Goal: Task Accomplishment & Management: Manage account settings

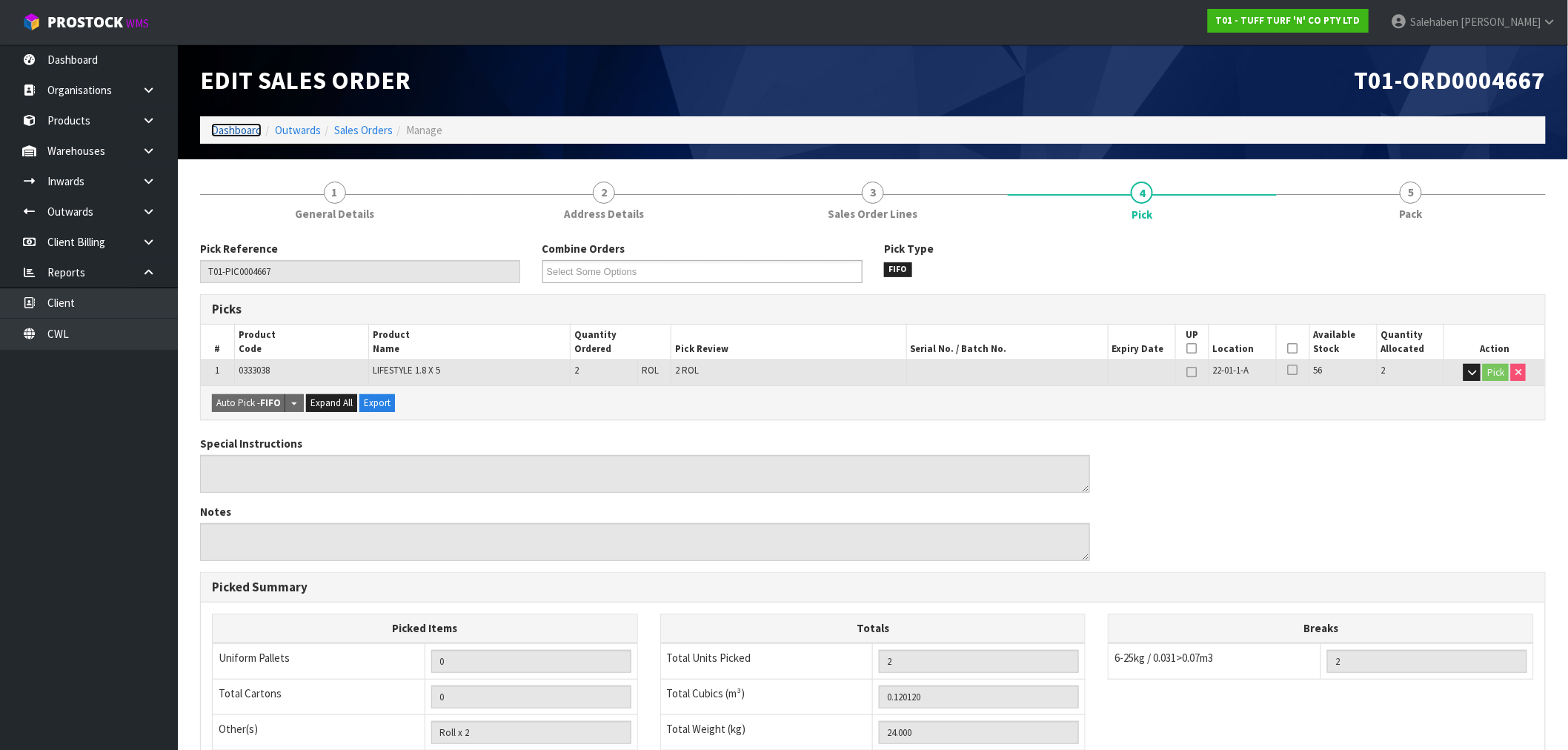
click at [239, 132] on link "Dashboard" at bounding box center [236, 130] width 50 height 14
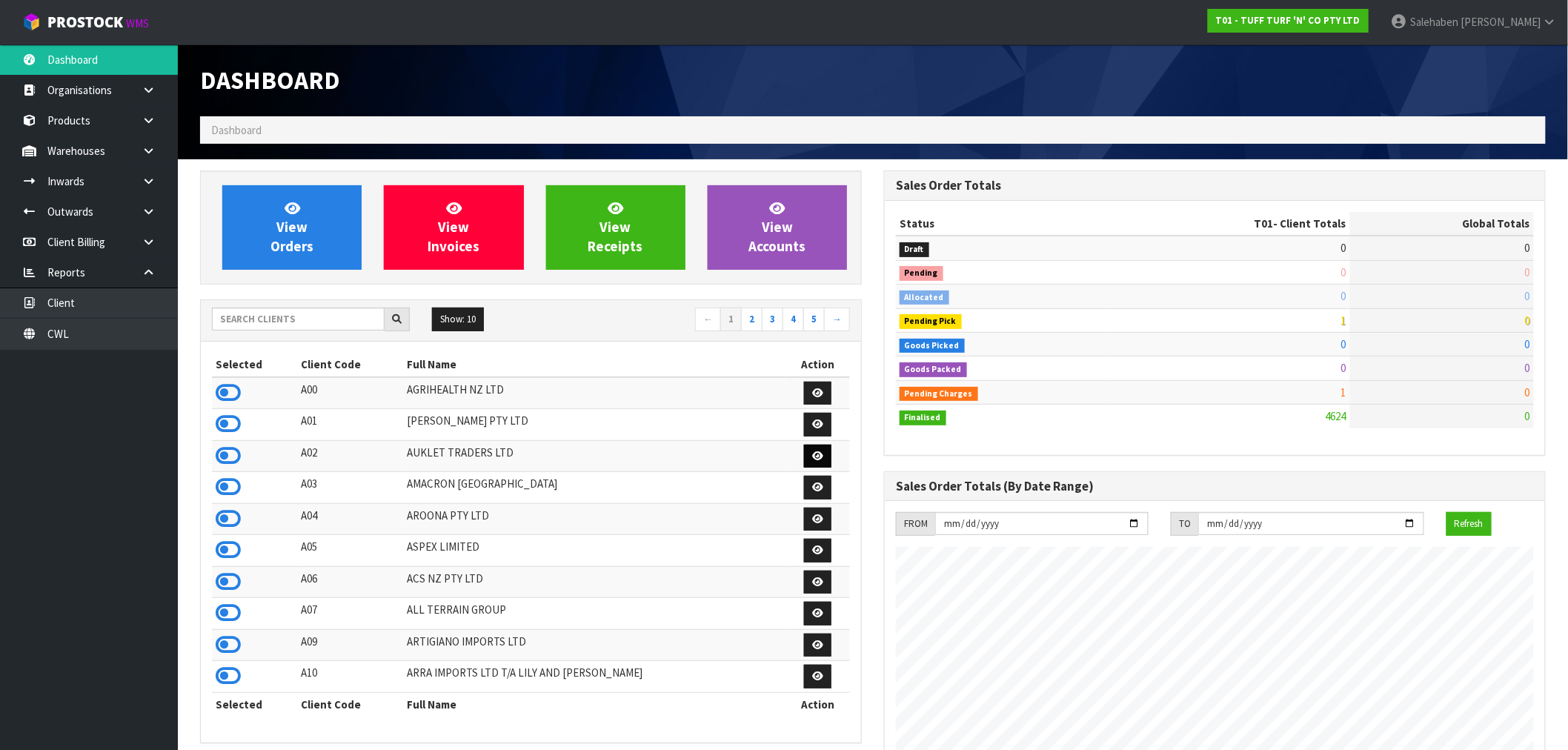
scroll to position [1123, 684]
click at [289, 321] on input "text" at bounding box center [298, 319] width 173 height 23
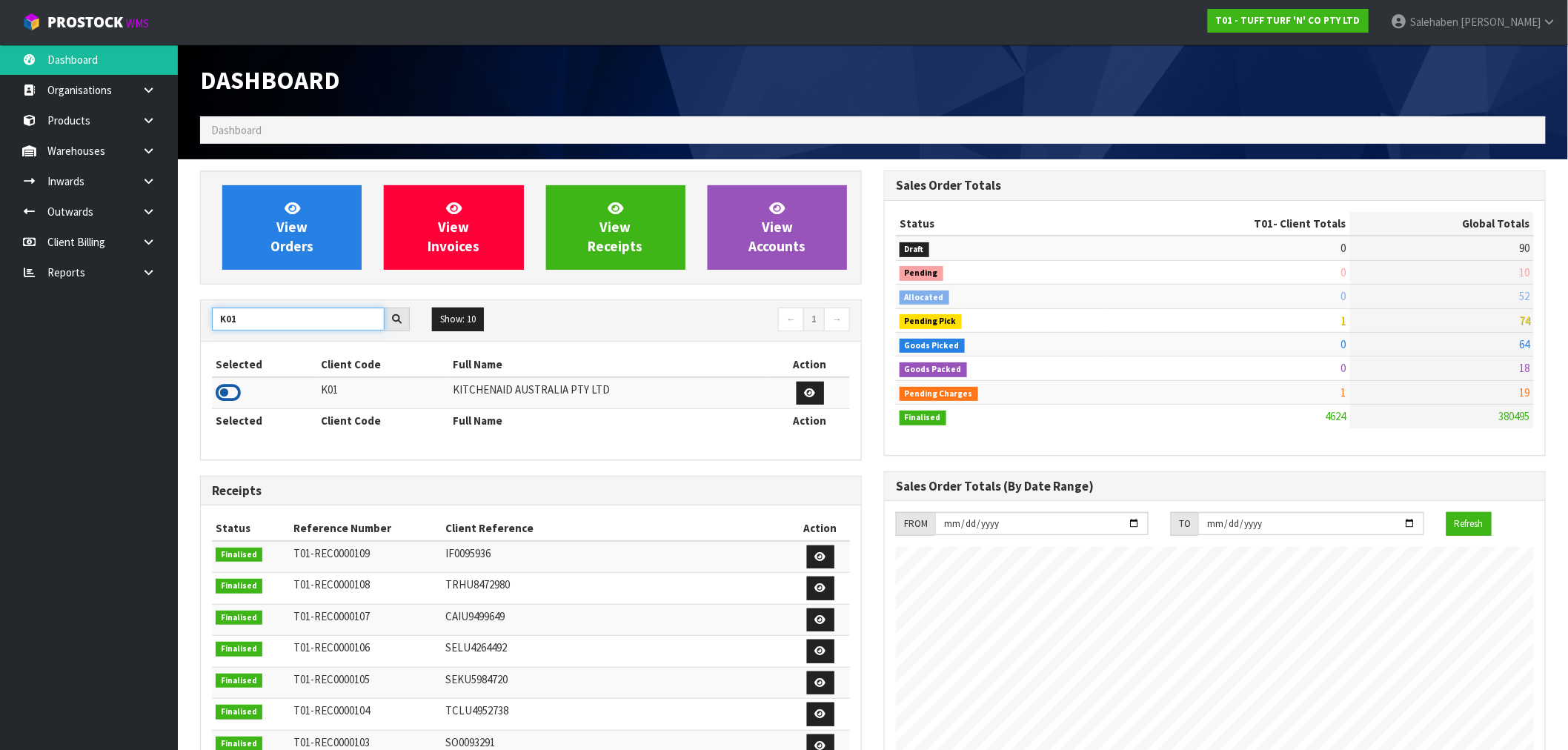
type input "K01"
click at [231, 395] on icon at bounding box center [227, 393] width 25 height 23
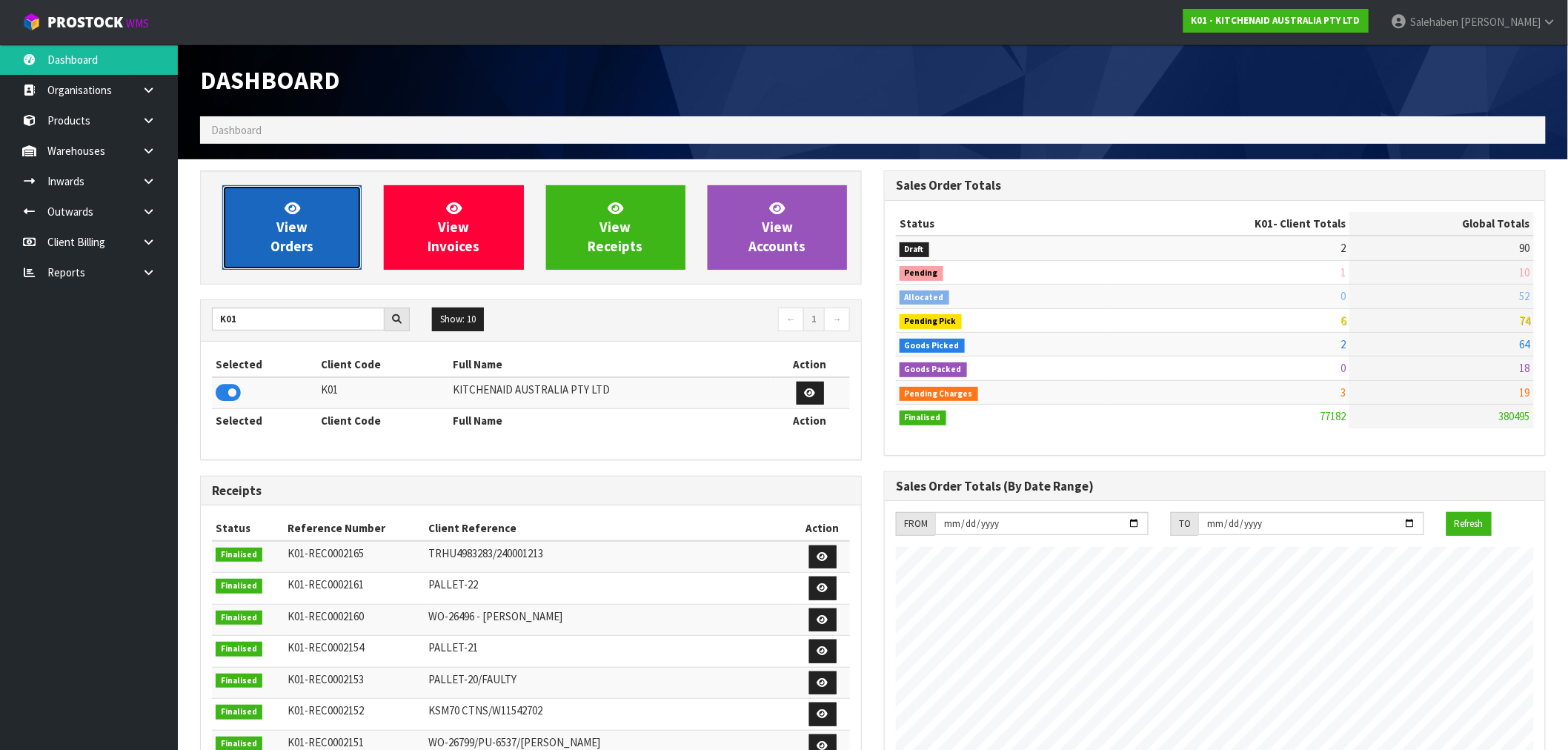
click at [317, 227] on link "View Orders" at bounding box center [292, 227] width 140 height 84
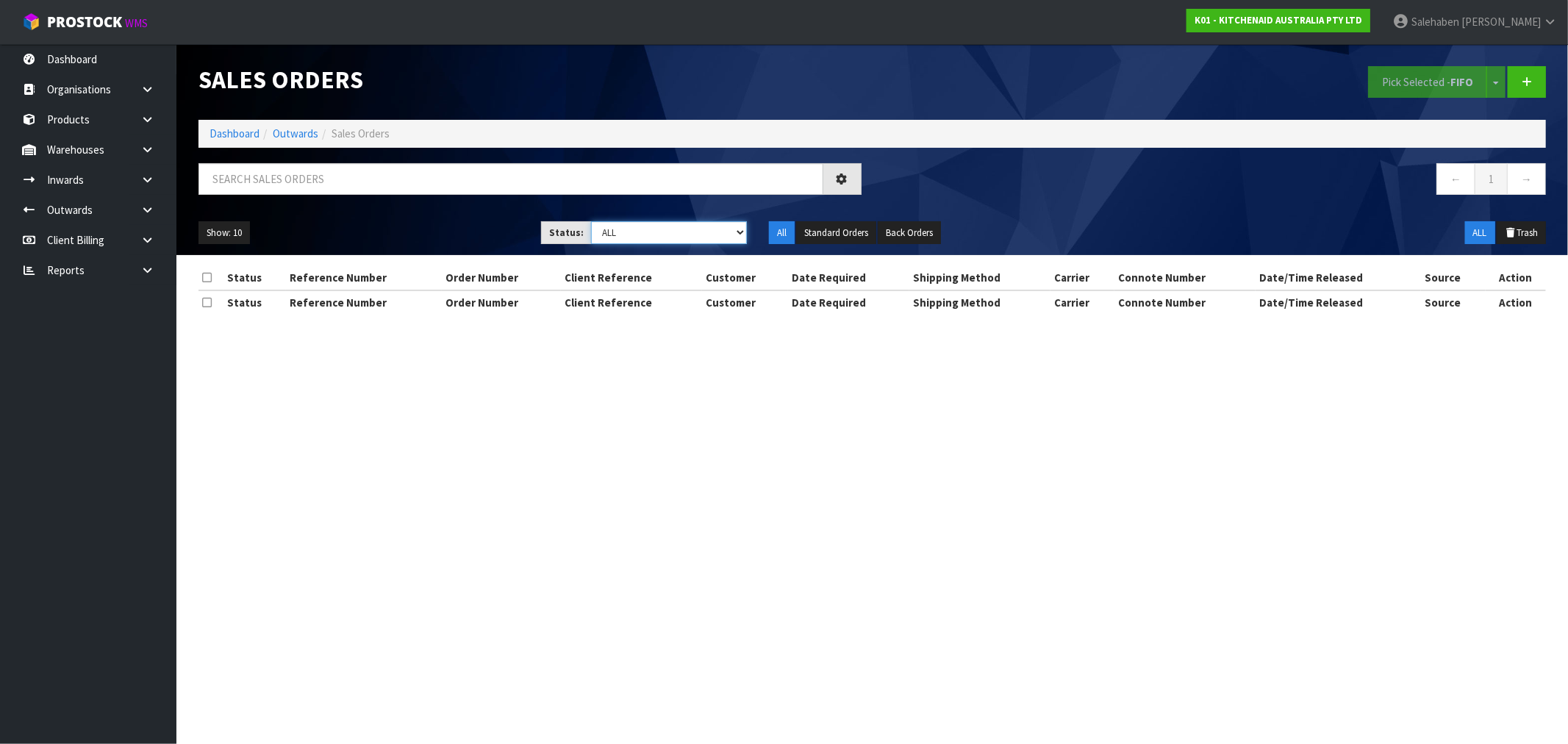
click at [698, 231] on select "Draft Pending Allocated Pending Pick Goods Picked Goods Packed Pending Charges …" at bounding box center [669, 232] width 156 height 22
select select "string:3"
click at [592, 221] on select "Draft Pending Allocated Pending Pick Goods Picked Goods Packed Pending Charges …" at bounding box center [669, 232] width 156 height 22
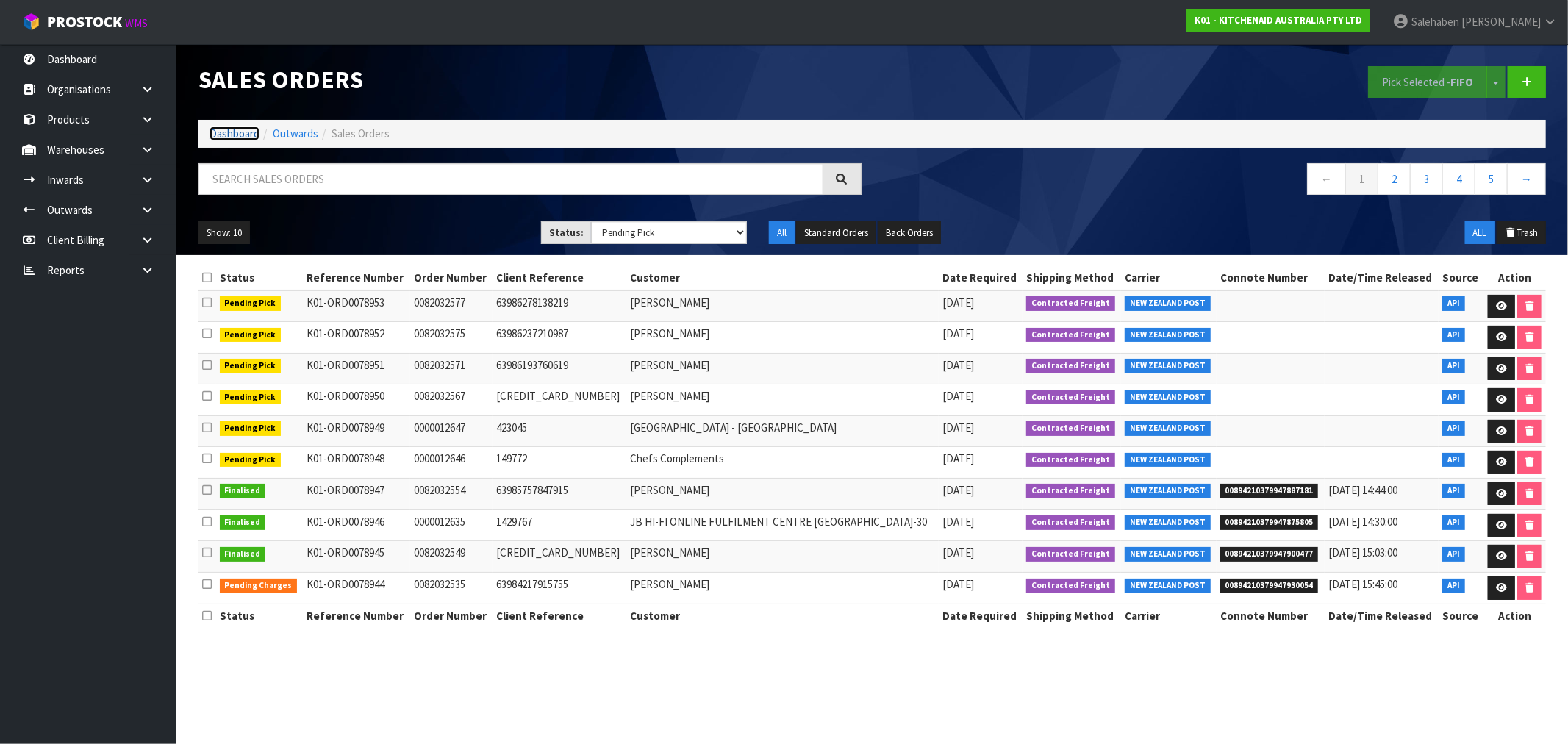
click at [221, 137] on link "Dashboard" at bounding box center [234, 133] width 50 height 14
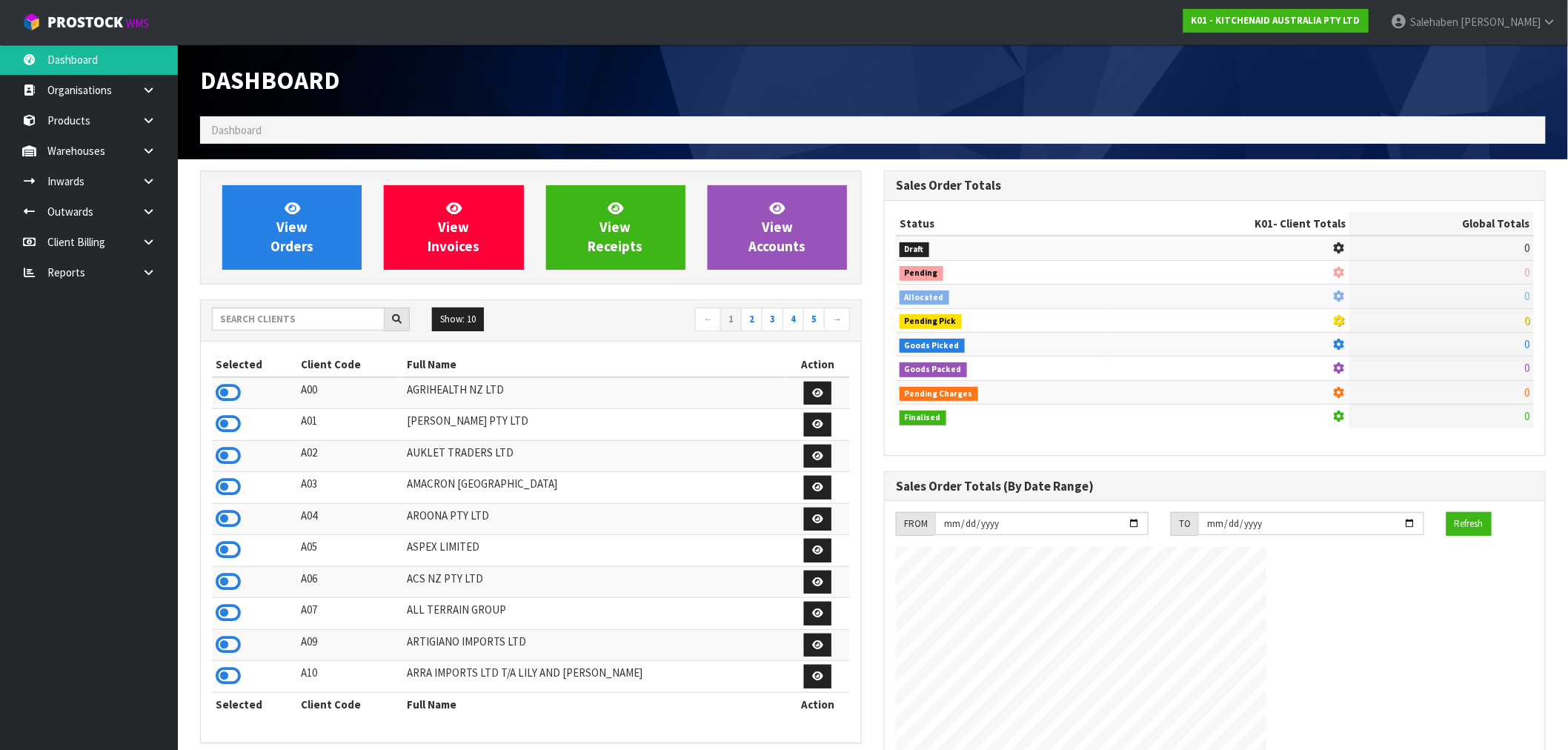
scroll to position [924, 684]
click at [282, 316] on input "text" at bounding box center [298, 319] width 173 height 23
click at [297, 317] on input "text" at bounding box center [298, 319] width 173 height 23
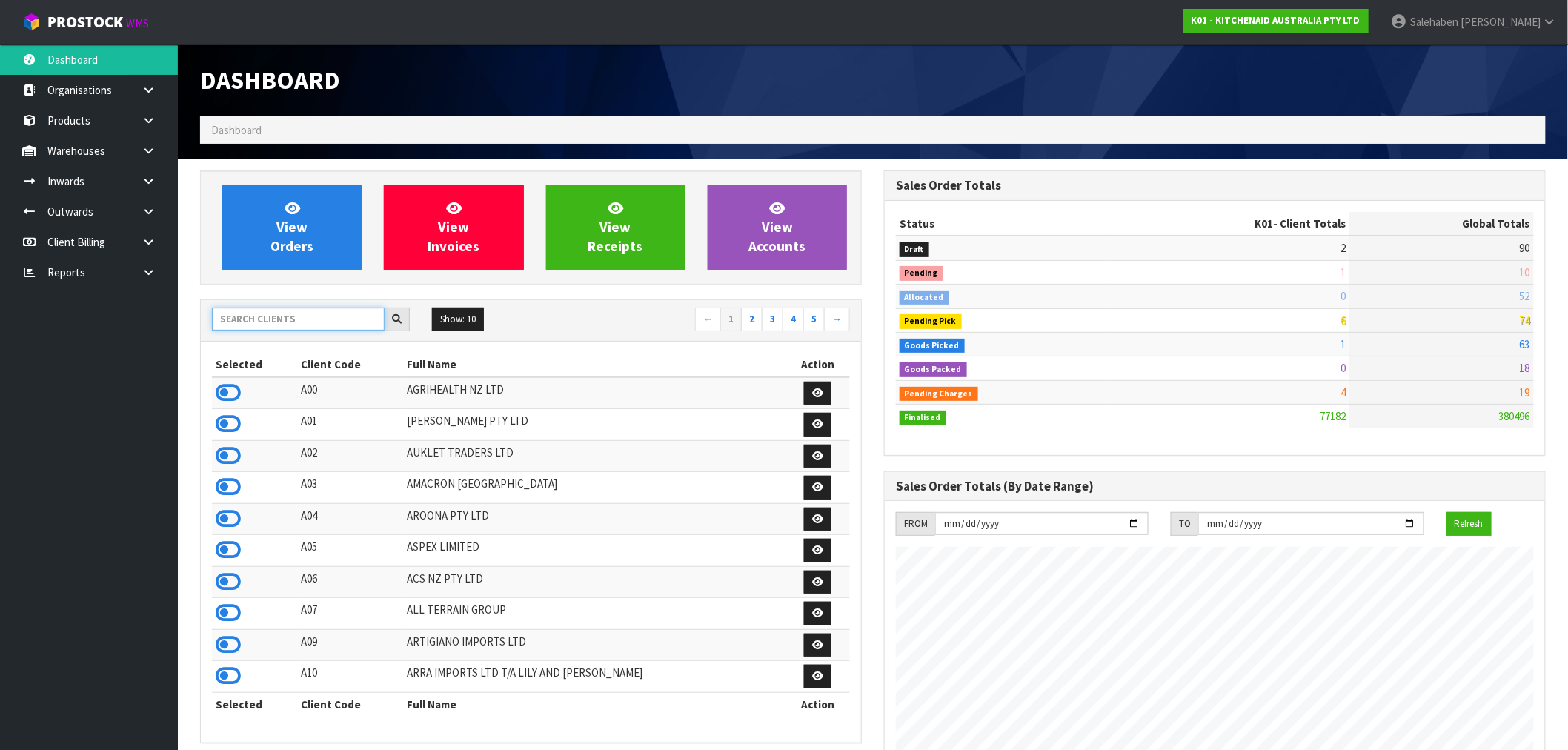
click at [267, 319] on input "text" at bounding box center [298, 319] width 173 height 23
click at [305, 320] on input "text" at bounding box center [298, 319] width 173 height 23
type input "D00"
click at [227, 391] on icon at bounding box center [227, 393] width 25 height 23
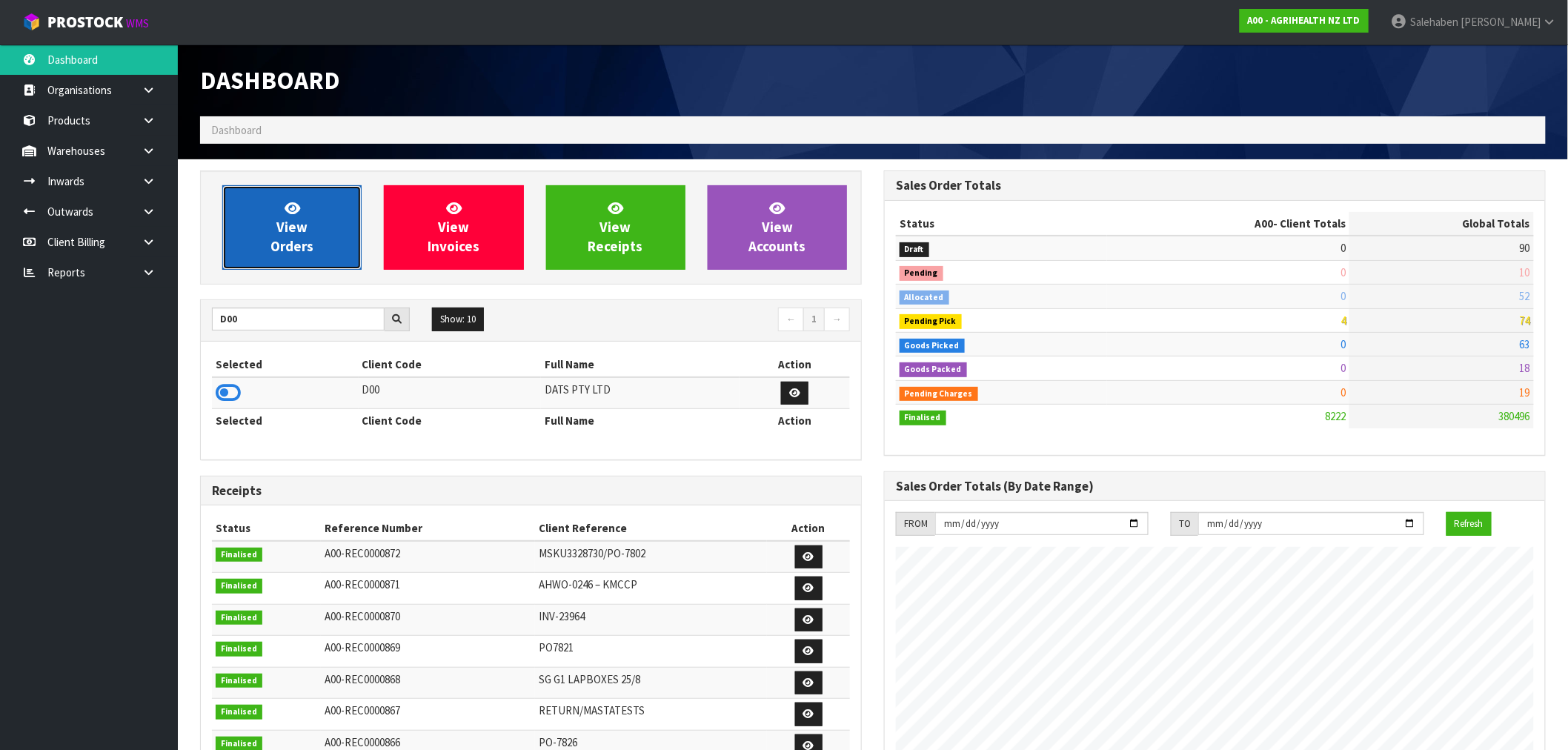
click at [285, 227] on span "View Orders" at bounding box center [292, 227] width 43 height 56
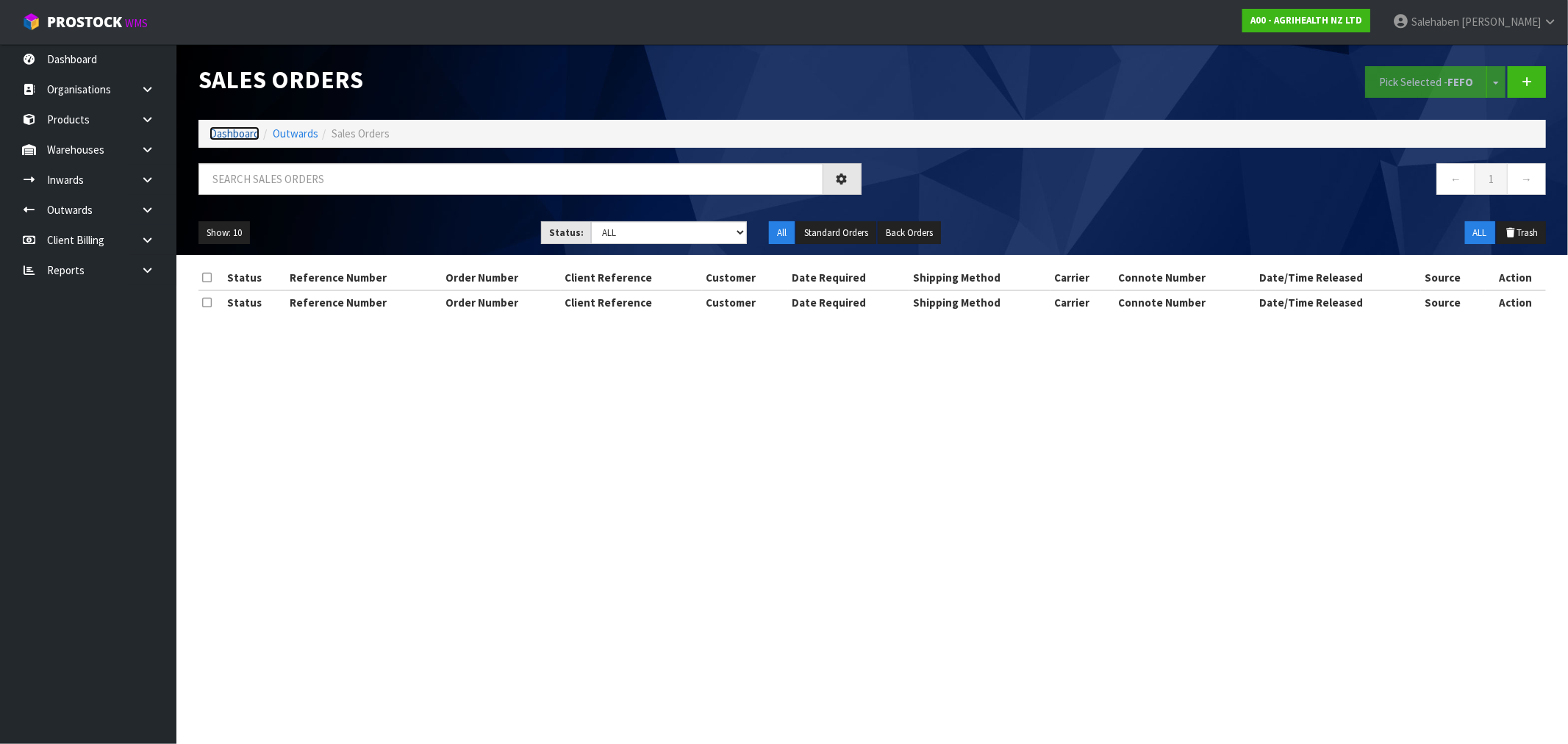
click at [229, 136] on link "Dashboard" at bounding box center [234, 133] width 50 height 14
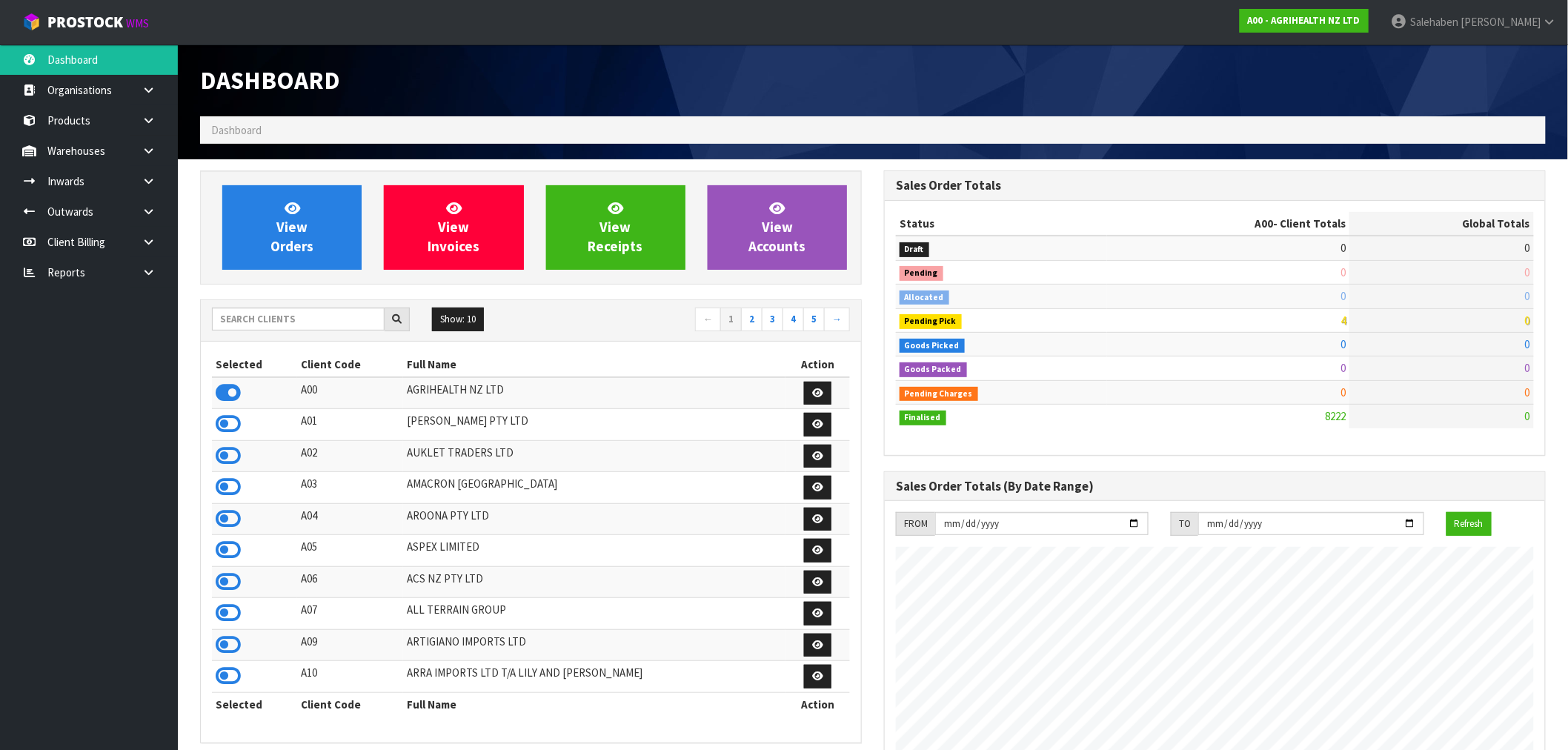
scroll to position [1123, 684]
click at [278, 319] on input "text" at bounding box center [298, 319] width 173 height 23
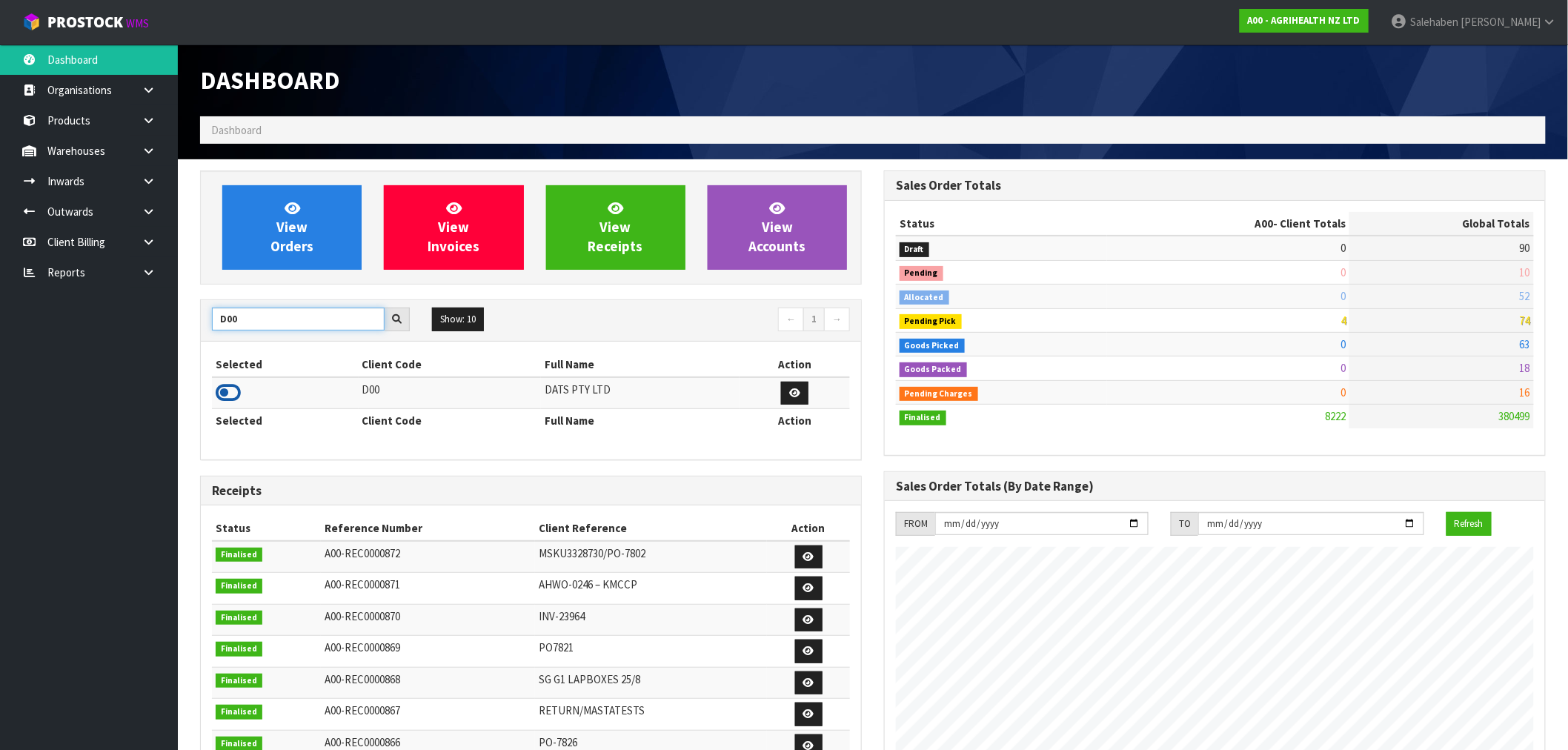
type input "D00"
click at [216, 390] on icon at bounding box center [227, 393] width 25 height 23
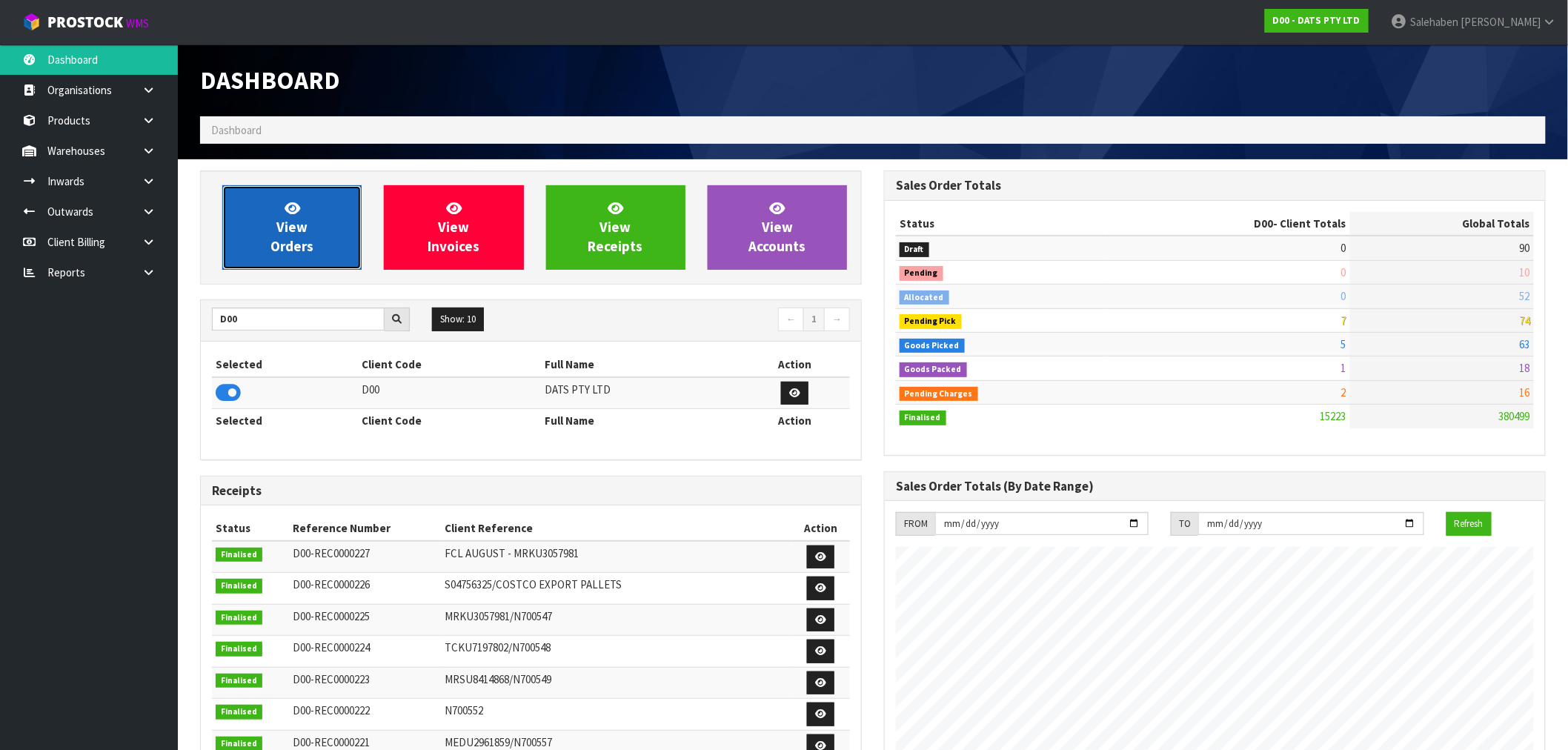
click at [324, 204] on link "View Orders" at bounding box center [292, 227] width 140 height 84
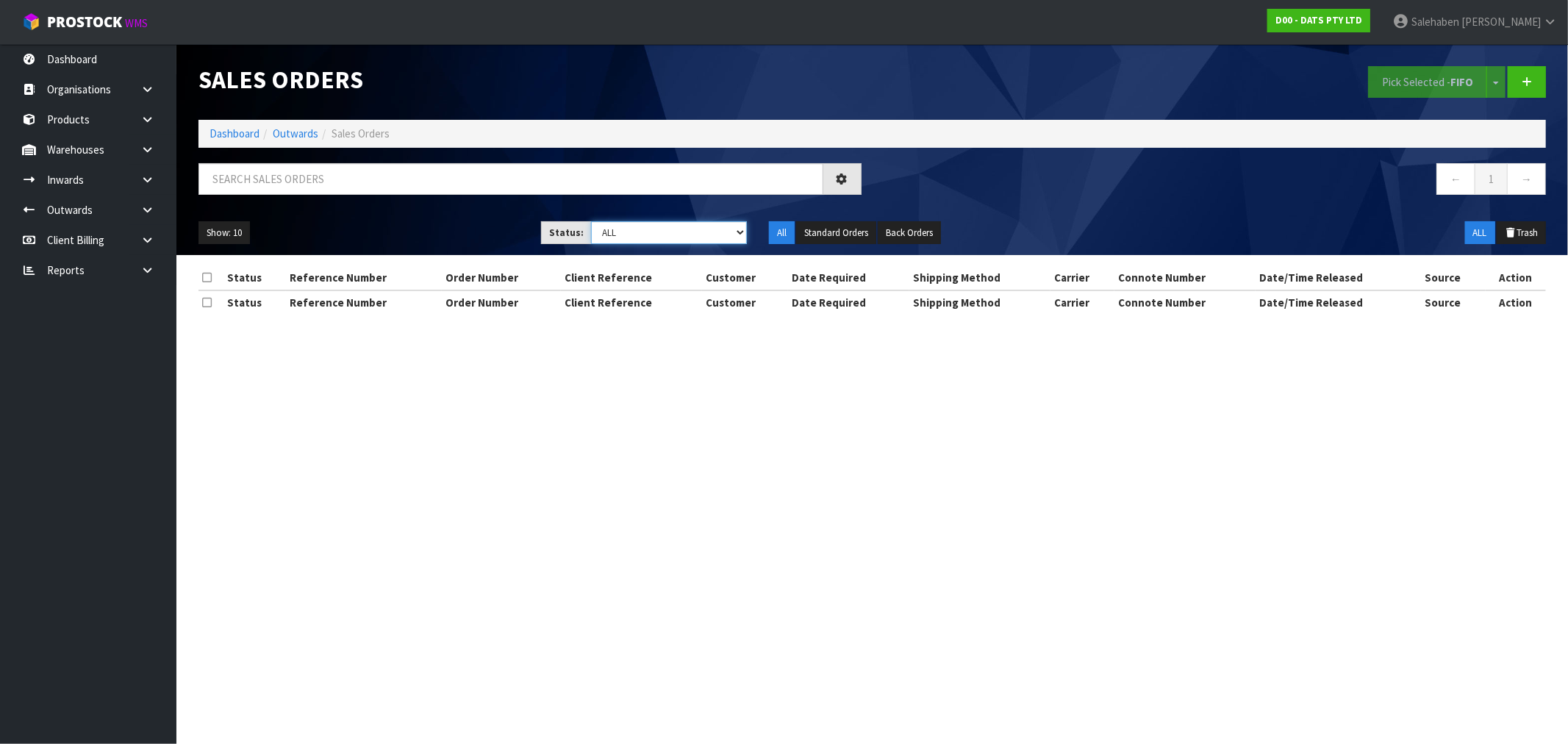
click at [627, 240] on select "Draft Pending Allocated Pending Pick Goods Picked Goods Packed Pending Charges …" at bounding box center [669, 232] width 156 height 22
select select "string:4"
click at [592, 221] on select "Draft Pending Allocated Pending Pick Goods Picked Goods Packed Pending Charges …" at bounding box center [669, 232] width 156 height 22
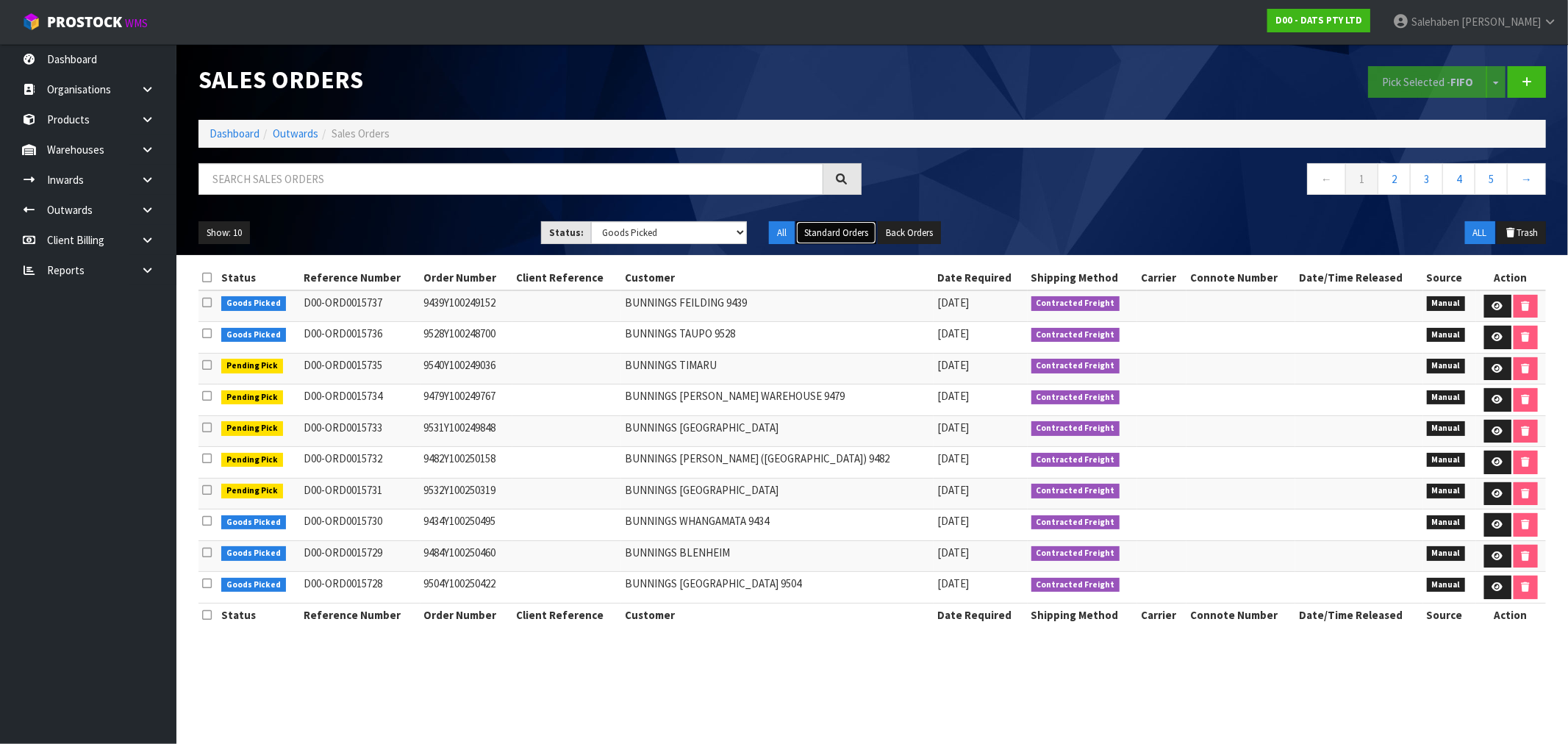
click at [854, 229] on button "Standard Orders" at bounding box center [836, 232] width 80 height 23
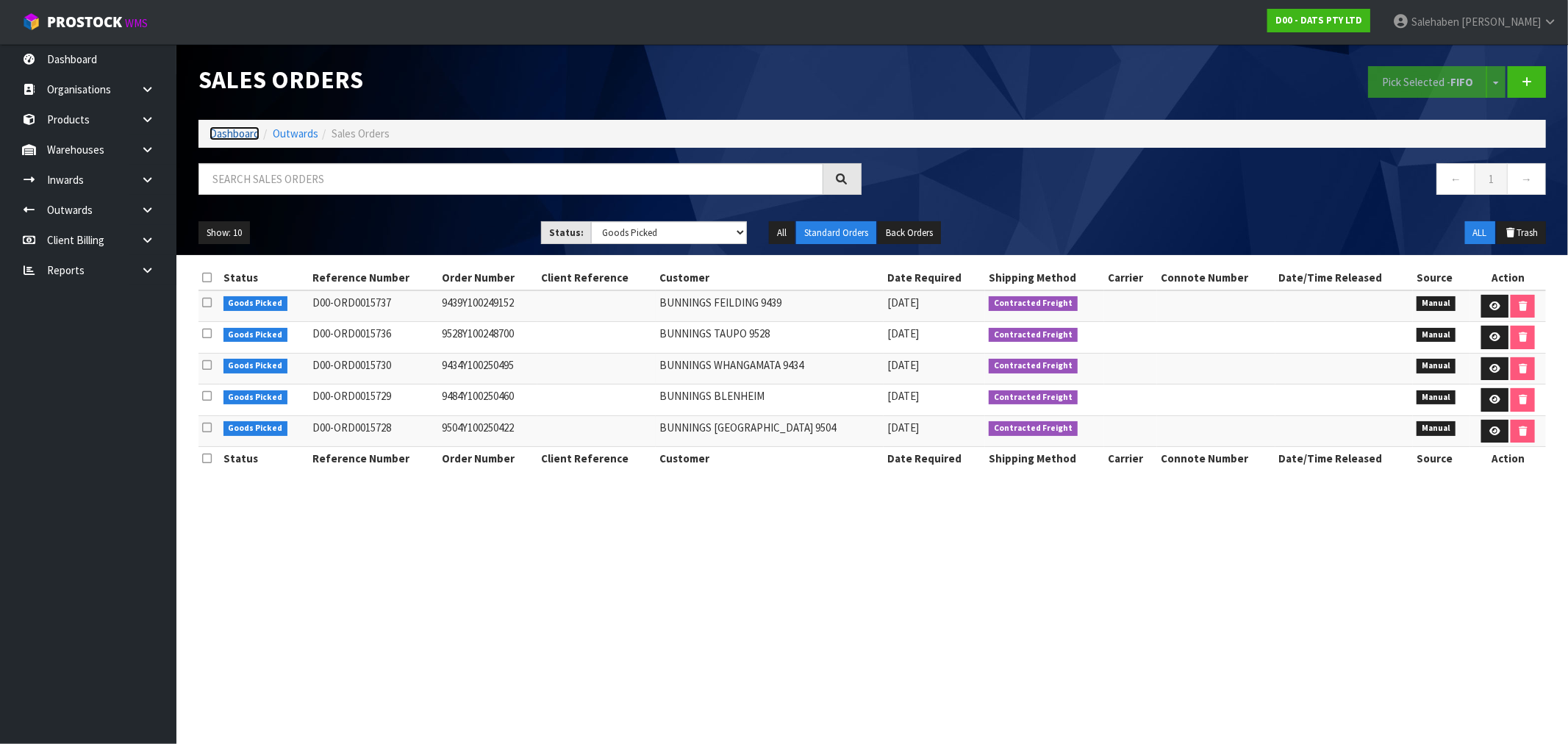
click at [241, 130] on link "Dashboard" at bounding box center [234, 133] width 50 height 14
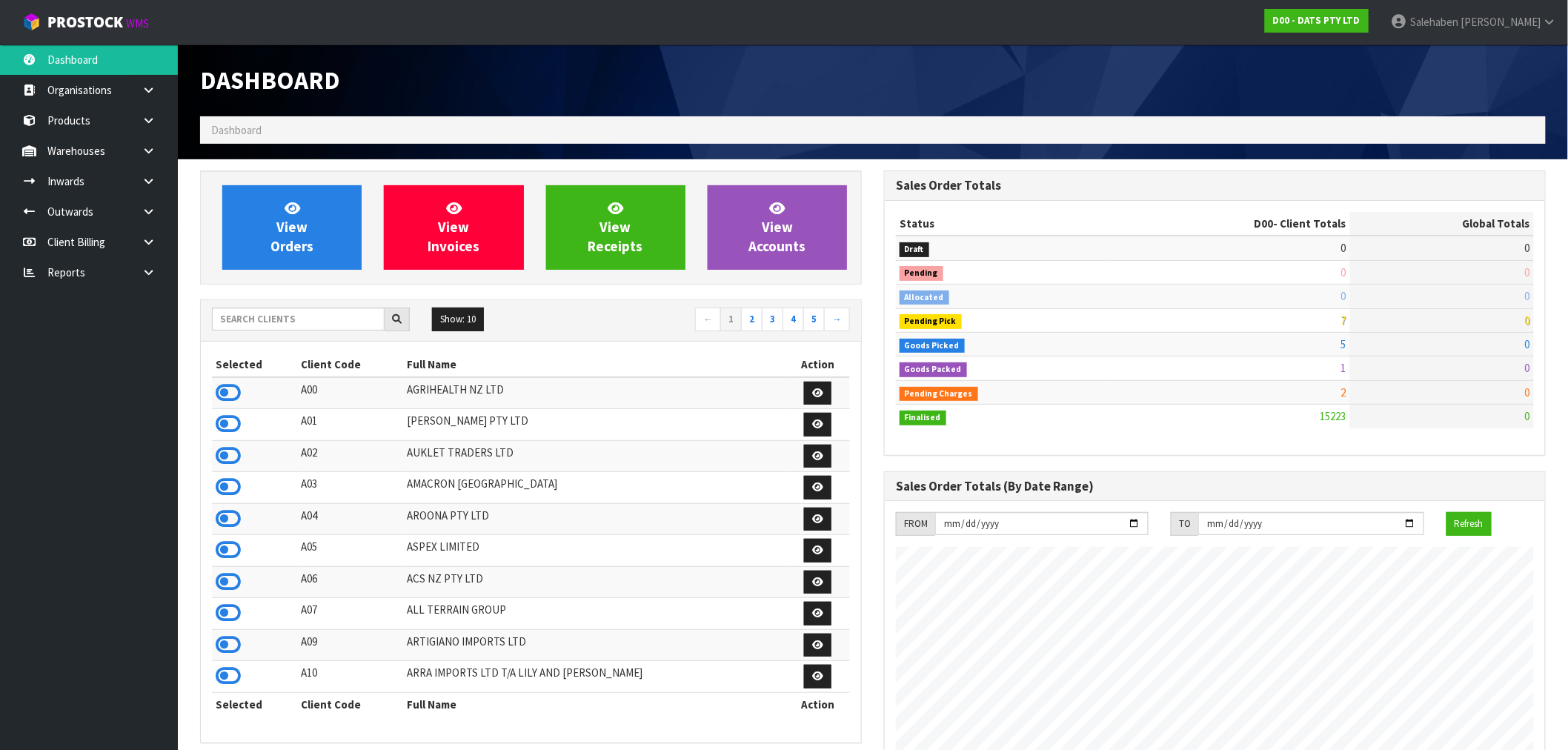
scroll to position [1123, 684]
click at [352, 314] on input "text" at bounding box center [298, 319] width 173 height 23
click at [146, 266] on icon at bounding box center [148, 272] width 14 height 11
click at [79, 334] on link "CWL" at bounding box center [89, 333] width 178 height 30
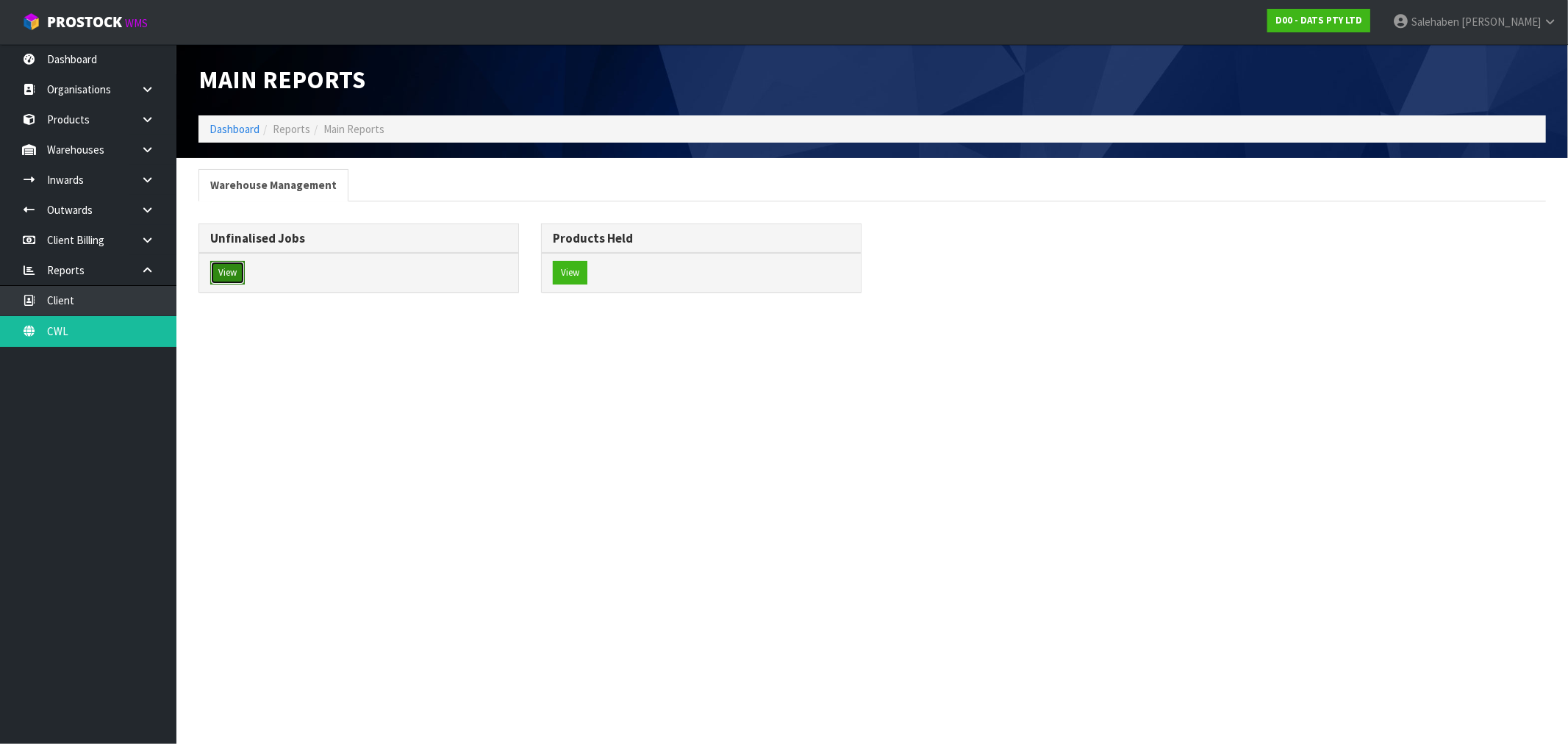
click at [229, 275] on button "View" at bounding box center [227, 272] width 34 height 23
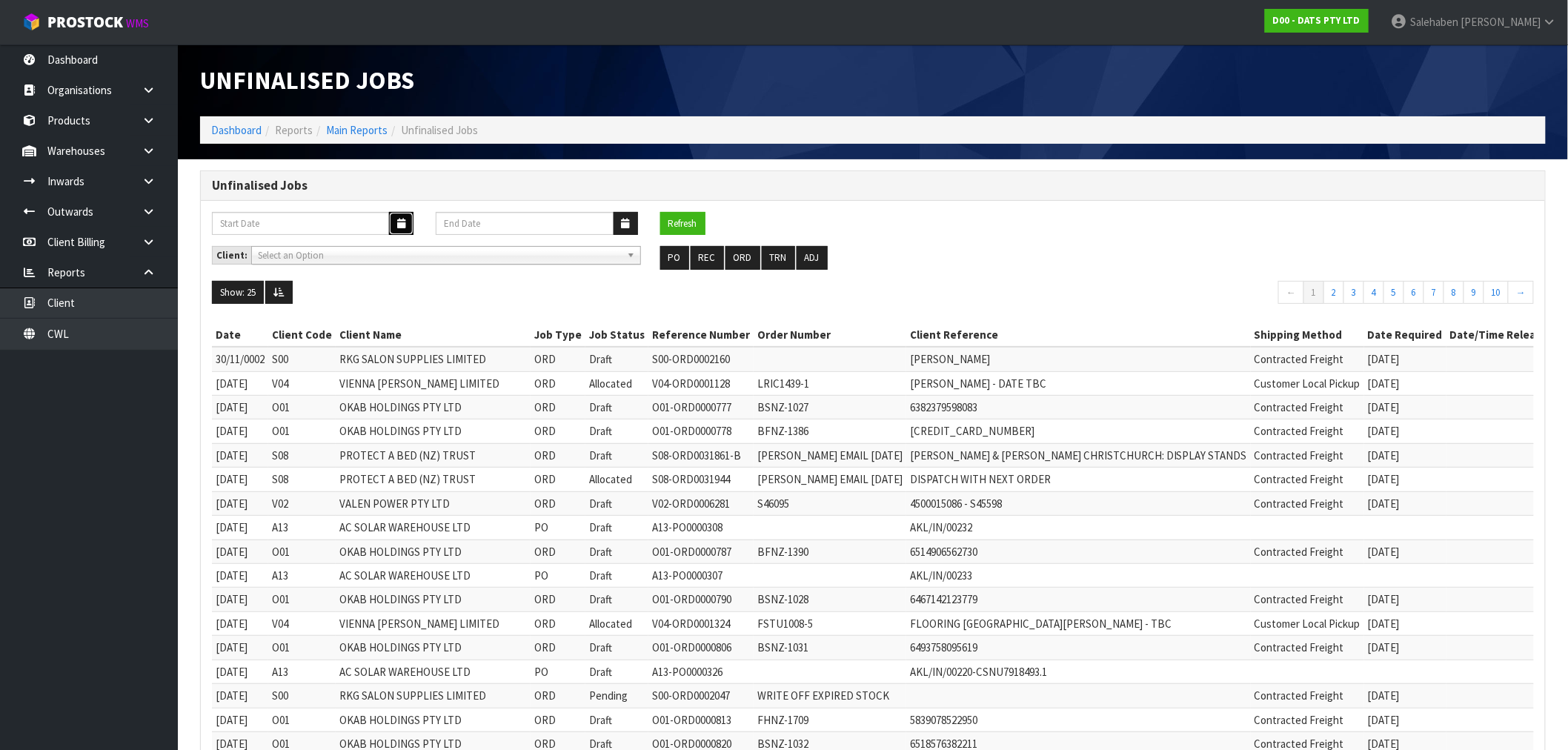
click at [397, 225] on icon "button" at bounding box center [401, 223] width 8 height 10
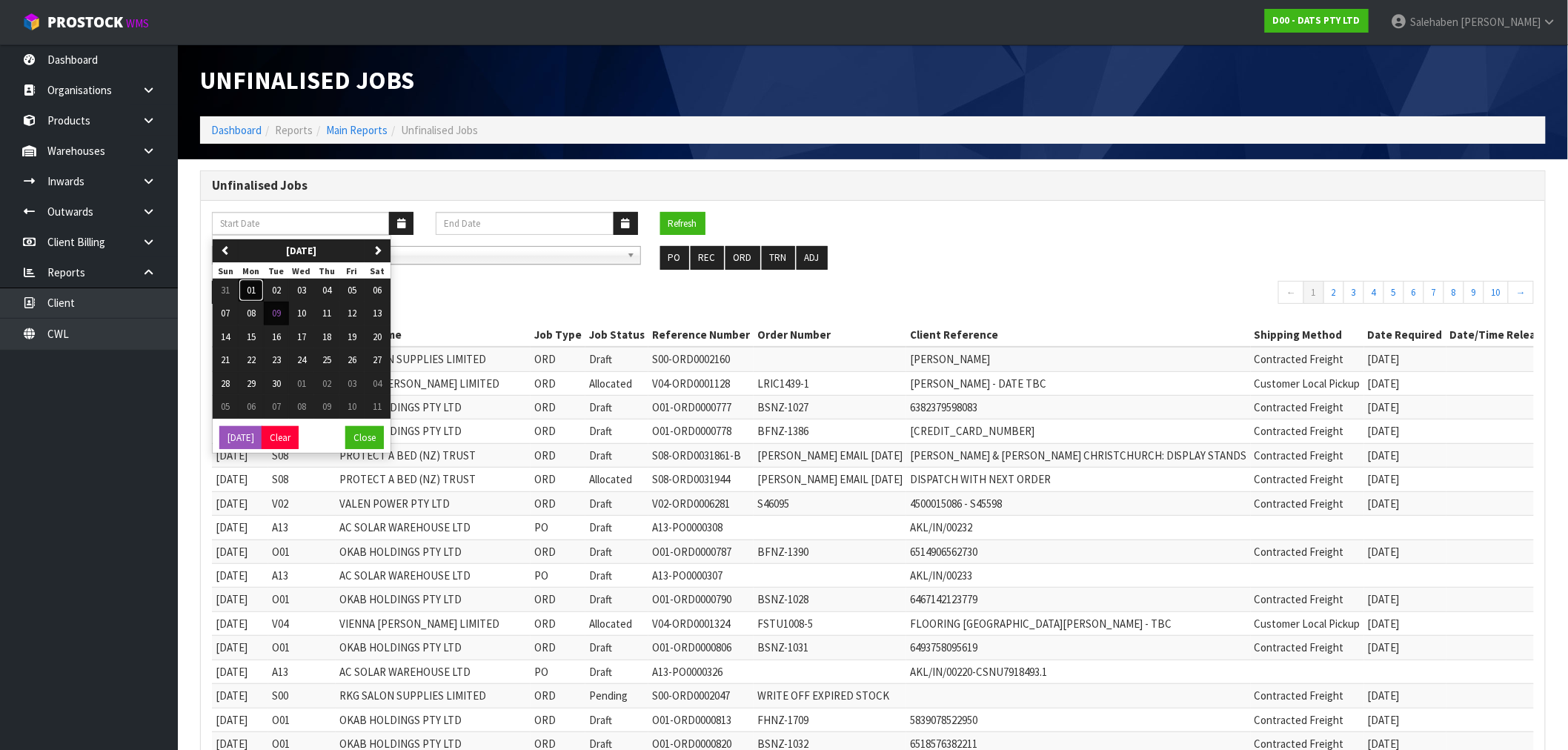
click at [254, 290] on span "01" at bounding box center [251, 290] width 9 height 13
type input "[DATE]"
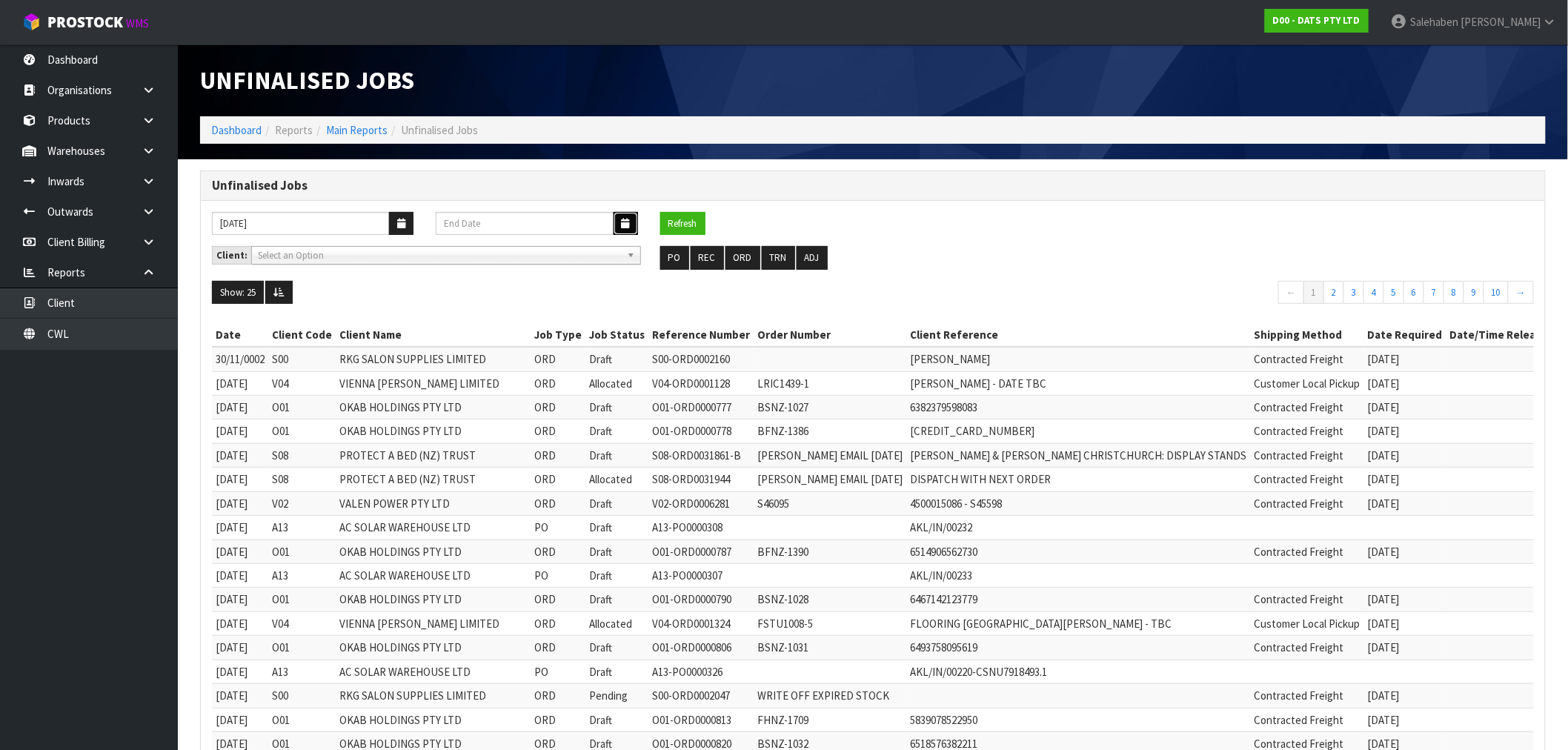
click at [620, 224] on button "button" at bounding box center [626, 223] width 24 height 23
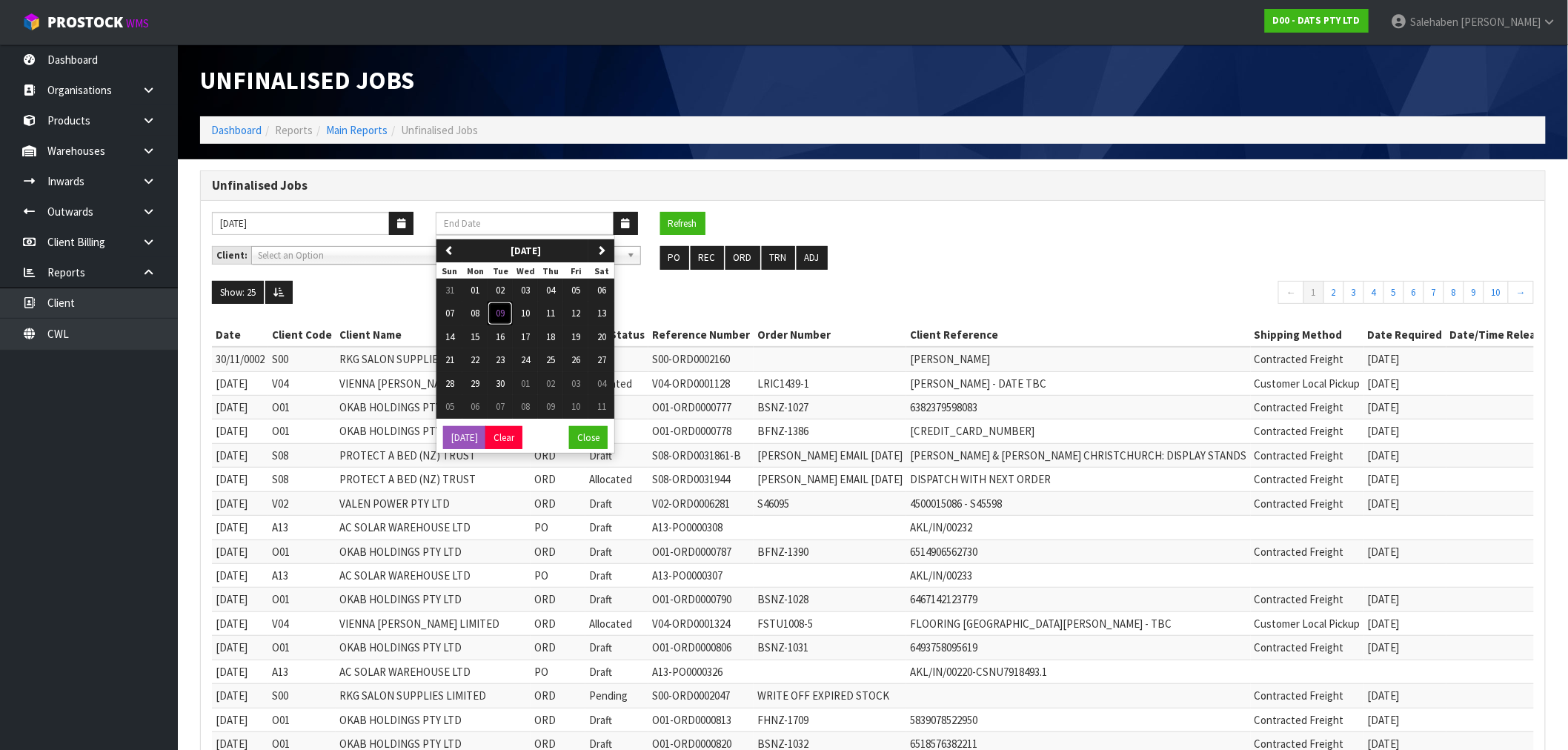
click at [497, 308] on span "09" at bounding box center [500, 313] width 9 height 13
type input "[DATE]"
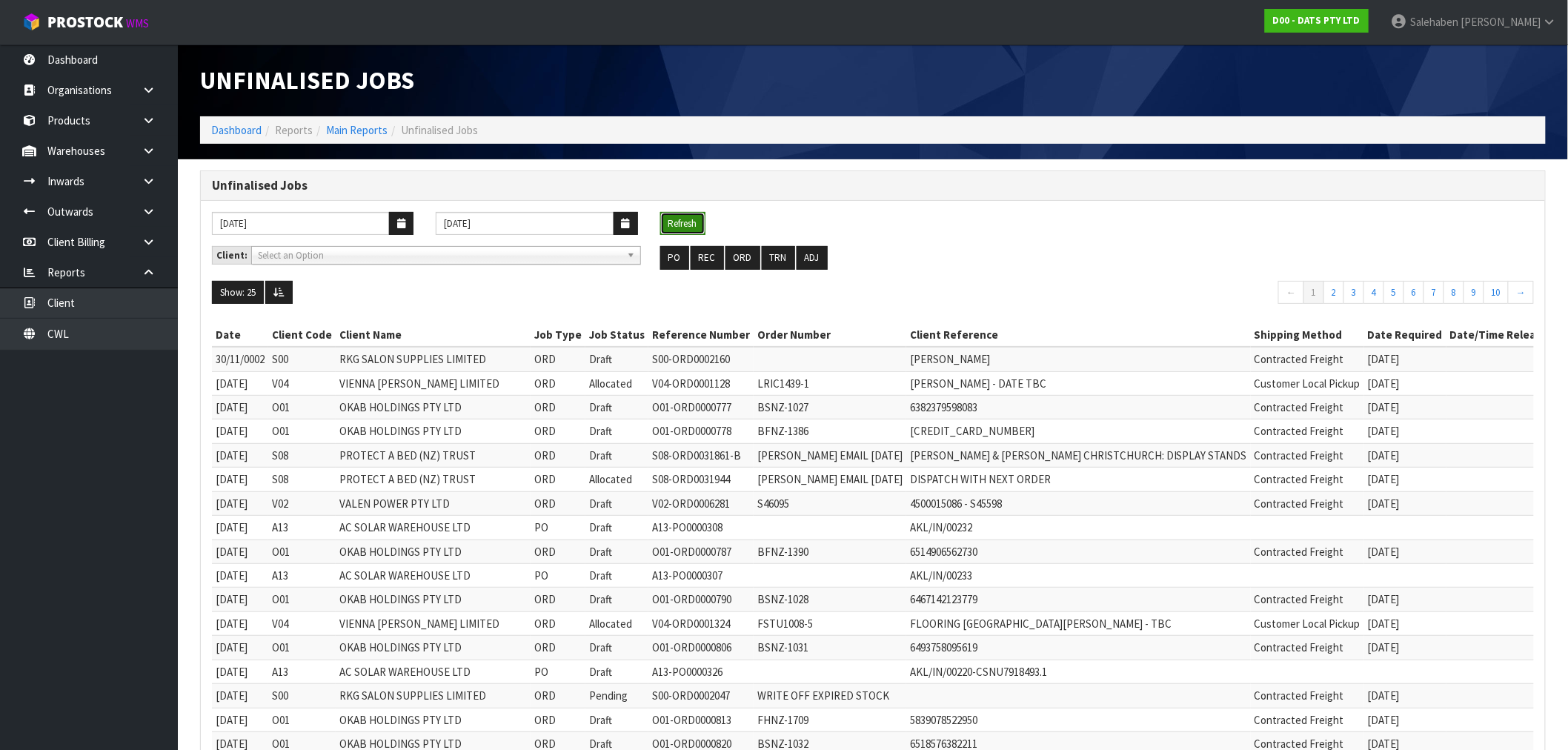
click at [686, 218] on button "Refresh" at bounding box center [683, 223] width 45 height 23
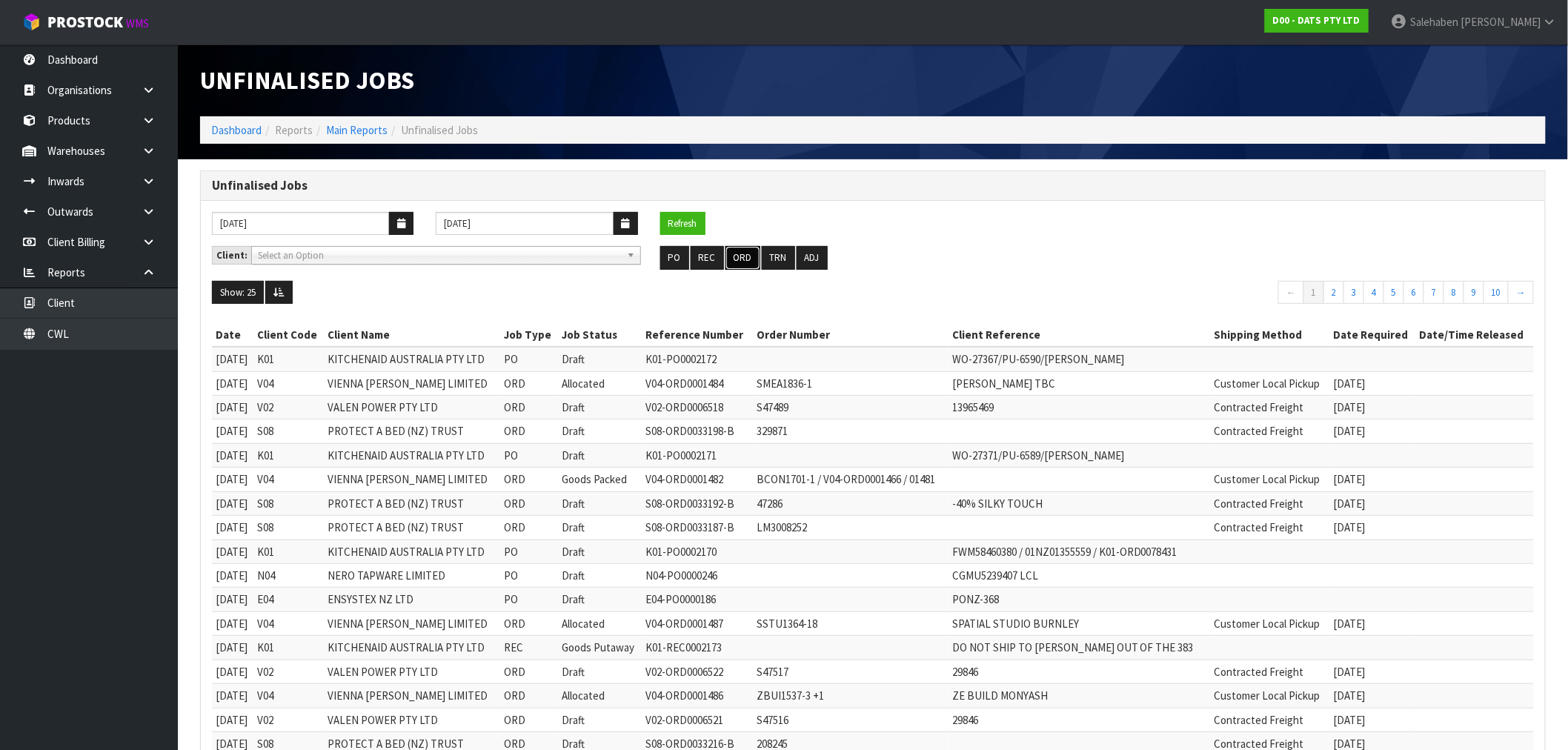
click at [744, 256] on button "ORD" at bounding box center [743, 258] width 35 height 23
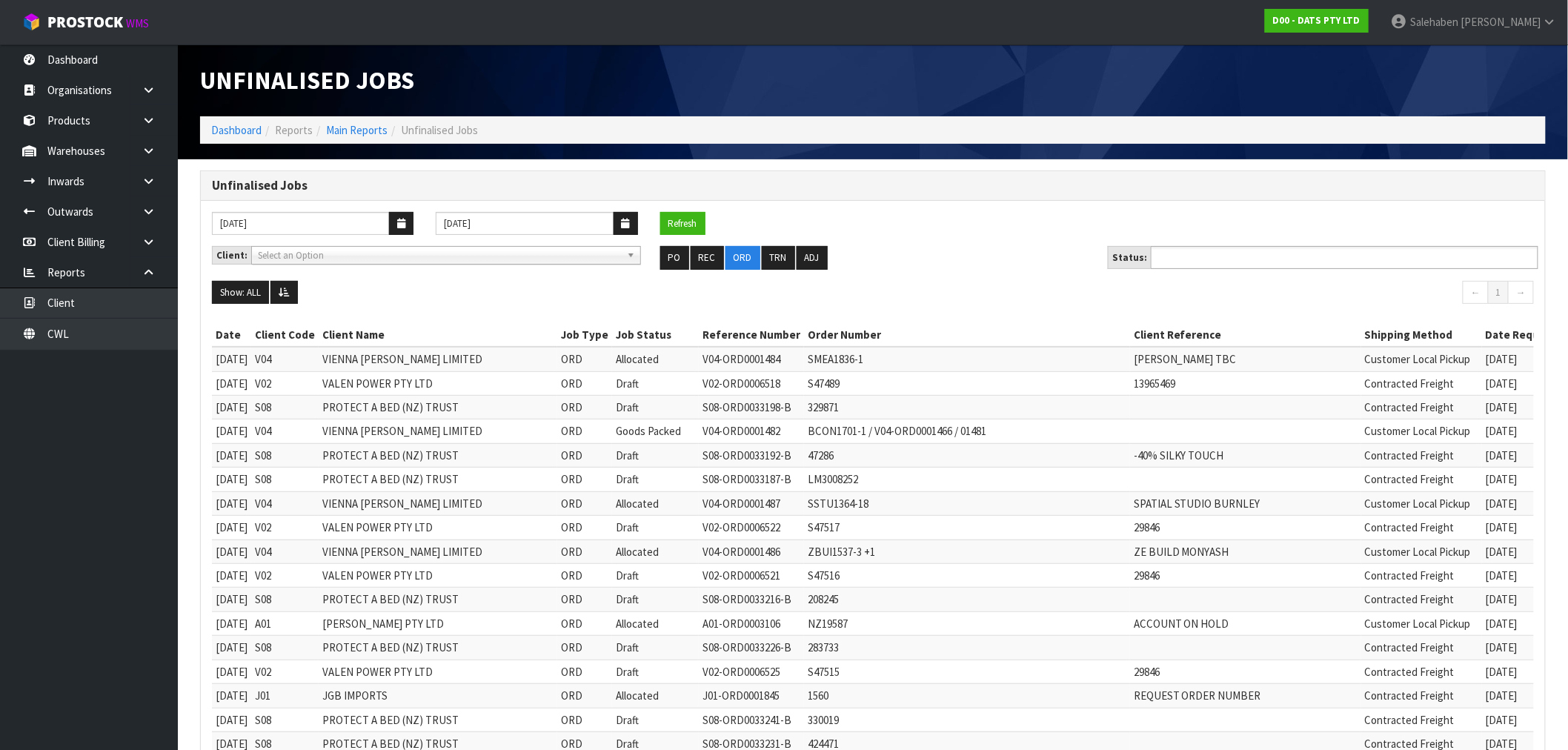
click at [1220, 254] on input "text" at bounding box center [1210, 257] width 109 height 18
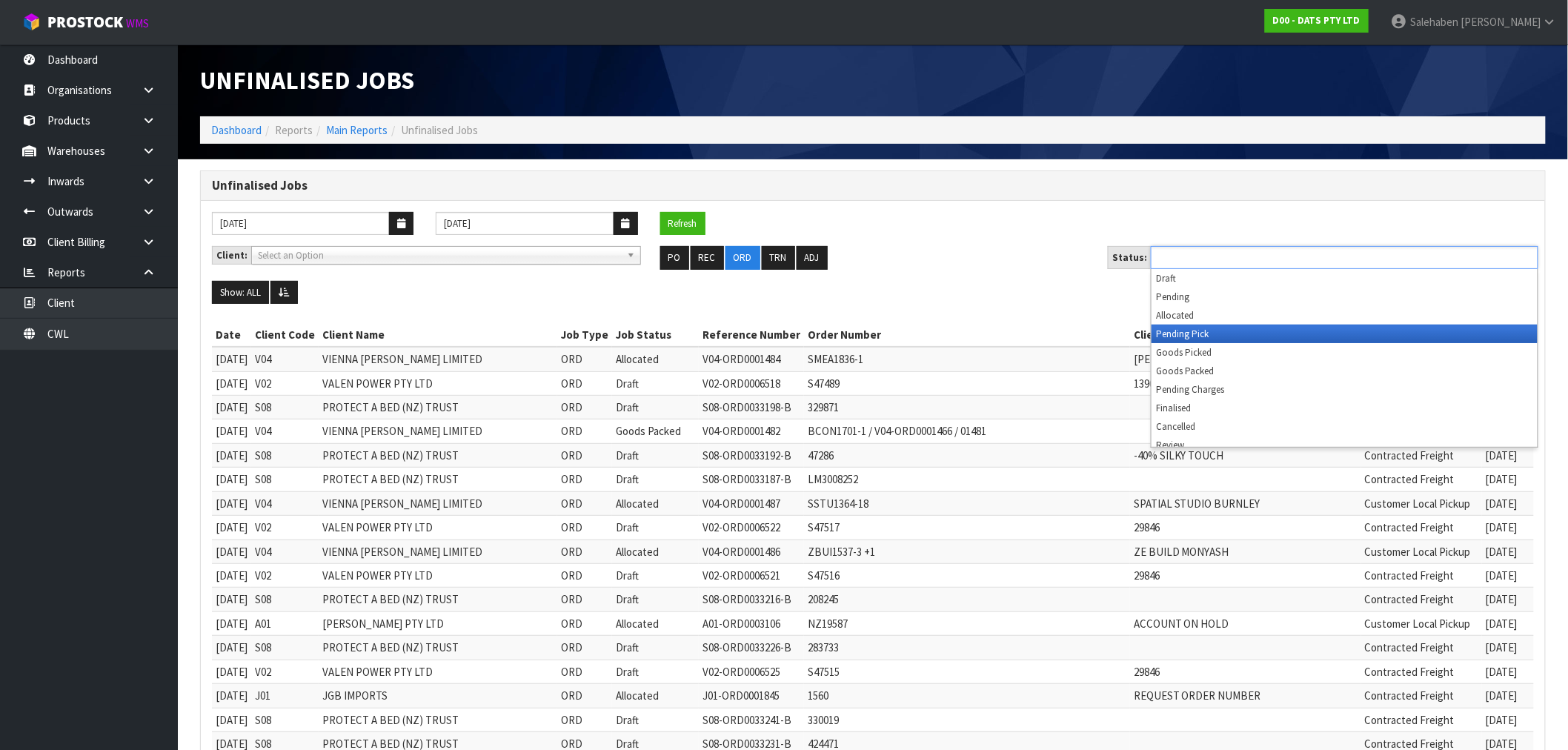
click at [1196, 335] on li "Pending Pick" at bounding box center [1344, 333] width 386 height 18
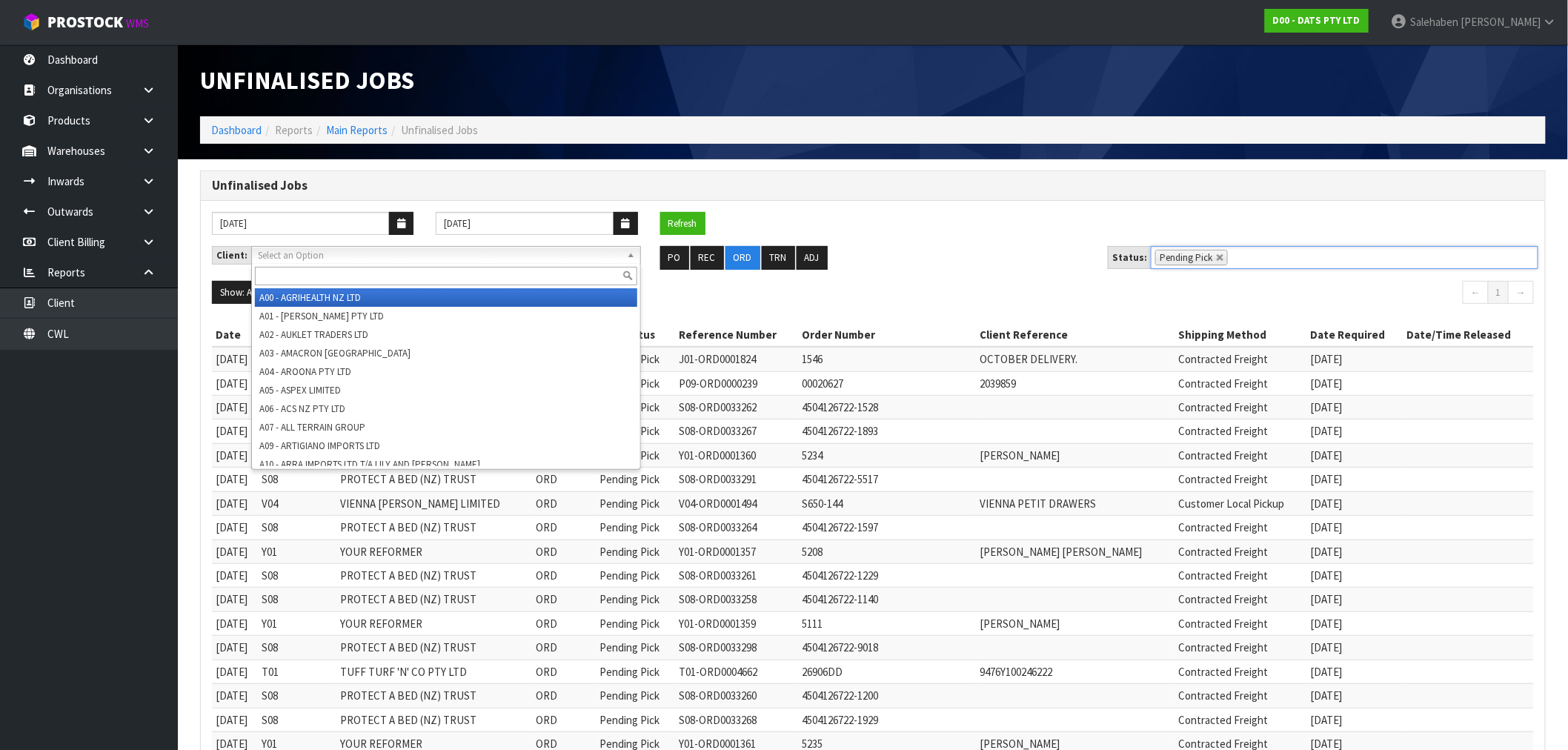
click at [331, 257] on span "Select an Option" at bounding box center [439, 255] width 363 height 17
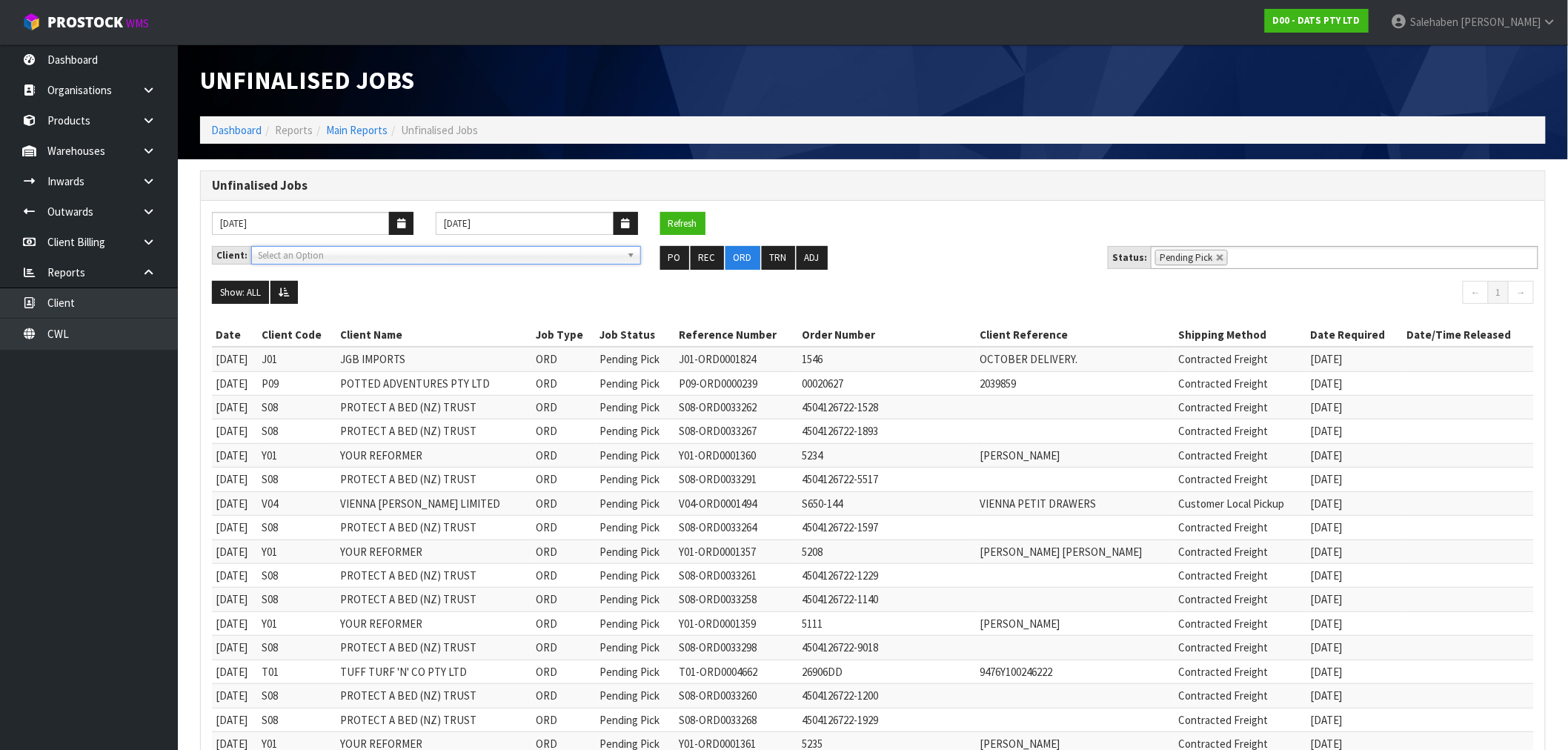
click at [338, 256] on span "Select an Option" at bounding box center [439, 255] width 363 height 17
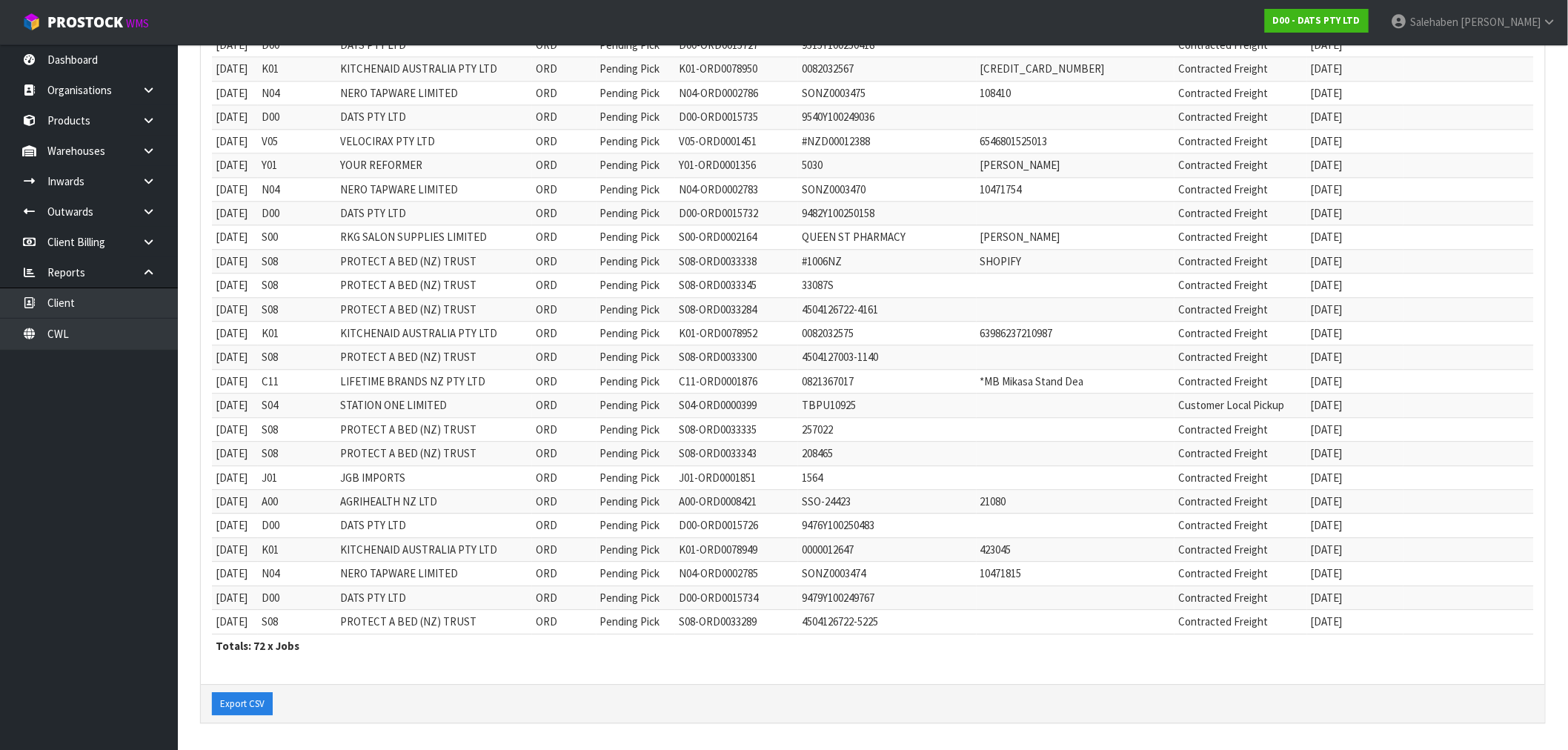
scroll to position [1450, 0]
click at [236, 699] on button "Export CSV" at bounding box center [242, 704] width 61 height 23
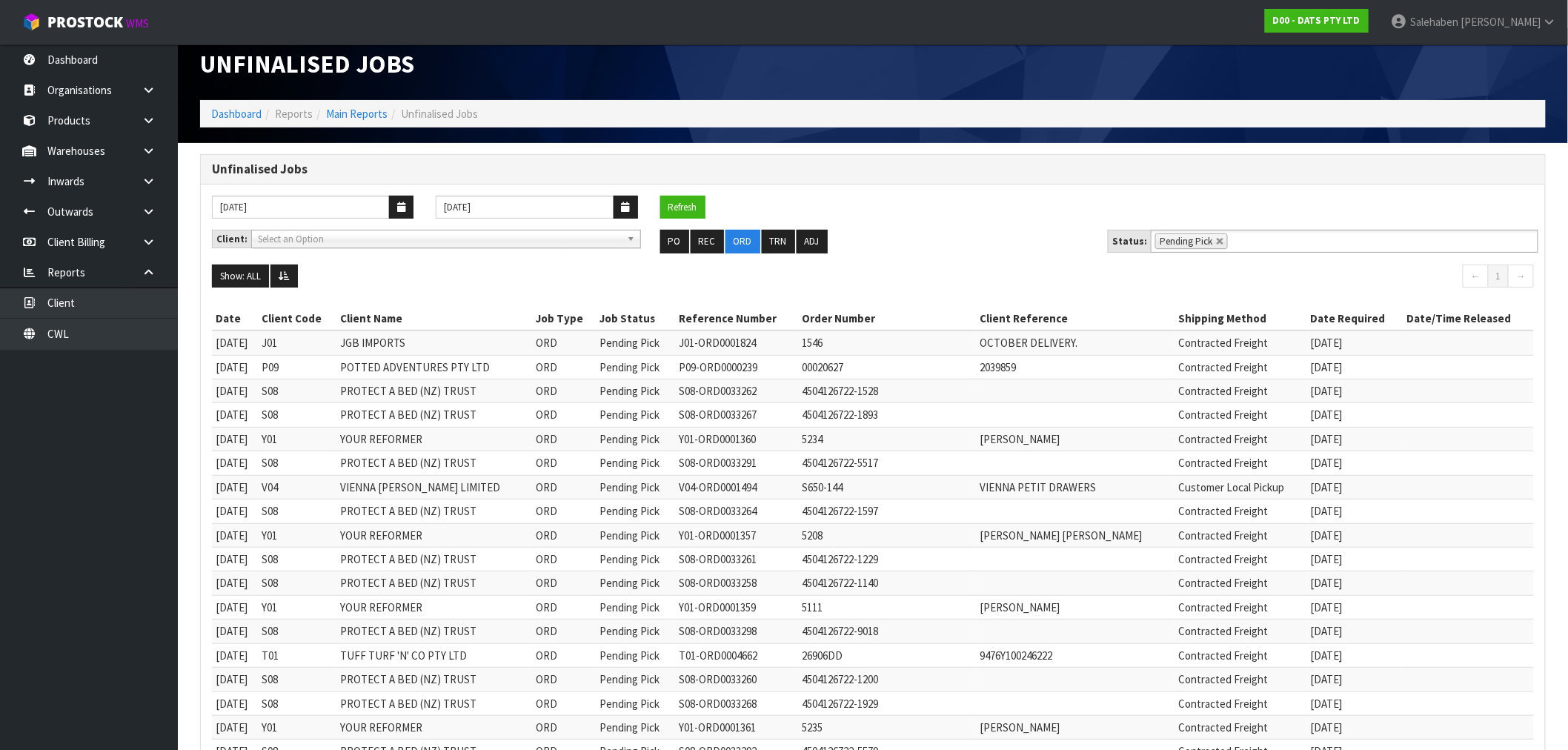
scroll to position [0, 0]
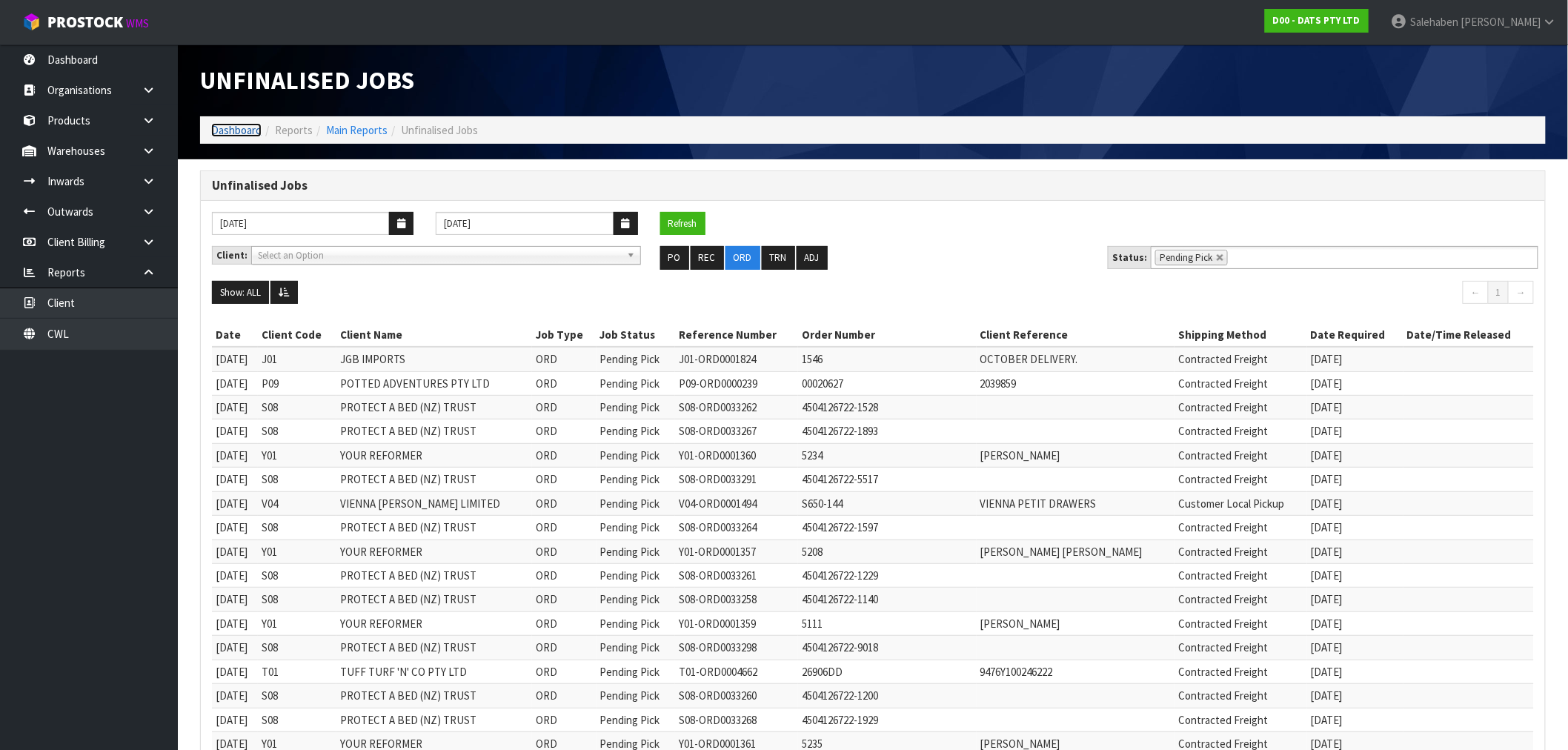
click at [238, 130] on link "Dashboard" at bounding box center [236, 130] width 50 height 14
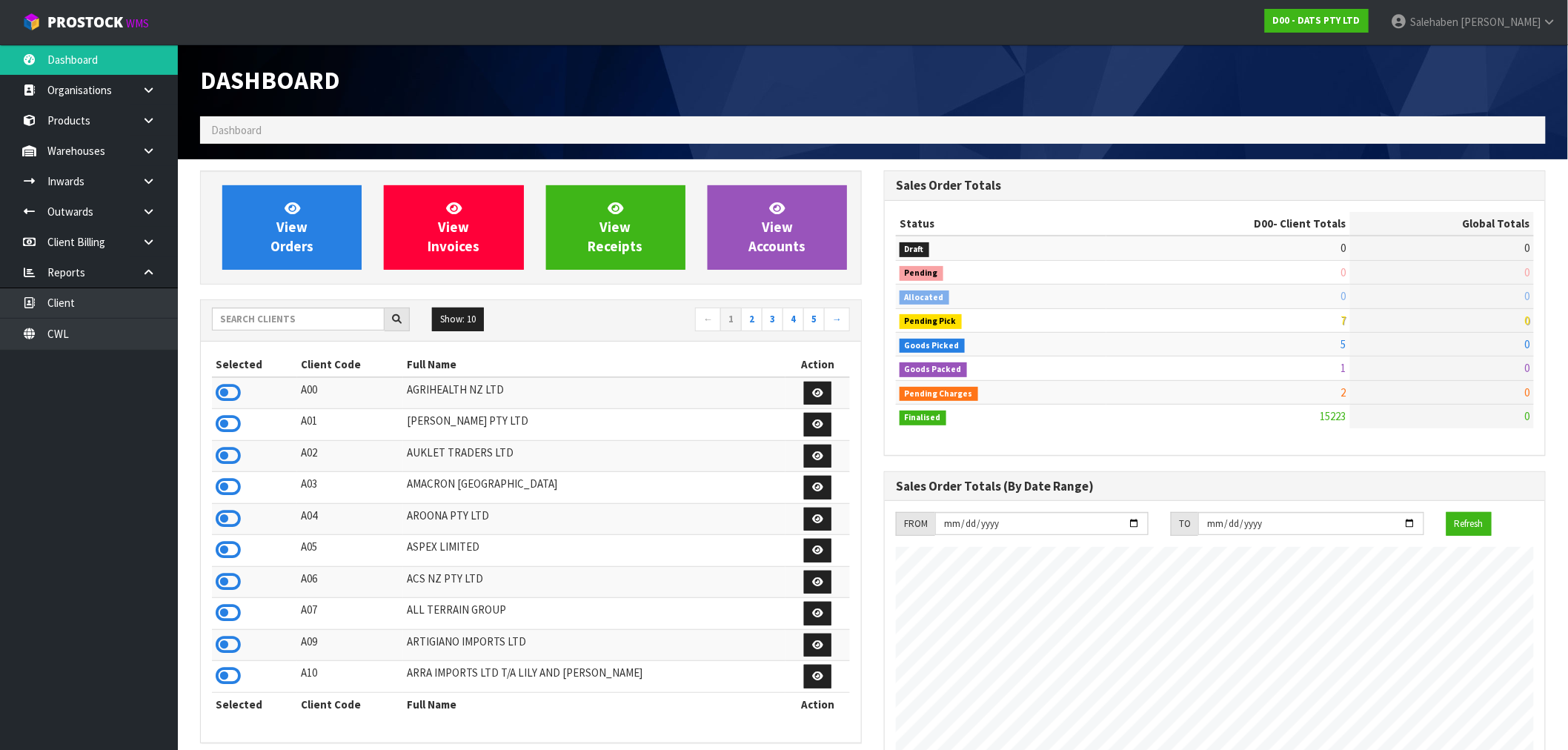
scroll to position [1123, 684]
click at [242, 323] on input "text" at bounding box center [298, 319] width 173 height 23
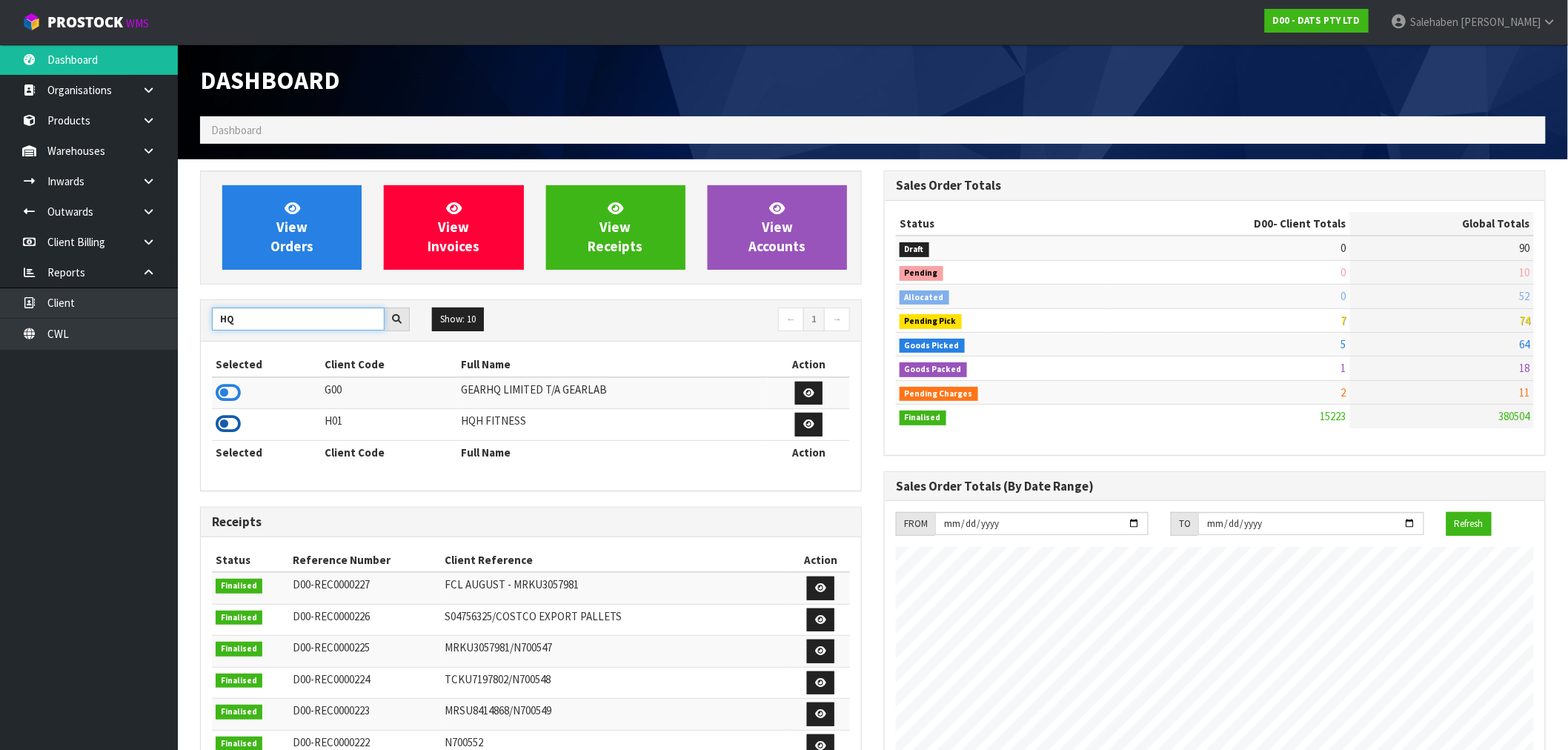
type input "HQ"
click at [227, 424] on icon at bounding box center [227, 424] width 25 height 23
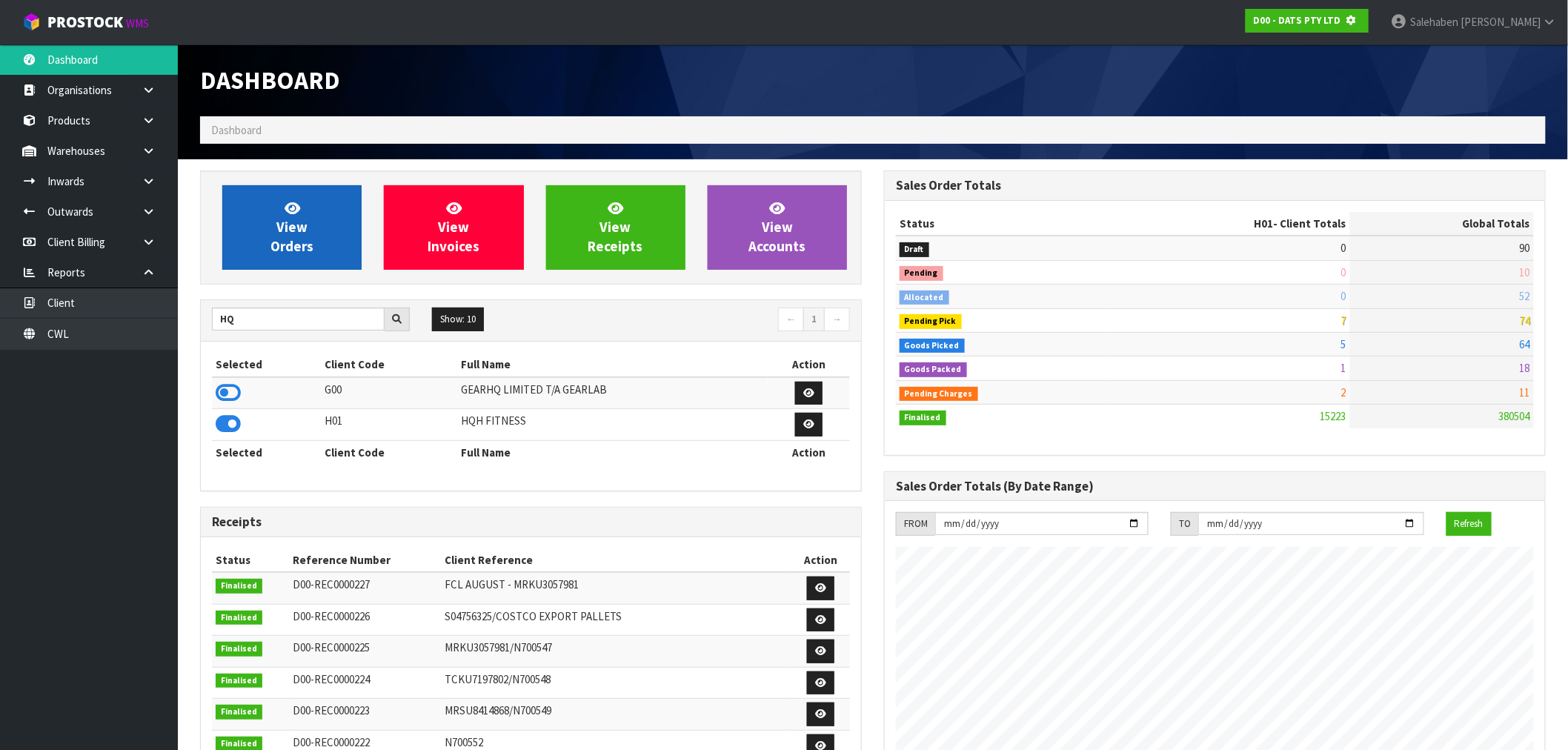
scroll to position [740335, 740303]
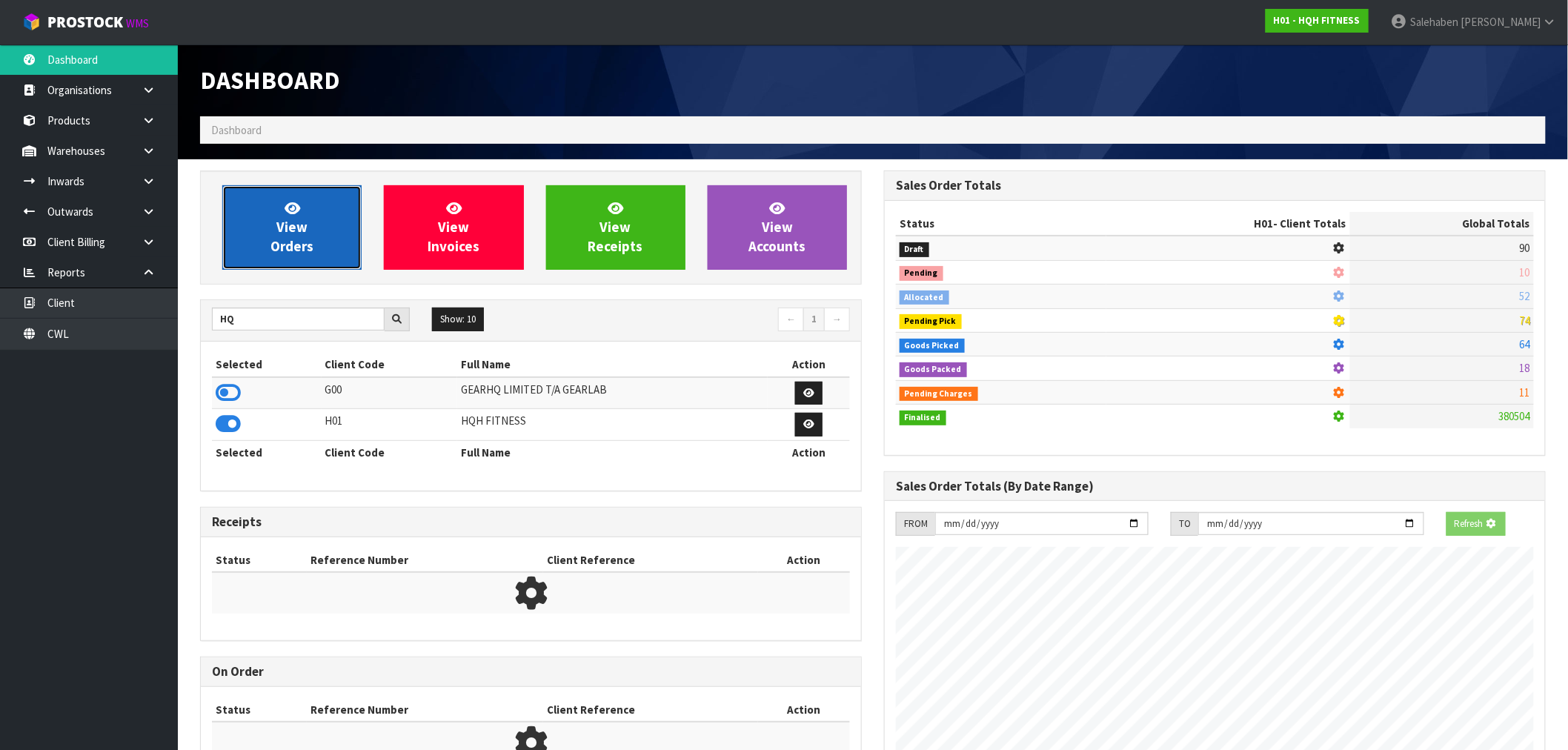
click at [277, 220] on link "View Orders" at bounding box center [292, 227] width 140 height 84
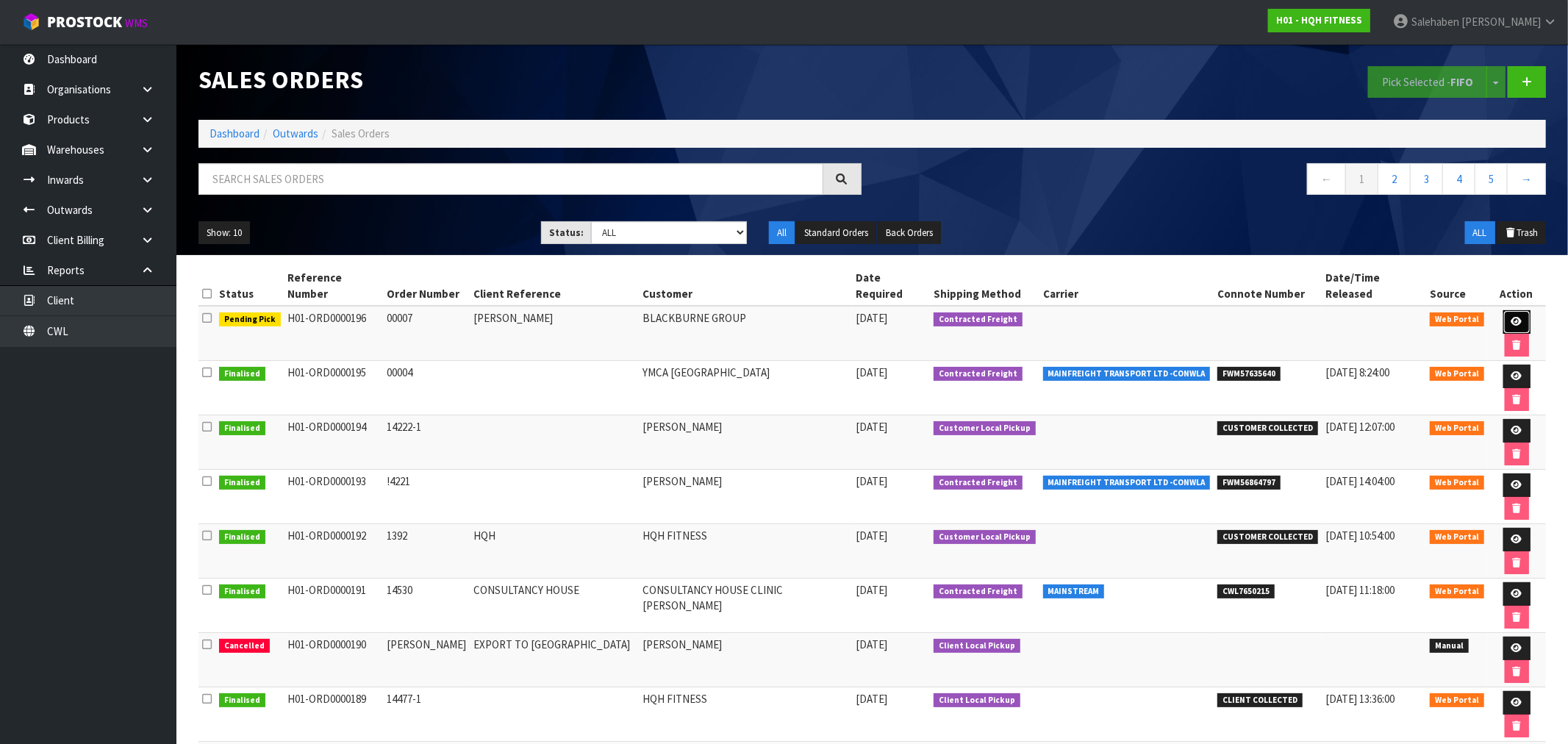
click at [1512, 317] on icon at bounding box center [1517, 321] width 11 height 9
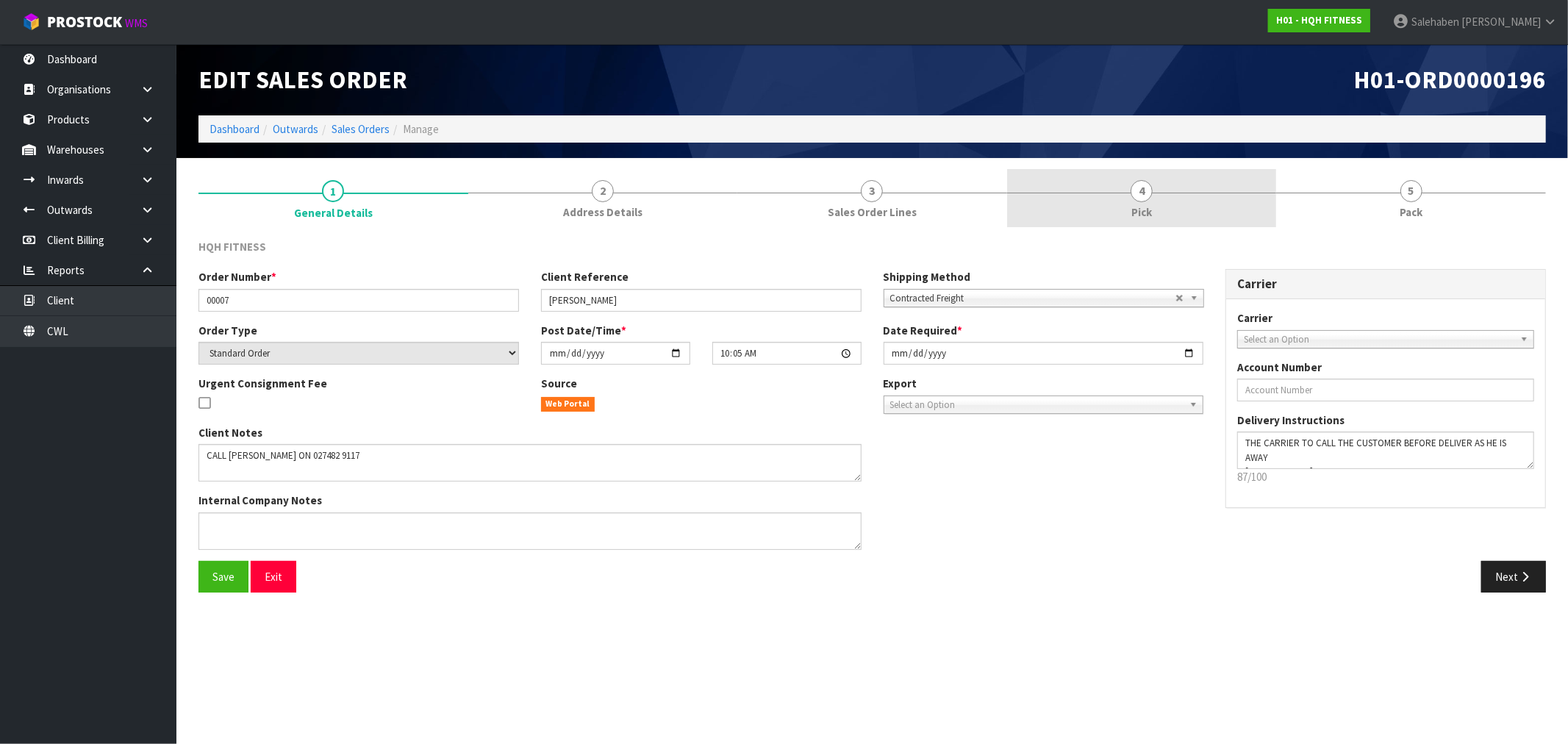
drag, startPoint x: 1067, startPoint y: 202, endPoint x: 1068, endPoint y: 209, distance: 7.1
click at [1067, 202] on link "4 Pick" at bounding box center [1142, 197] width 270 height 58
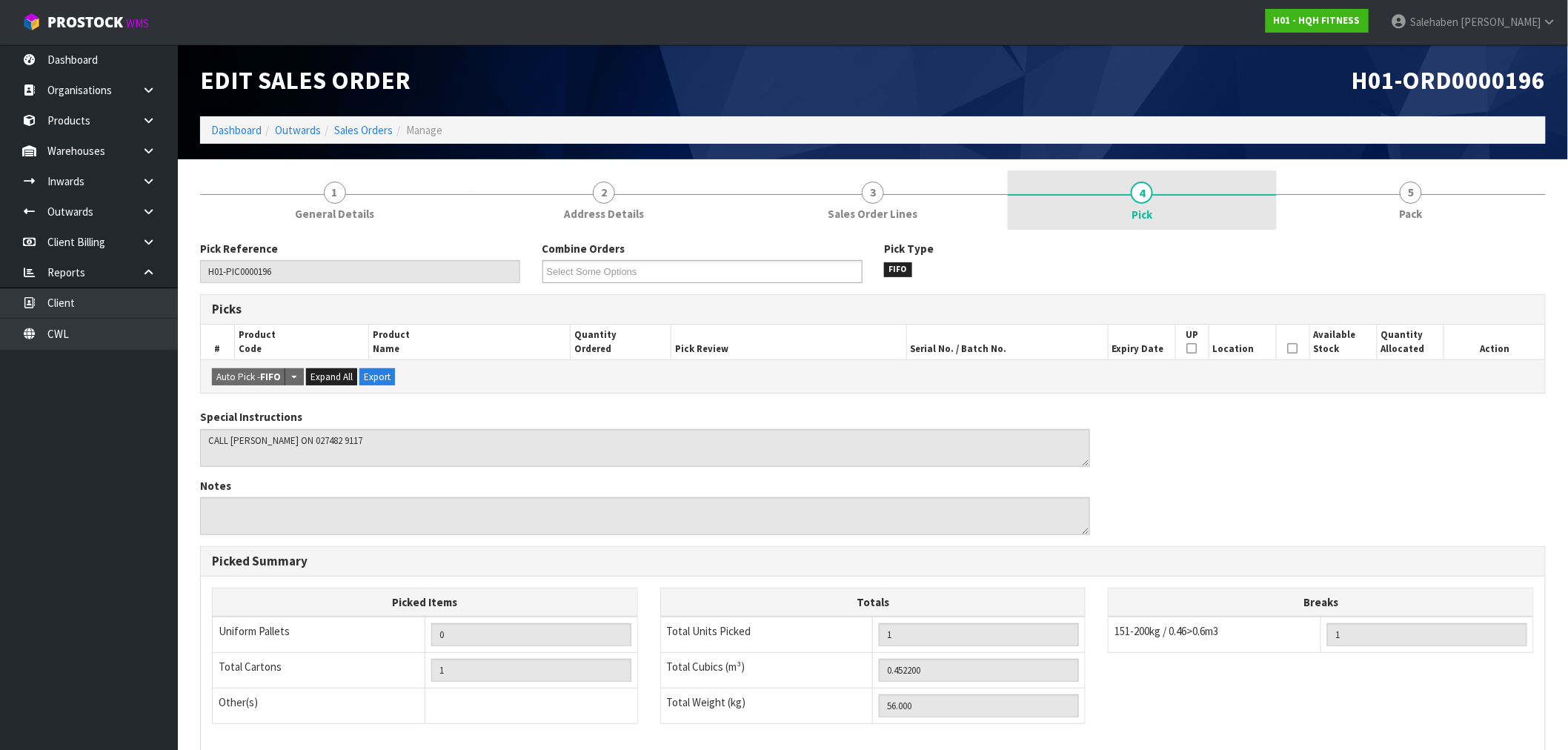
click at [1138, 215] on span "Pick" at bounding box center [1142, 214] width 21 height 16
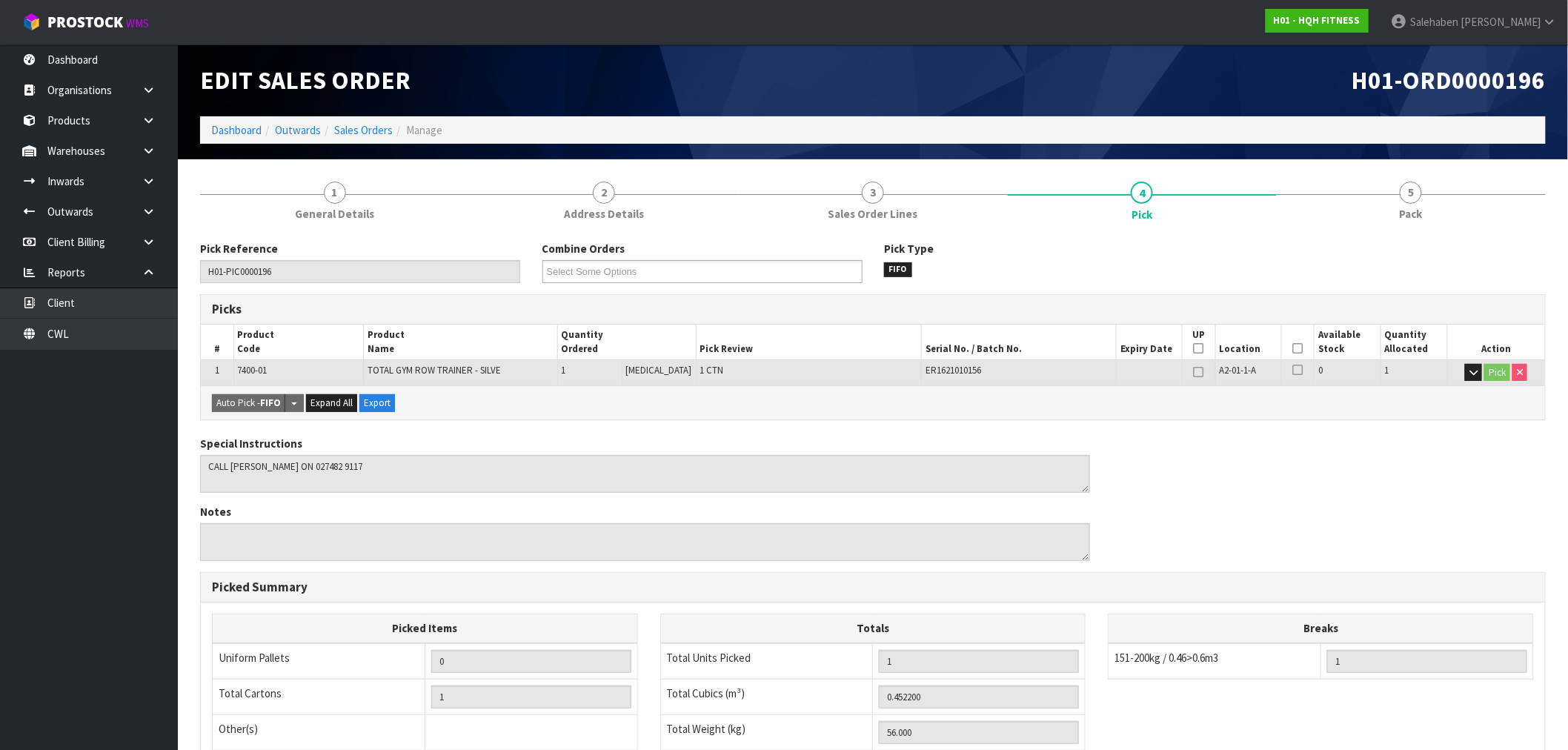
click at [1295, 348] on icon at bounding box center [1298, 348] width 10 height 1
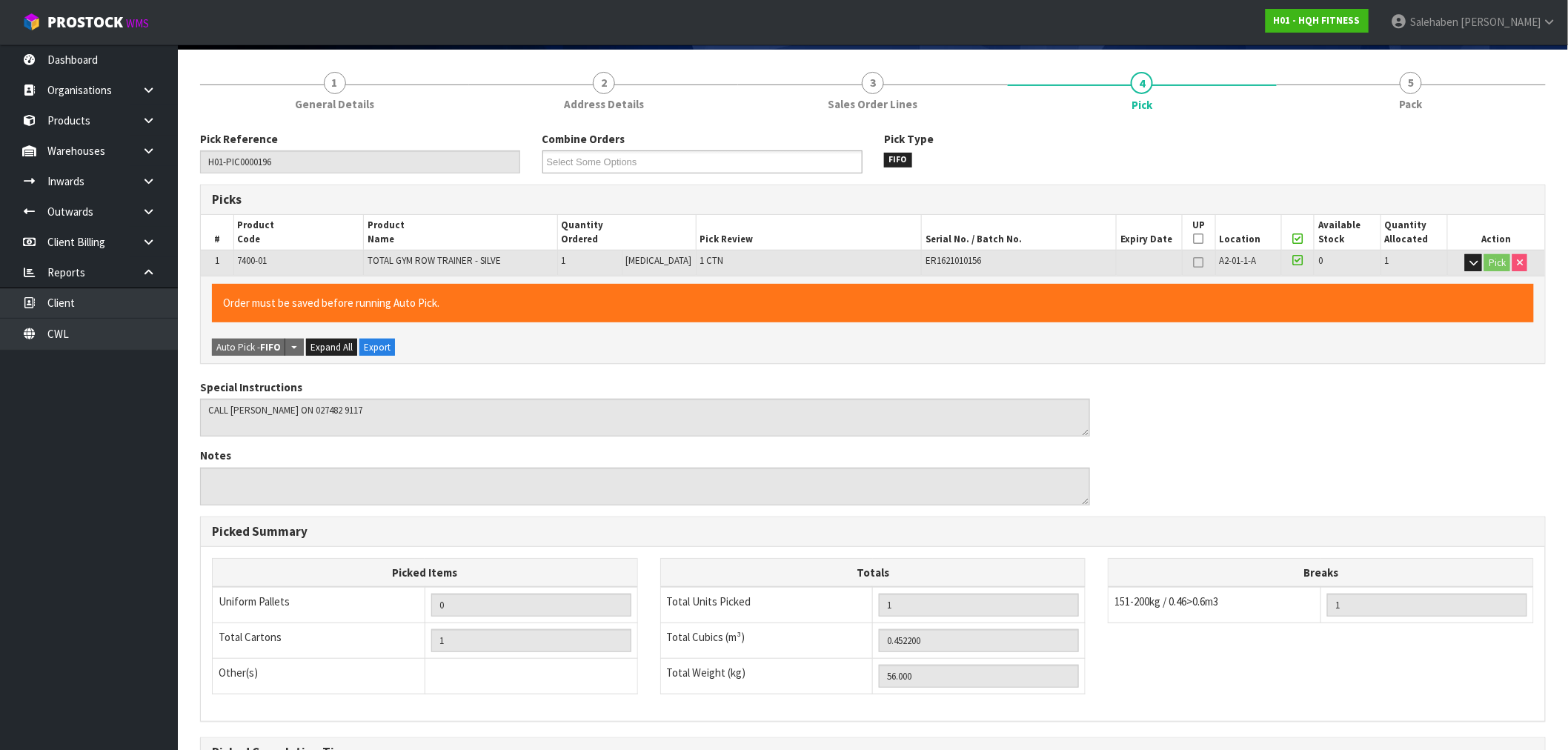
scroll to position [285, 0]
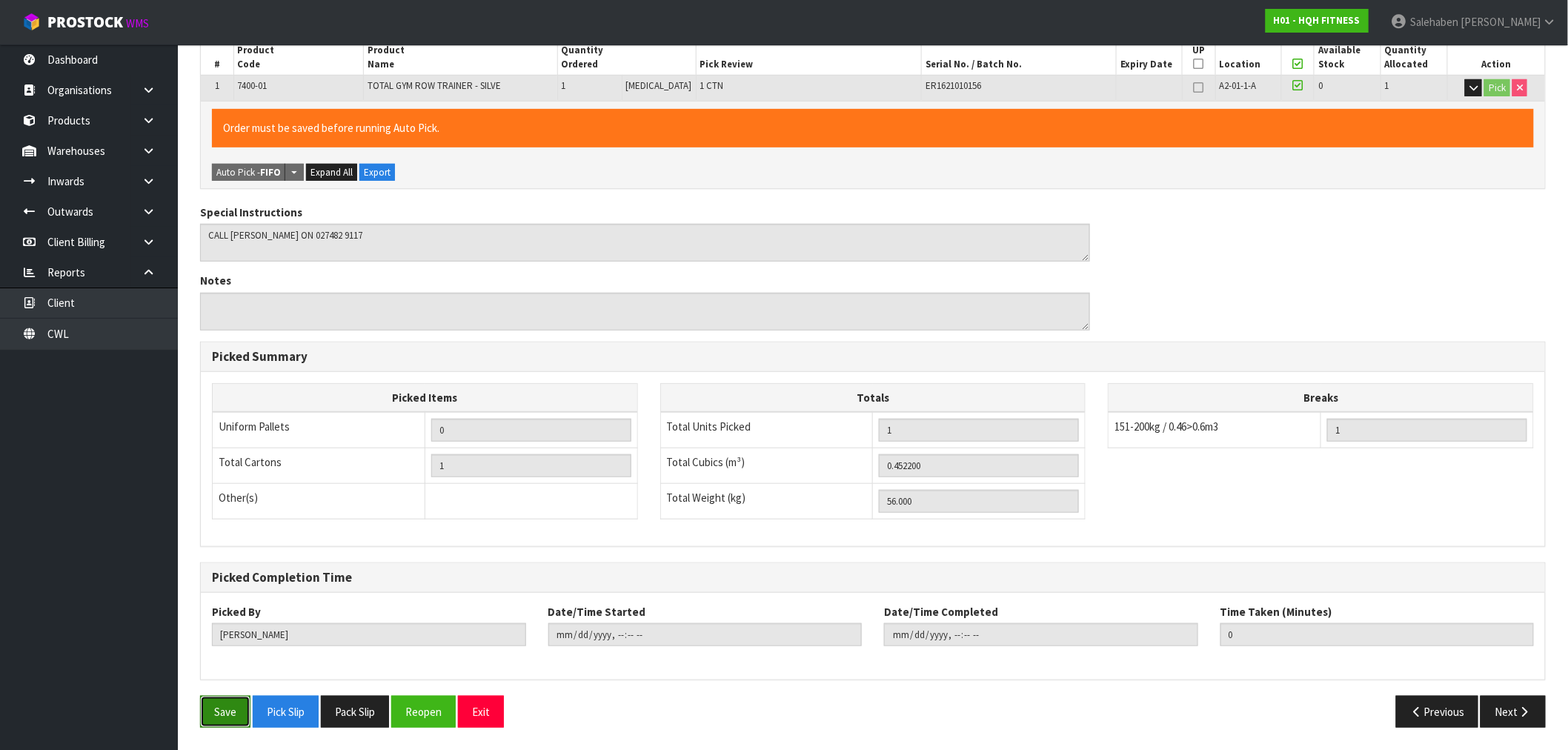
click at [231, 713] on button "Save" at bounding box center [226, 712] width 50 height 32
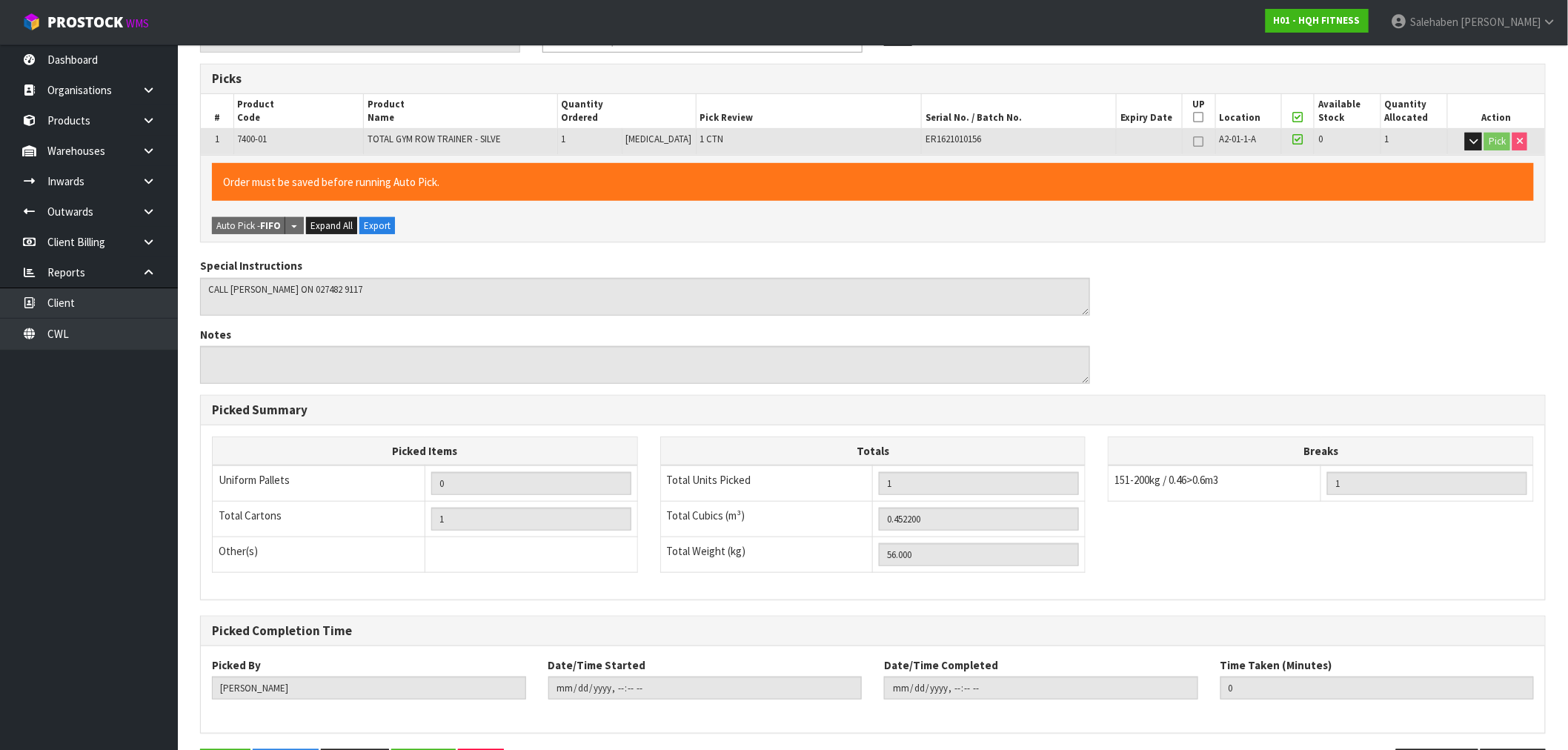
scroll to position [0, 0]
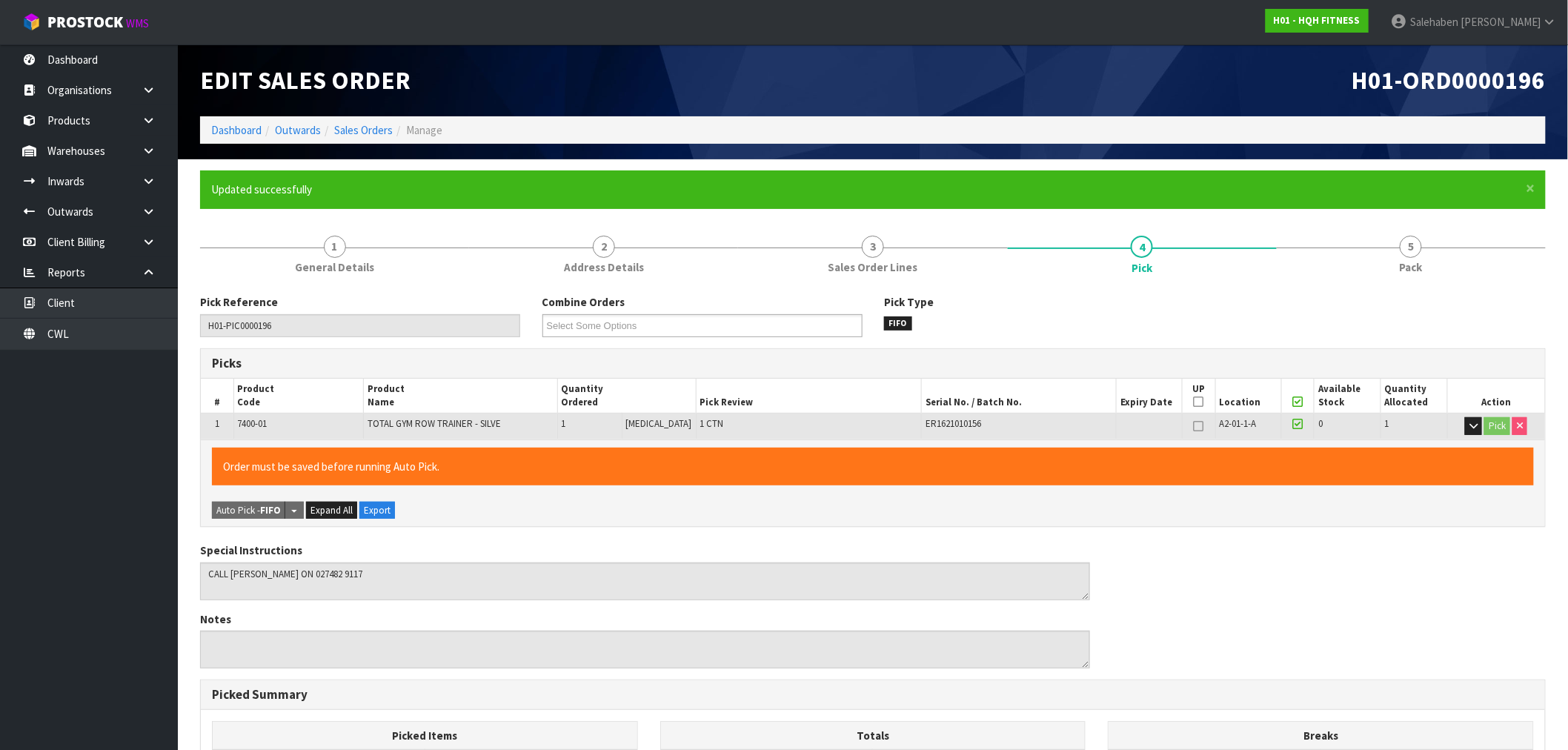
type input "Salehaben Patel"
type input "2025-09-09T15:56:40"
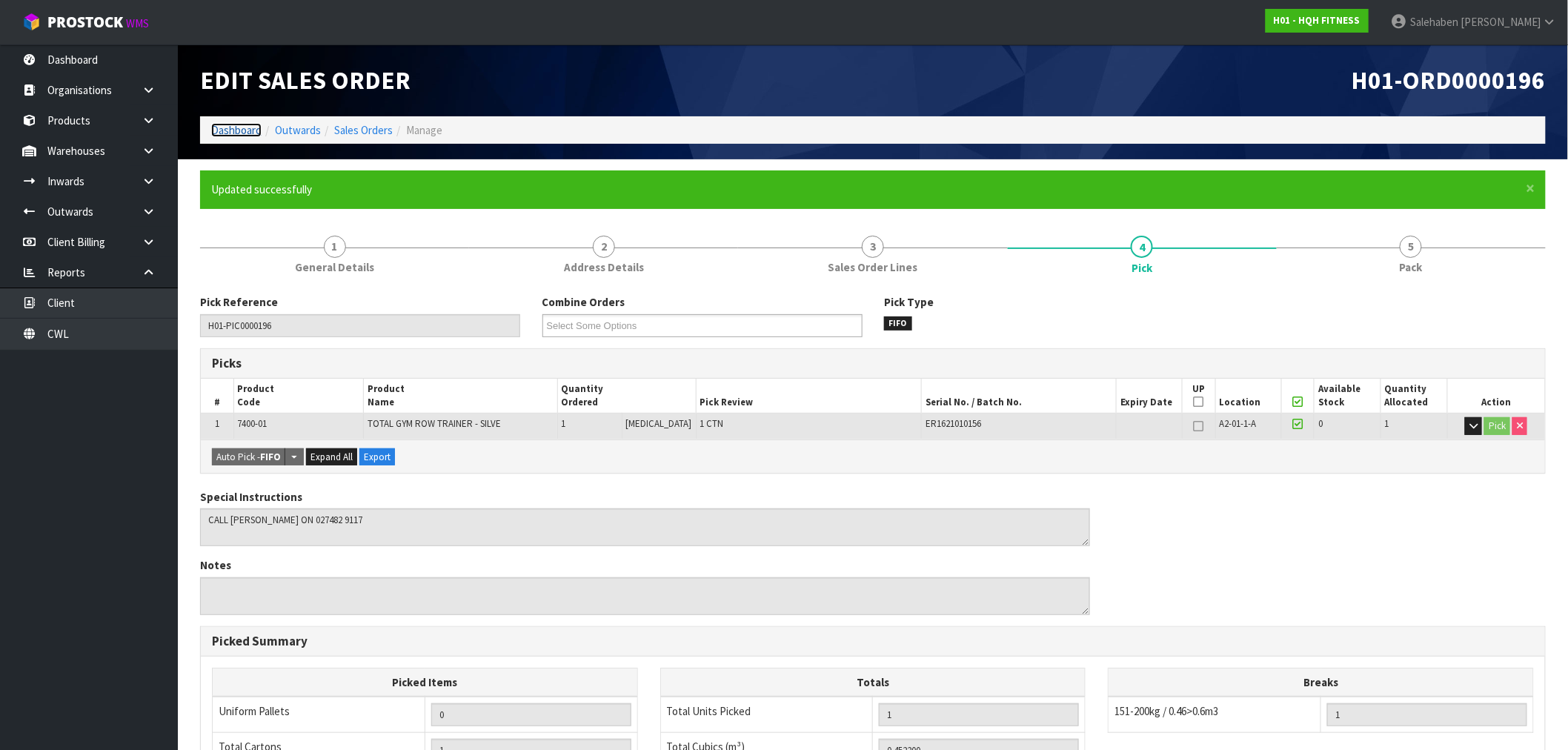
click at [240, 126] on link "Dashboard" at bounding box center [236, 130] width 50 height 14
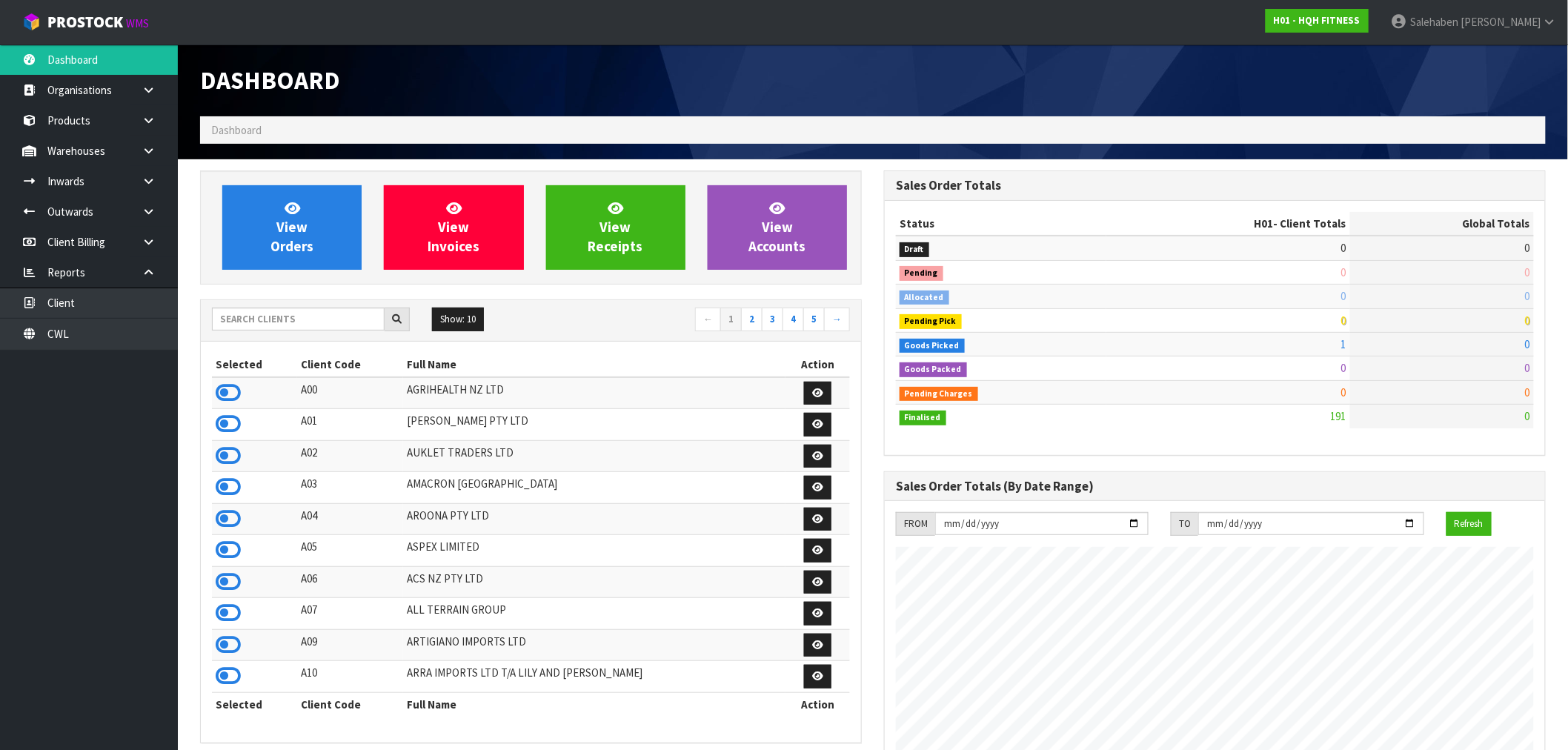
scroll to position [906, 684]
click at [333, 319] on input "text" at bounding box center [298, 319] width 173 height 23
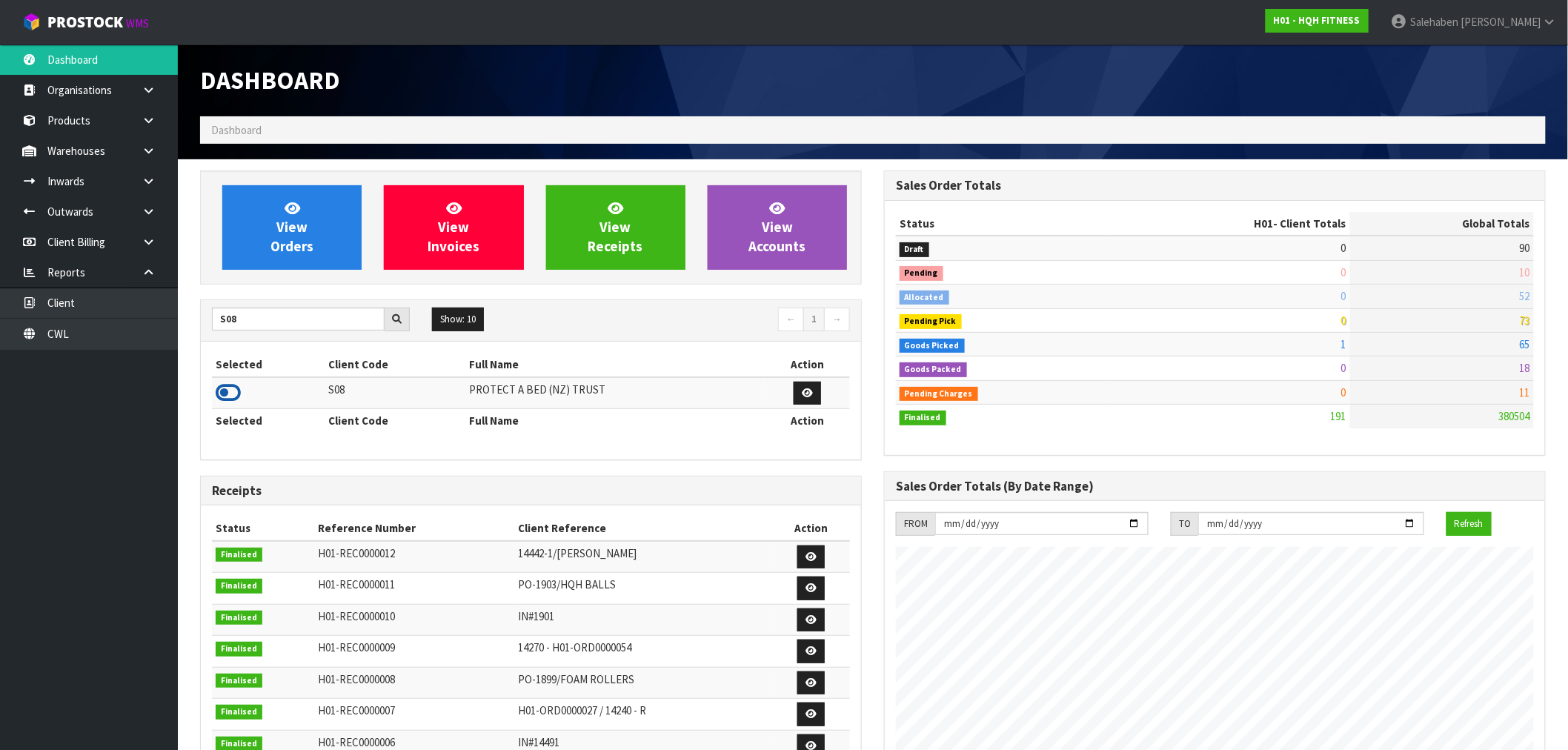
click at [226, 395] on icon at bounding box center [227, 393] width 25 height 23
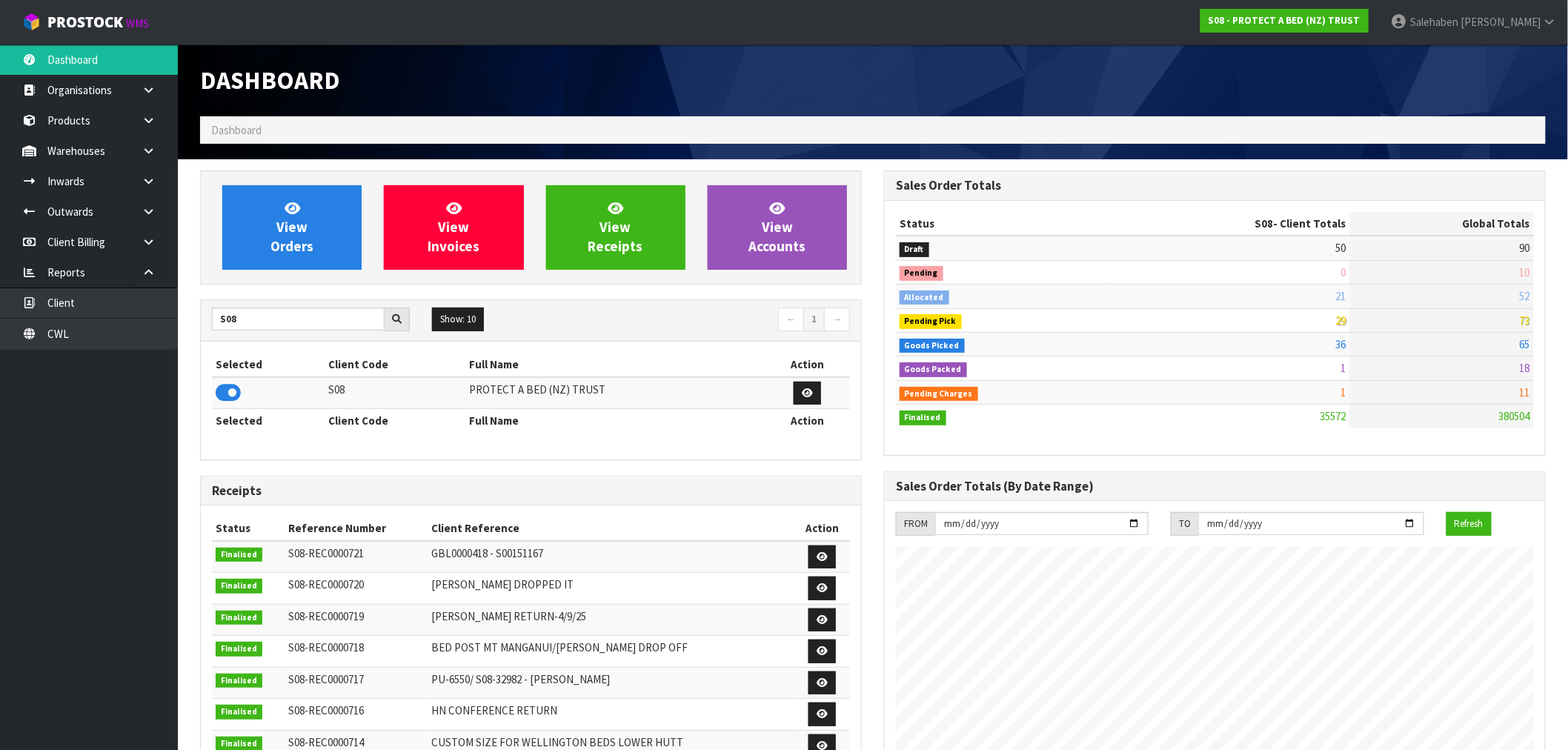
scroll to position [1123, 684]
drag, startPoint x: 251, startPoint y: 321, endPoint x: 200, endPoint y: 329, distance: 51.6
click at [200, 329] on div "S08" at bounding box center [311, 319] width 220 height 23
type input "C11"
click at [226, 387] on icon at bounding box center [227, 393] width 25 height 23
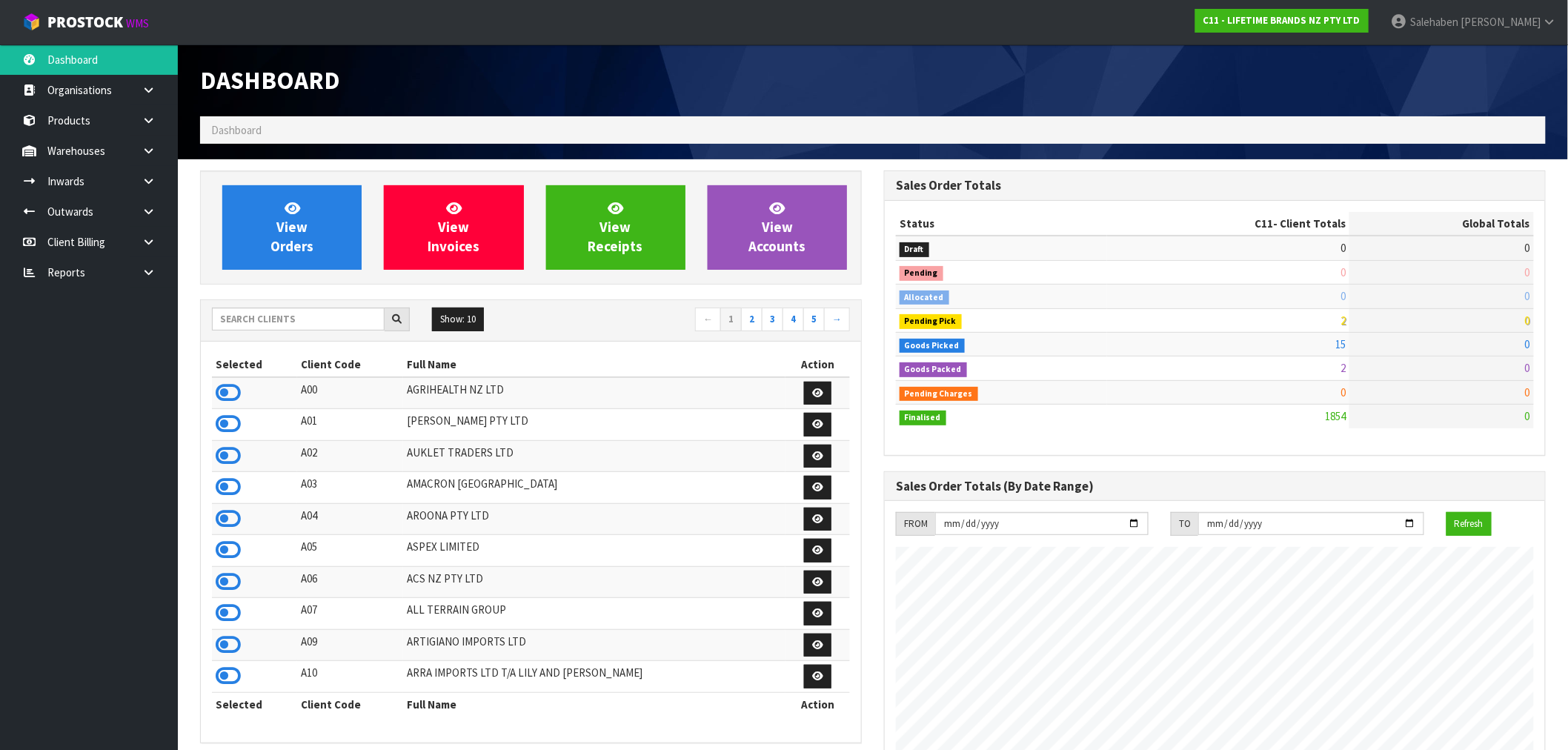
scroll to position [1123, 684]
click at [239, 327] on input "text" at bounding box center [298, 319] width 173 height 23
type input "KITCHENAID"
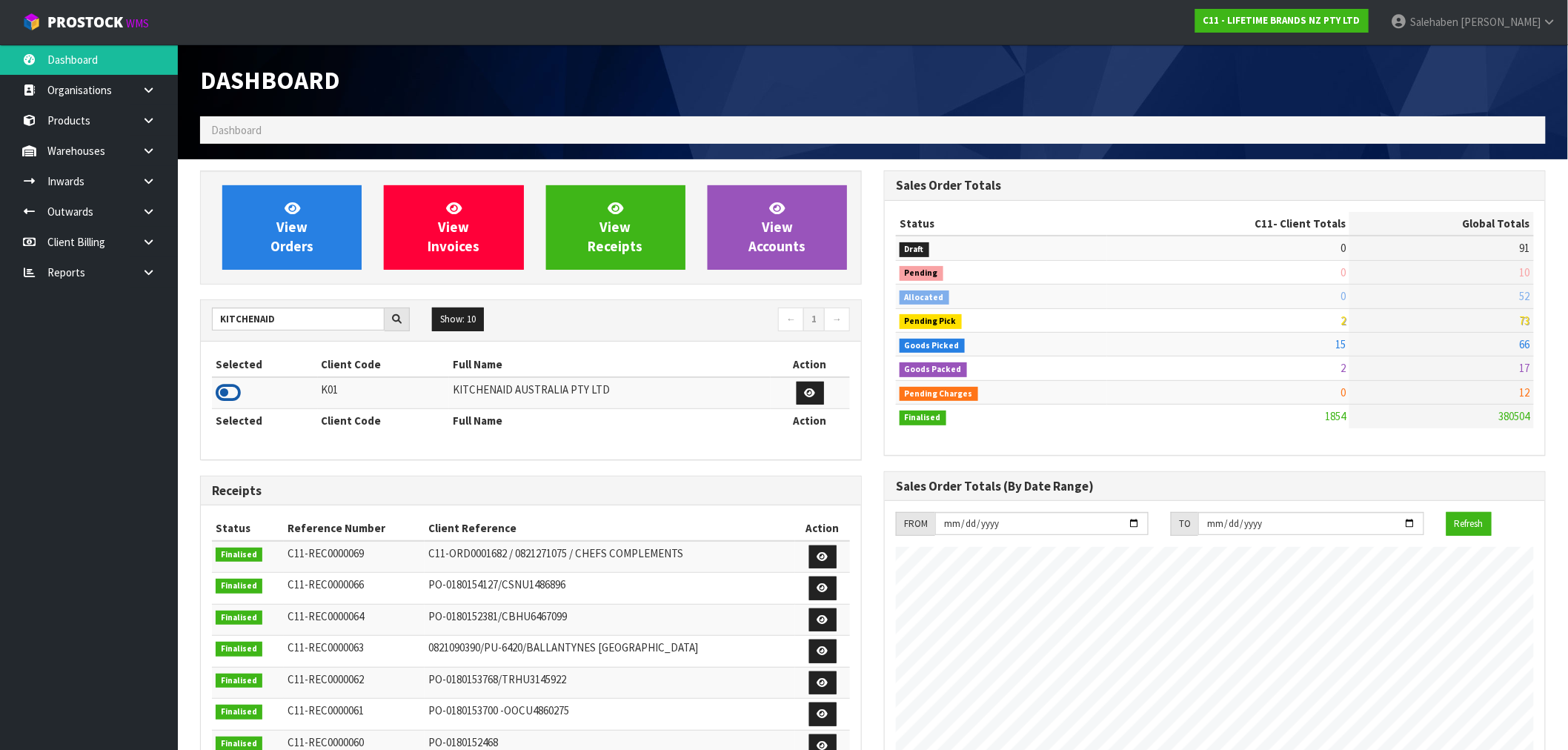
click at [238, 397] on icon at bounding box center [227, 393] width 25 height 23
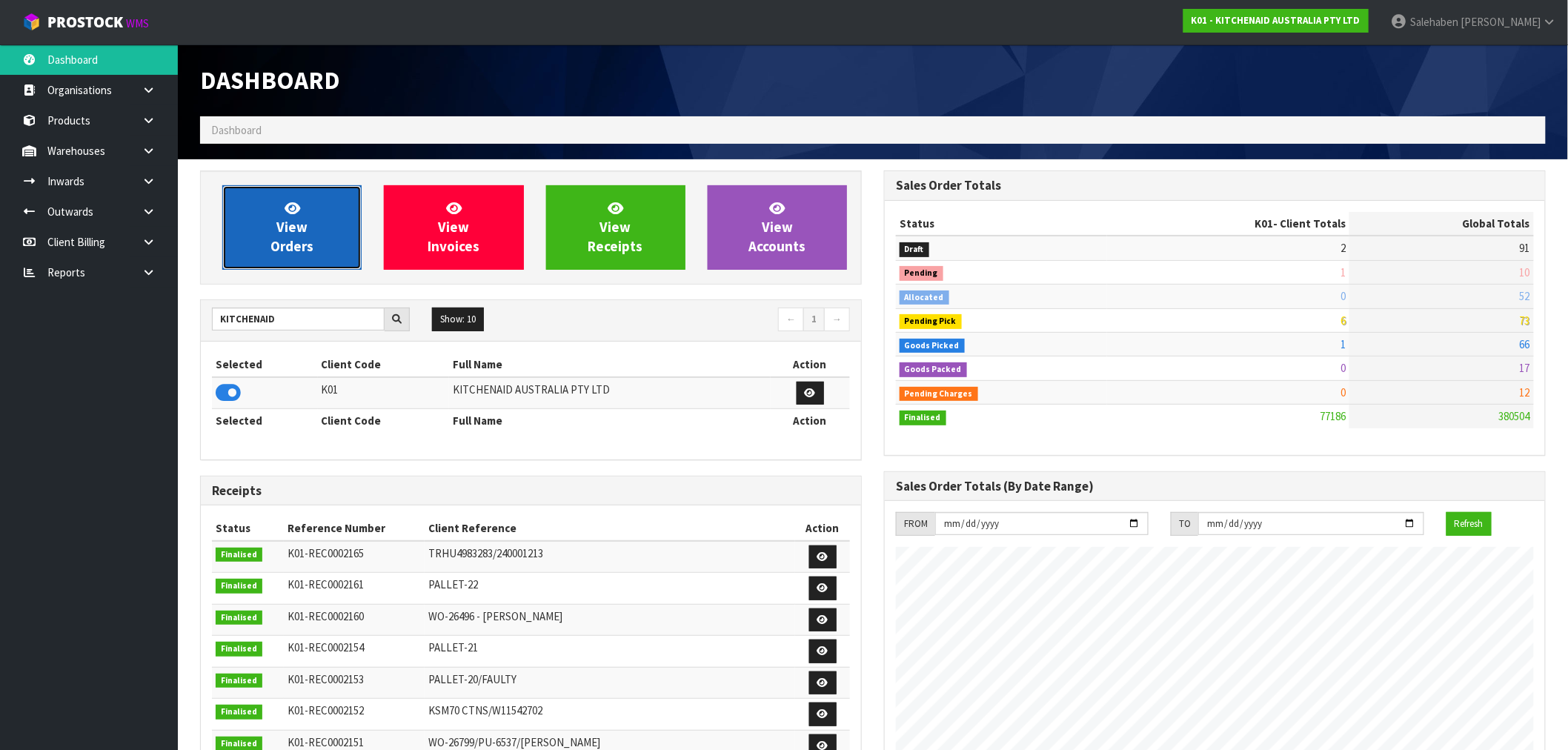
click at [318, 246] on link "View Orders" at bounding box center [292, 227] width 140 height 84
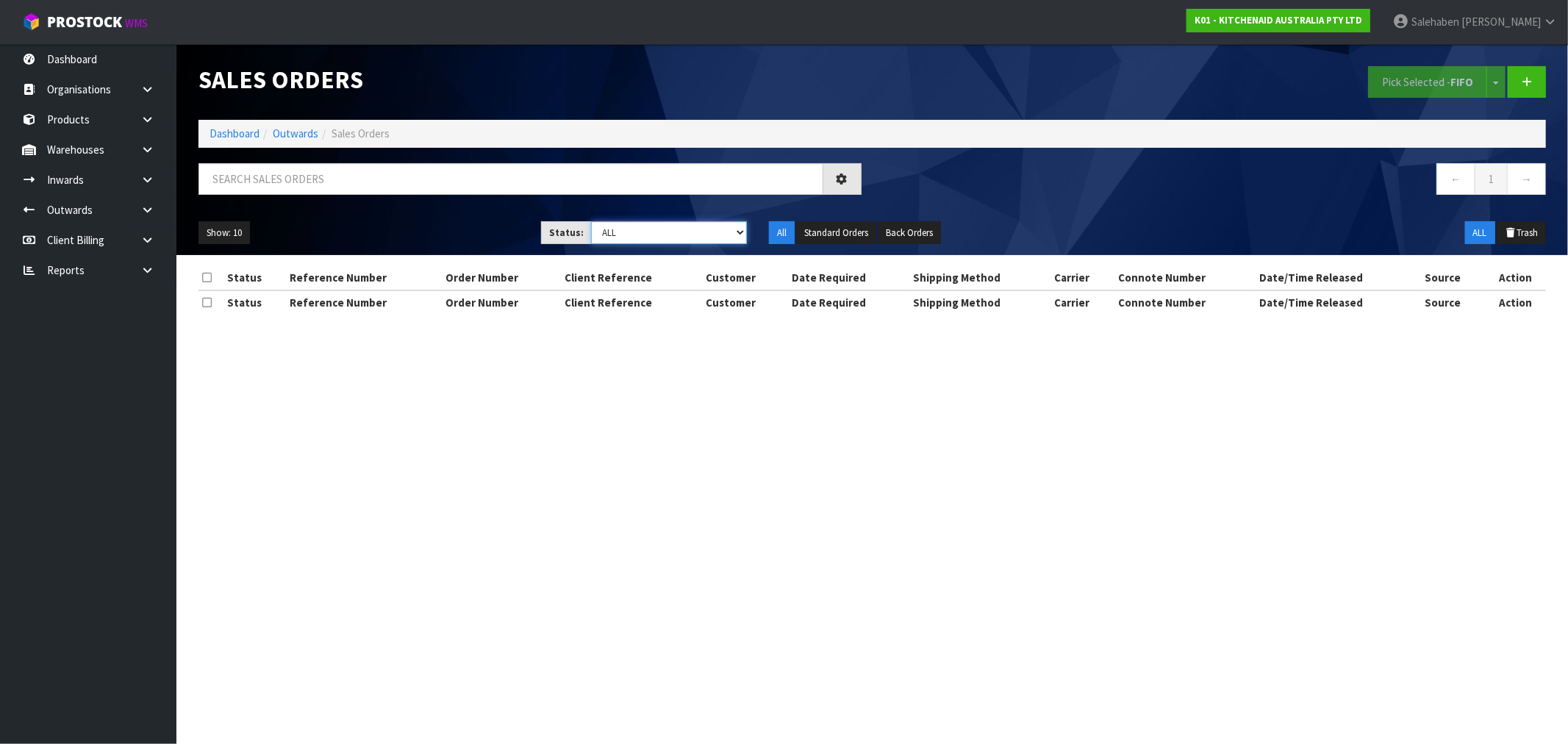
click at [678, 239] on select "Draft Pending Allocated Pending Pick Goods Picked Goods Packed Pending Charges …" at bounding box center [669, 232] width 156 height 22
select select "string:3"
click at [592, 221] on select "Draft Pending Allocated Pending Pick Goods Picked Goods Packed Pending Charges …" at bounding box center [669, 232] width 156 height 22
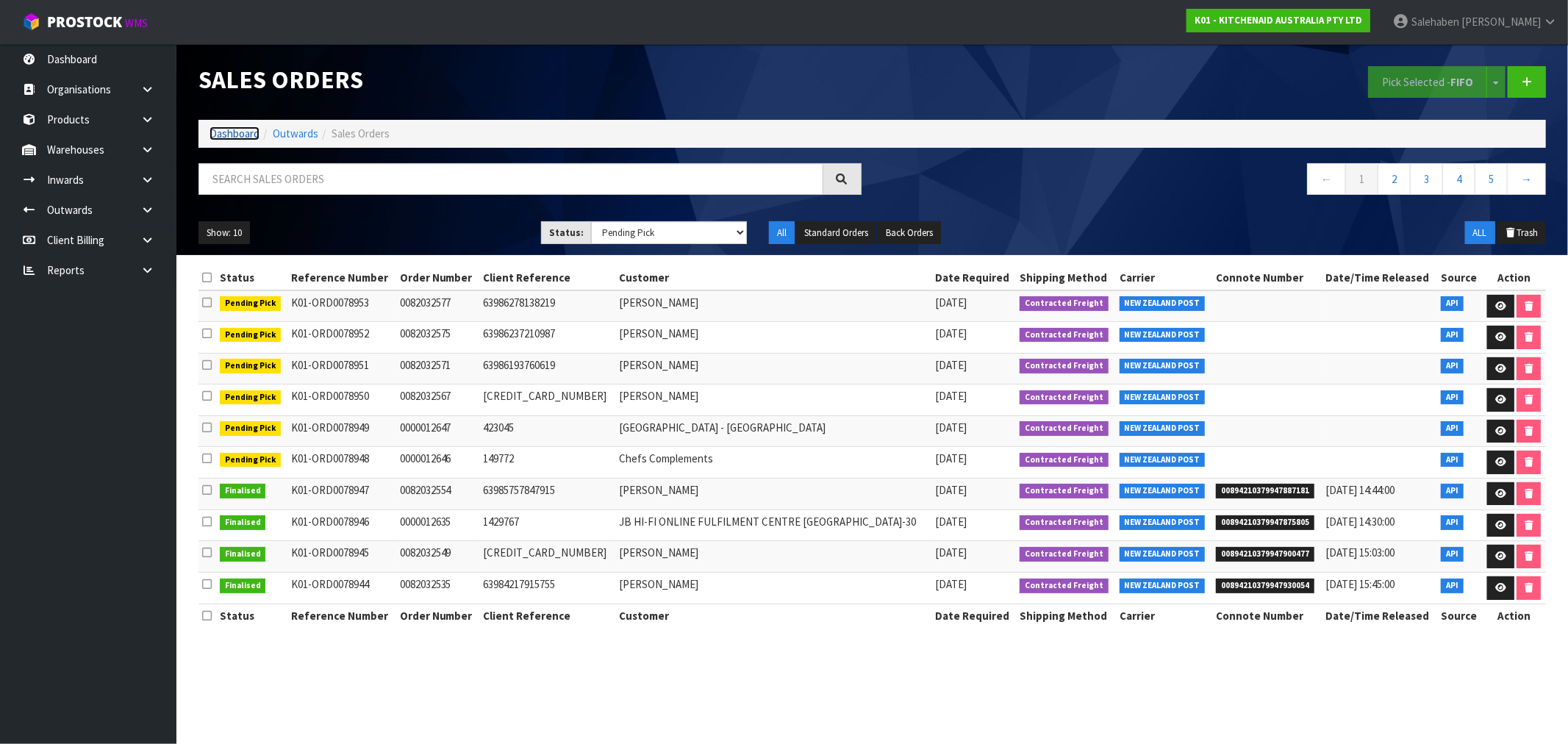
click at [249, 136] on link "Dashboard" at bounding box center [234, 133] width 50 height 14
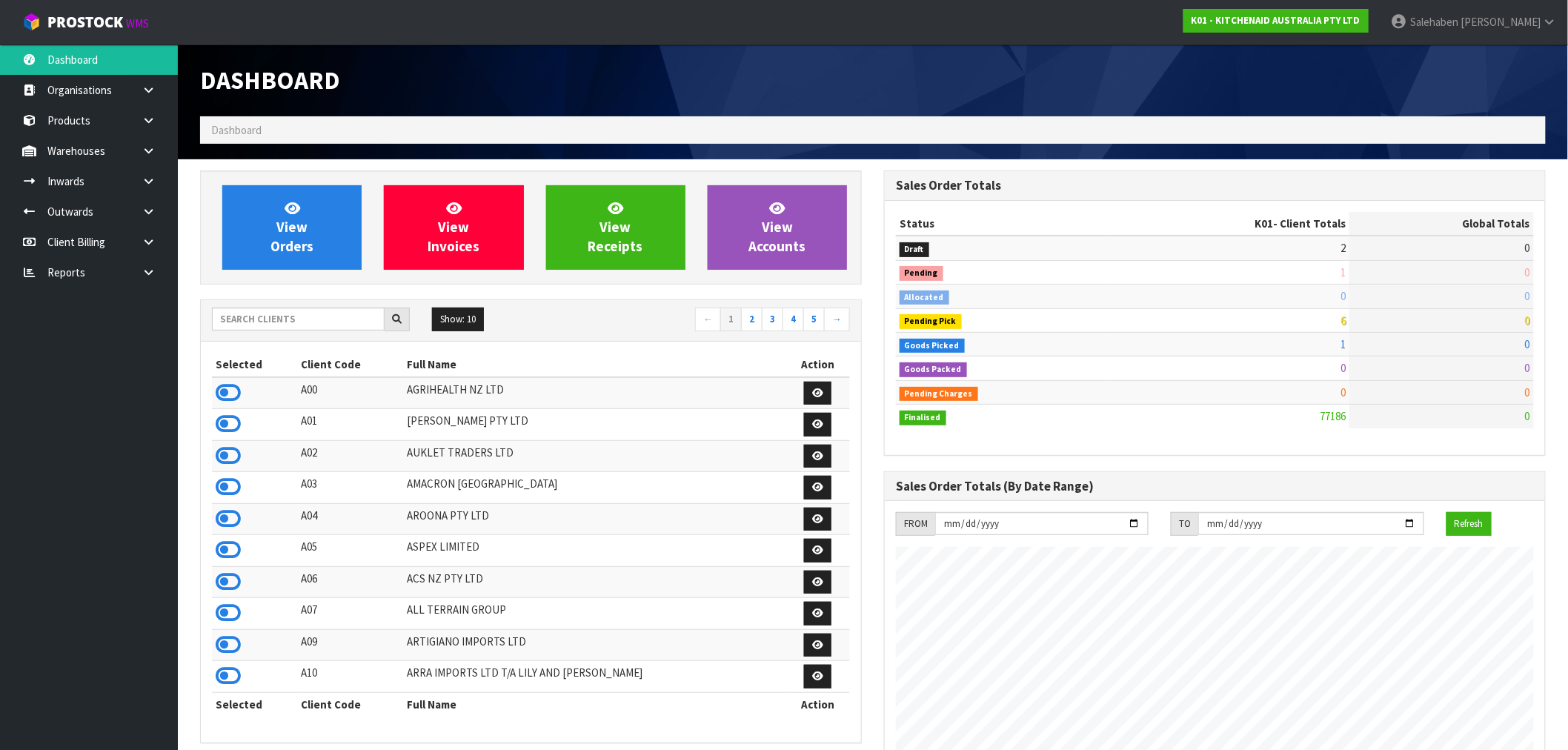
scroll to position [1123, 684]
click at [344, 317] on input "text" at bounding box center [298, 319] width 173 height 23
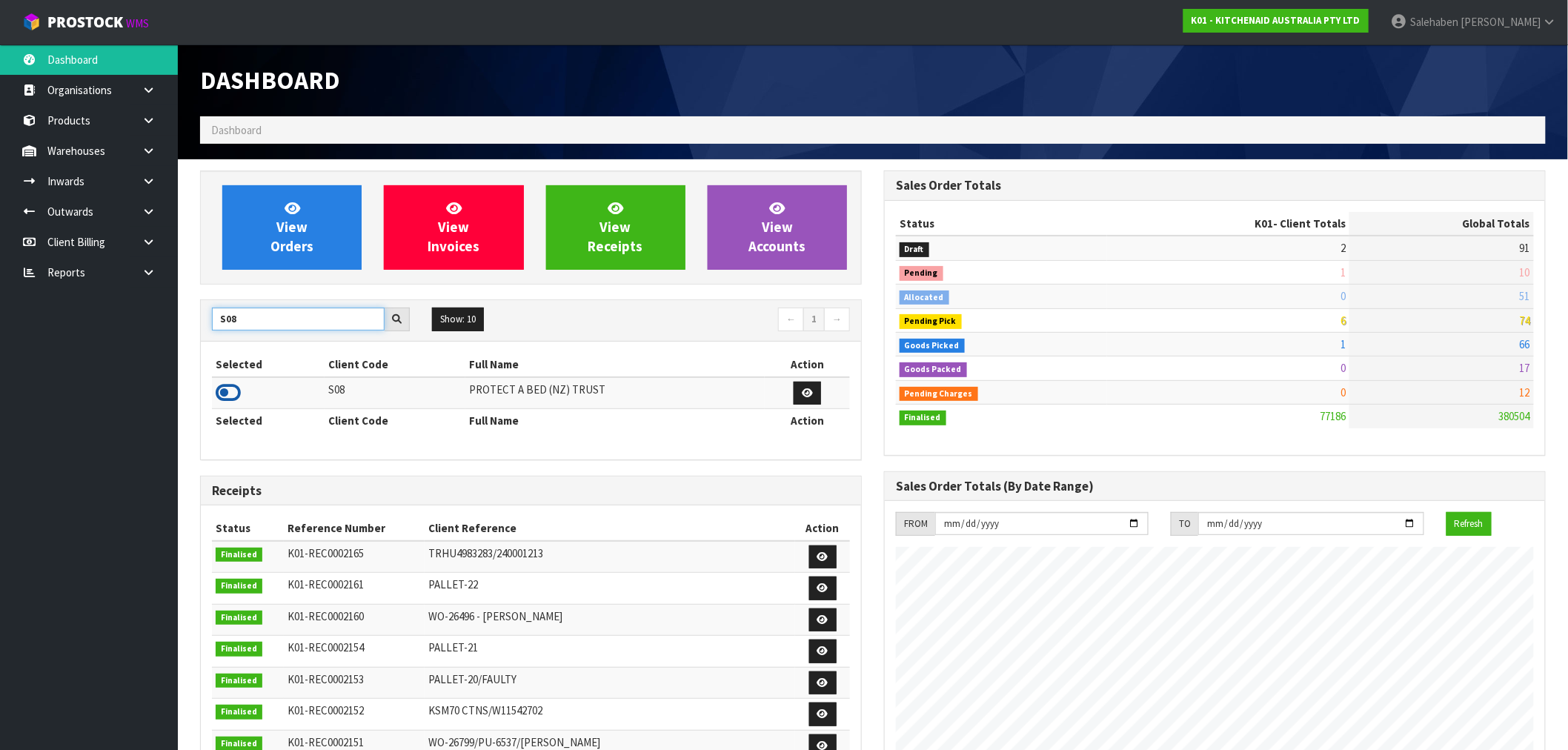
type input "S08"
click at [226, 391] on icon at bounding box center [227, 393] width 25 height 23
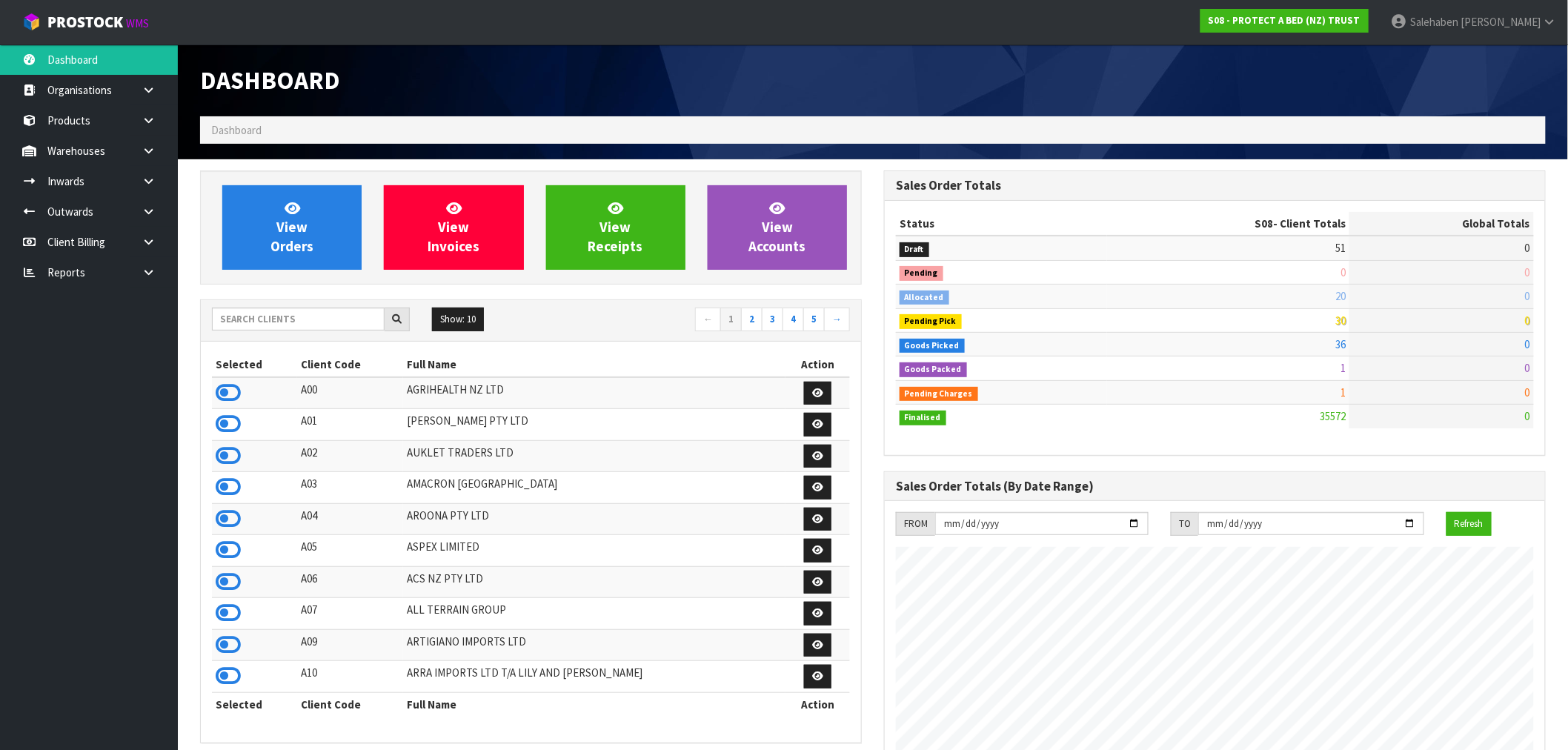
scroll to position [1123, 684]
click at [272, 312] on input "text" at bounding box center [298, 319] width 173 height 23
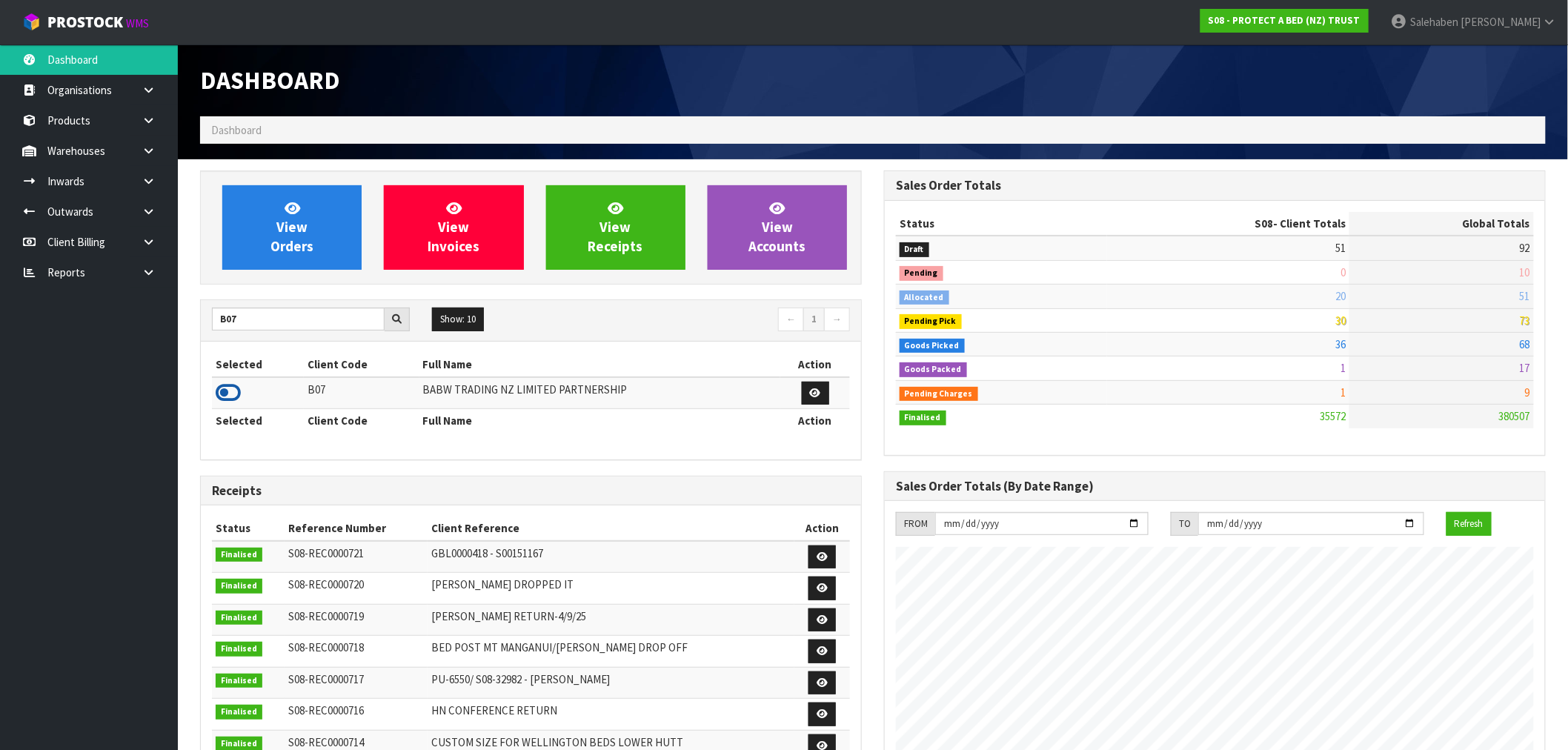
click at [216, 395] on icon at bounding box center [227, 393] width 25 height 23
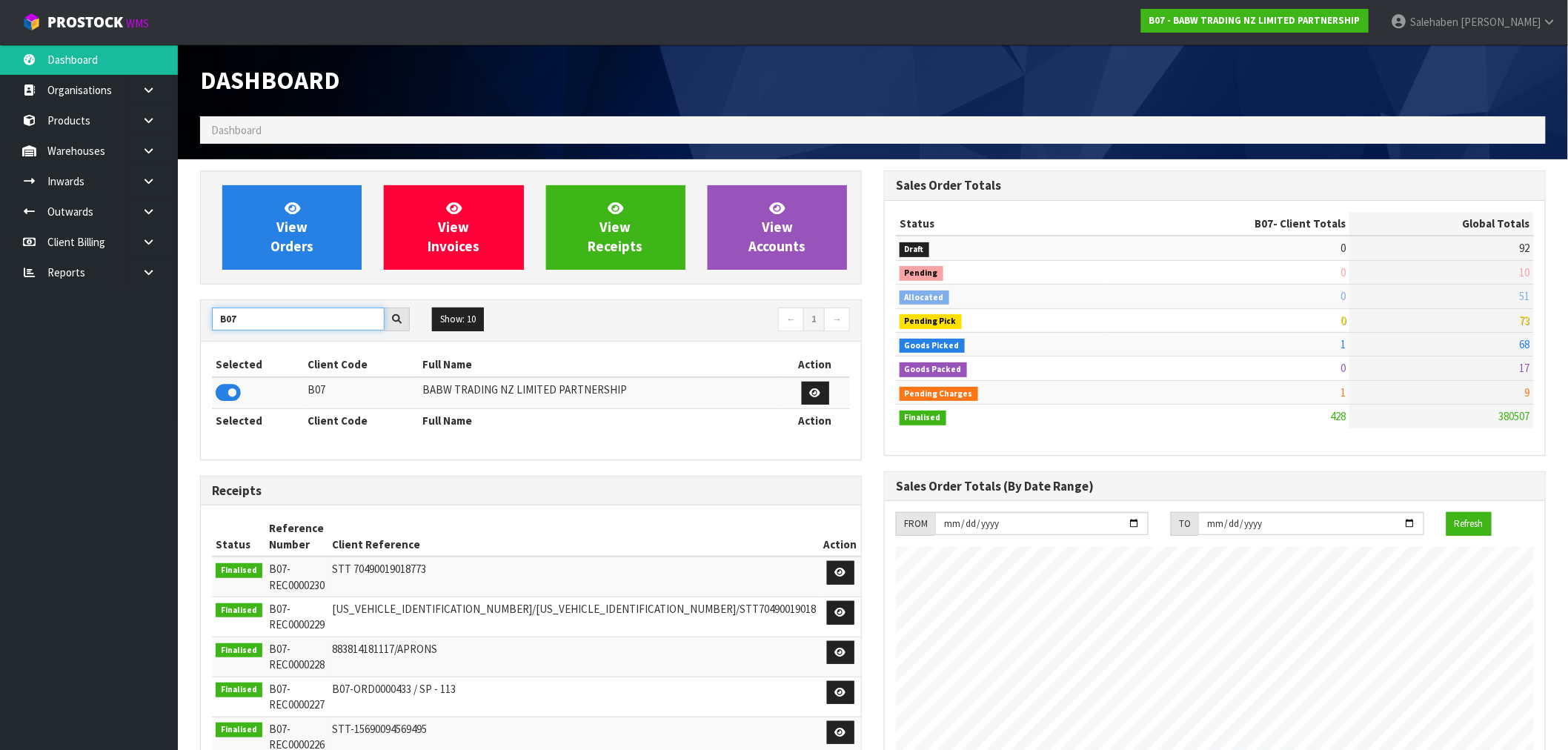
drag, startPoint x: 250, startPoint y: 324, endPoint x: 147, endPoint y: 332, distance: 103.3
click at [160, 331] on body "Toggle navigation ProStock WMS B07 - BABW TRADING NZ LIMITED PARTNERSHIP [PERSO…" at bounding box center [784, 375] width 1568 height 750
type input "E00"
click at [226, 397] on icon at bounding box center [227, 393] width 25 height 23
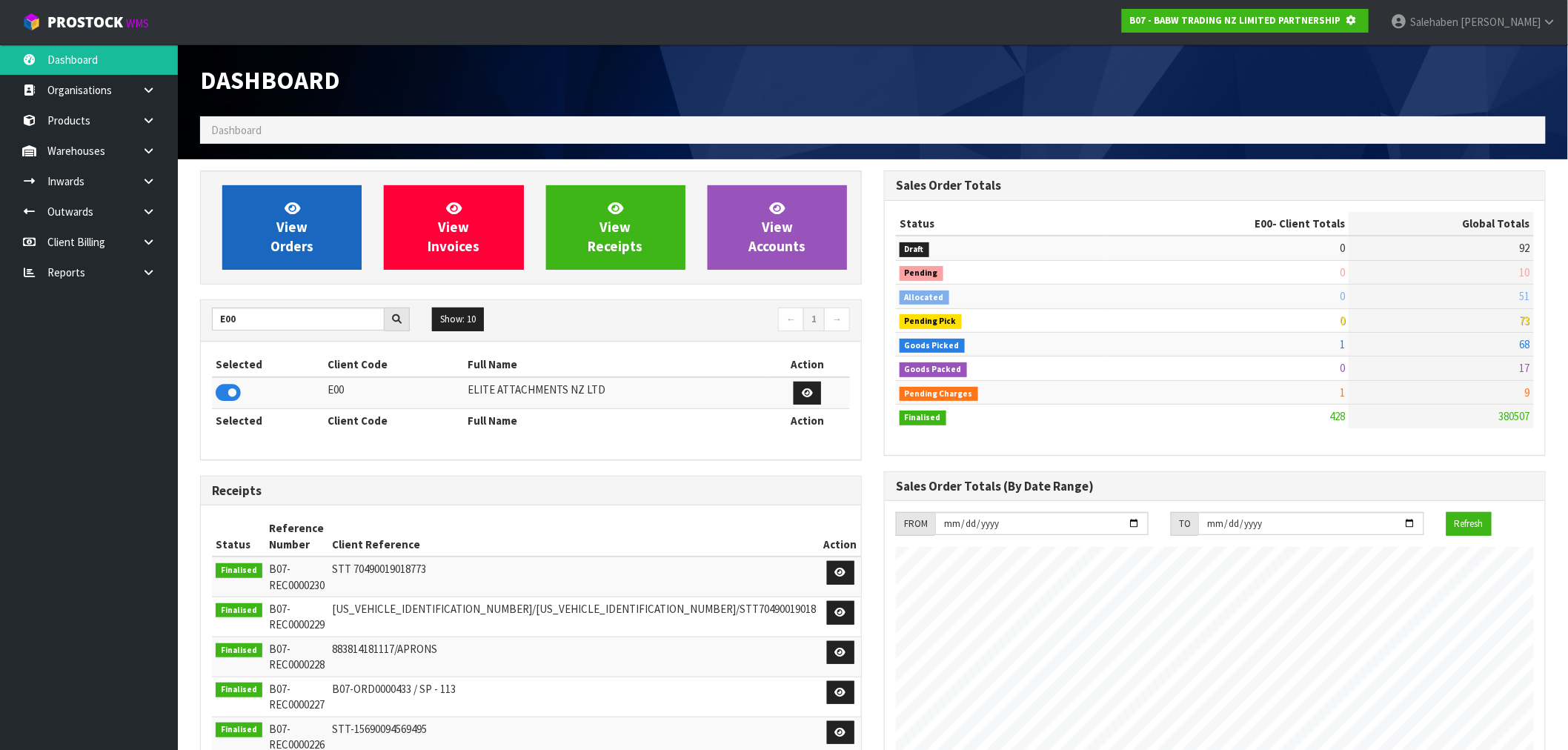
scroll to position [740335, 740303]
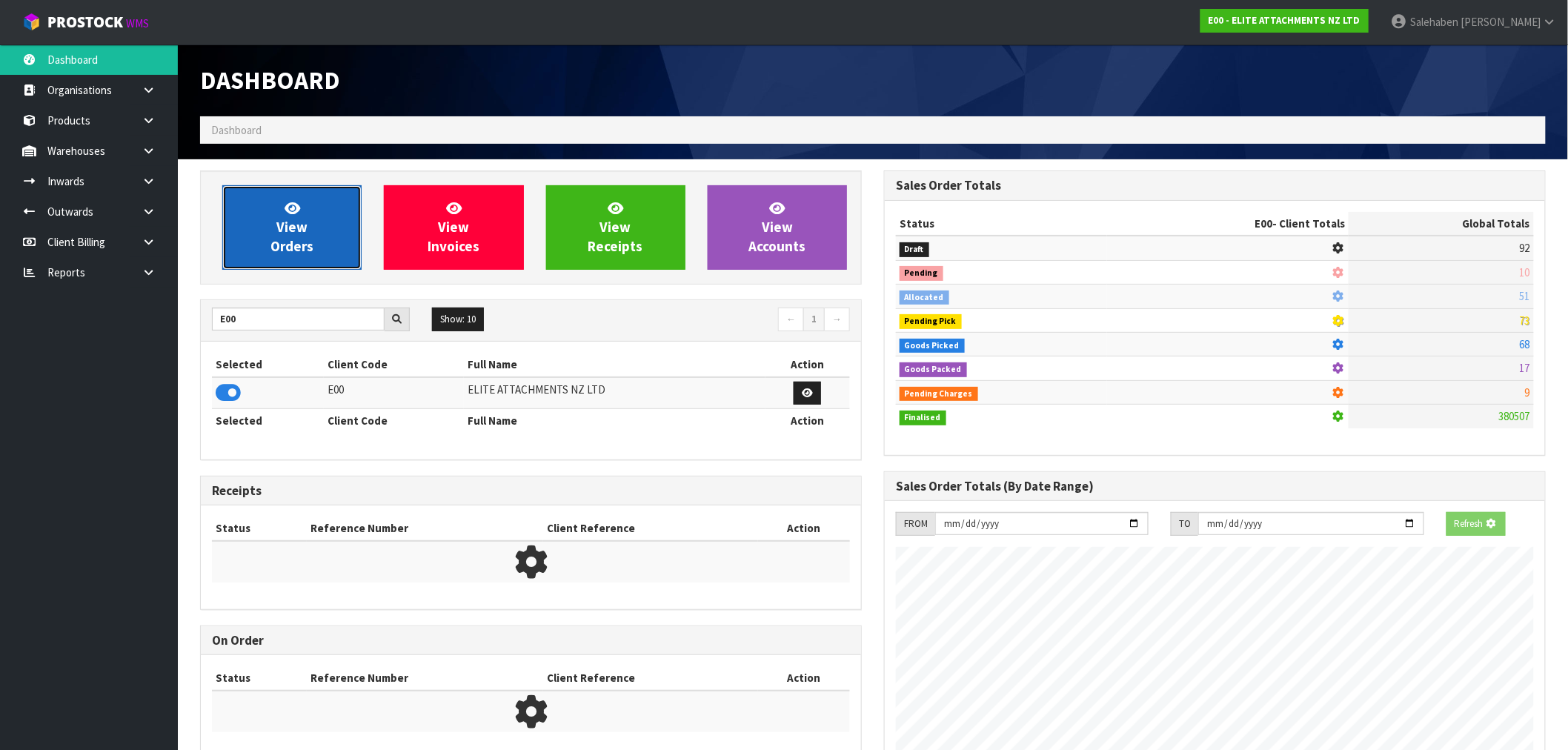
click at [327, 253] on link "View Orders" at bounding box center [292, 227] width 140 height 84
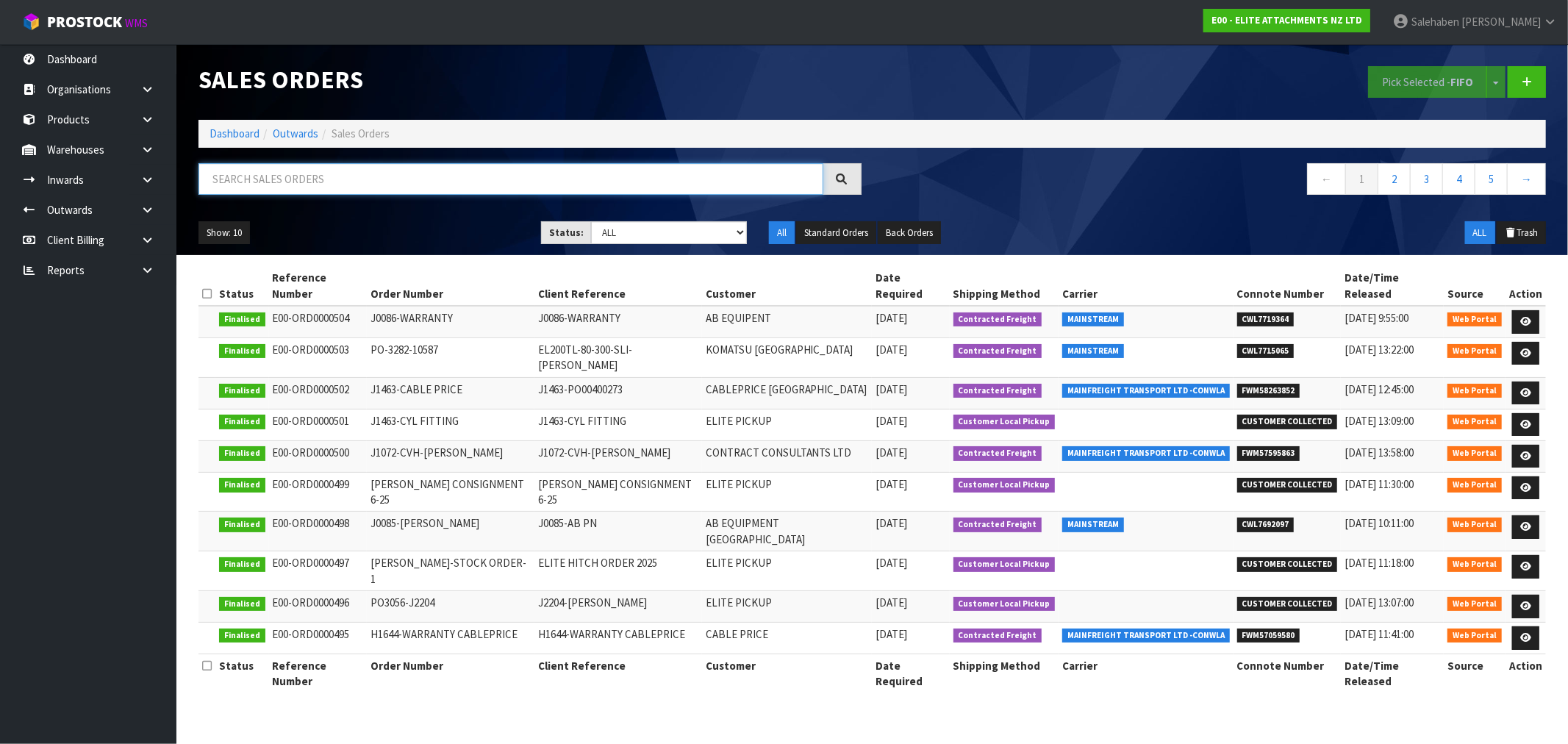
drag, startPoint x: 334, startPoint y: 195, endPoint x: 340, endPoint y: 168, distance: 27.7
click at [340, 168] on input "text" at bounding box center [511, 179] width 625 height 32
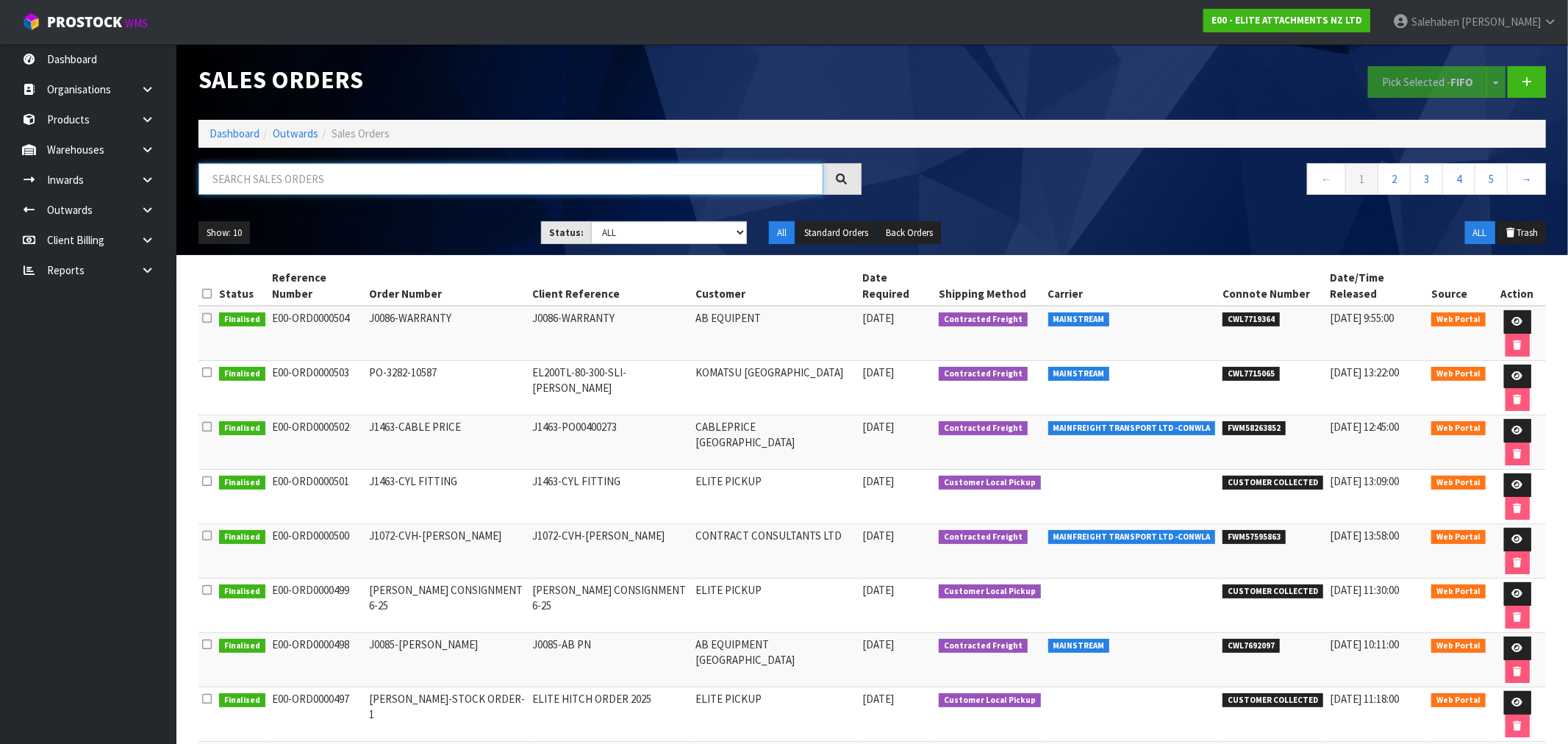
paste input "CWL7719364"
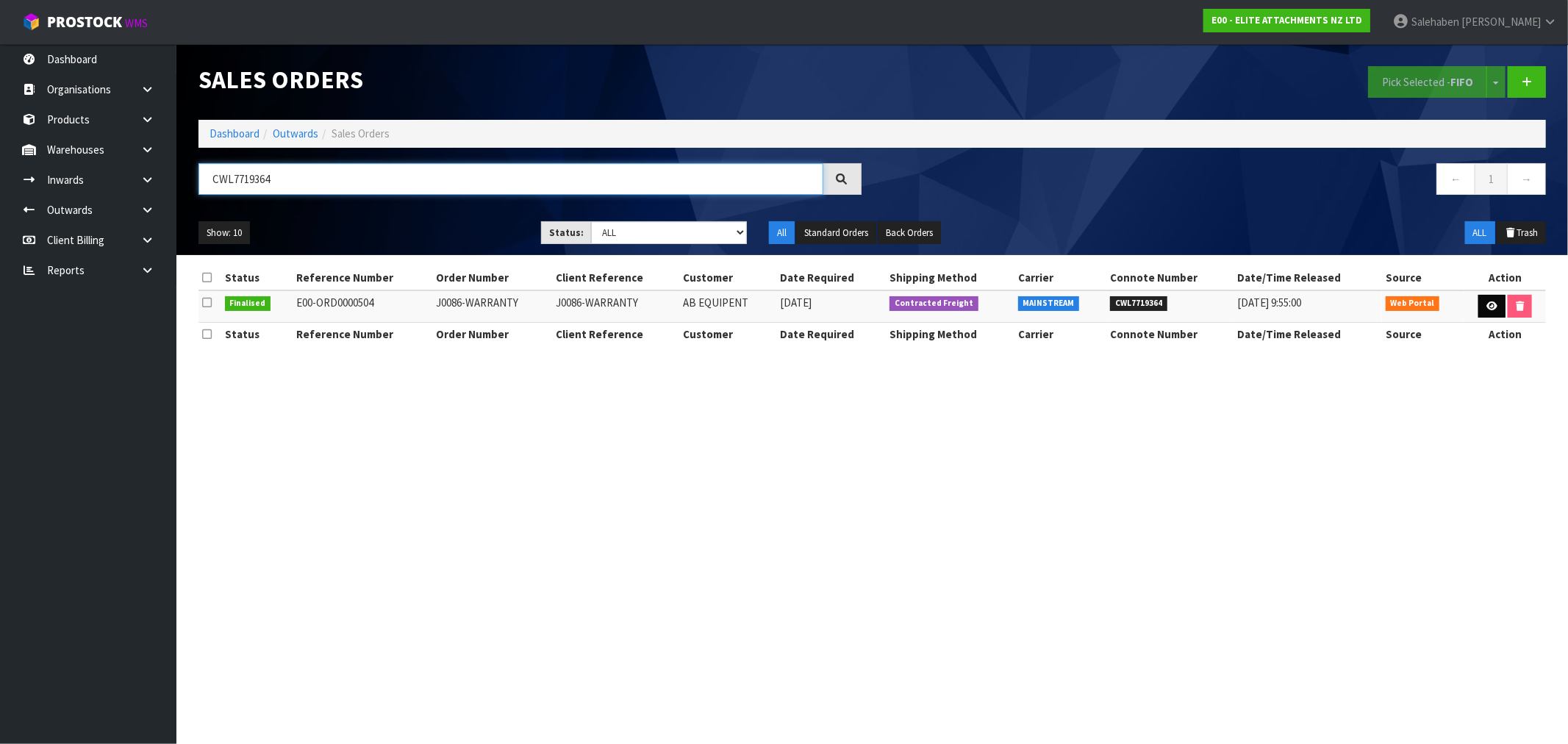
type input "CWL7719364"
click at [1483, 307] on link at bounding box center [1492, 306] width 28 height 23
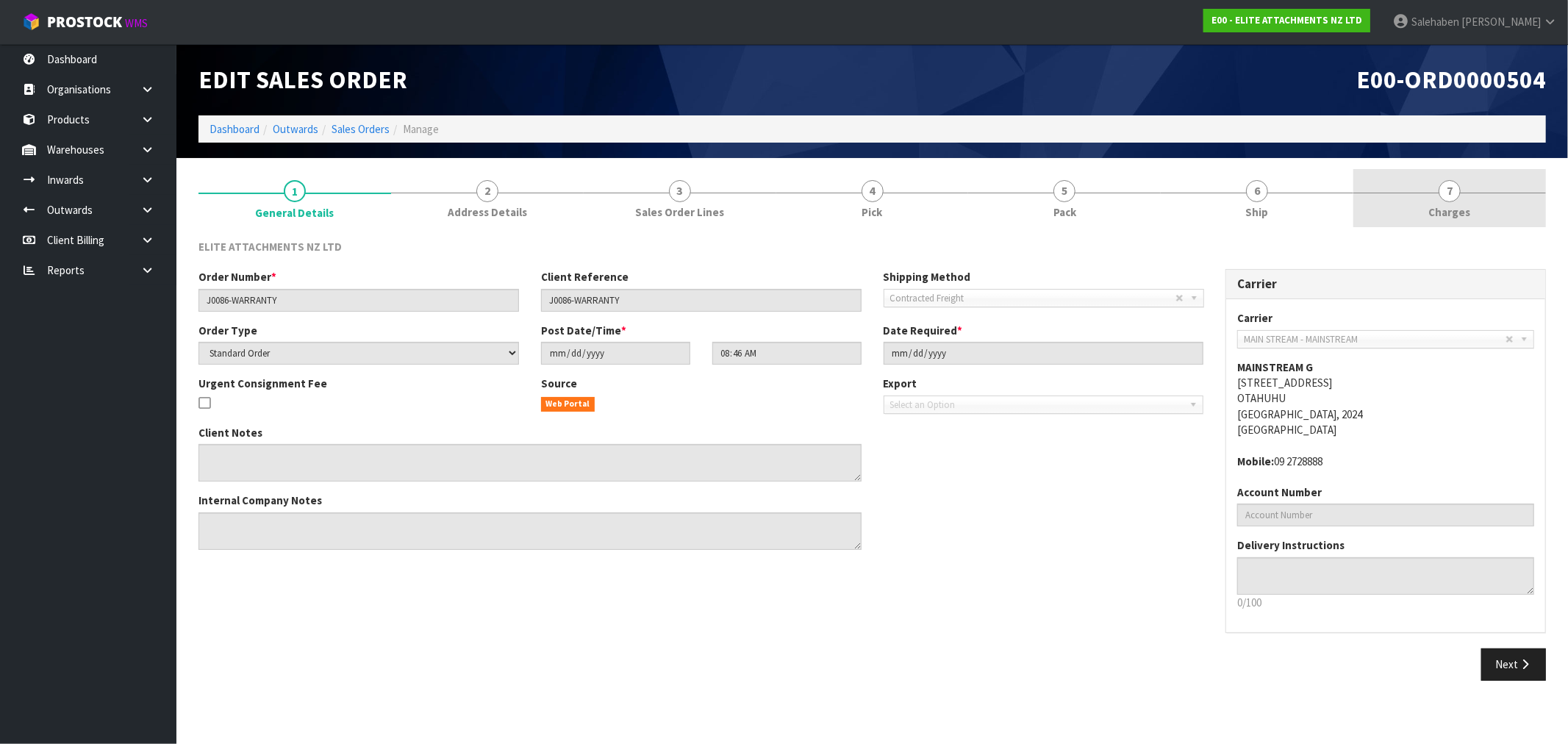
click at [1442, 208] on span "Charges" at bounding box center [1450, 212] width 42 height 16
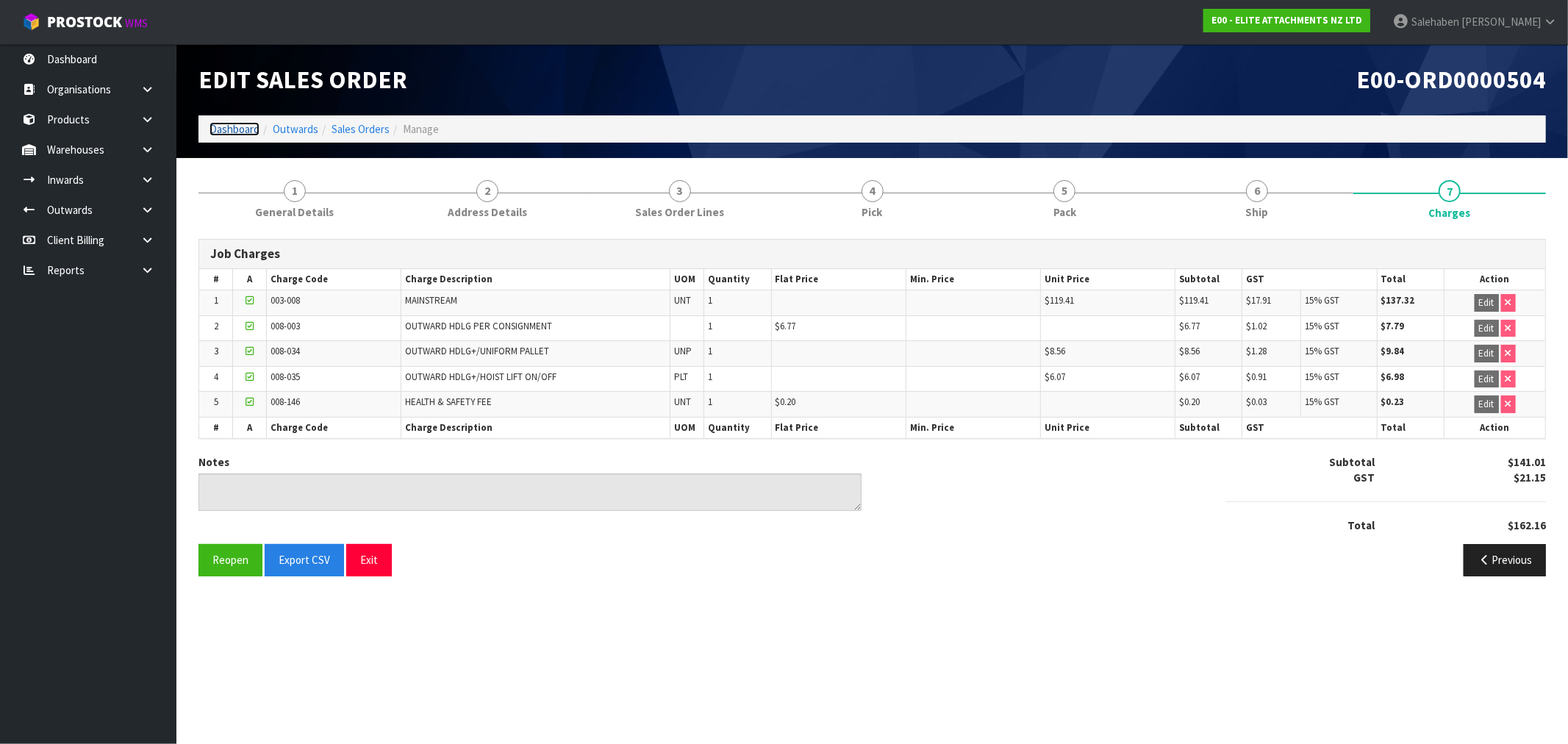
click at [225, 126] on link "Dashboard" at bounding box center [234, 129] width 50 height 14
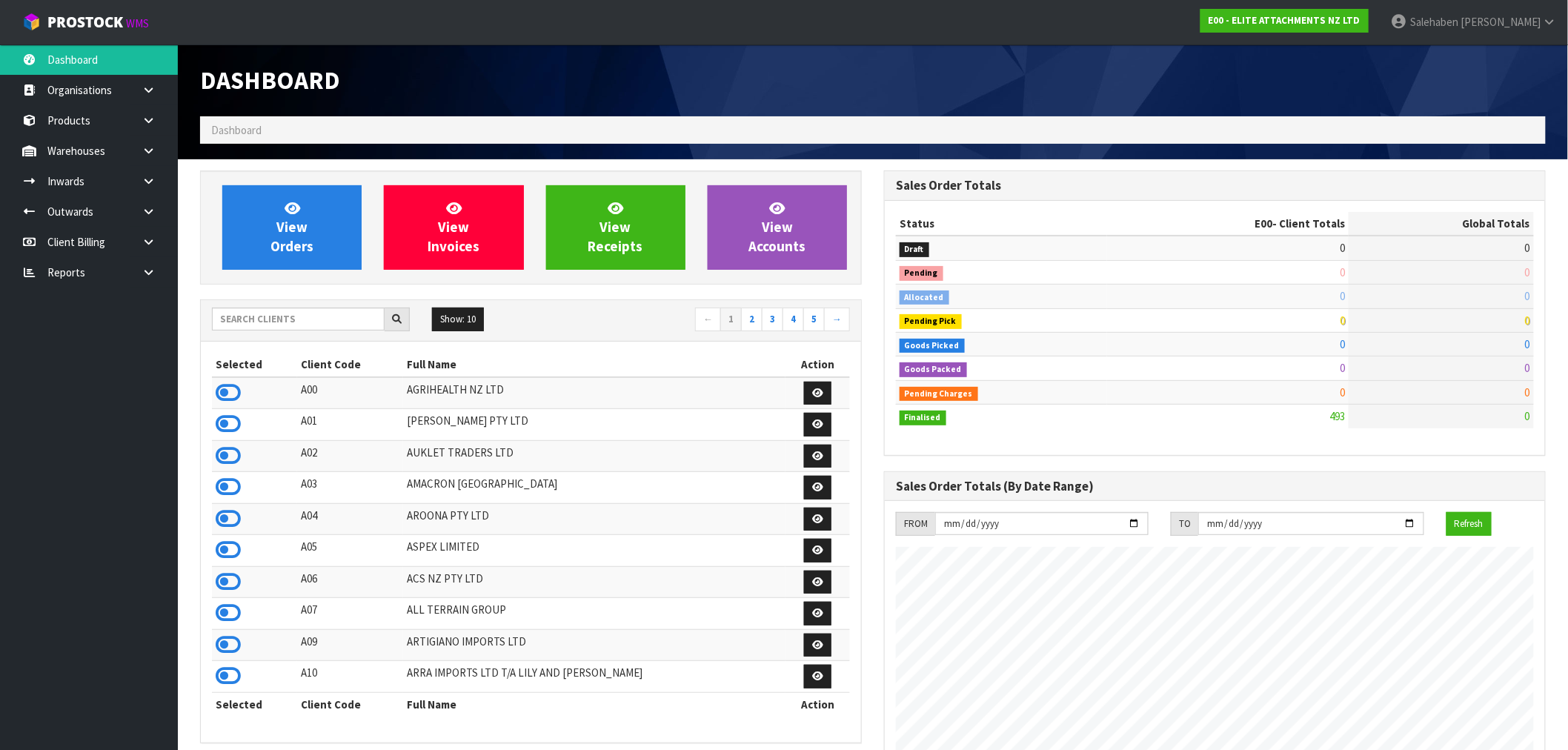
scroll to position [906, 684]
click at [285, 320] on input "text" at bounding box center [298, 319] width 173 height 23
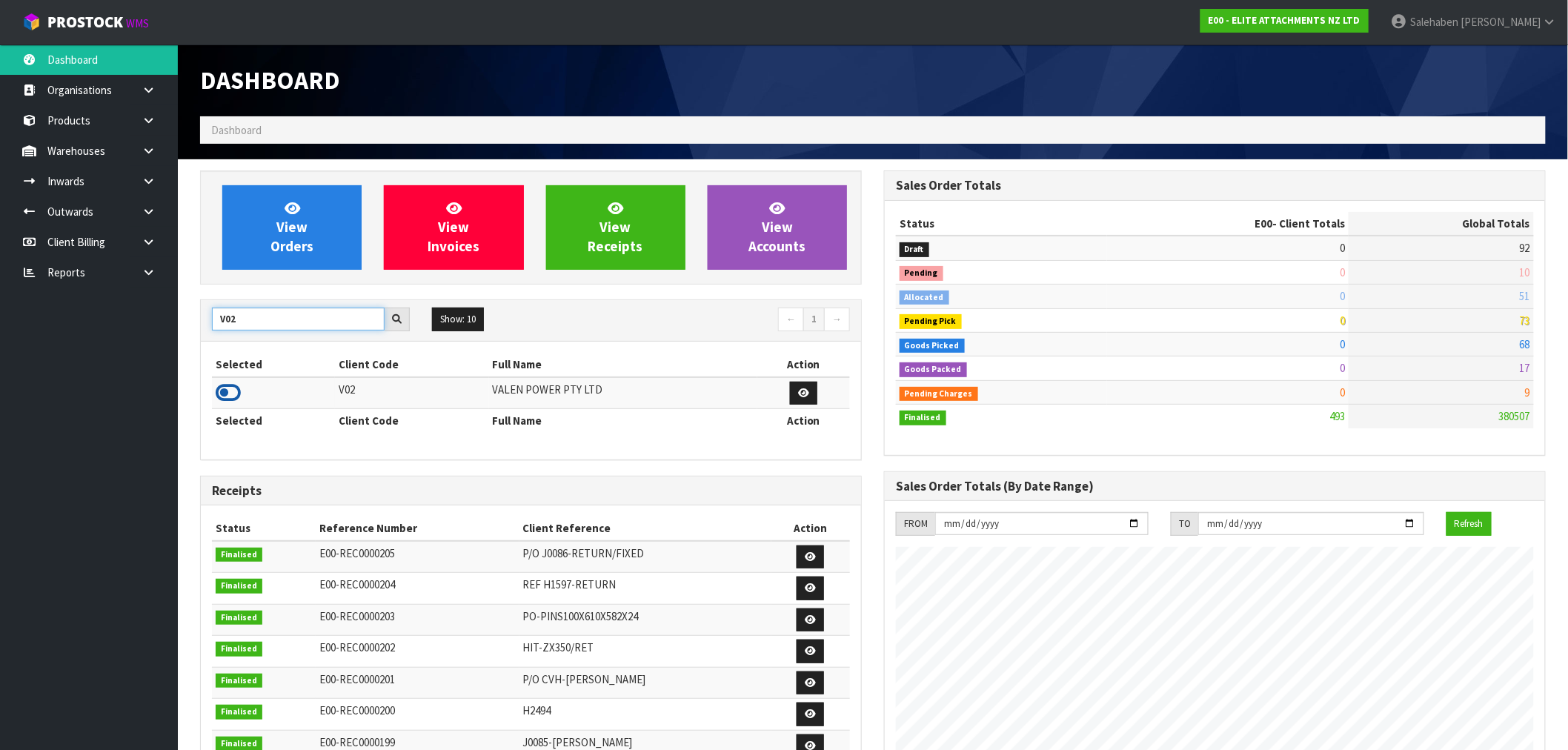
type input "V02"
click at [230, 393] on icon at bounding box center [227, 393] width 25 height 23
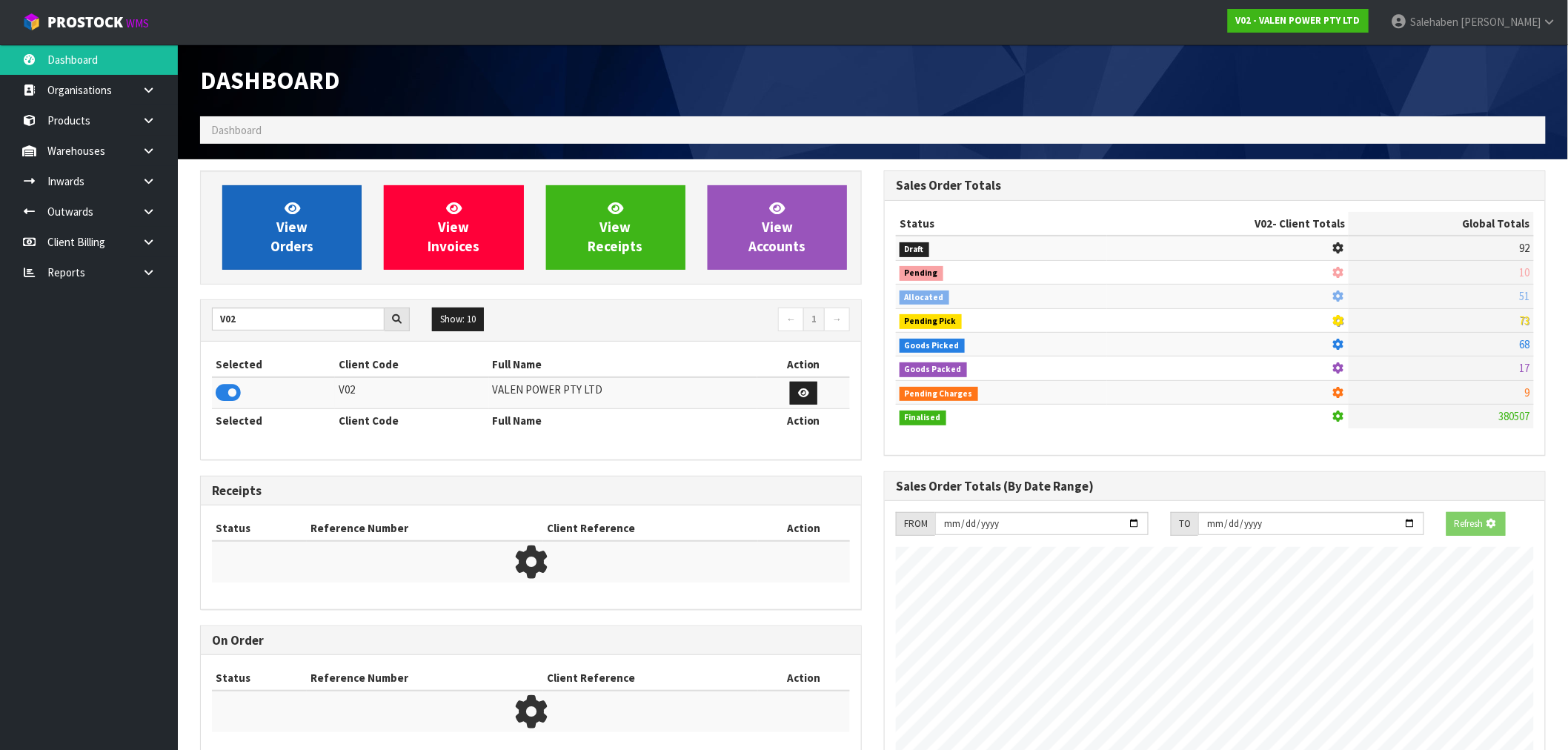
scroll to position [924, 684]
click at [292, 261] on link "View Orders" at bounding box center [292, 227] width 140 height 84
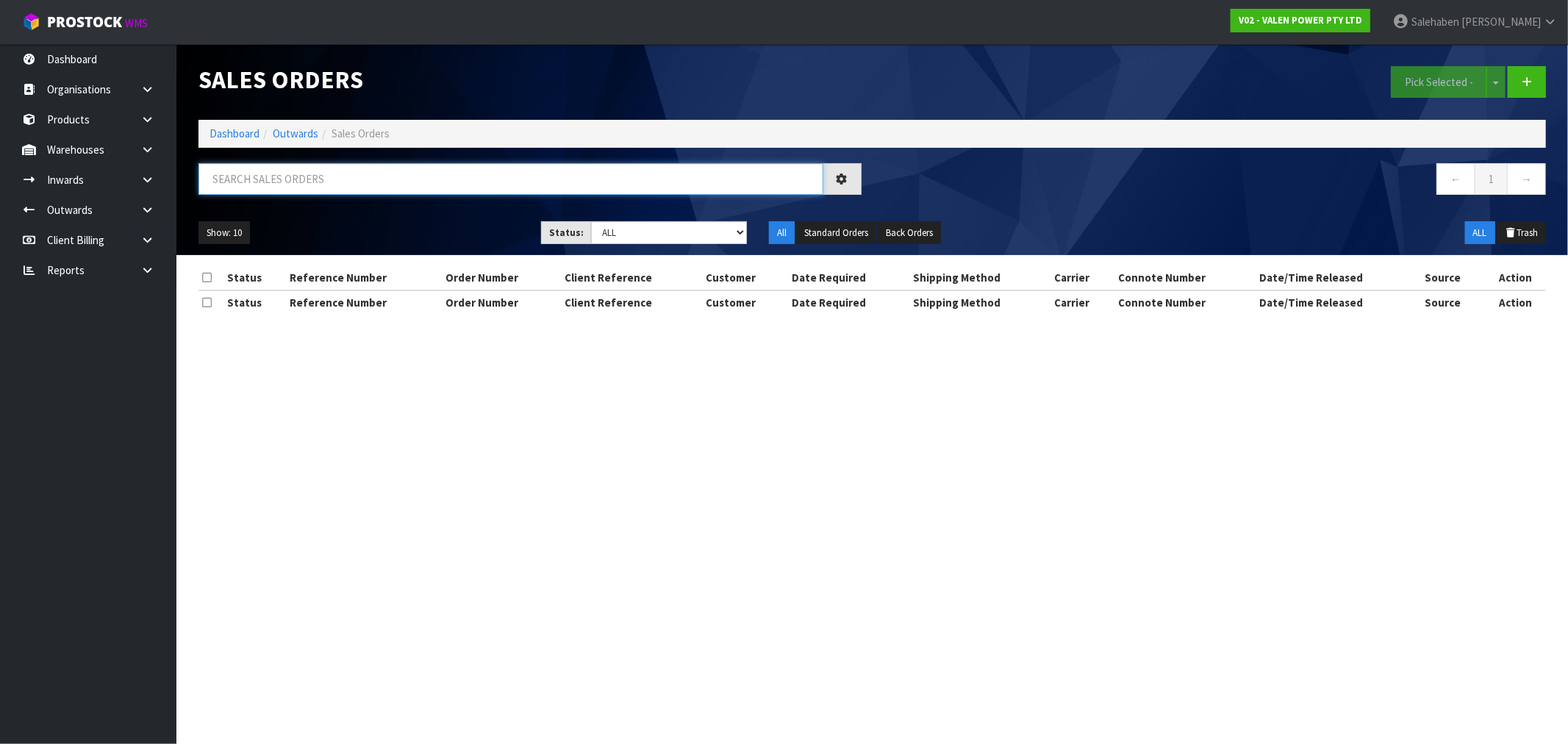
click at [414, 173] on input "text" at bounding box center [511, 179] width 625 height 32
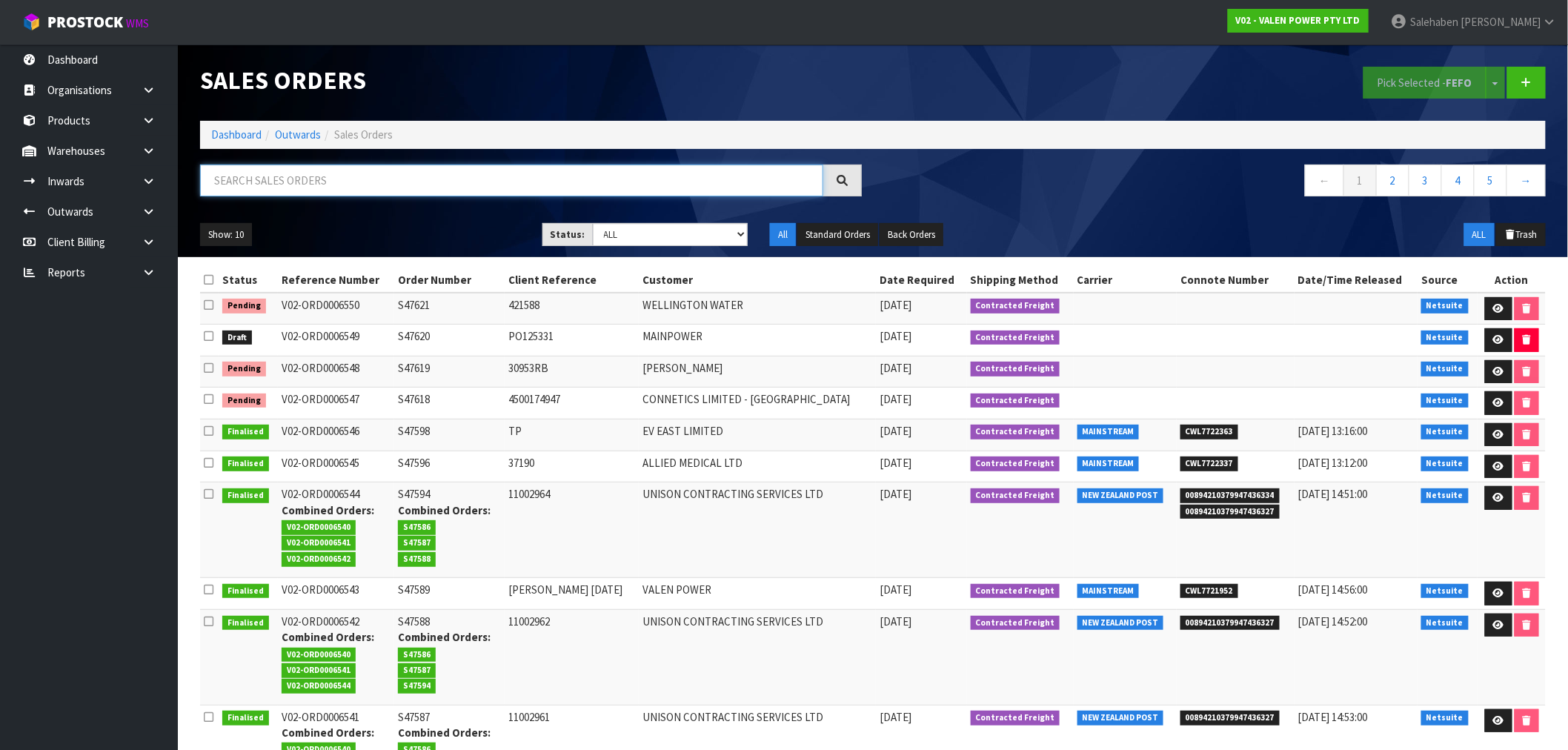
paste input "CWL7719546"
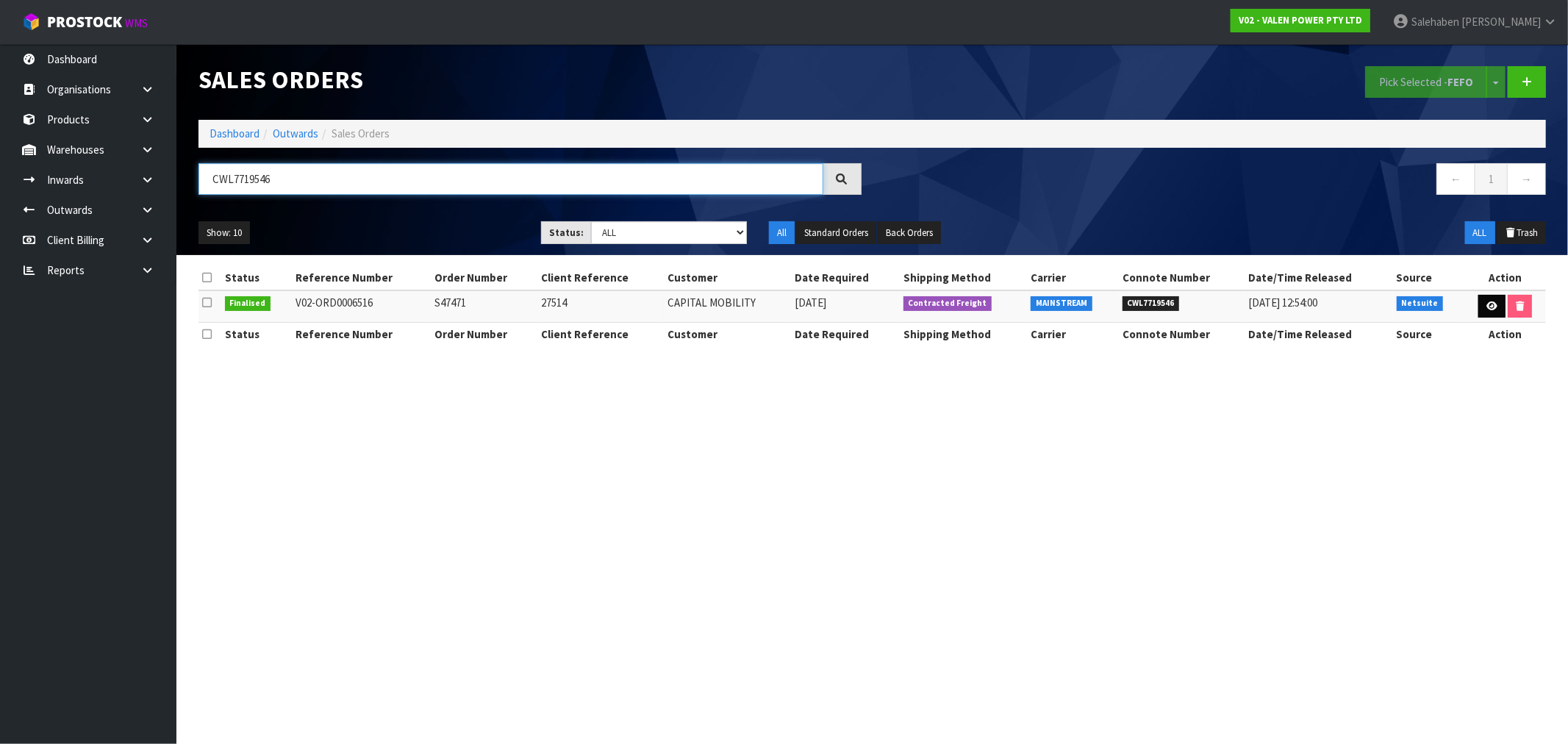
type input "CWL7719546"
click at [1487, 302] on icon at bounding box center [1492, 306] width 11 height 9
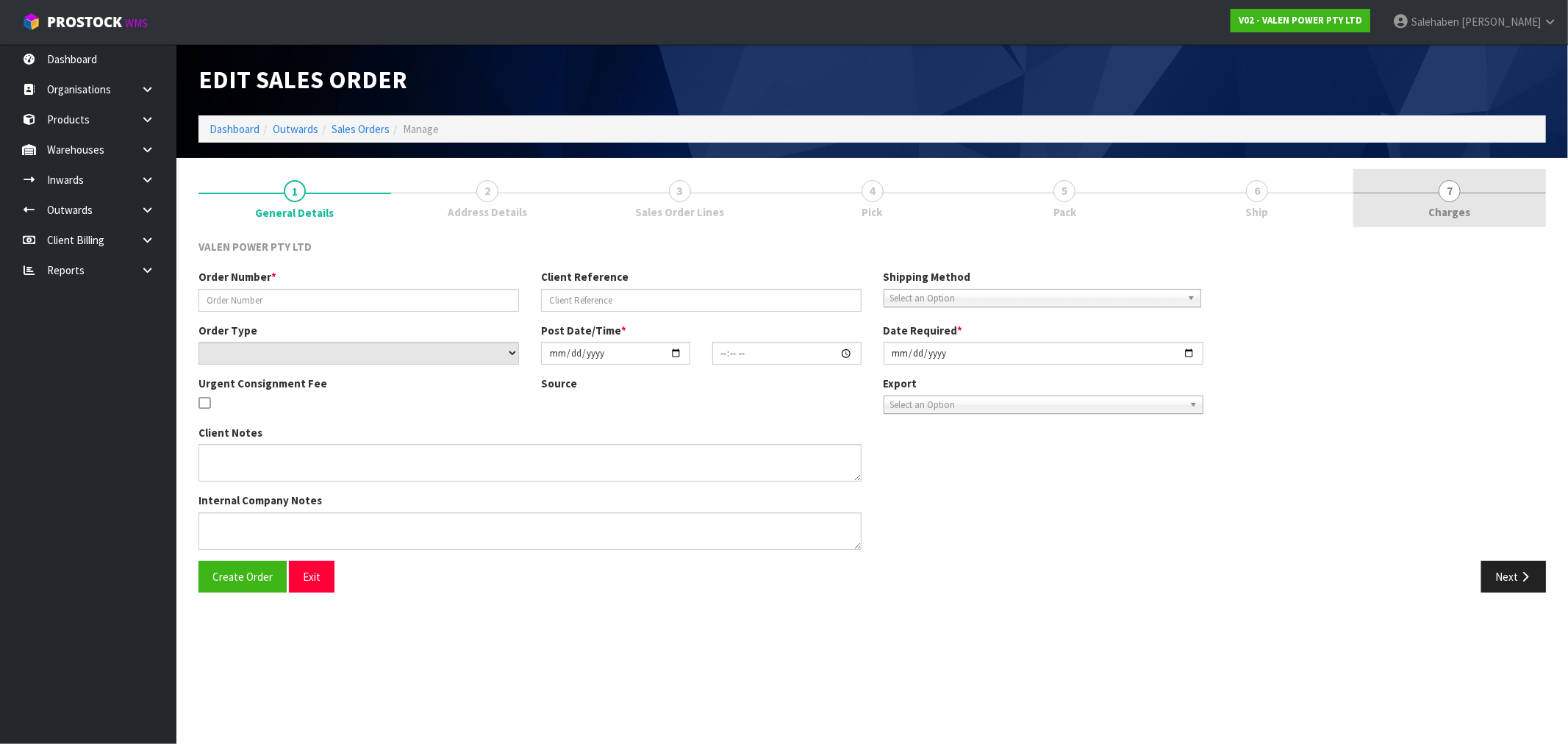
drag, startPoint x: 1437, startPoint y: 210, endPoint x: 1431, endPoint y: 214, distance: 7.2
click at [1437, 210] on span "Charges" at bounding box center [1450, 212] width 42 height 16
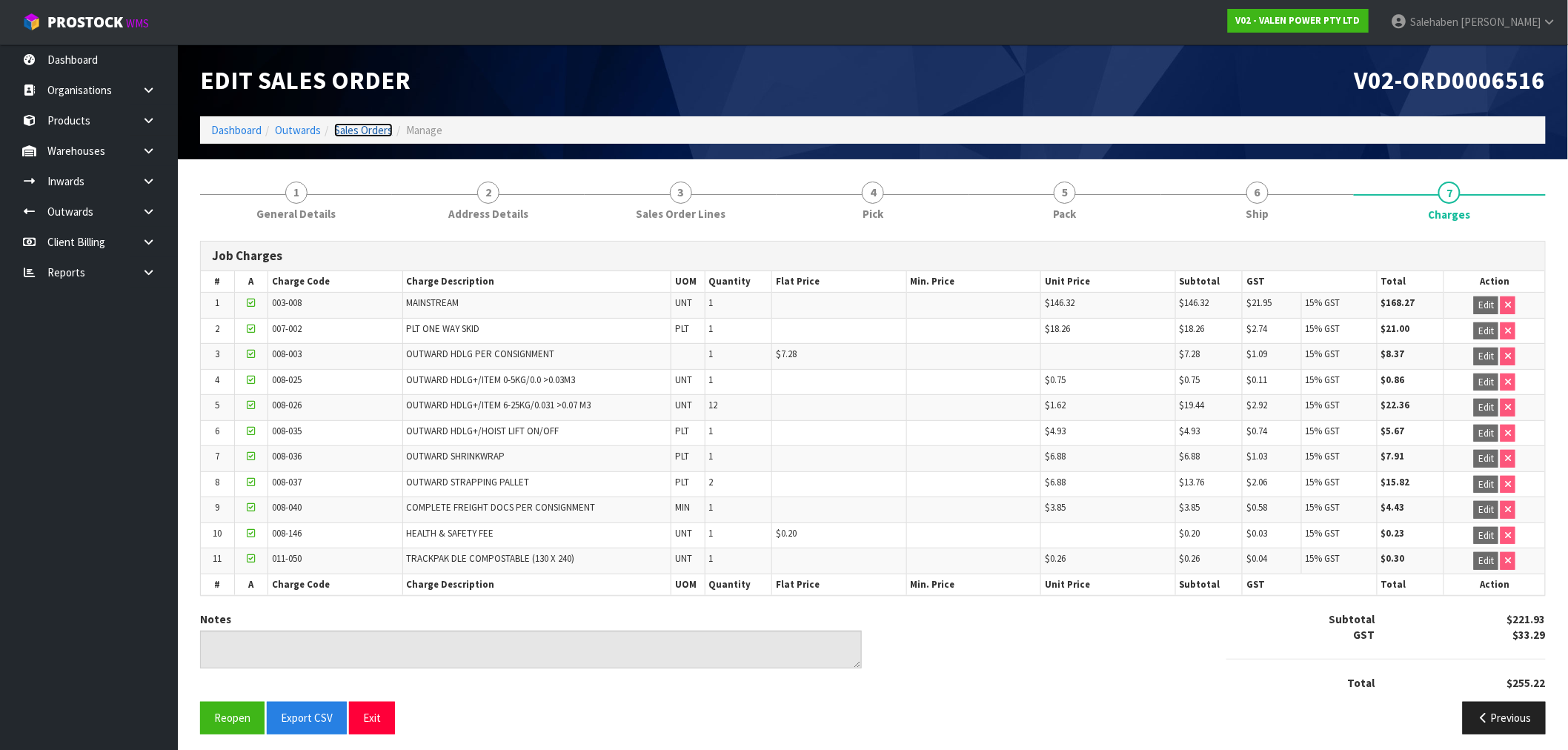
click at [367, 127] on link "Sales Orders" at bounding box center [363, 130] width 58 height 14
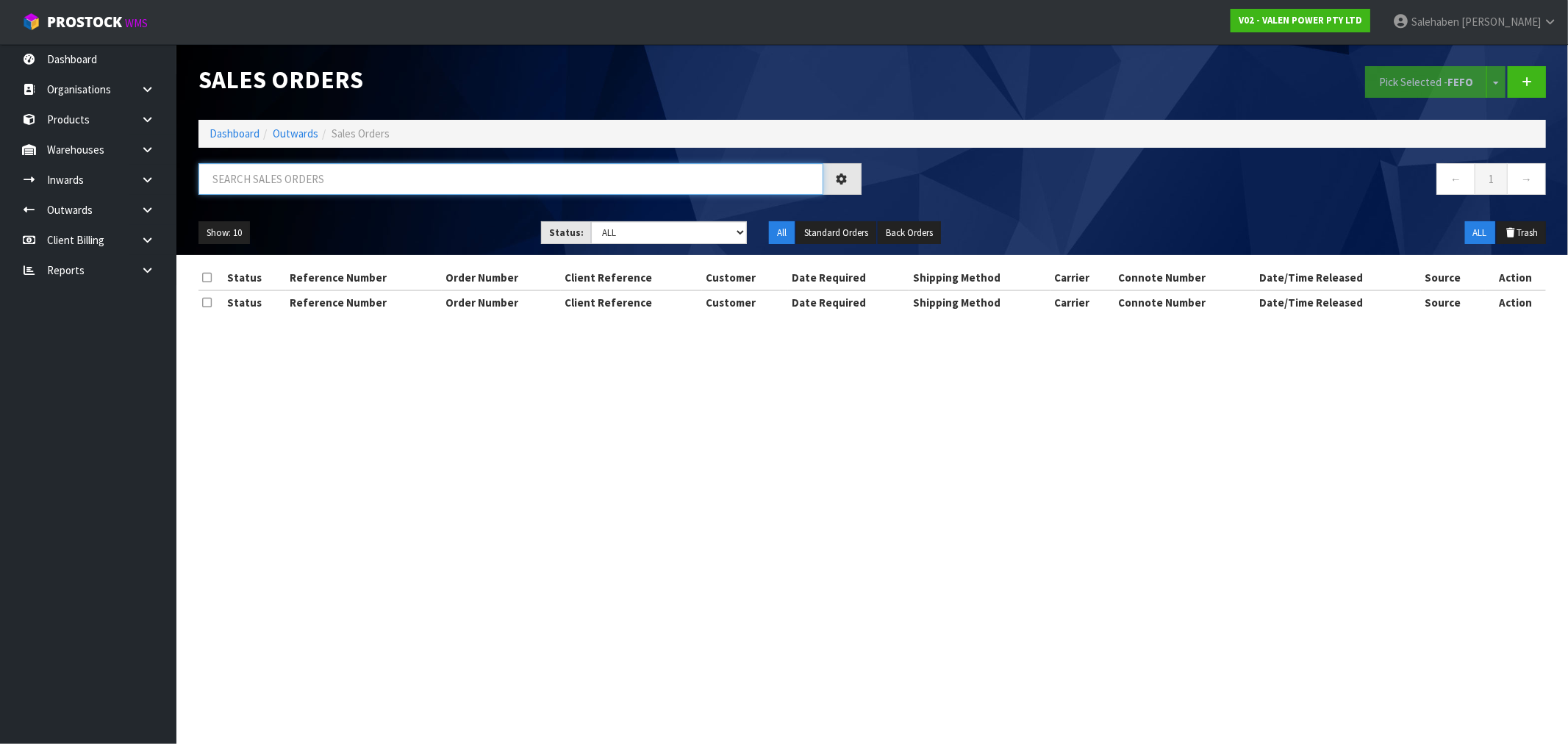
click at [279, 188] on input "text" at bounding box center [511, 179] width 625 height 32
paste input "CWL7719556"
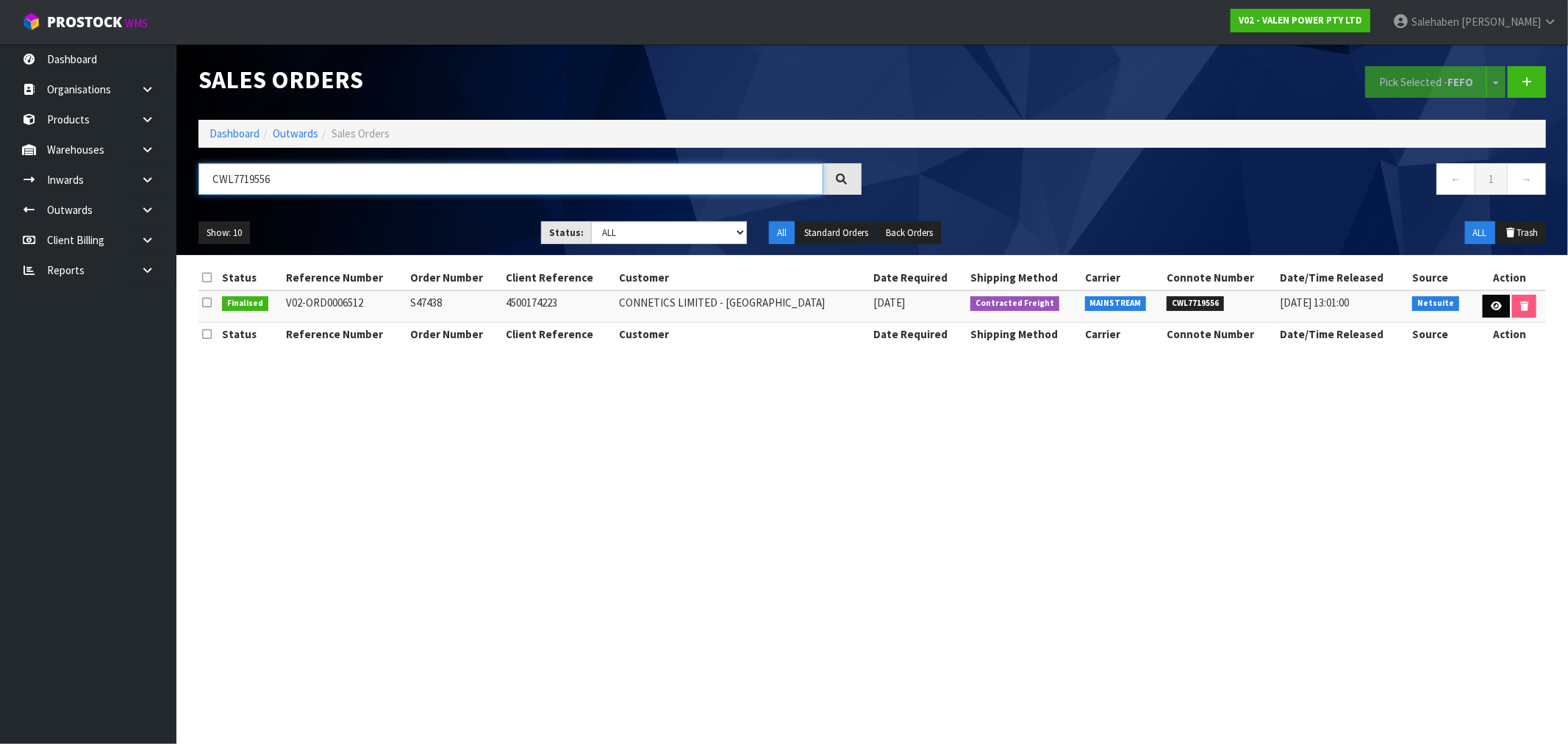
type input "CWL7719556"
click at [1491, 303] on icon at bounding box center [1497, 306] width 11 height 9
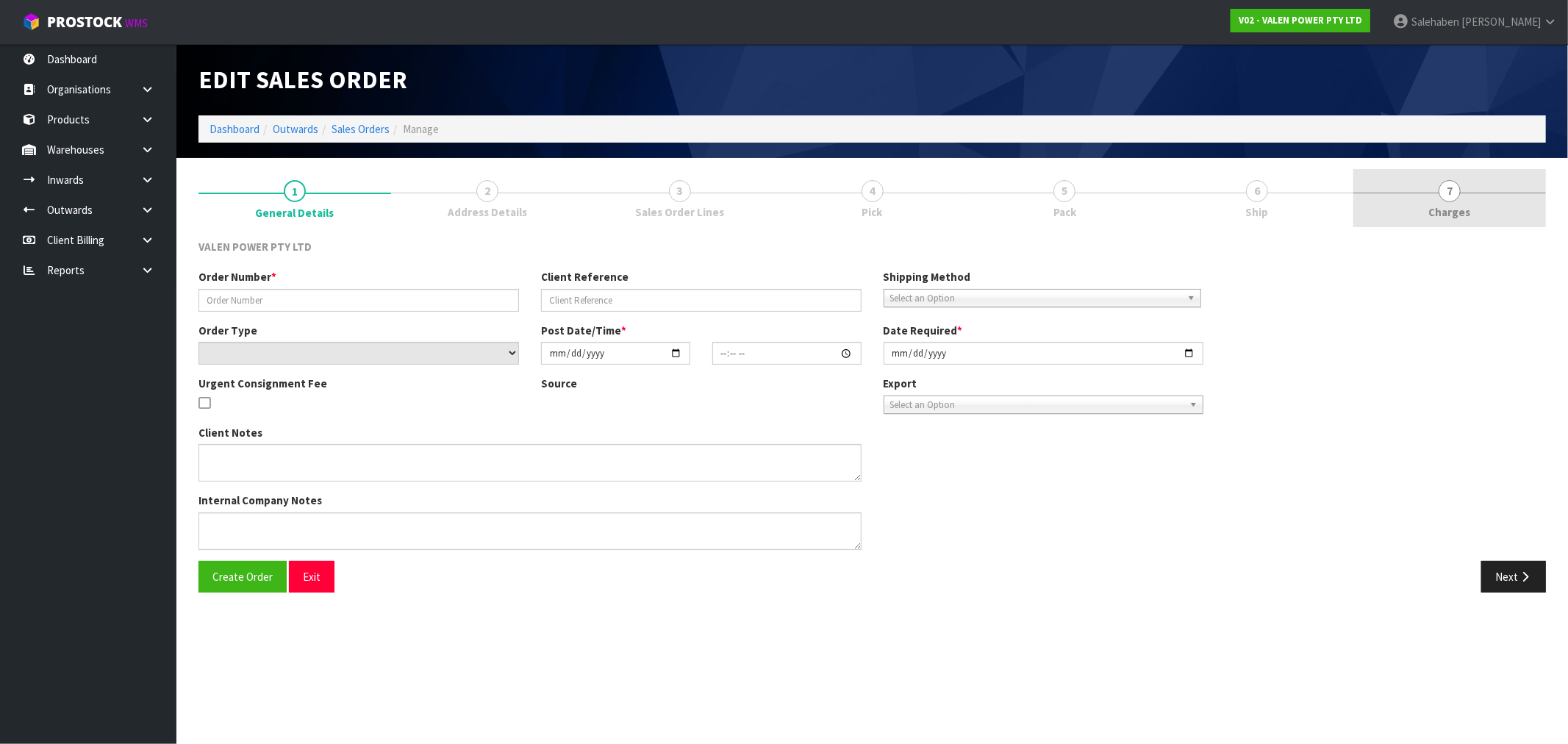
click at [1448, 212] on span "Charges" at bounding box center [1450, 212] width 42 height 16
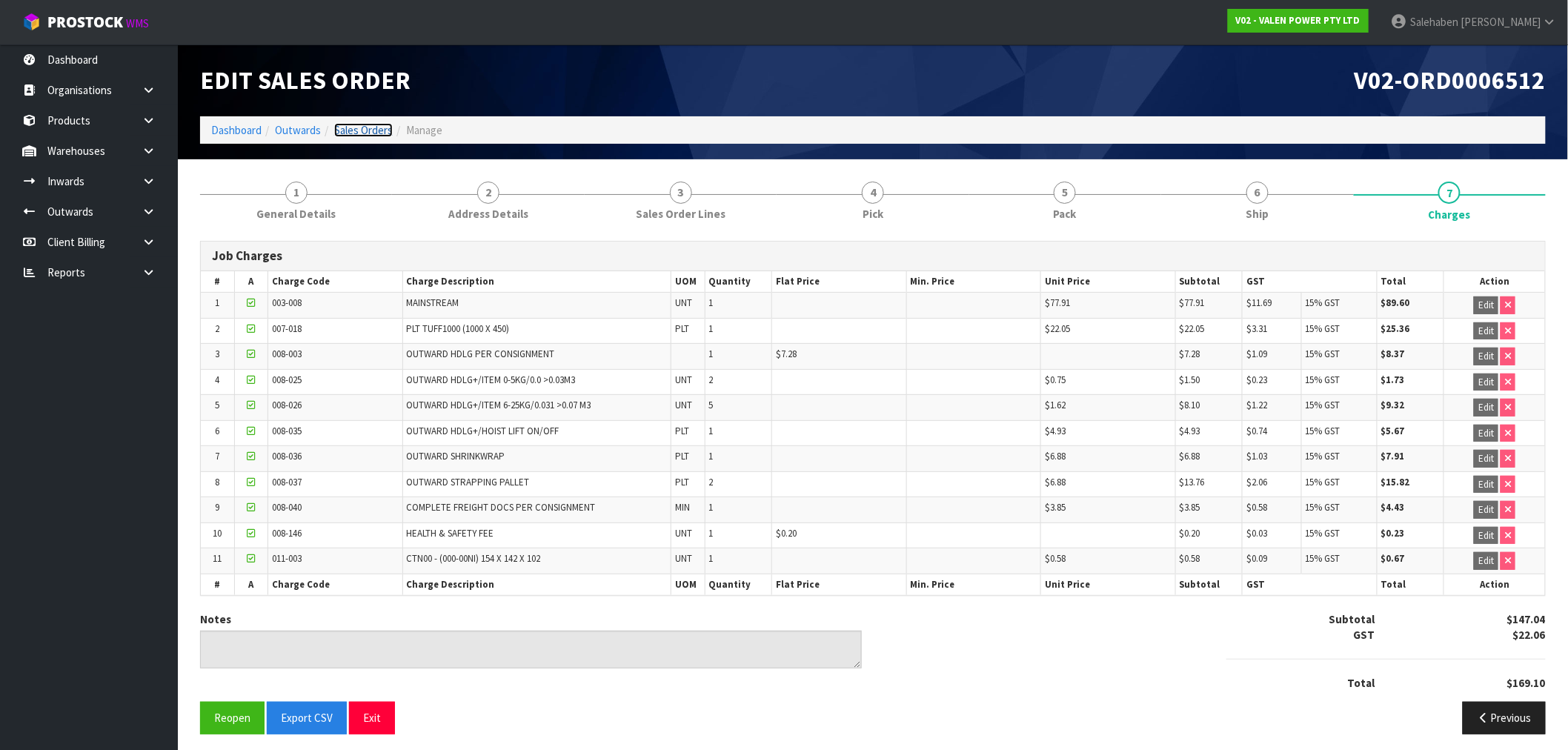
drag, startPoint x: 344, startPoint y: 130, endPoint x: 333, endPoint y: 140, distance: 14.9
click at [344, 130] on link "Sales Orders" at bounding box center [363, 130] width 58 height 14
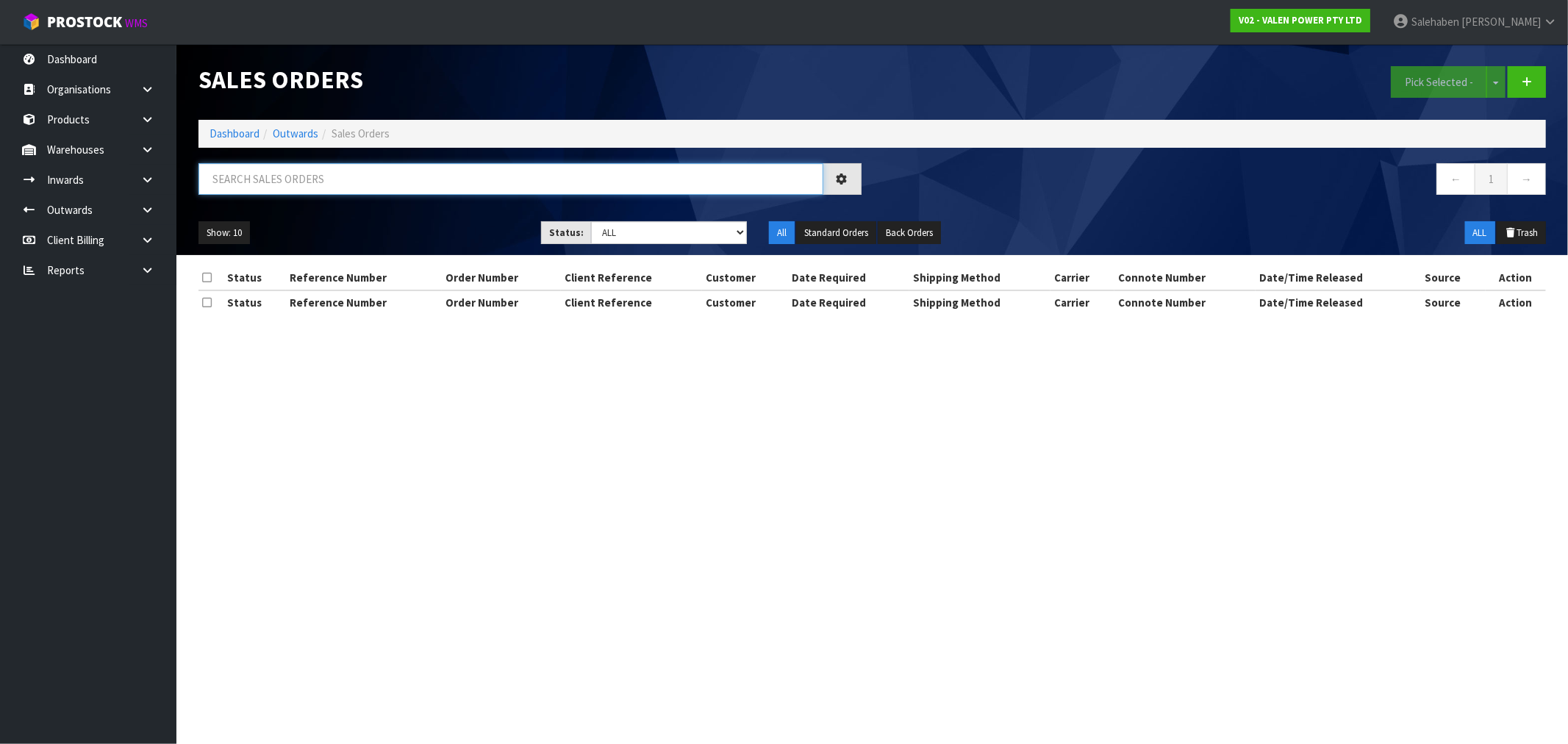
click at [250, 182] on input "text" at bounding box center [511, 179] width 625 height 32
paste input "CWL7719568"
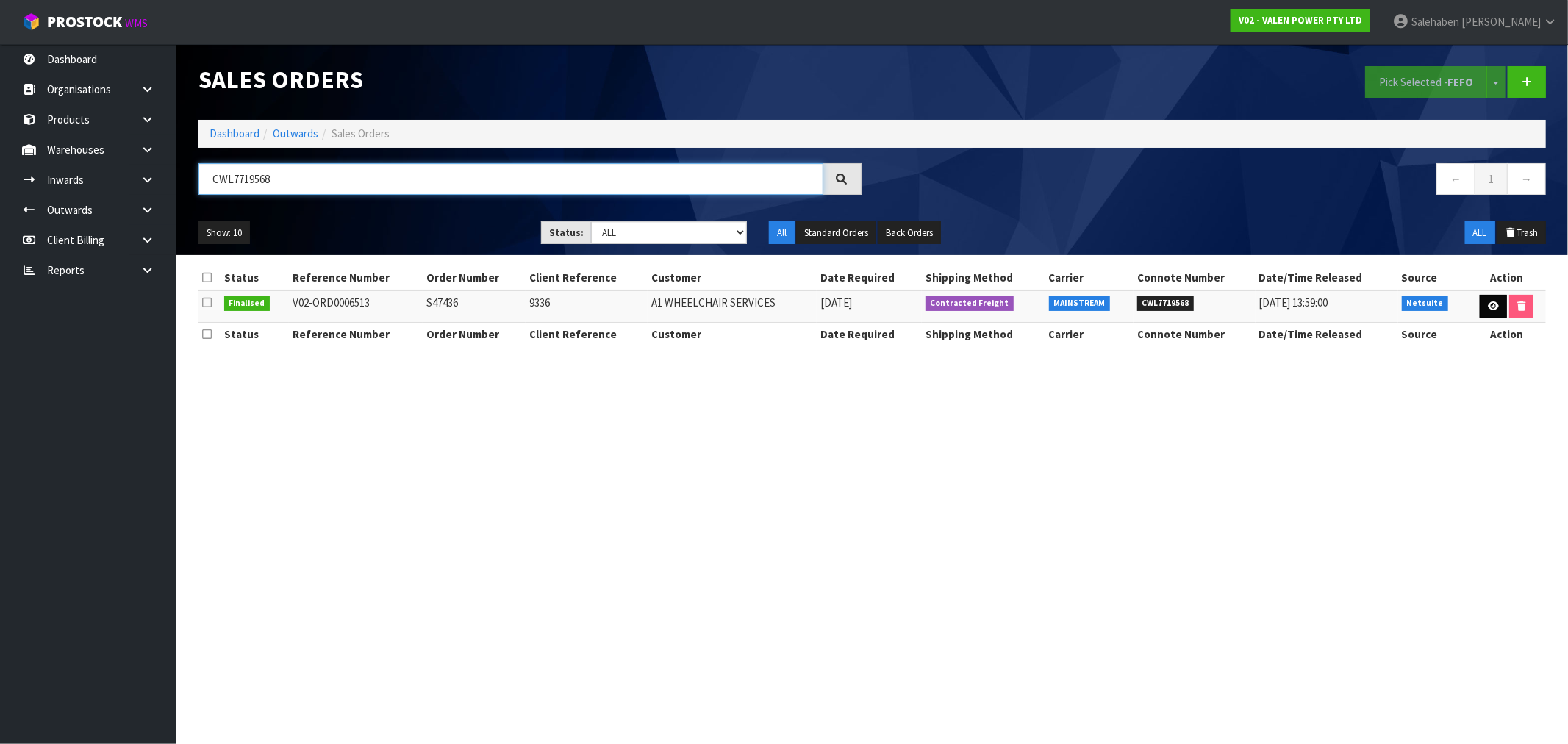
type input "CWL7719568"
click at [1483, 306] on link at bounding box center [1494, 306] width 28 height 23
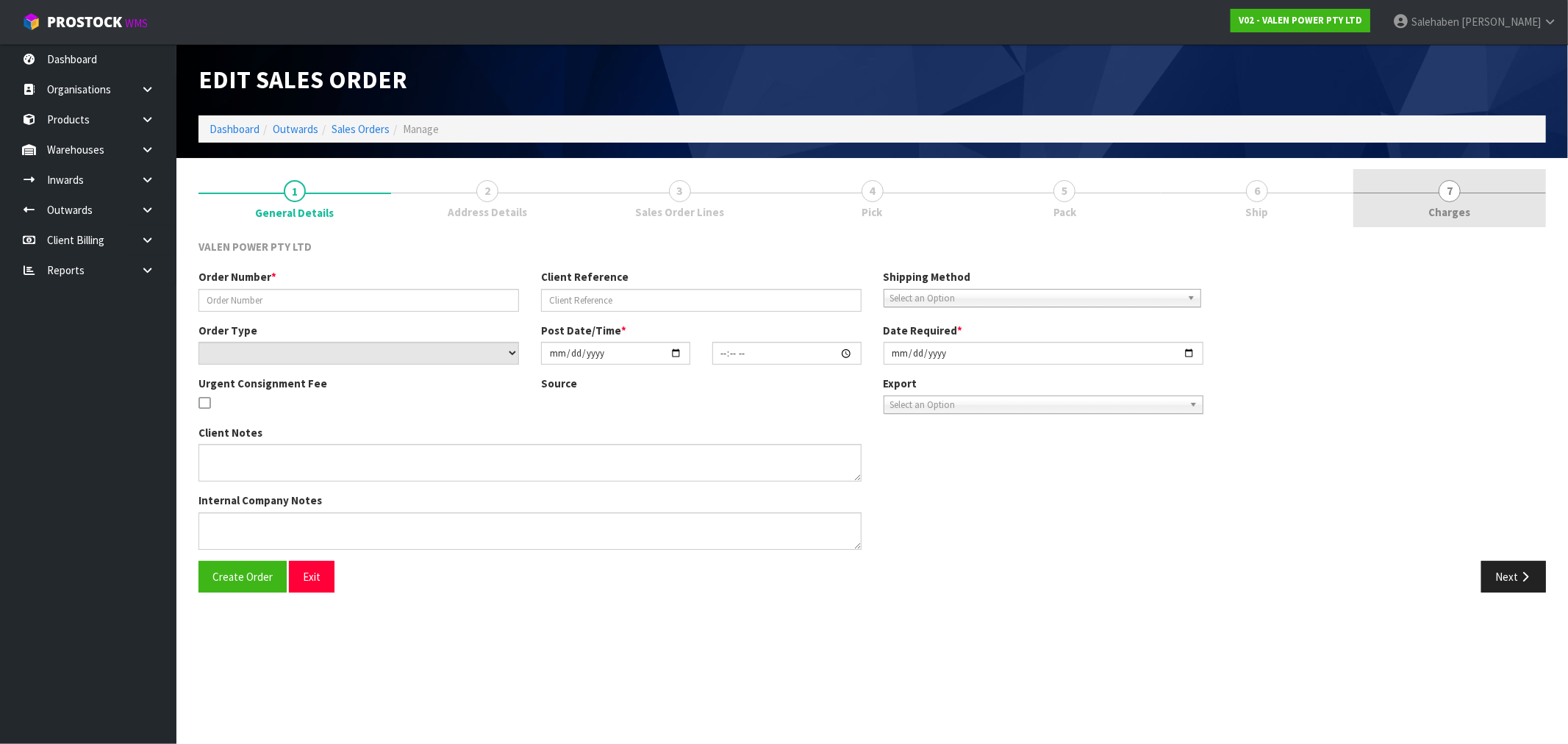
click at [1446, 210] on span "Charges" at bounding box center [1450, 212] width 42 height 16
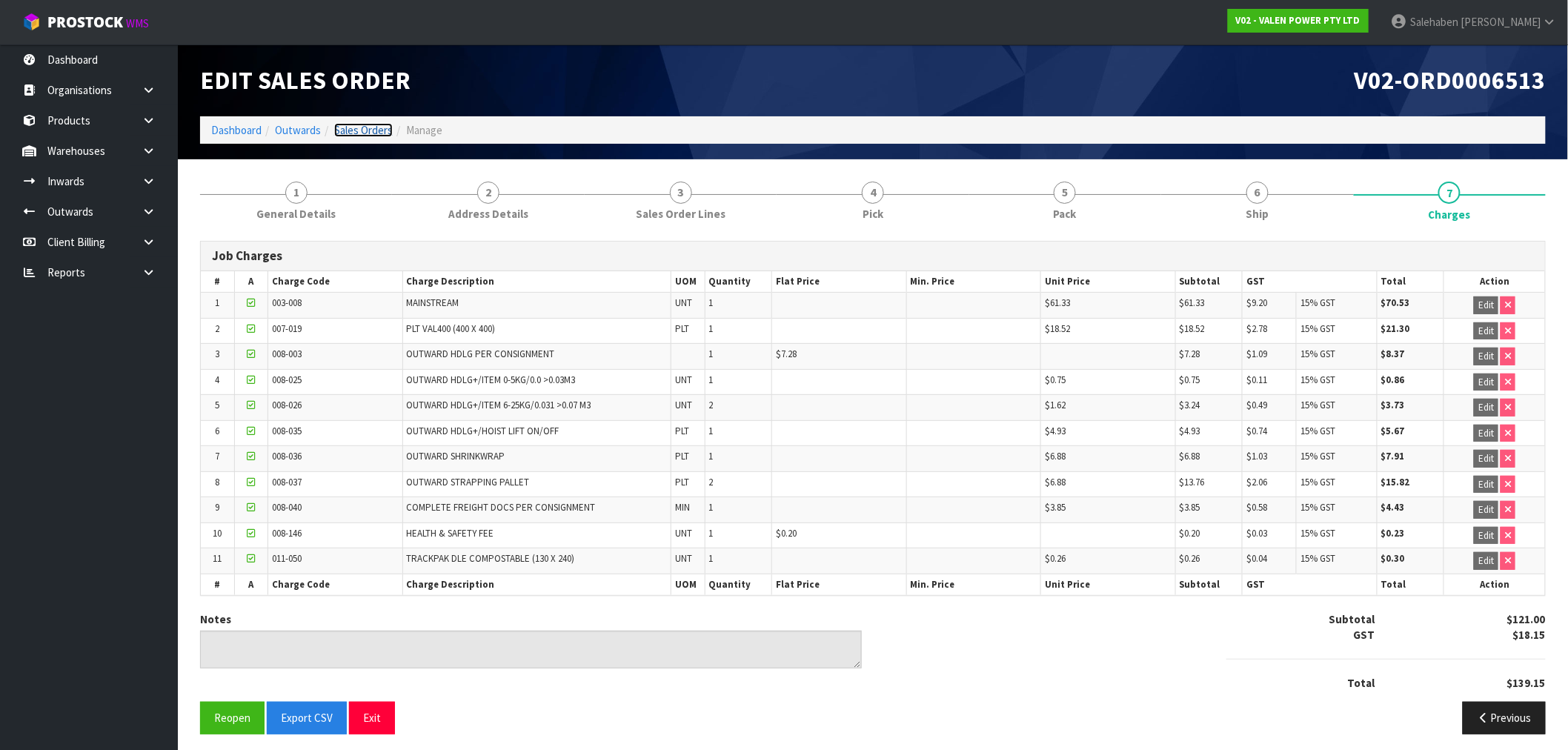
click at [373, 127] on link "Sales Orders" at bounding box center [363, 130] width 58 height 14
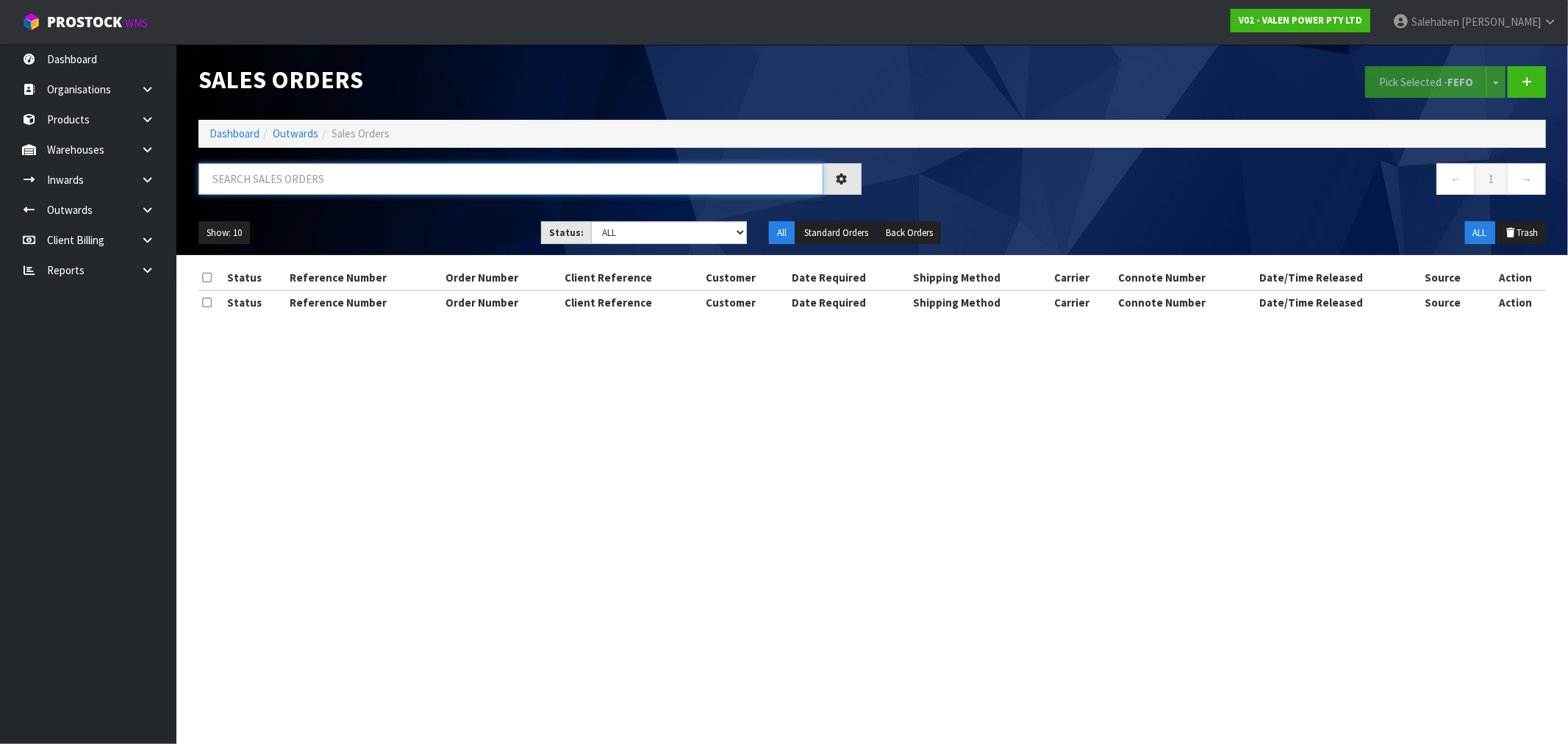
click at [303, 174] on input "text" at bounding box center [511, 179] width 625 height 32
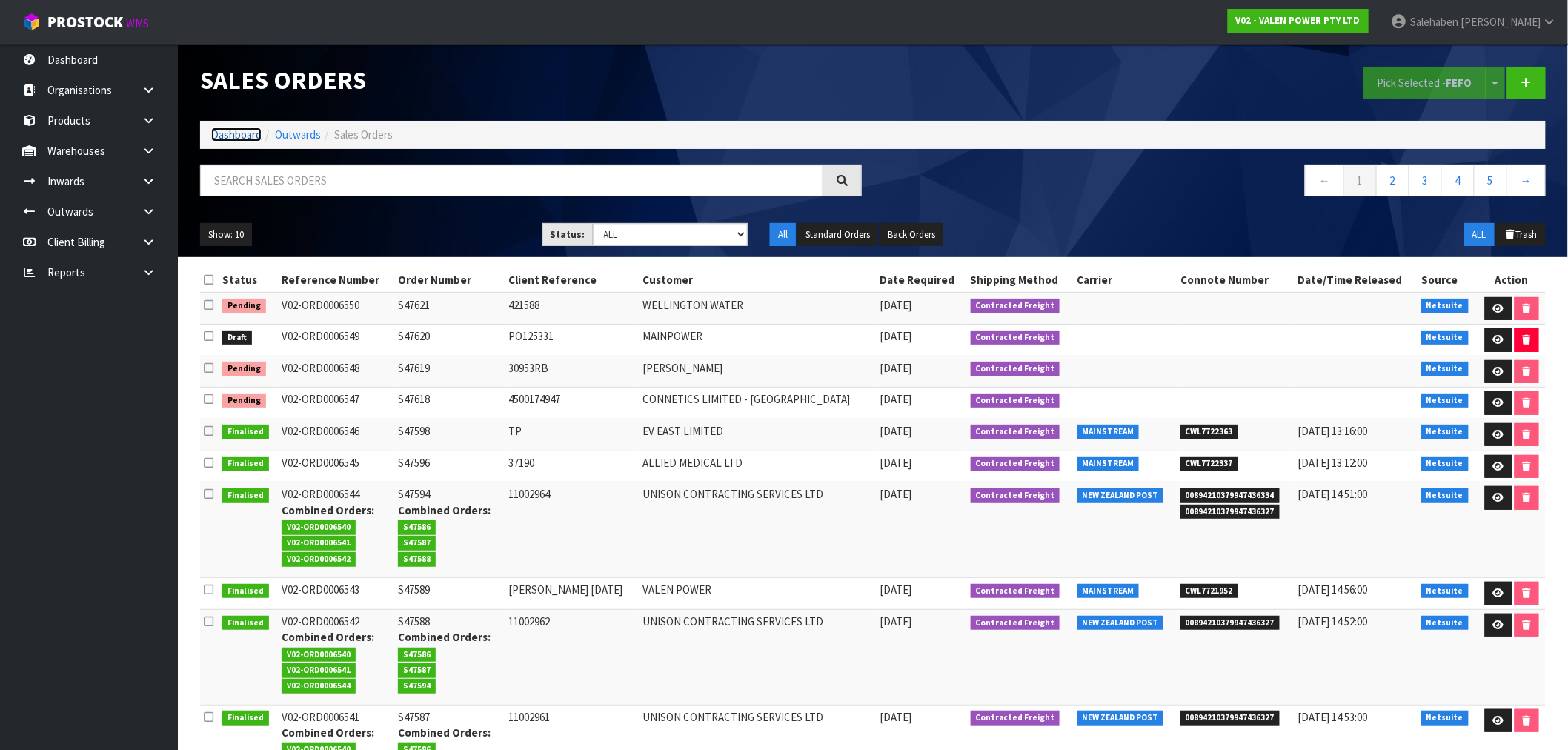
click at [233, 140] on link "Dashboard" at bounding box center [236, 135] width 50 height 14
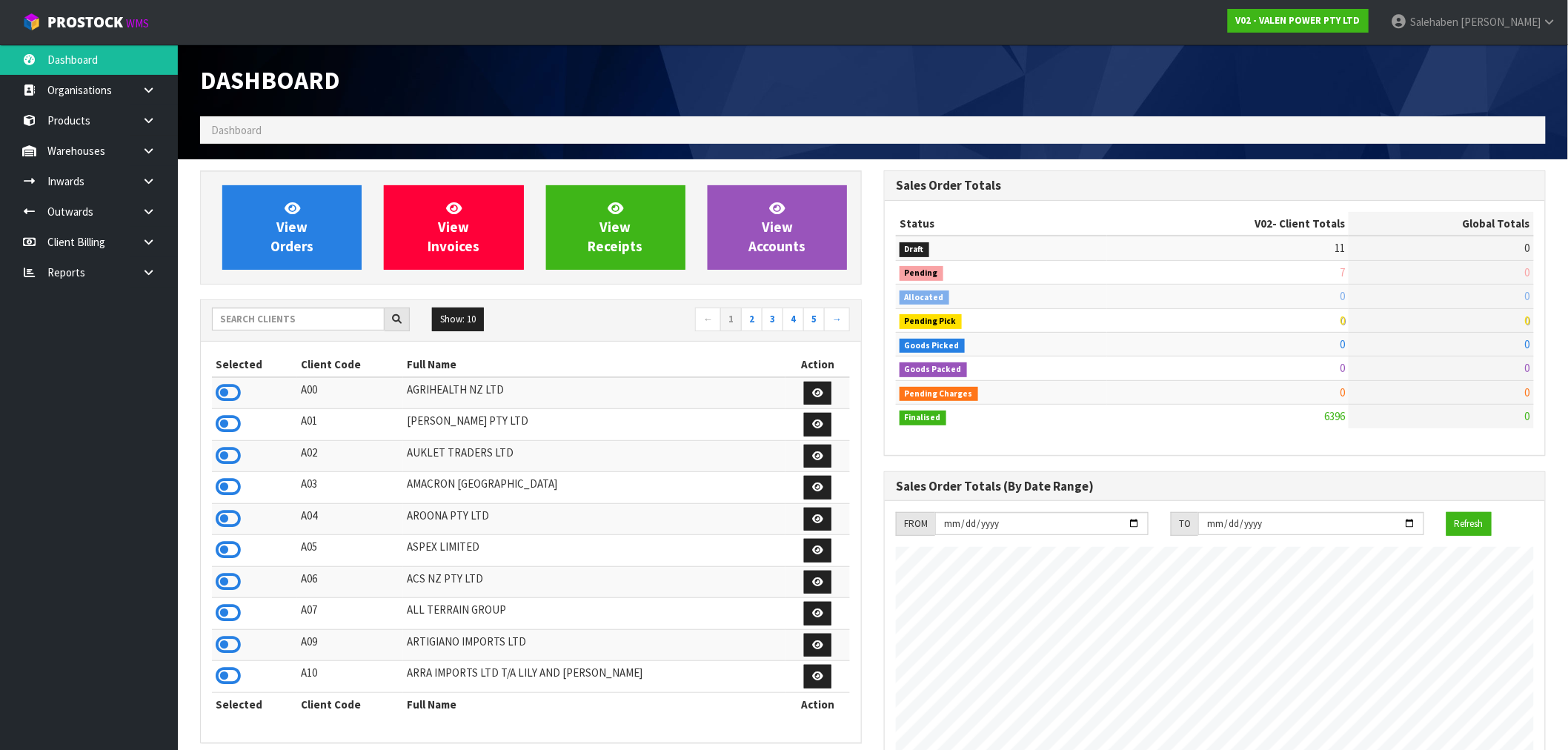
scroll to position [1123, 684]
click at [258, 313] on input "text" at bounding box center [298, 319] width 173 height 23
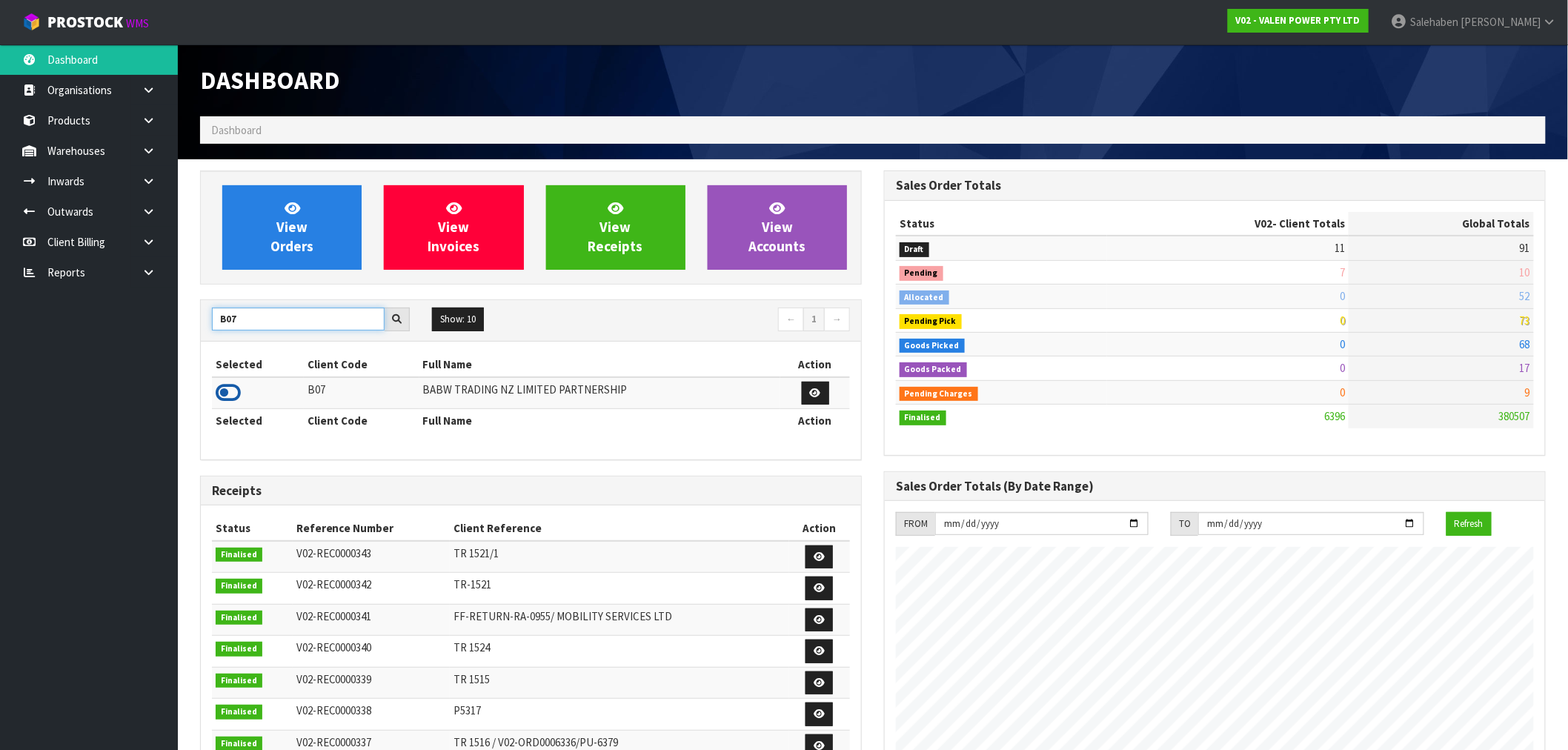
type input "B07"
click at [233, 388] on icon at bounding box center [227, 393] width 25 height 23
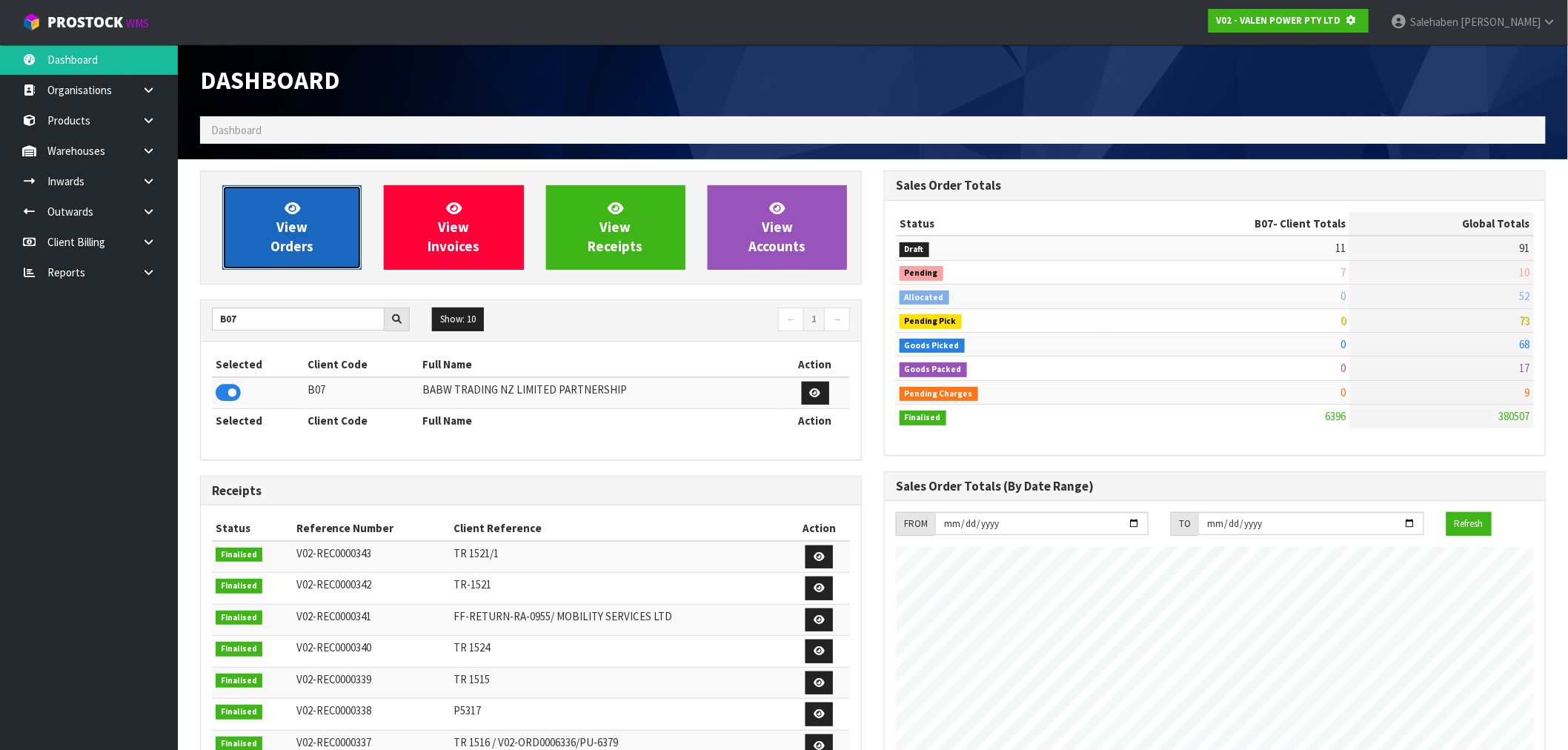
scroll to position [740335, 740303]
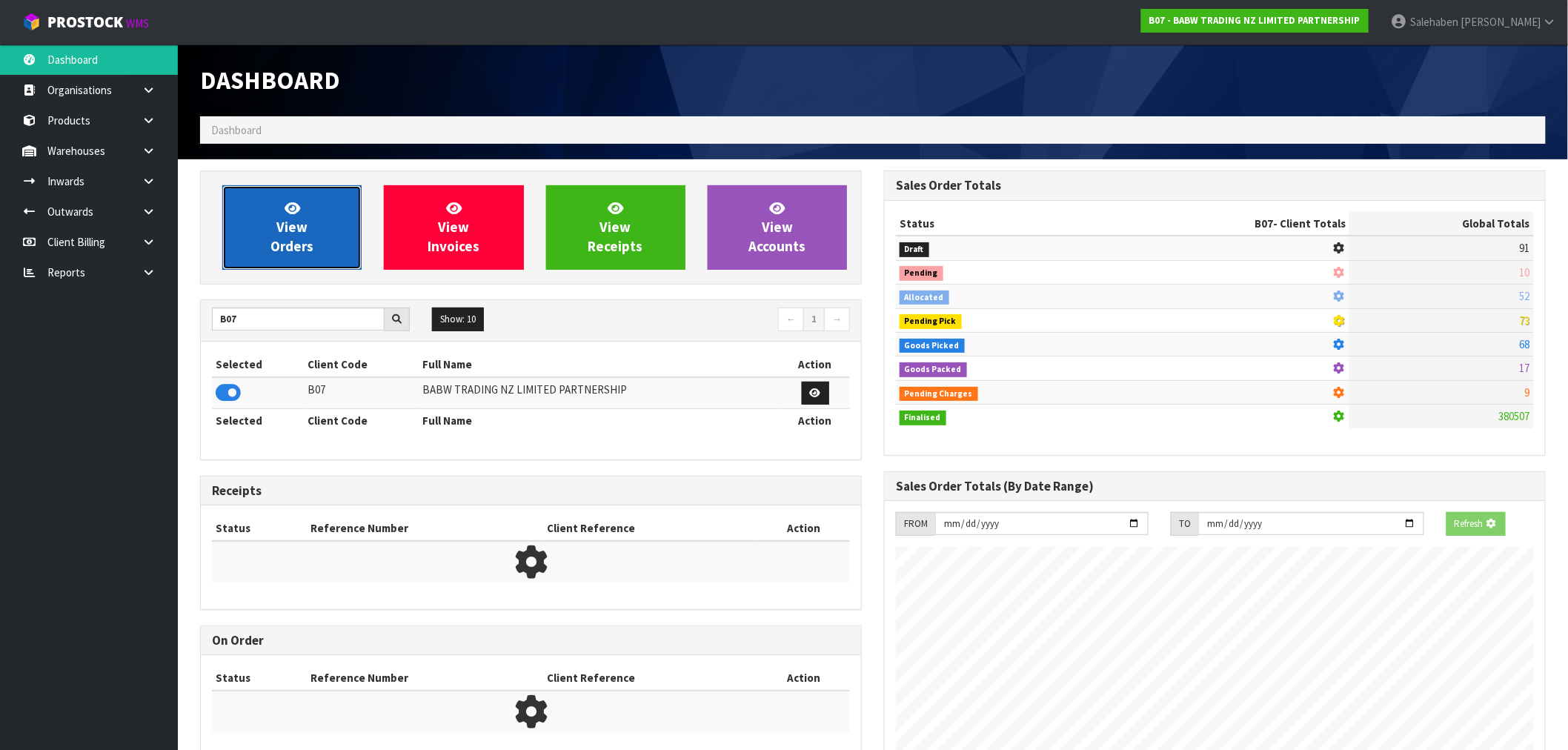
click at [305, 211] on link "View Orders" at bounding box center [292, 227] width 140 height 84
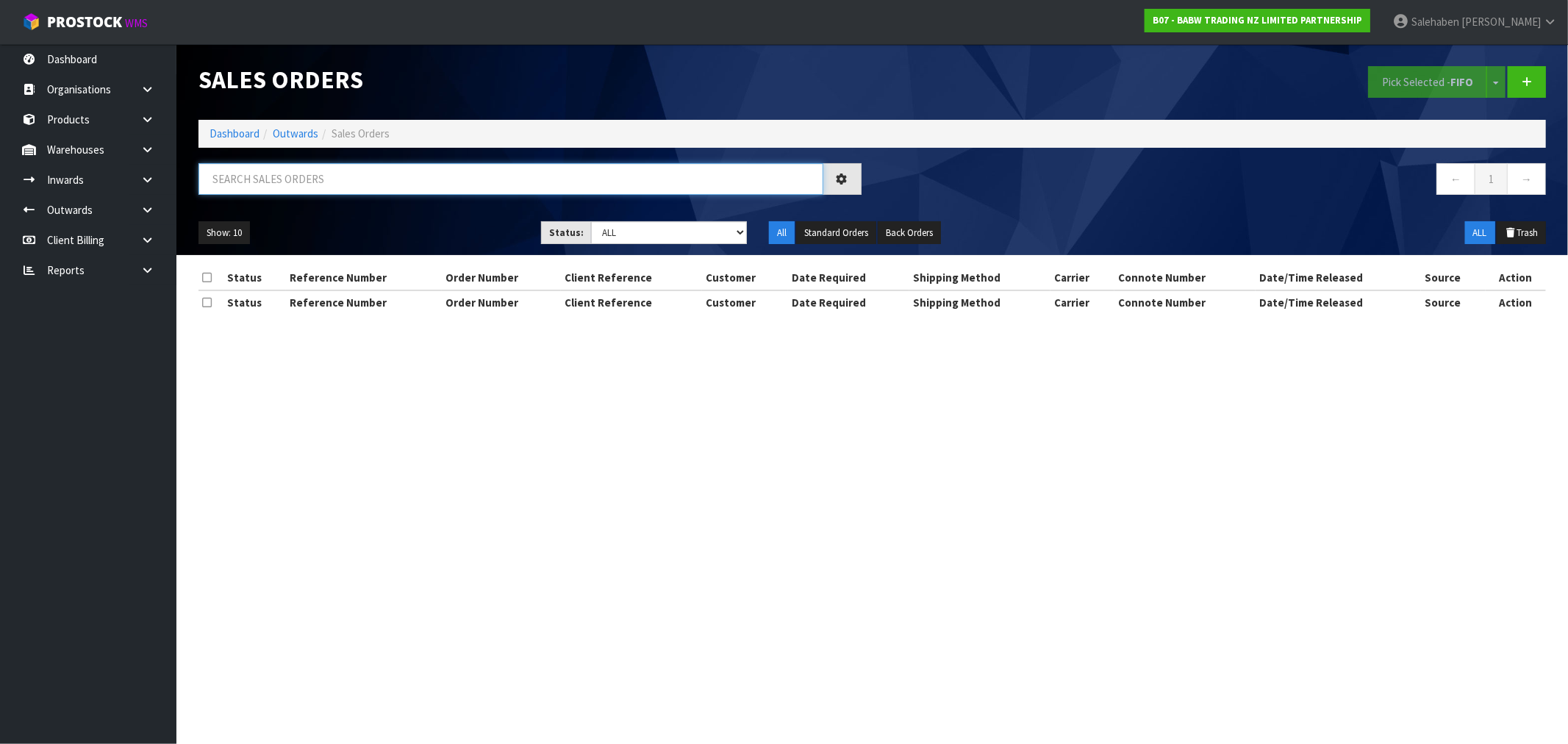
click at [335, 182] on input "text" at bounding box center [511, 179] width 625 height 32
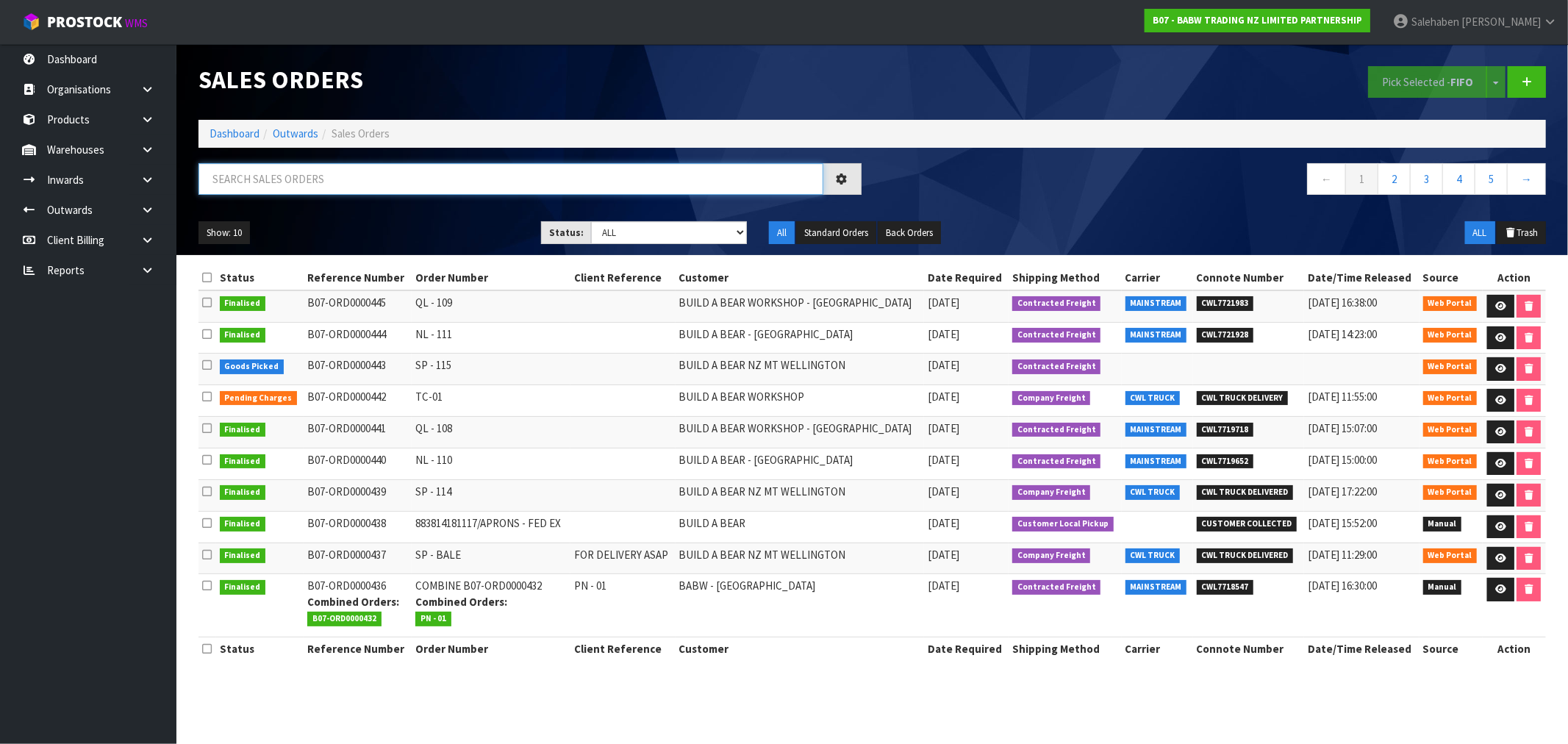
paste input "CWL7719652"
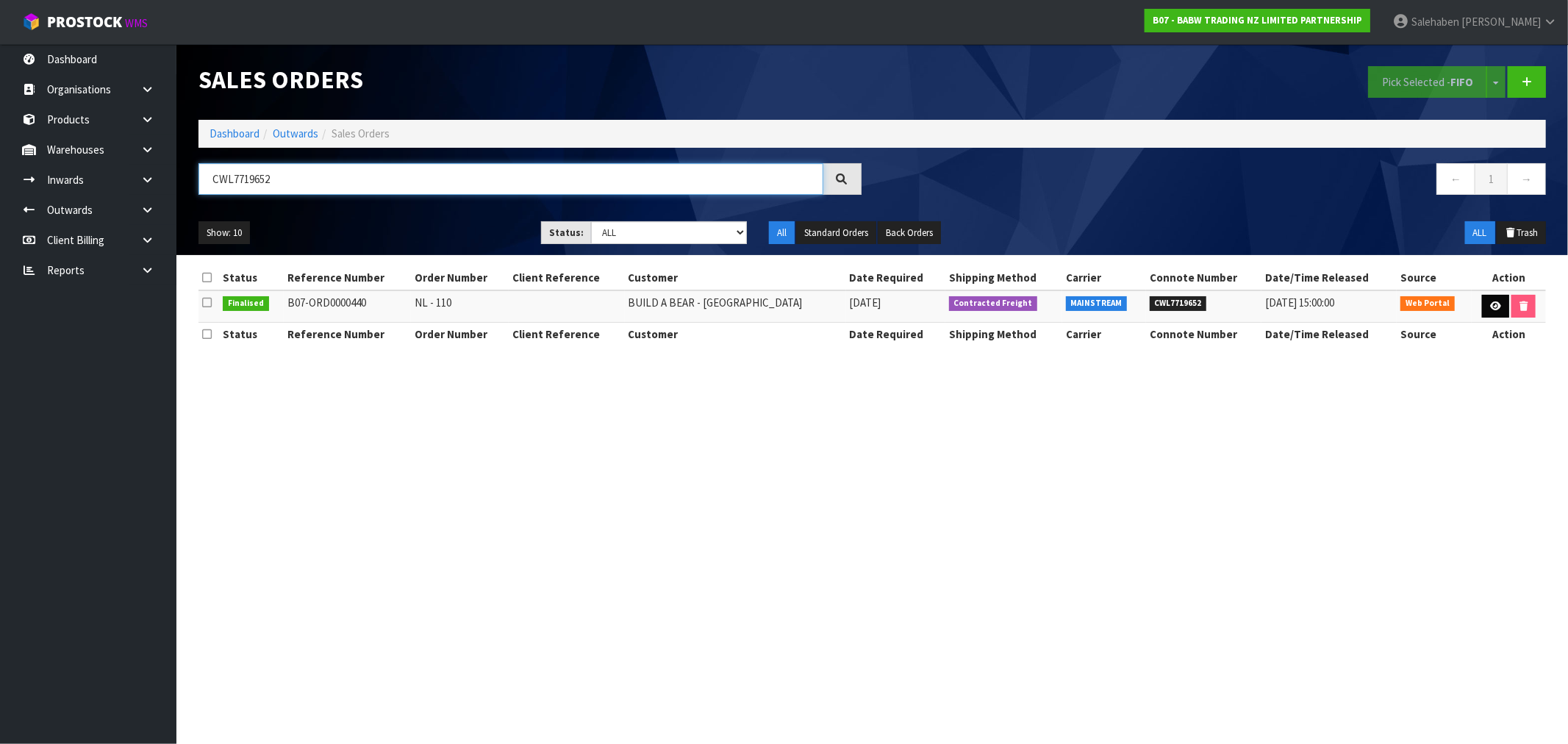
type input "CWL7719652"
click at [1491, 306] on icon at bounding box center [1496, 306] width 11 height 9
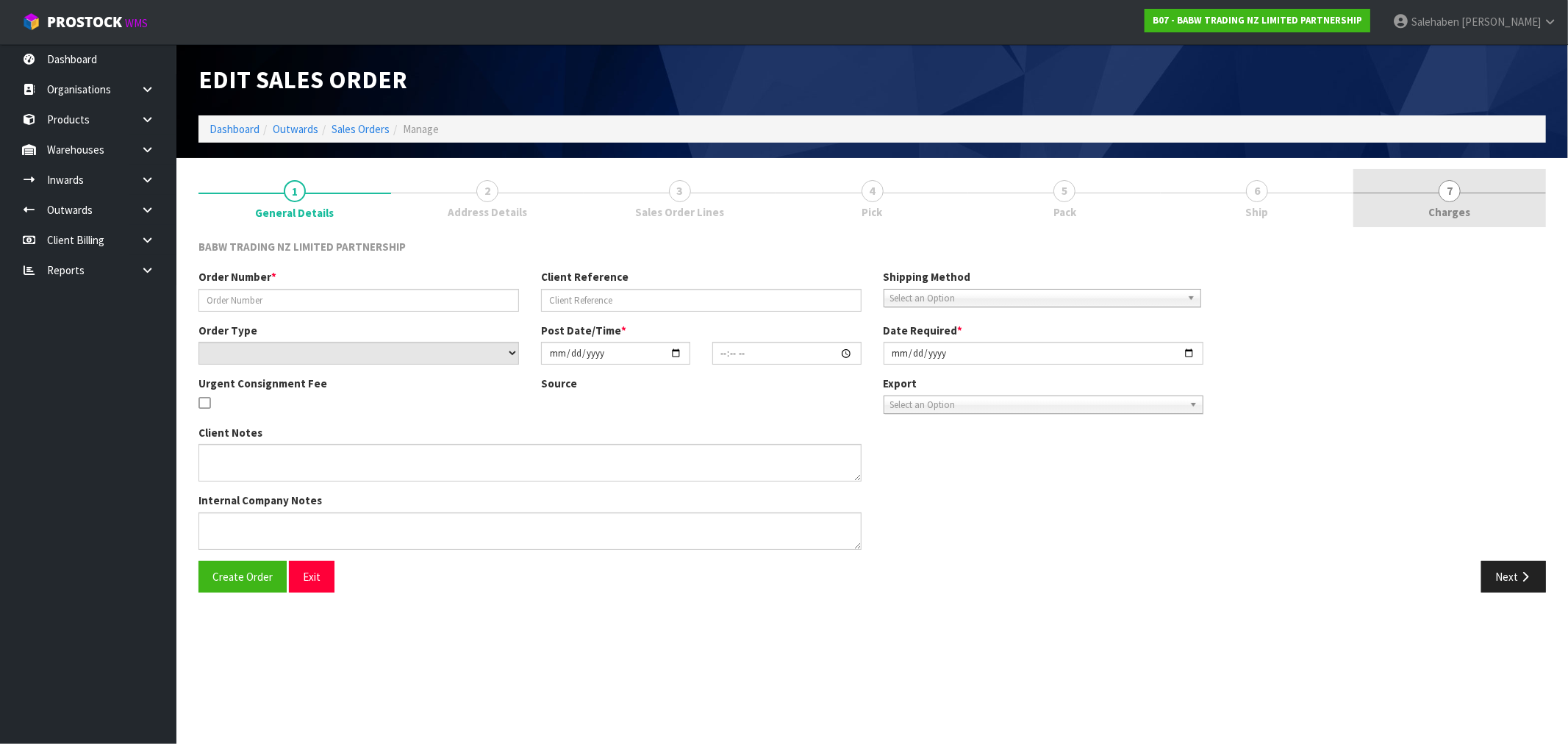
type input "NL - 110"
select select "number:0"
type input "[DATE]"
type input "14:39:00.000"
type input "[DATE]"
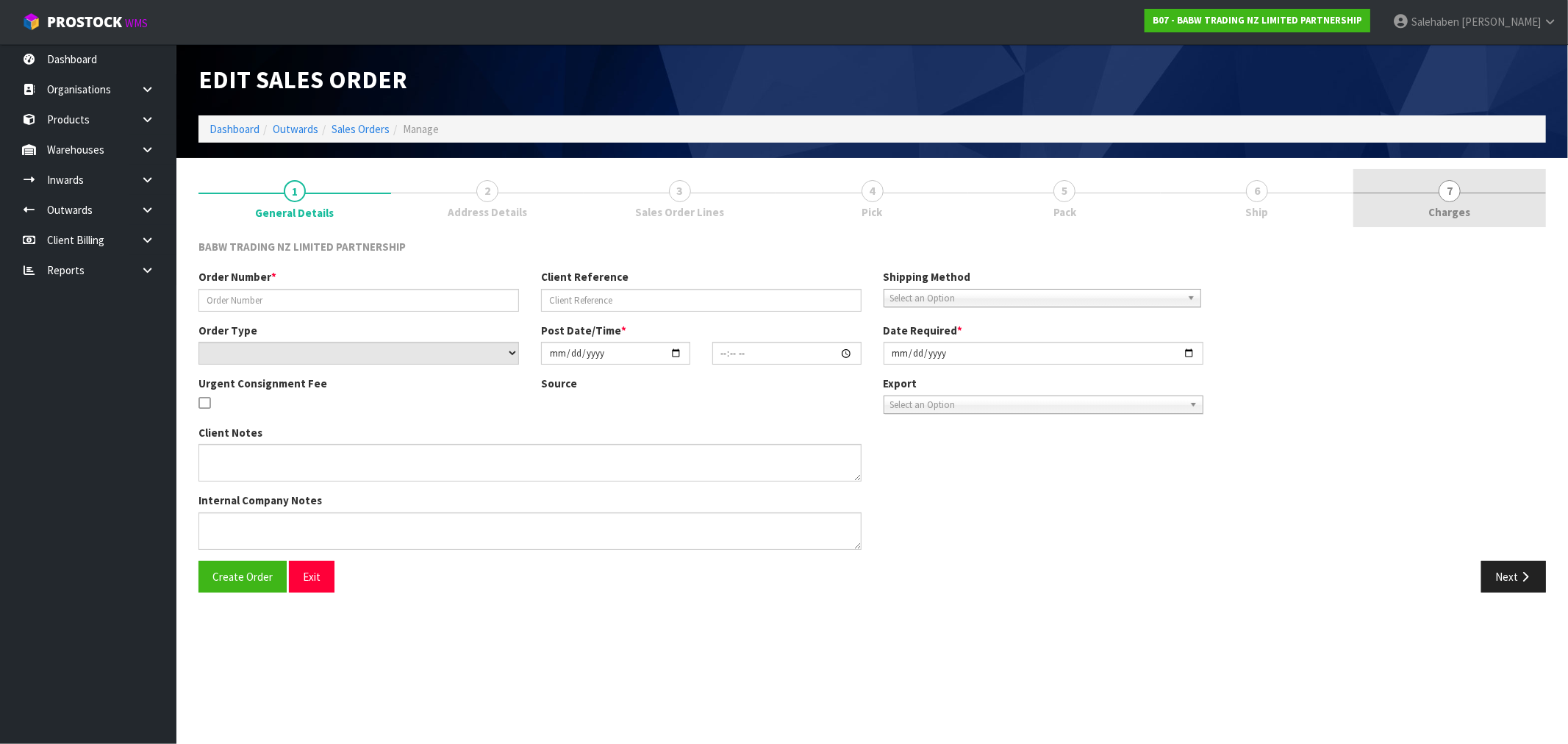
type textarea "DELIVER BETWEEN 8AM AND 8.30AM CALL - [PERSON_NAME] ON [PHONE_NUMBER] AFTERNOON…"
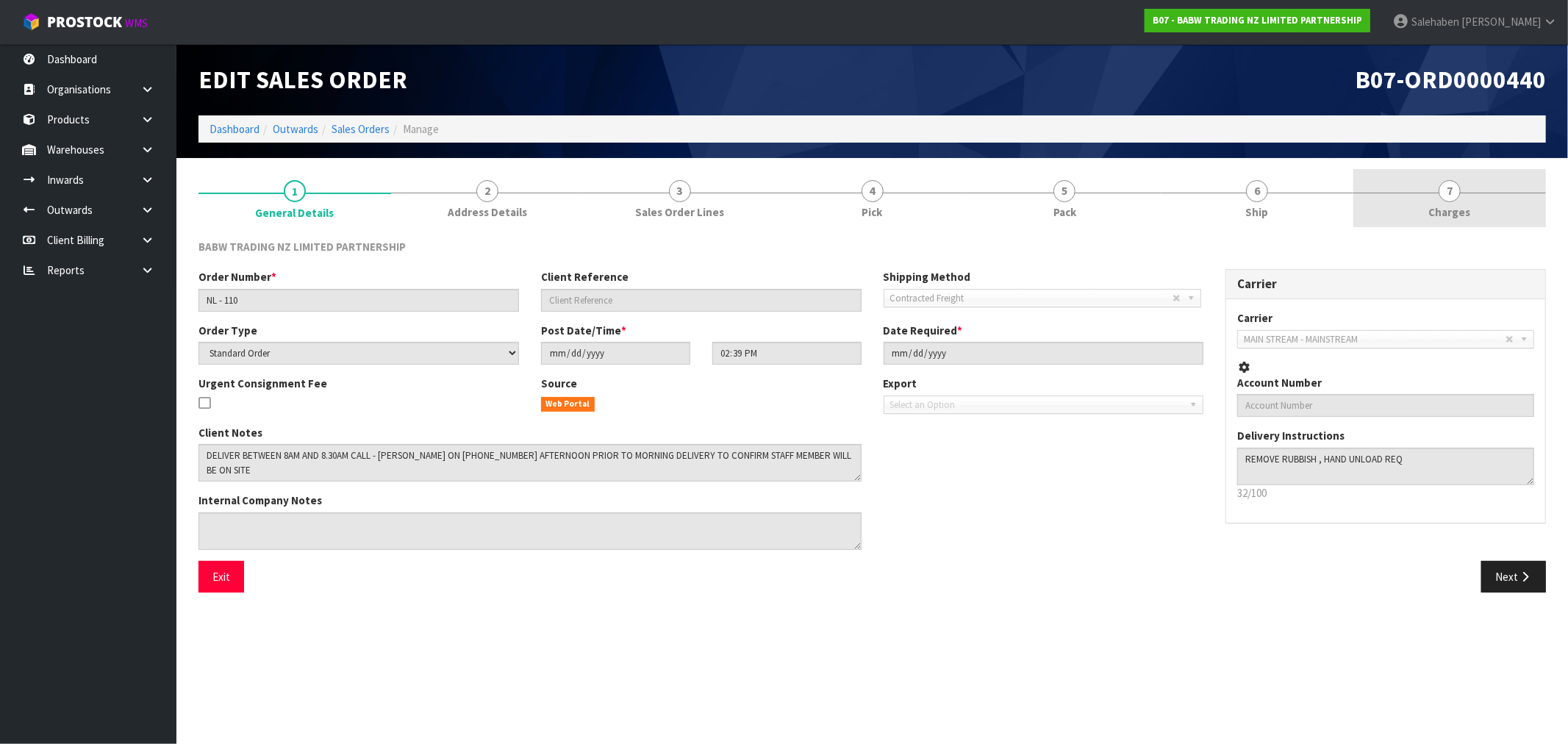
click at [1465, 212] on span "Charges" at bounding box center [1450, 212] width 42 height 16
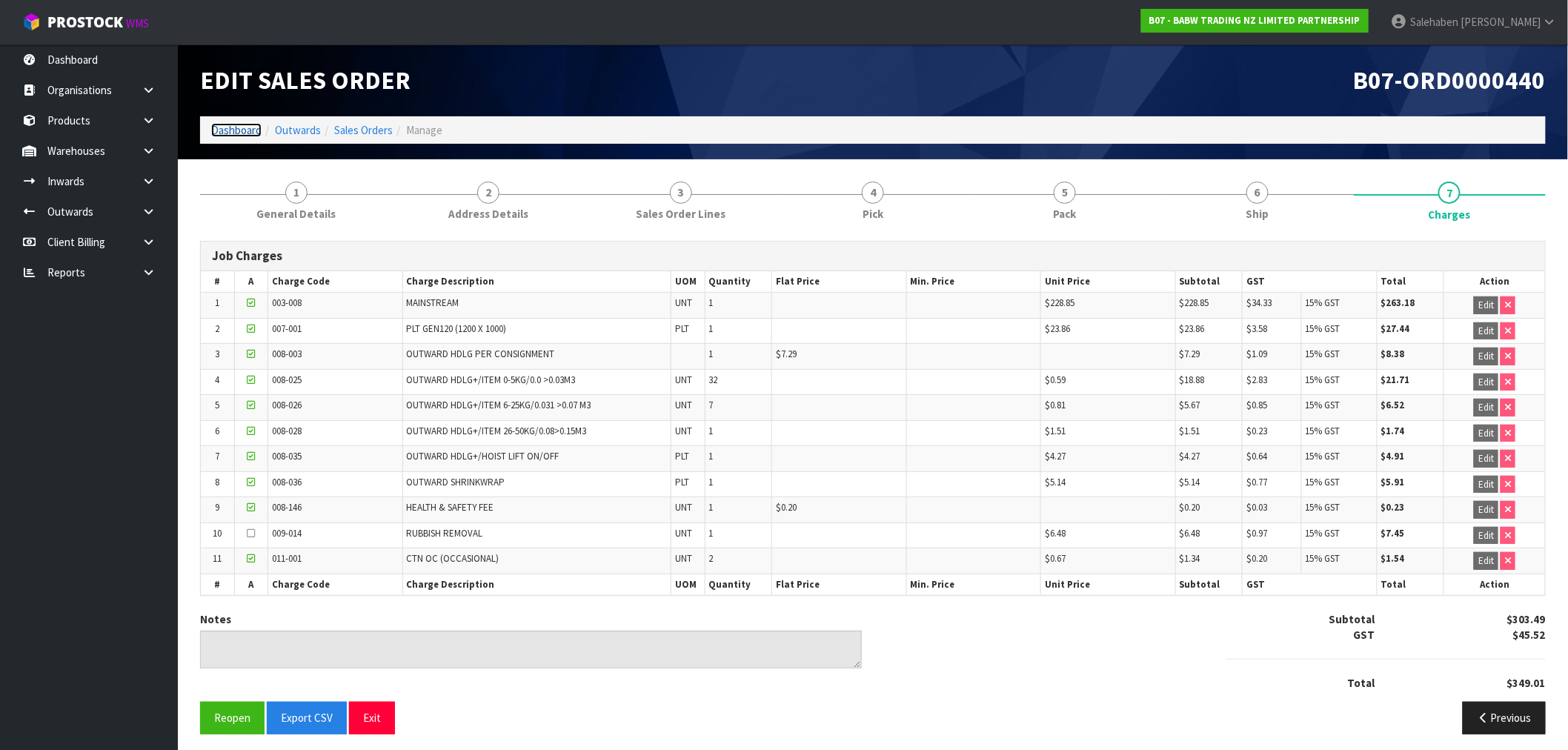
click at [233, 128] on link "Dashboard" at bounding box center [236, 130] width 50 height 14
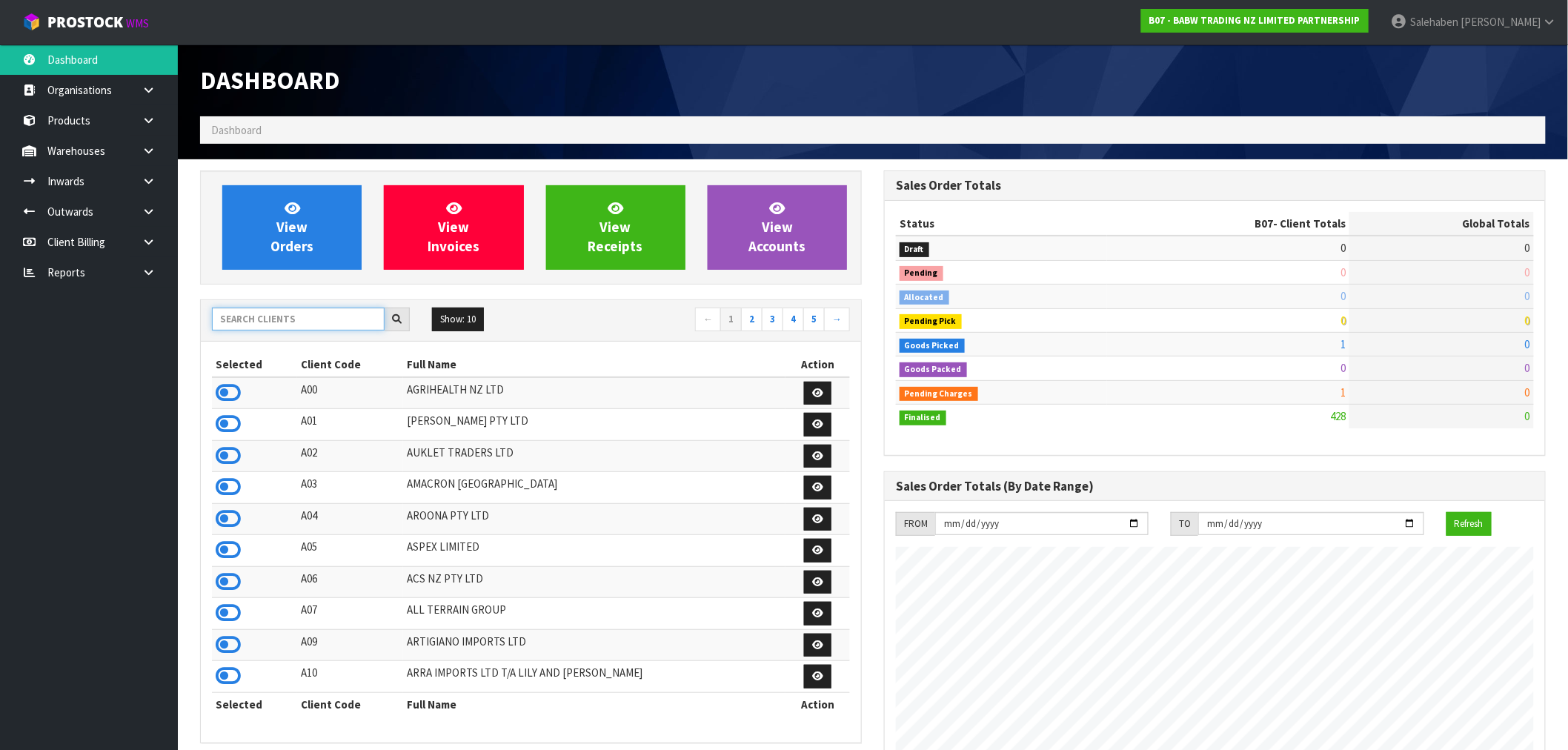
click at [231, 319] on input "text" at bounding box center [298, 319] width 173 height 23
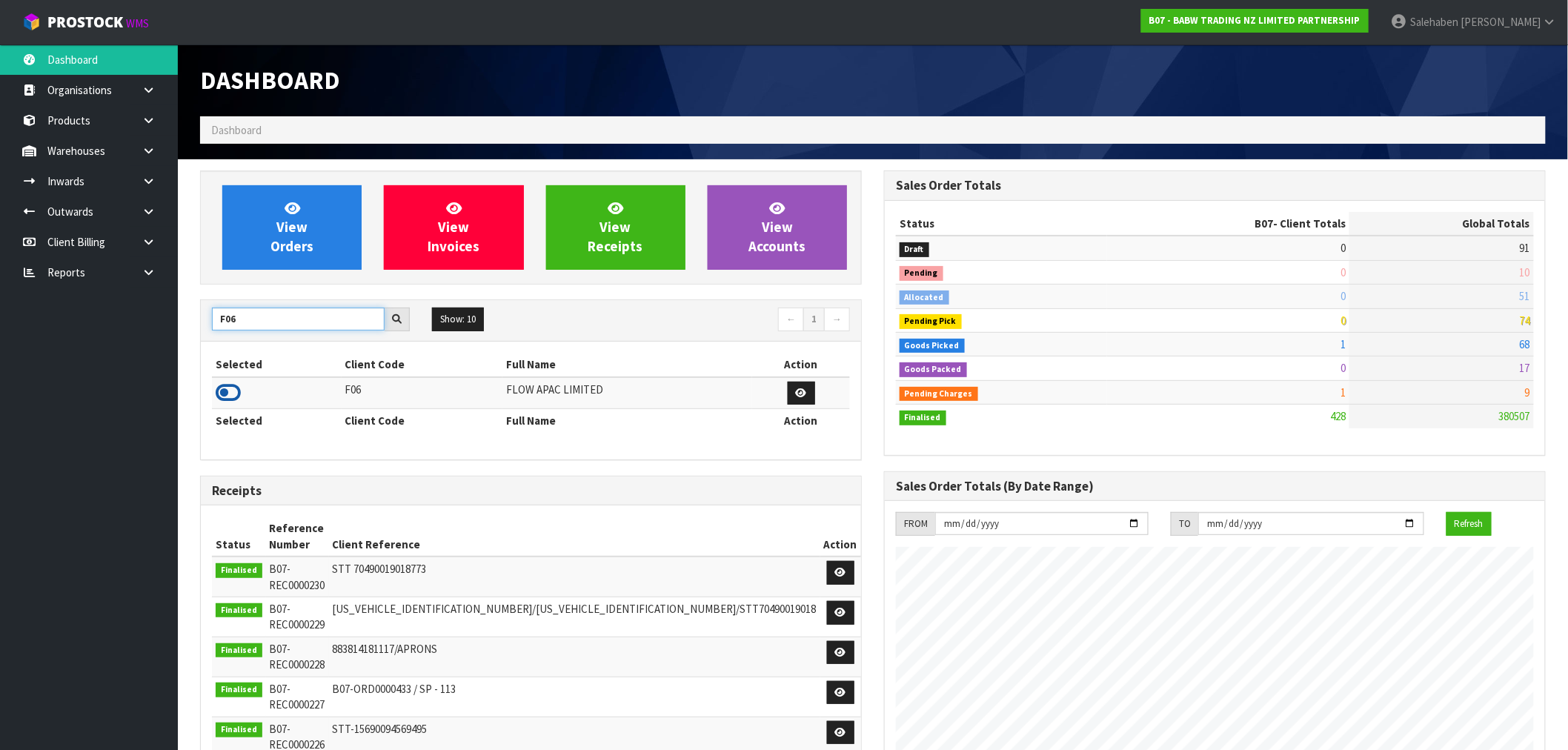
type input "F06"
click at [239, 397] on icon at bounding box center [227, 393] width 25 height 23
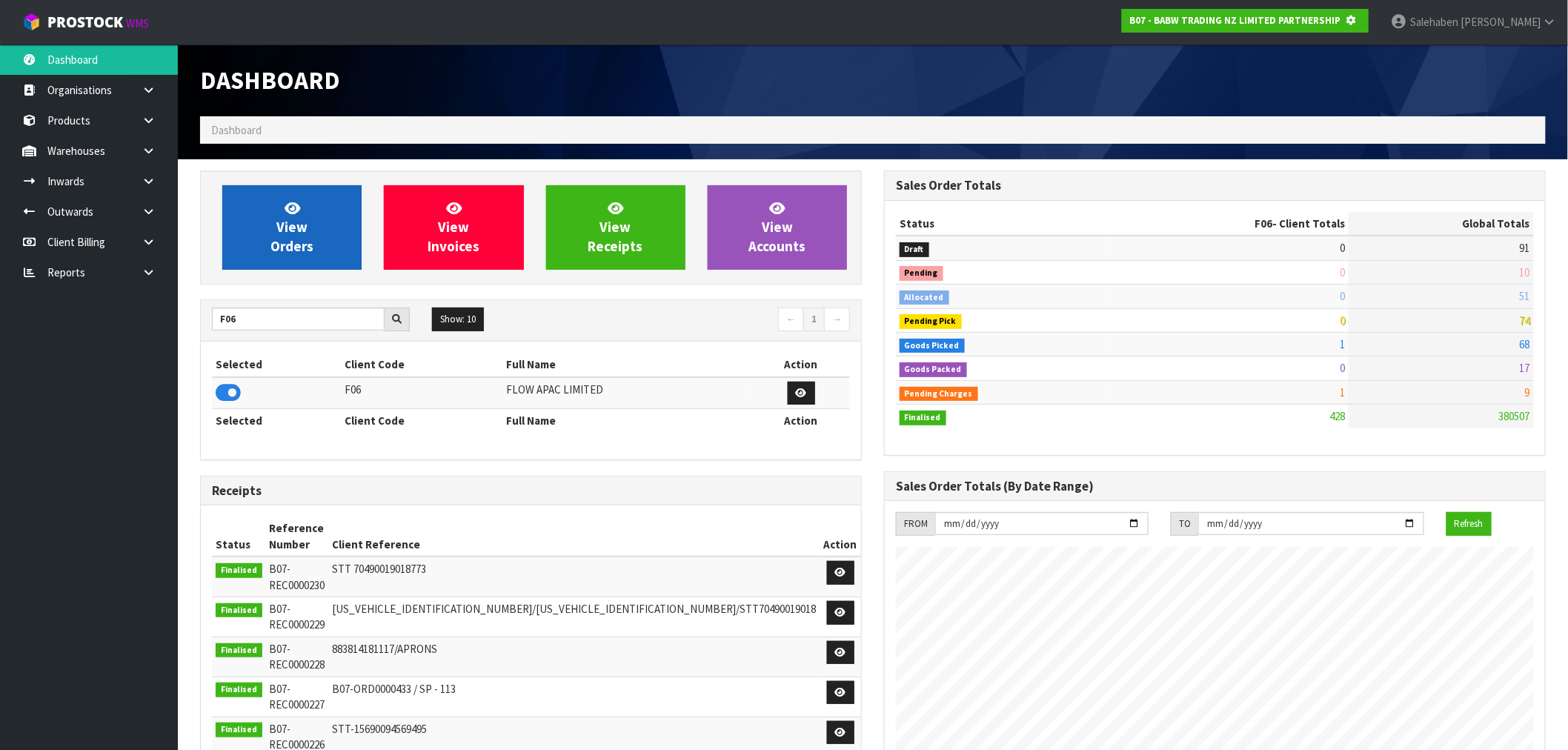
scroll to position [924, 684]
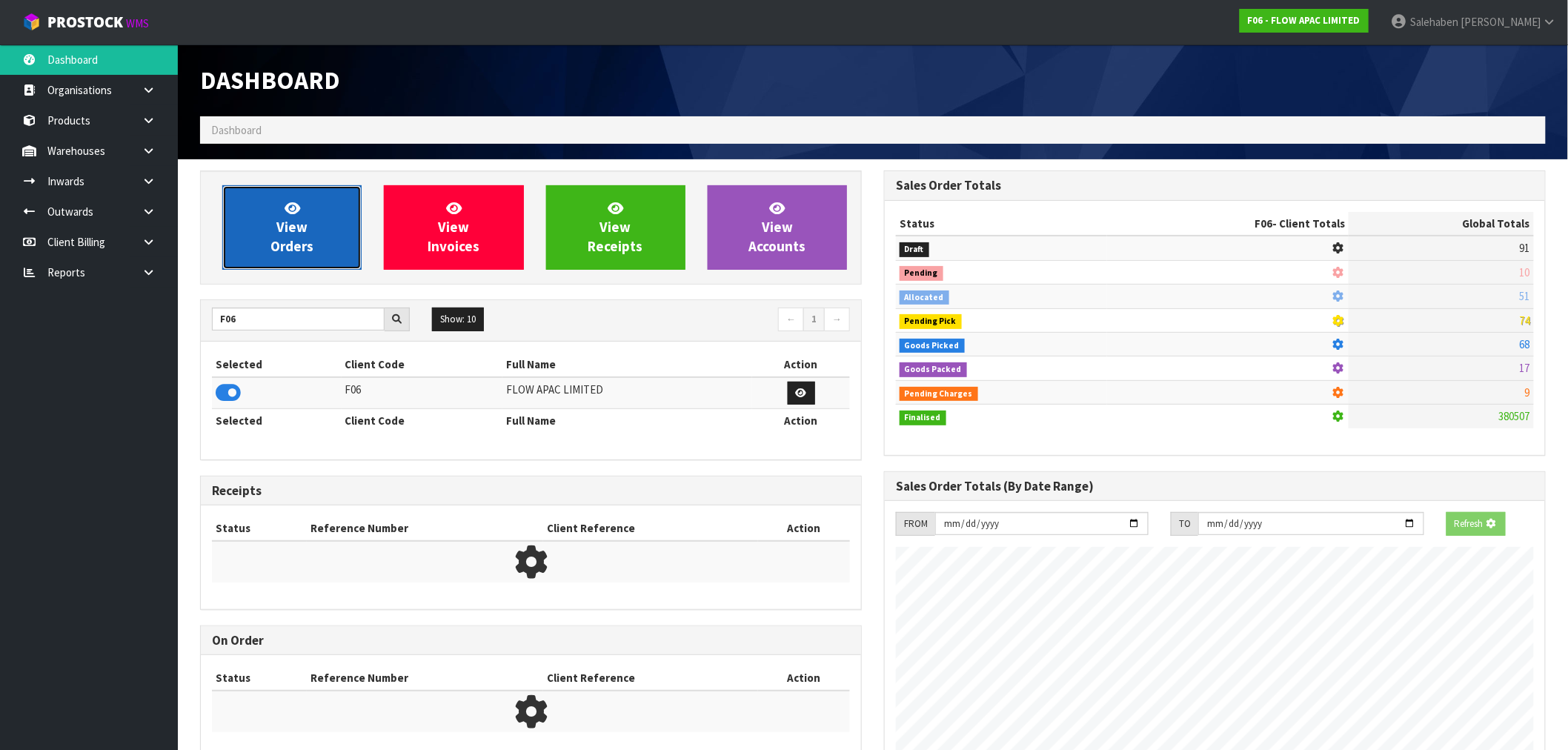
click at [318, 234] on link "View Orders" at bounding box center [292, 227] width 140 height 84
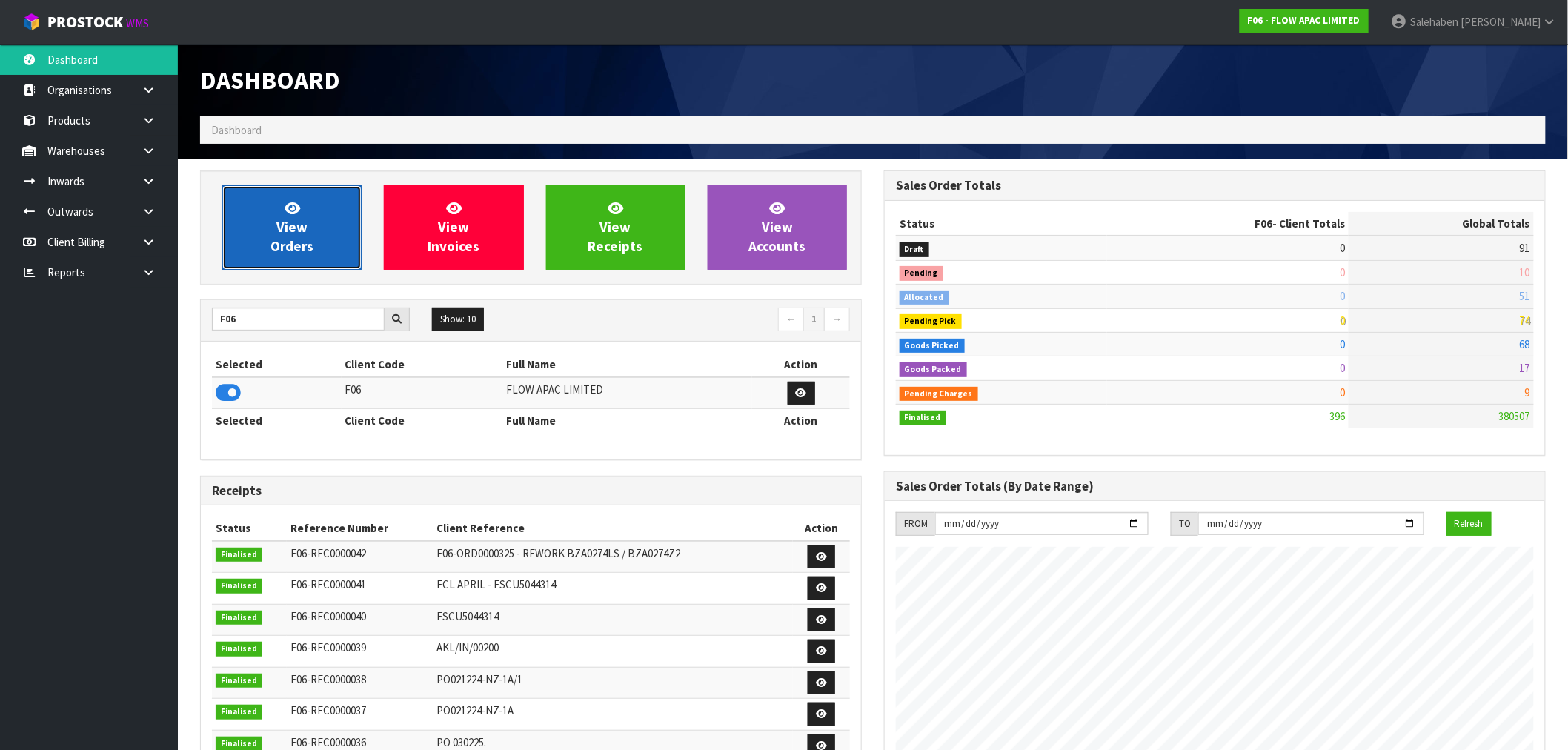
scroll to position [1123, 684]
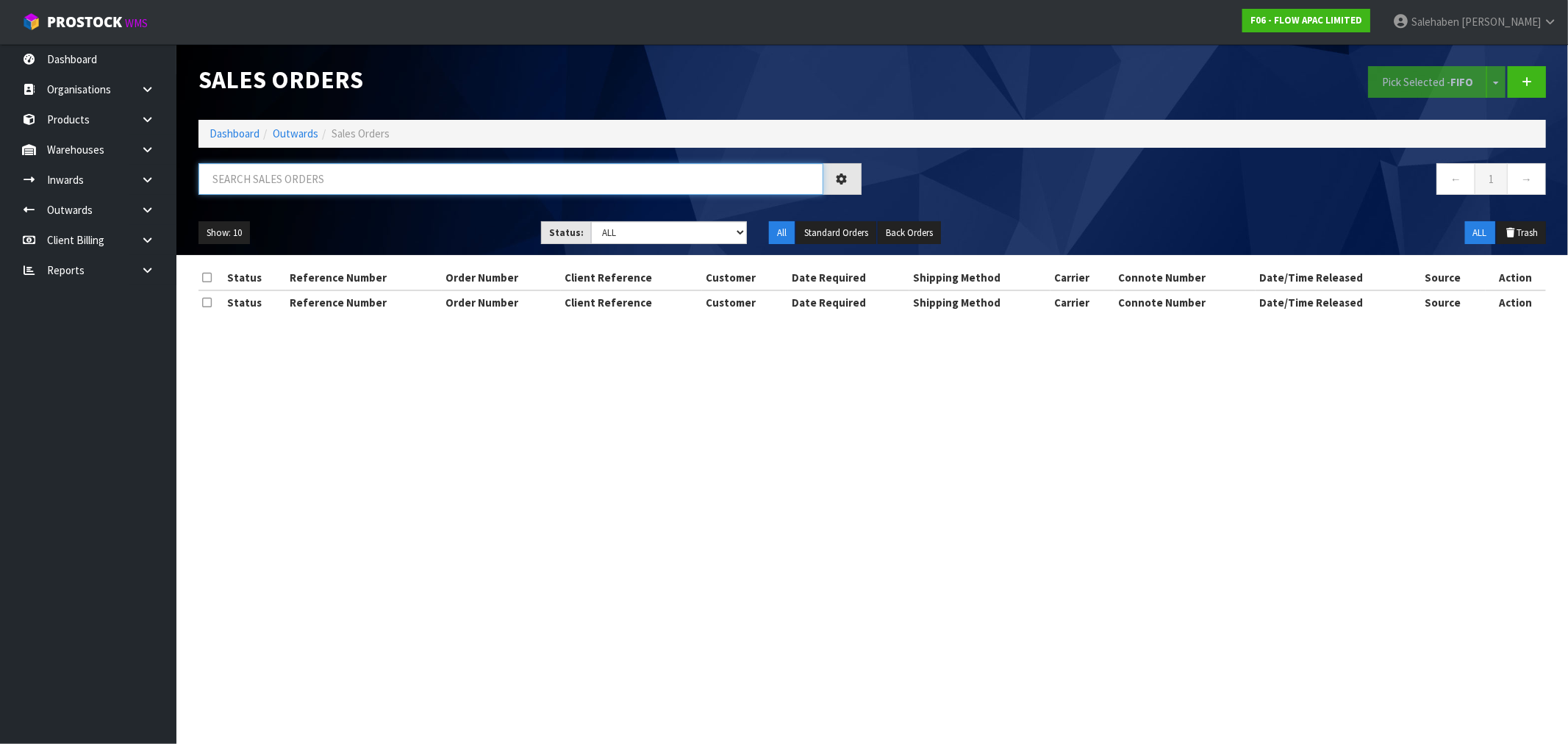
drag, startPoint x: 342, startPoint y: 208, endPoint x: 394, endPoint y: 179, distance: 59.5
click at [394, 178] on input "text" at bounding box center [511, 179] width 625 height 32
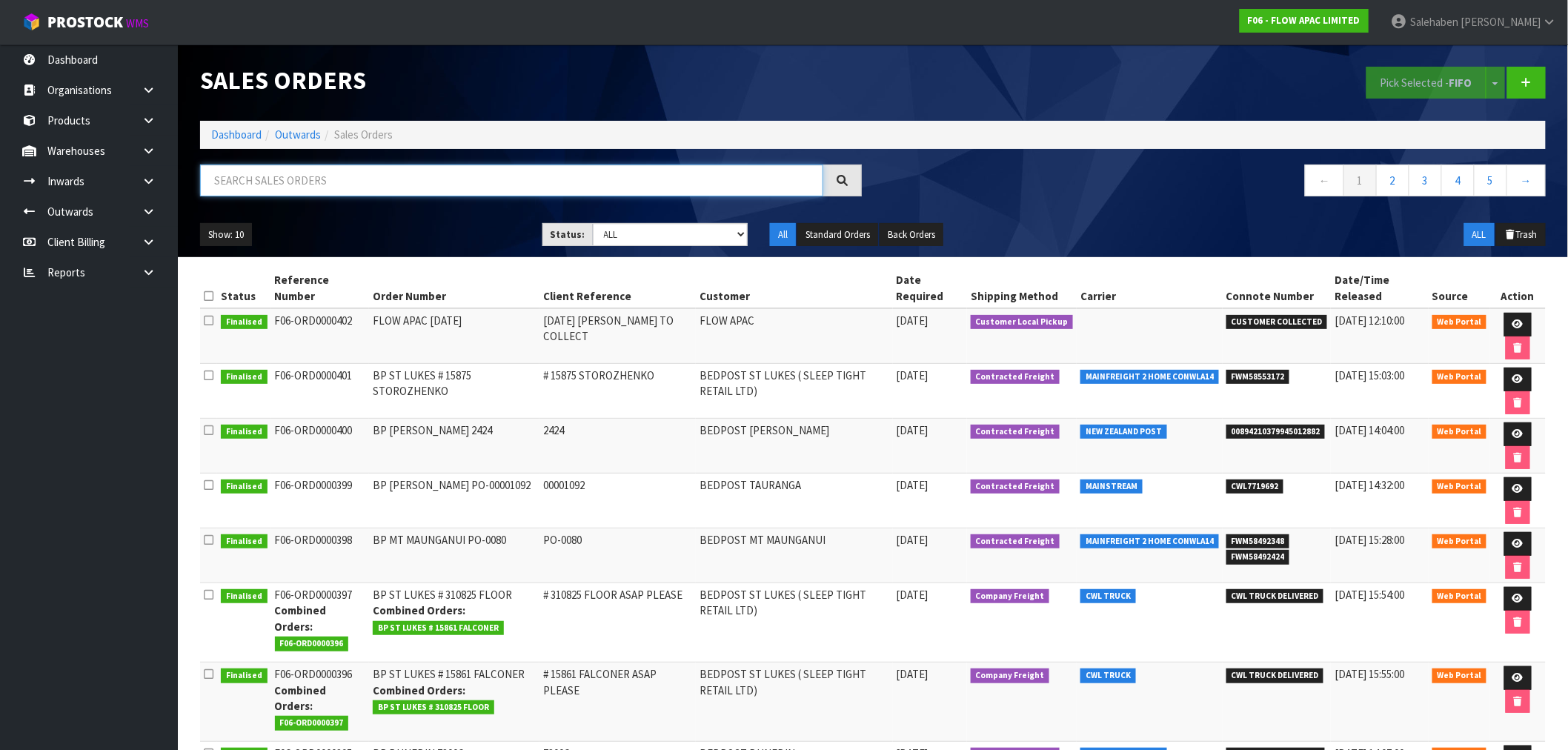
paste input "CWL7719692"
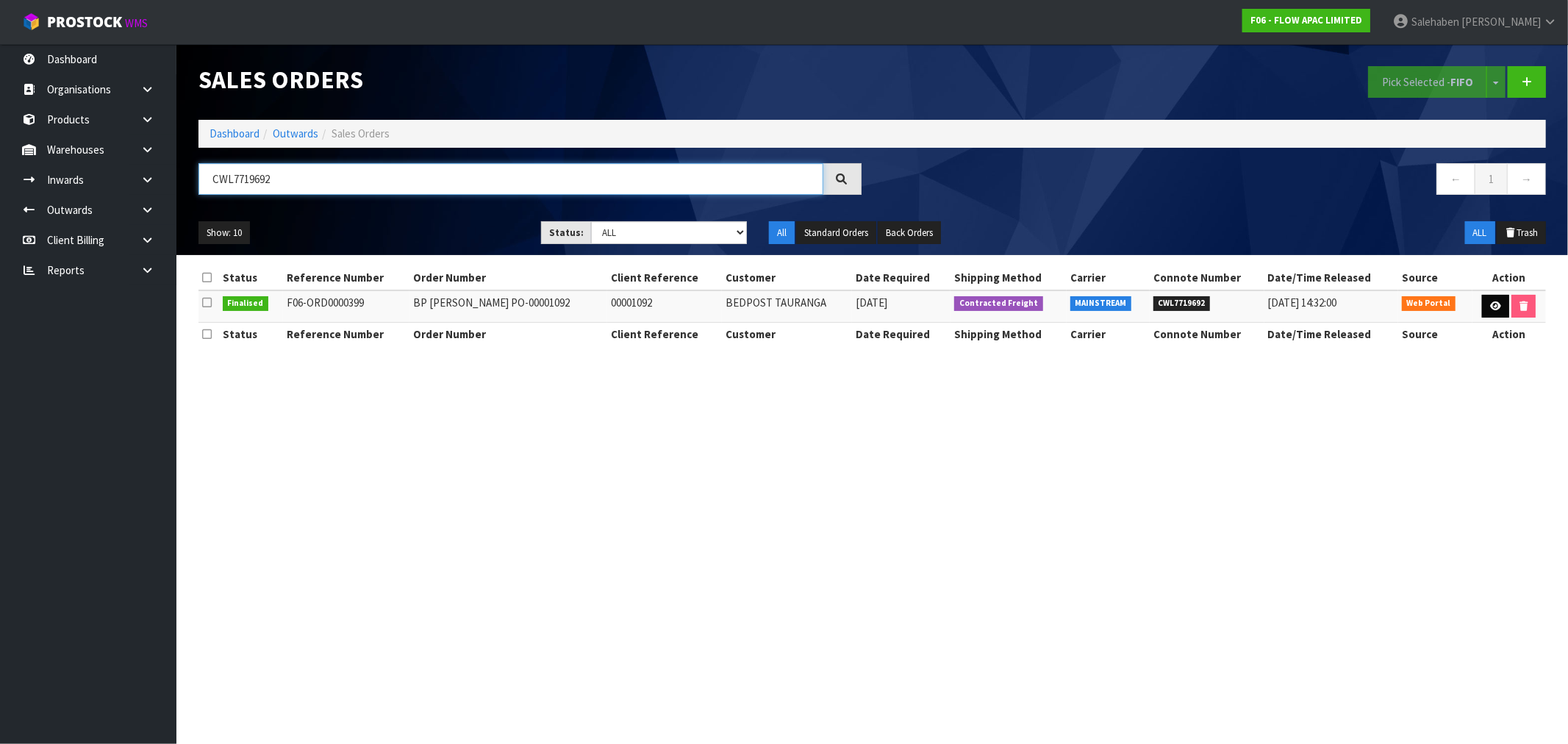
type input "CWL7719692"
click at [1501, 300] on link at bounding box center [1497, 306] width 28 height 23
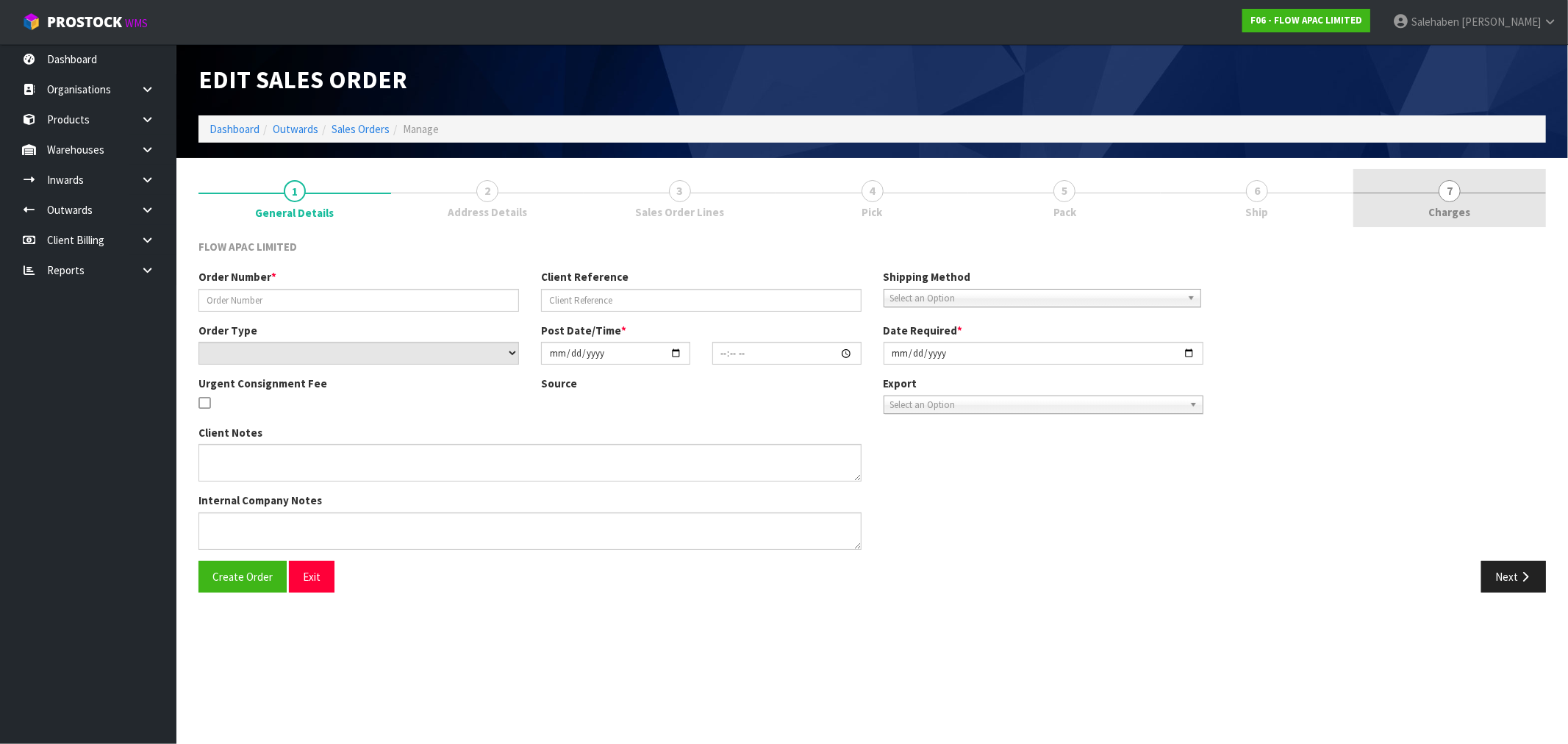
type input "BP [PERSON_NAME] PO-00001092"
type input "00001092"
select select "number:0"
type input "[DATE]"
type input "03:34:00.000"
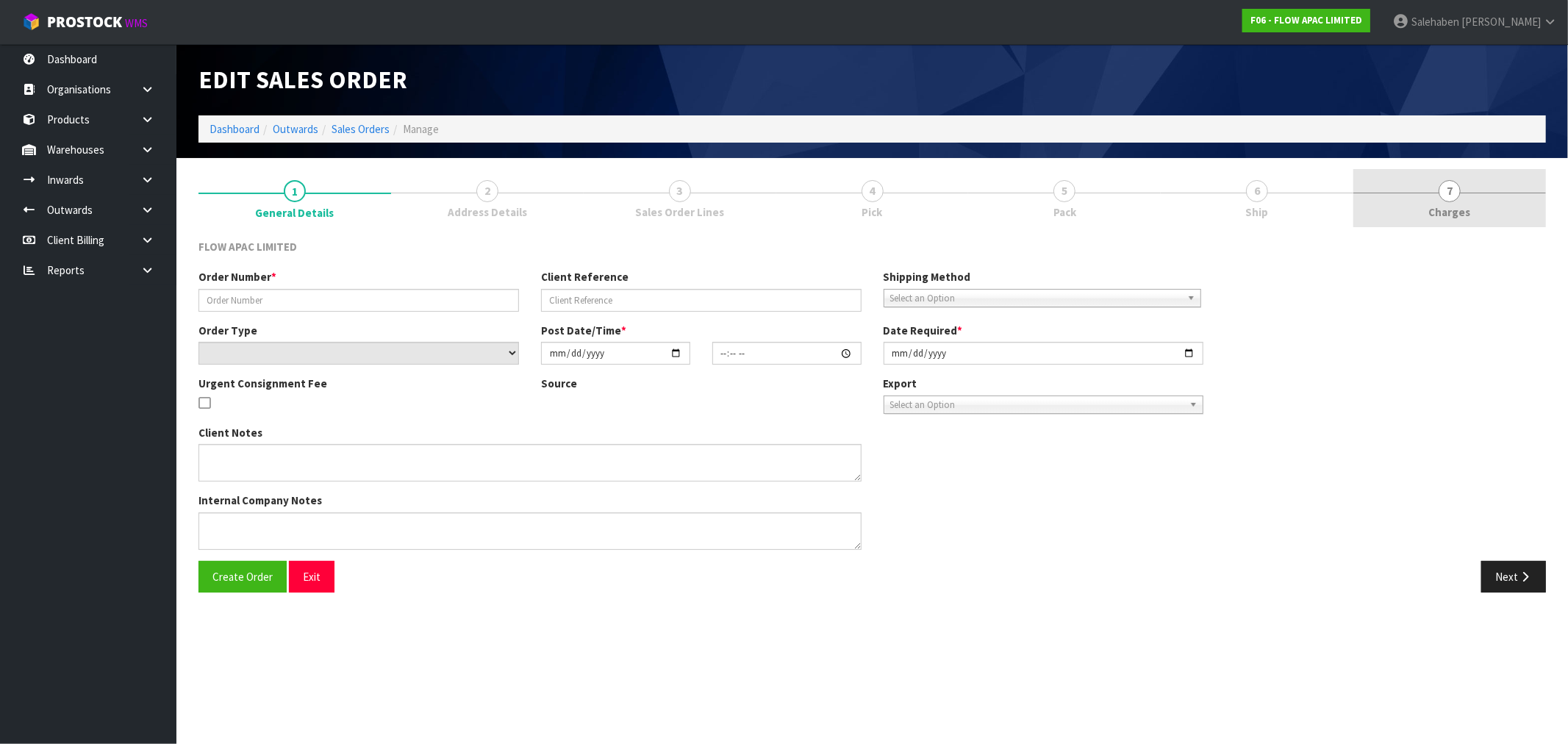
type input "[DATE]"
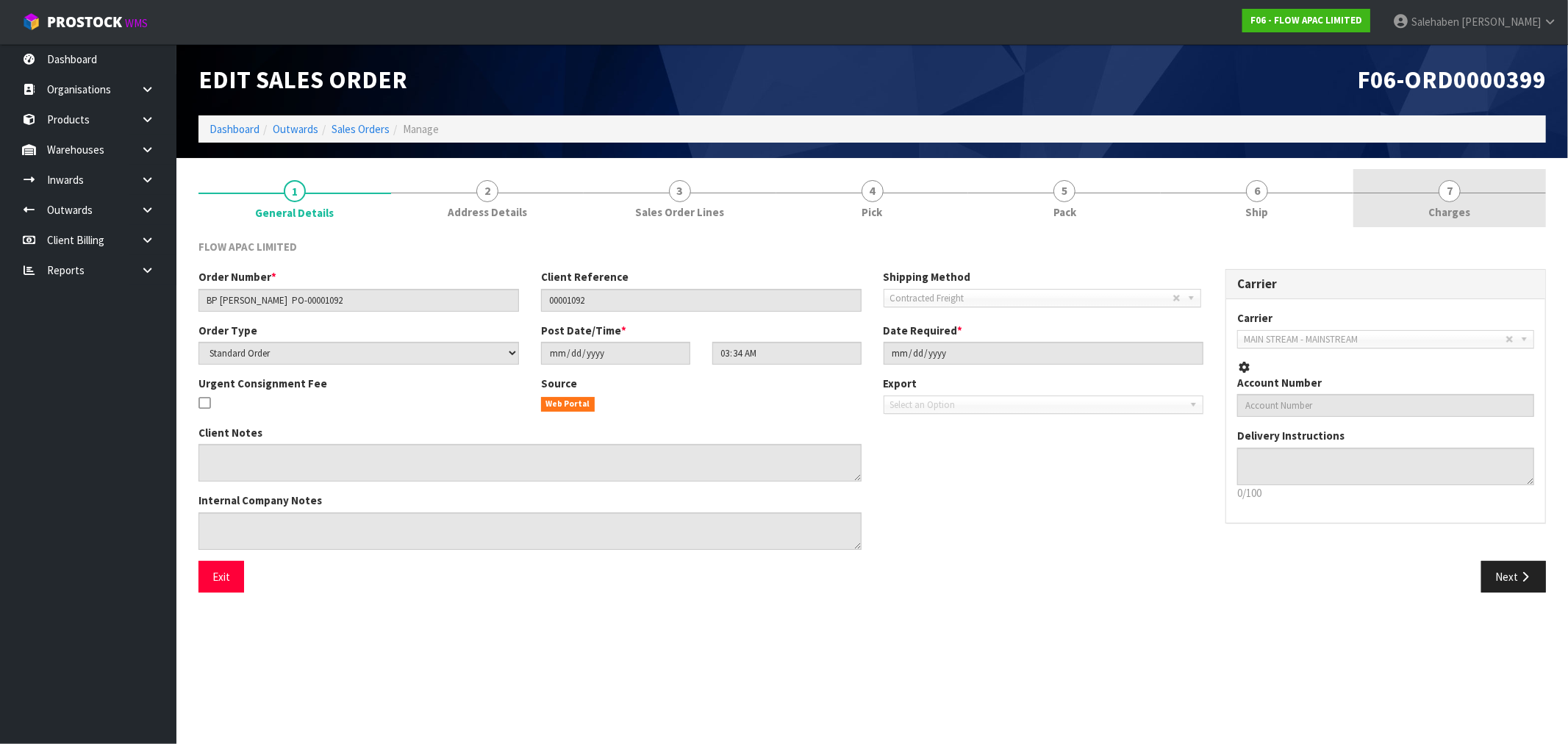
click at [1453, 211] on span "Charges" at bounding box center [1450, 212] width 42 height 16
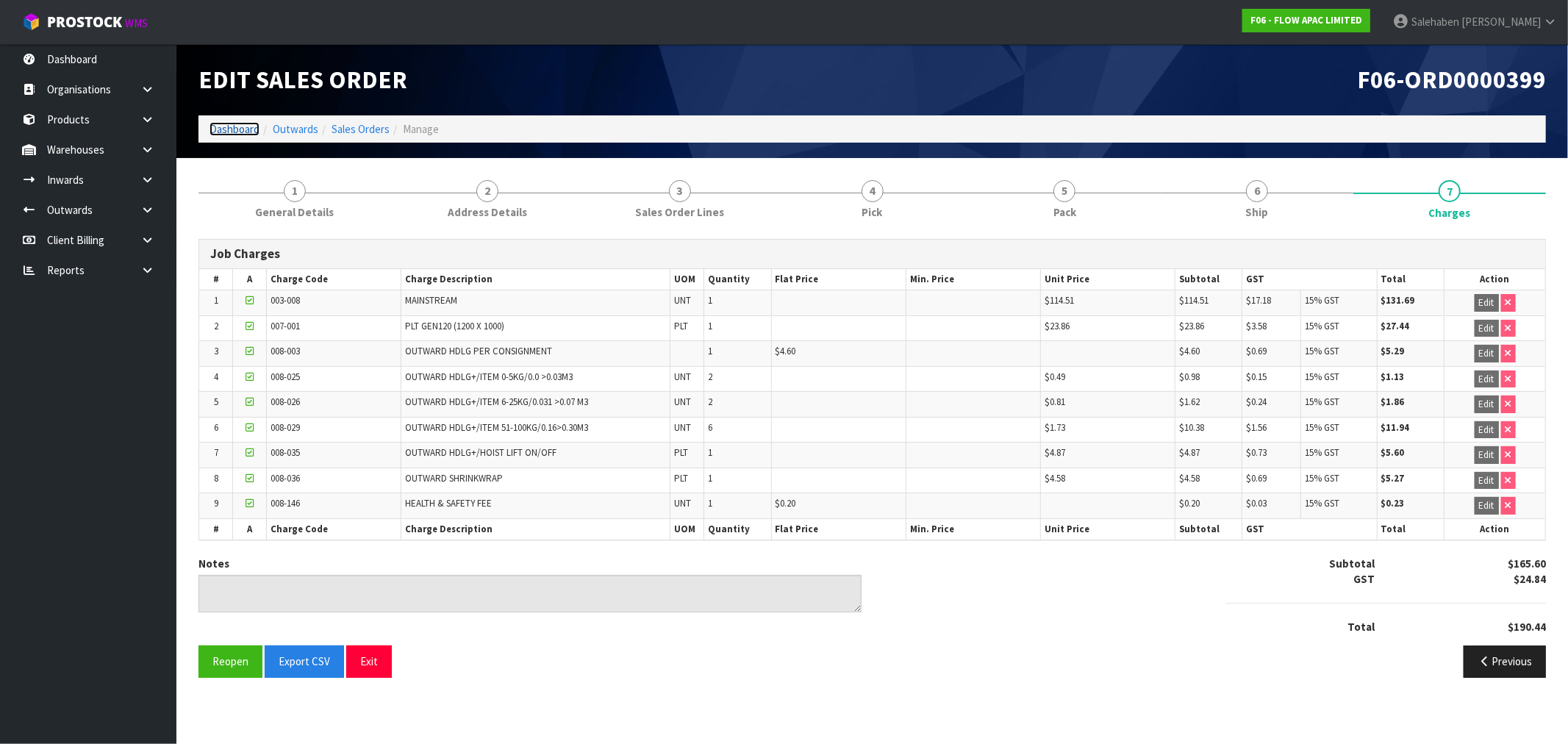
click at [239, 128] on link "Dashboard" at bounding box center [234, 129] width 50 height 14
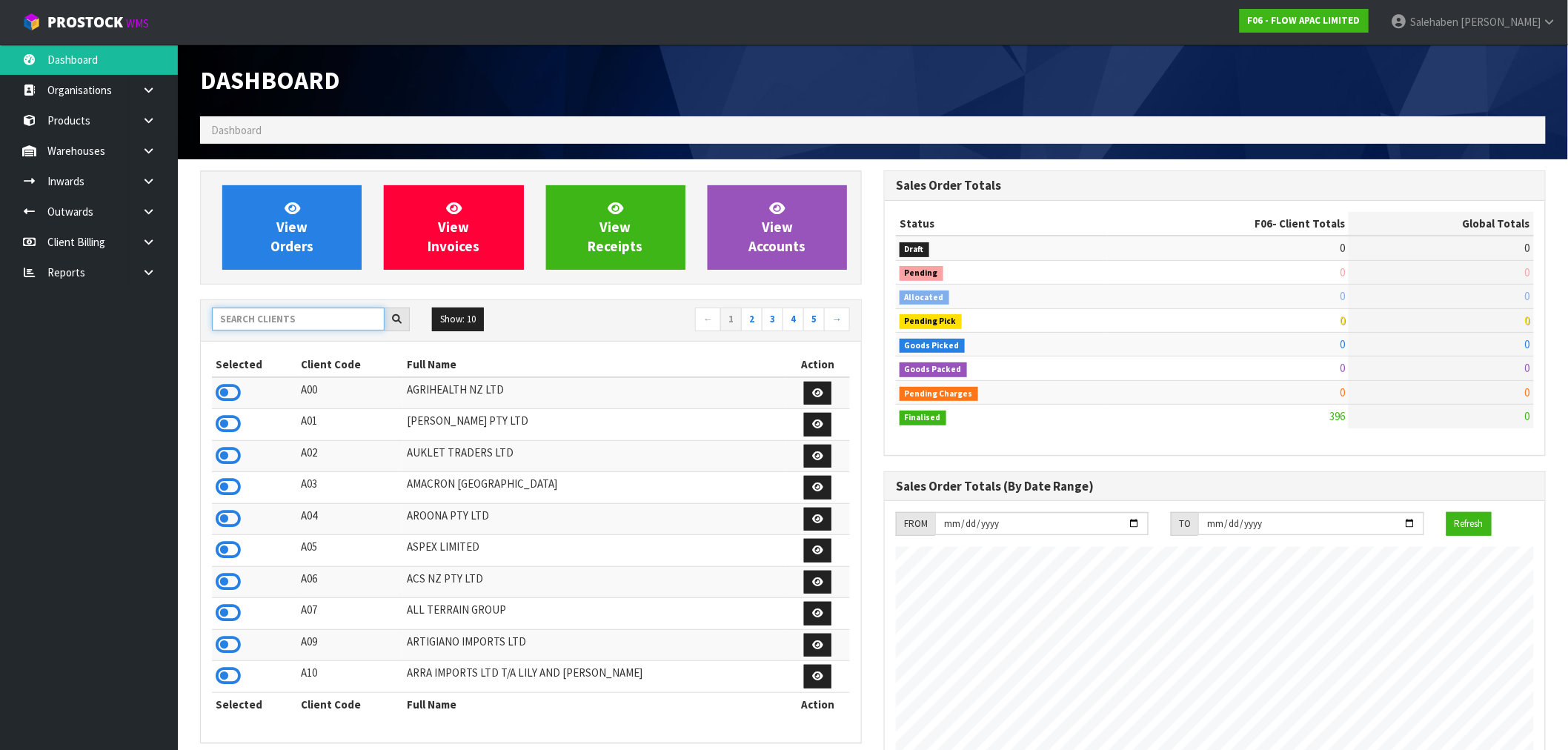
click at [256, 310] on input "text" at bounding box center [298, 319] width 173 height 23
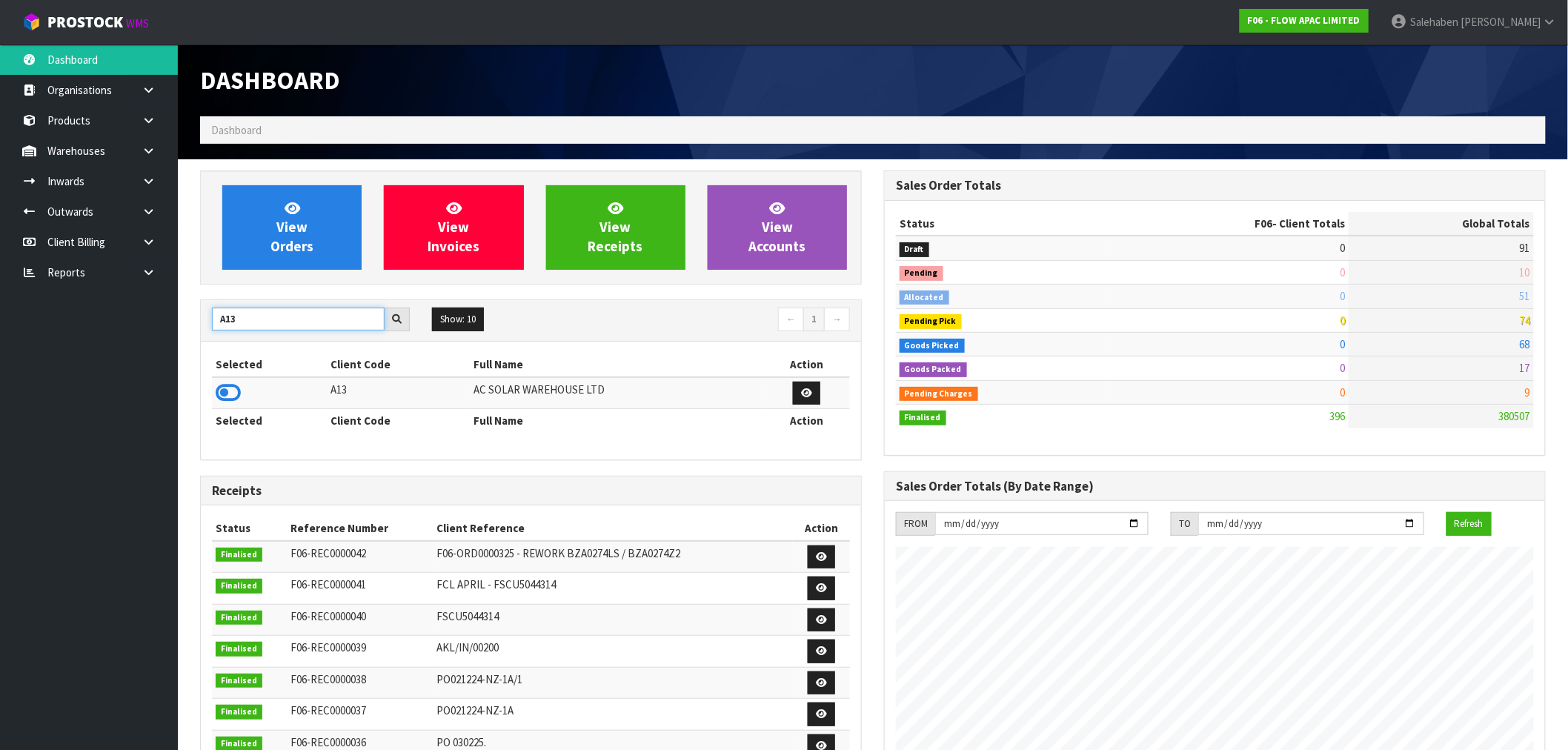
type input "A13"
click at [226, 405] on td at bounding box center [269, 393] width 115 height 32
click at [230, 391] on icon at bounding box center [227, 393] width 25 height 23
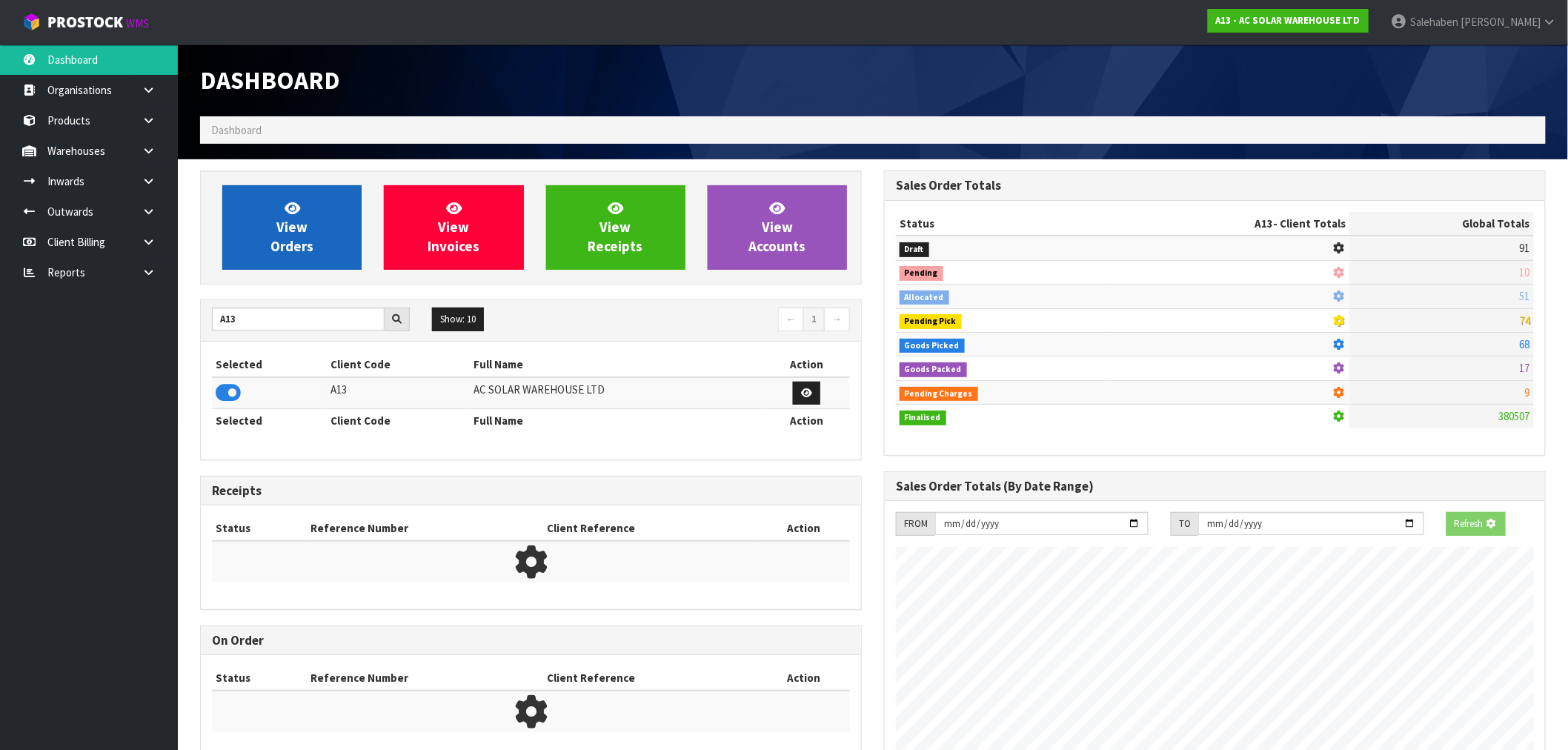
scroll to position [740335, 740303]
click at [269, 231] on link "View Orders" at bounding box center [292, 227] width 140 height 84
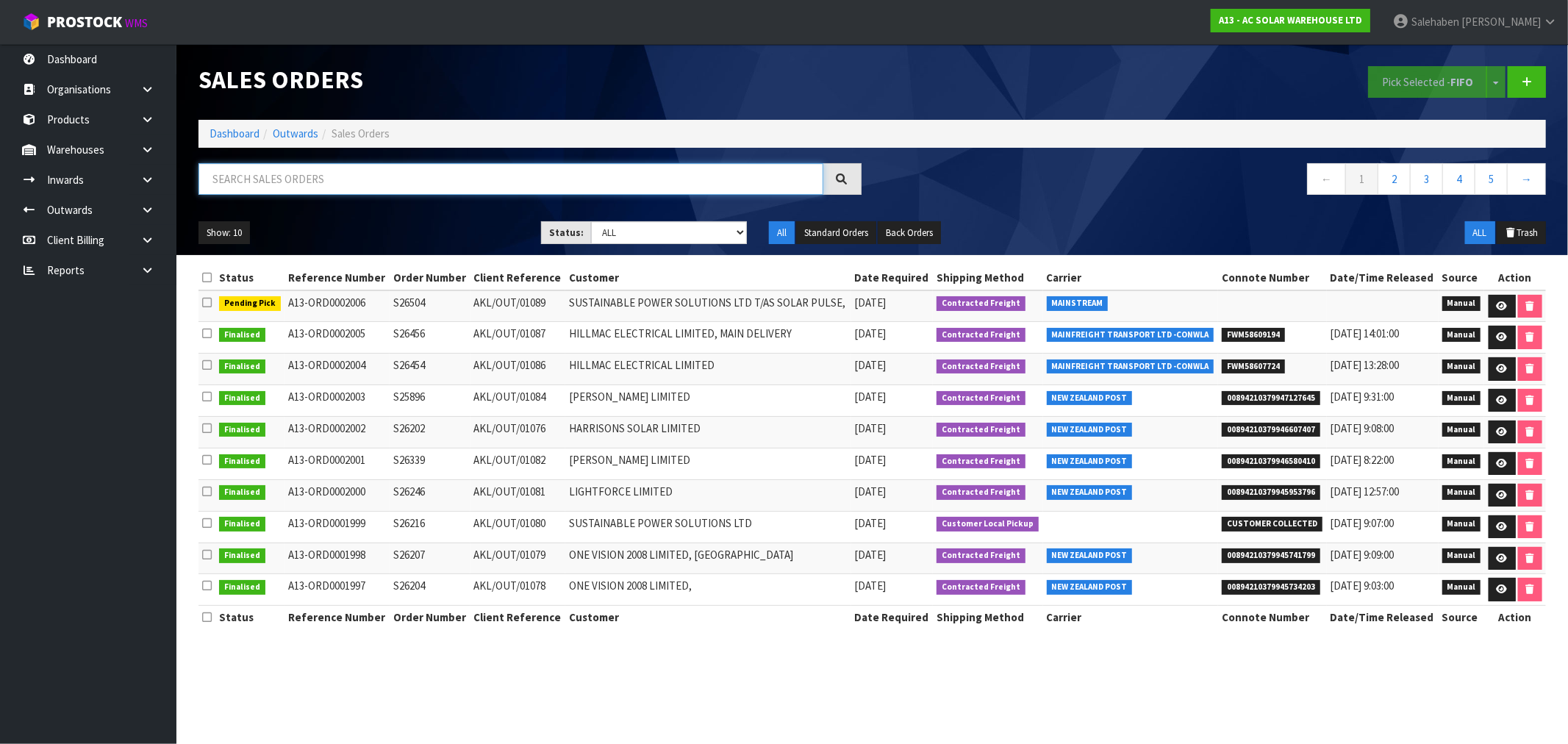
paste input "CWL7719703"
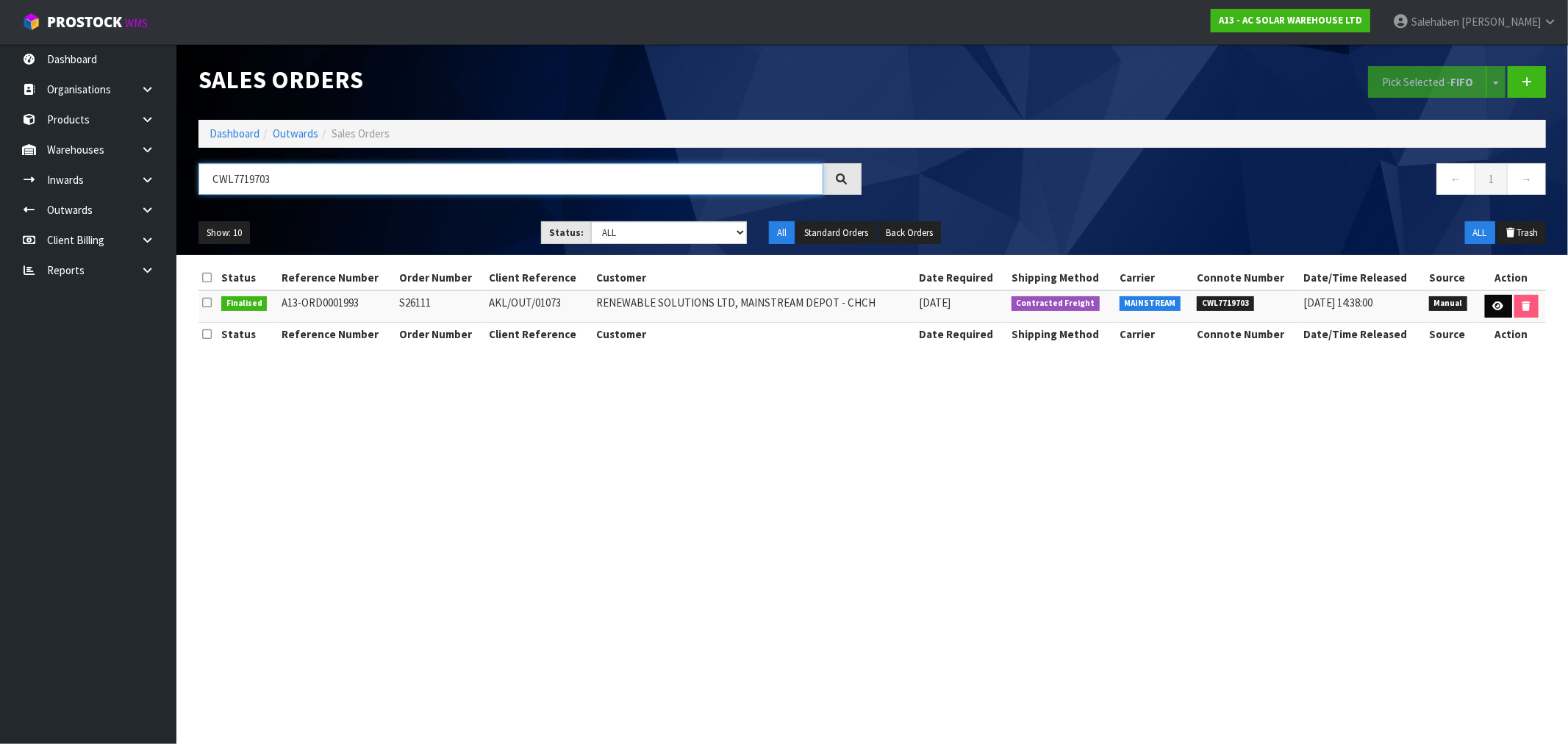
type input "CWL7719703"
click at [1497, 310] on icon at bounding box center [1498, 306] width 11 height 9
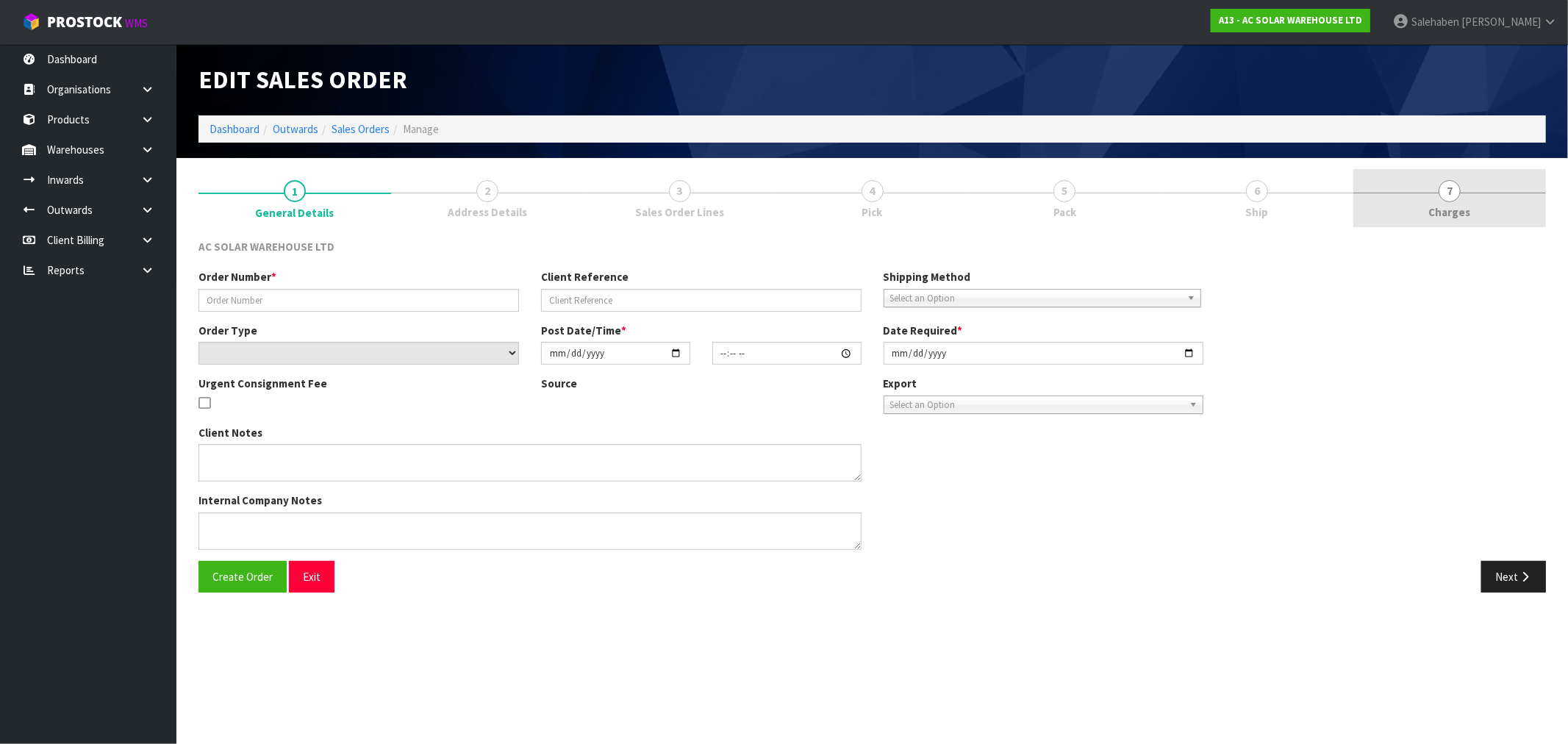
click at [1451, 204] on span "Charges" at bounding box center [1450, 212] width 42 height 16
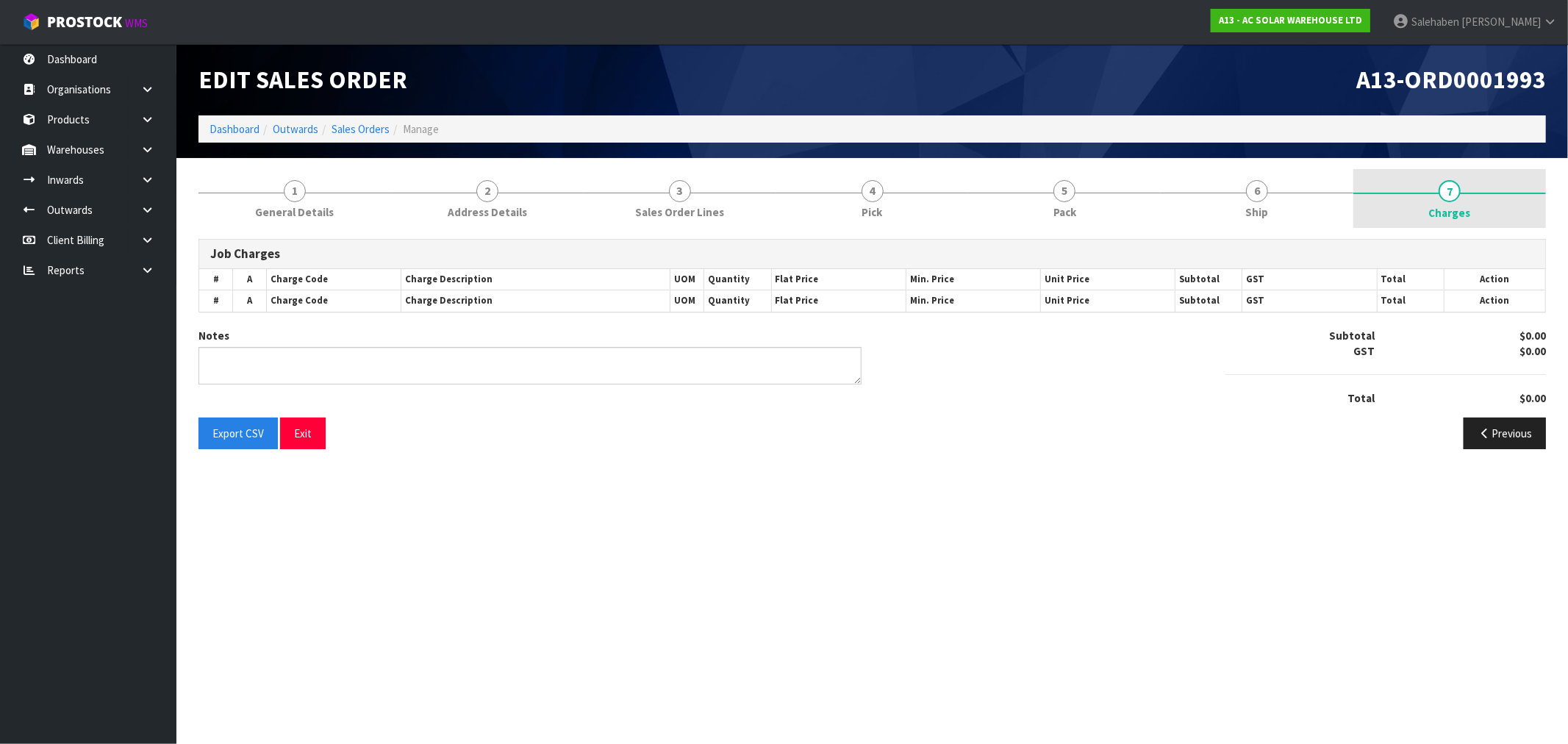
click at [1453, 208] on span "Charges" at bounding box center [1450, 213] width 42 height 16
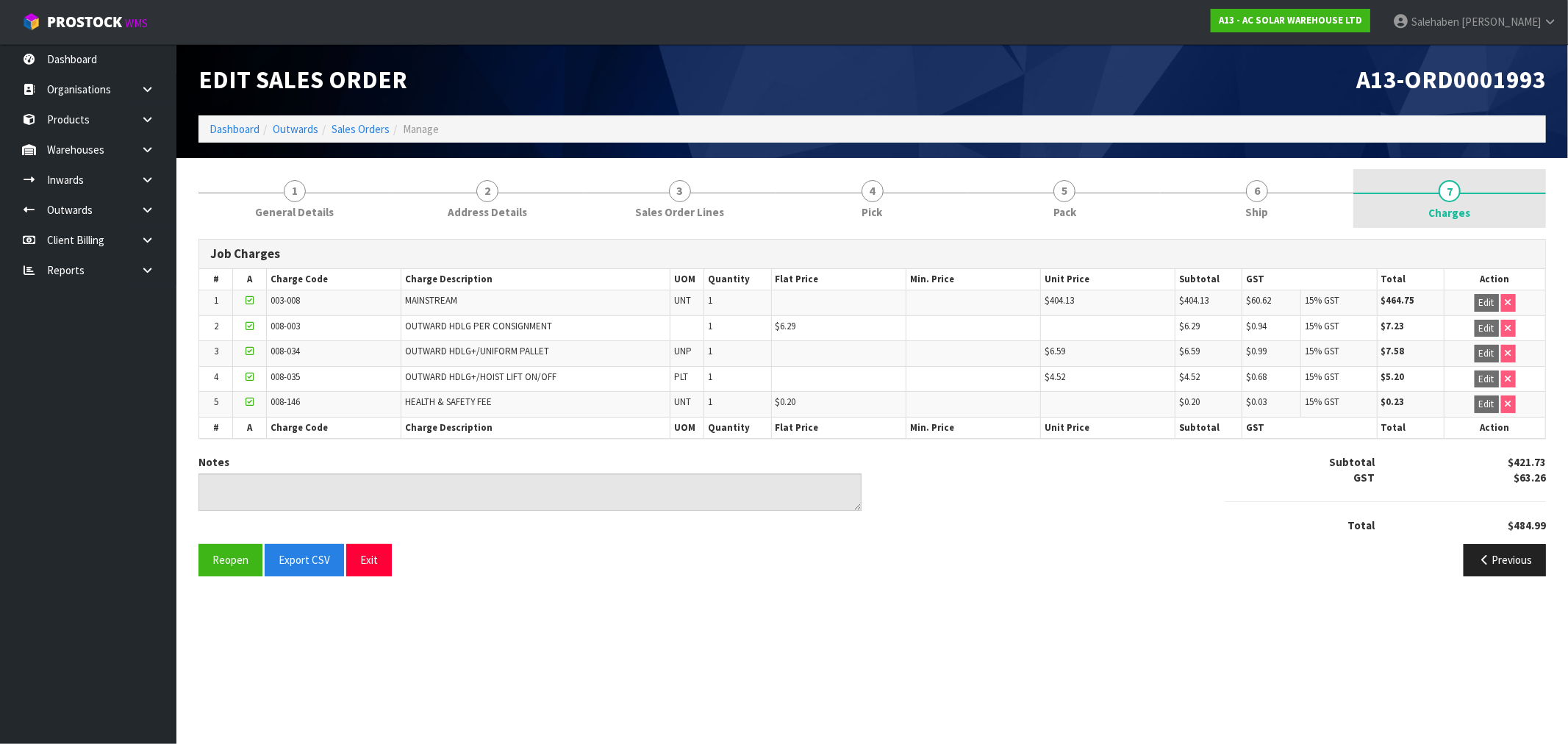
click at [1453, 208] on span "Charges" at bounding box center [1450, 213] width 42 height 16
click at [356, 128] on link "Sales Orders" at bounding box center [360, 129] width 58 height 14
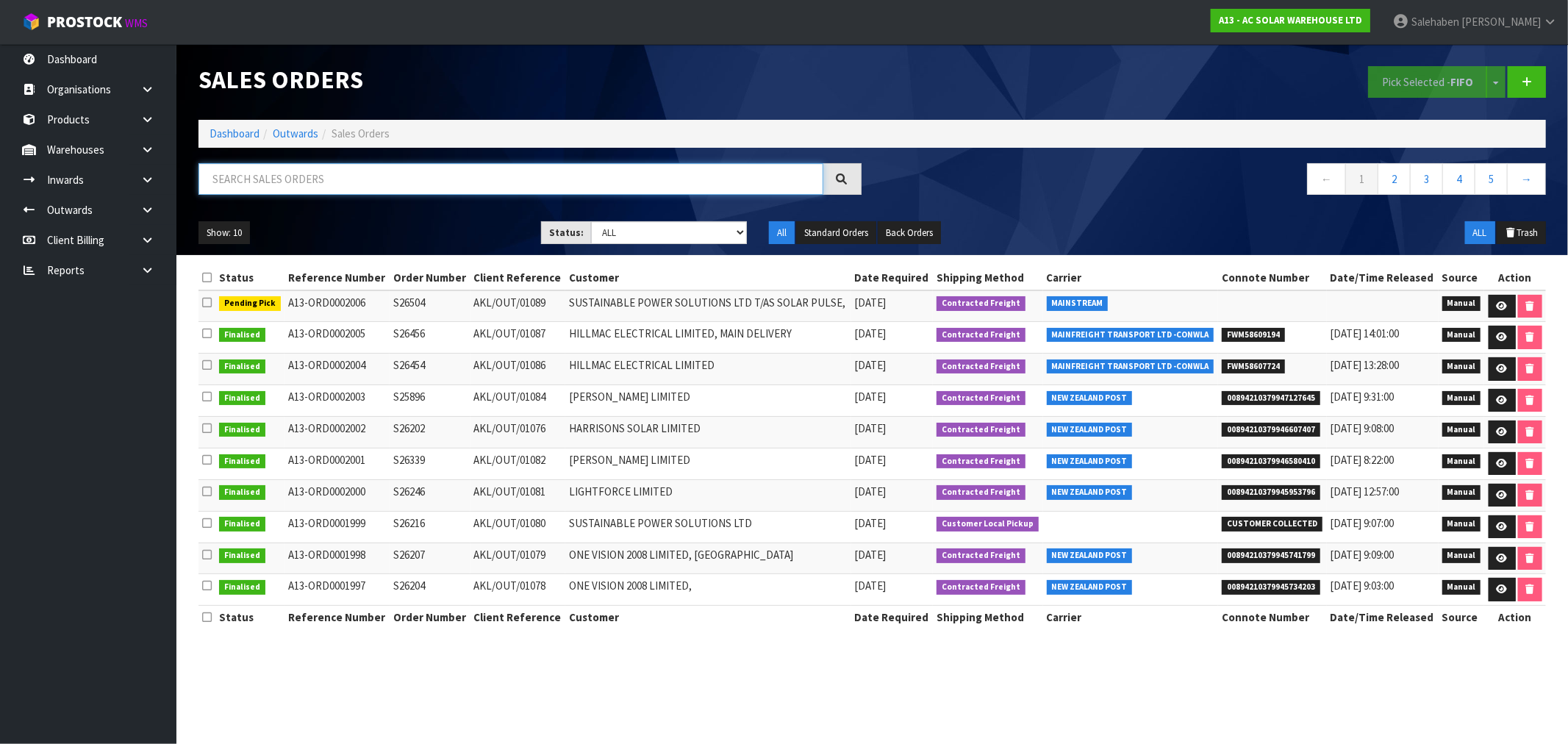
paste input "CWL7719708"
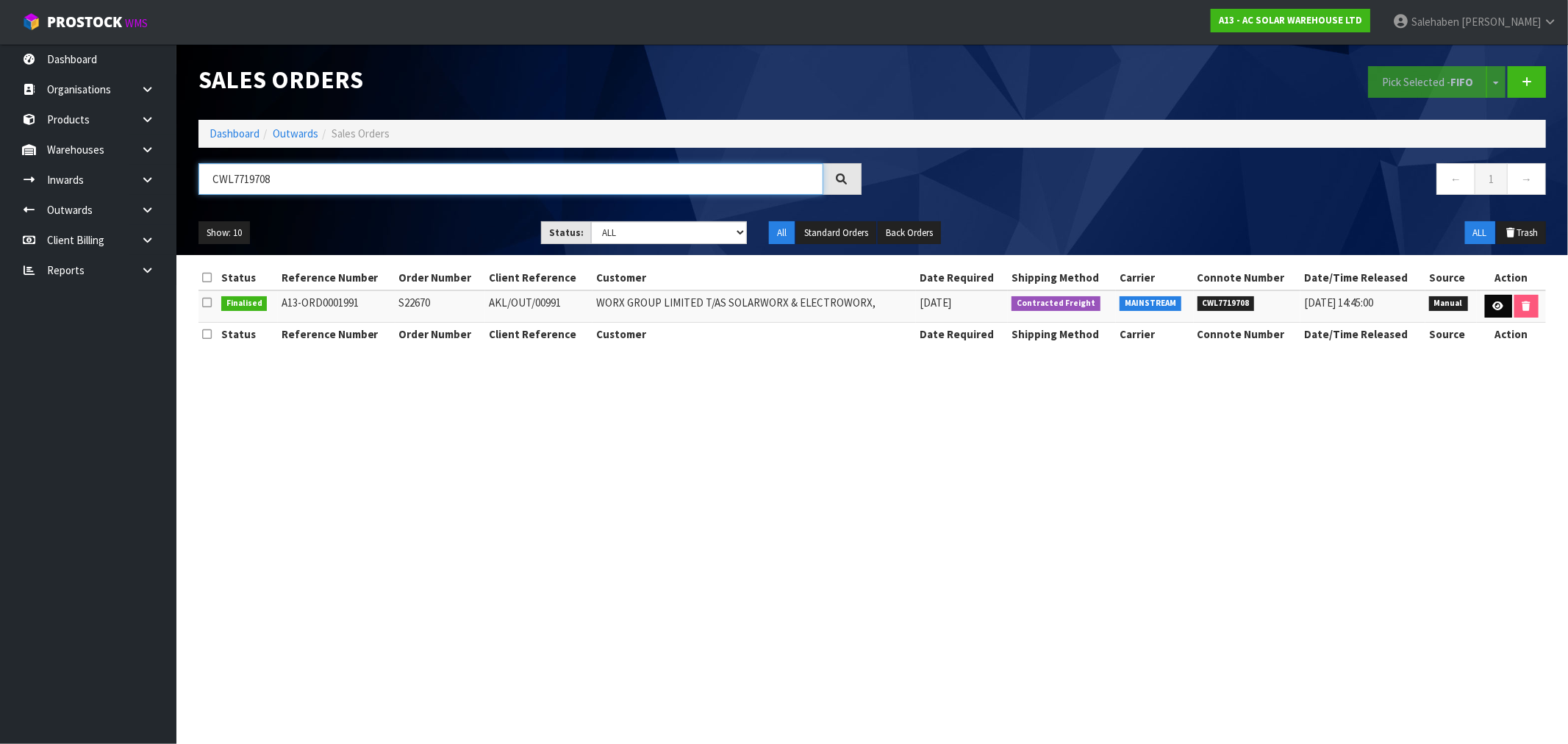
type input "CWL7719708"
click at [1498, 299] on link at bounding box center [1499, 306] width 28 height 23
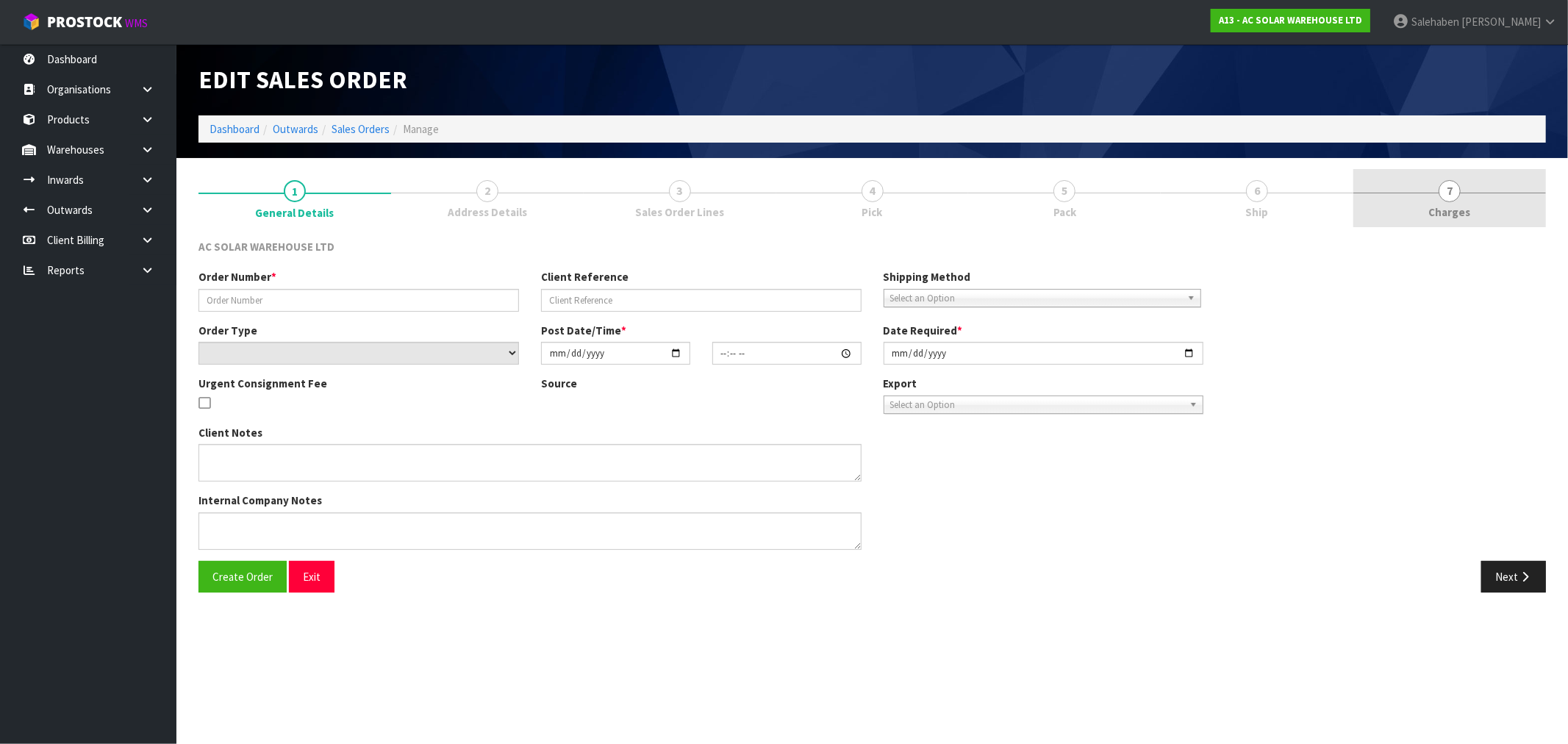
click at [1440, 199] on link "7 [GEOGRAPHIC_DATA]" at bounding box center [1450, 197] width 193 height 58
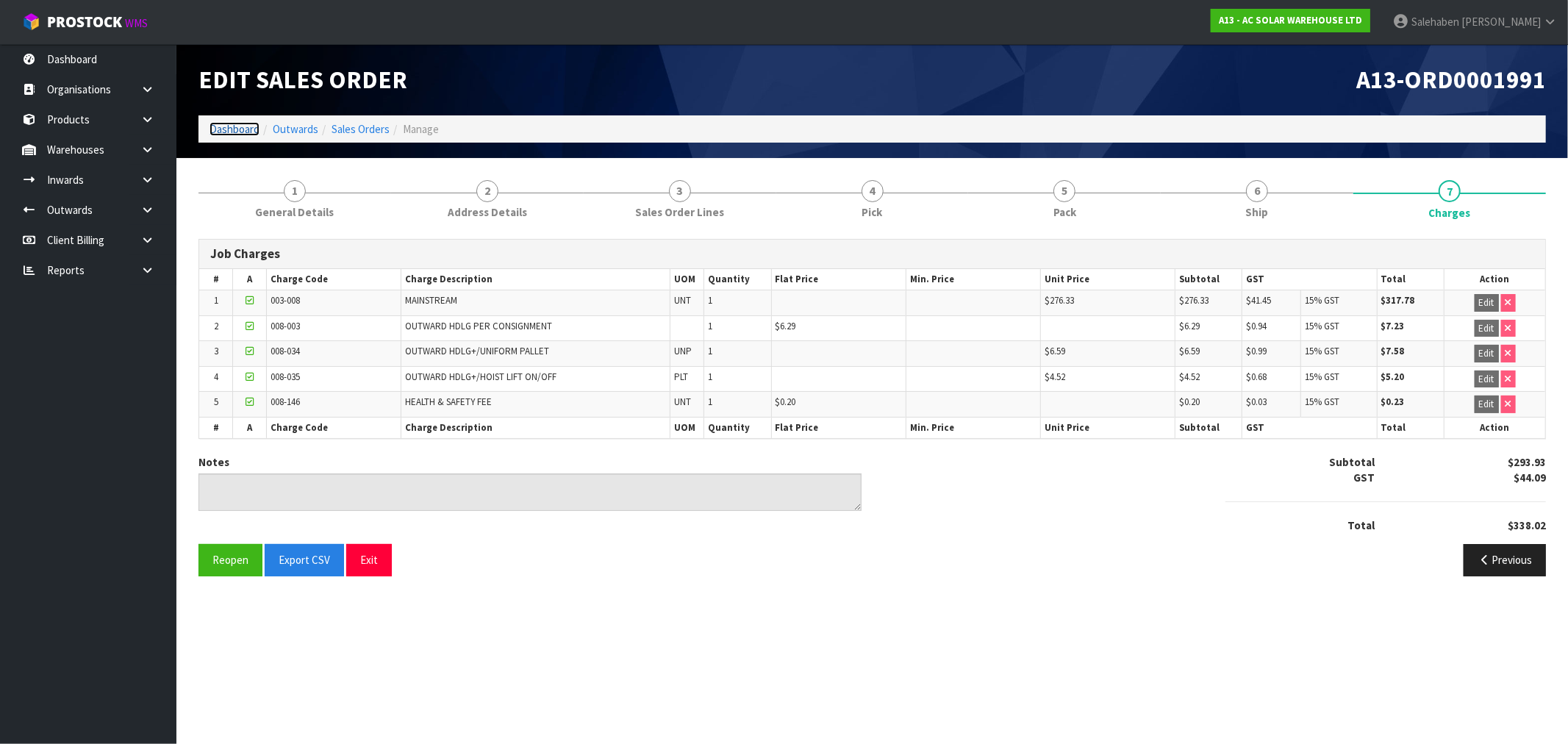
click at [235, 122] on link "Dashboard" at bounding box center [234, 129] width 50 height 14
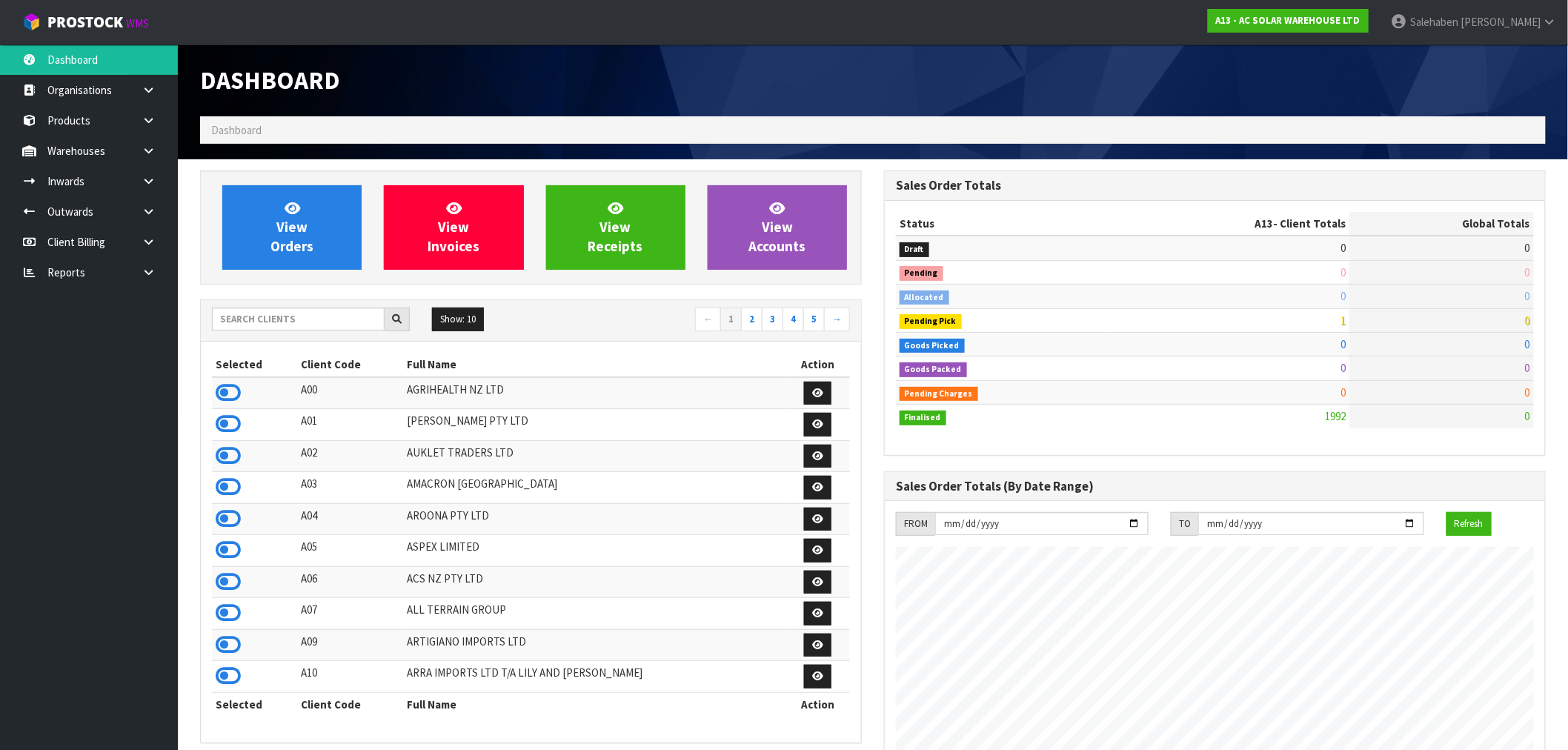
scroll to position [1155, 684]
click at [239, 312] on input "text" at bounding box center [298, 319] width 173 height 23
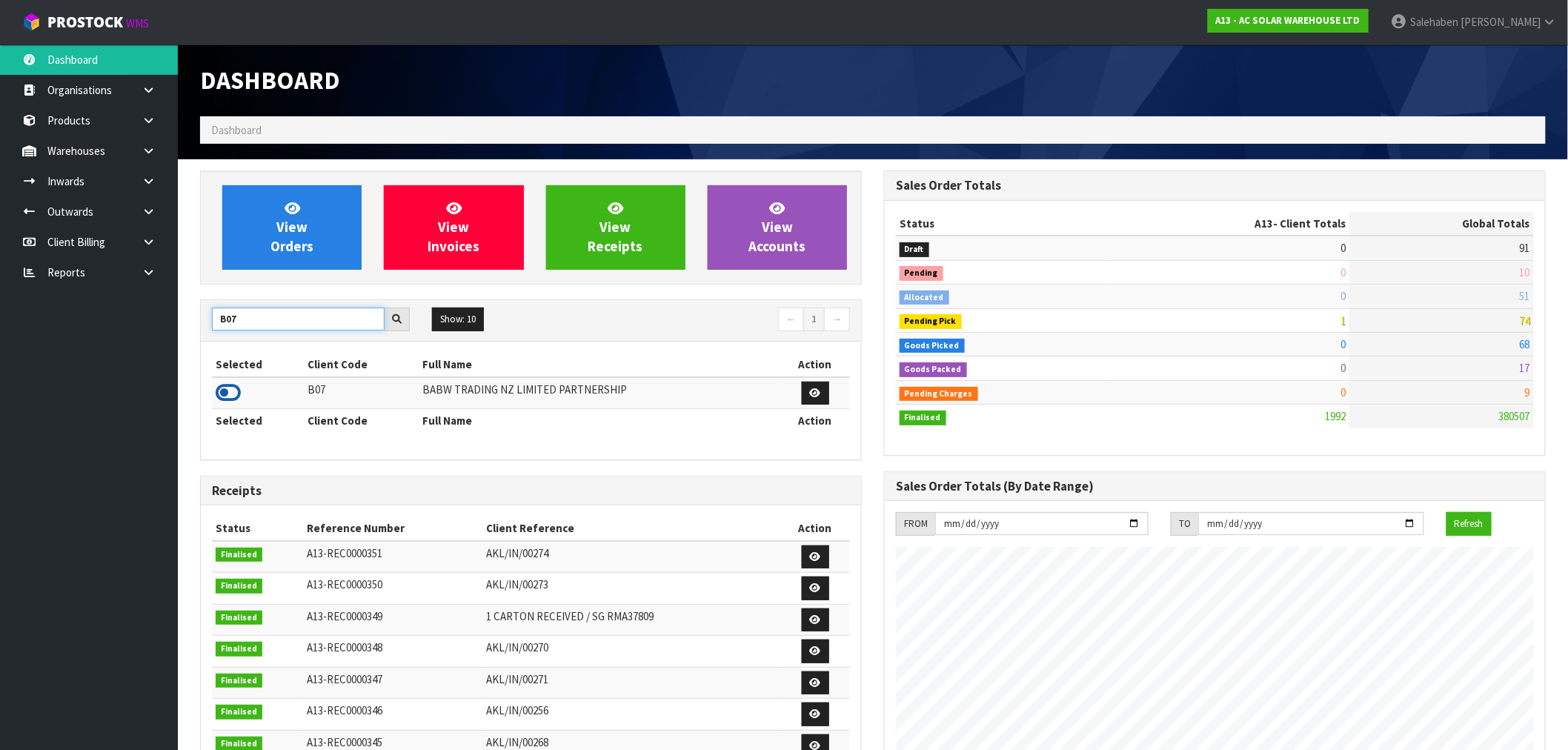
type input "B07"
click at [223, 388] on icon at bounding box center [227, 393] width 25 height 23
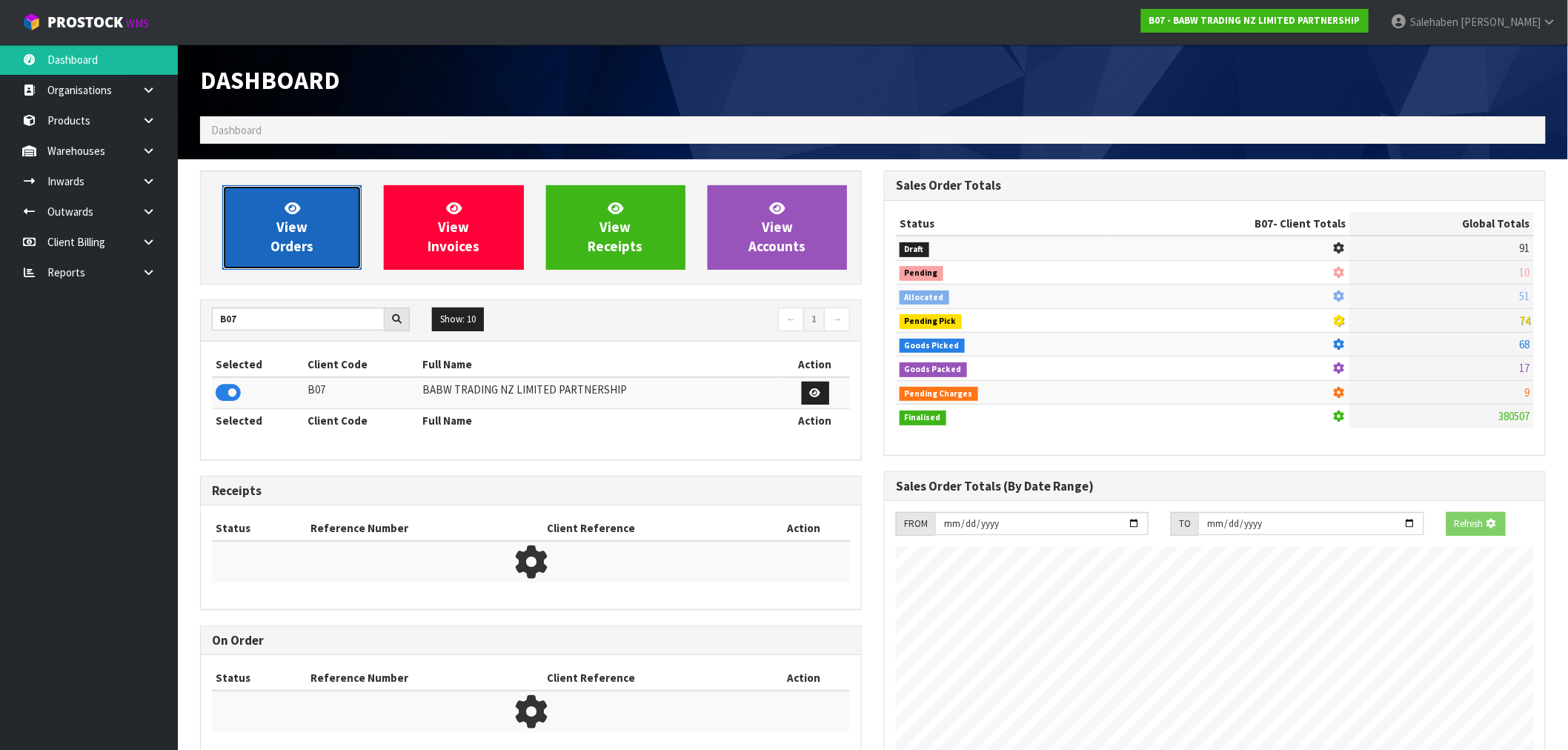
click at [302, 256] on link "View Orders" at bounding box center [292, 227] width 140 height 84
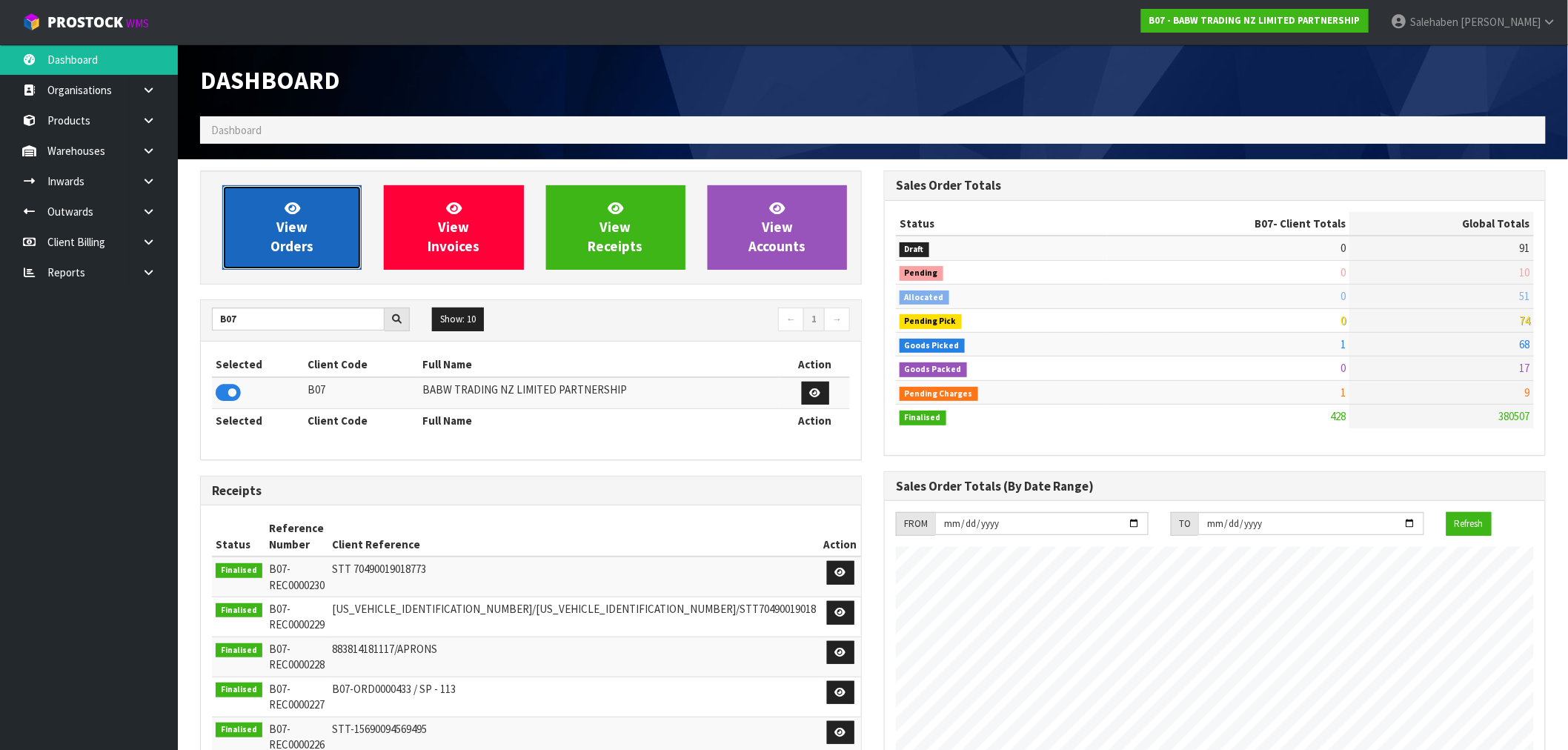
scroll to position [1123, 684]
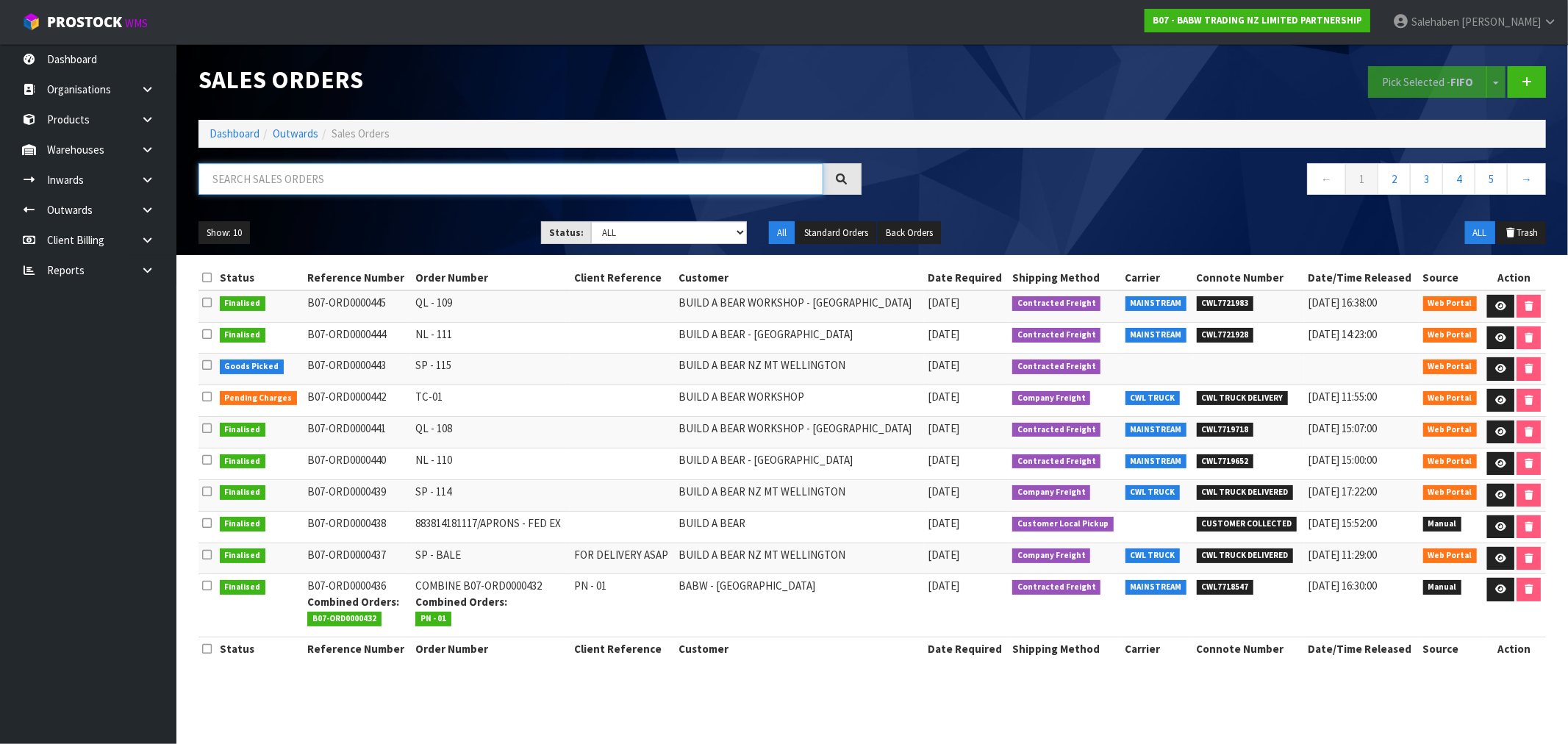
paste input "CWL7719718"
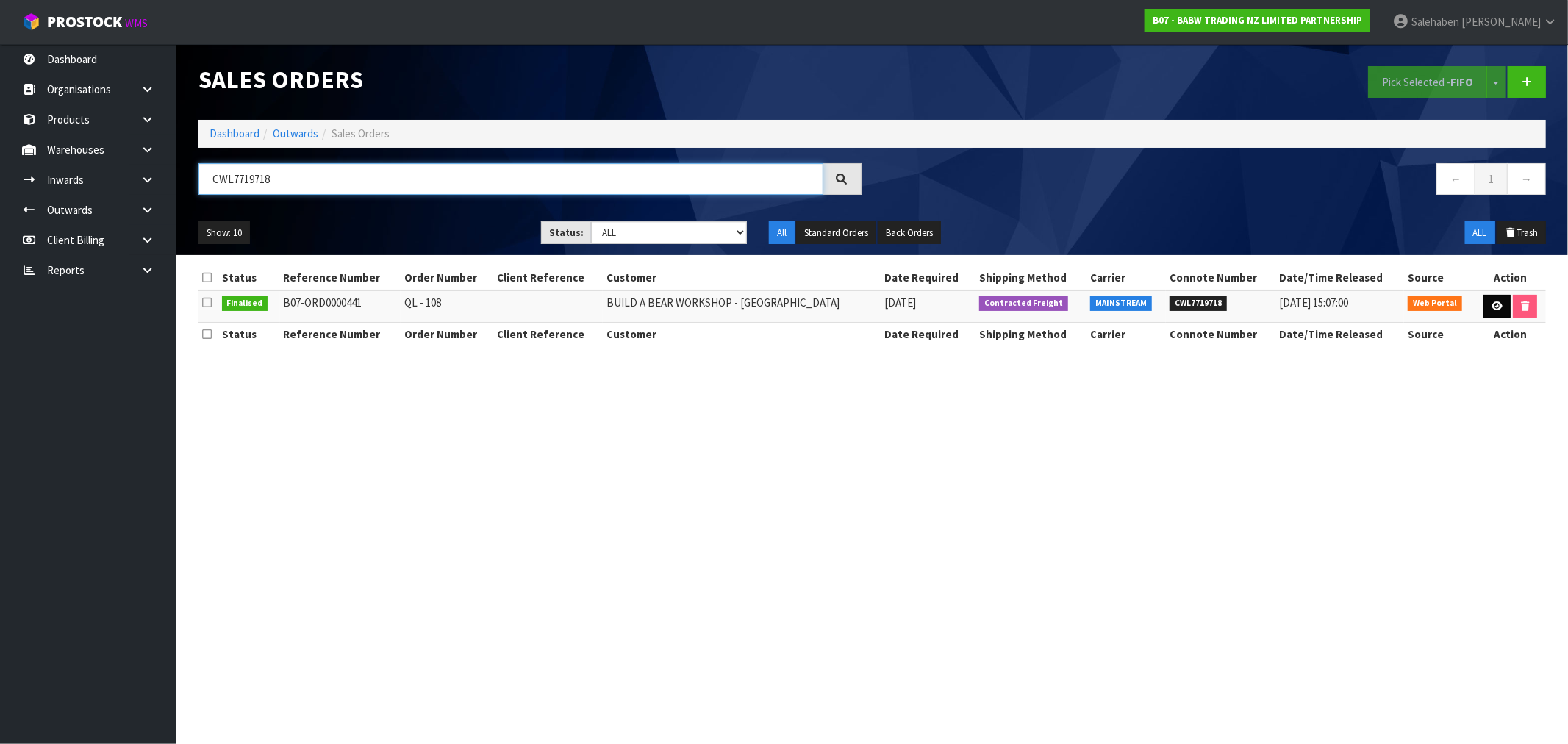
type input "CWL7719718"
click at [1497, 305] on icon at bounding box center [1497, 306] width 11 height 9
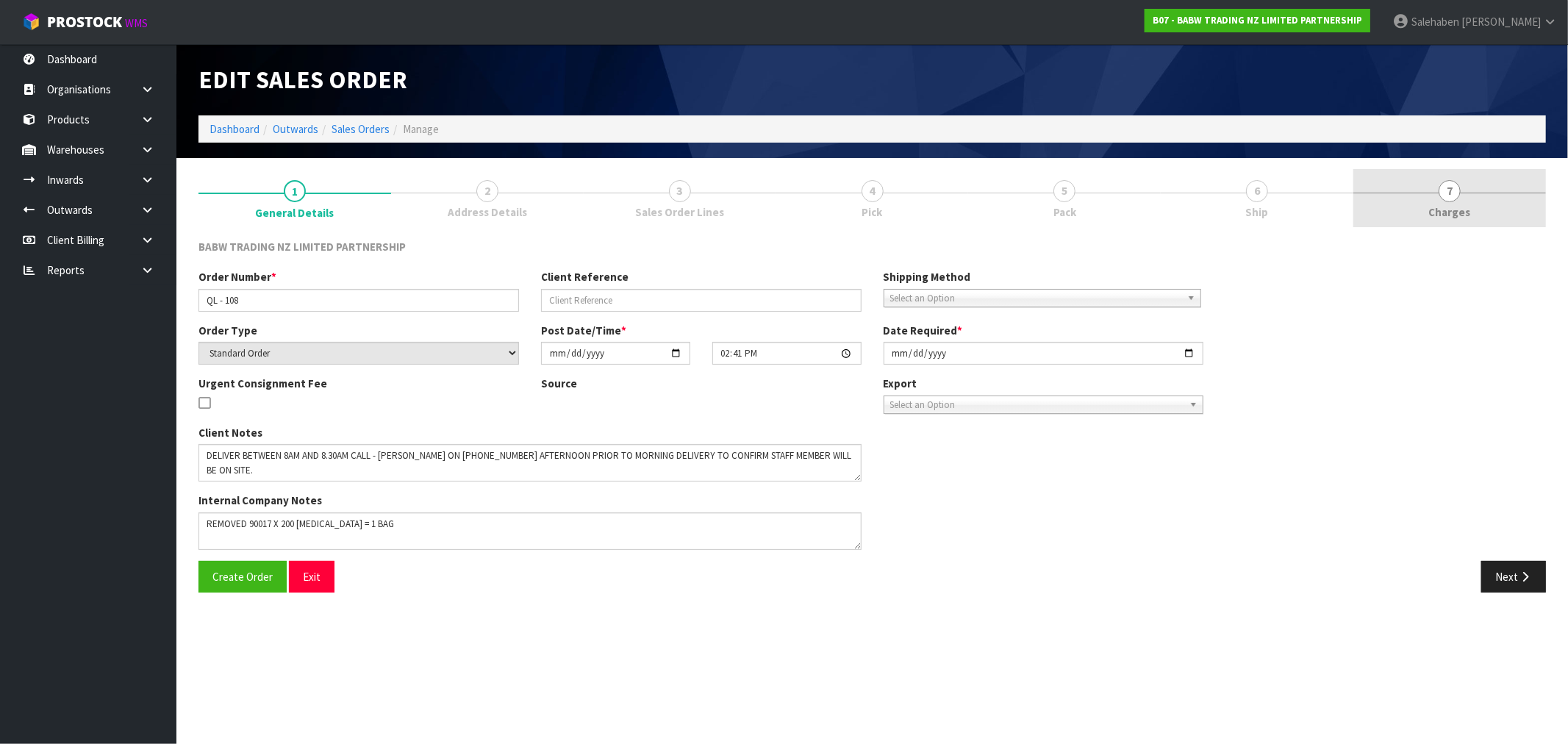
click at [1454, 210] on span "Charges" at bounding box center [1450, 212] width 42 height 16
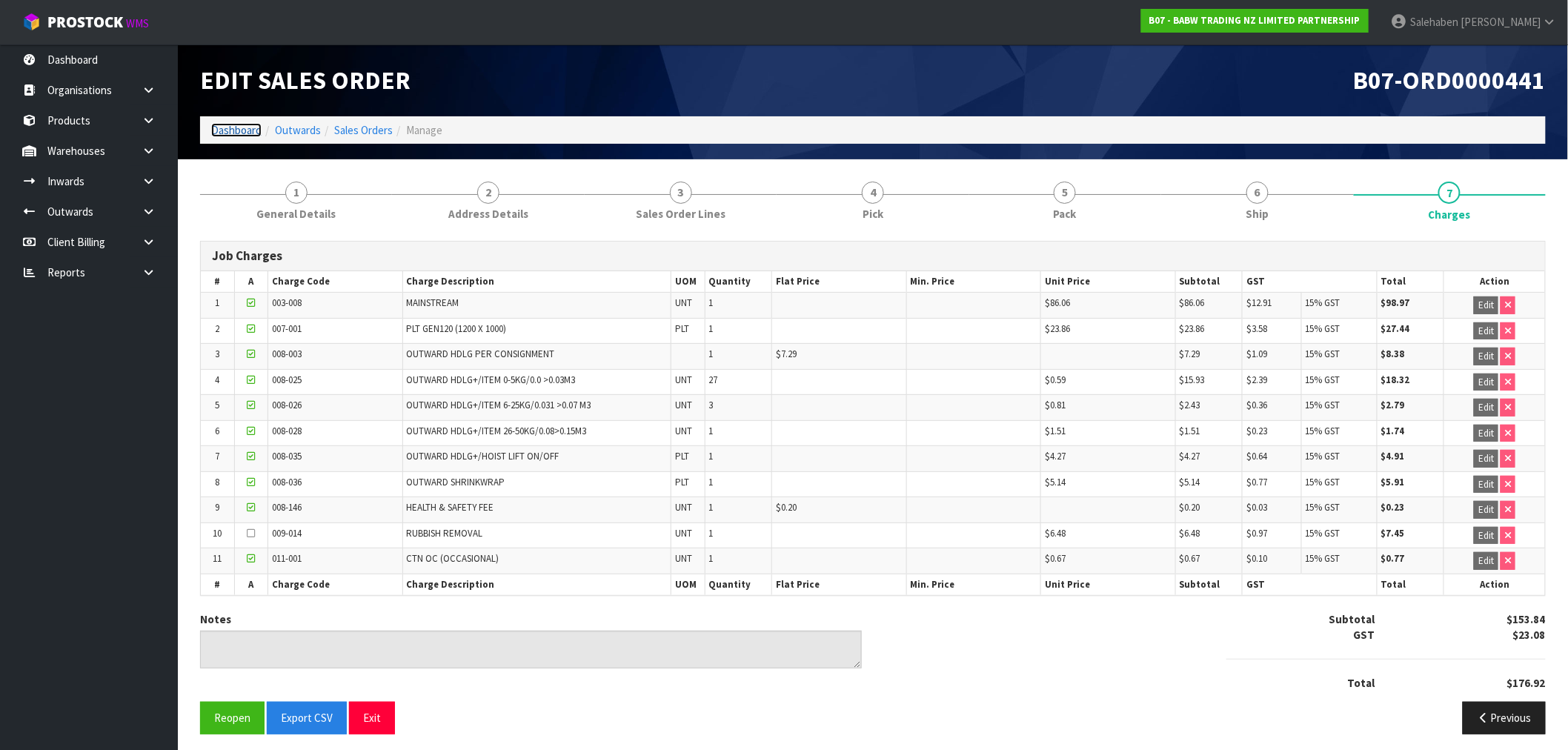
click at [223, 124] on link "Dashboard" at bounding box center [236, 130] width 50 height 14
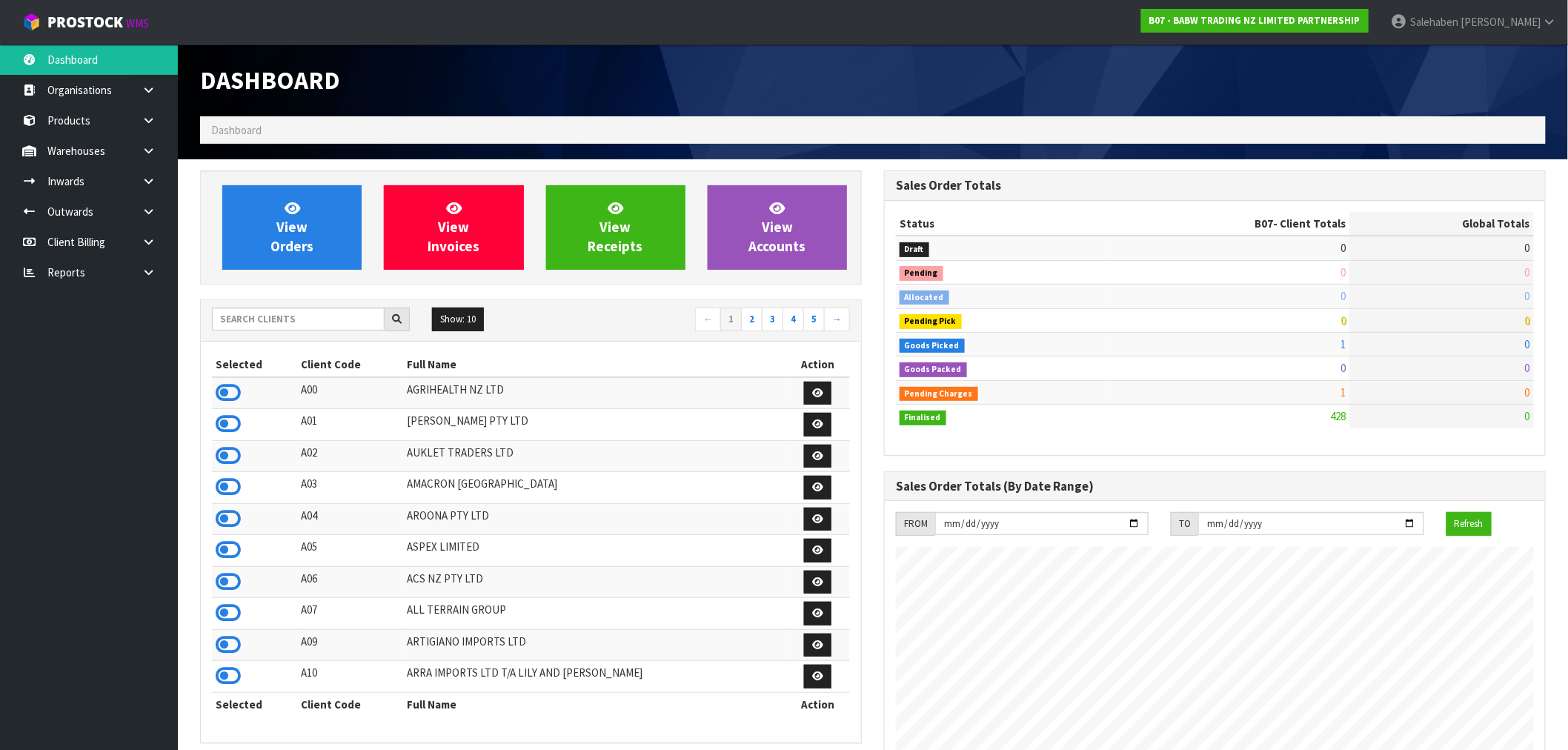
scroll to position [1123, 684]
click at [237, 319] on input "text" at bounding box center [298, 319] width 173 height 23
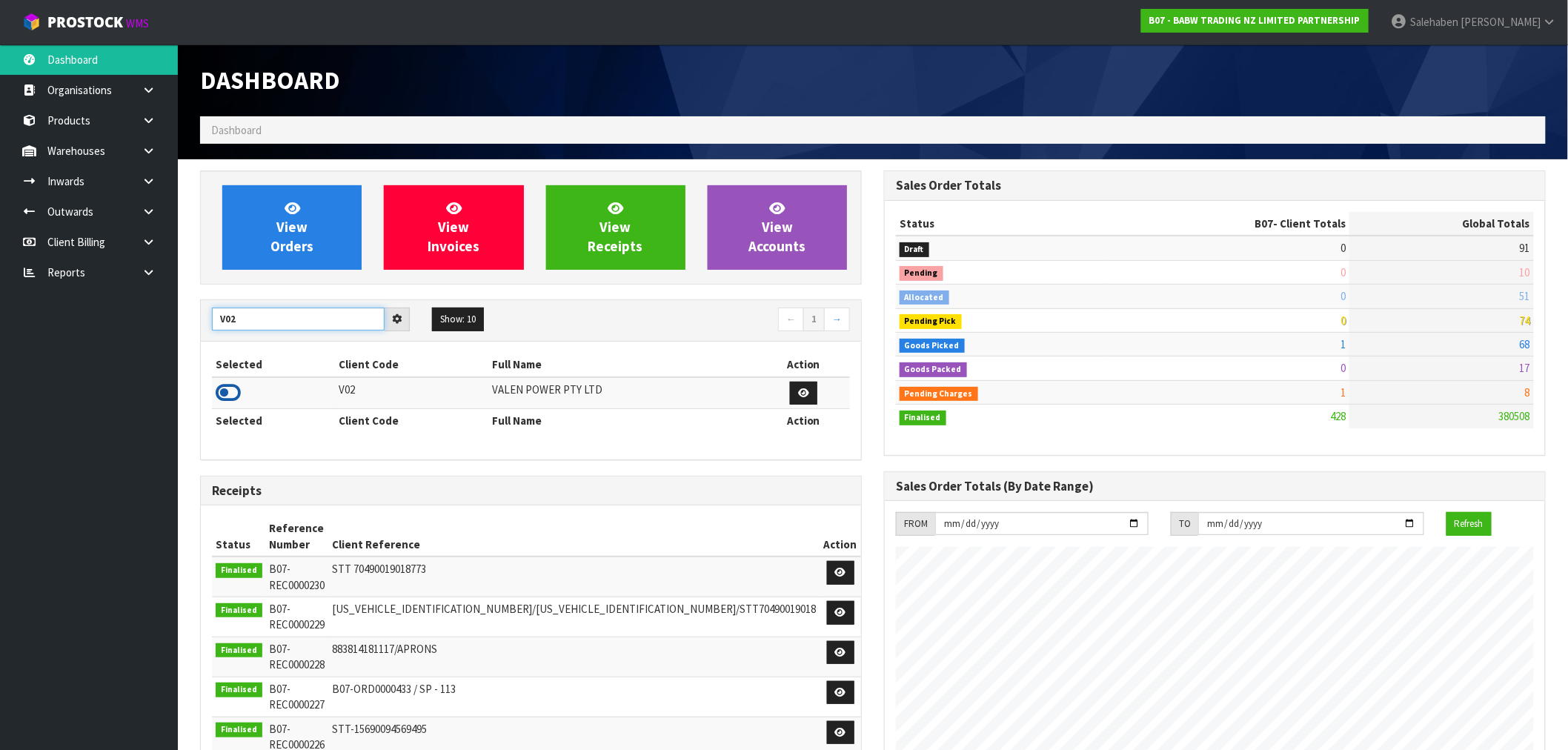
type input "V02"
click at [236, 388] on icon at bounding box center [227, 393] width 25 height 23
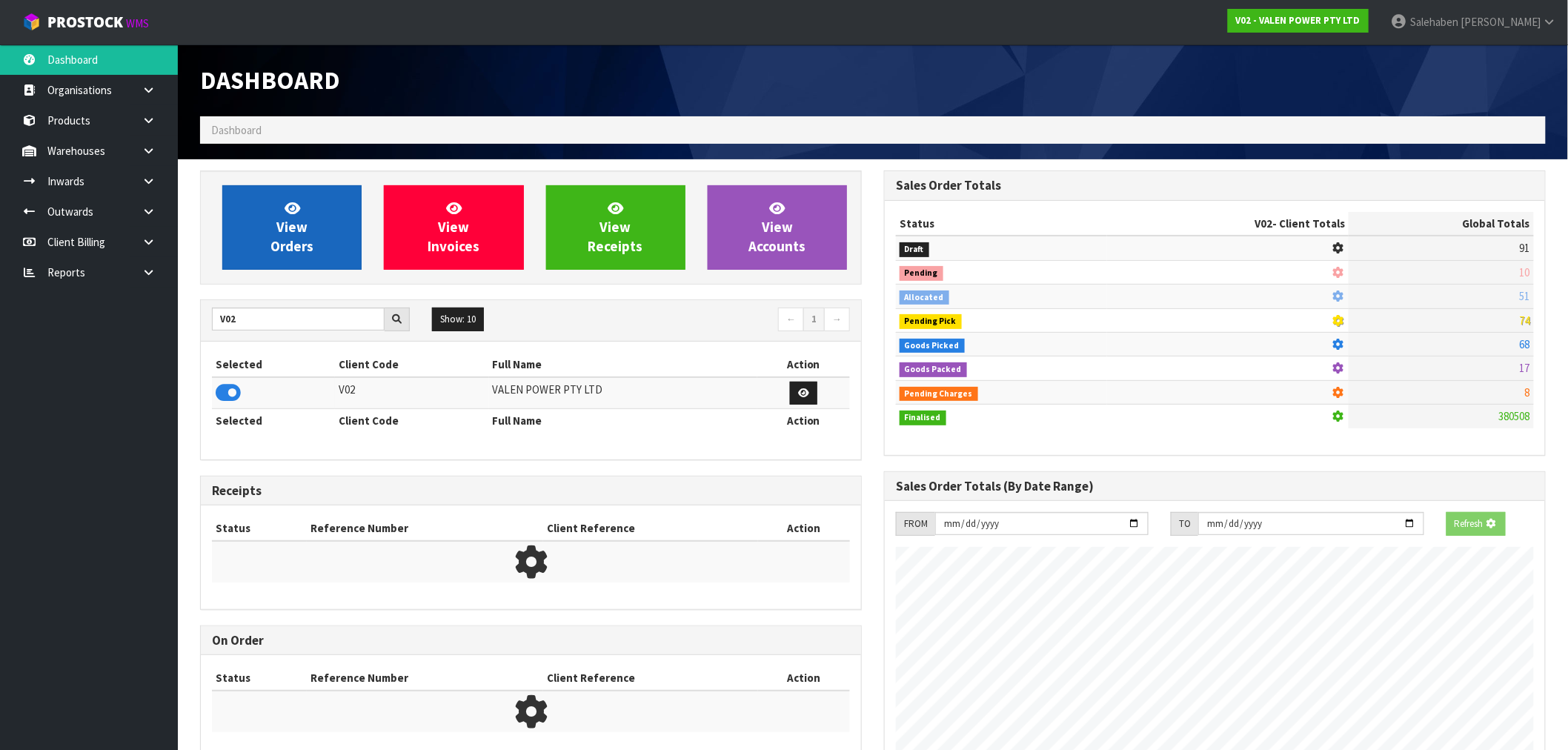
scroll to position [740335, 740303]
click at [266, 212] on link "View Orders" at bounding box center [292, 227] width 140 height 84
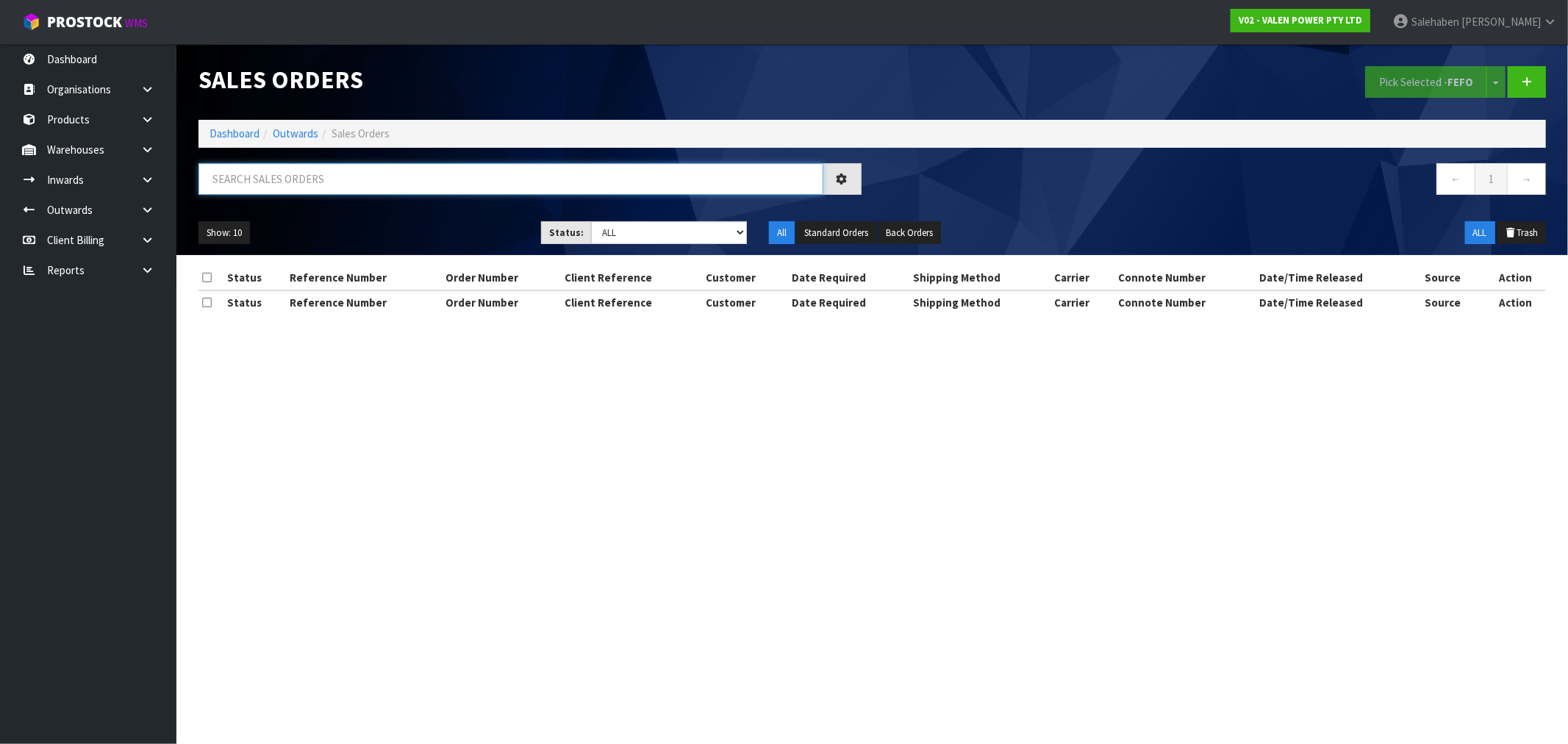
click at [311, 164] on input "text" at bounding box center [511, 179] width 625 height 32
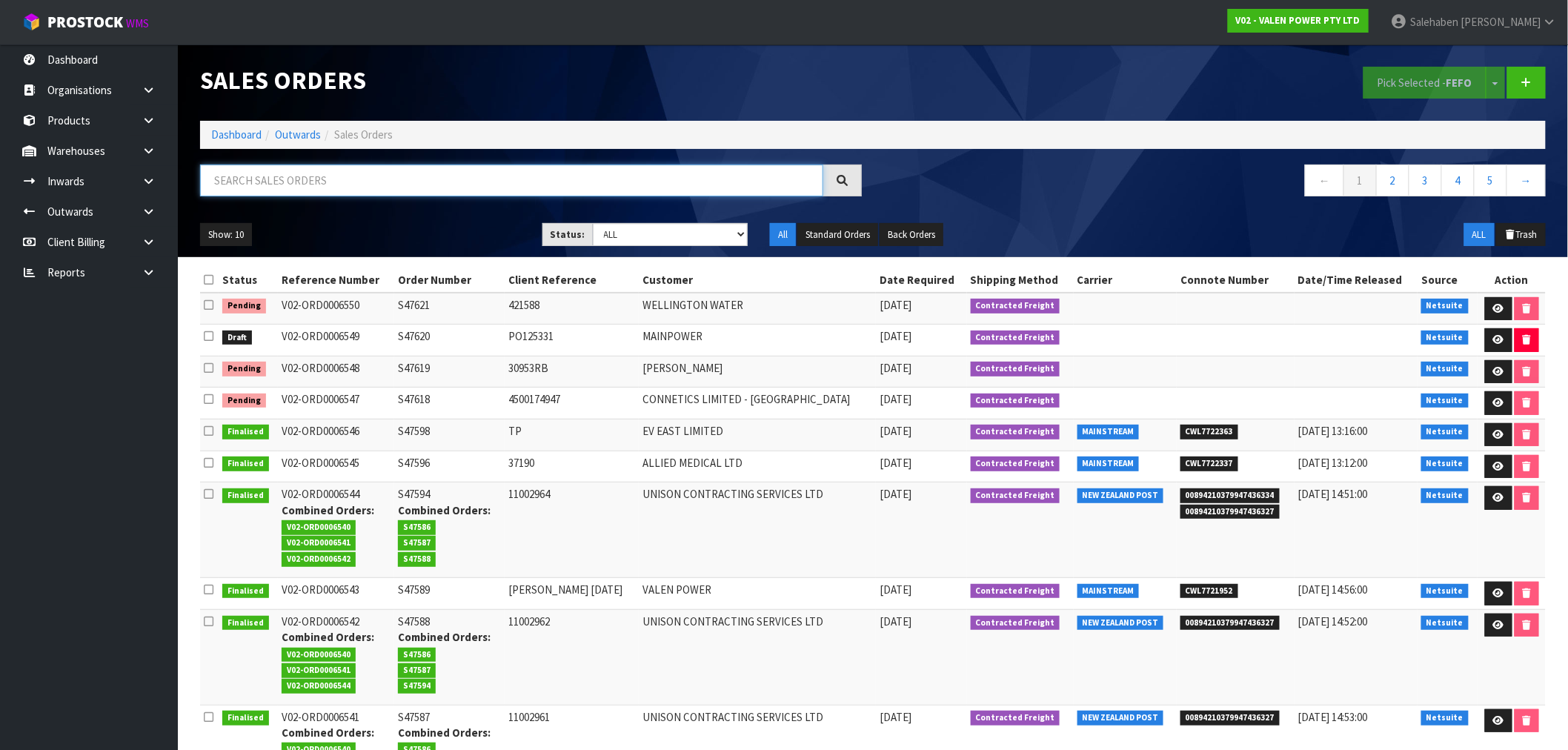
click at [315, 174] on input "text" at bounding box center [512, 181] width 623 height 32
paste input "CWL7719740"
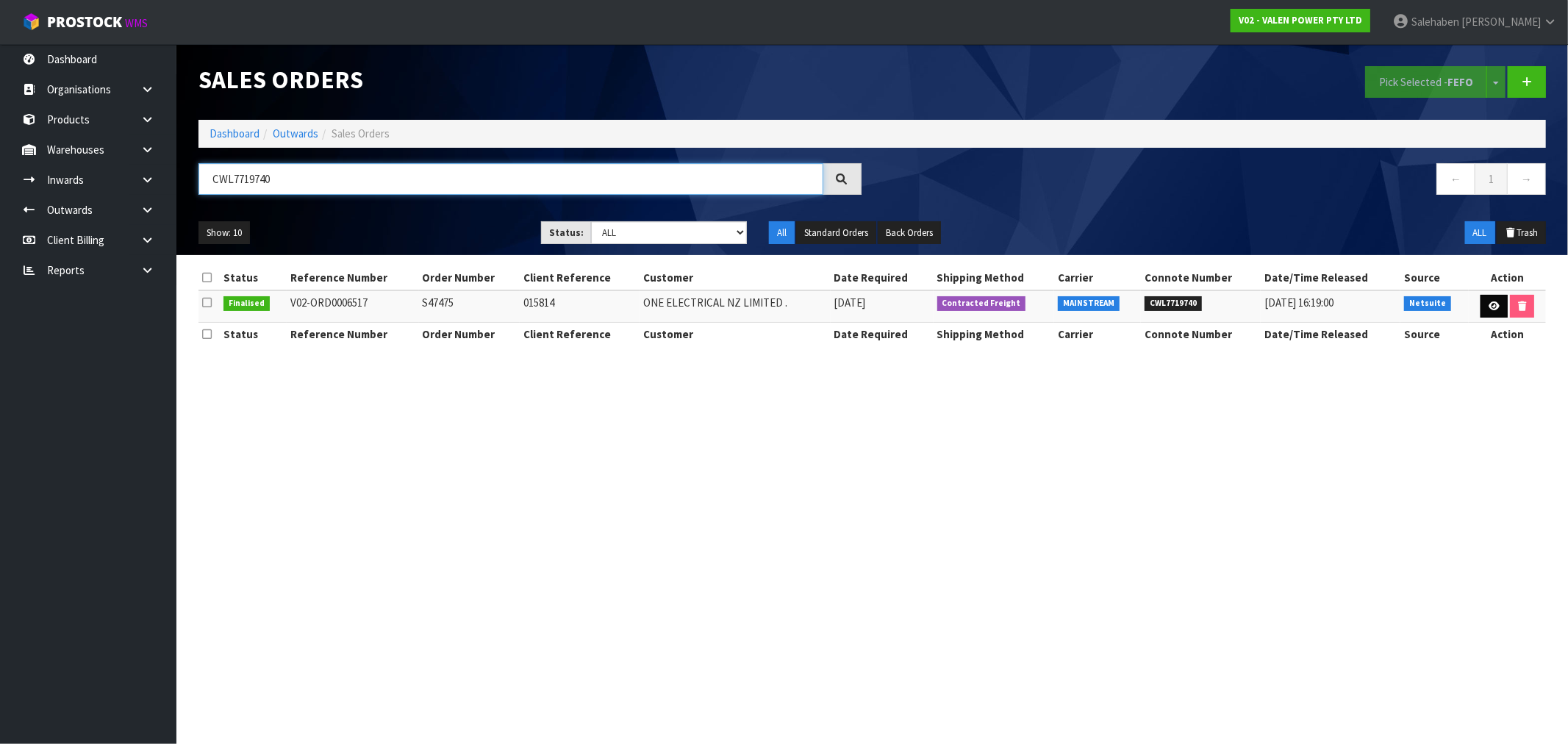
type input "CWL7719740"
click at [1493, 310] on icon at bounding box center [1494, 306] width 11 height 9
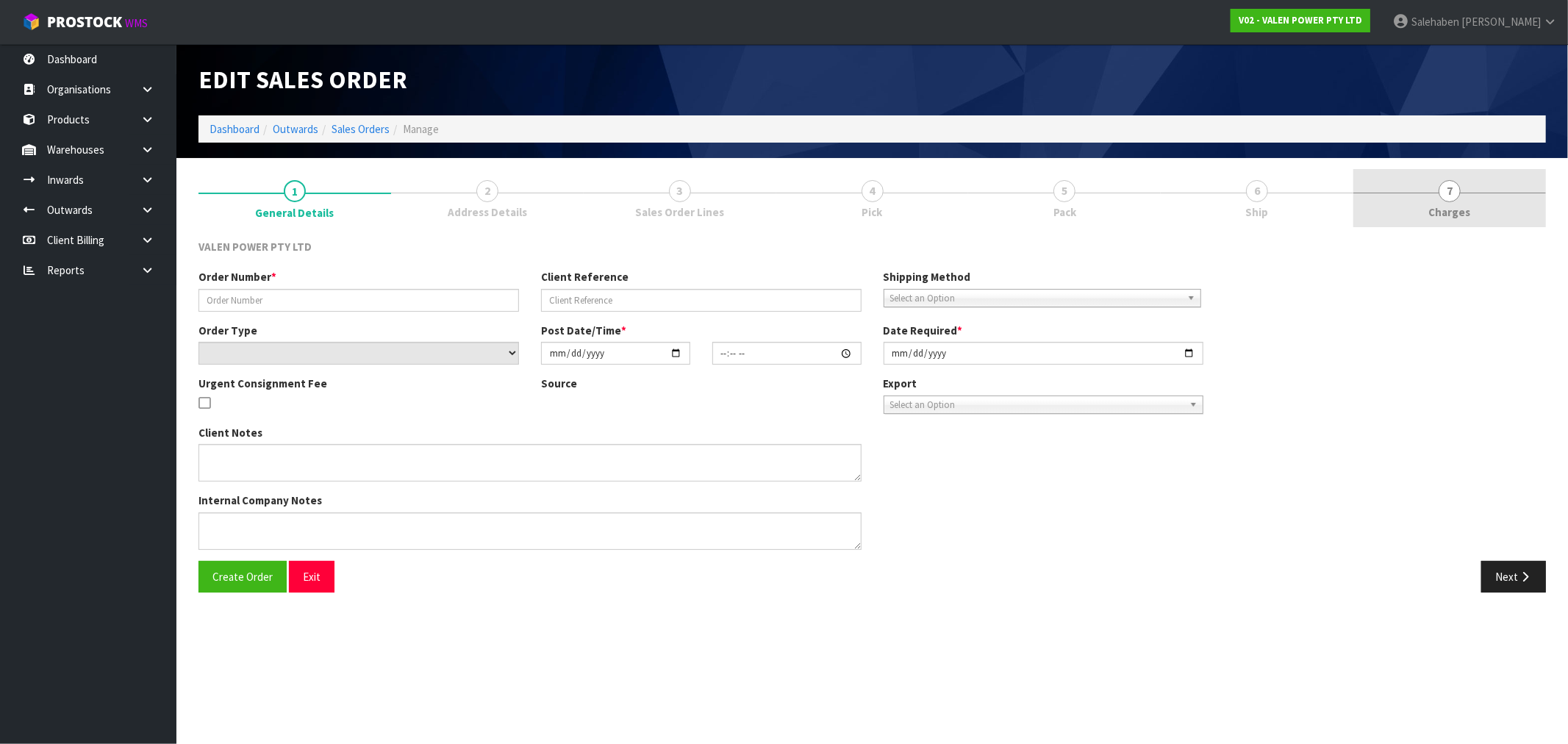
click at [1457, 192] on span "7" at bounding box center [1450, 191] width 22 height 22
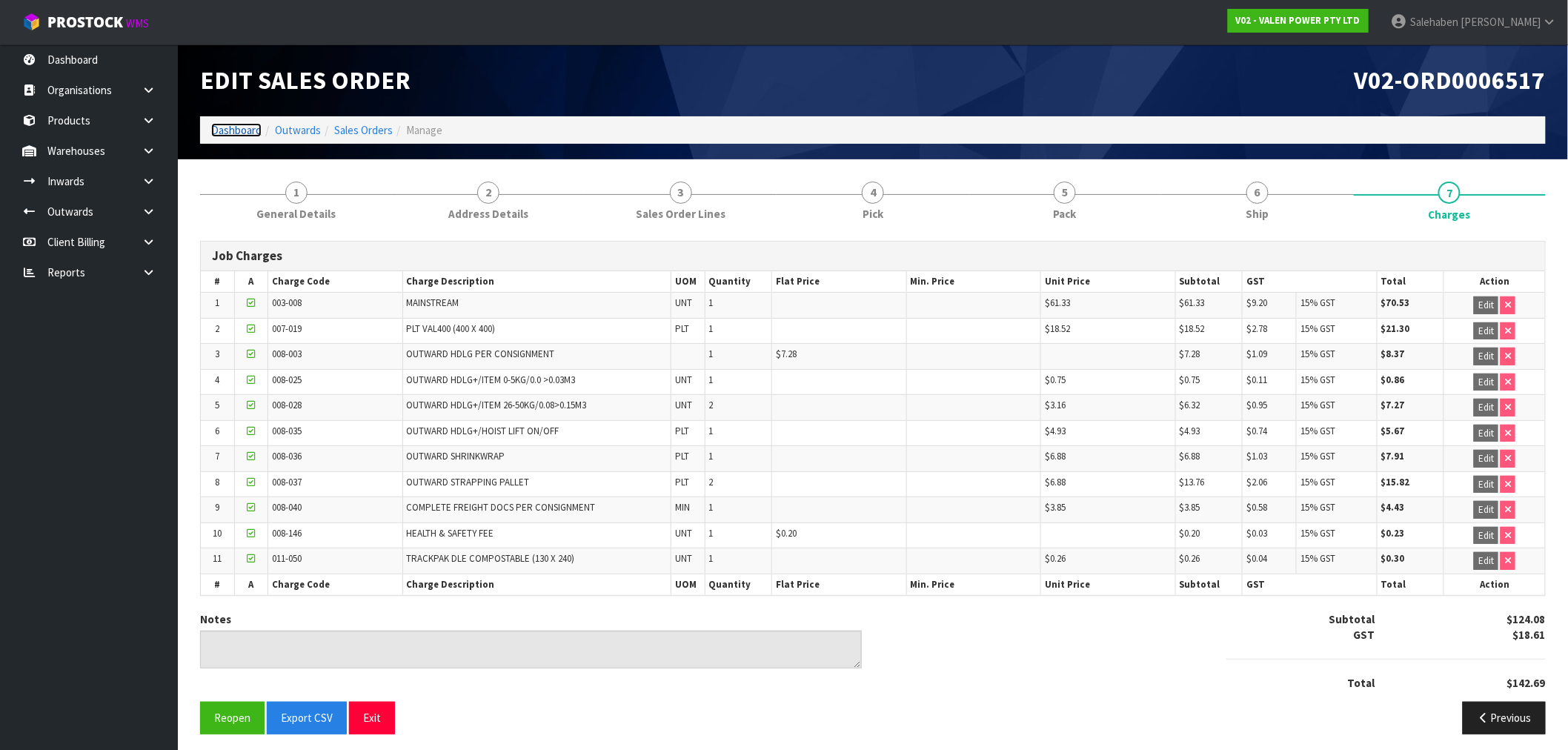
click at [242, 130] on link "Dashboard" at bounding box center [236, 130] width 50 height 14
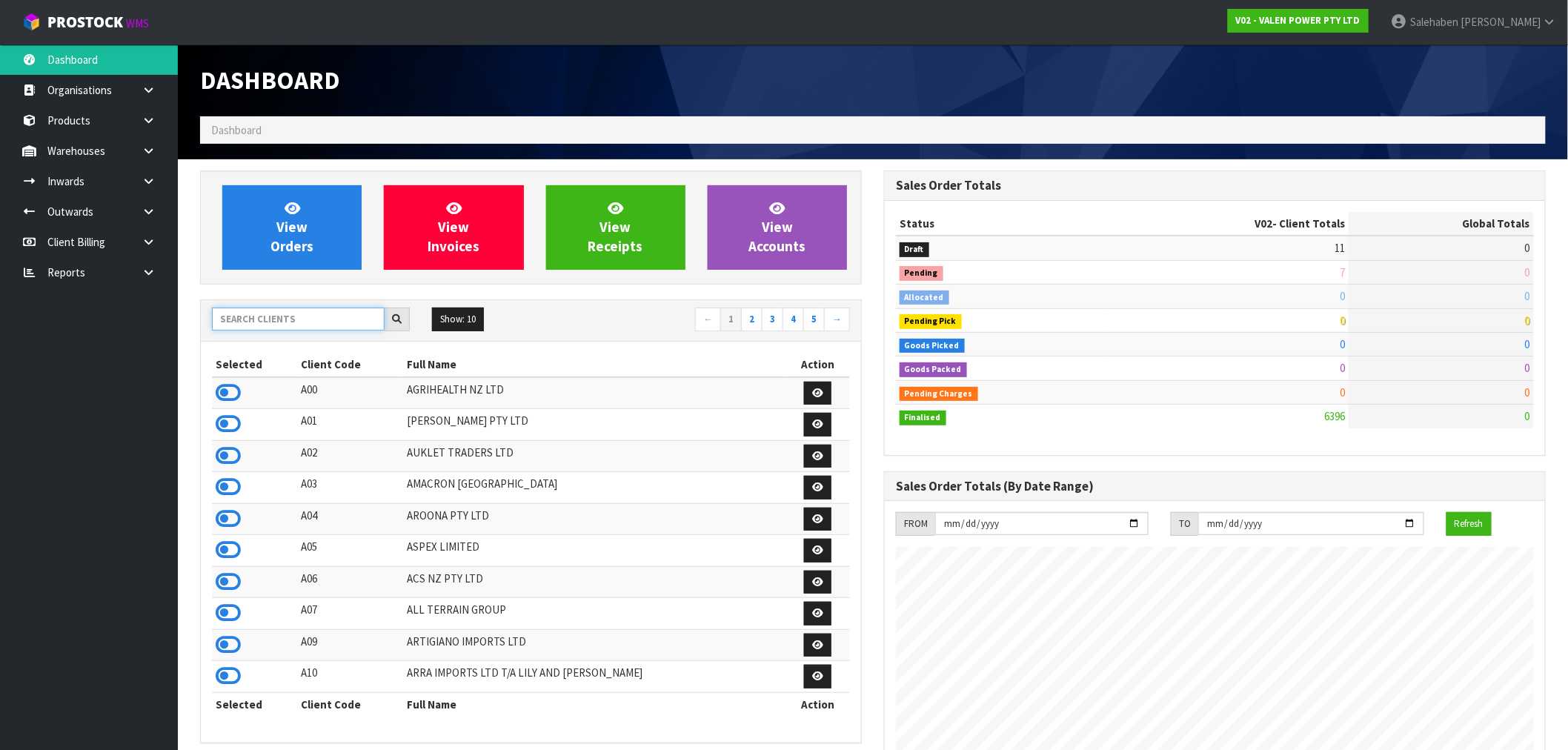
scroll to position [1123, 684]
click at [230, 321] on input "text" at bounding box center [298, 319] width 173 height 23
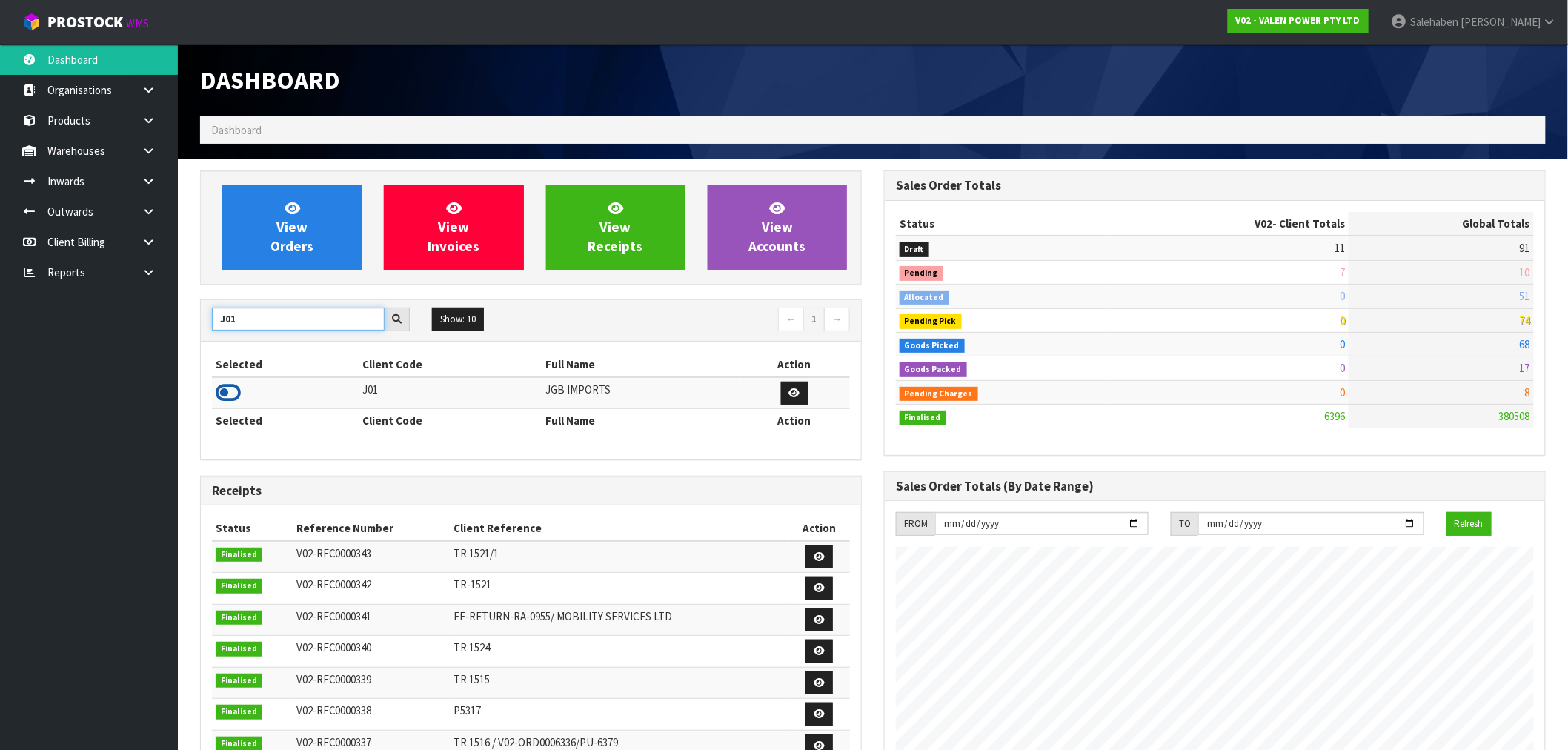
type input "J01"
click at [231, 396] on icon at bounding box center [227, 393] width 25 height 23
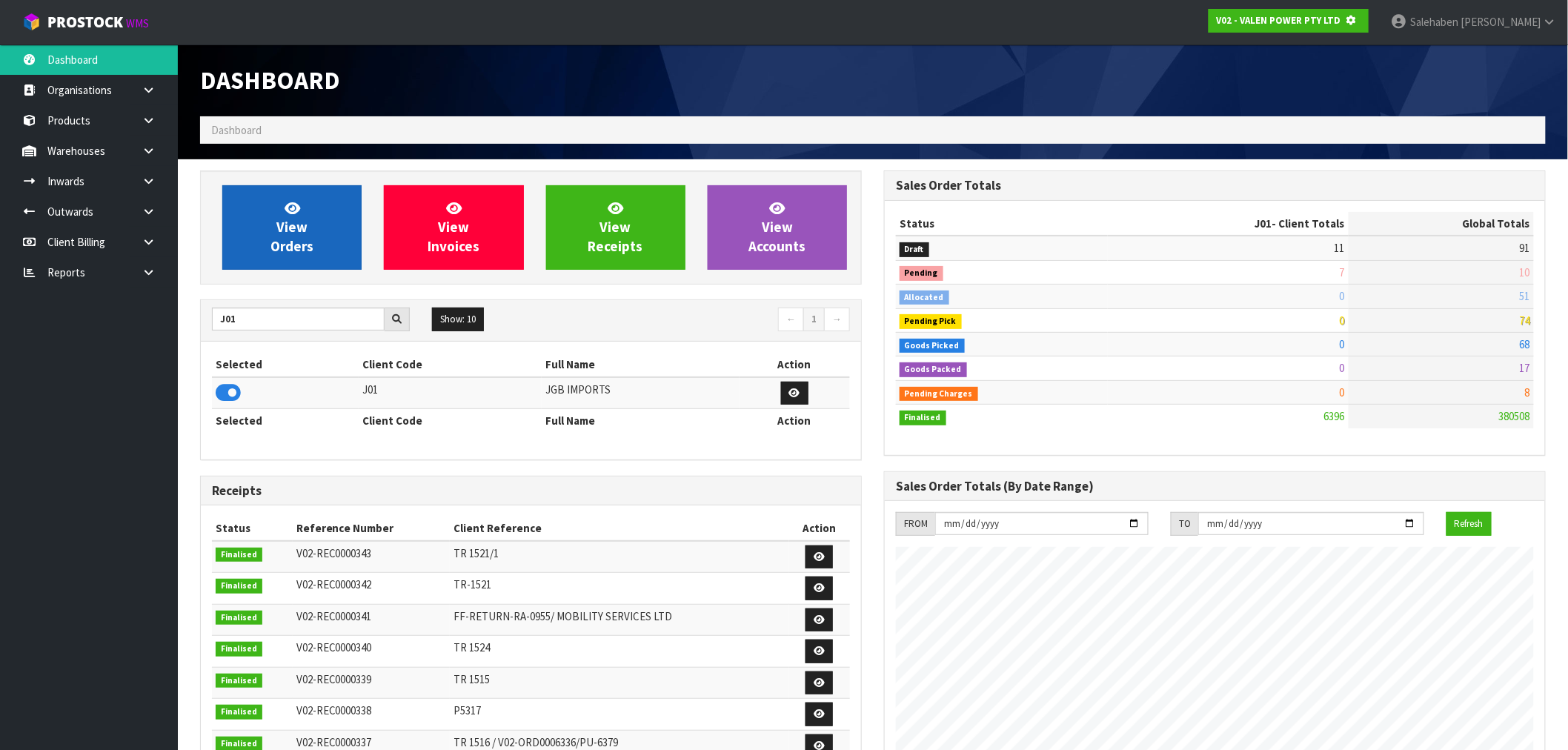
scroll to position [740335, 740303]
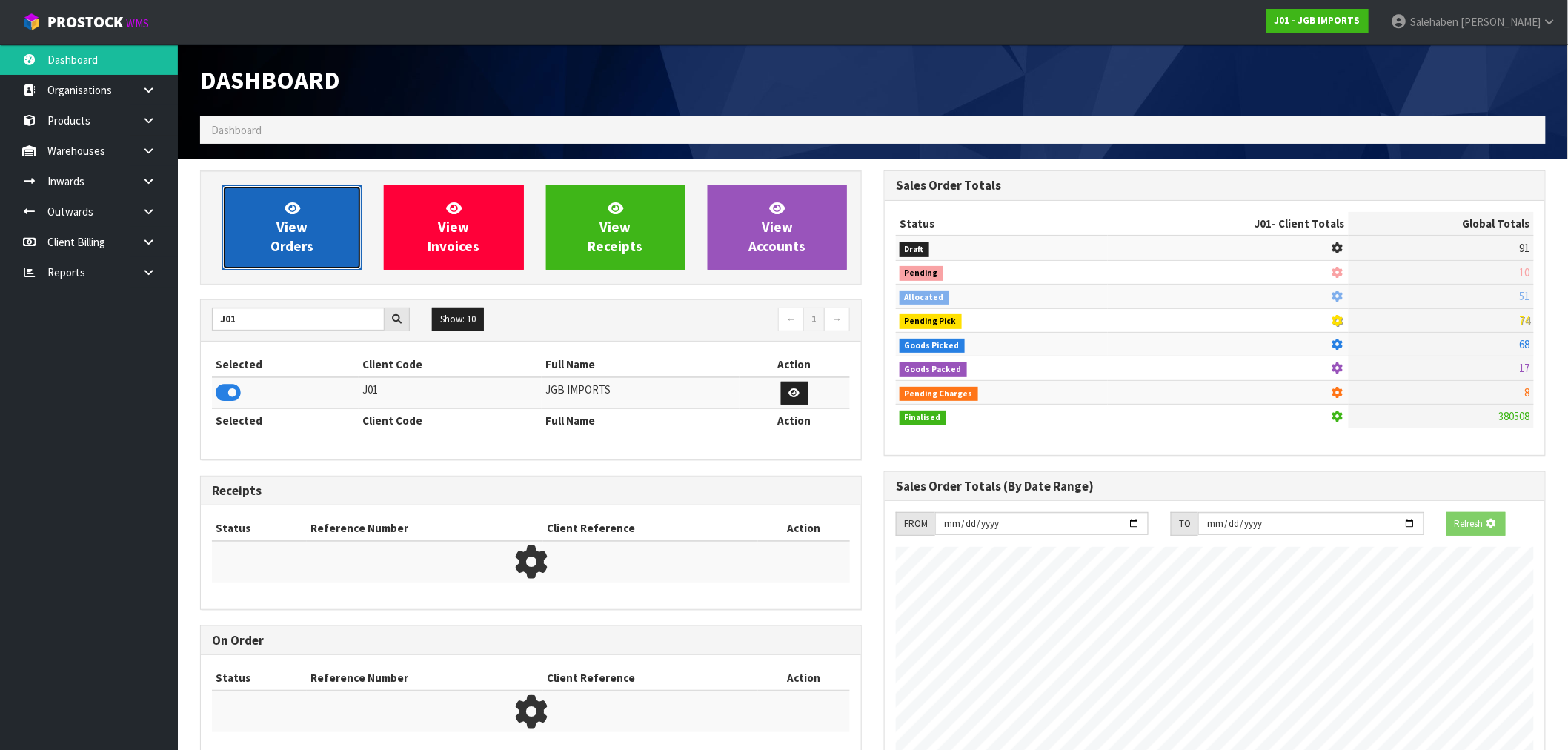
click at [301, 253] on span "View Orders" at bounding box center [292, 227] width 43 height 56
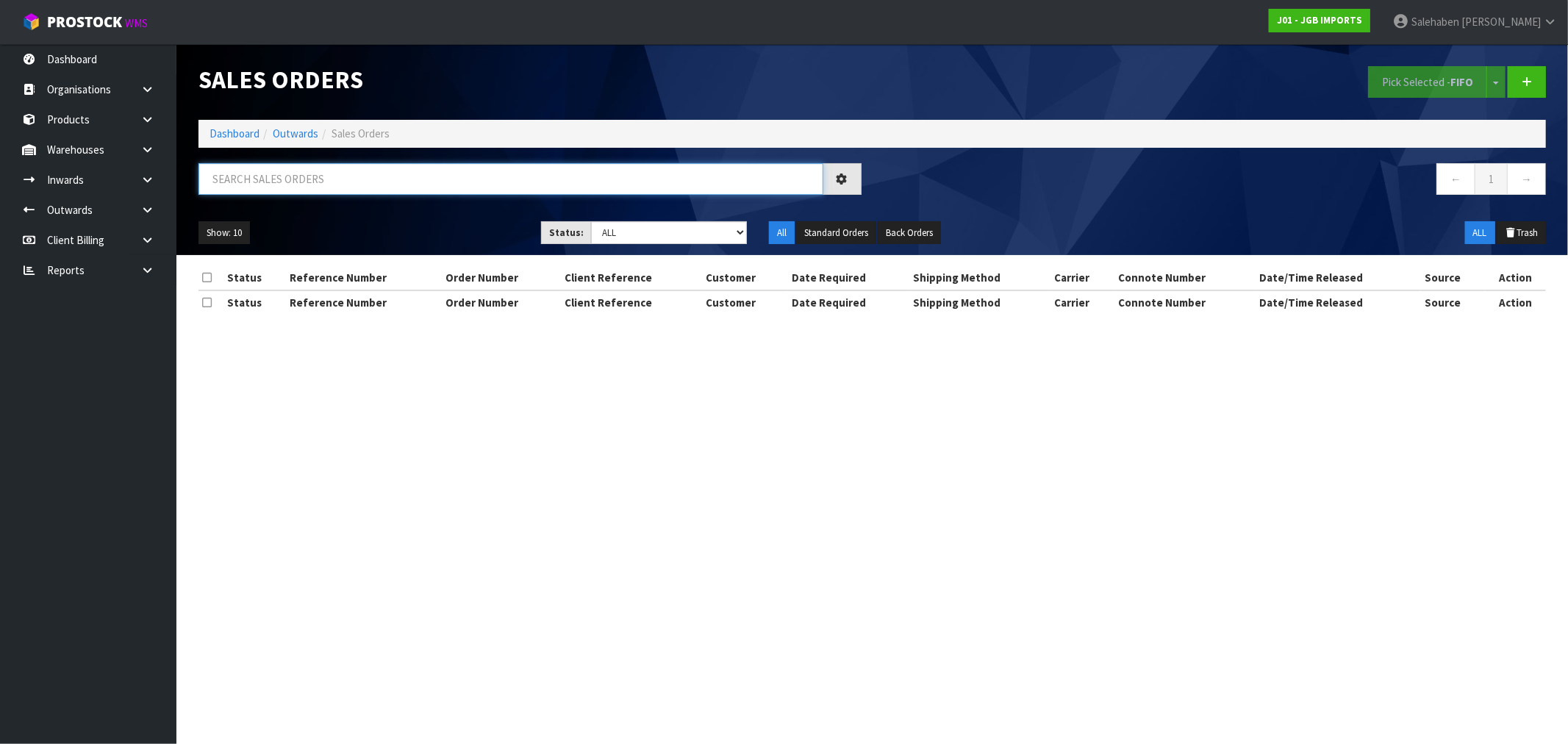
click at [361, 177] on input "text" at bounding box center [511, 179] width 625 height 32
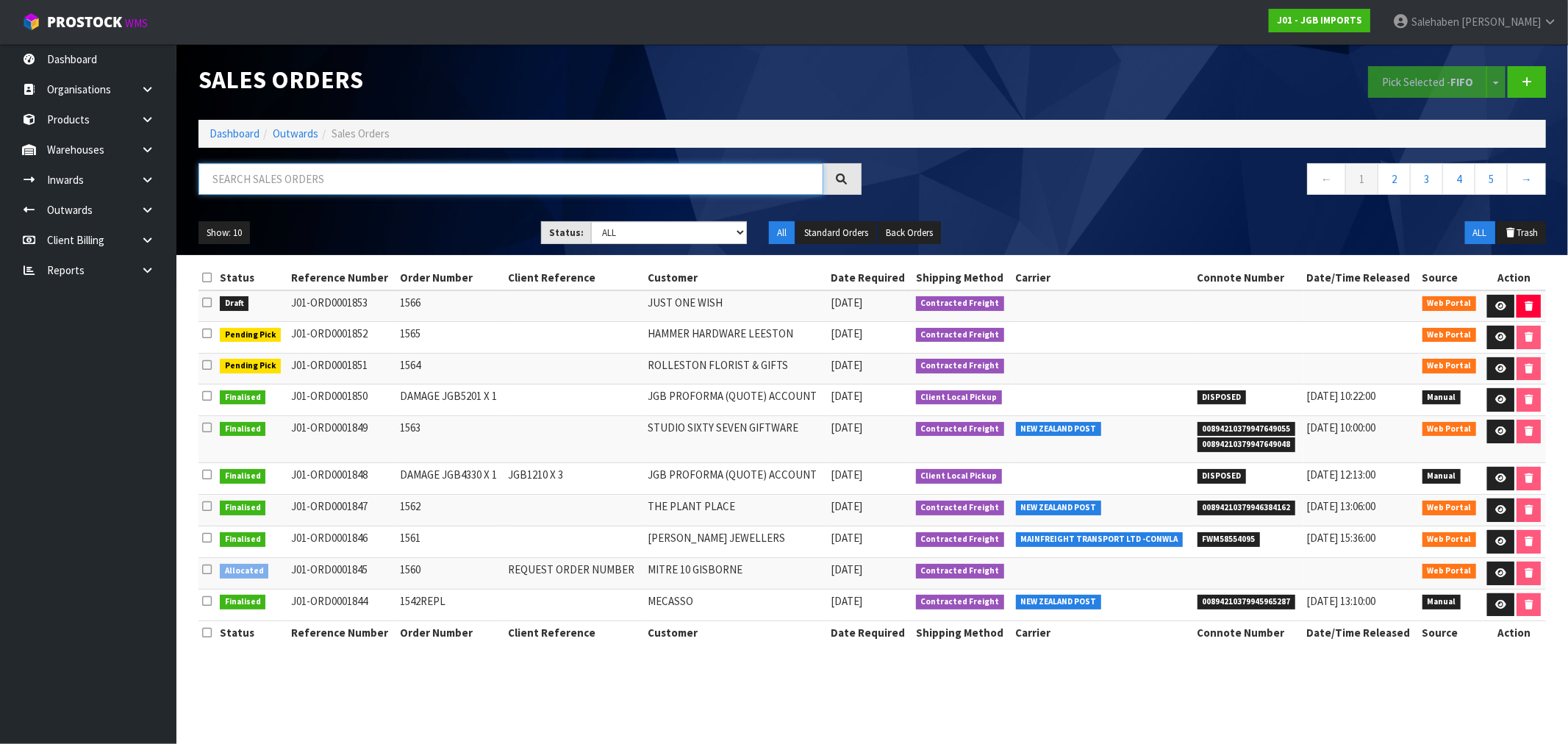
paste input "CWL7720242"
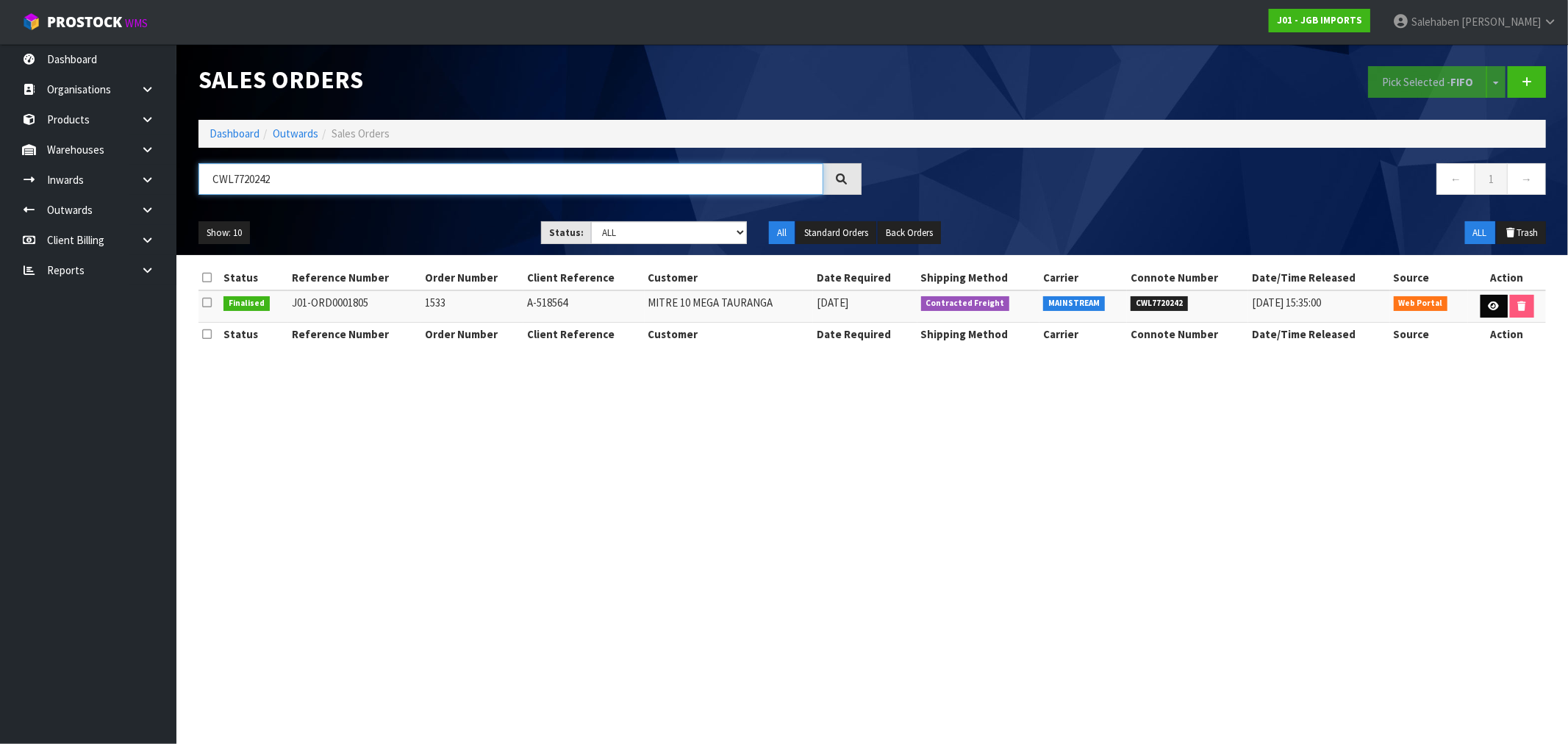
type input "CWL7720242"
click at [1496, 307] on icon at bounding box center [1494, 306] width 11 height 9
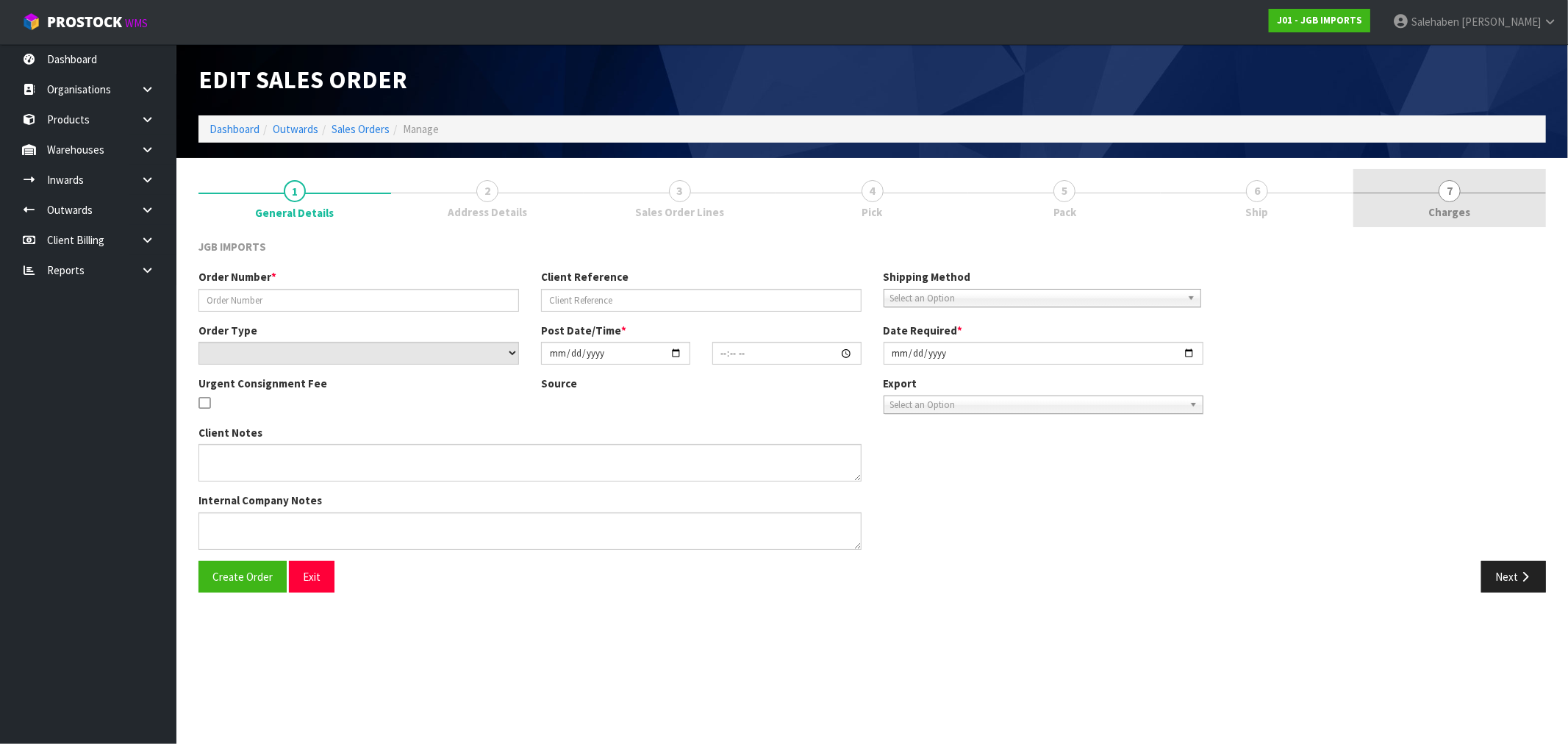
type input "1533"
type input "A-518564"
select select "number:0"
type input "[DATE]"
type input "17:53:00.000"
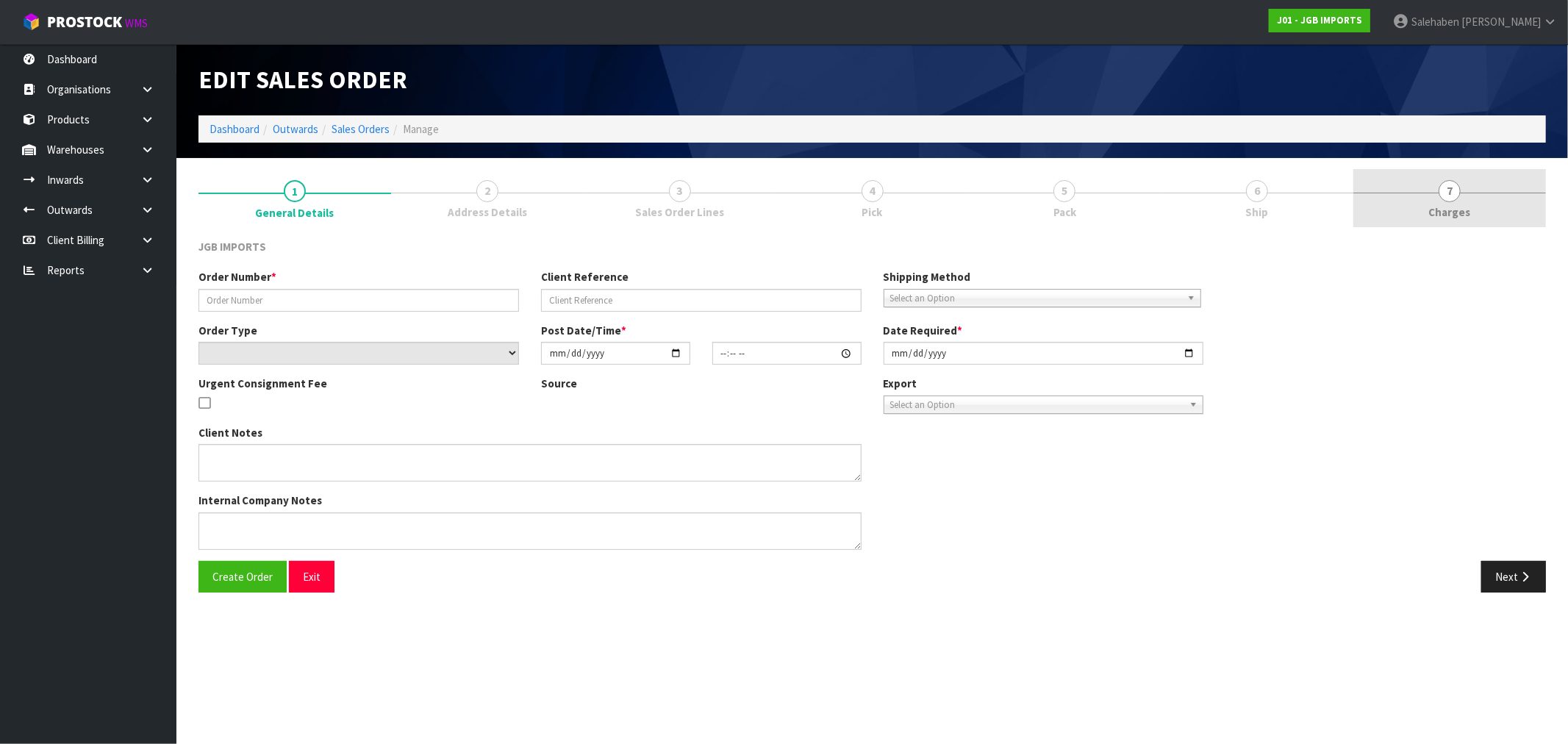
type input "[DATE]"
type textarea "SEND [DATE]. PLEASE EMAIL PRO-FORMA INVOICE REQUESTING ORDER NUMBER BEFORE SEND…"
type textarea "PLEASE SUPPLY ON ORDER NO A-518564. IF POSSIBLE, COULD YOU SUPPLY ON [DATE] INV…"
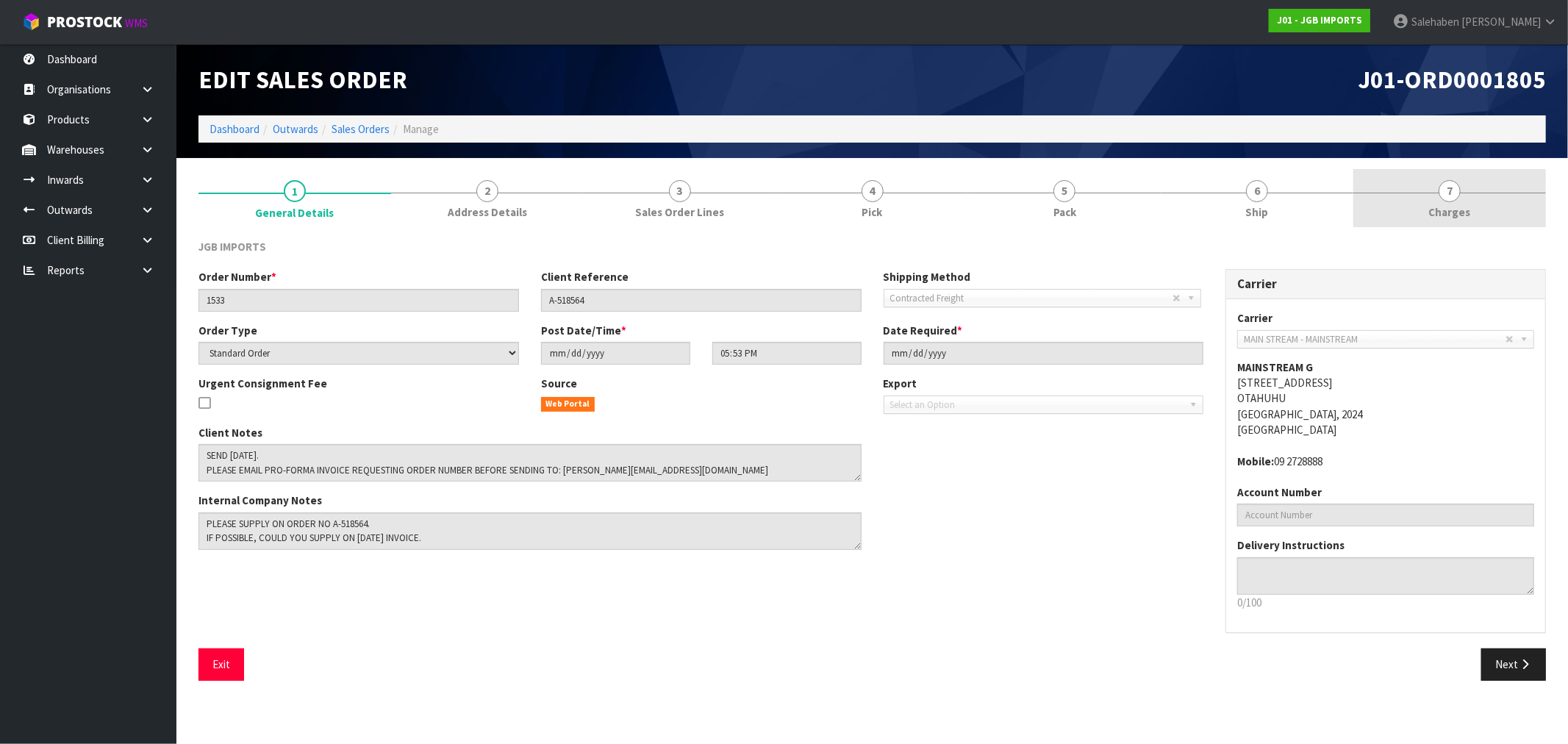
click at [1459, 212] on span "Charges" at bounding box center [1450, 212] width 42 height 16
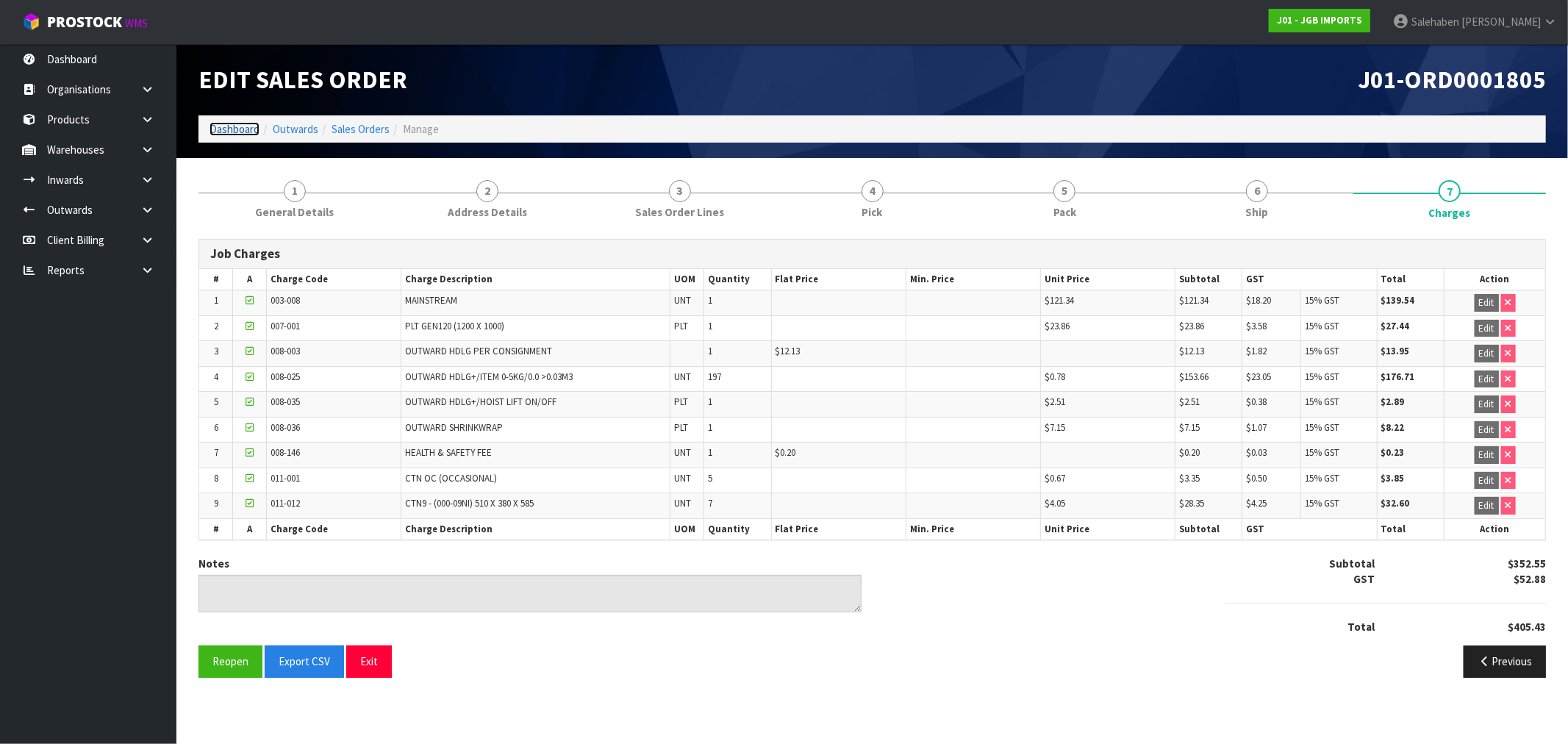
click at [244, 131] on link "Dashboard" at bounding box center [234, 129] width 50 height 14
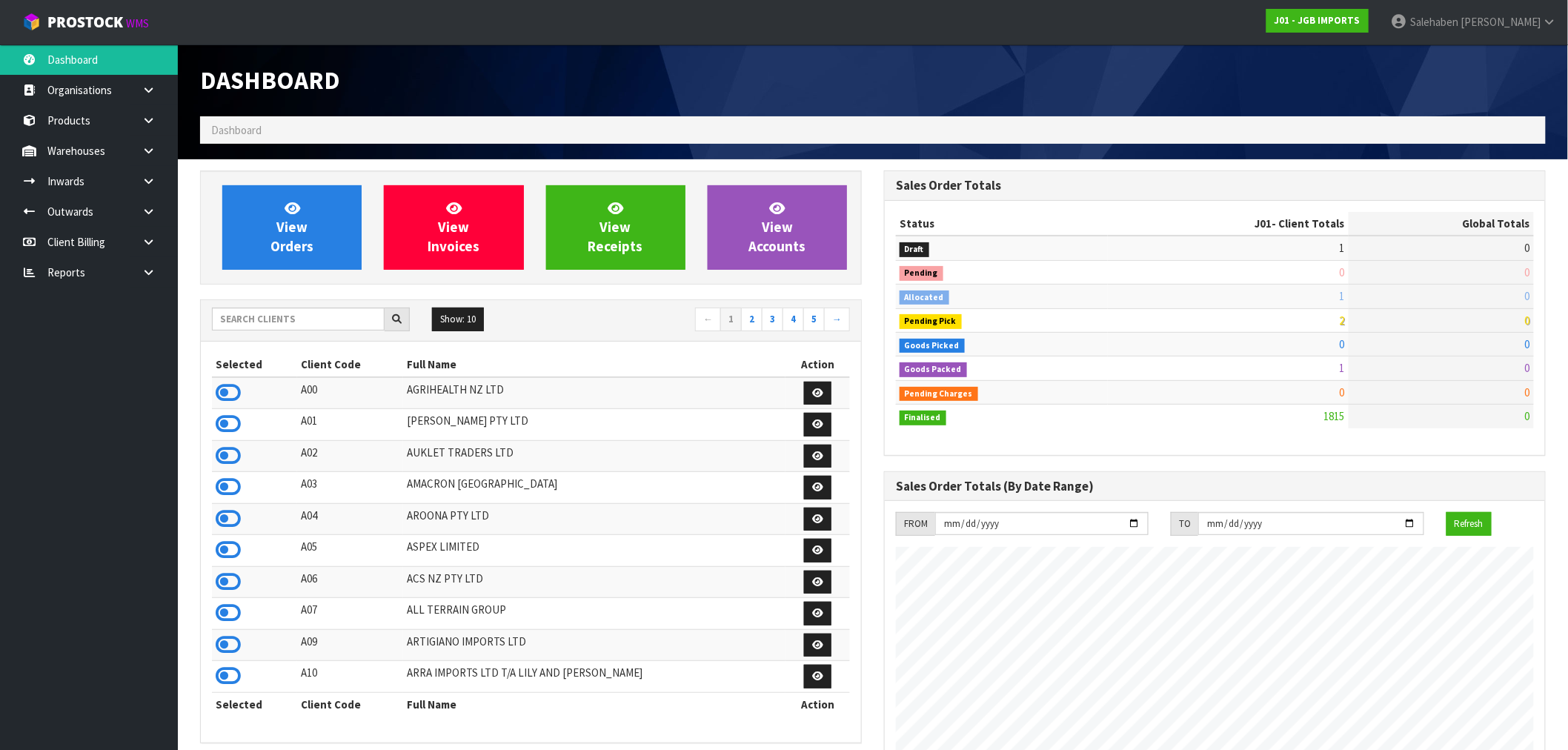
scroll to position [1123, 684]
click at [224, 312] on input "text" at bounding box center [298, 319] width 173 height 23
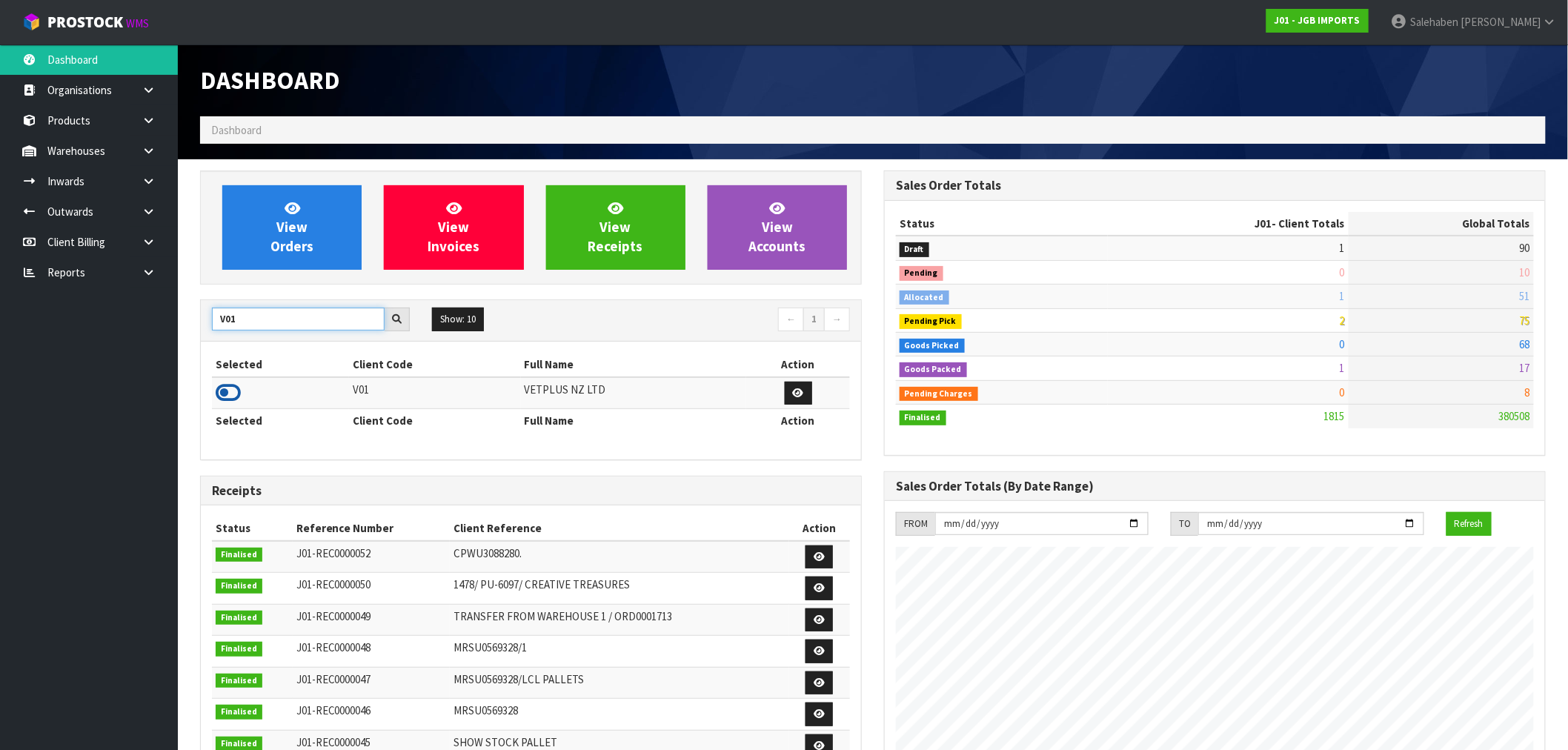
type input "V01"
click at [238, 384] on icon at bounding box center [227, 393] width 25 height 23
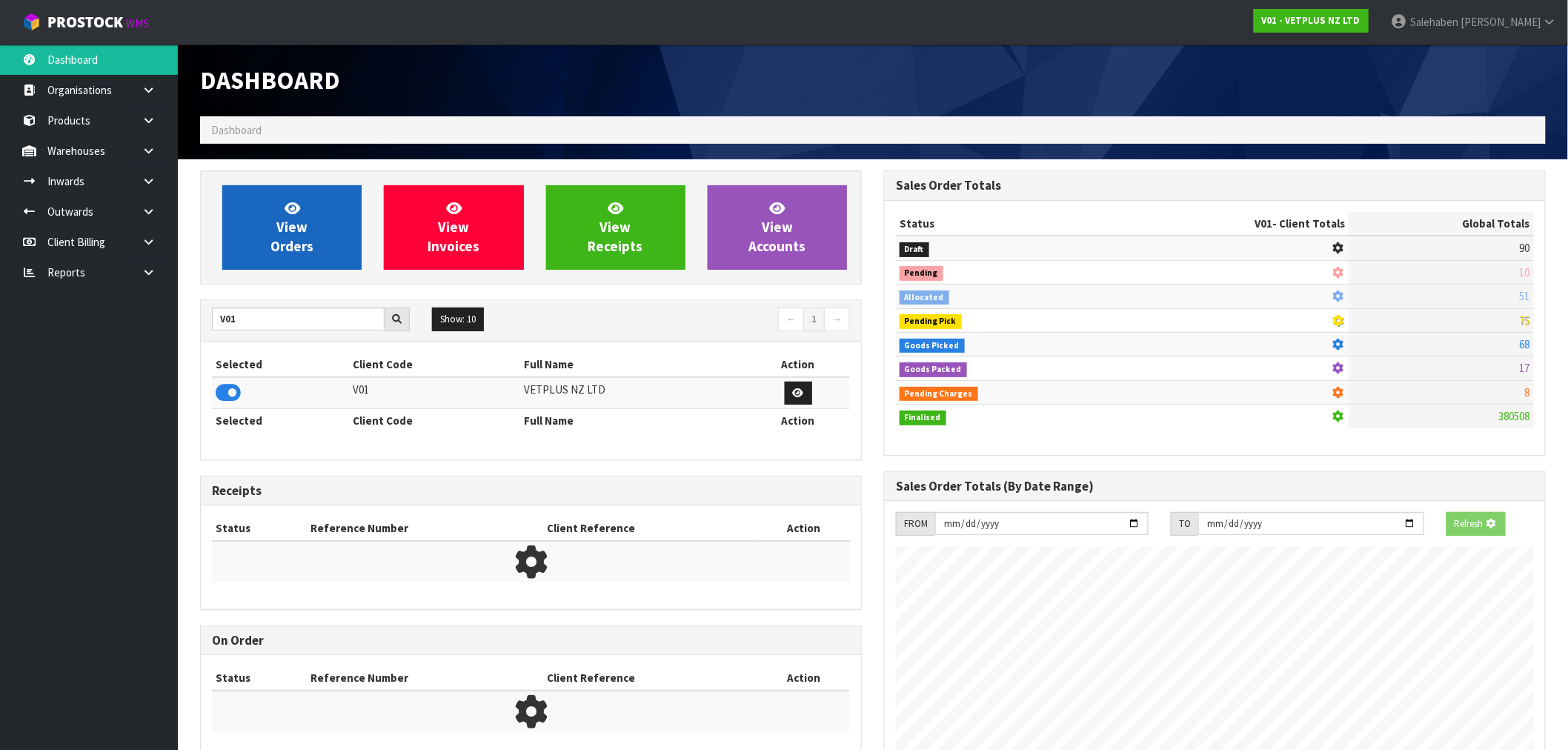
scroll to position [740335, 740303]
click at [335, 235] on link "View Orders" at bounding box center [292, 227] width 140 height 84
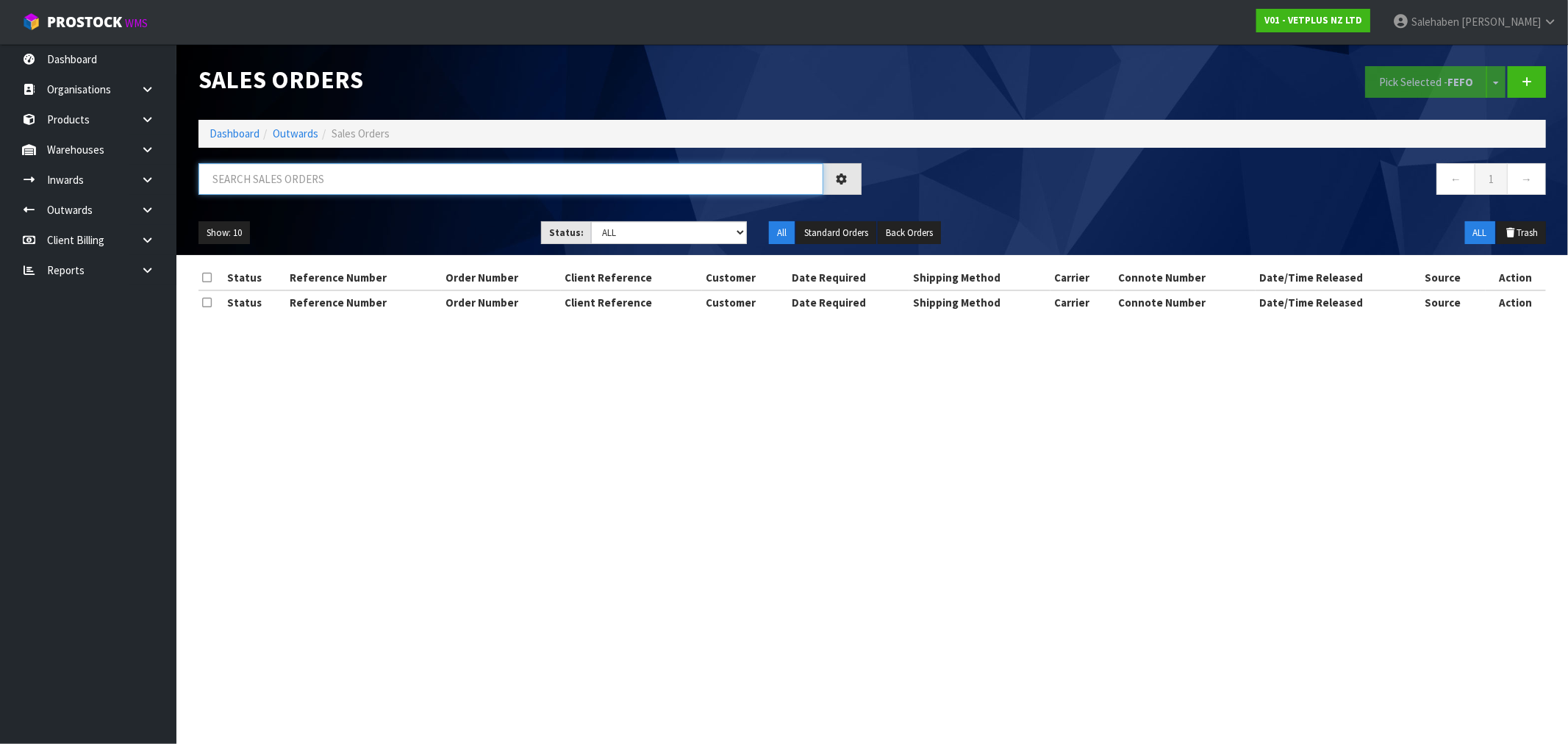
click at [390, 164] on input "text" at bounding box center [511, 179] width 625 height 32
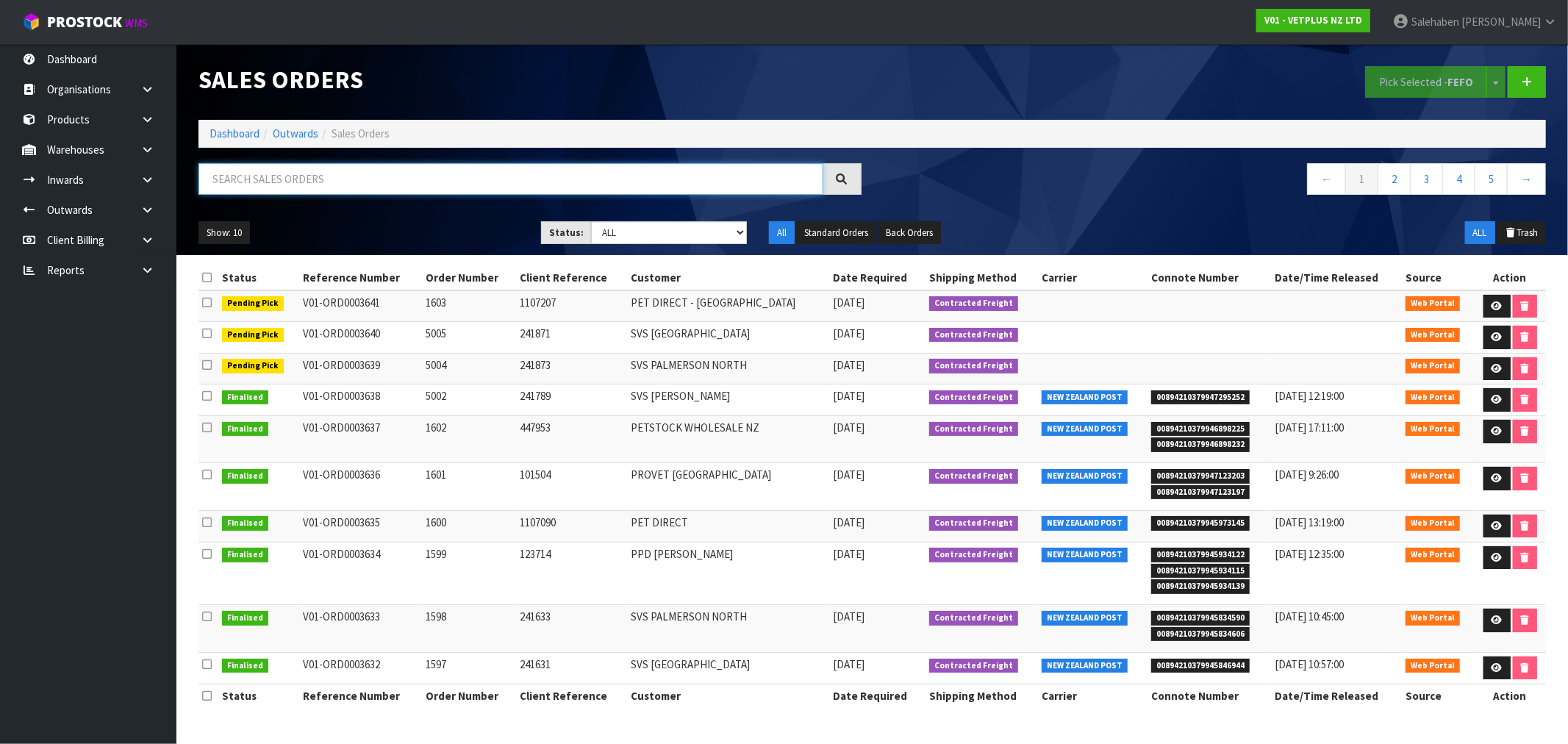
click at [390, 166] on input "text" at bounding box center [511, 179] width 625 height 32
paste input "CWL7720562"
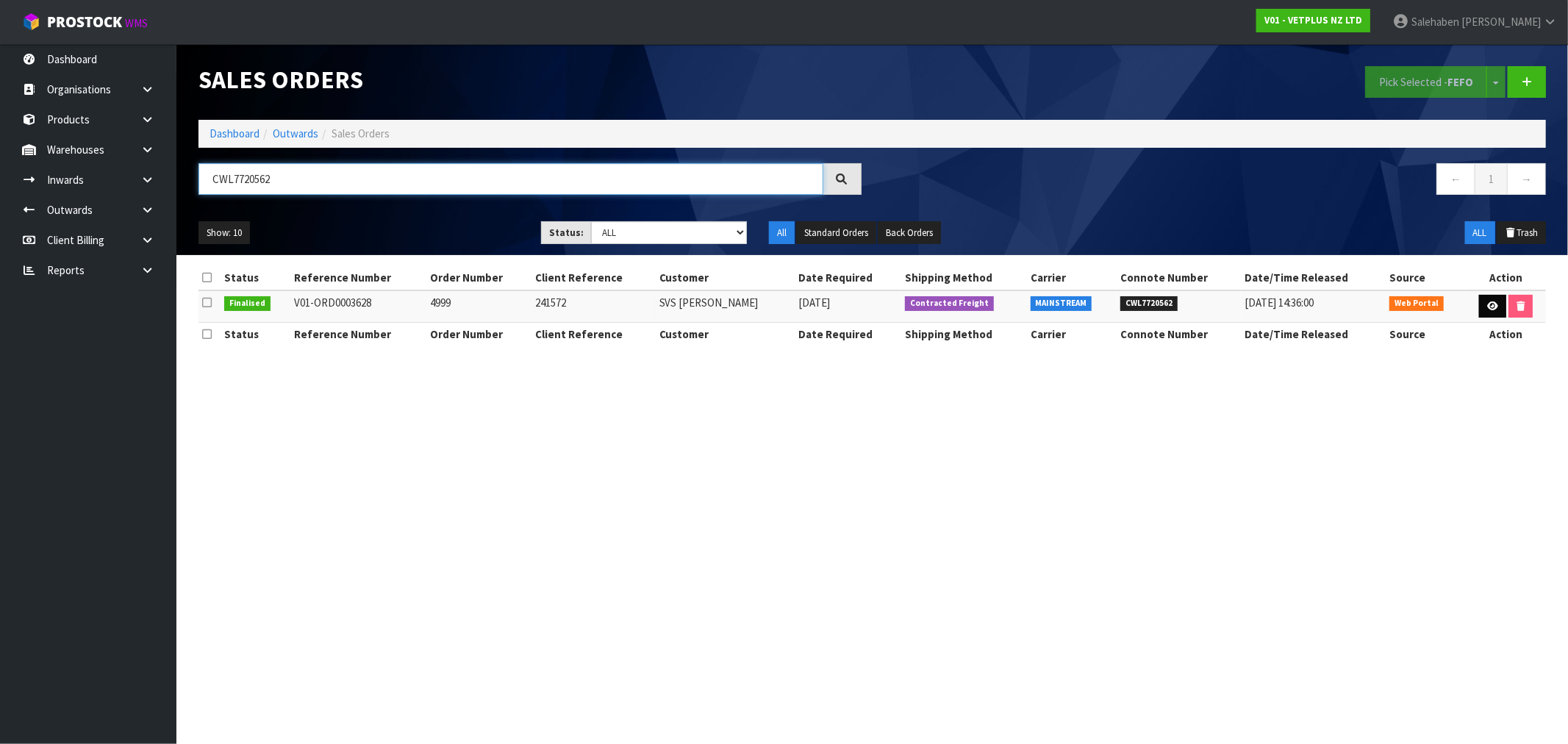
type input "CWL7720562"
click at [1490, 300] on link at bounding box center [1493, 306] width 28 height 23
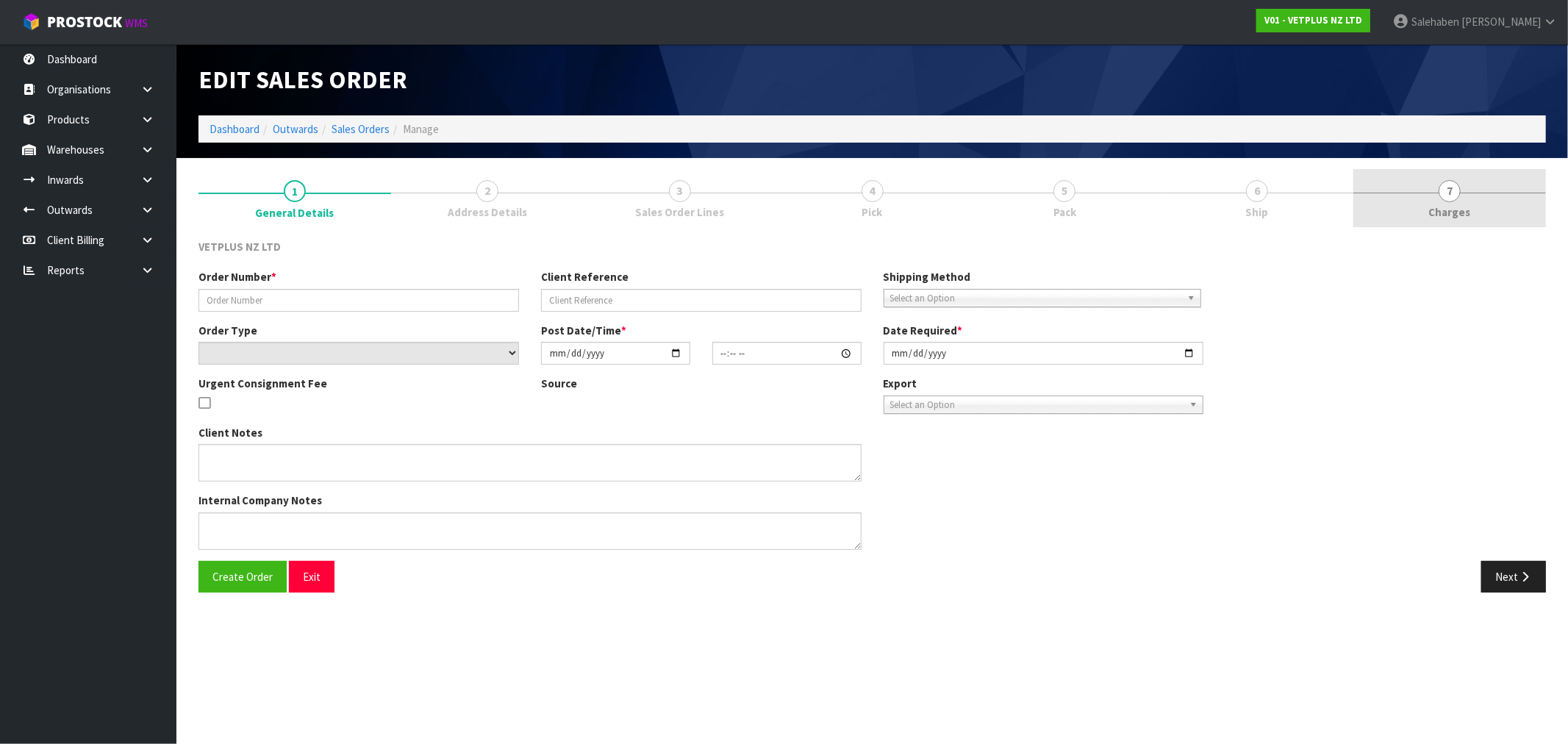
click at [1459, 208] on span "Charges" at bounding box center [1450, 212] width 42 height 16
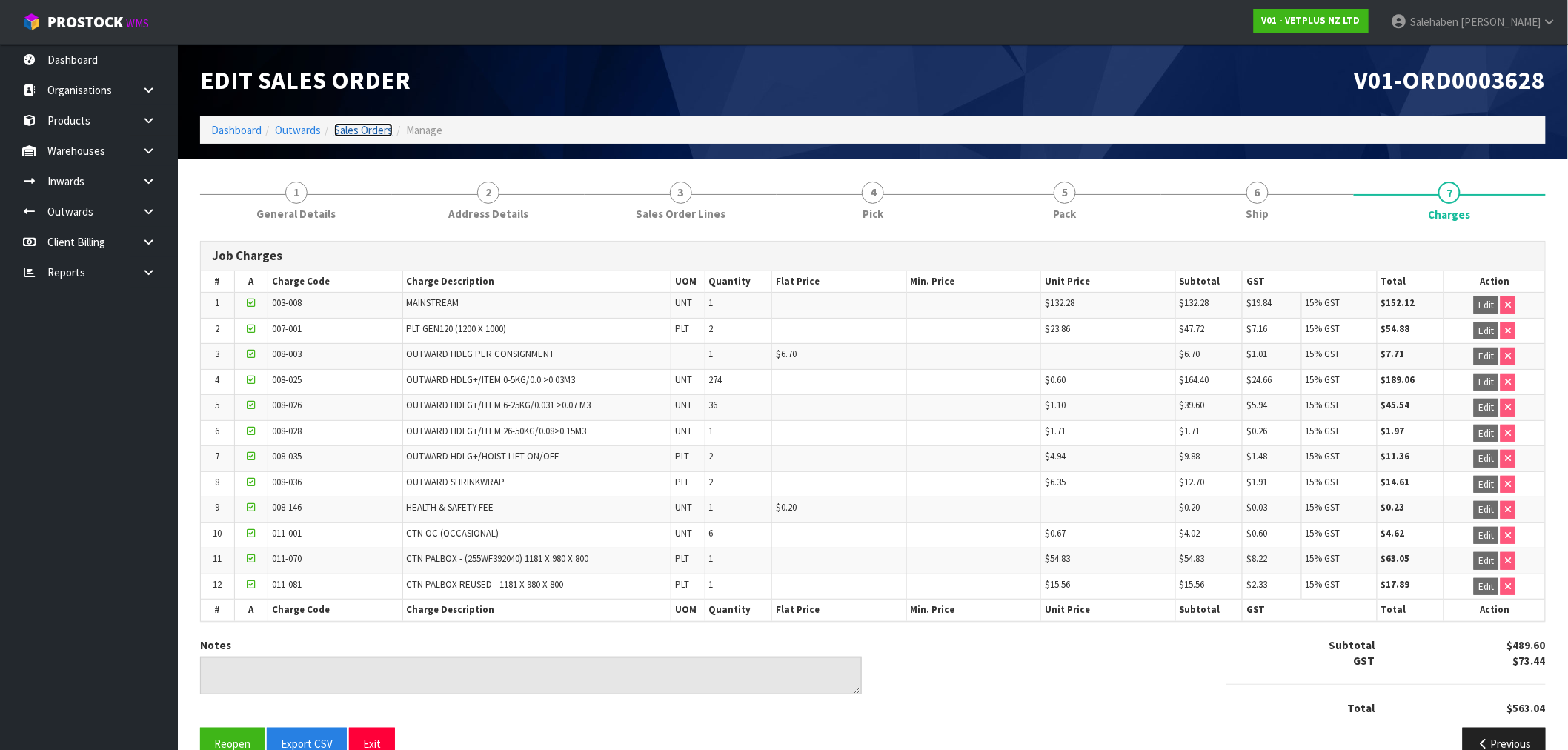
click at [372, 132] on link "Sales Orders" at bounding box center [363, 130] width 58 height 14
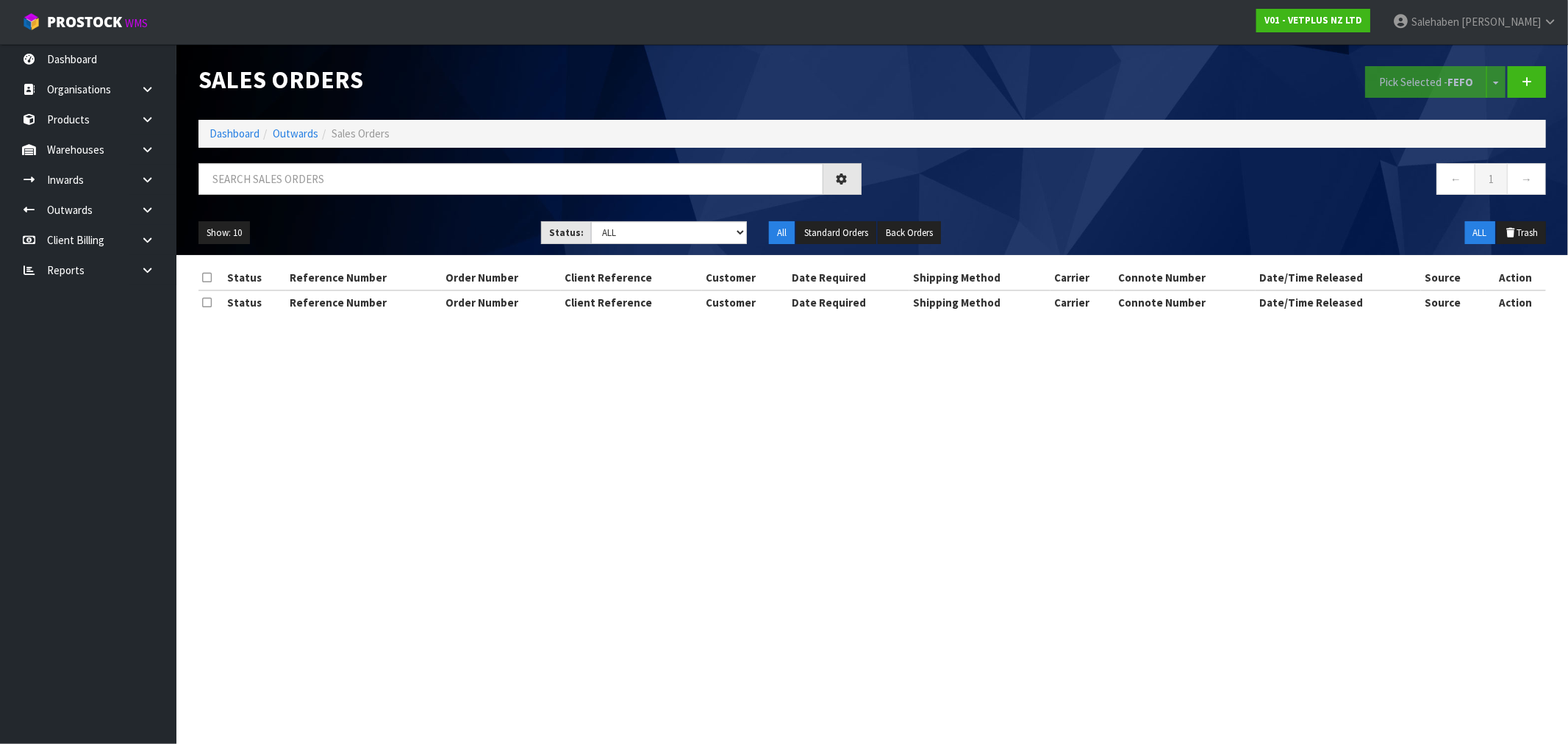
click at [230, 126] on li "Dashboard" at bounding box center [234, 133] width 50 height 16
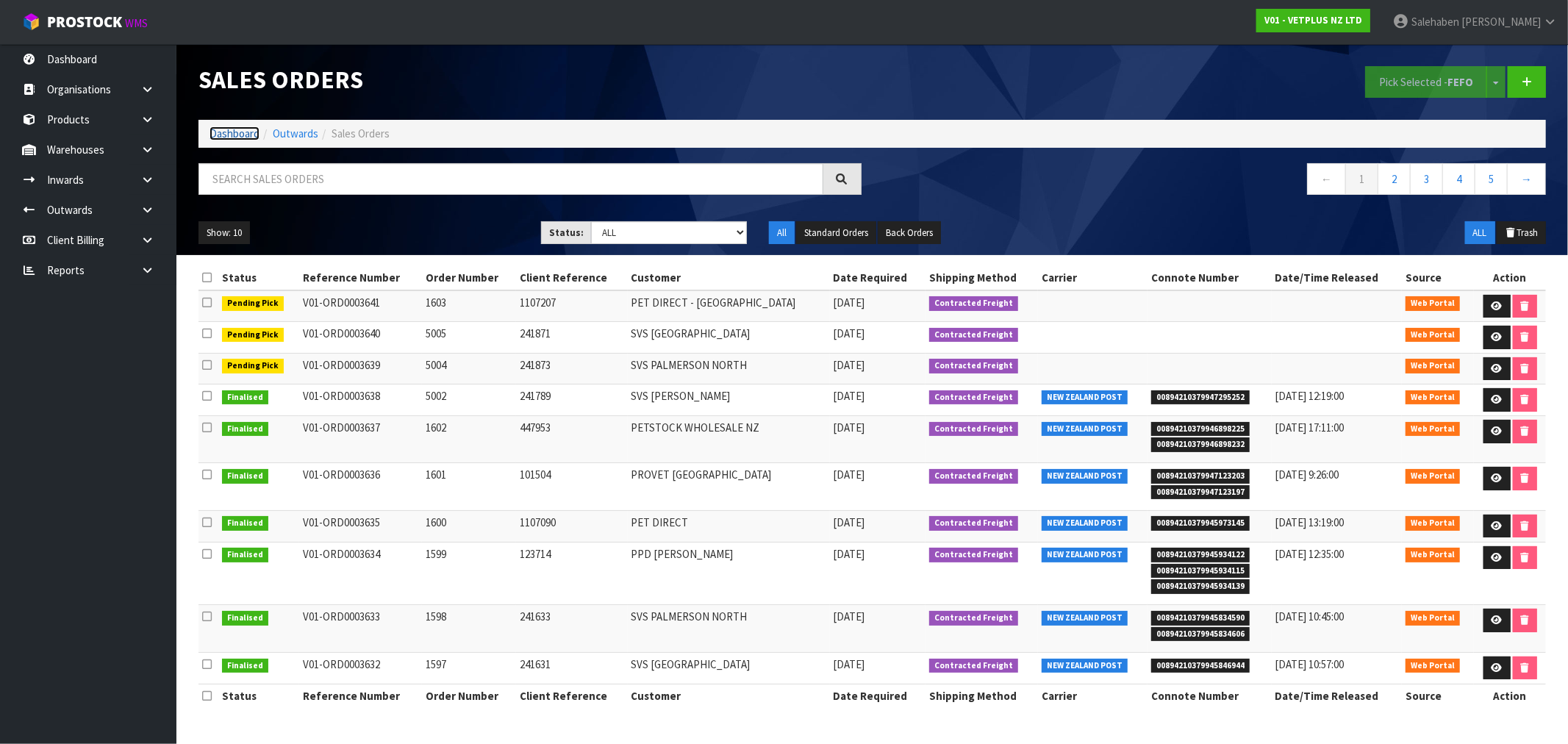
click at [228, 134] on link "Dashboard" at bounding box center [234, 133] width 50 height 14
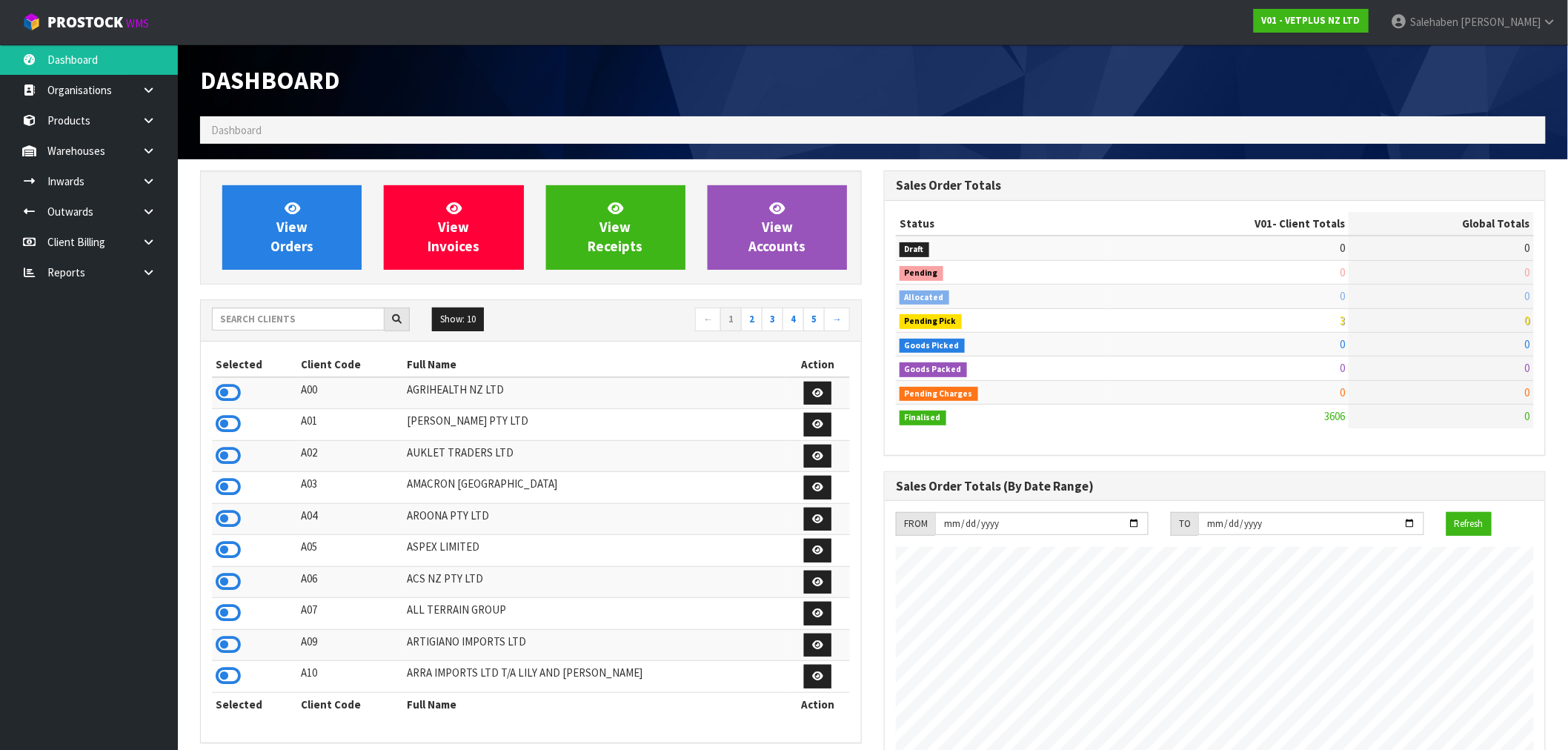
scroll to position [1123, 684]
click at [249, 314] on input "text" at bounding box center [298, 319] width 173 height 23
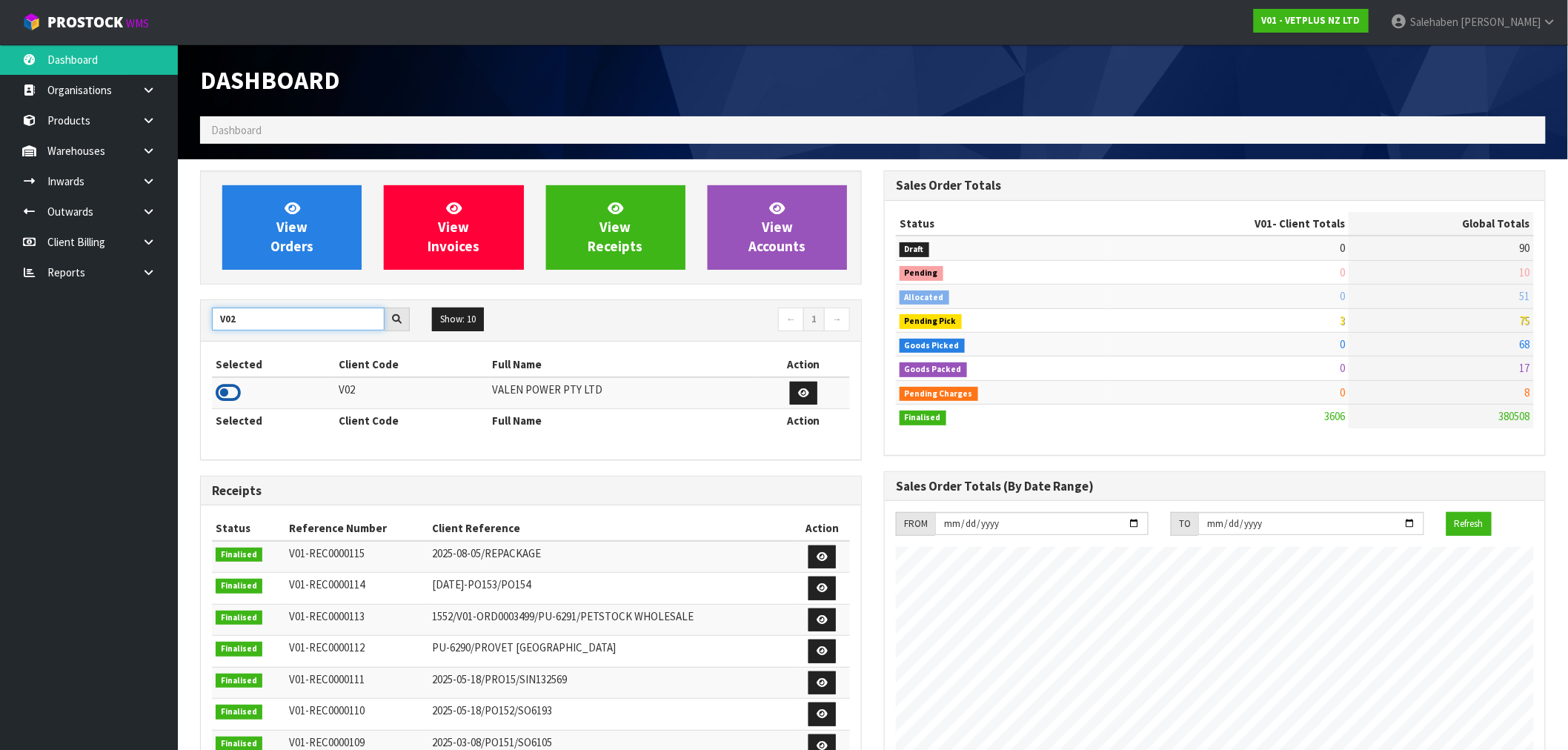
type input "V02"
click at [228, 396] on icon at bounding box center [227, 393] width 25 height 23
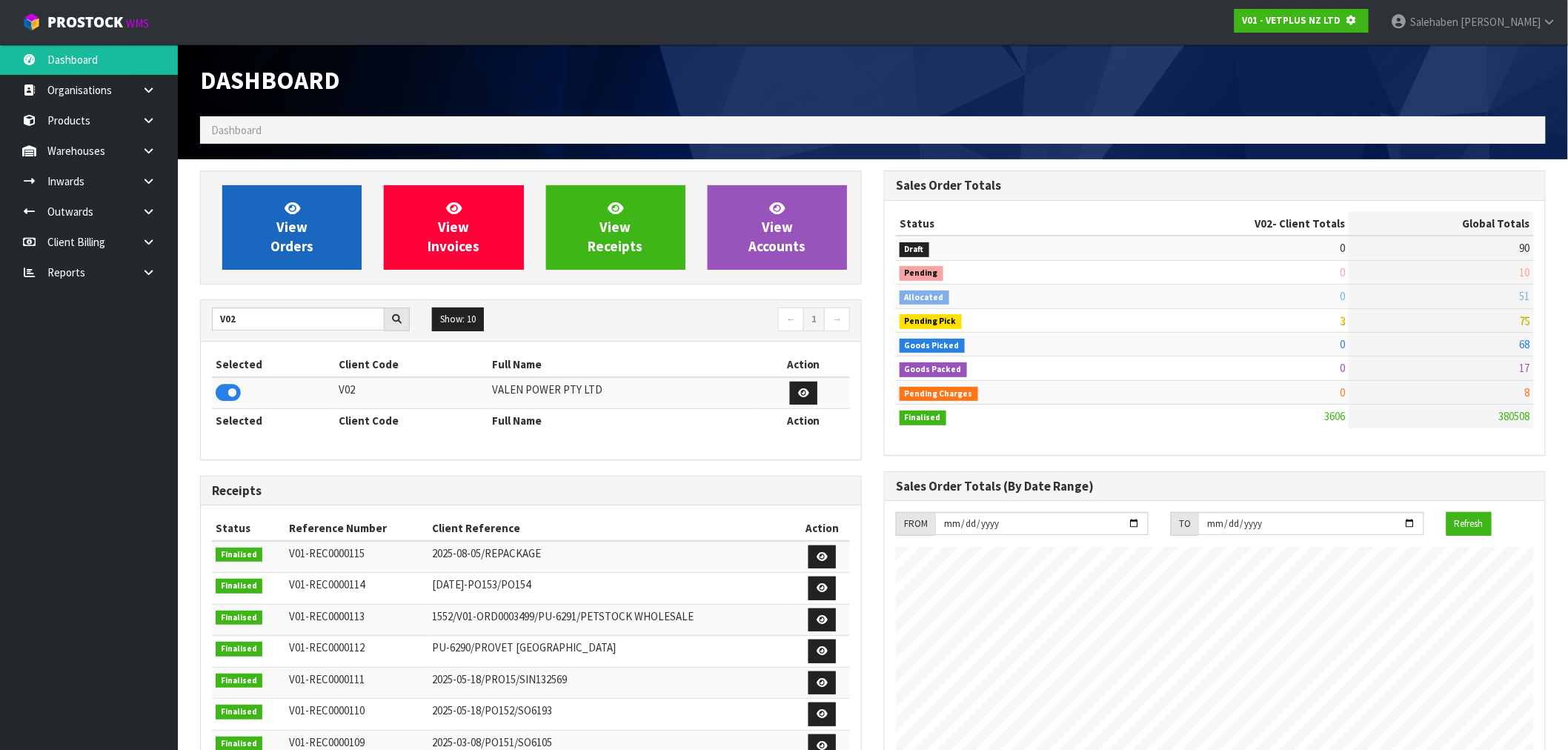
scroll to position [740335, 740303]
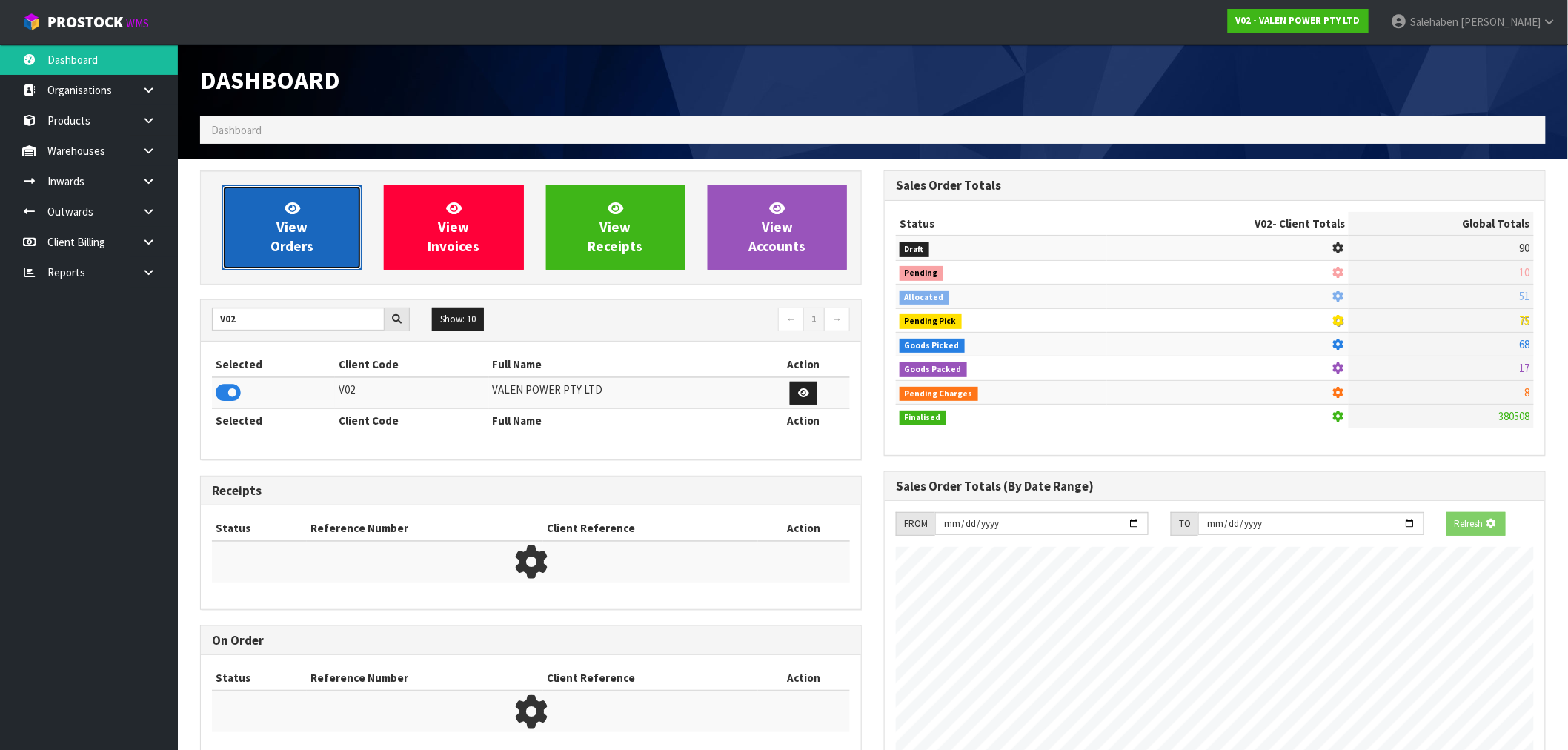
click at [278, 256] on link "View Orders" at bounding box center [292, 227] width 140 height 84
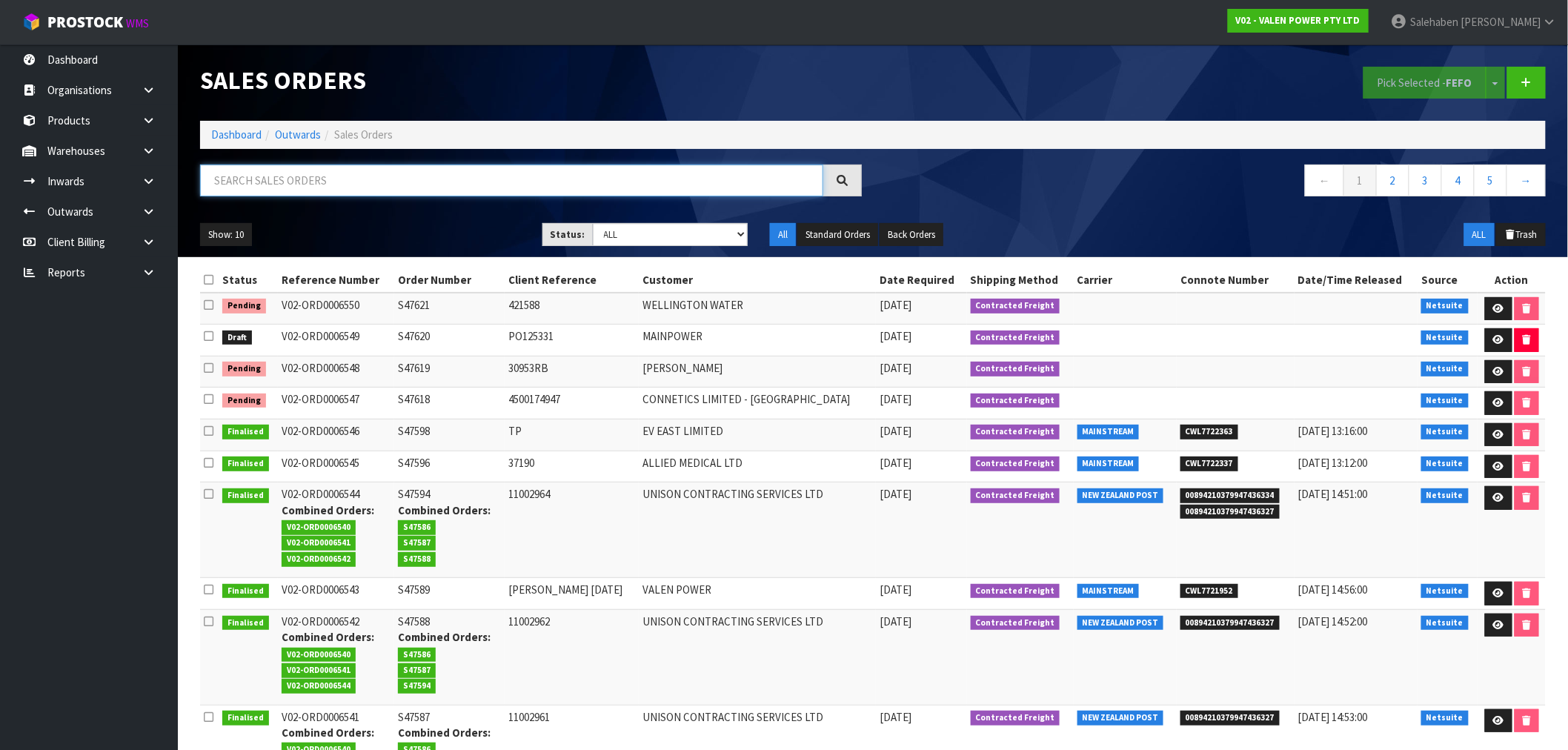
paste input "CWL7720693"
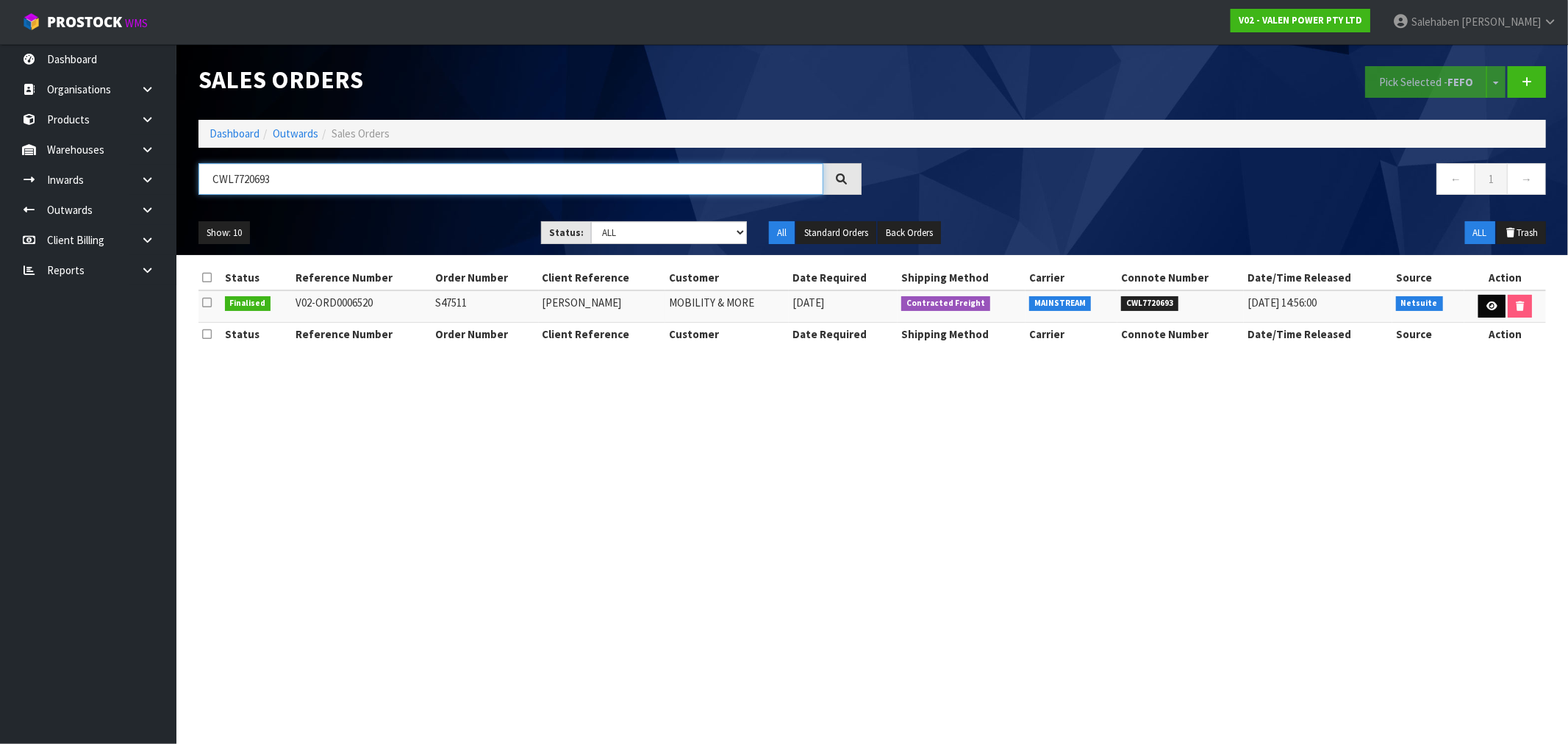
type input "CWL7720693"
click at [1495, 314] on link at bounding box center [1492, 306] width 28 height 23
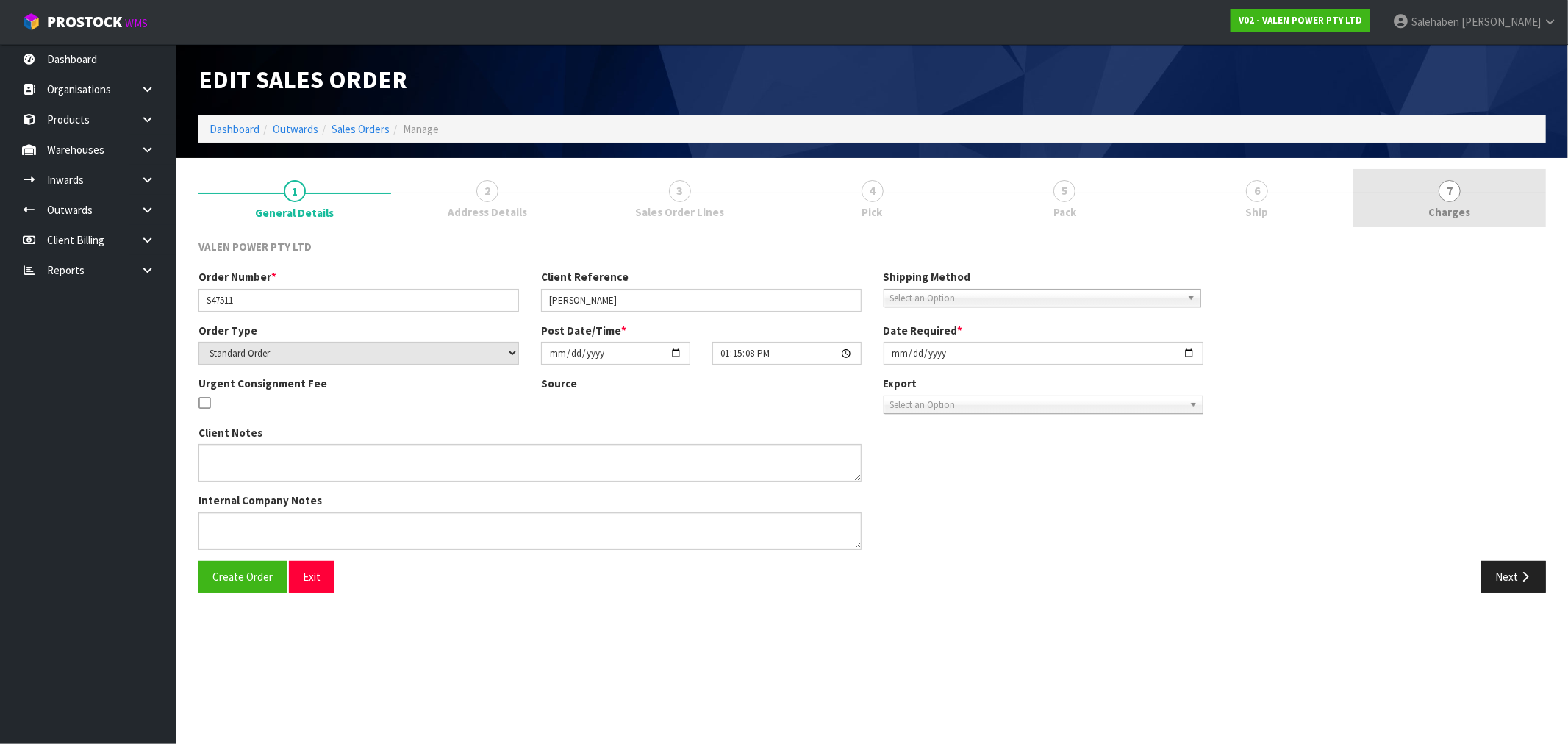
click at [1448, 217] on span "Charges" at bounding box center [1450, 212] width 42 height 16
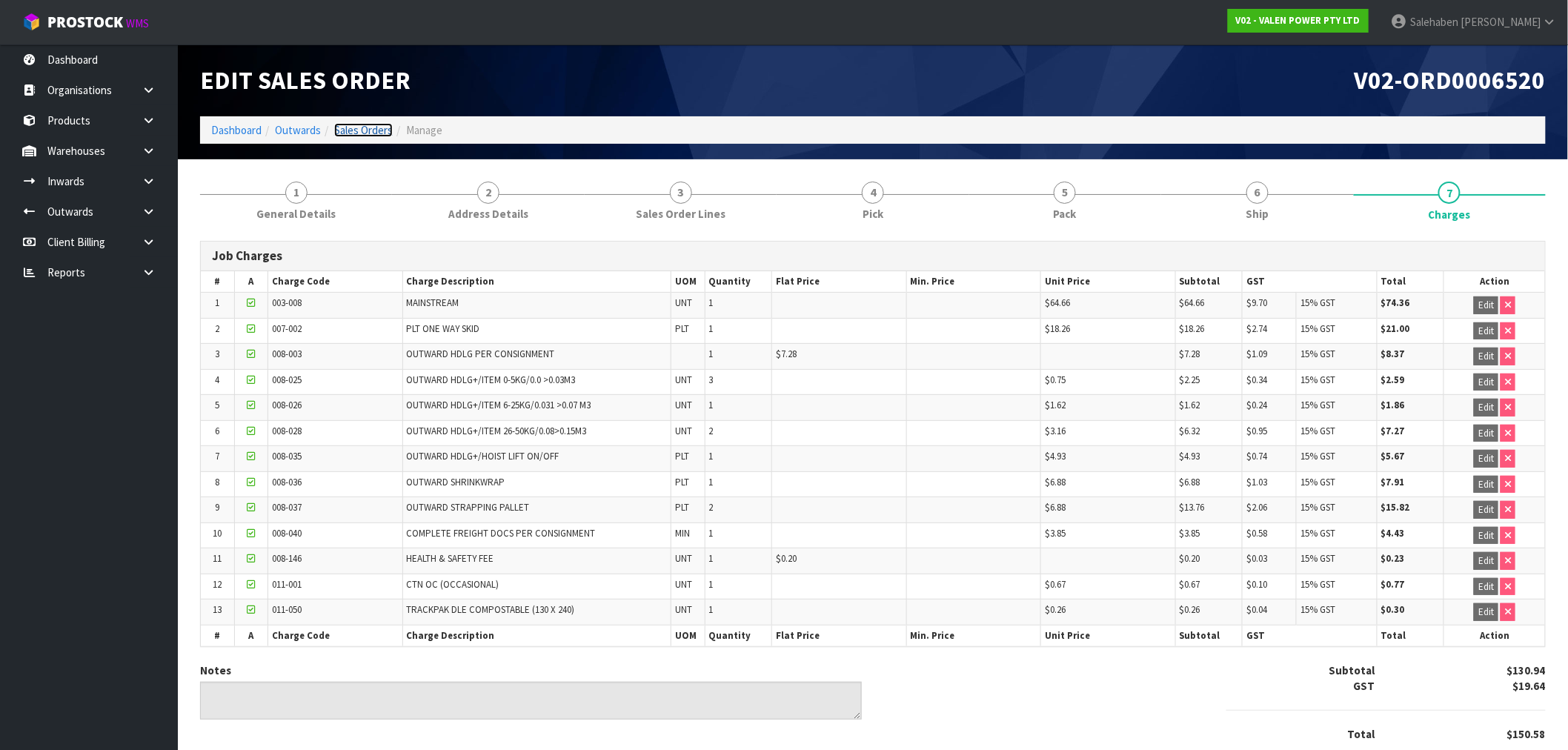
click at [362, 129] on link "Sales Orders" at bounding box center [363, 130] width 58 height 14
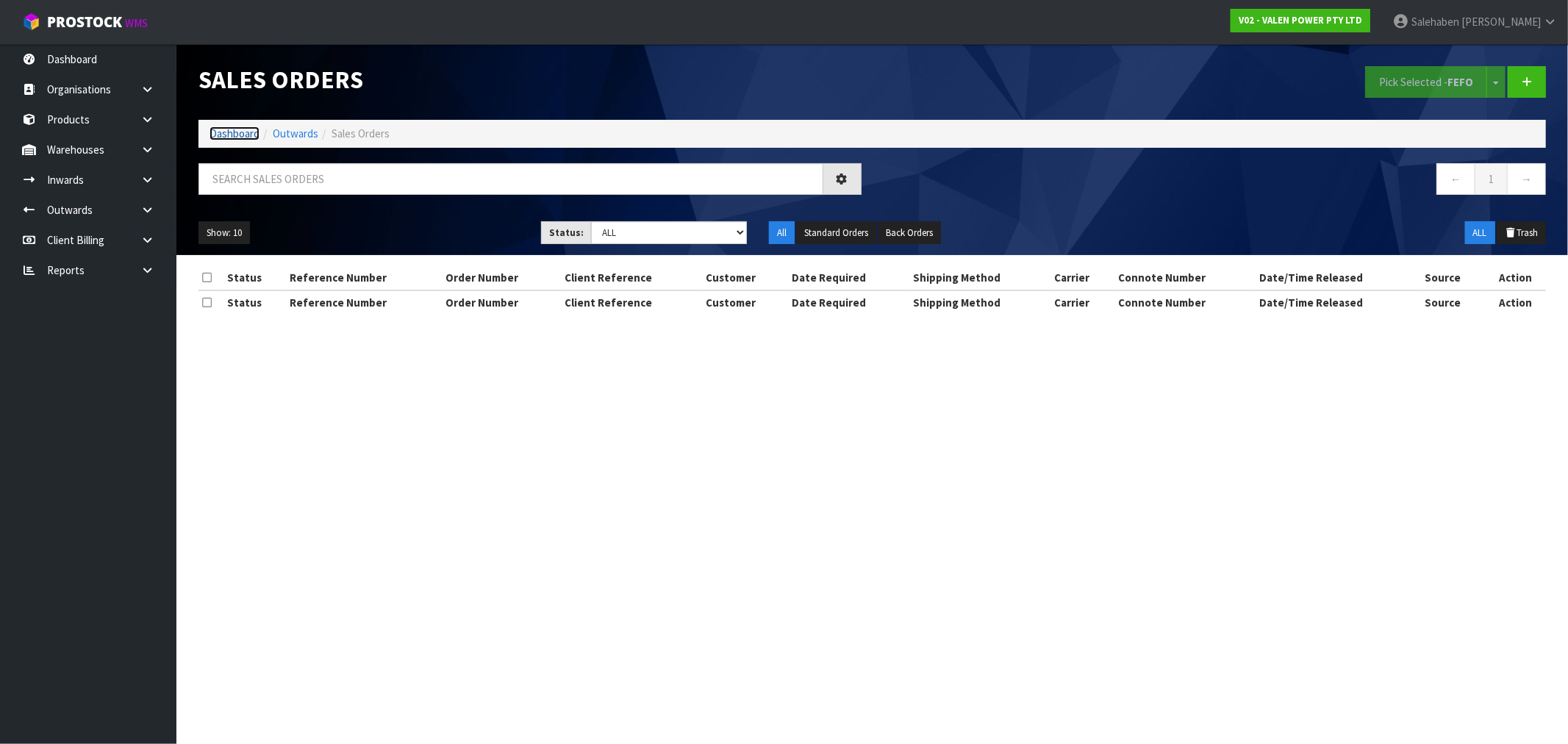
click at [219, 133] on link "Dashboard" at bounding box center [234, 133] width 50 height 14
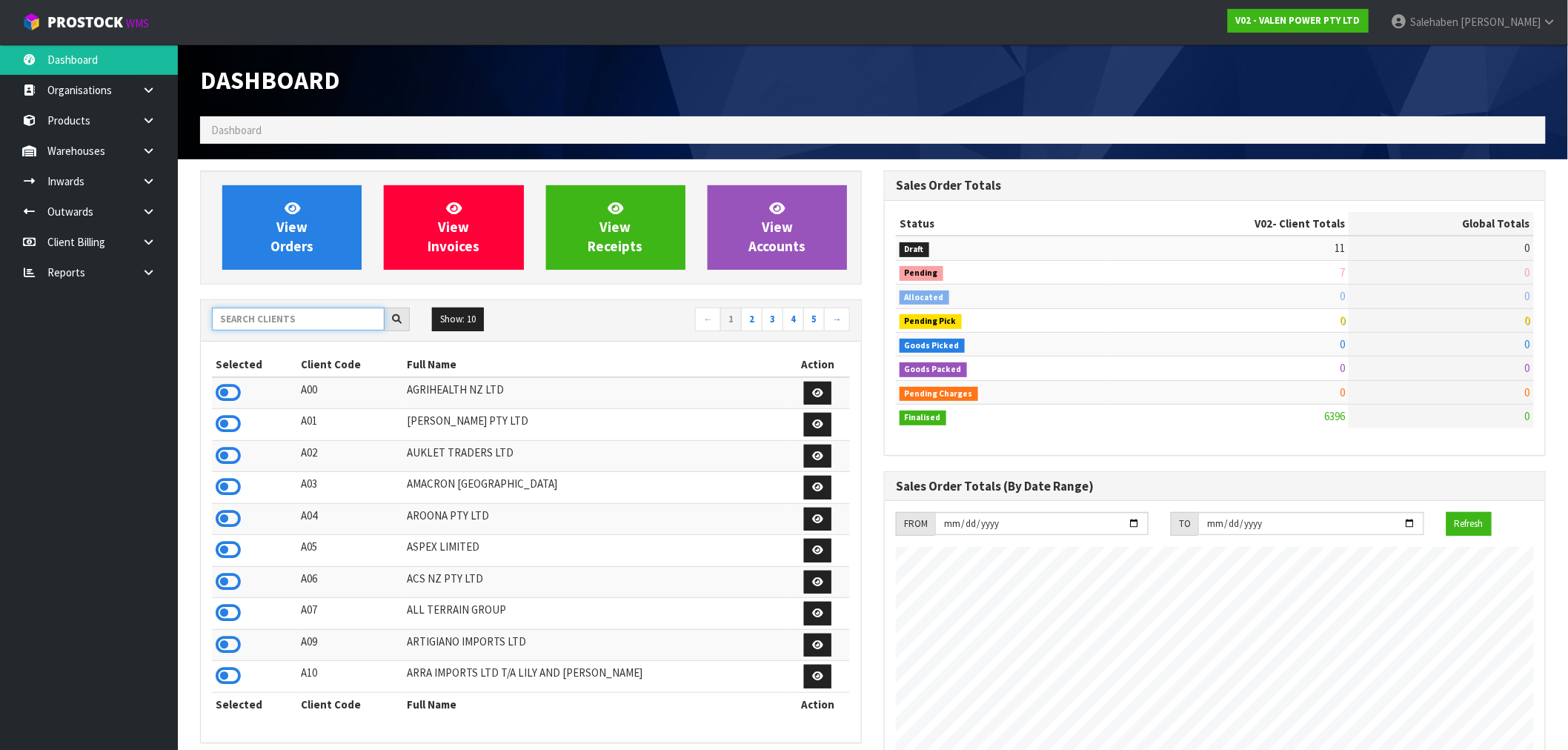
scroll to position [1123, 684]
click at [231, 321] on input "text" at bounding box center [298, 319] width 173 height 23
type input "D00"
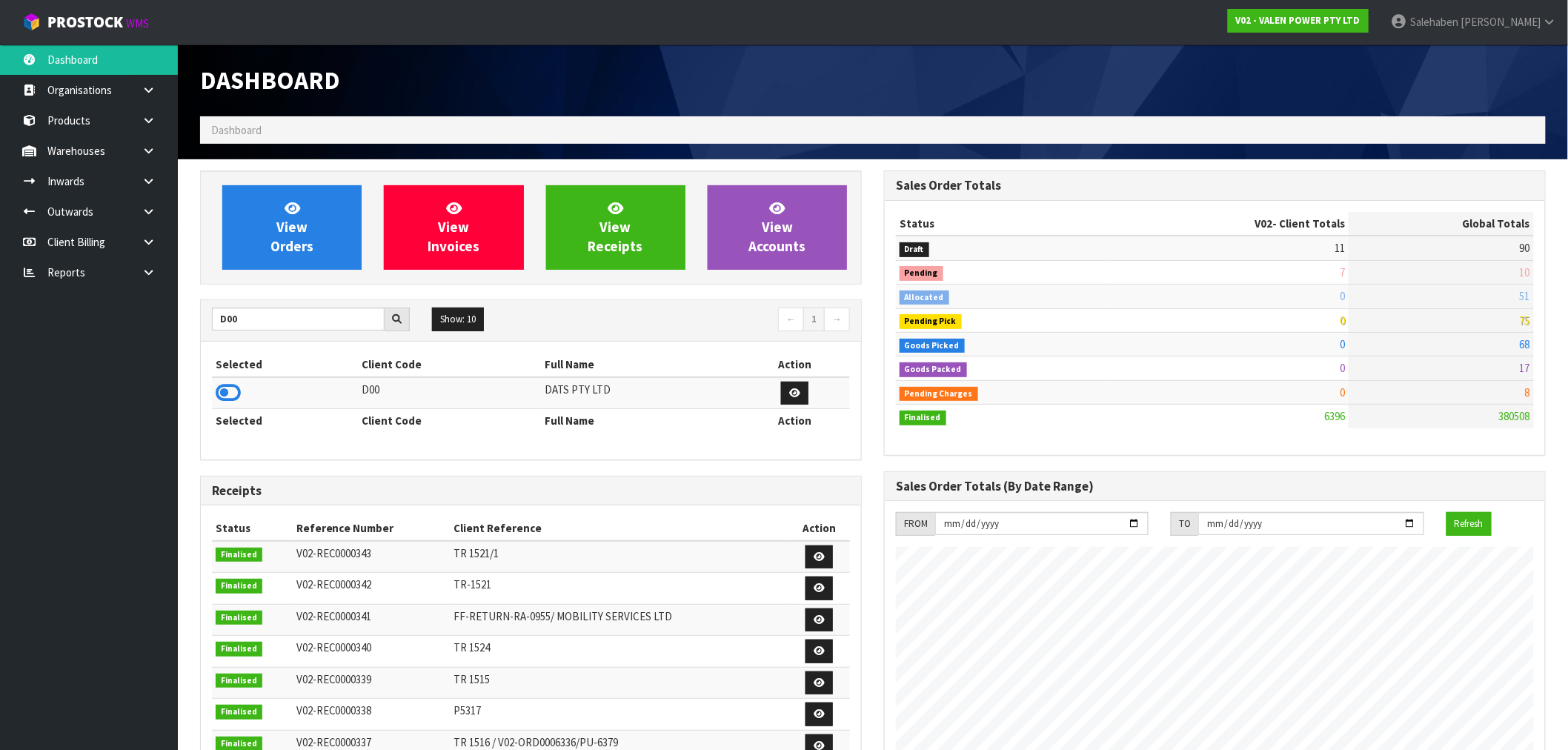
click at [235, 398] on icon at bounding box center [227, 393] width 25 height 23
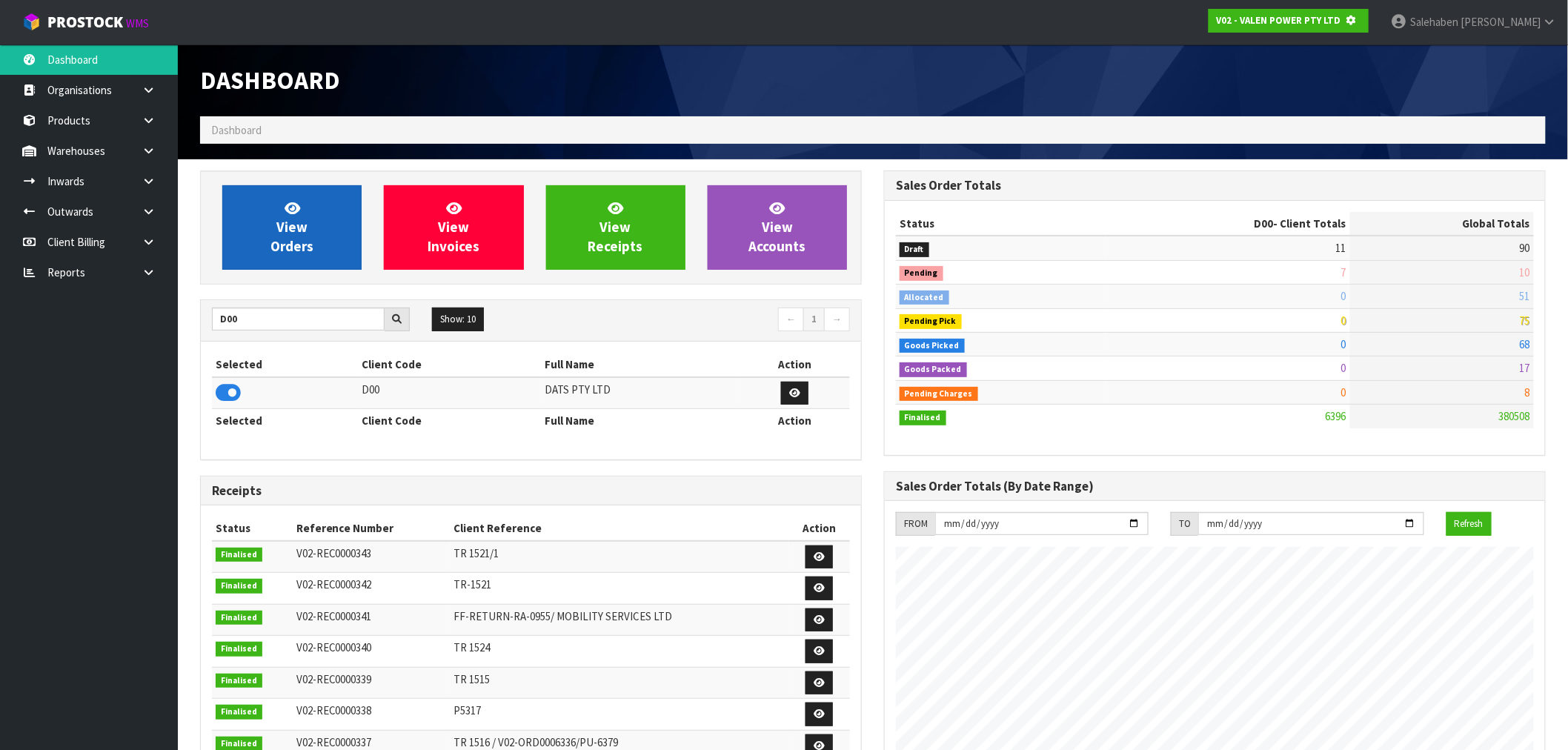
scroll to position [740335, 740303]
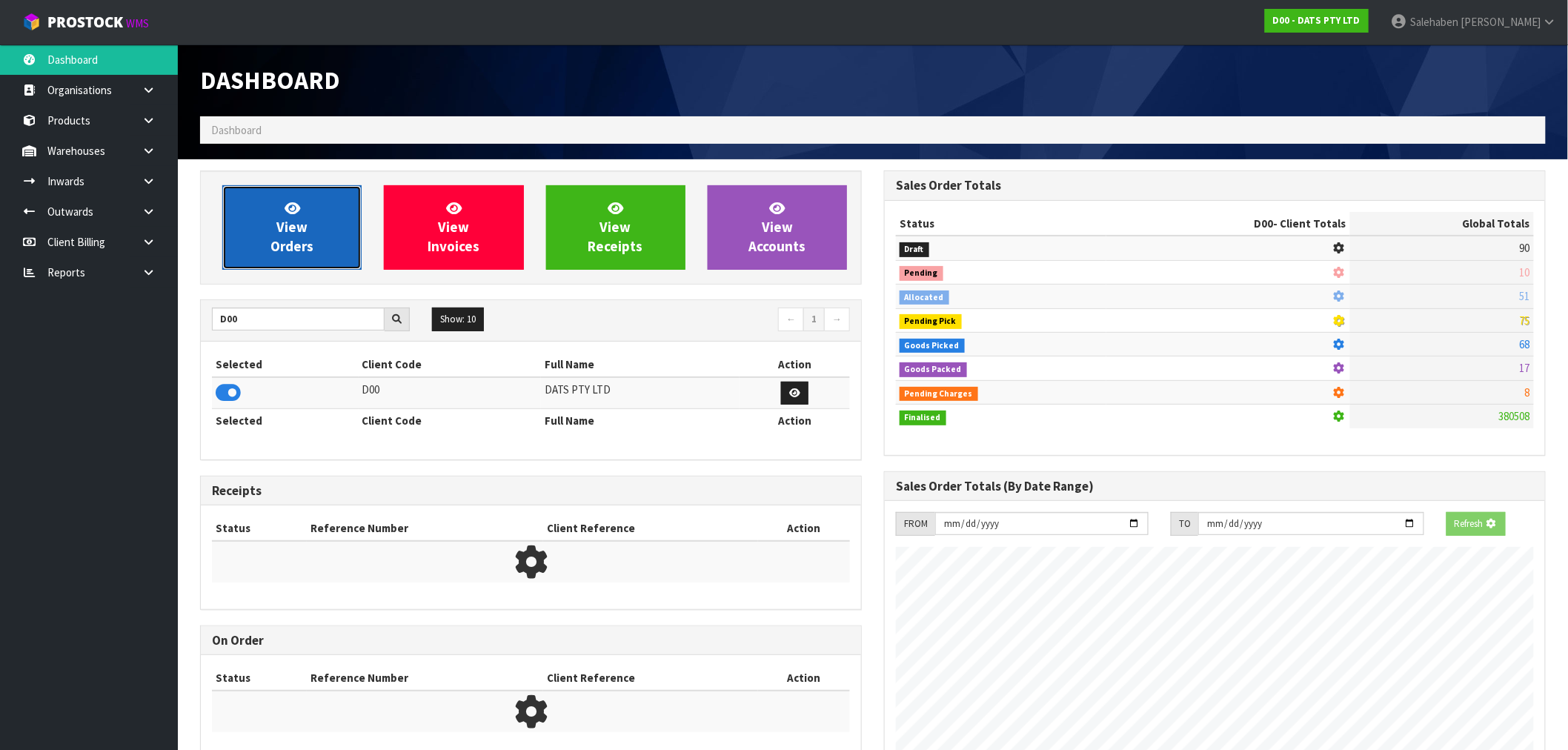
click at [337, 220] on link "View Orders" at bounding box center [292, 227] width 140 height 84
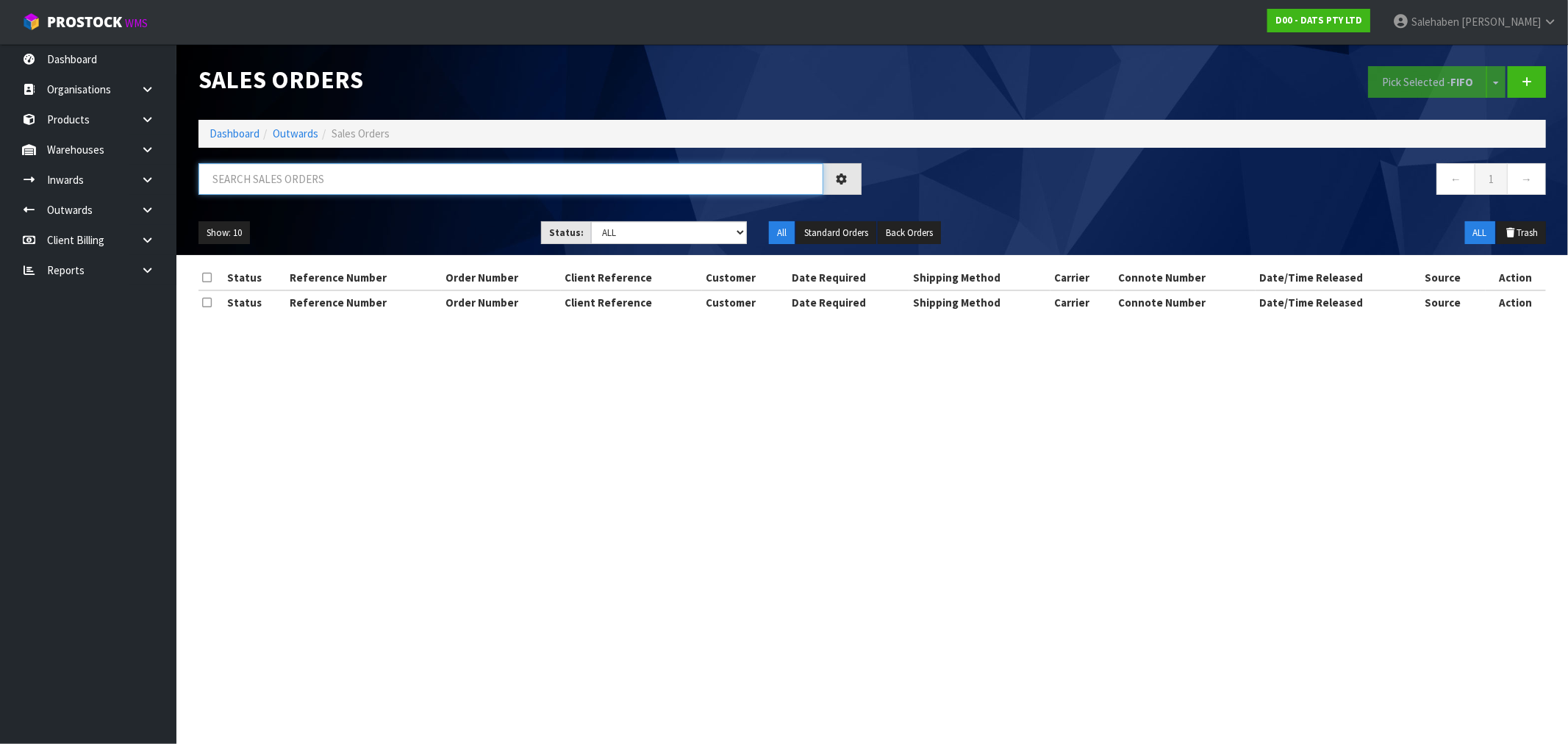
paste input "CWL7720746"
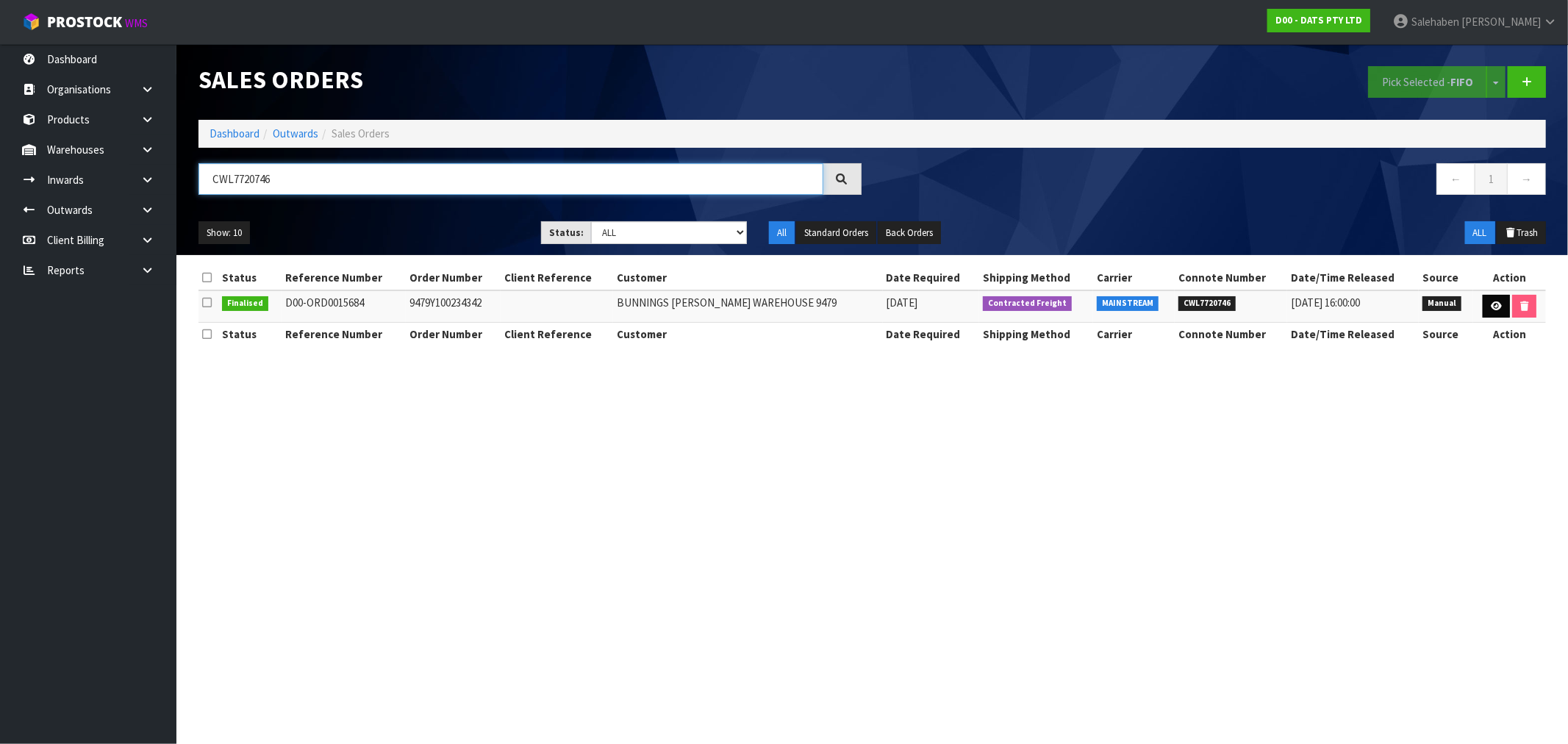
type input "CWL7720746"
click at [1491, 305] on icon at bounding box center [1497, 306] width 11 height 9
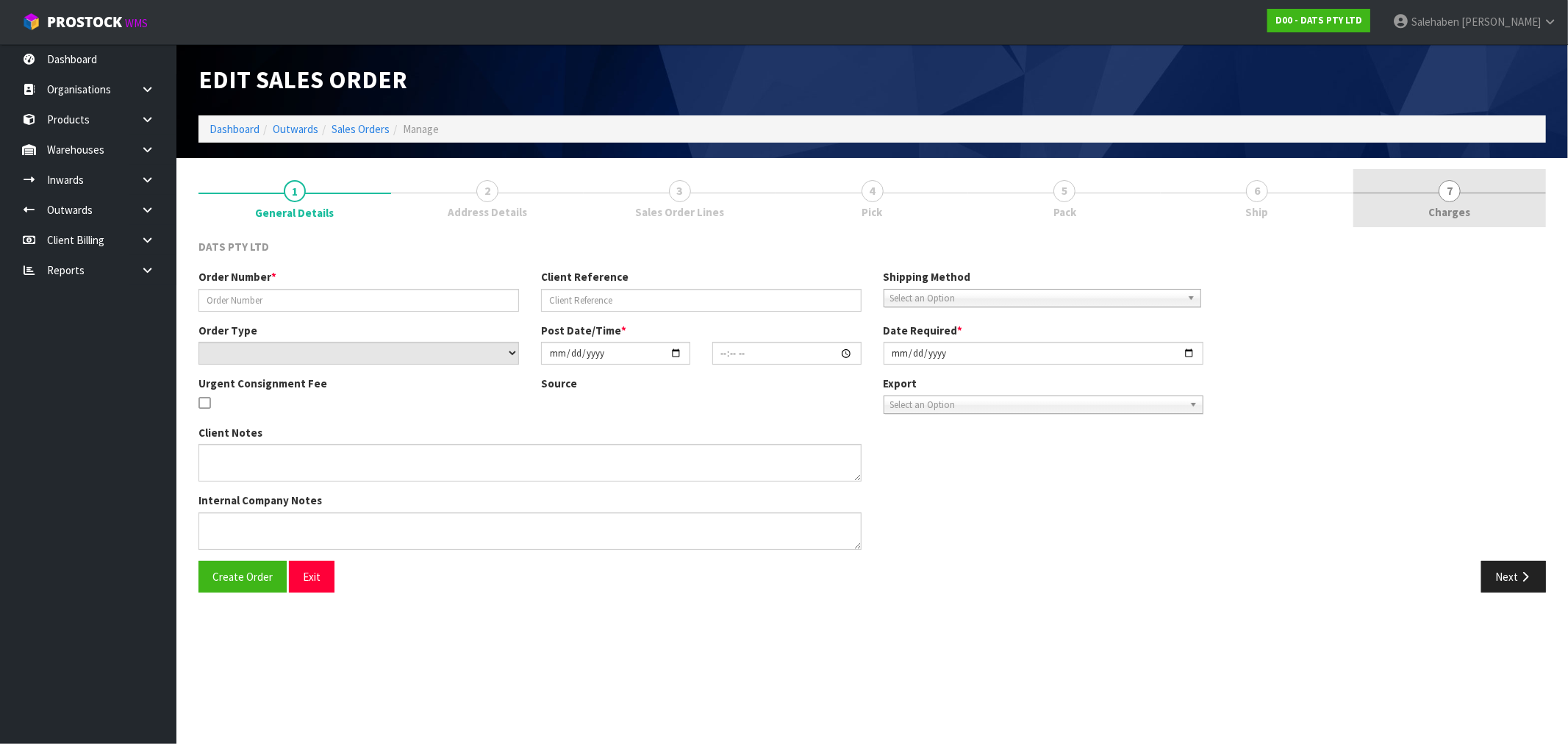
type input "9479Y100234342"
select select "number:0"
type input "[DATE]"
type input "08:47:00.000"
type input "[DATE]"
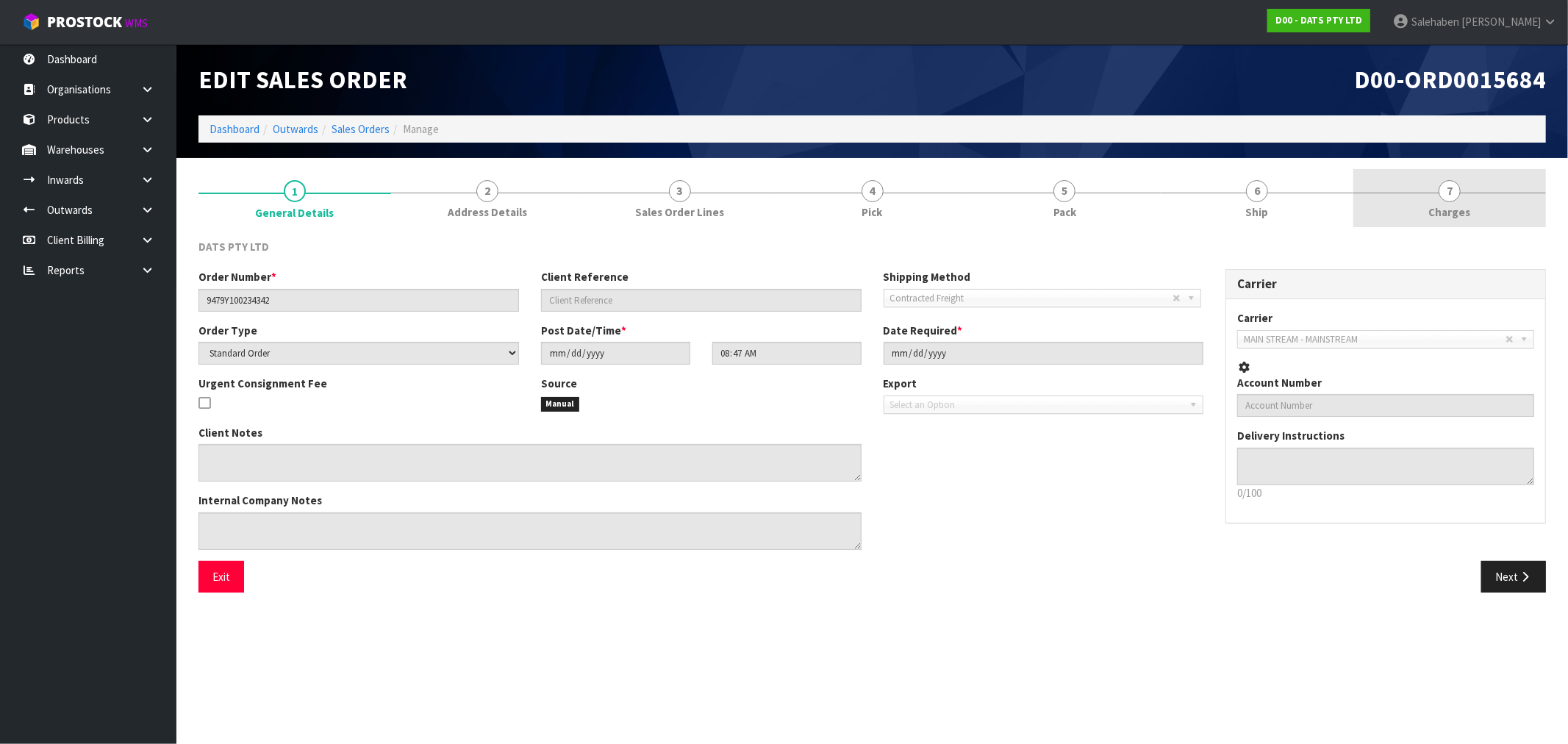
click at [1443, 215] on span "Charges" at bounding box center [1450, 212] width 42 height 16
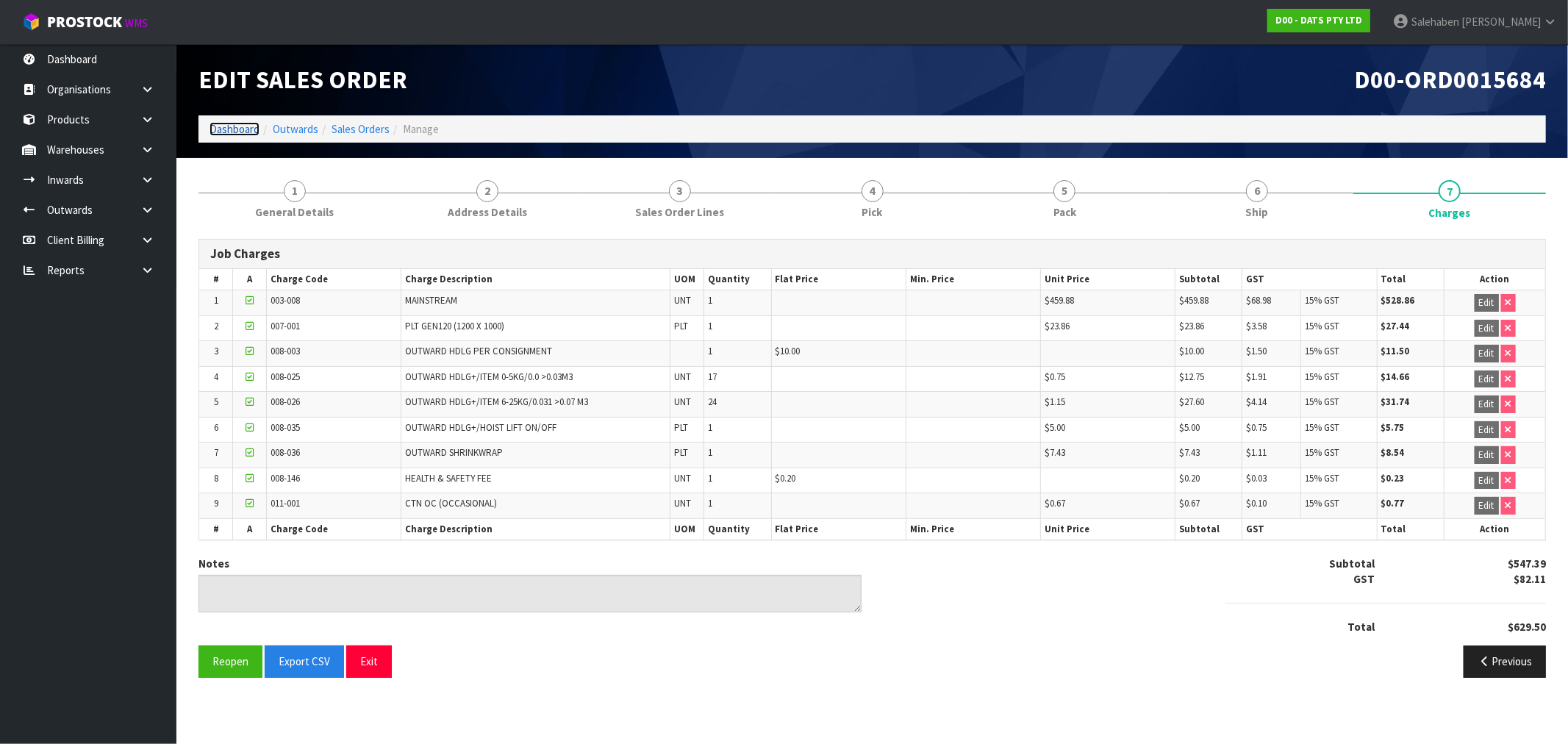
click at [247, 122] on link "Dashboard" at bounding box center [234, 129] width 50 height 14
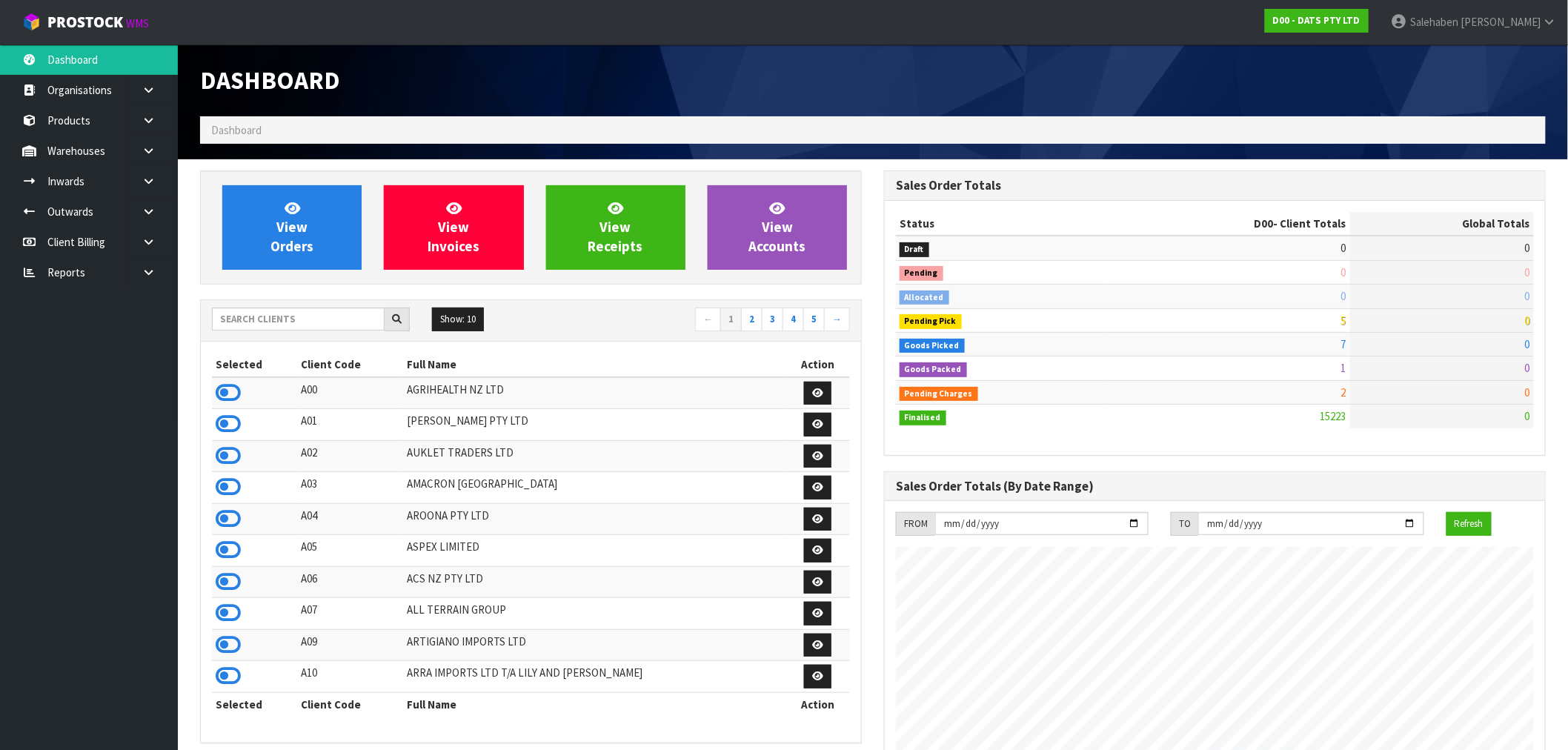
scroll to position [924, 684]
click at [290, 320] on input "text" at bounding box center [298, 319] width 173 height 23
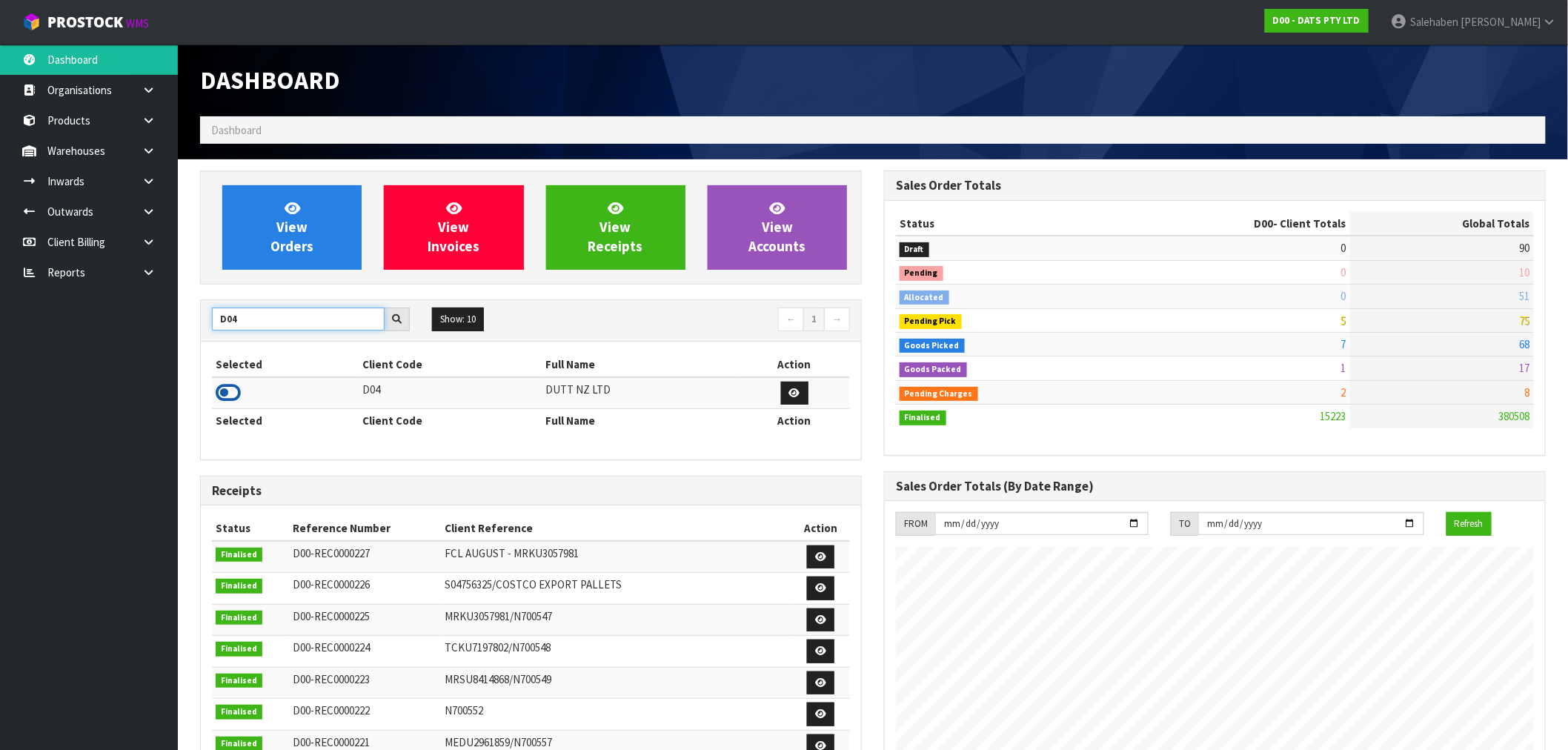
type input "D04"
click at [239, 389] on icon at bounding box center [227, 393] width 25 height 23
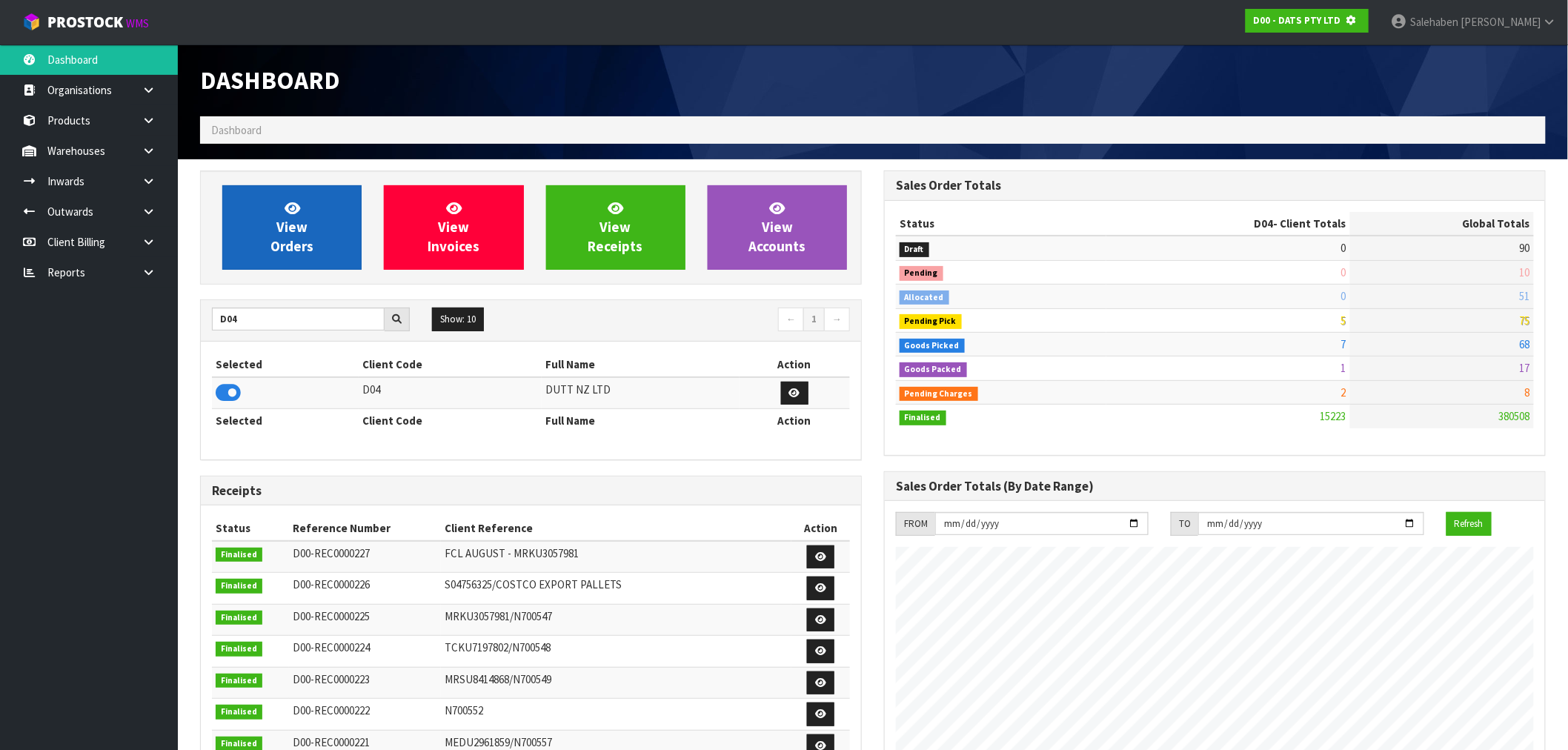
scroll to position [740335, 740303]
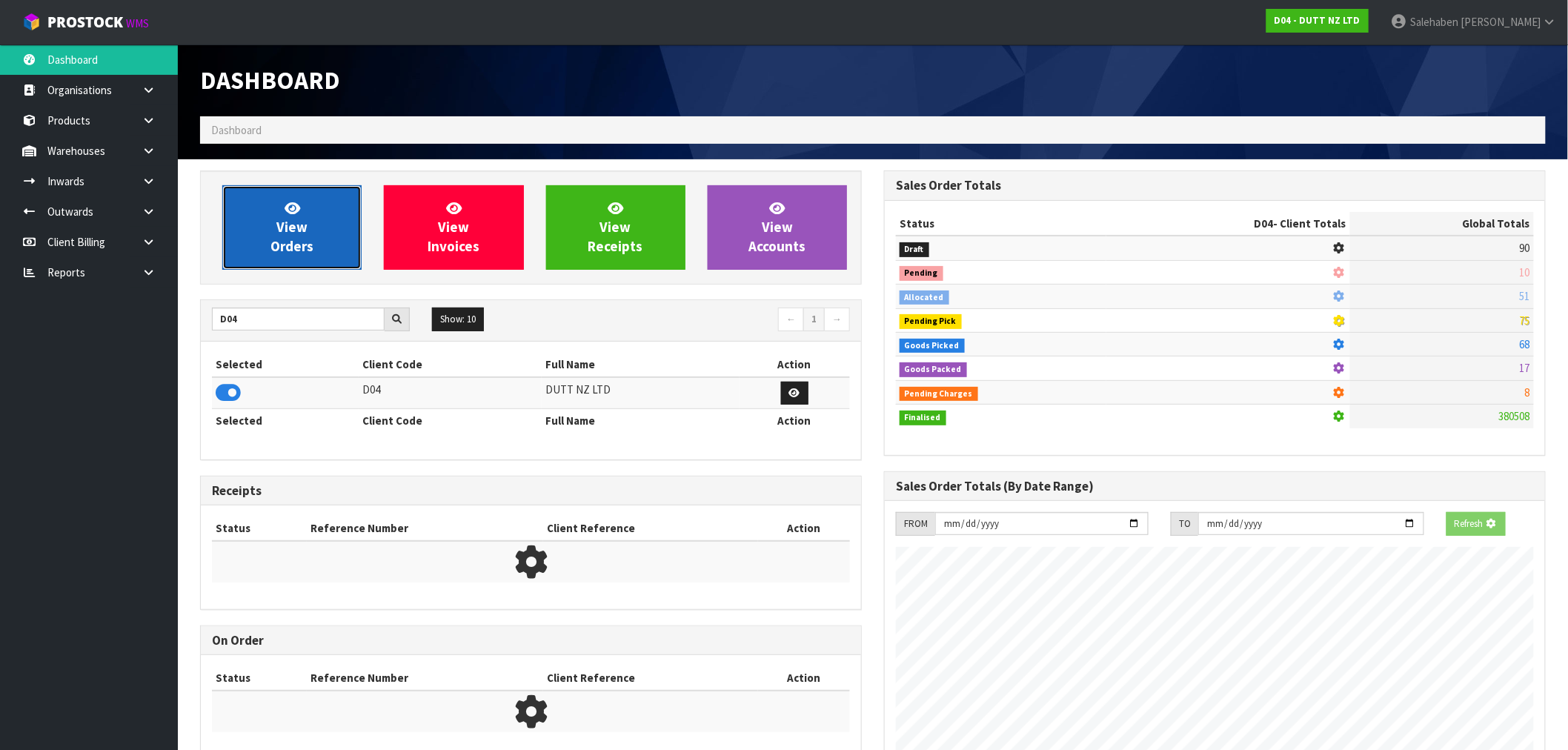
click at [312, 252] on link "View Orders" at bounding box center [292, 227] width 140 height 84
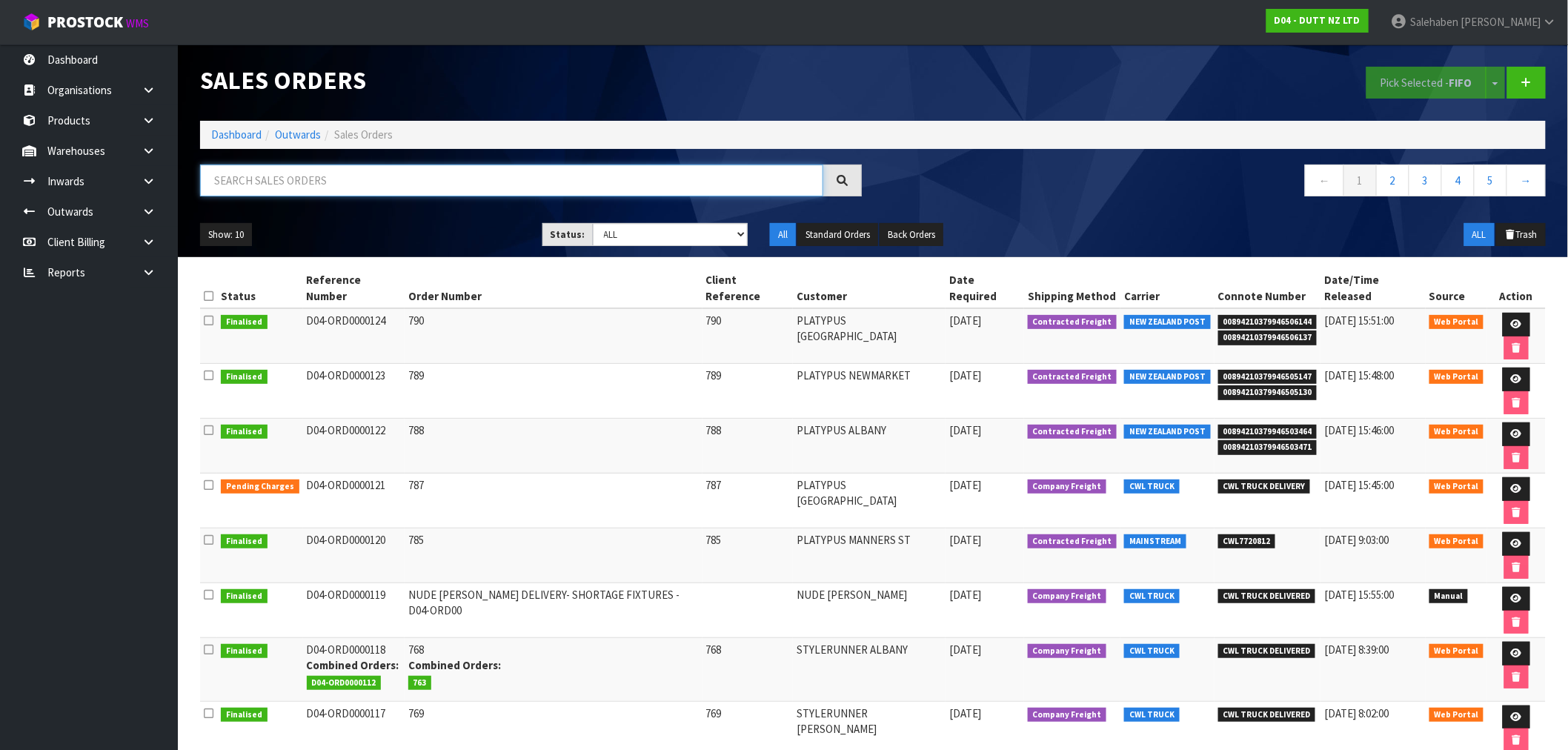
paste input "CWL7720812"
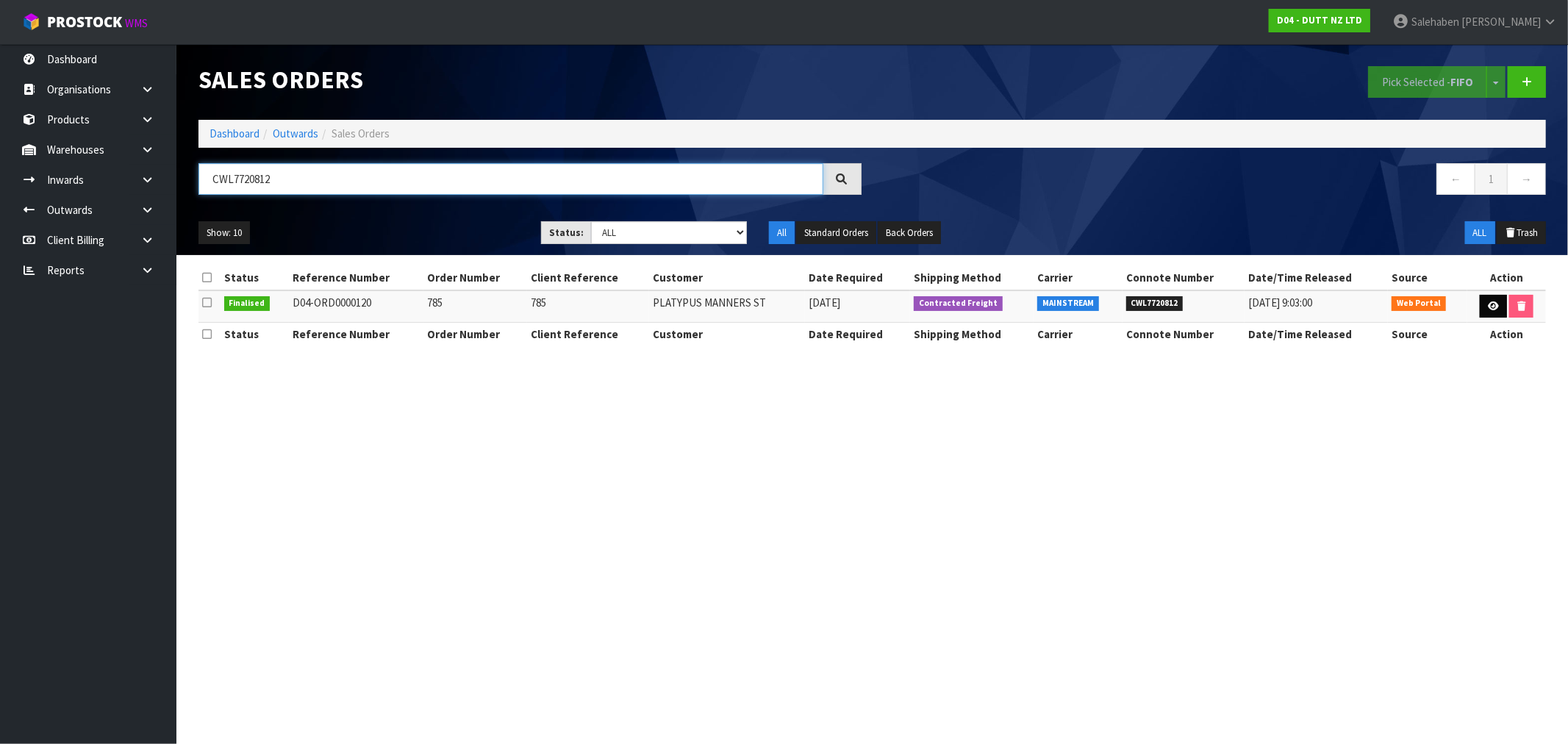
type input "CWL7720812"
click at [1500, 305] on link at bounding box center [1494, 306] width 28 height 23
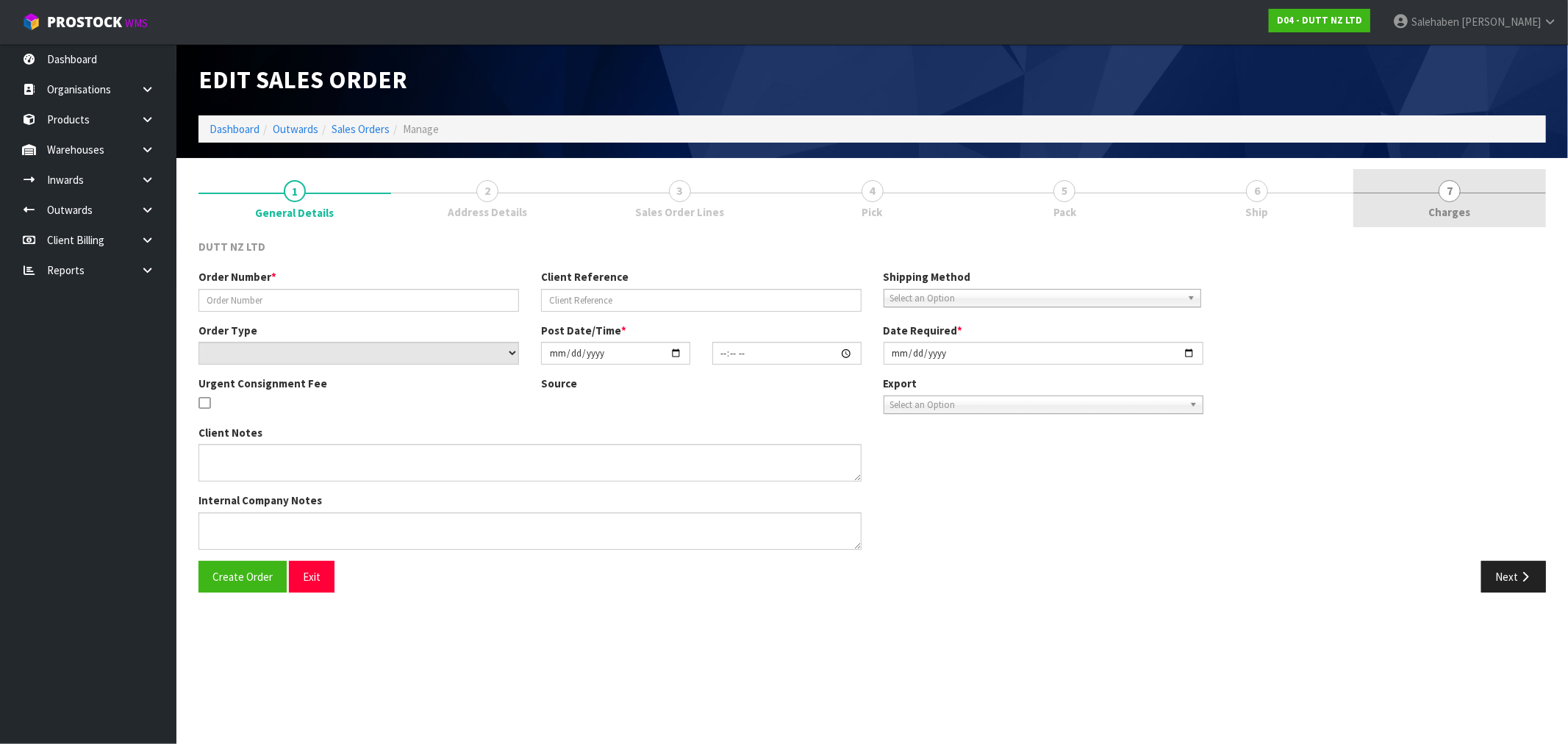
type input "785"
select select "number:0"
type input "[DATE]"
type input "11:40:00.000"
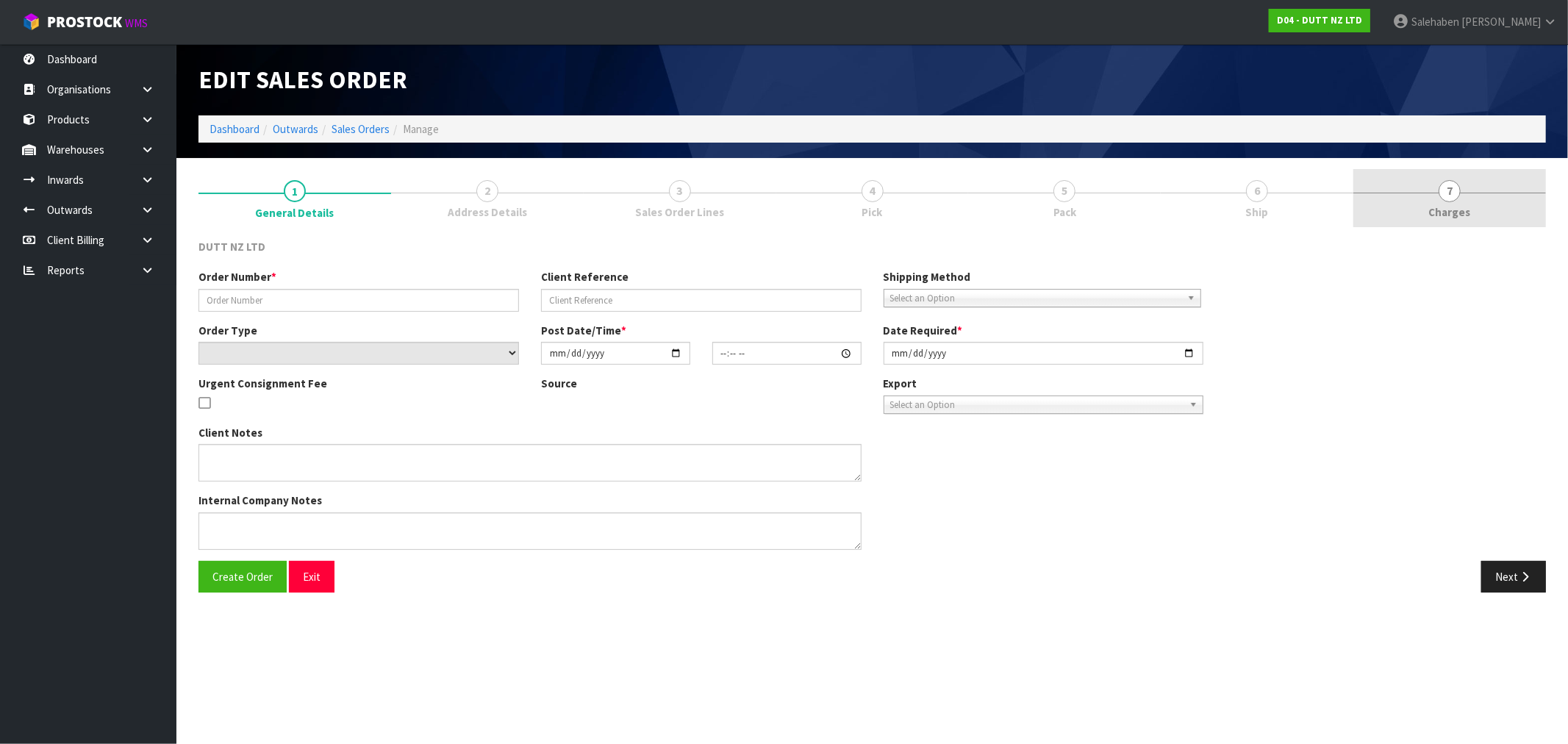
type input "[DATE]"
type textarea "DELVIERY TO STORE [PHONE_NUMBER]"
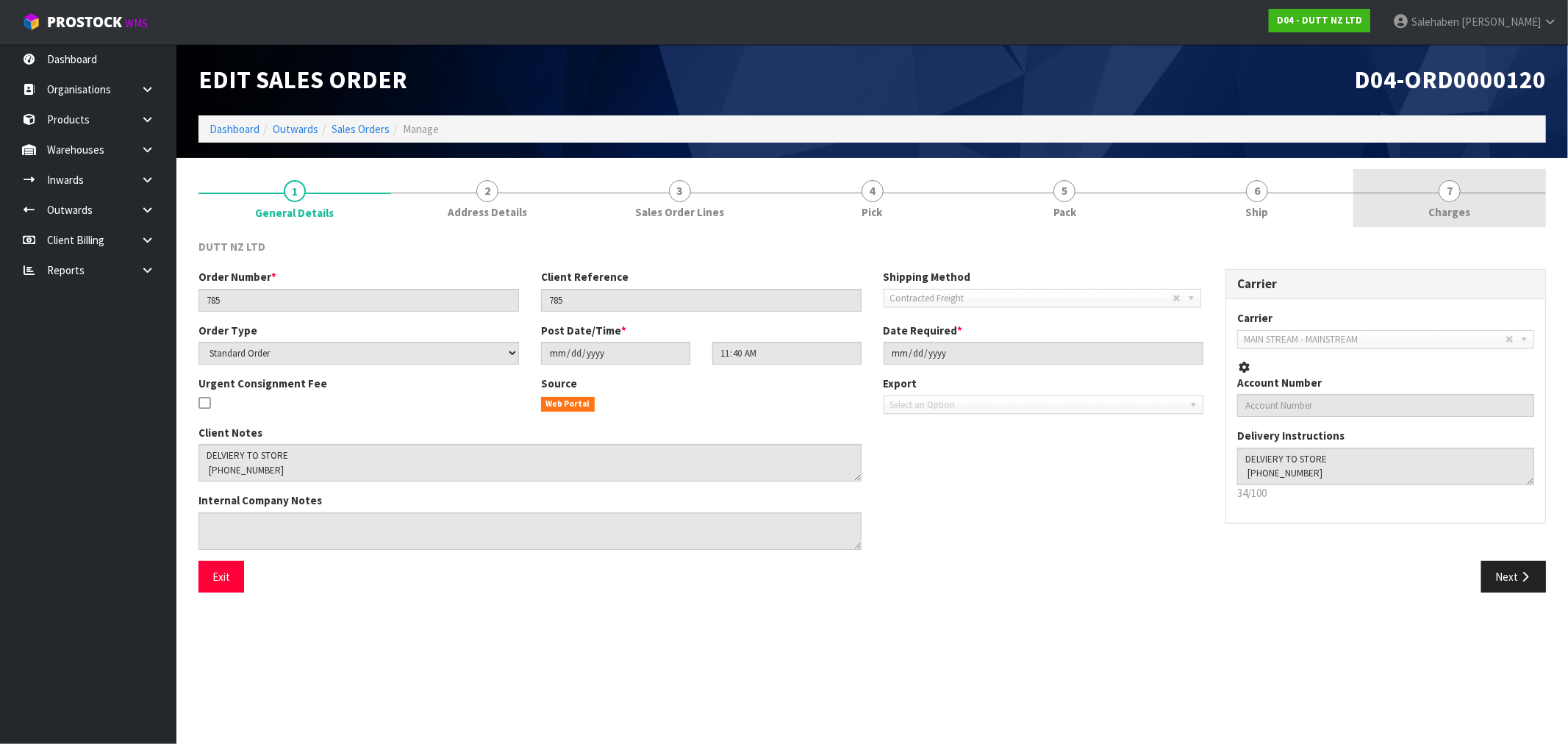
click at [1453, 208] on span "Charges" at bounding box center [1450, 212] width 42 height 16
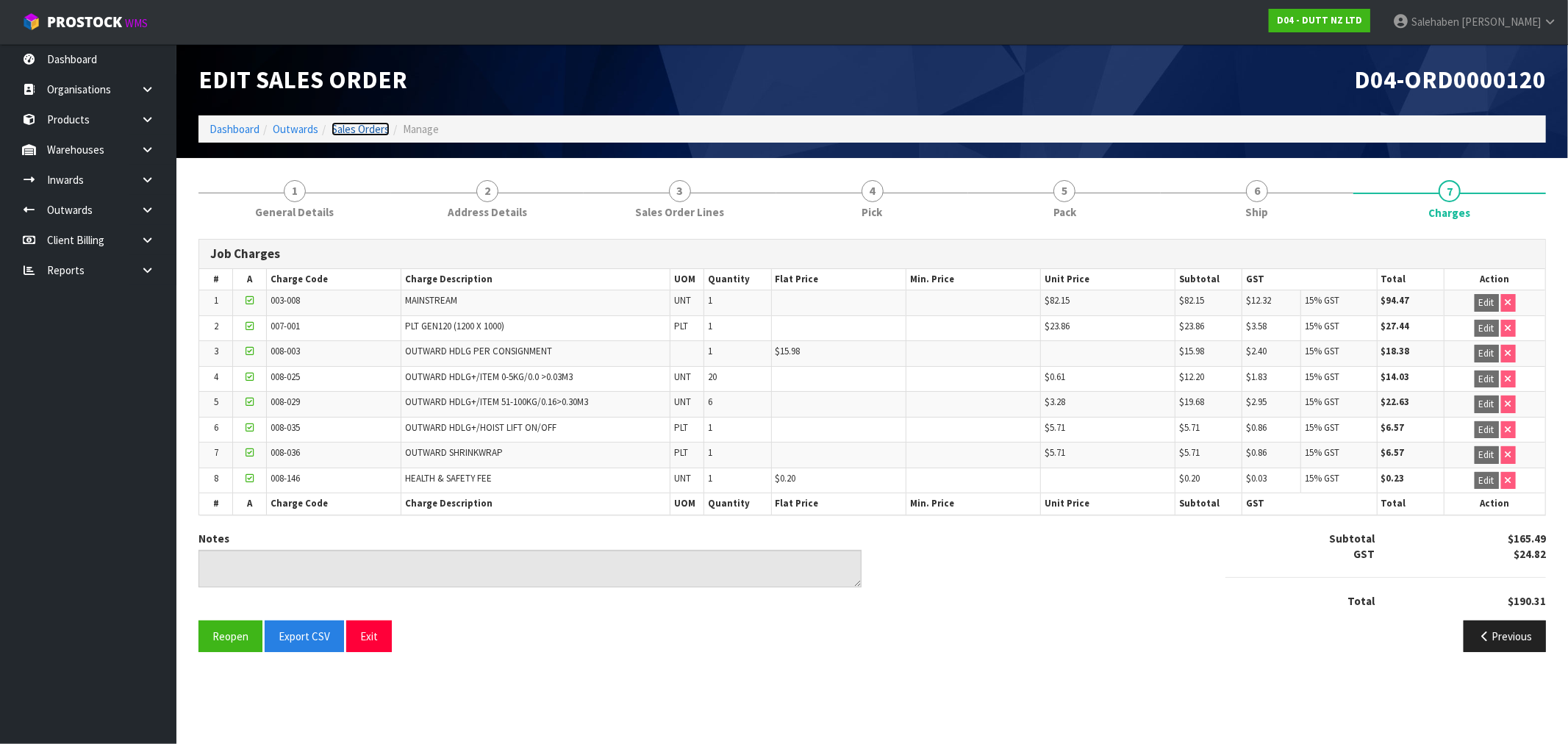
click at [365, 123] on link "Sales Orders" at bounding box center [360, 129] width 58 height 14
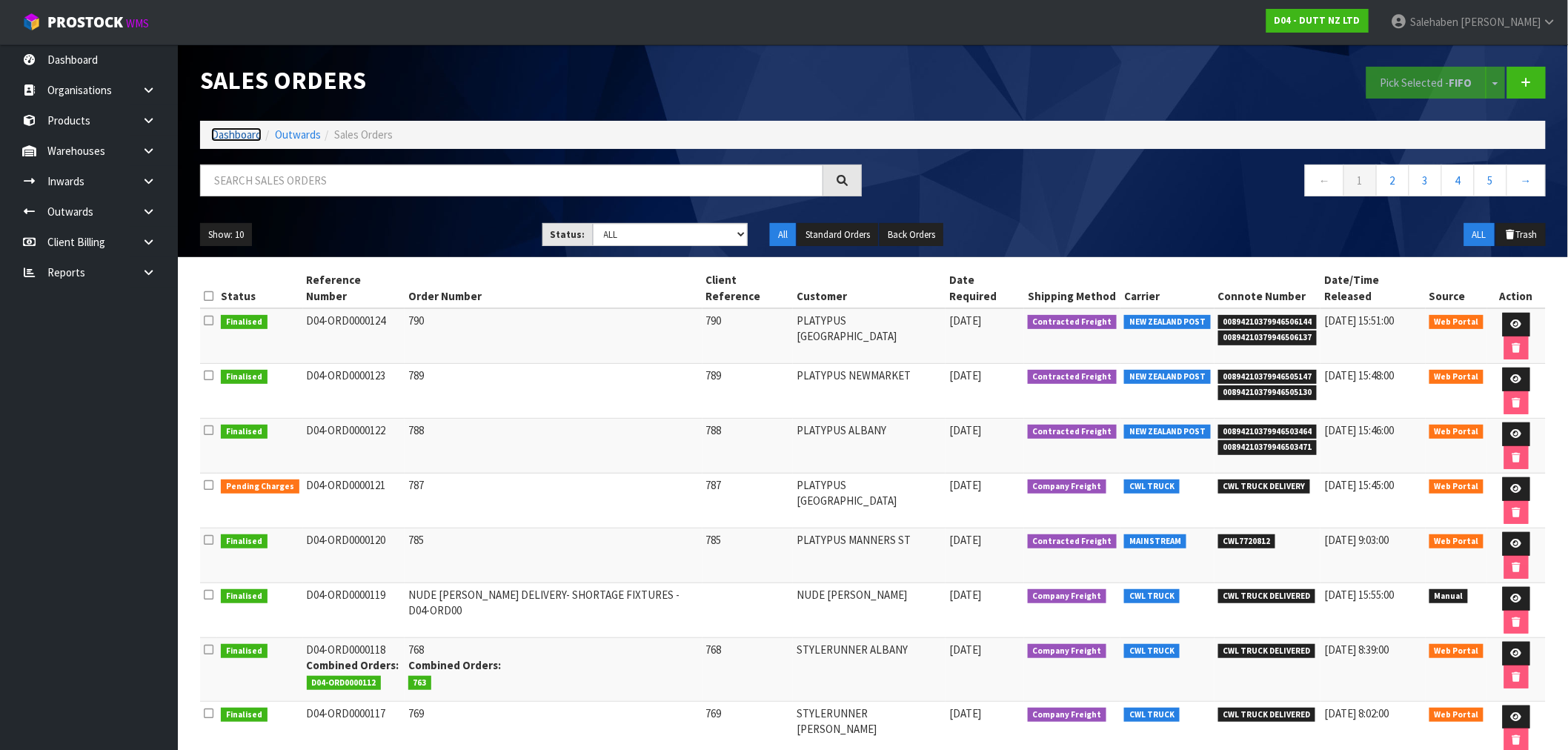
click at [246, 130] on link "Dashboard" at bounding box center [236, 135] width 50 height 14
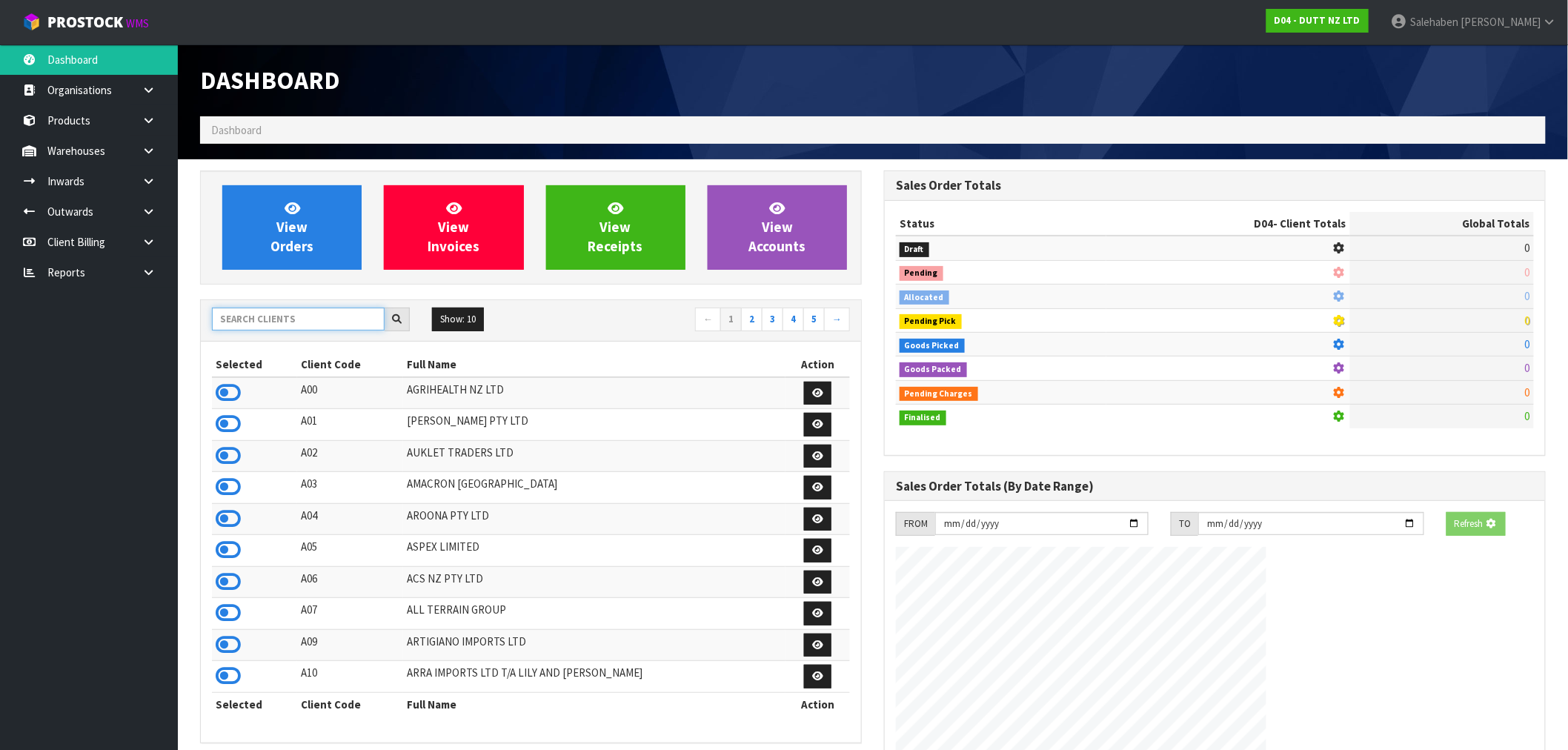
click at [279, 321] on input "text" at bounding box center [298, 319] width 173 height 23
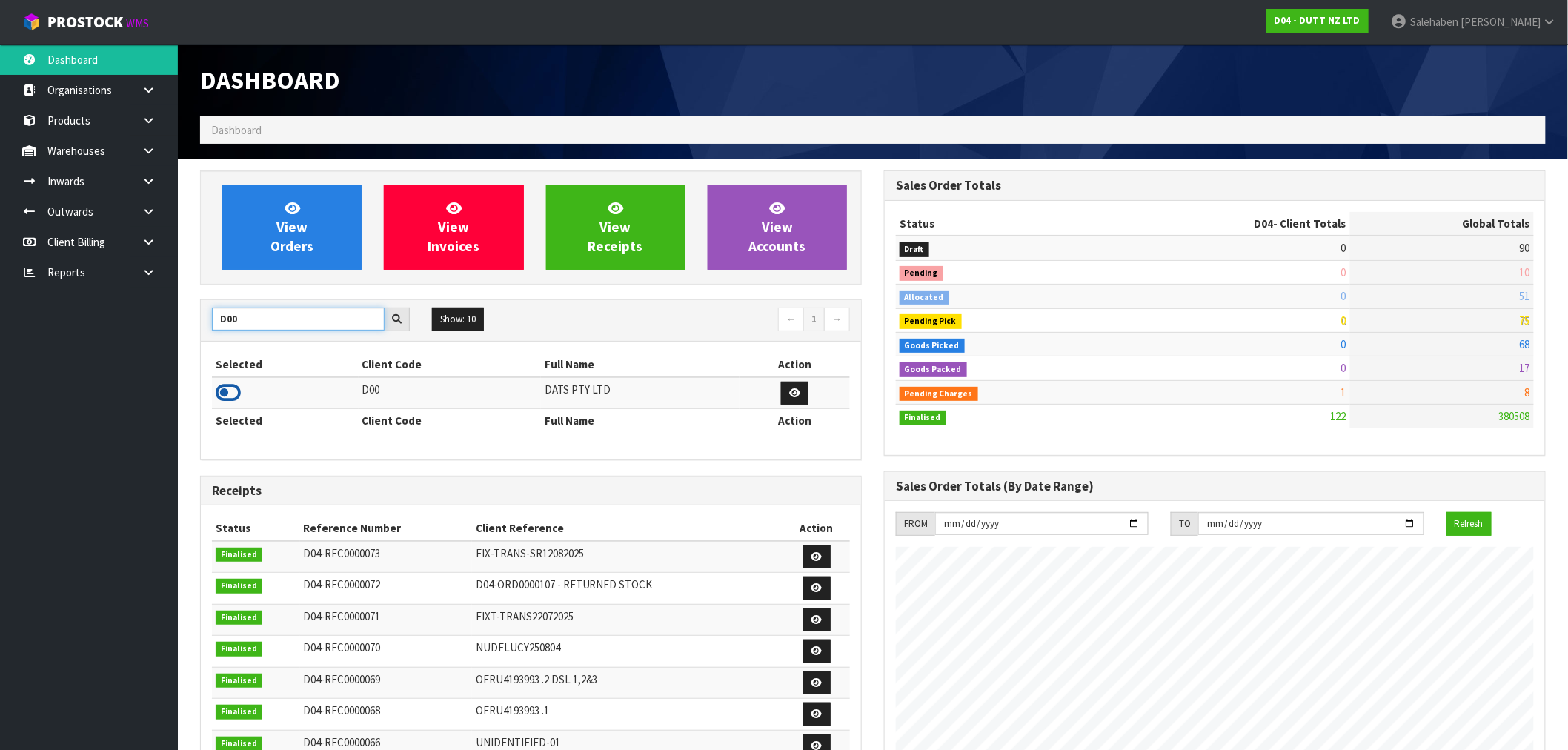
type input "D00"
click at [225, 395] on icon at bounding box center [227, 393] width 25 height 23
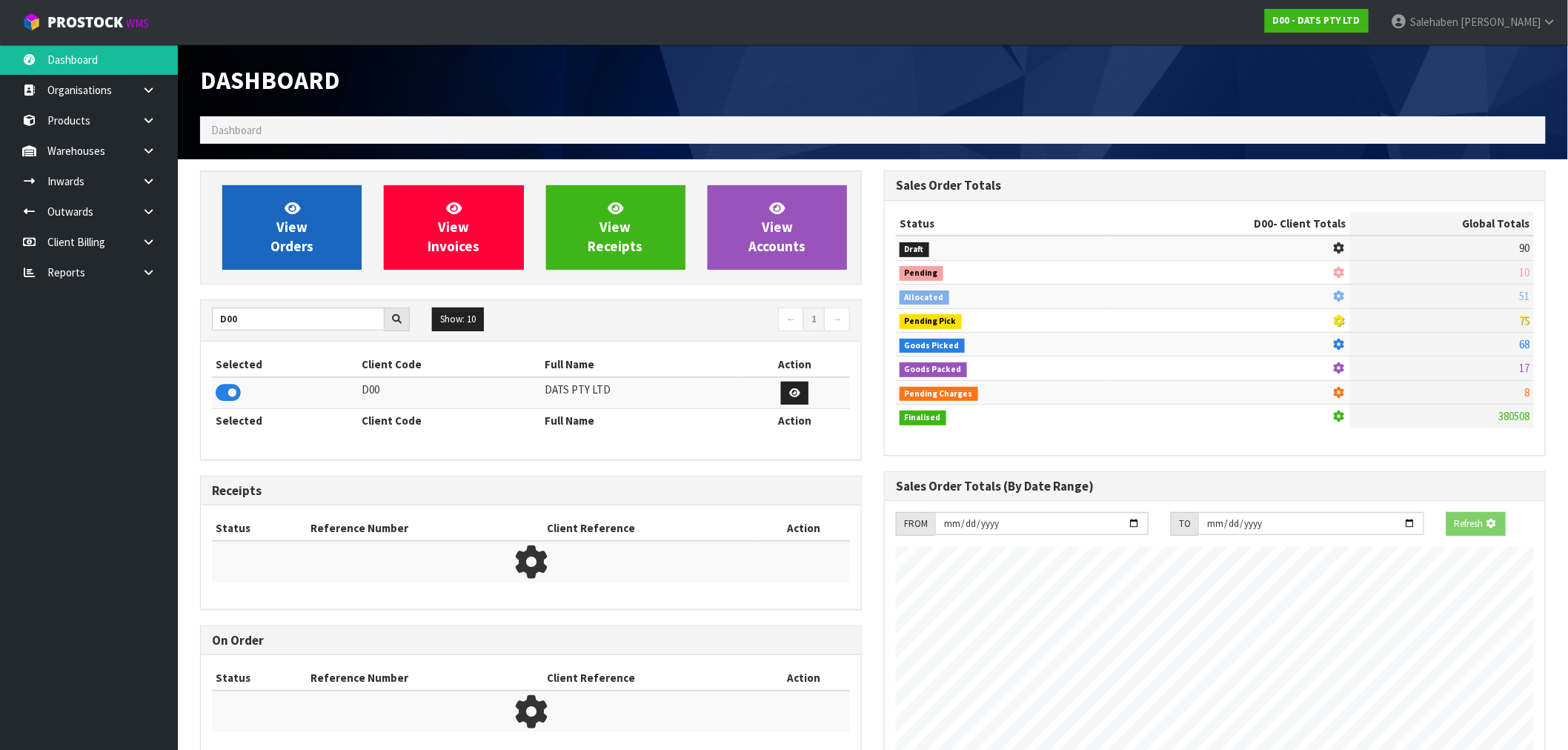
scroll to position [740335, 740303]
click at [305, 269] on link "View Orders" at bounding box center [292, 227] width 140 height 84
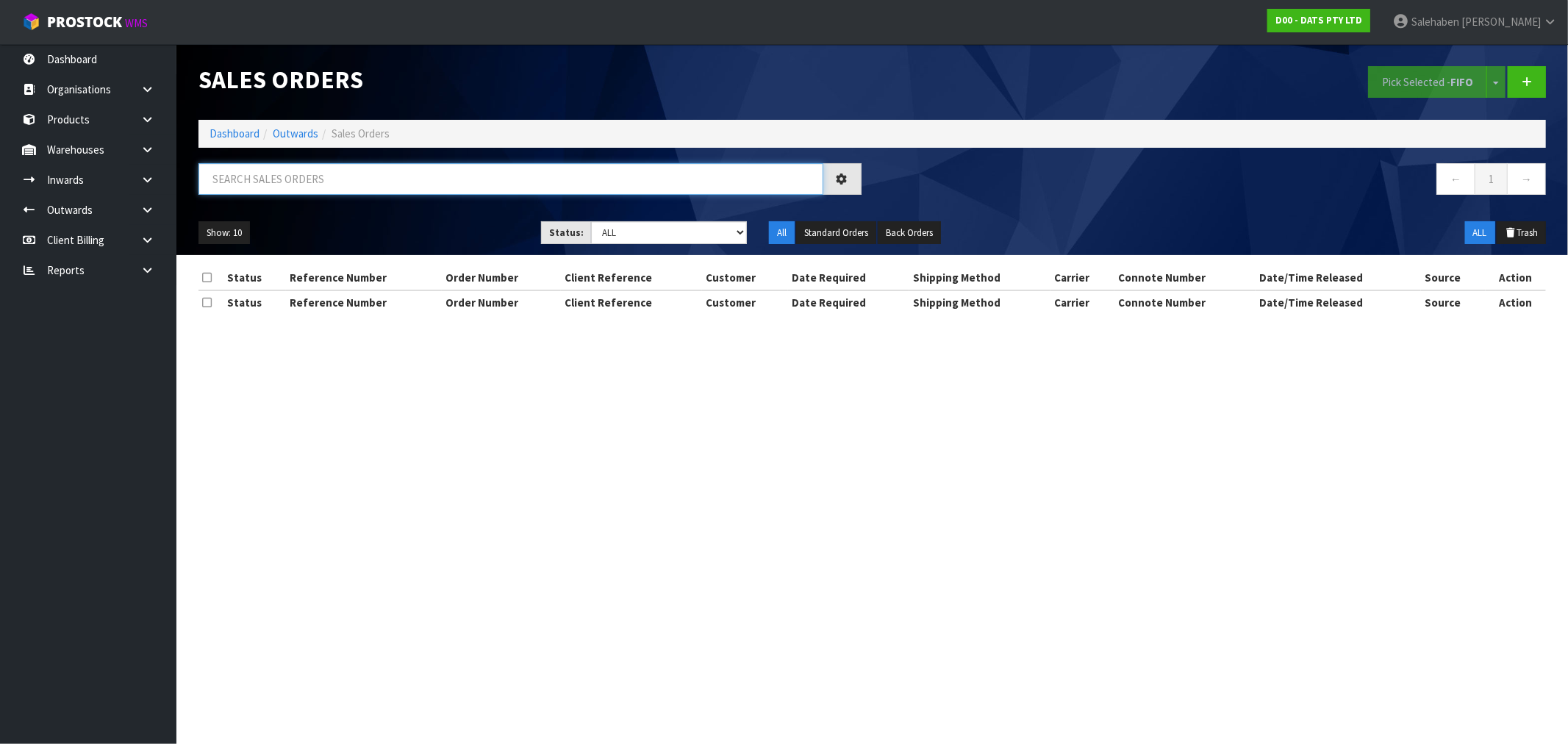
click at [473, 177] on input "text" at bounding box center [511, 179] width 625 height 32
paste input "CWL7720821"
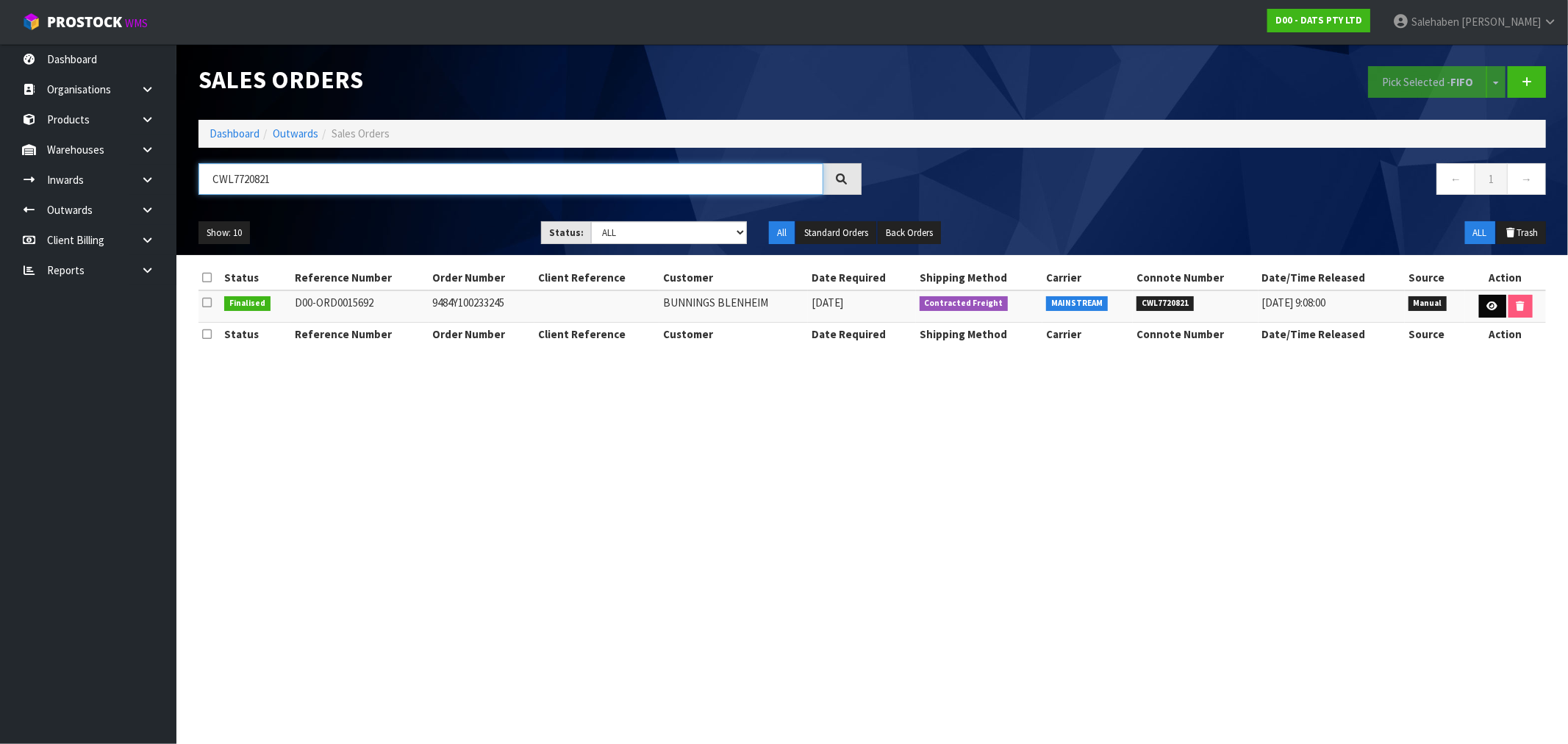
type input "CWL7720821"
click at [1495, 305] on icon at bounding box center [1493, 306] width 11 height 9
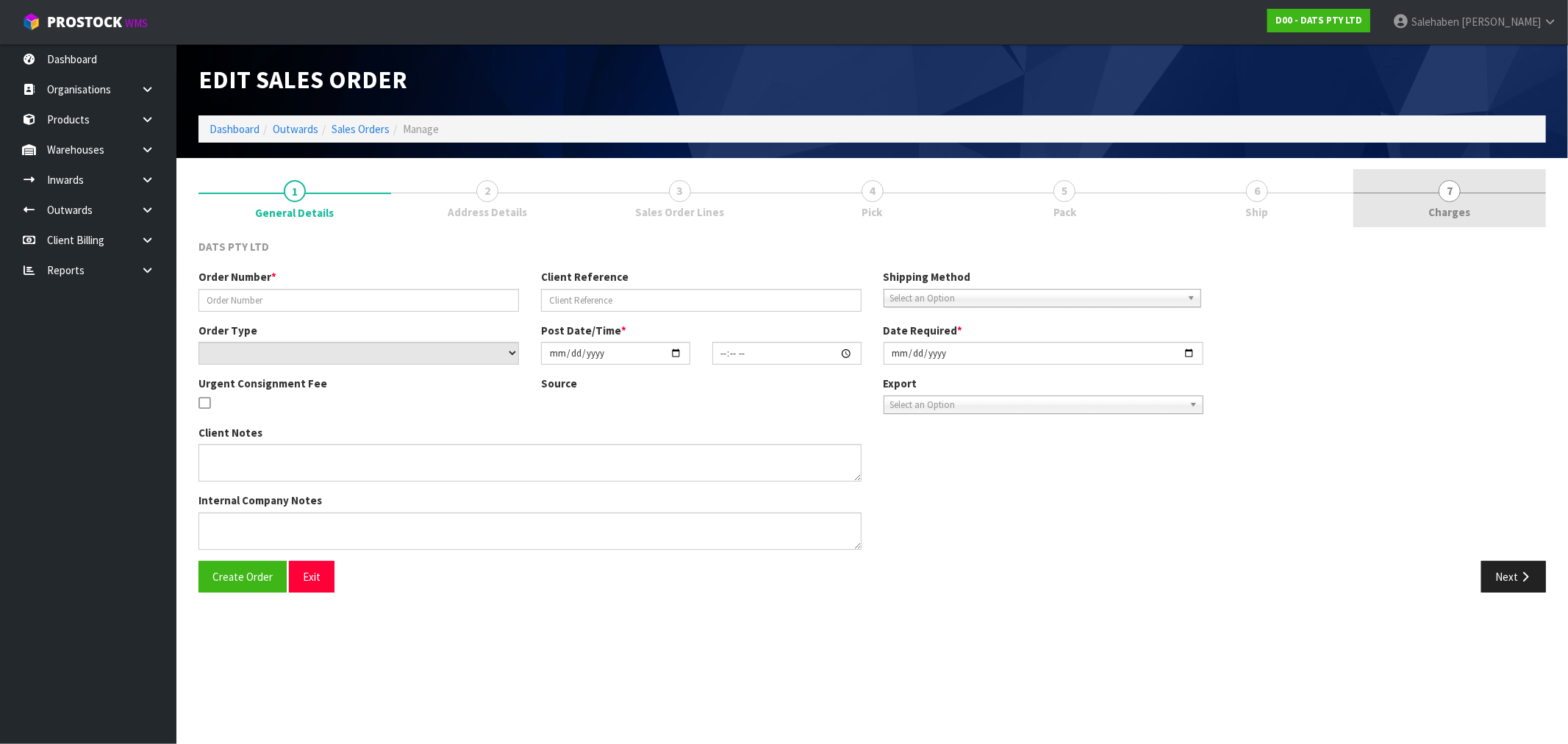
drag, startPoint x: 1439, startPoint y: 214, endPoint x: 1440, endPoint y: 203, distance: 11.0
click at [1440, 212] on span "Charges" at bounding box center [1450, 212] width 42 height 16
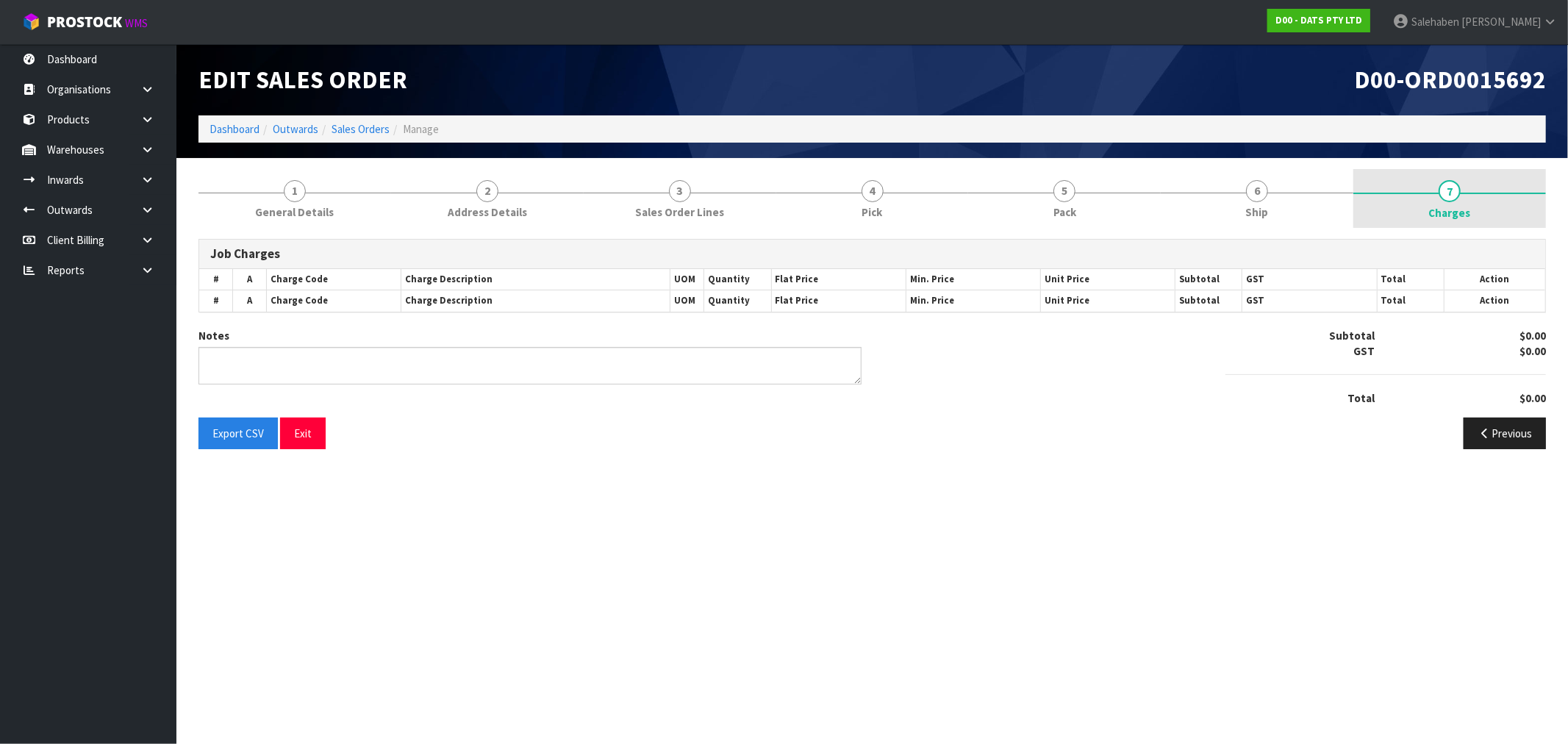
click at [1447, 208] on span "Charges" at bounding box center [1450, 213] width 42 height 16
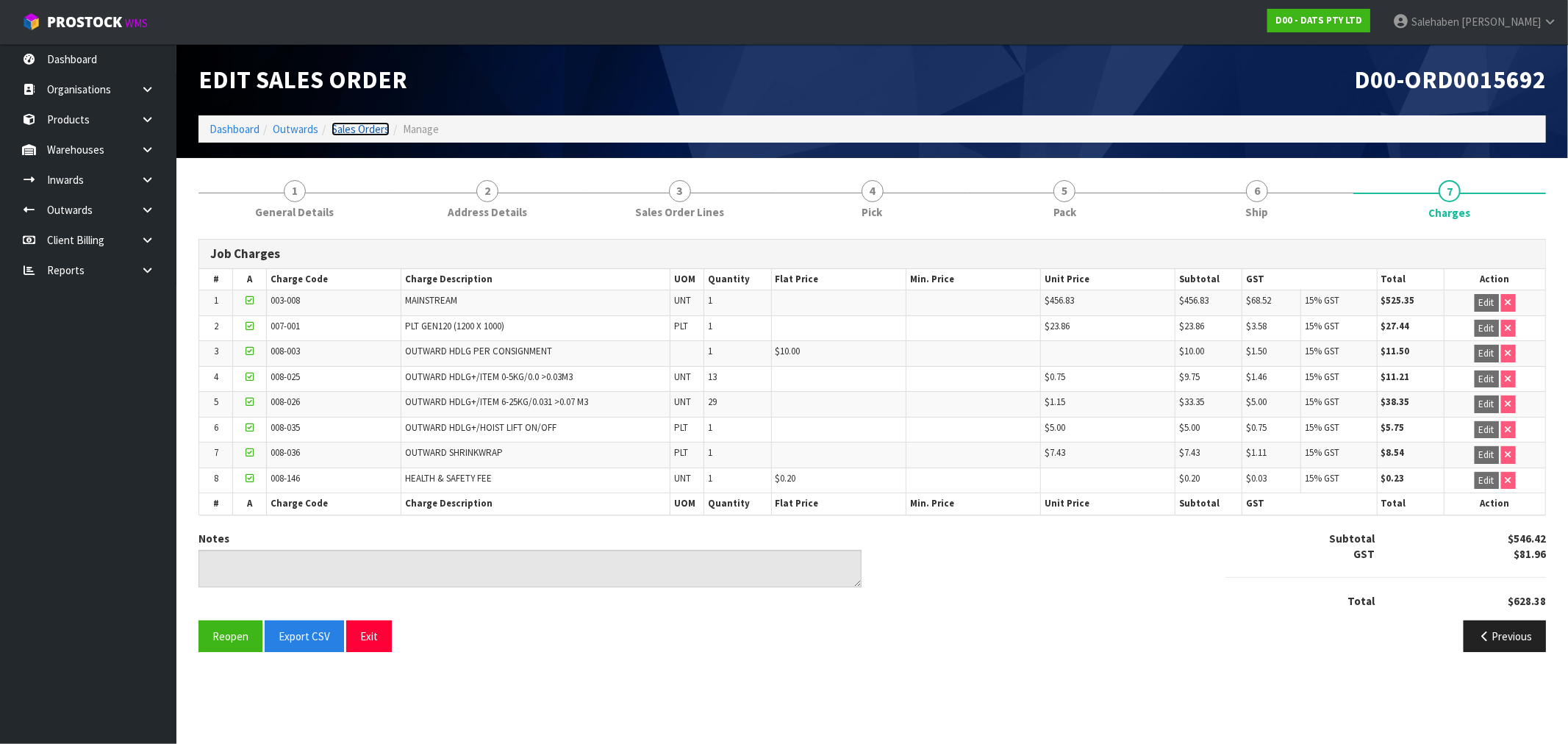
click at [355, 127] on link "Sales Orders" at bounding box center [360, 129] width 58 height 14
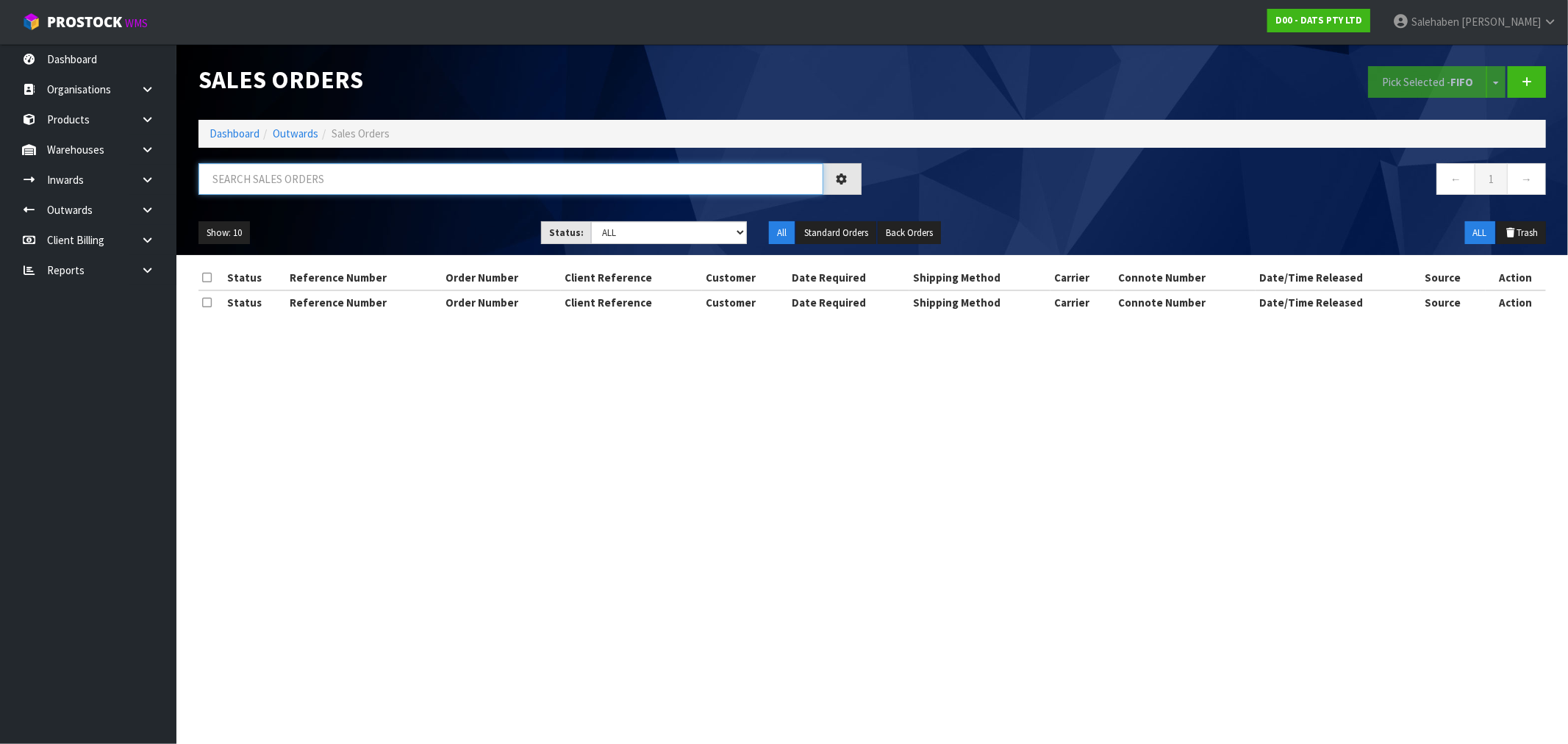
click at [332, 179] on input "text" at bounding box center [511, 179] width 625 height 32
paste input "CWL7720824"
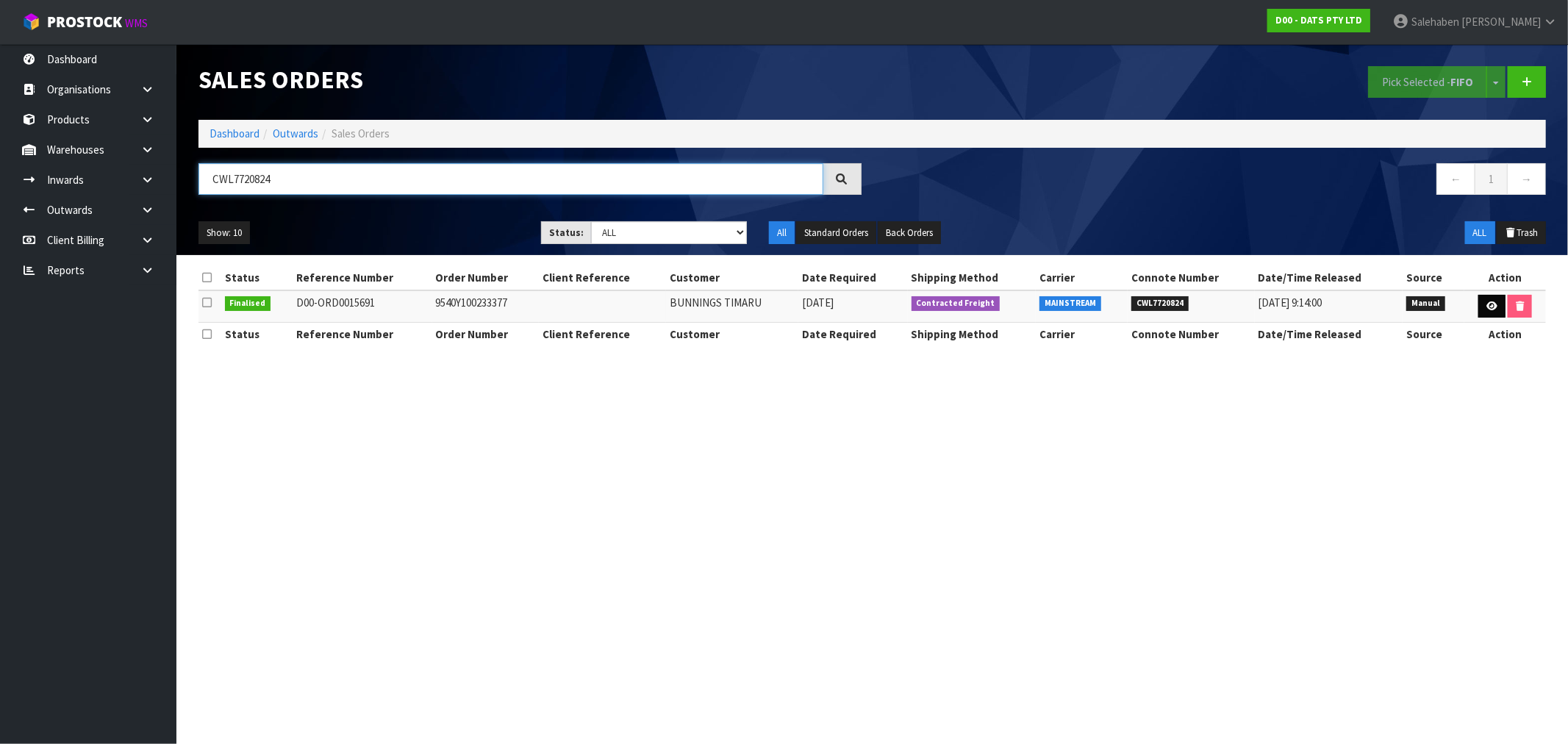
type input "CWL7720824"
click at [1488, 310] on icon at bounding box center [1492, 306] width 11 height 9
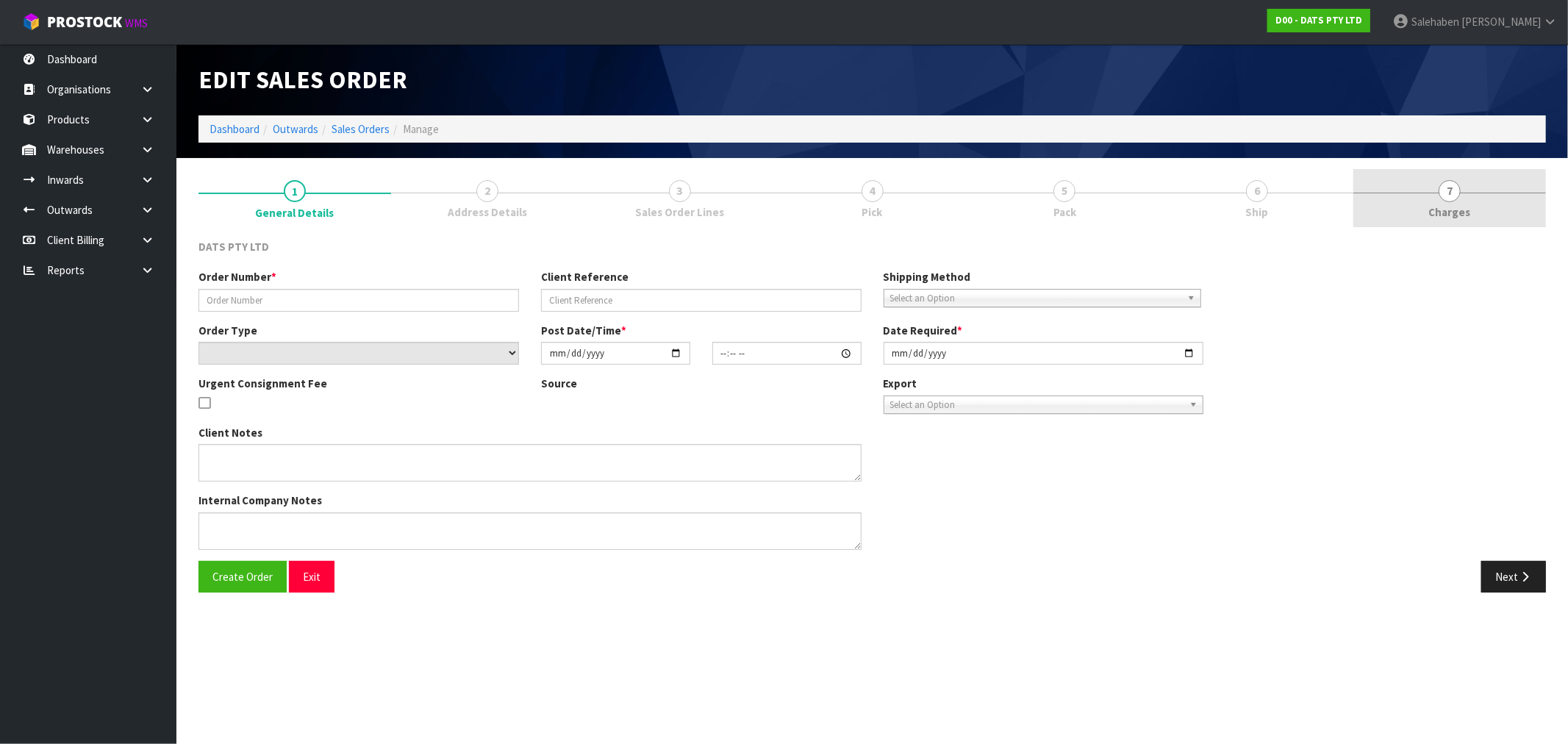
type input "9540Y100233377"
select select "number:0"
type input "[DATE]"
type input "09:04:00.000"
type input "[DATE]"
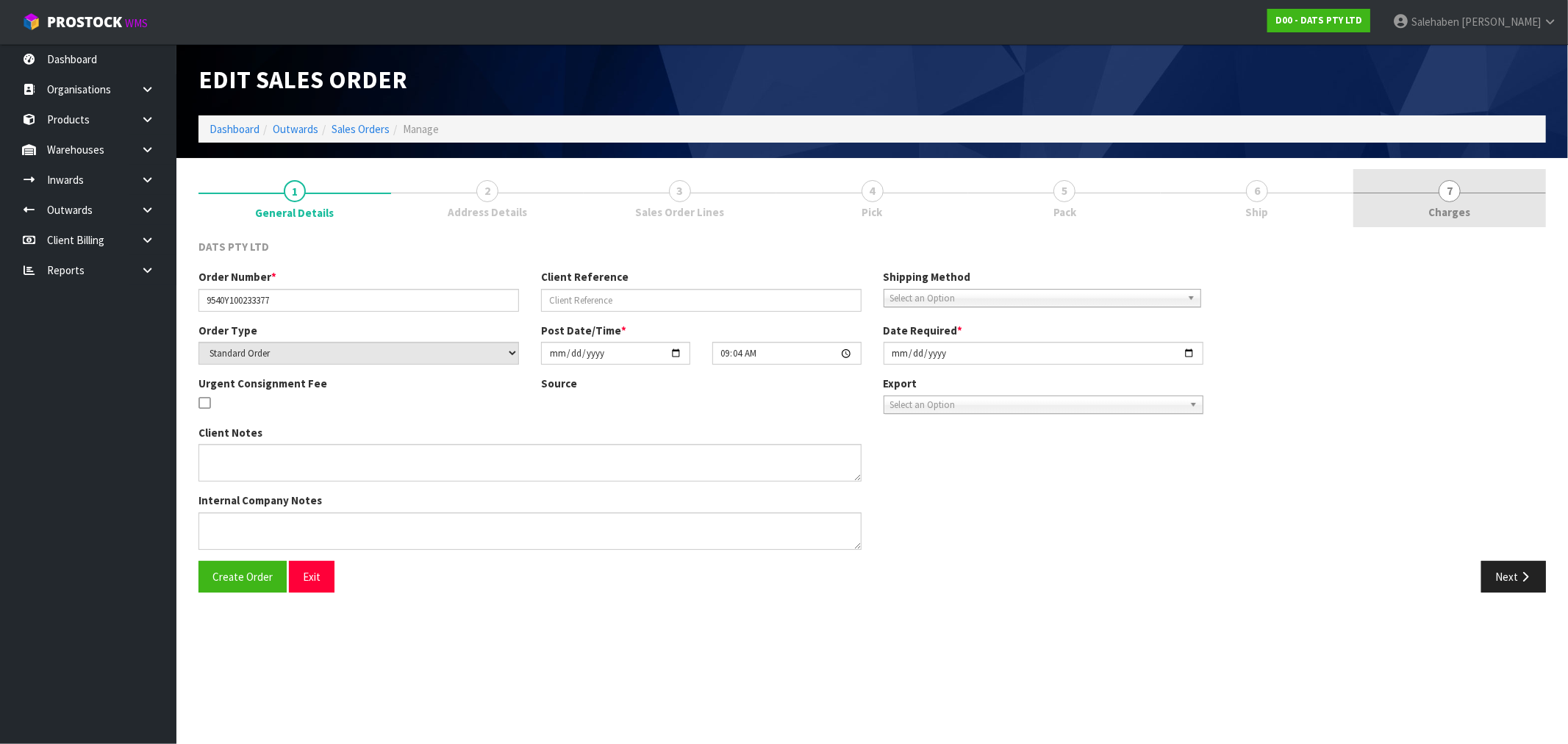
click at [1454, 201] on link "7 [GEOGRAPHIC_DATA]" at bounding box center [1450, 197] width 193 height 58
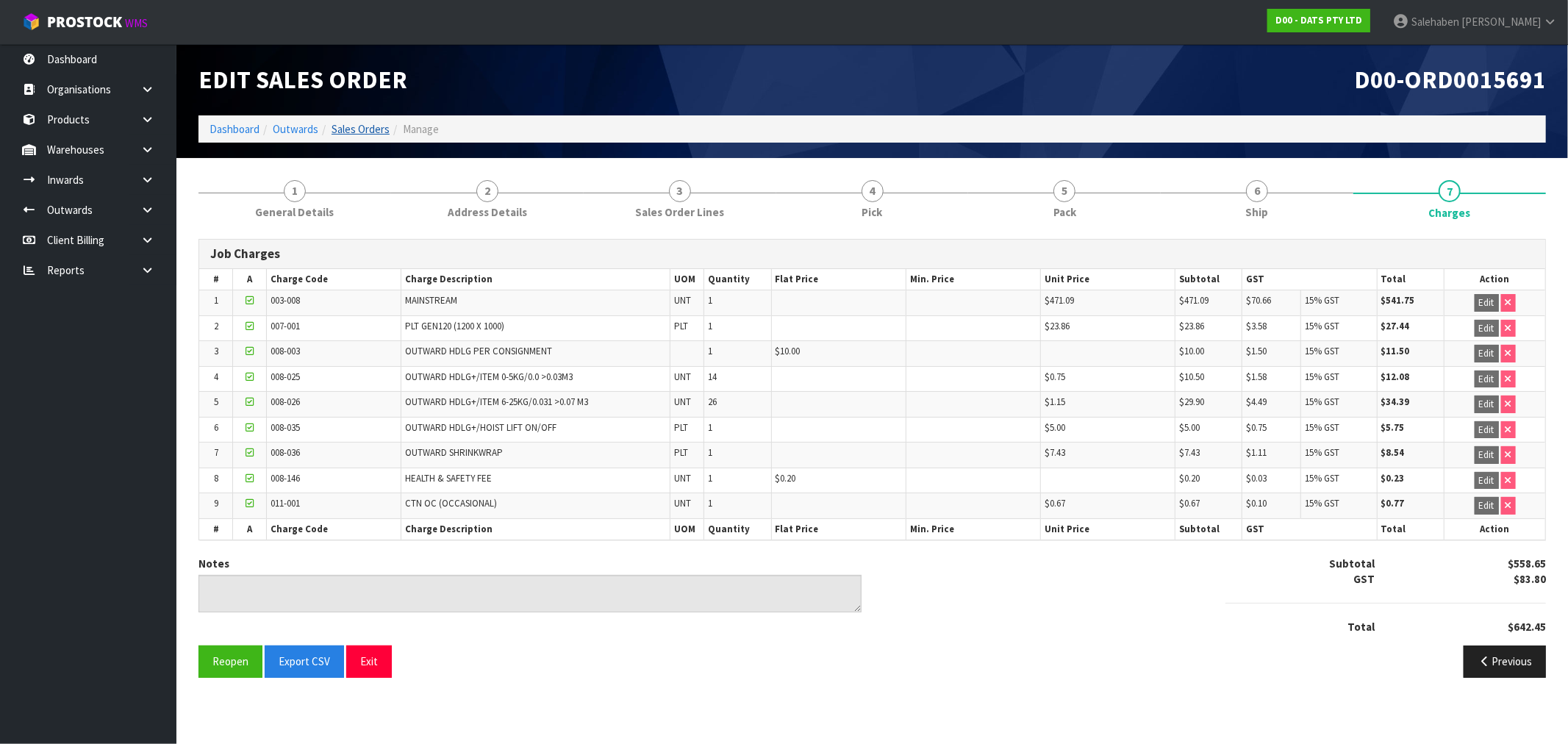
click at [362, 136] on li "Sales Orders" at bounding box center [354, 129] width 71 height 16
click at [360, 136] on li "Sales Orders" at bounding box center [354, 129] width 71 height 16
click at [346, 127] on link "Sales Orders" at bounding box center [360, 129] width 58 height 14
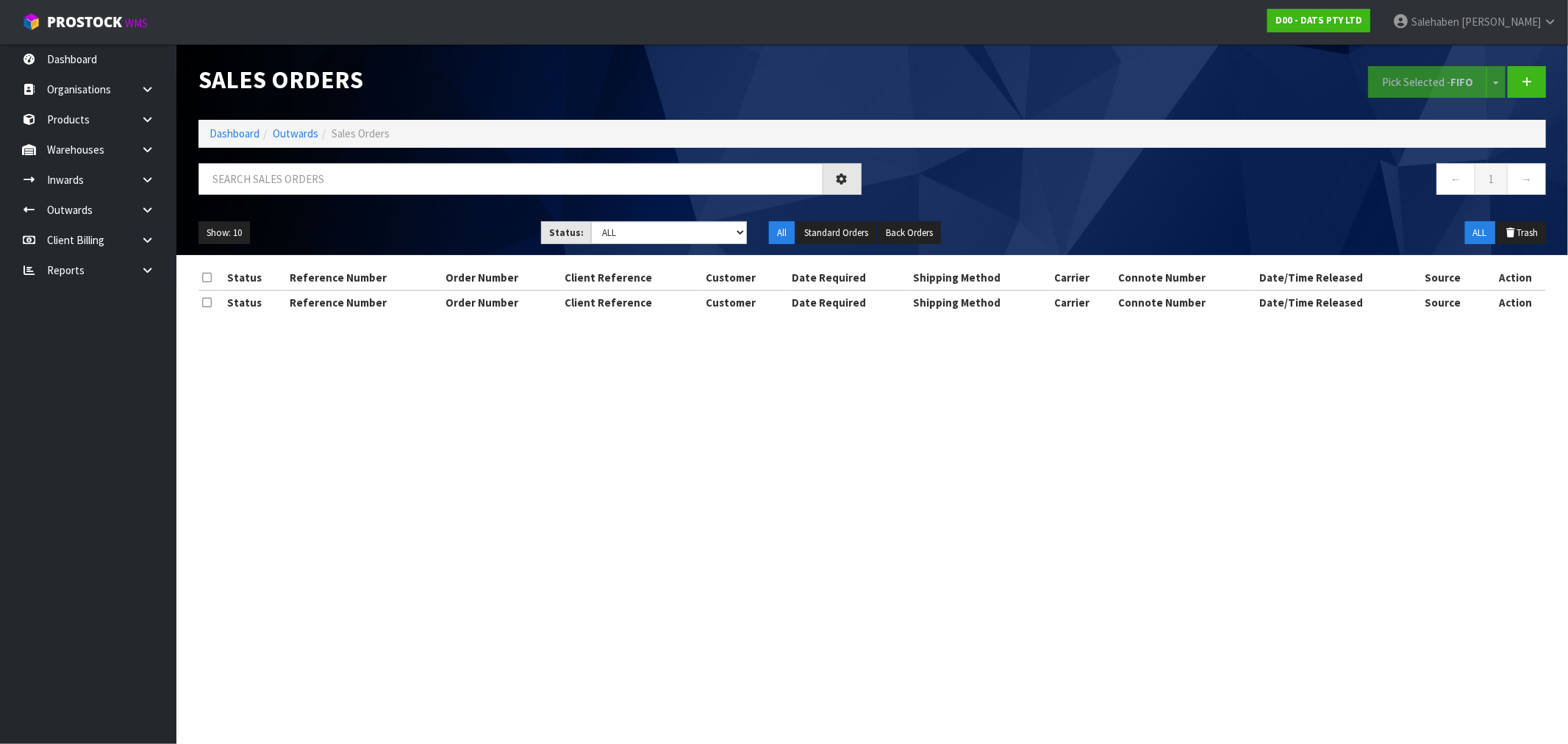
click at [282, 162] on div "Sales Orders Pick Selected - FIFO Split button! FIFO - First In First Out FEFO …" at bounding box center [872, 149] width 1370 height 211
click at [272, 174] on input "text" at bounding box center [511, 179] width 625 height 32
paste input "CWL7720831"
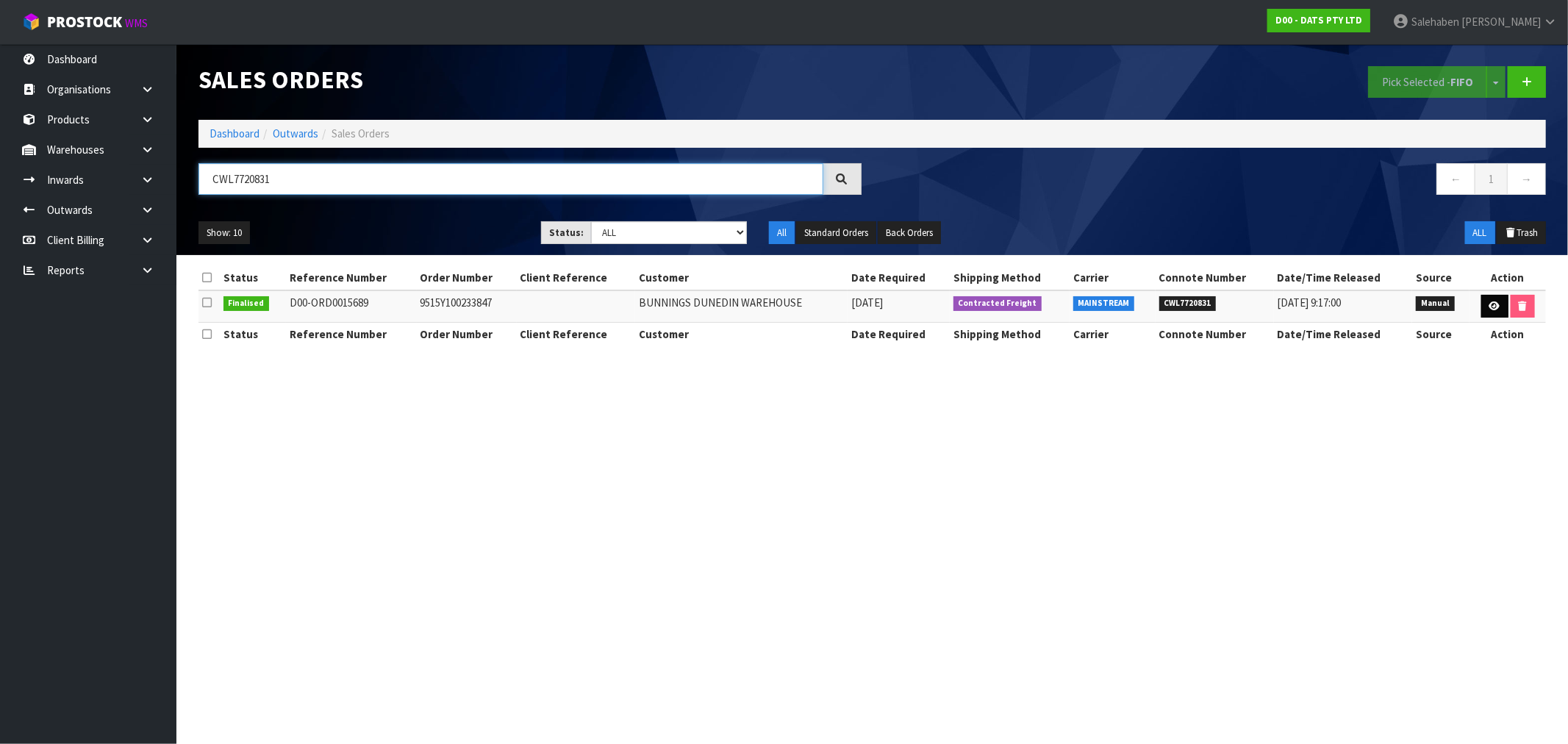
type input "CWL7720831"
click at [1491, 305] on icon at bounding box center [1495, 306] width 11 height 9
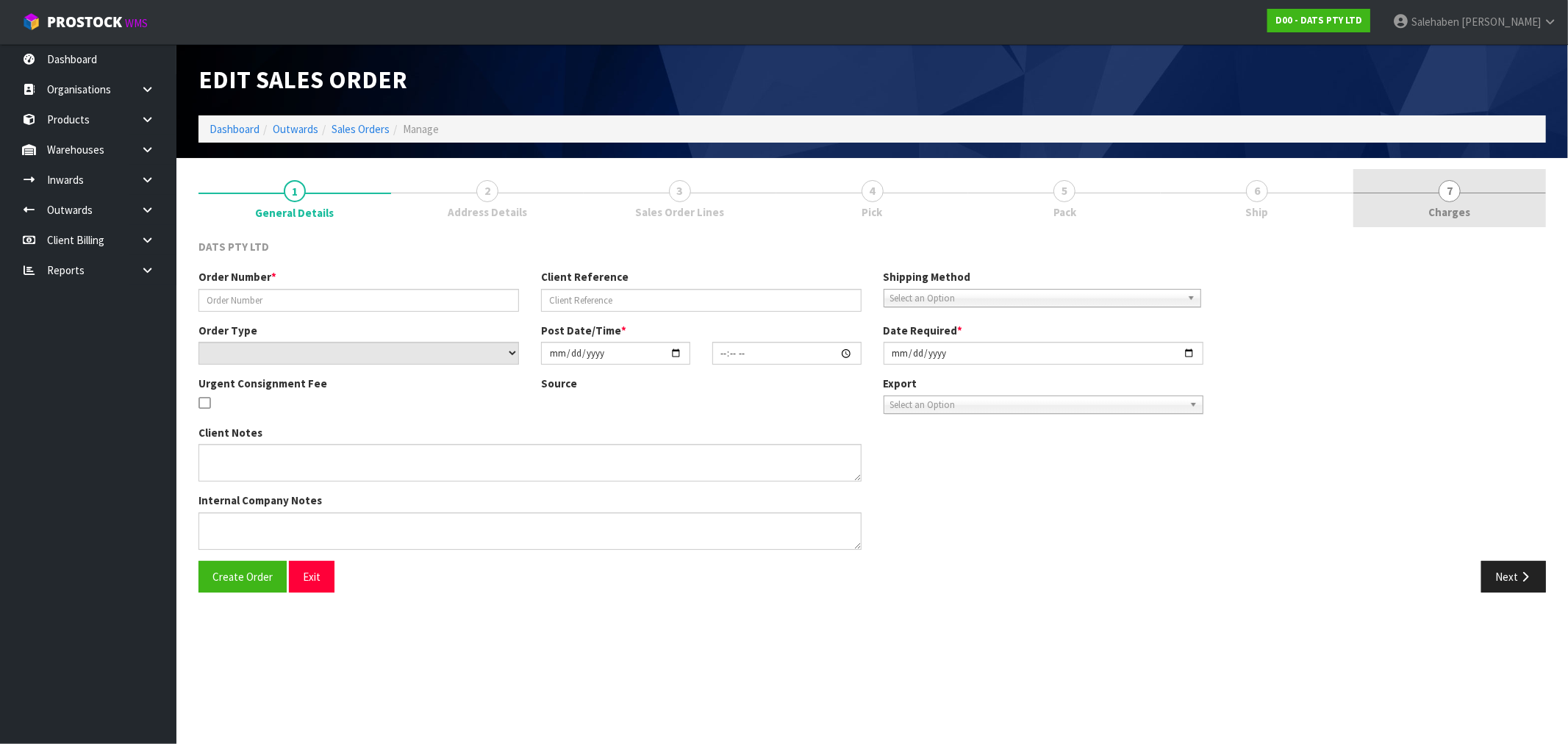
type input "9515Y100233847"
select select "number:0"
type input "[DATE]"
type input "08:58:00.000"
type input "[DATE]"
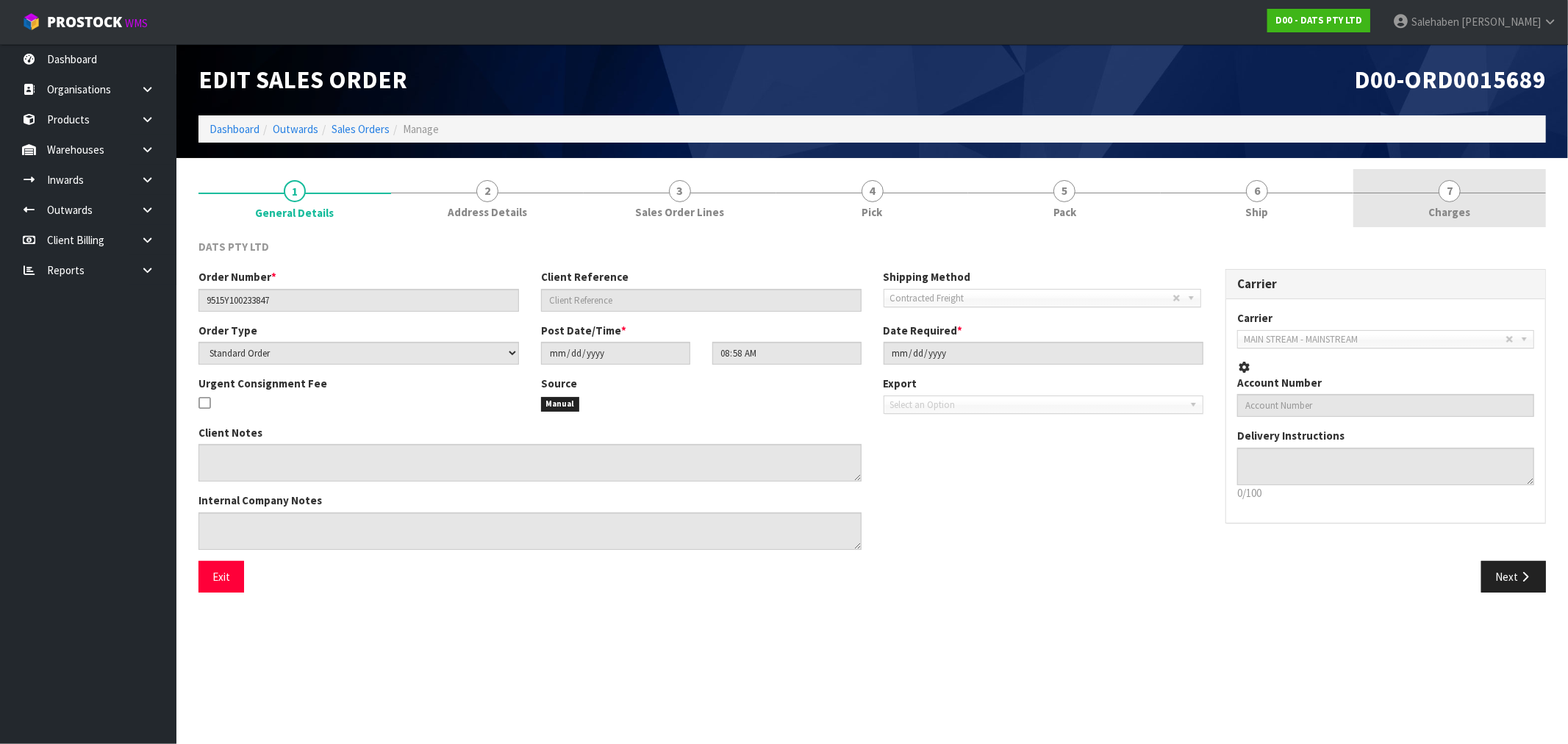
click at [1447, 219] on span "Charges" at bounding box center [1450, 212] width 42 height 16
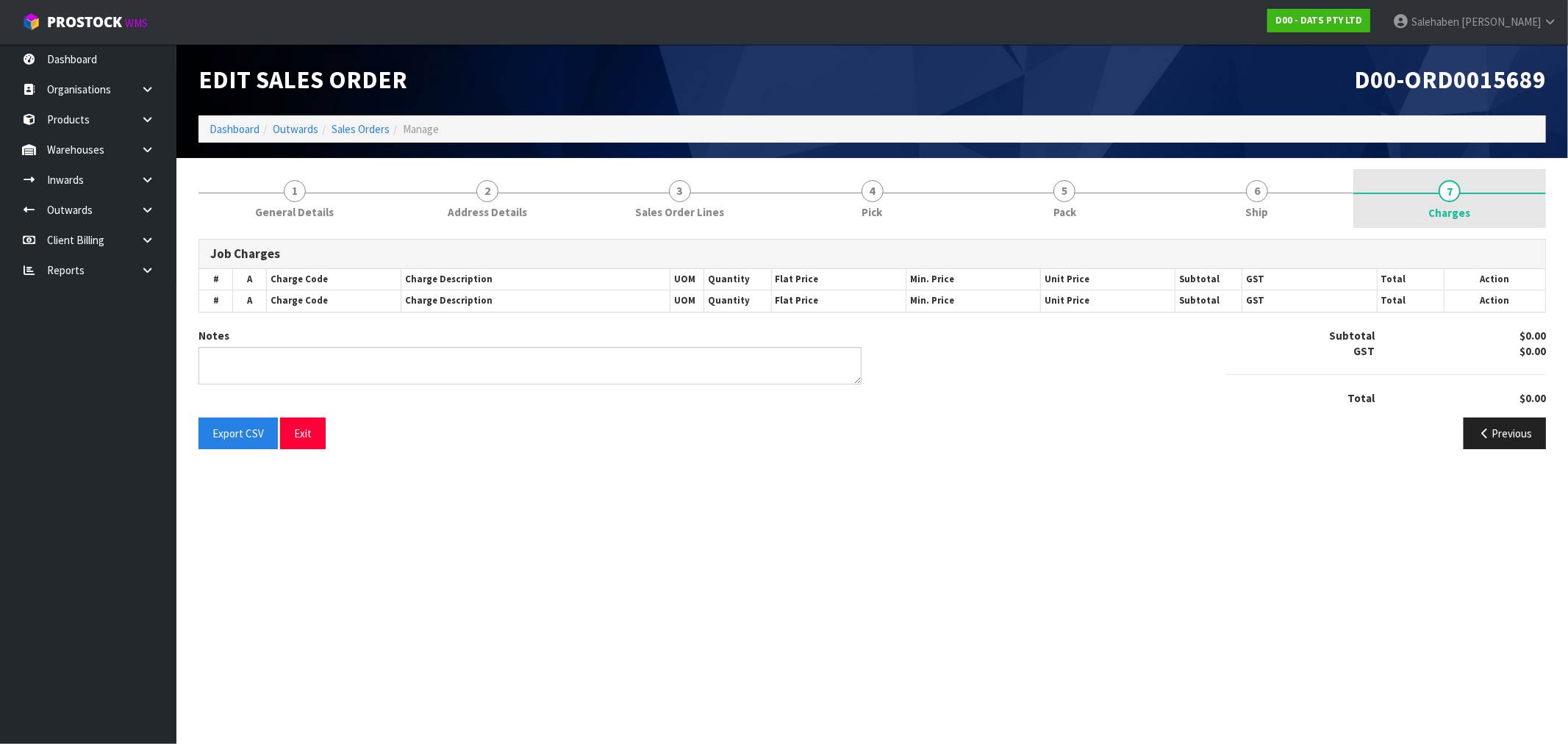
click at [1447, 208] on span "Charges" at bounding box center [1450, 213] width 42 height 16
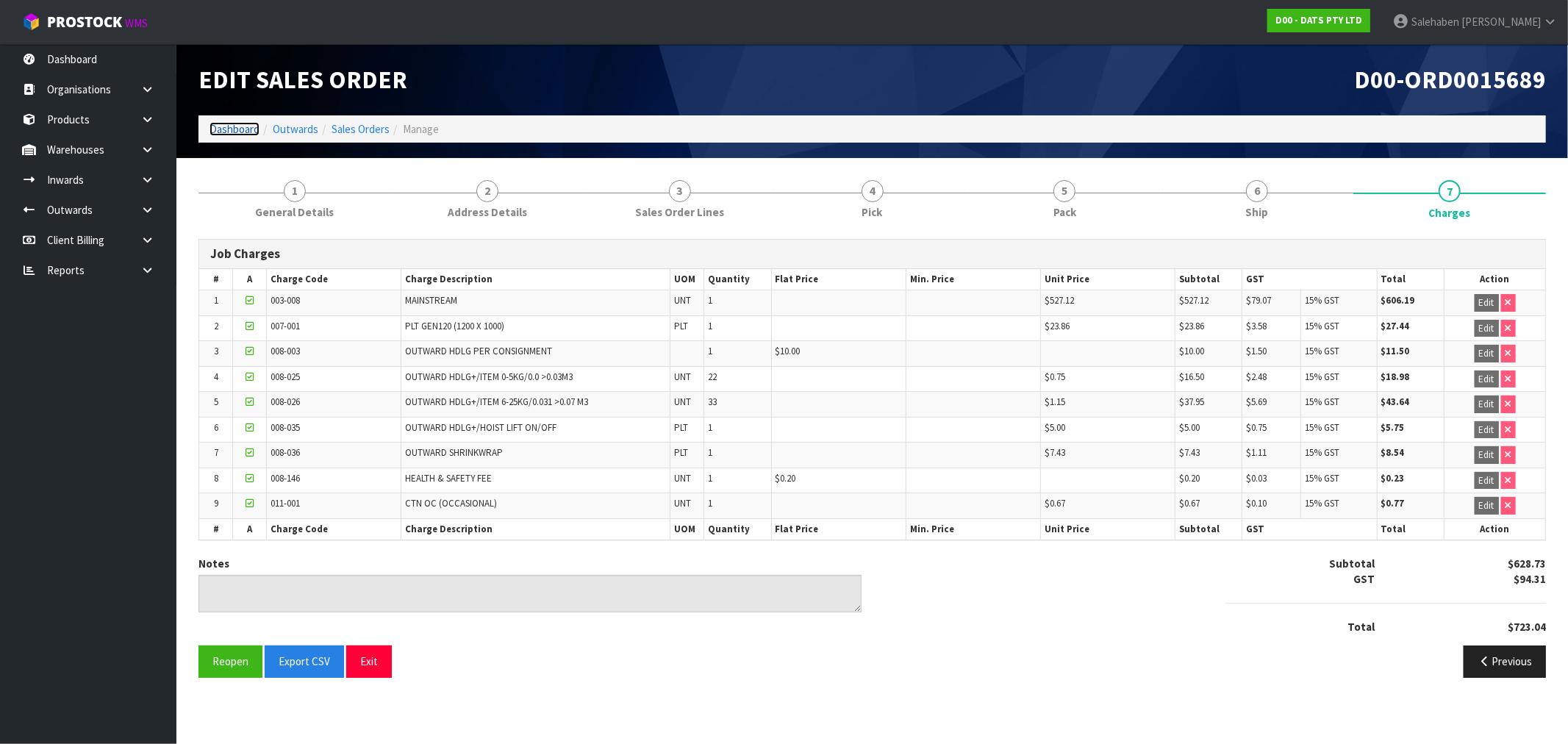
click at [239, 129] on link "Dashboard" at bounding box center [234, 129] width 50 height 14
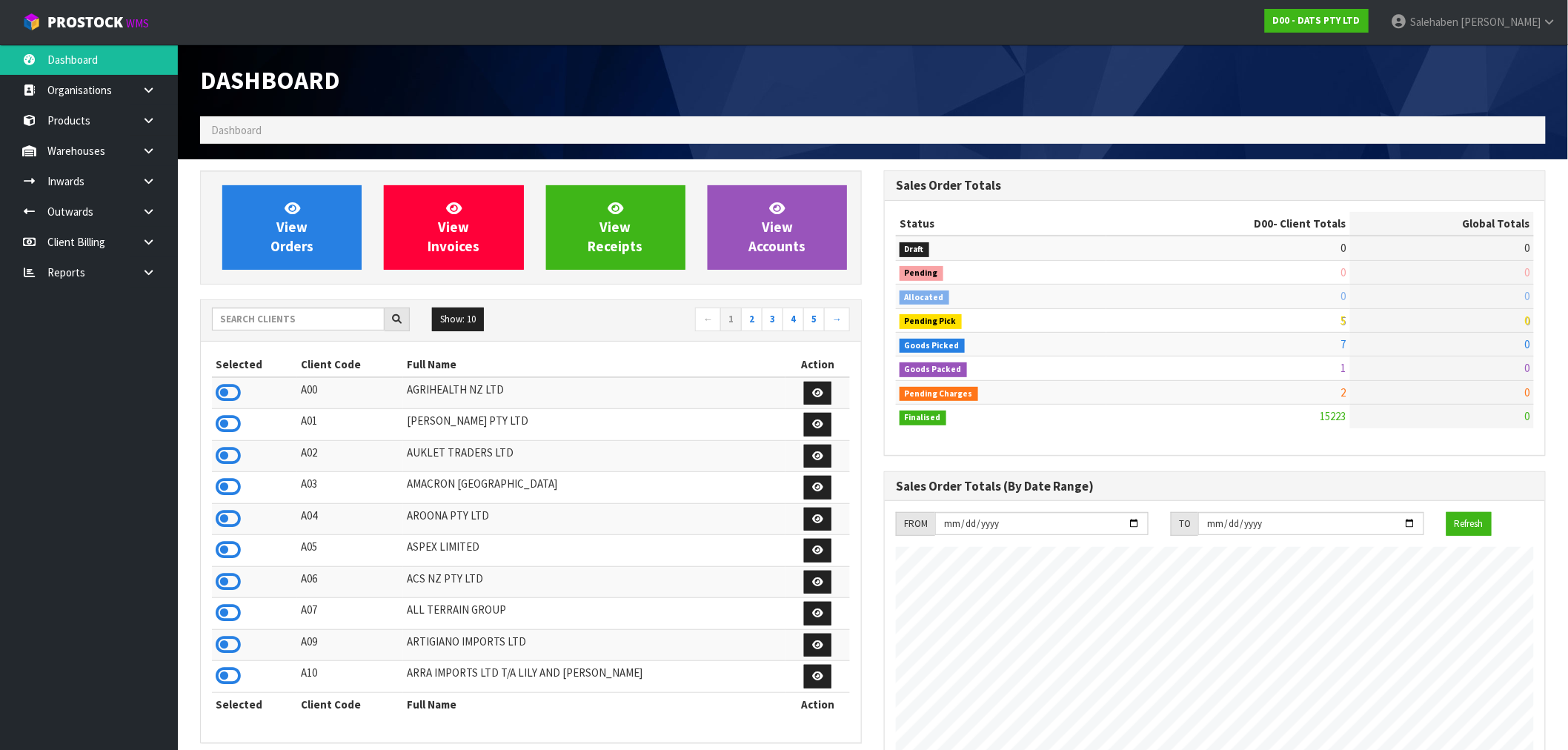
scroll to position [1123, 684]
click at [253, 321] on input "text" at bounding box center [298, 319] width 173 height 23
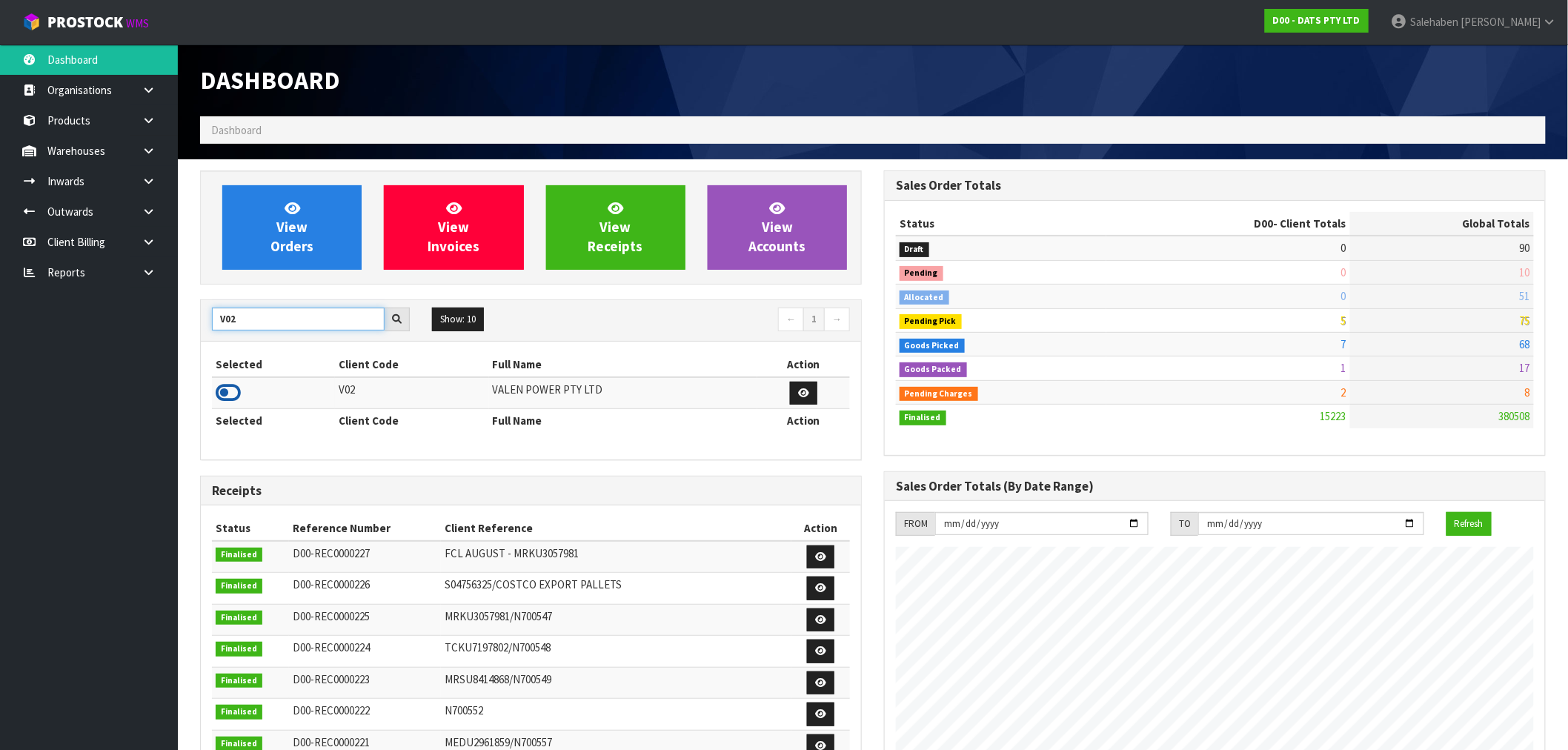
type input "V02"
drag, startPoint x: 227, startPoint y: 391, endPoint x: 233, endPoint y: 383, distance: 10.0
click at [228, 390] on icon at bounding box center [227, 393] width 25 height 23
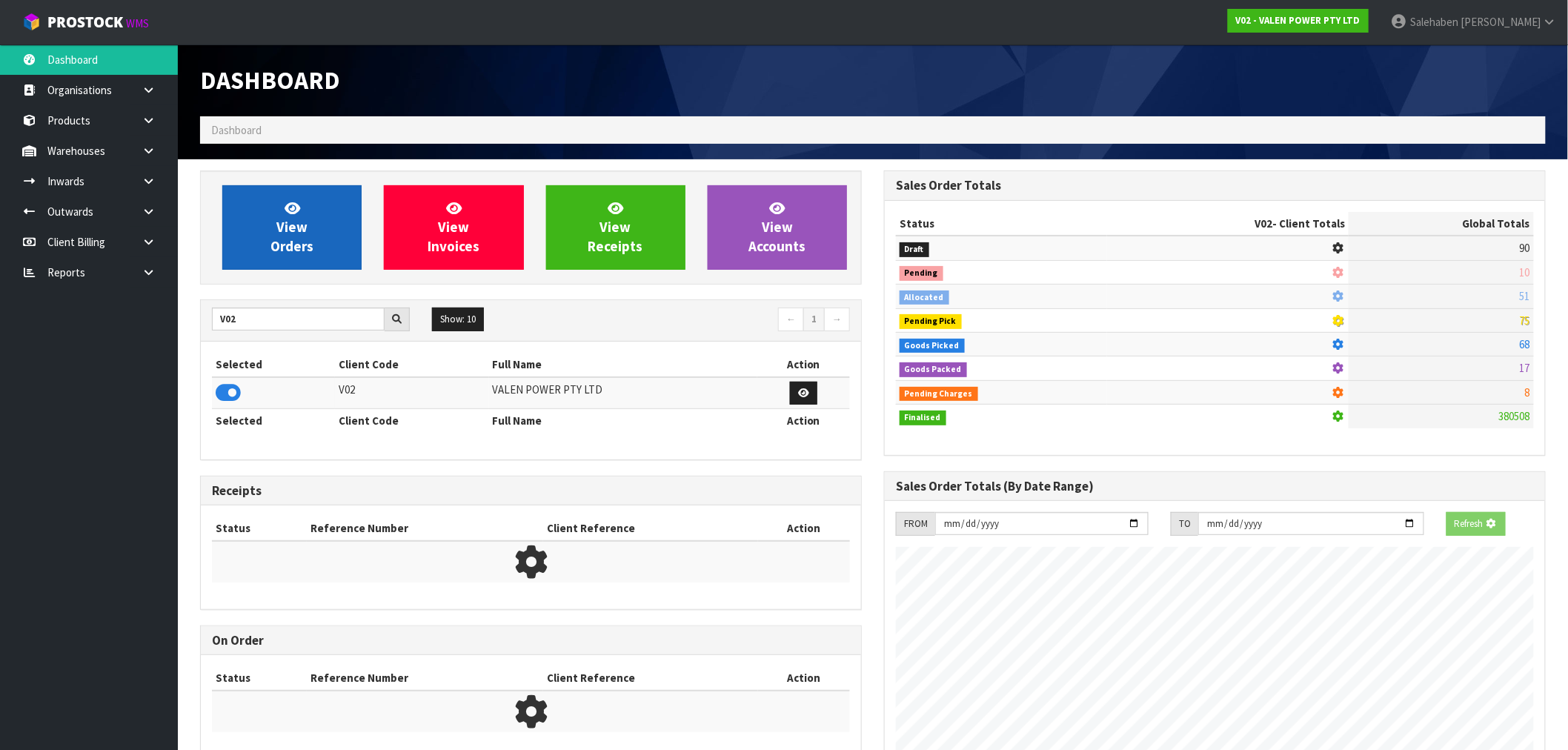
scroll to position [740335, 740303]
click at [287, 218] on span "View Orders" at bounding box center [292, 227] width 43 height 56
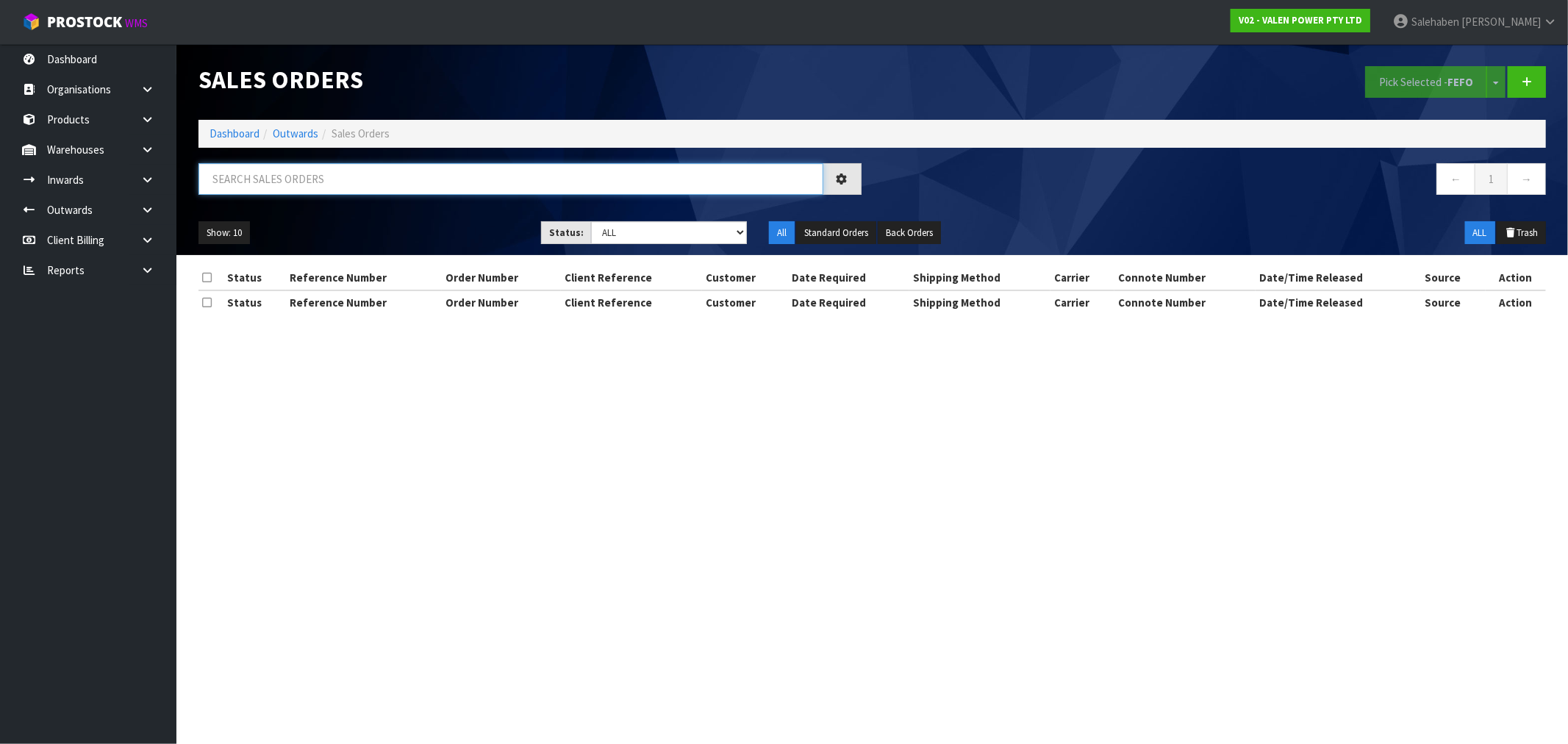
click at [247, 179] on input "text" at bounding box center [511, 179] width 625 height 32
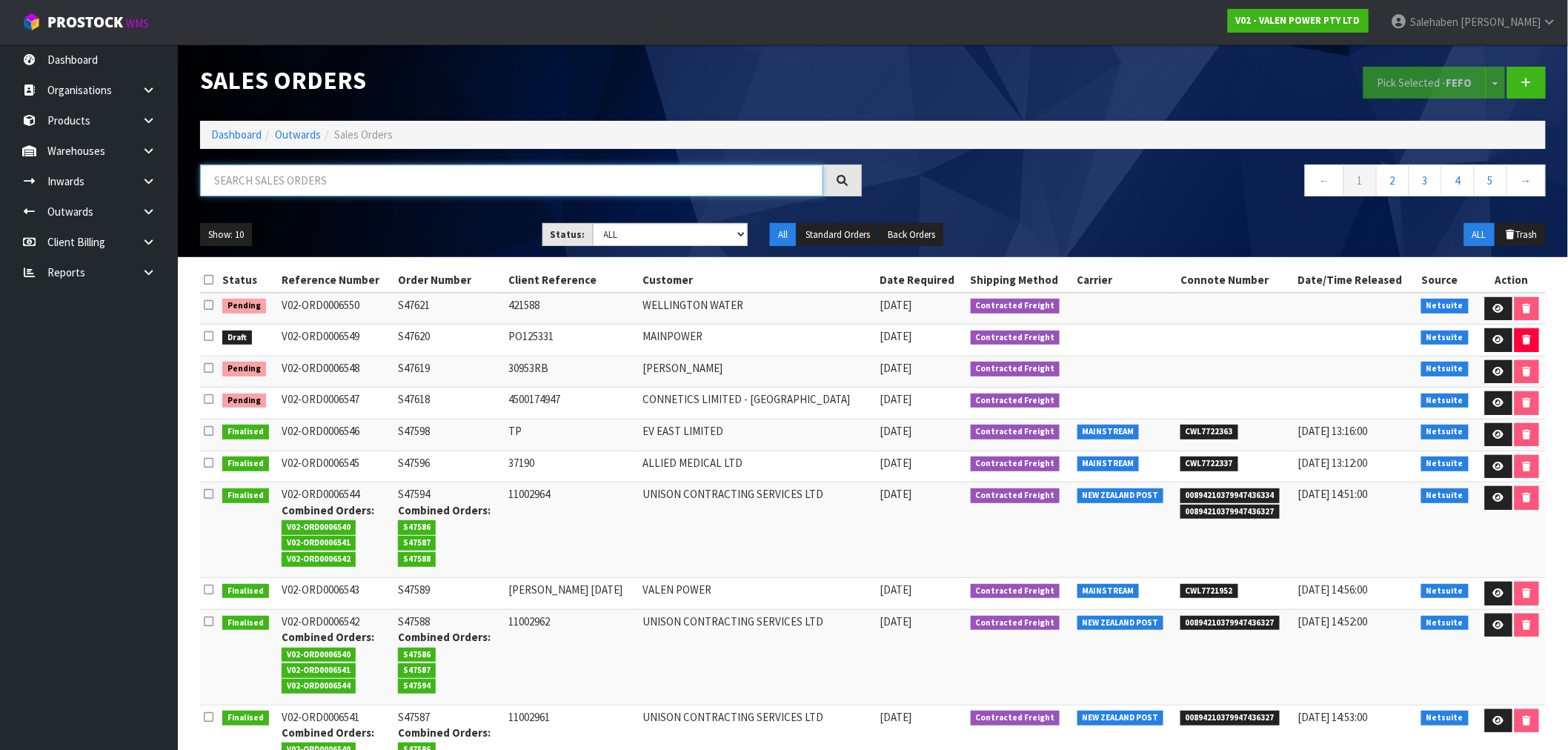
paste input "CWL7720966"
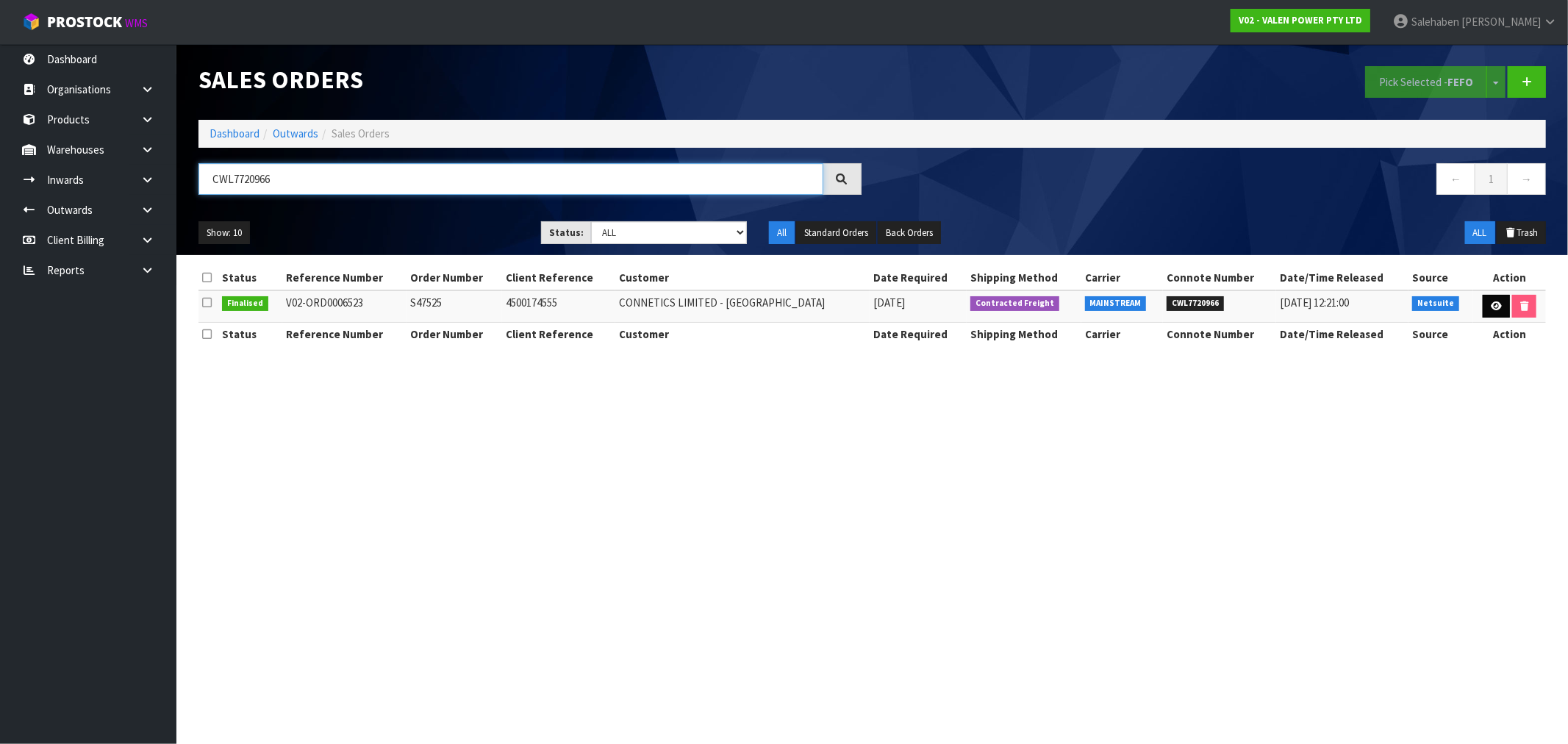
type input "CWL7720966"
click at [1492, 305] on icon at bounding box center [1497, 306] width 11 height 9
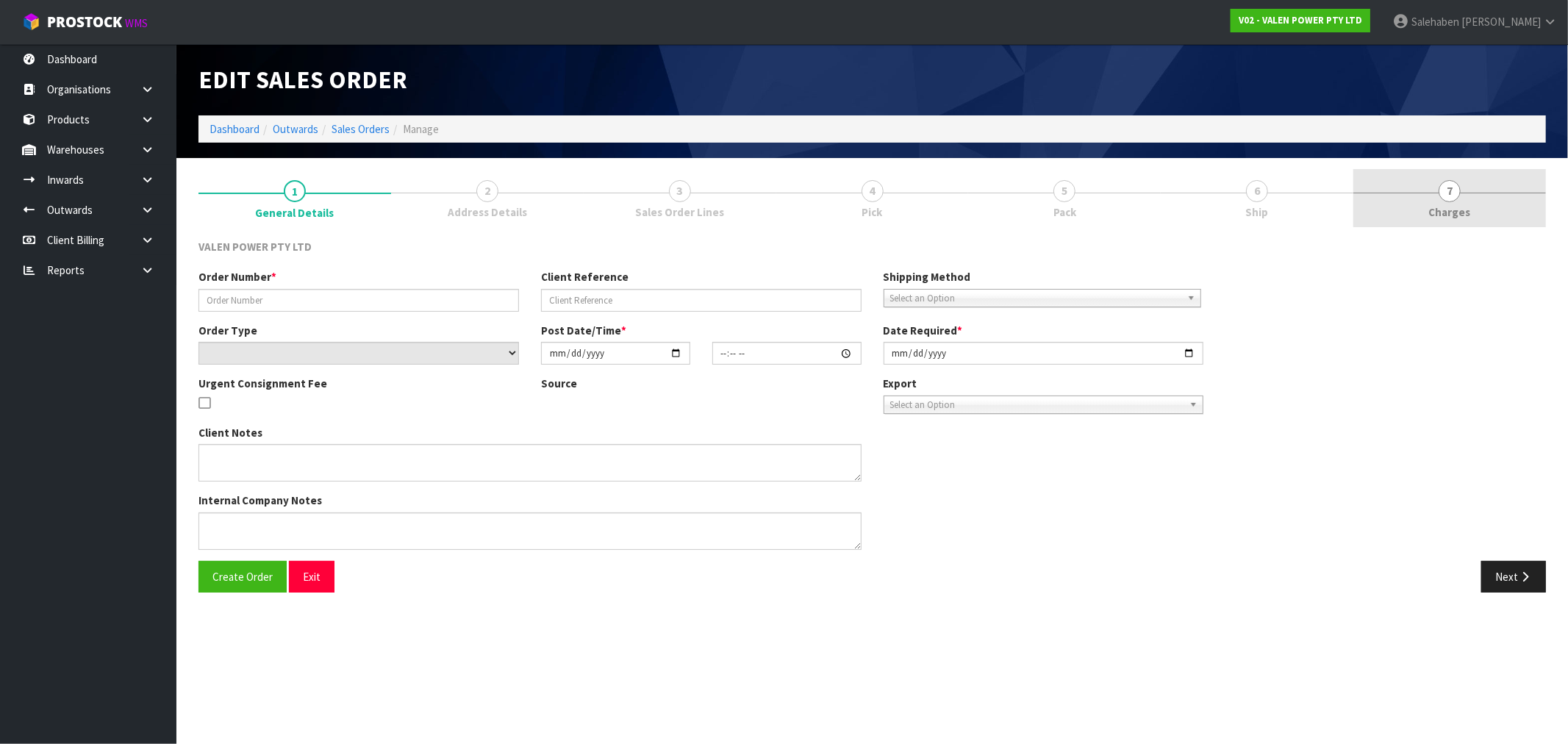
type input "S47525"
type input "4500174555"
select select "number:0"
type input "[DATE]"
type input "17:45:07.000"
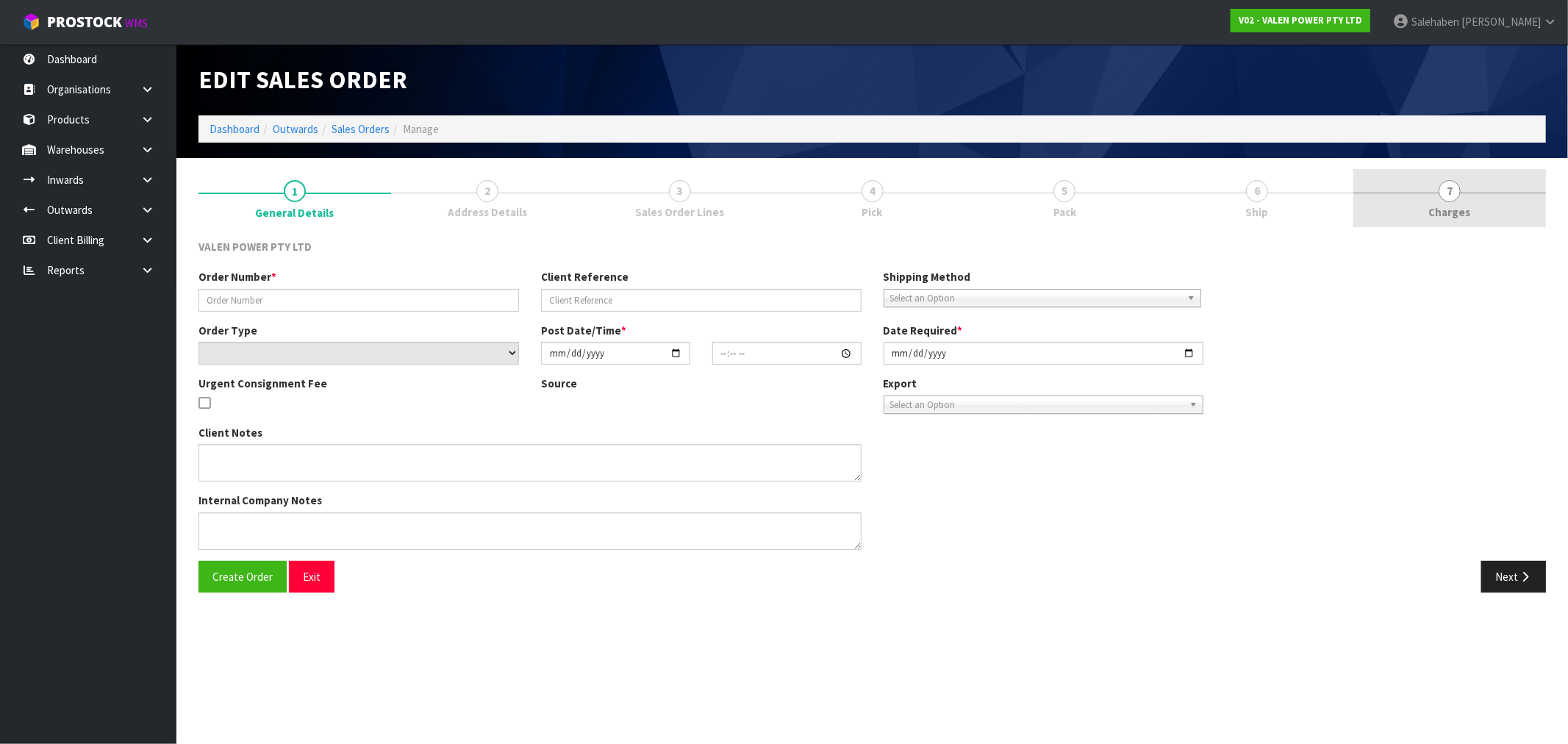
type input "[DATE]"
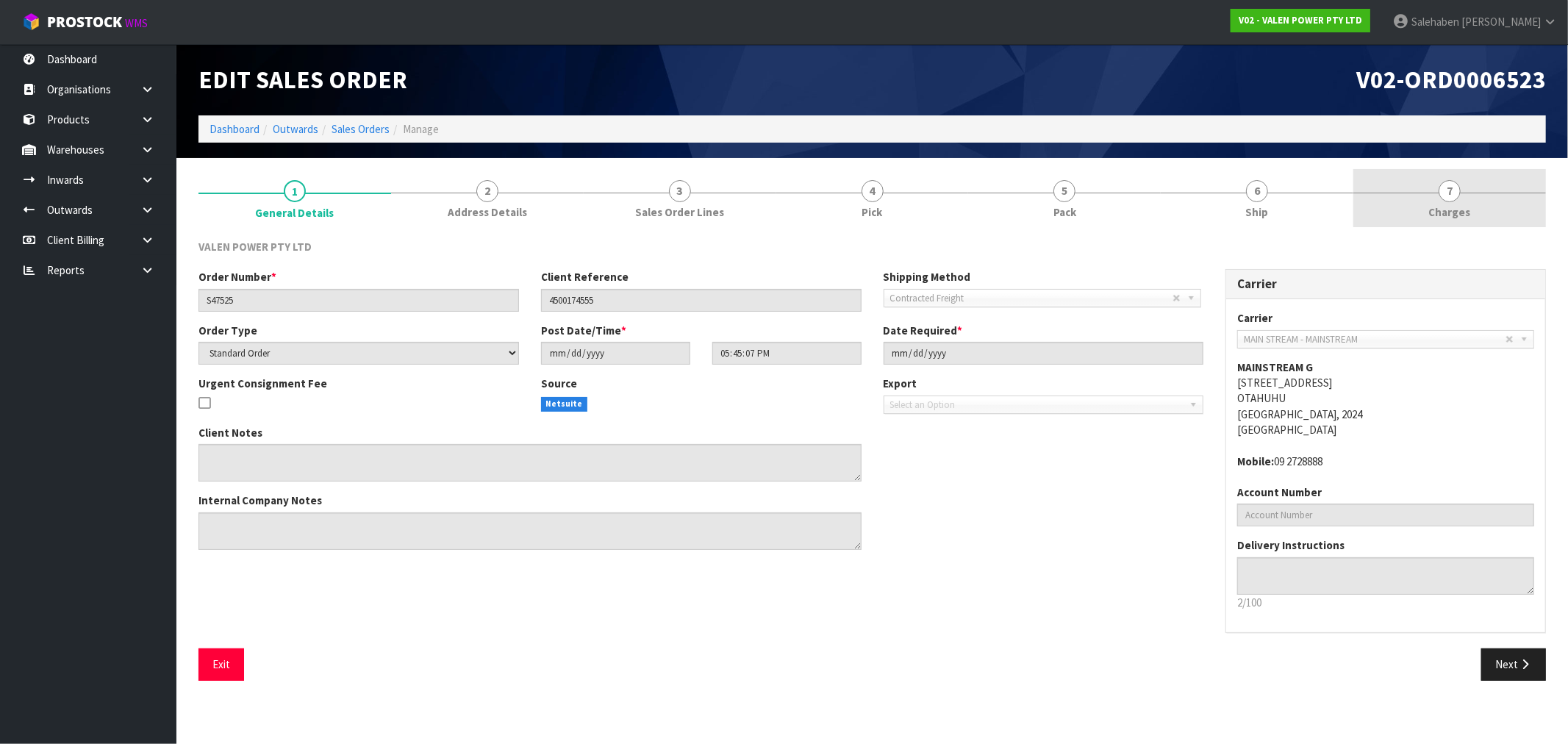
click at [1438, 208] on span "Charges" at bounding box center [1450, 212] width 42 height 16
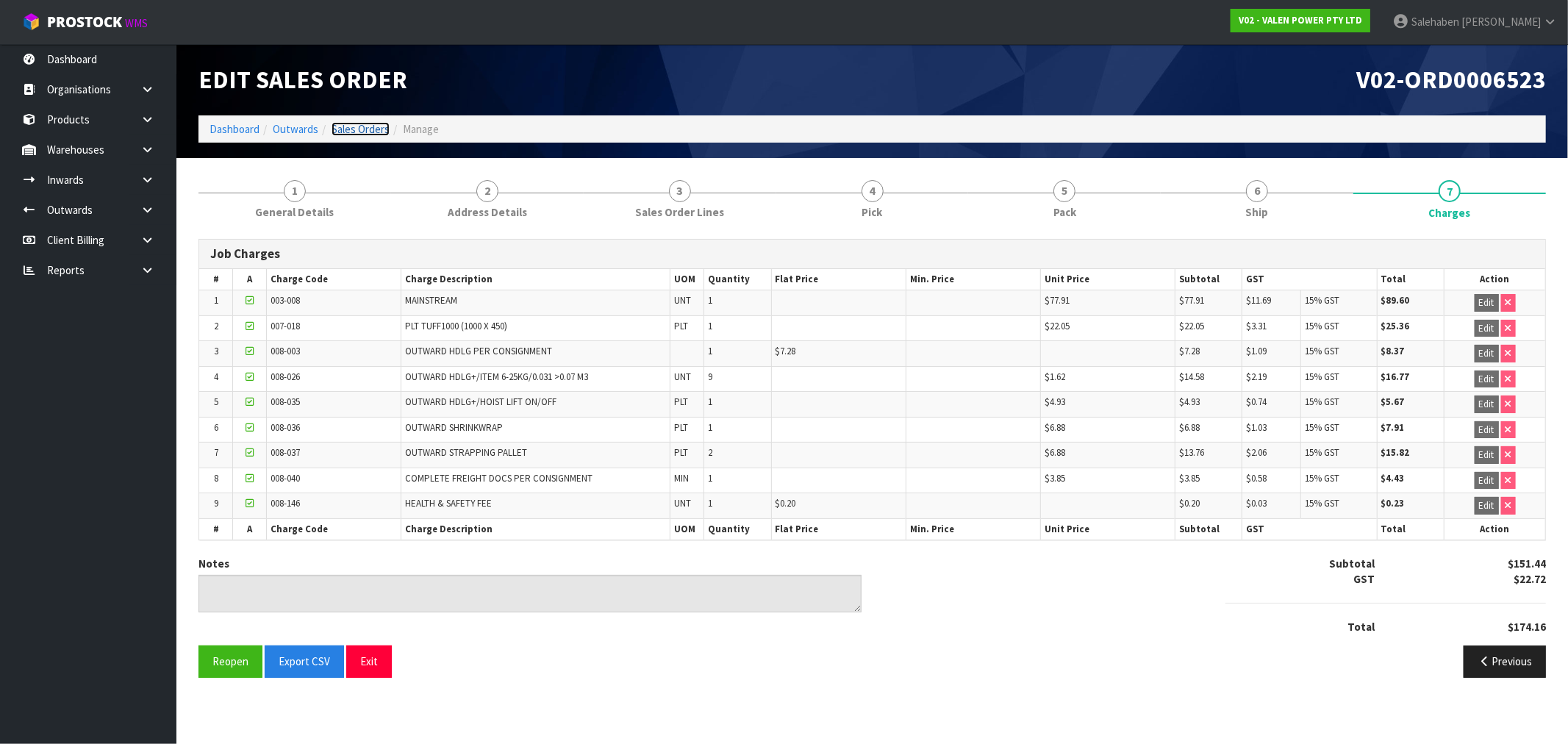
click at [365, 130] on link "Sales Orders" at bounding box center [360, 129] width 58 height 14
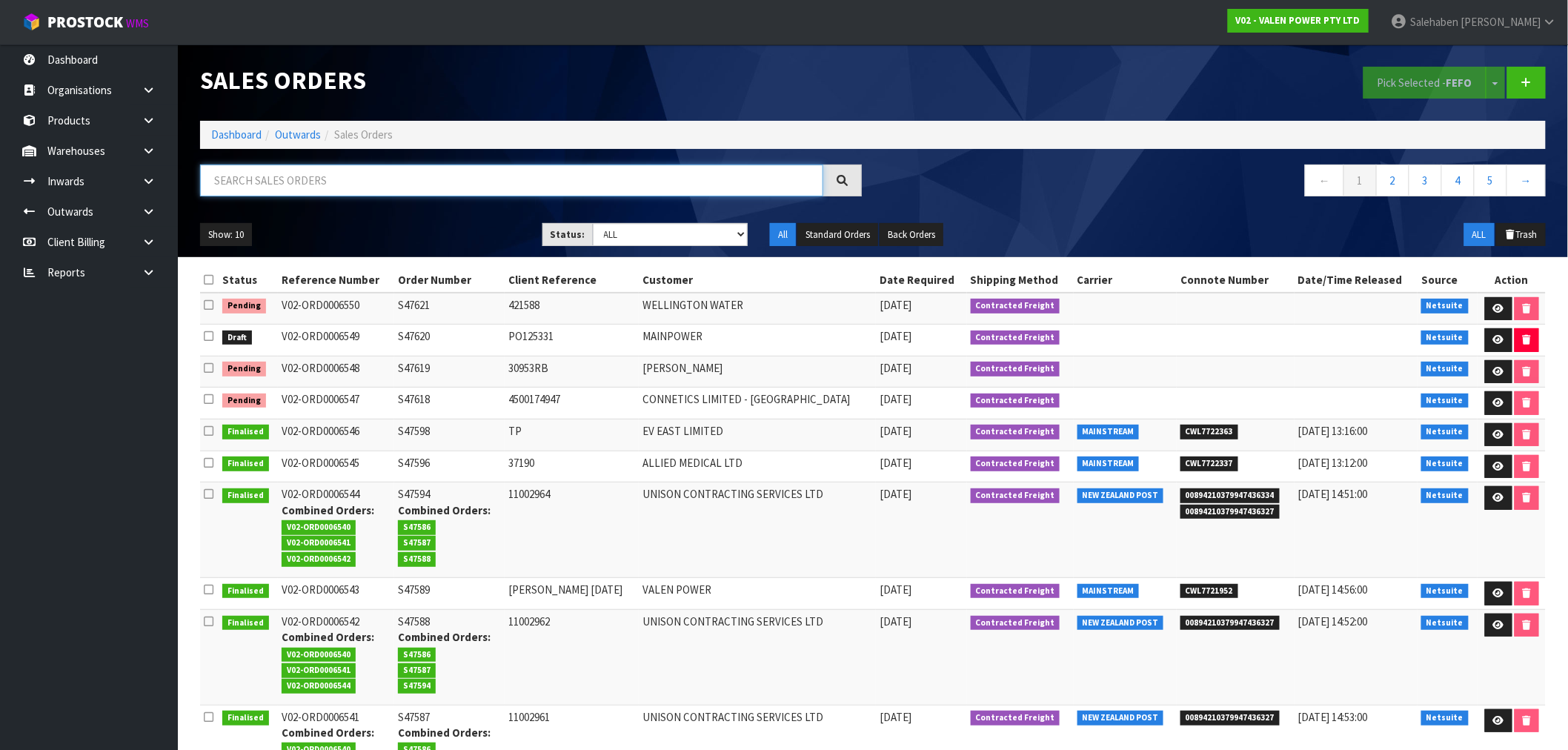
paste input "CWL7720969"
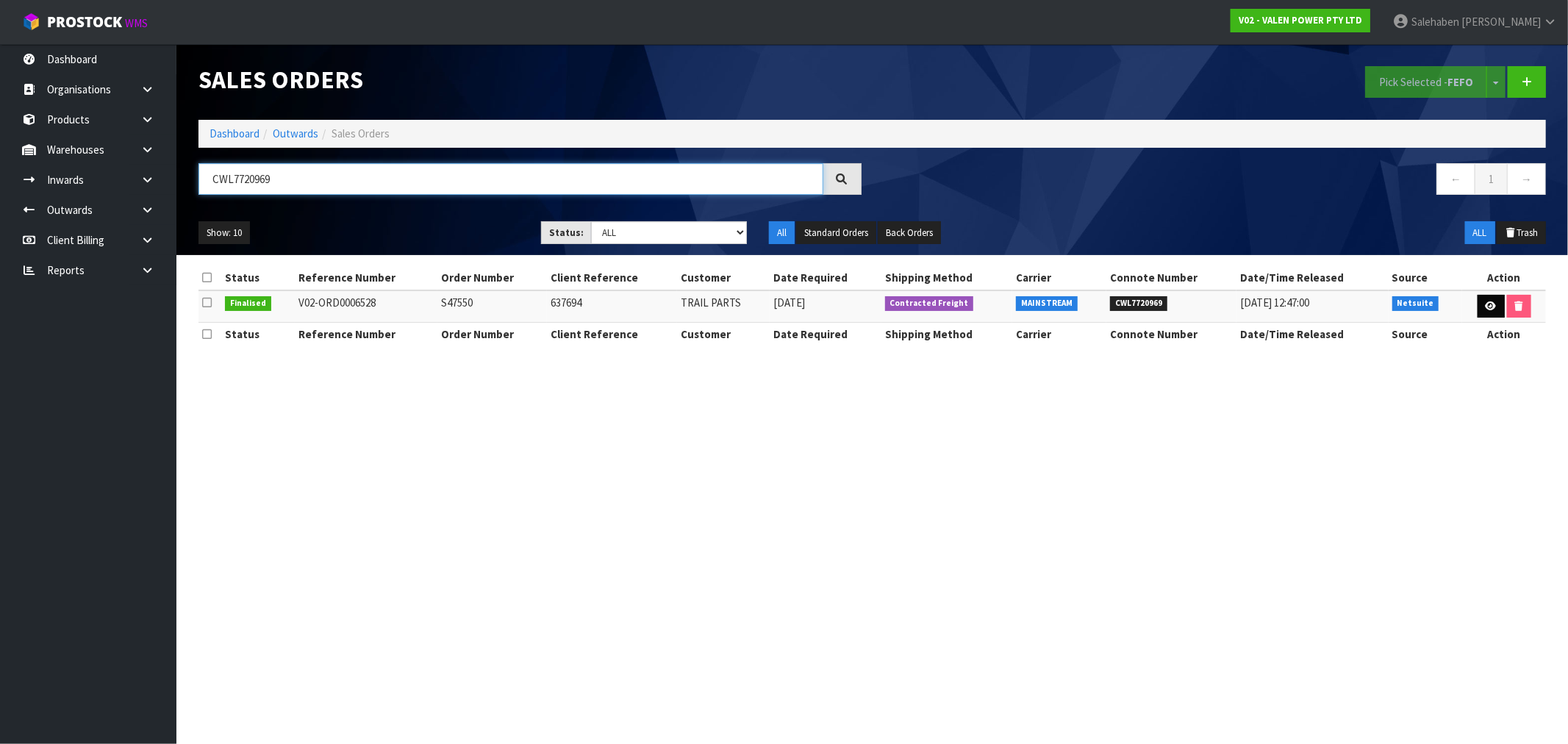
type input "CWL7720969"
click at [1490, 307] on icon at bounding box center [1491, 306] width 11 height 9
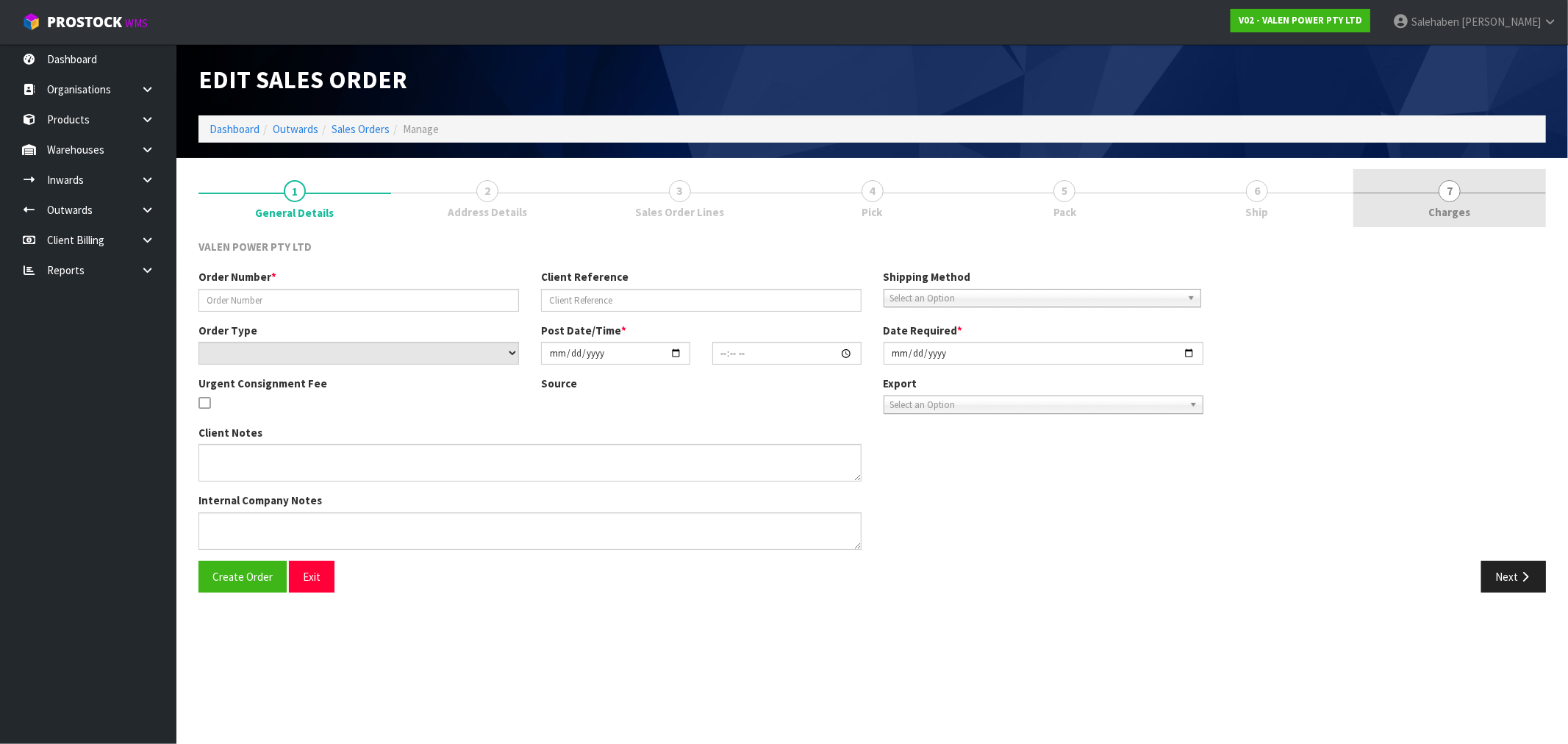
type input "S47550"
type input "637694"
select select "number:0"
type input "[DATE]"
type input "18:15:07.000"
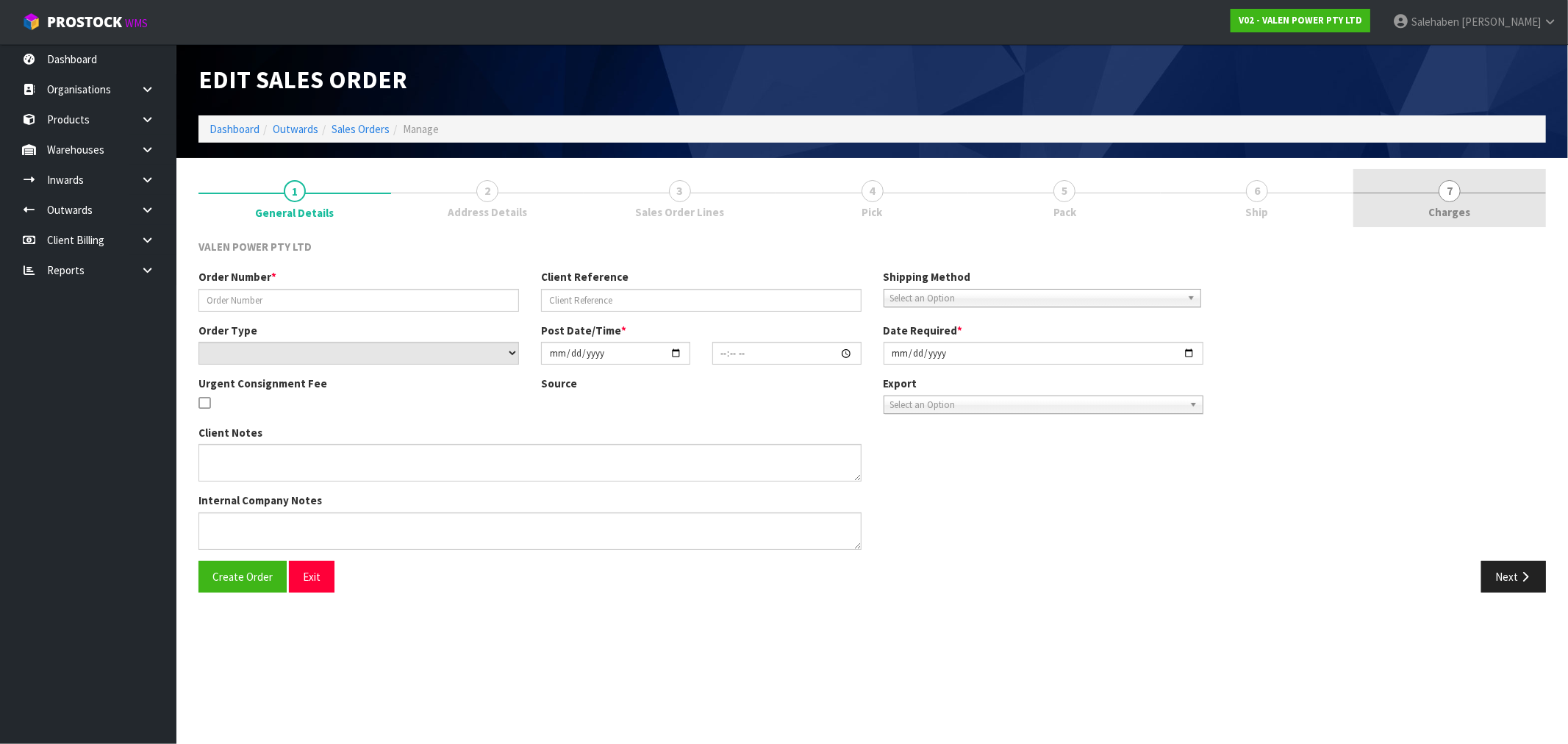
type input "[DATE]"
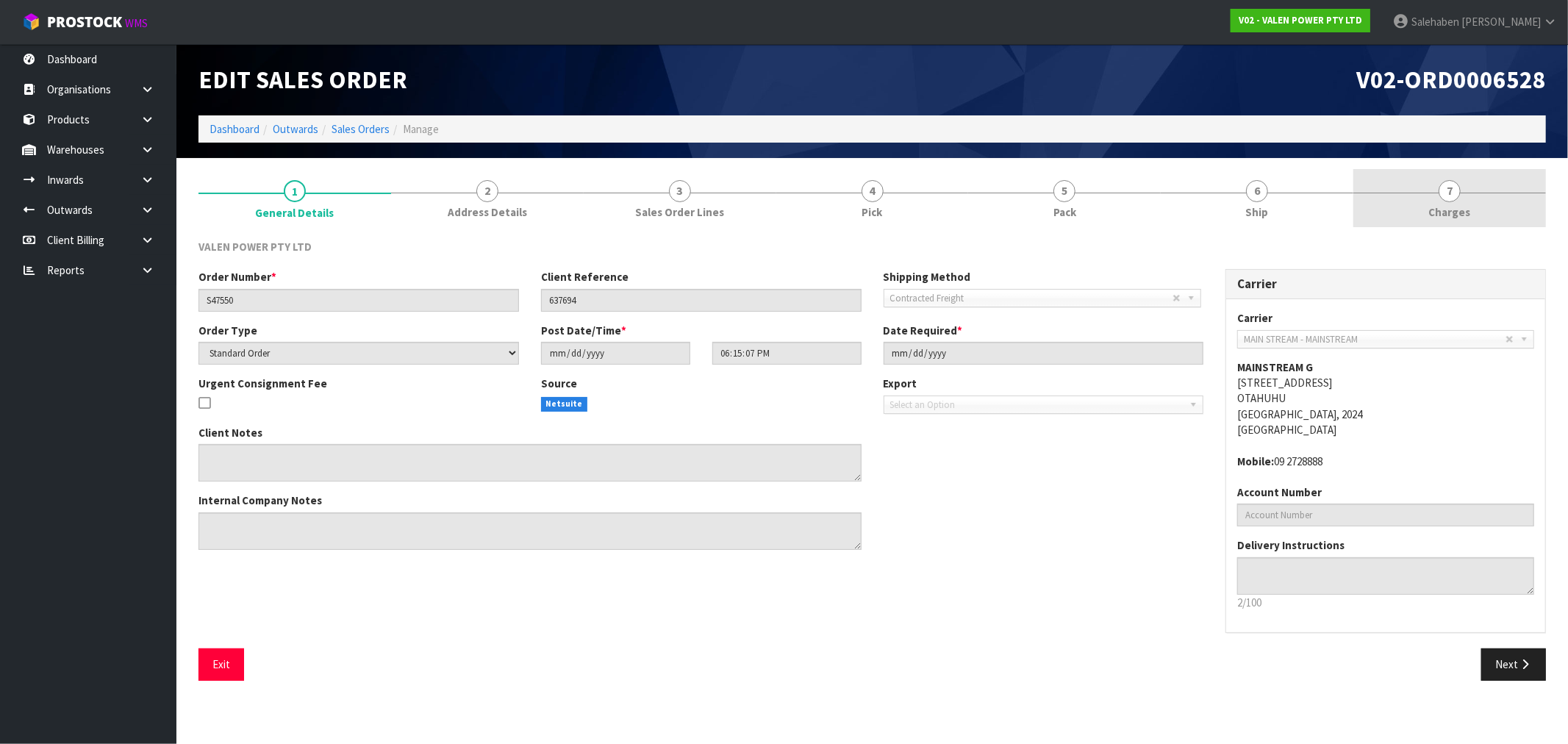
click at [1437, 209] on span "Charges" at bounding box center [1450, 212] width 42 height 16
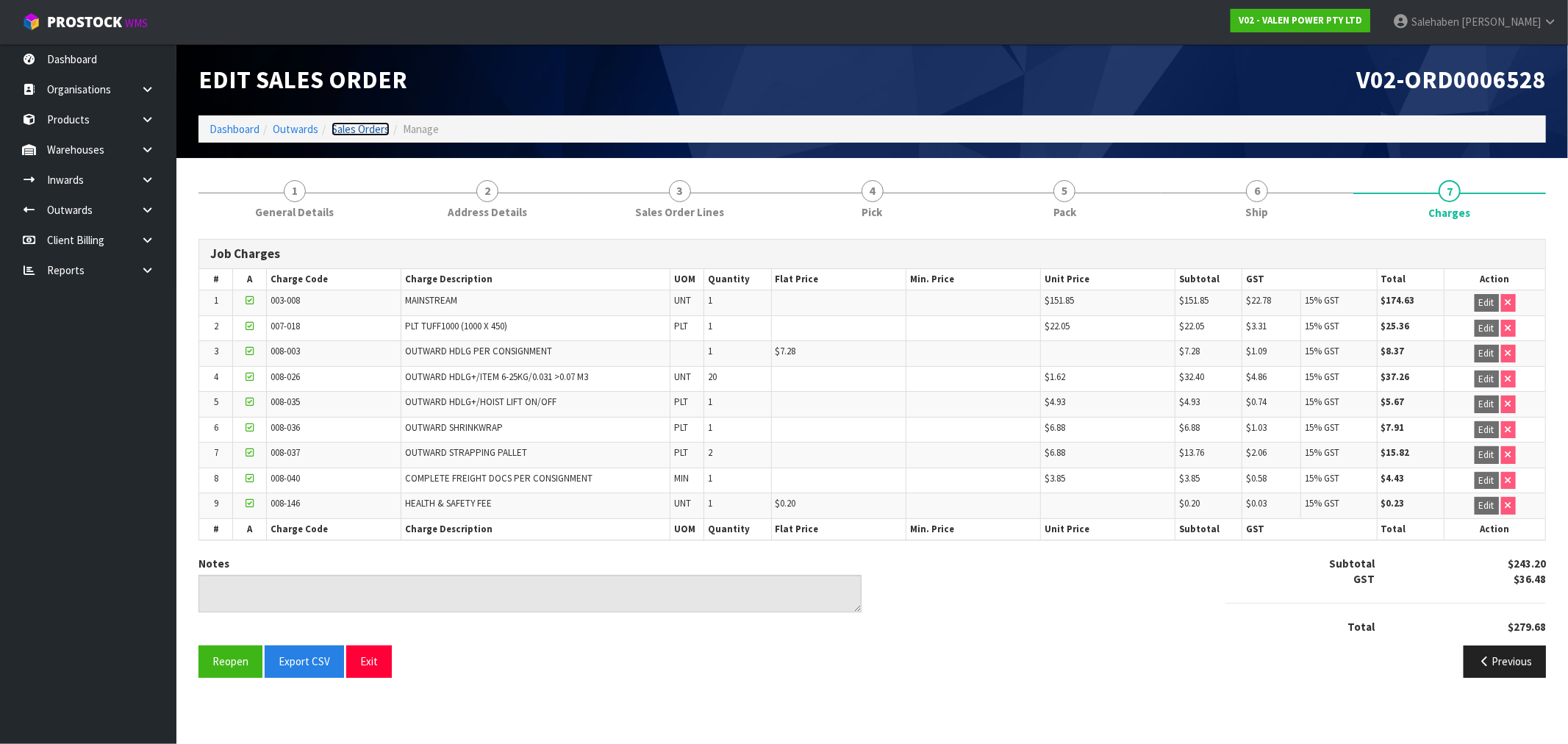
click at [369, 123] on link "Sales Orders" at bounding box center [360, 129] width 58 height 14
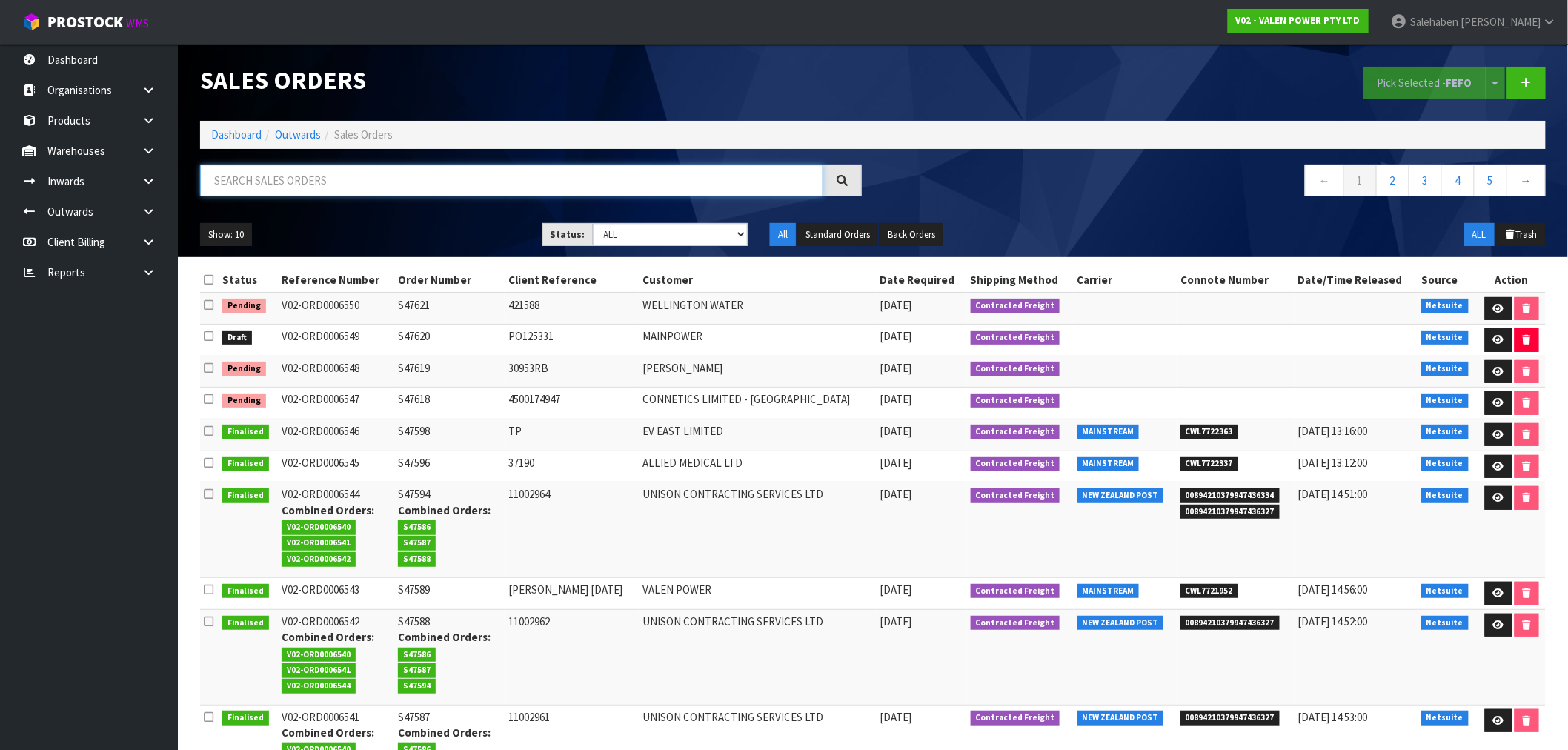
paste input "CWL7720983"
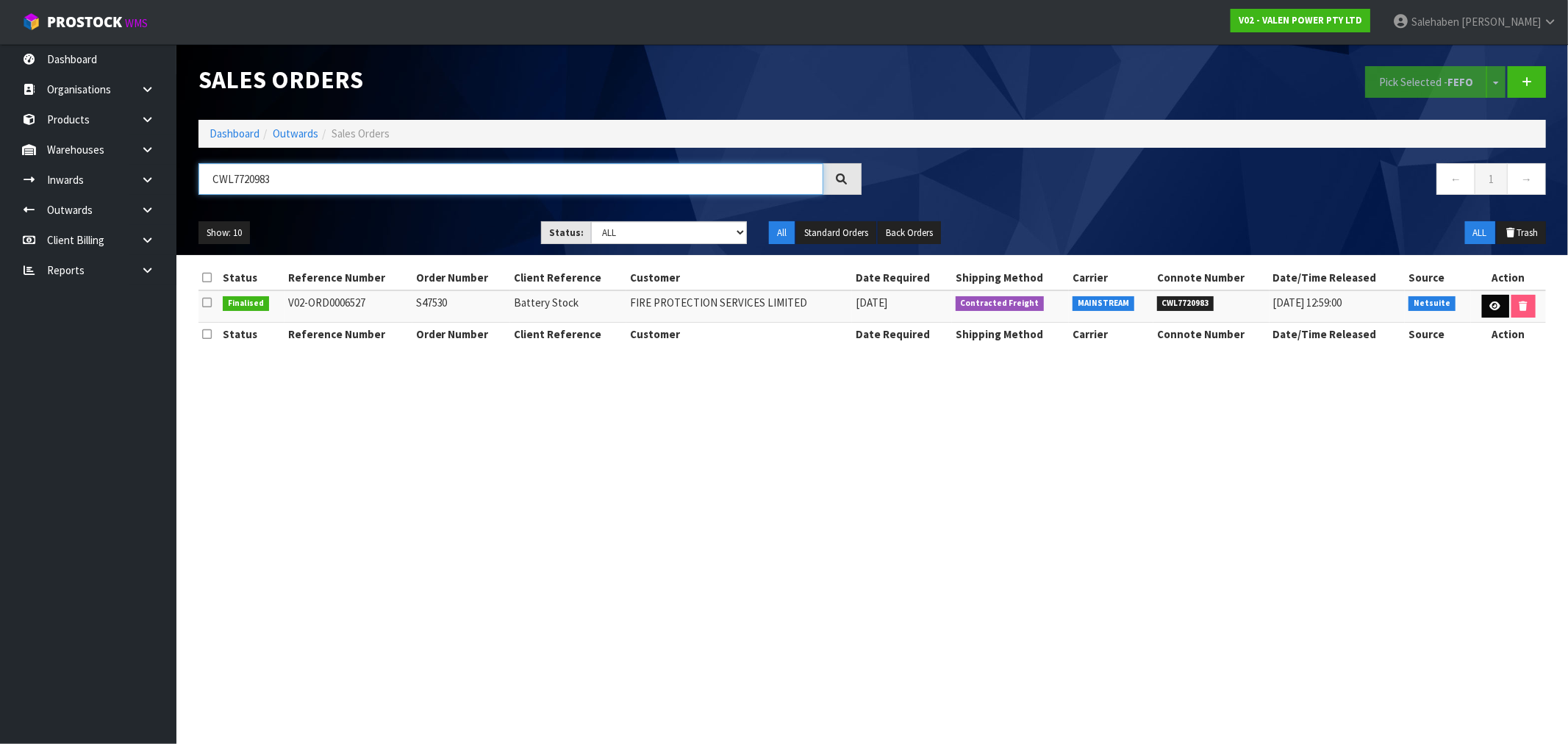
type input "CWL7720983"
click at [1491, 307] on icon at bounding box center [1496, 306] width 11 height 9
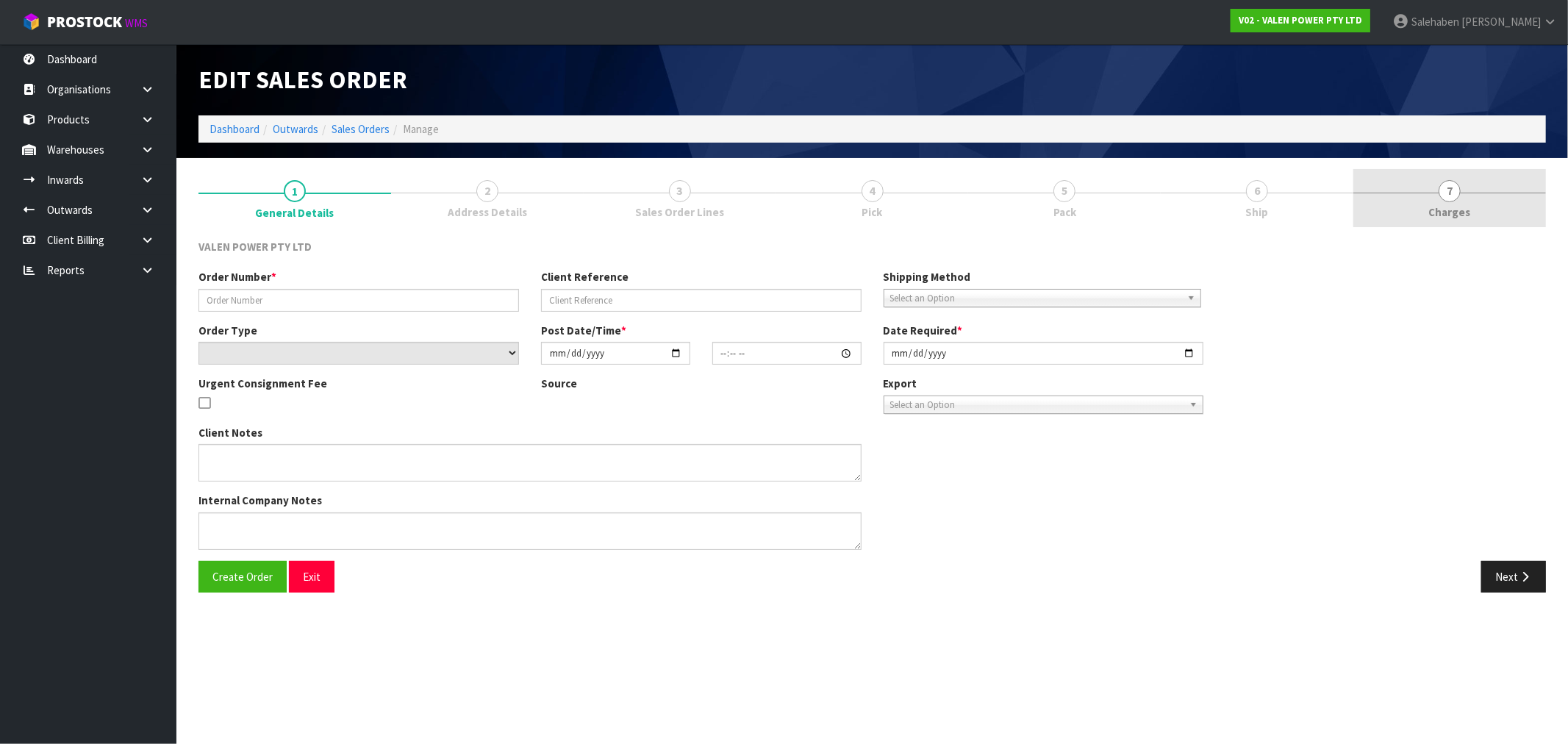
click at [1444, 217] on span "Charges" at bounding box center [1450, 212] width 42 height 16
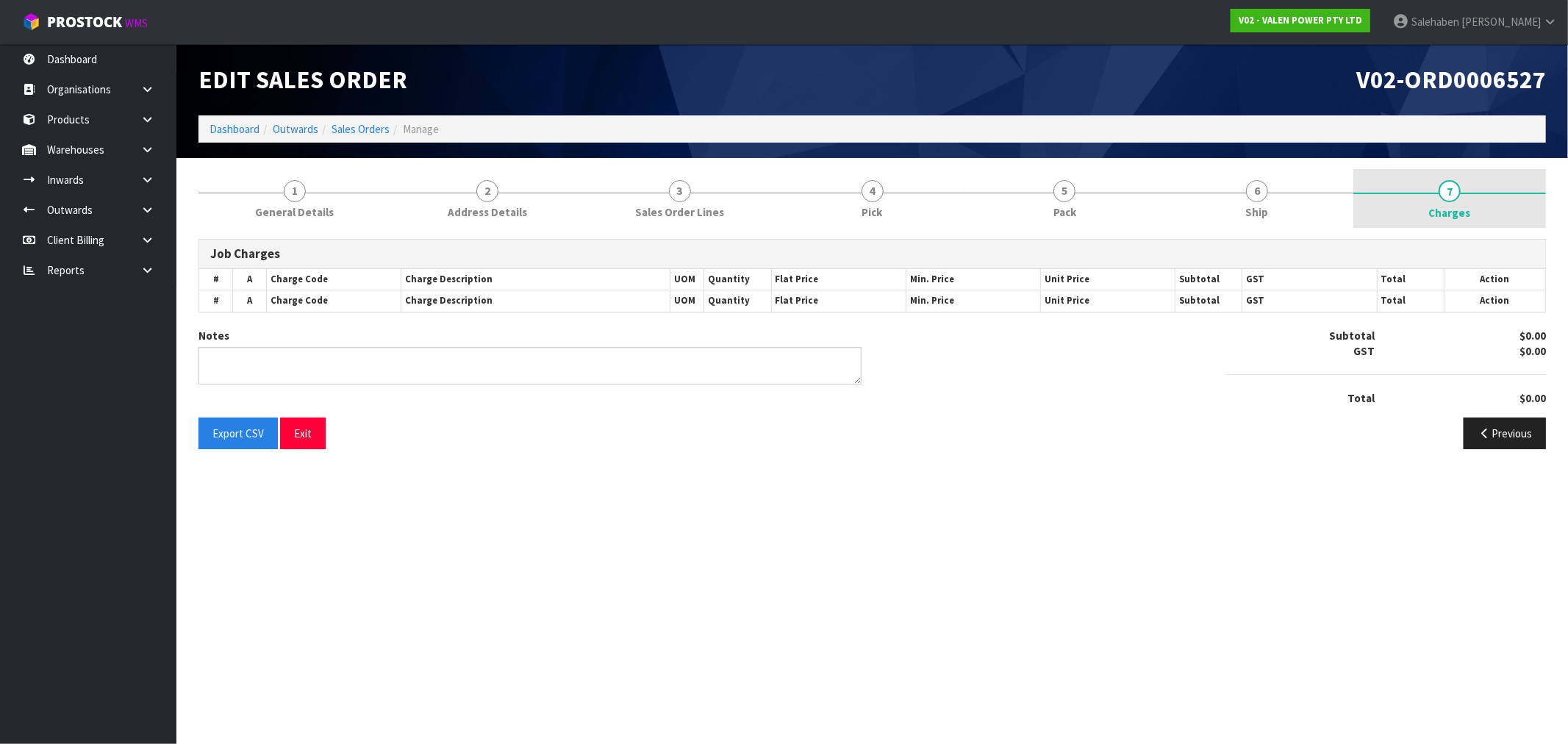
click at [1442, 208] on span "Charges" at bounding box center [1450, 213] width 42 height 16
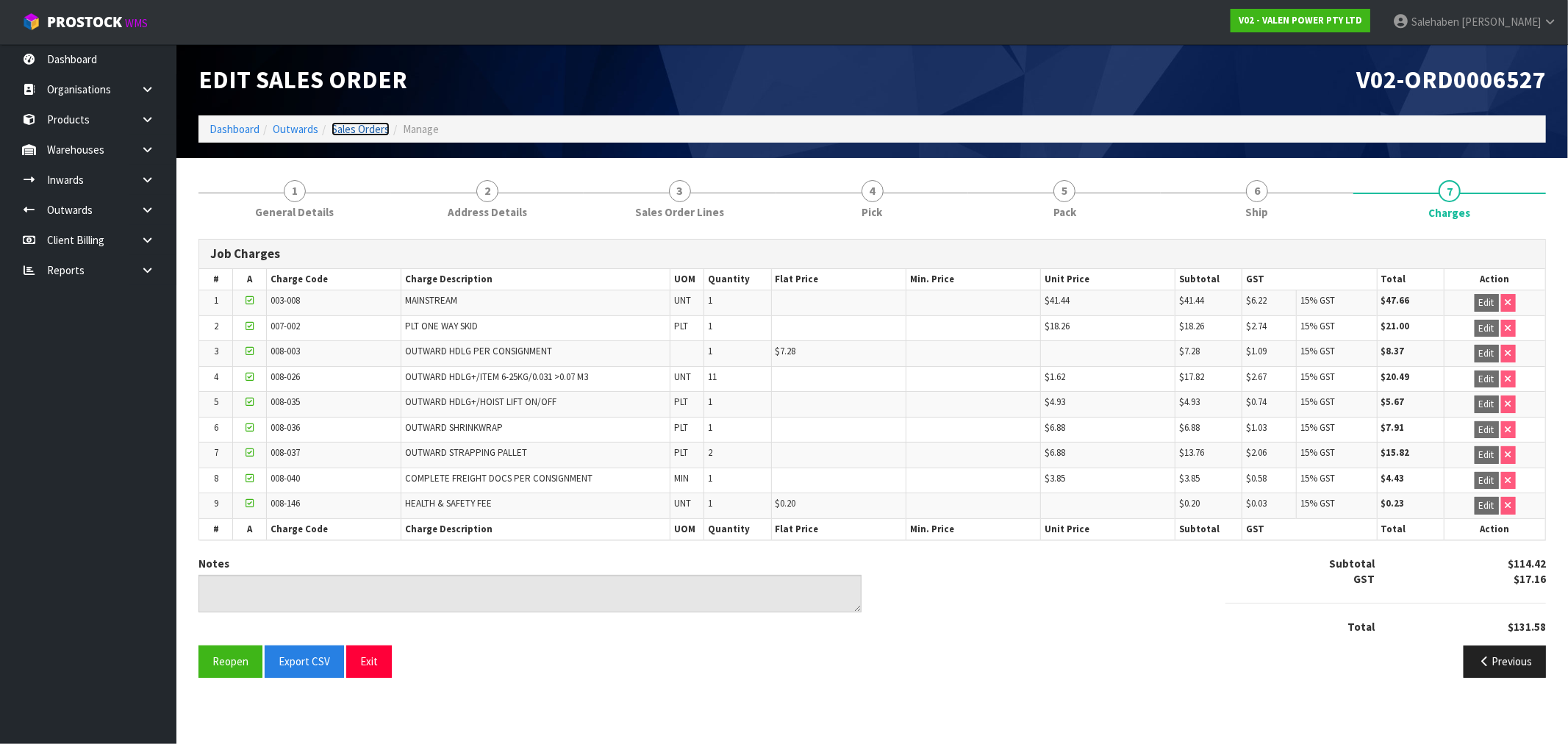
click at [355, 125] on link "Sales Orders" at bounding box center [360, 129] width 58 height 14
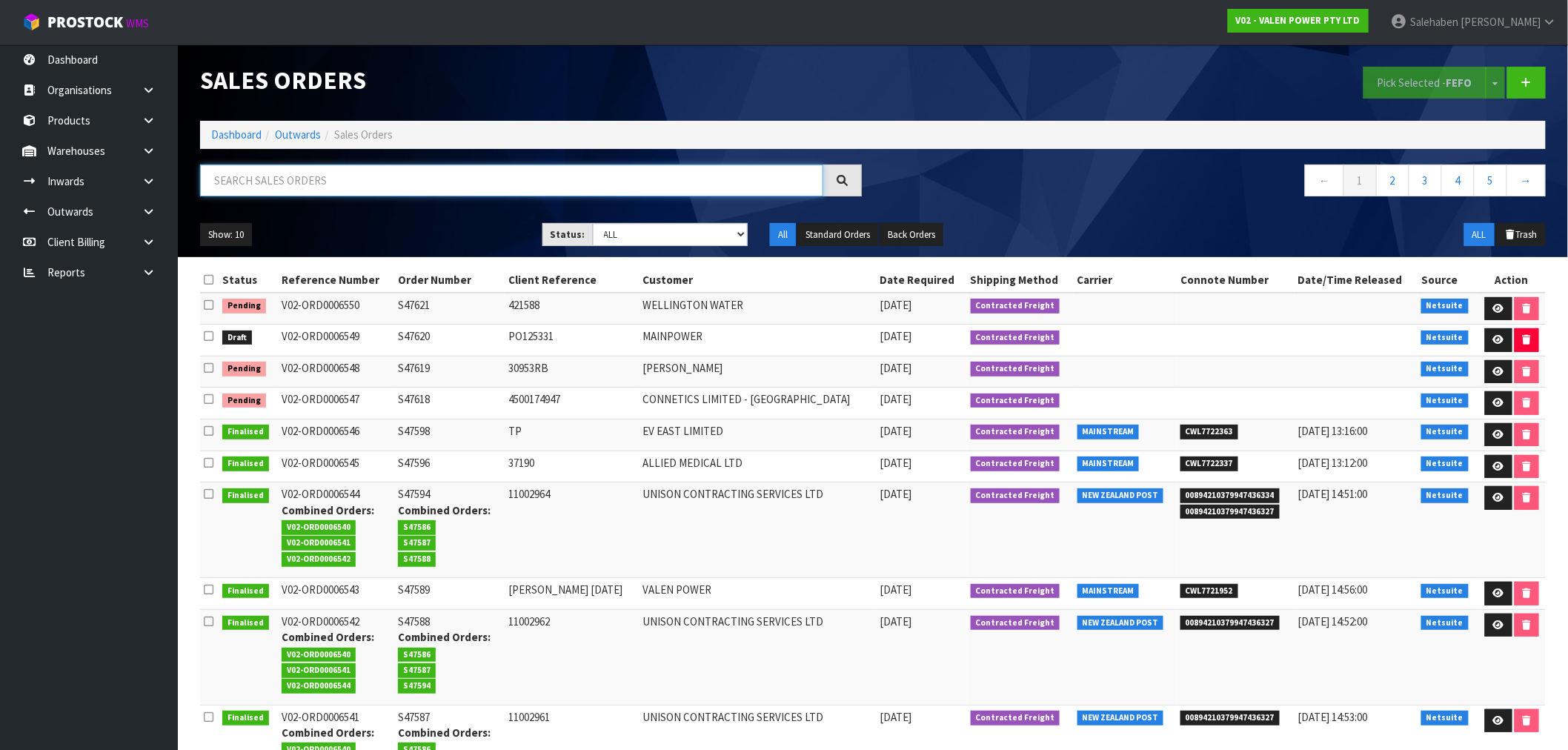
paste input "CWL7720994"
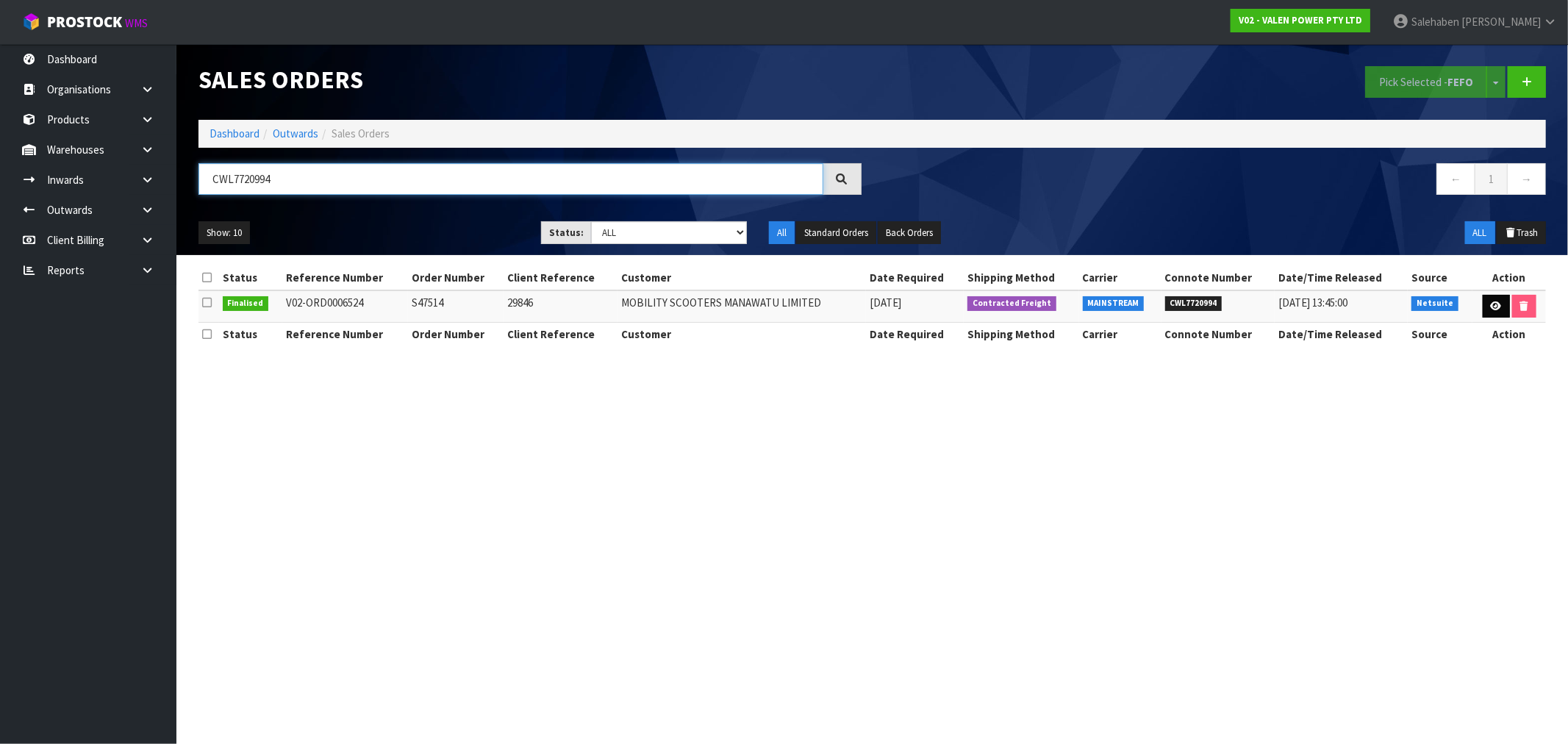
type input "CWL7720994"
click at [1491, 305] on icon at bounding box center [1497, 306] width 11 height 9
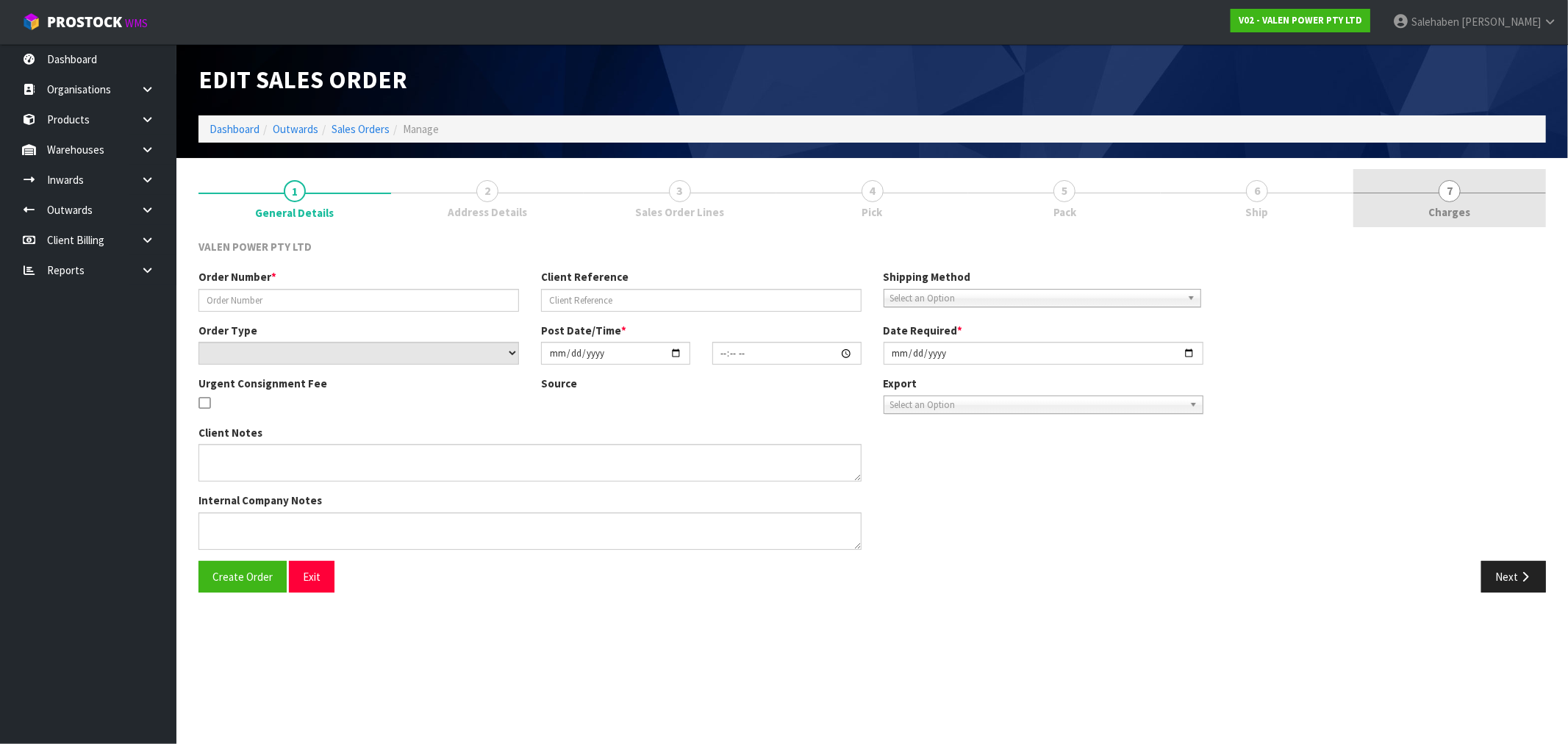
type input "S47514"
type input "29846"
select select "number:0"
type input "[DATE]"
type input "10:45:07.000"
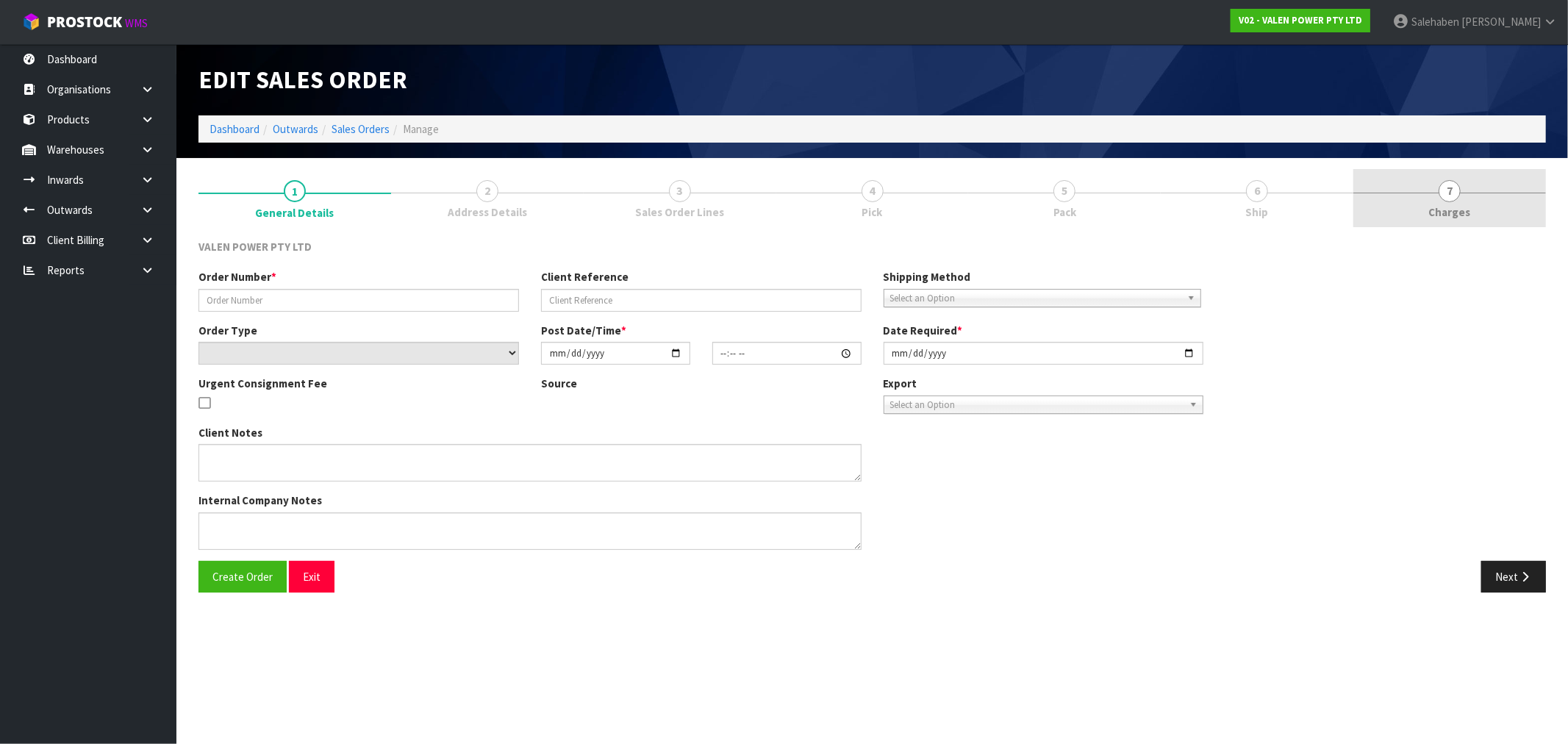
type input "[DATE]"
type textarea "Also want 4 x 33ah Forte and 2 x 20ah Forte batteries. Also our backorder?"
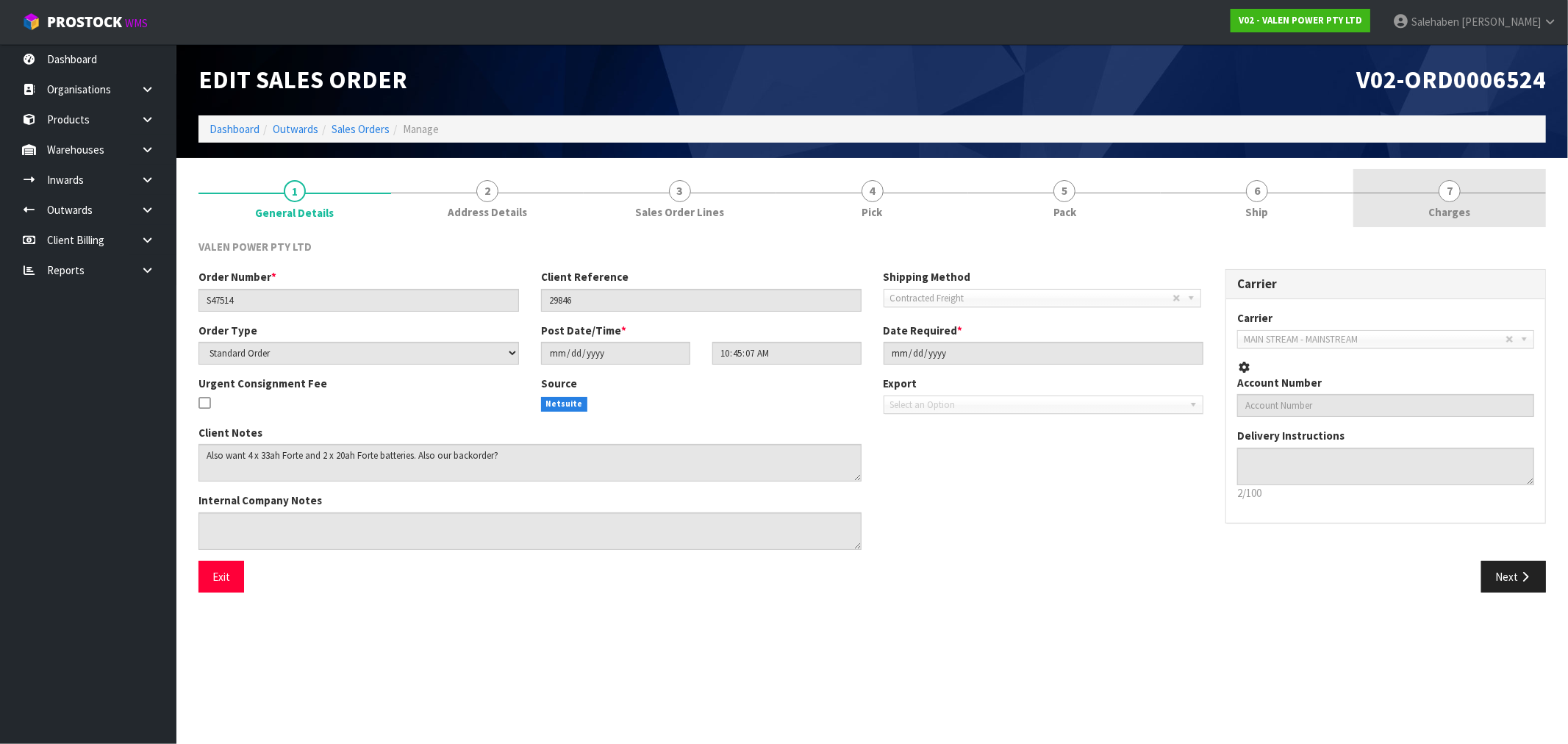
click at [1446, 214] on span "Charges" at bounding box center [1450, 212] width 42 height 16
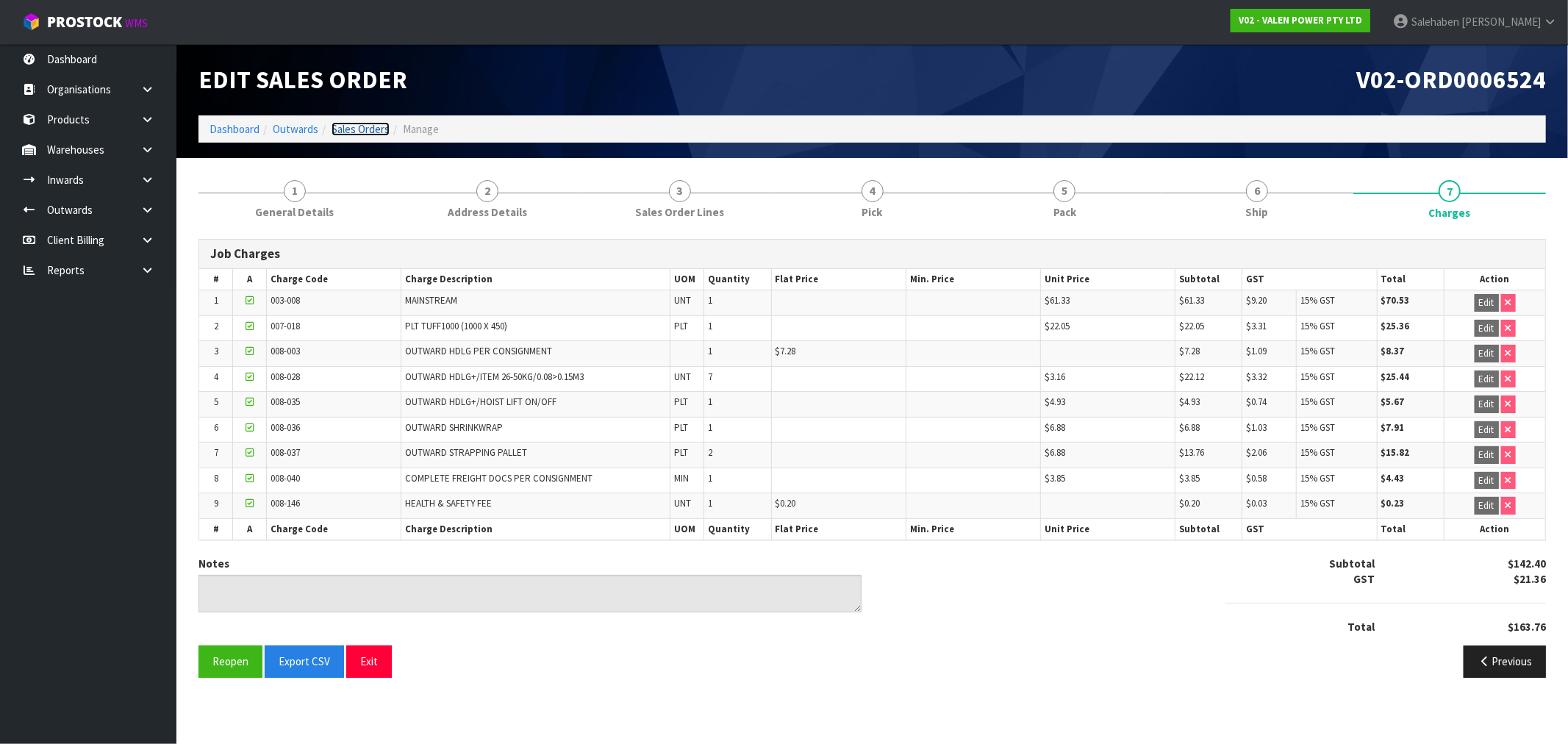
click at [364, 133] on link "Sales Orders" at bounding box center [360, 129] width 58 height 14
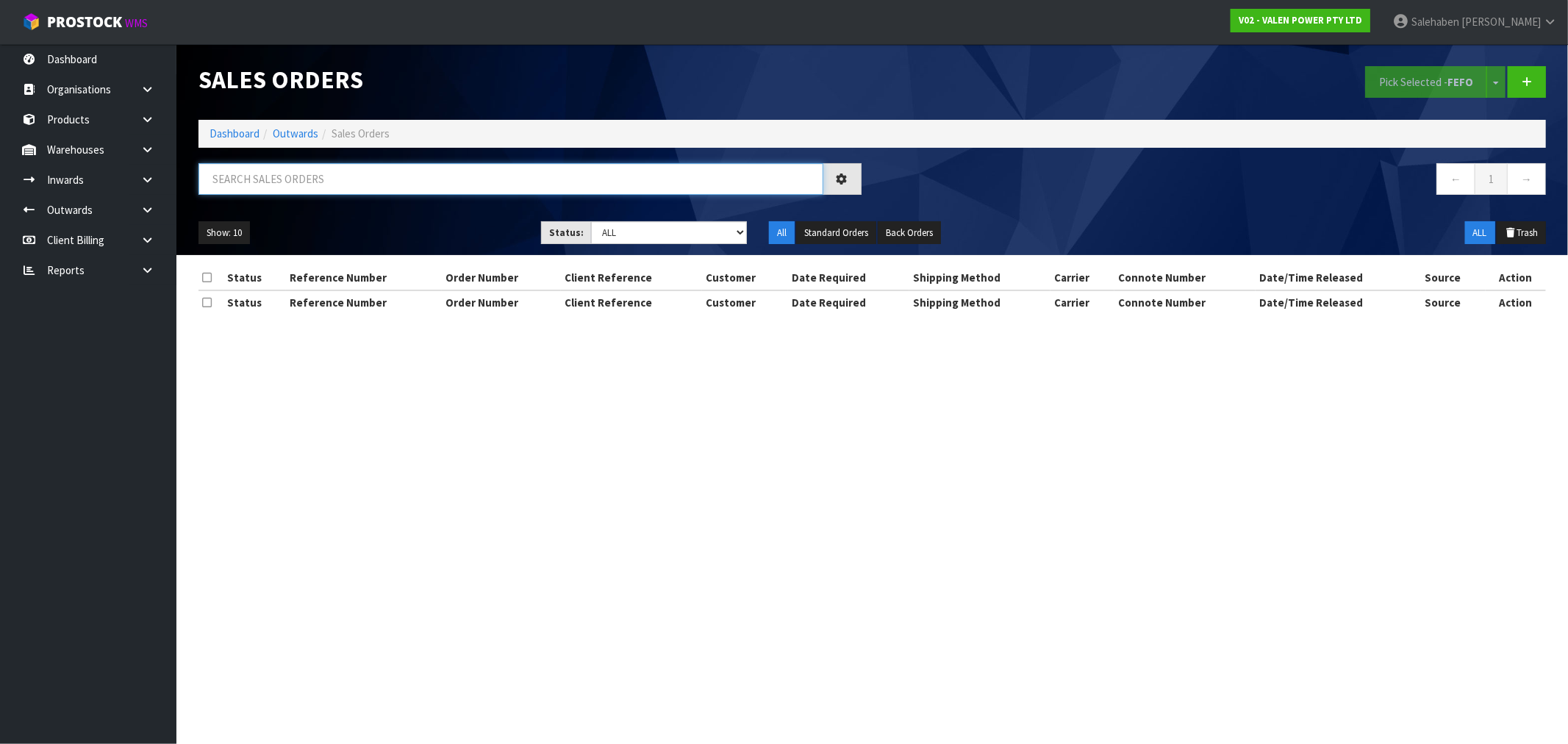
click at [437, 184] on input "text" at bounding box center [511, 179] width 625 height 32
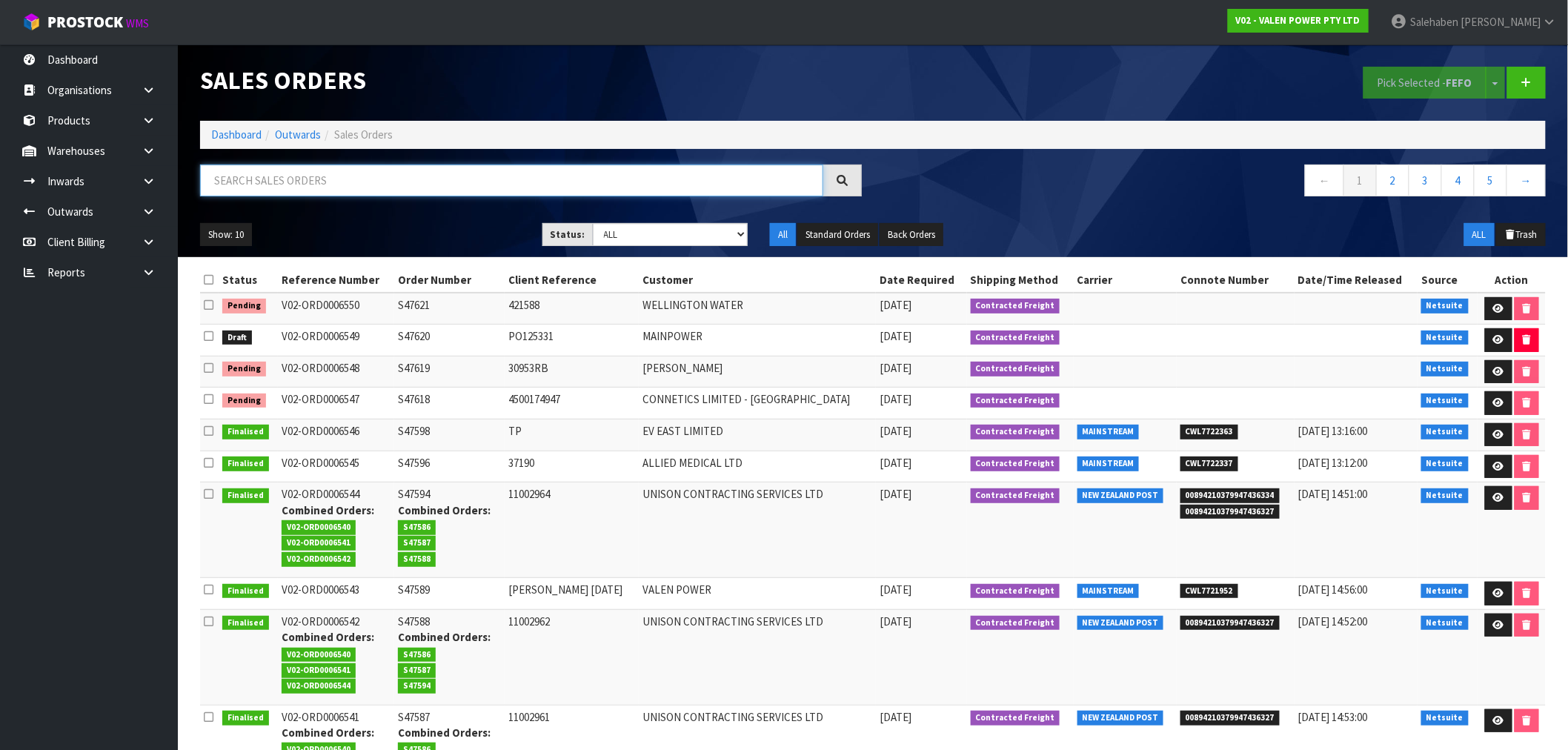
paste input "CWL7721052"
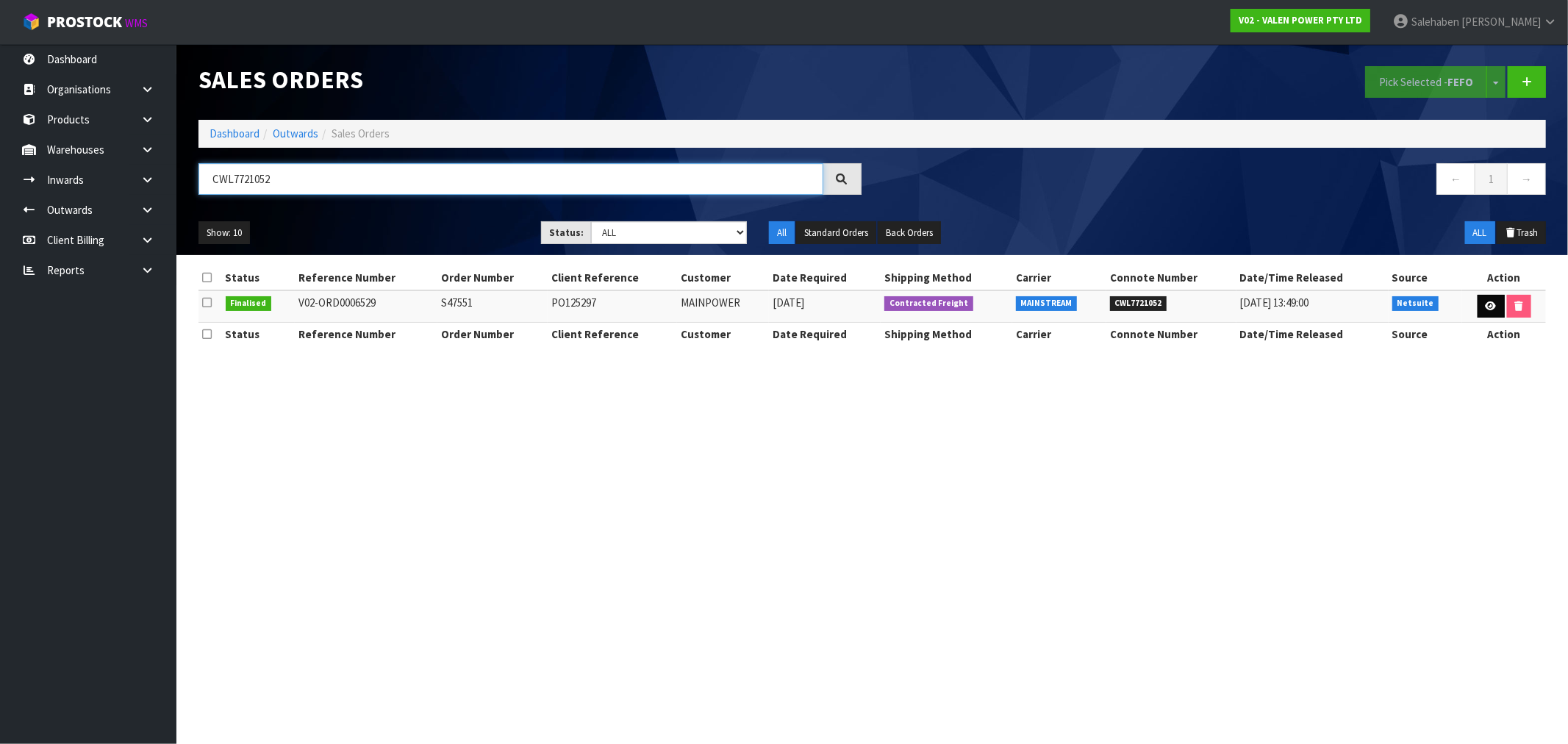
type input "CWL7721052"
click at [1488, 305] on icon at bounding box center [1491, 306] width 11 height 9
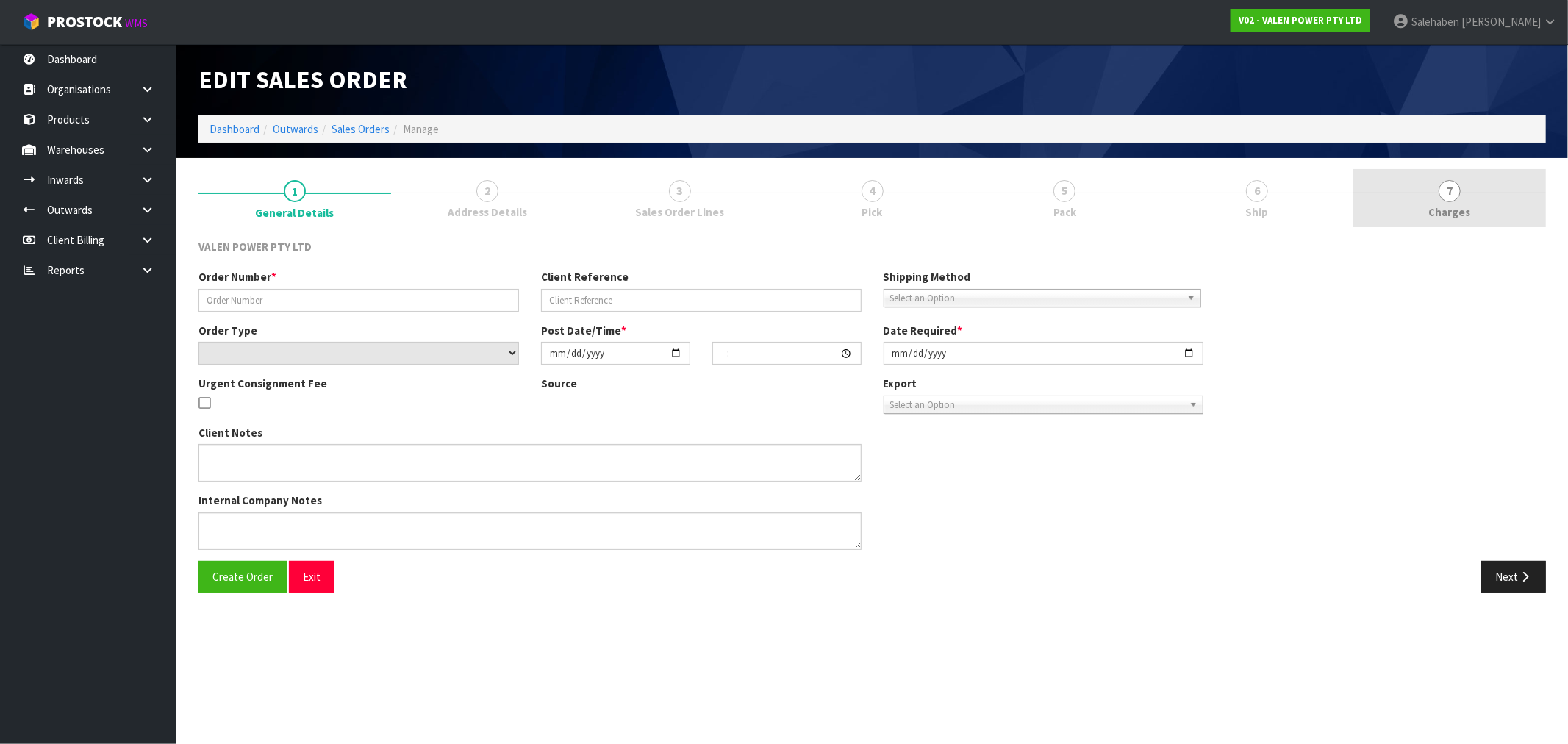
type input "S47551"
type input "PO125297"
select select "number:0"
type input "[DATE]"
type input "12:00:07.000"
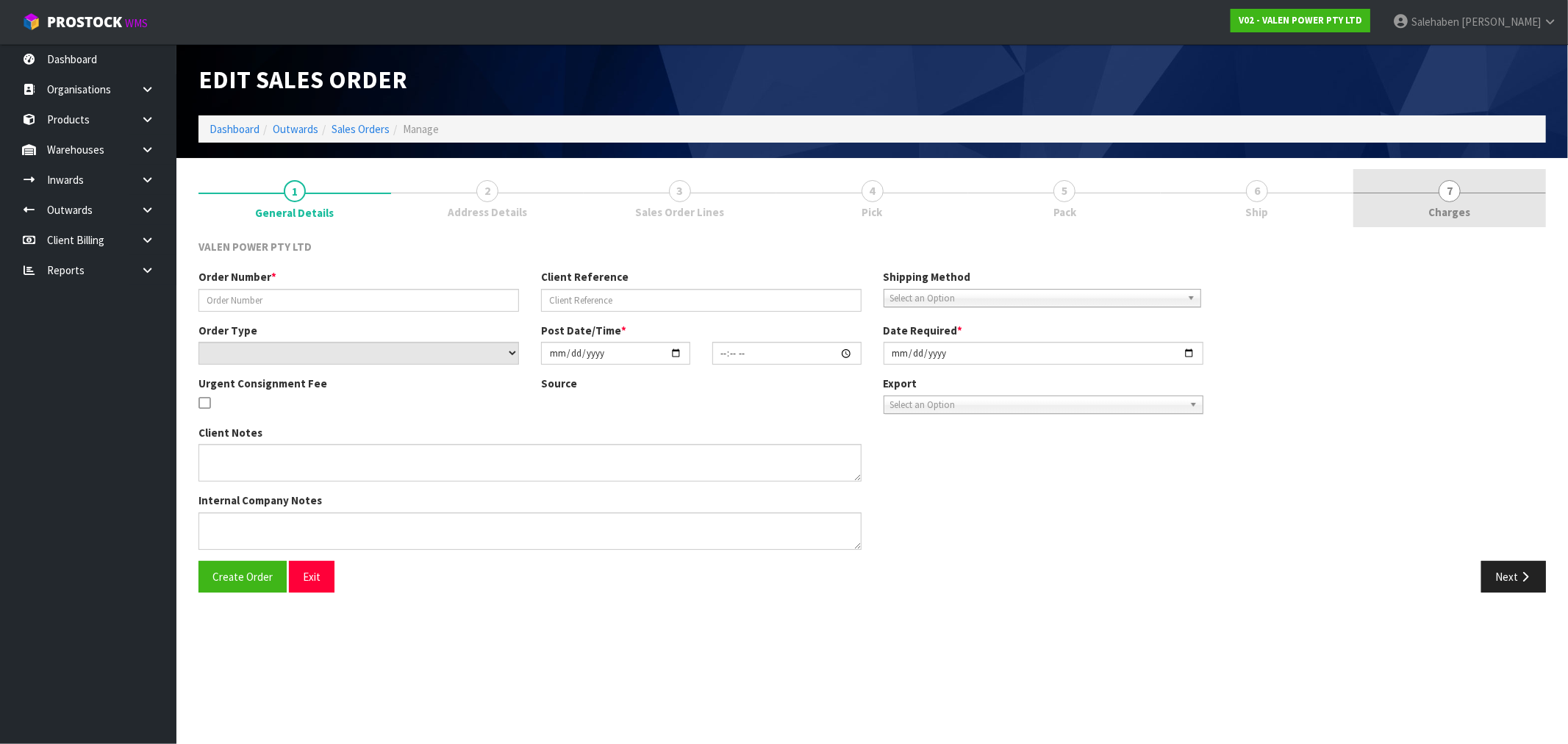
type input "[DATE]"
type textarea "GET THIS DISPATCHED [DATE]"
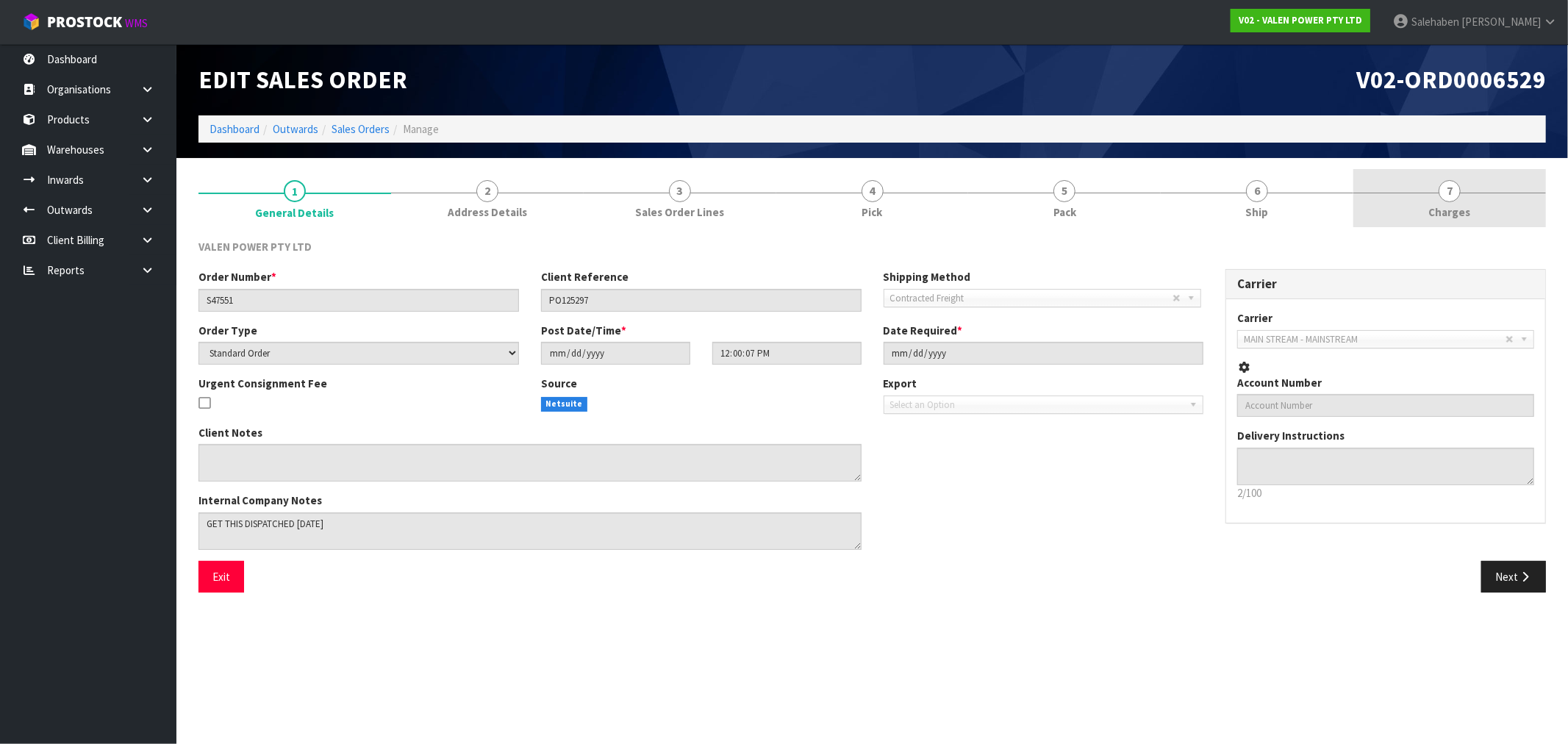
click at [1454, 209] on span "Charges" at bounding box center [1450, 212] width 42 height 16
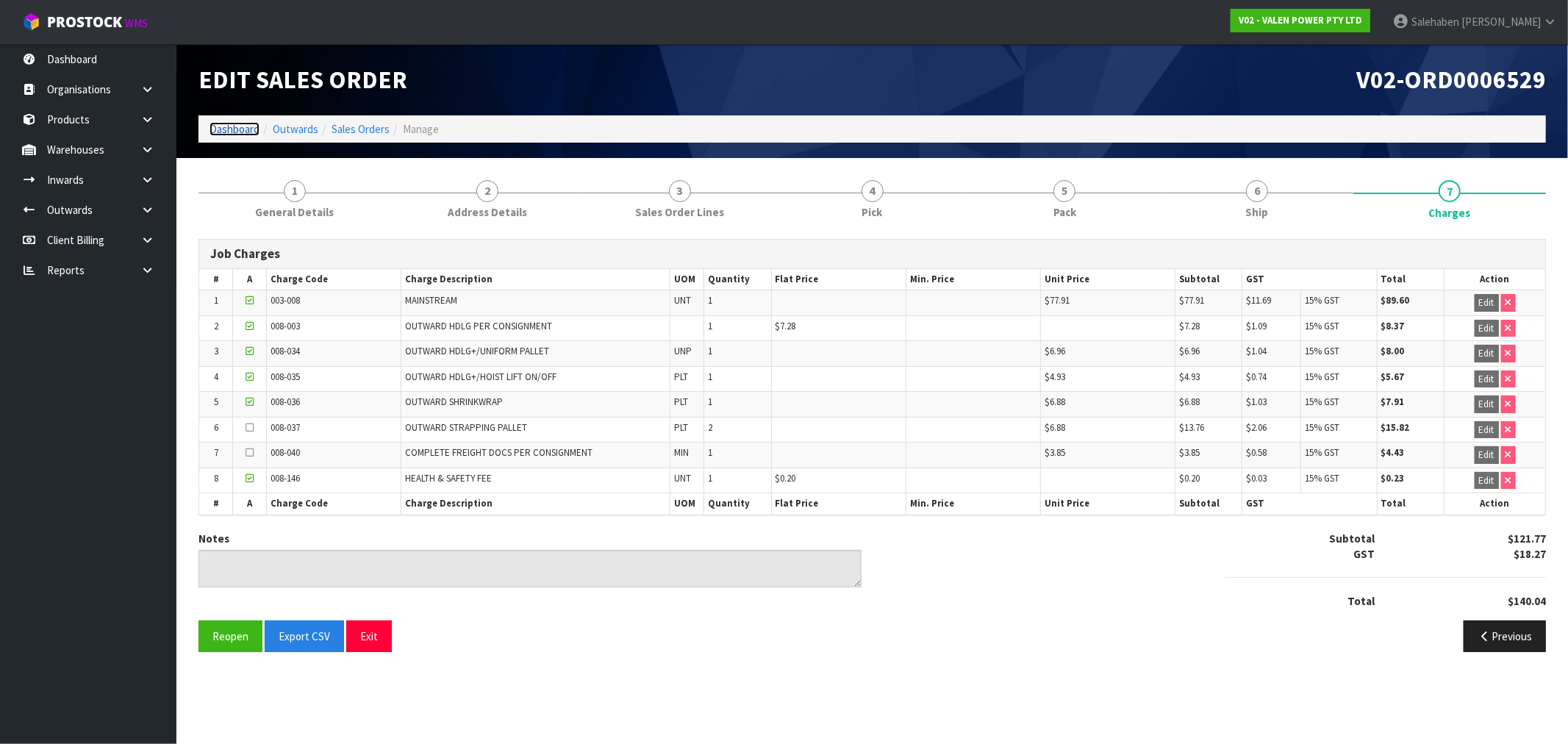
click at [233, 133] on link "Dashboard" at bounding box center [234, 129] width 50 height 14
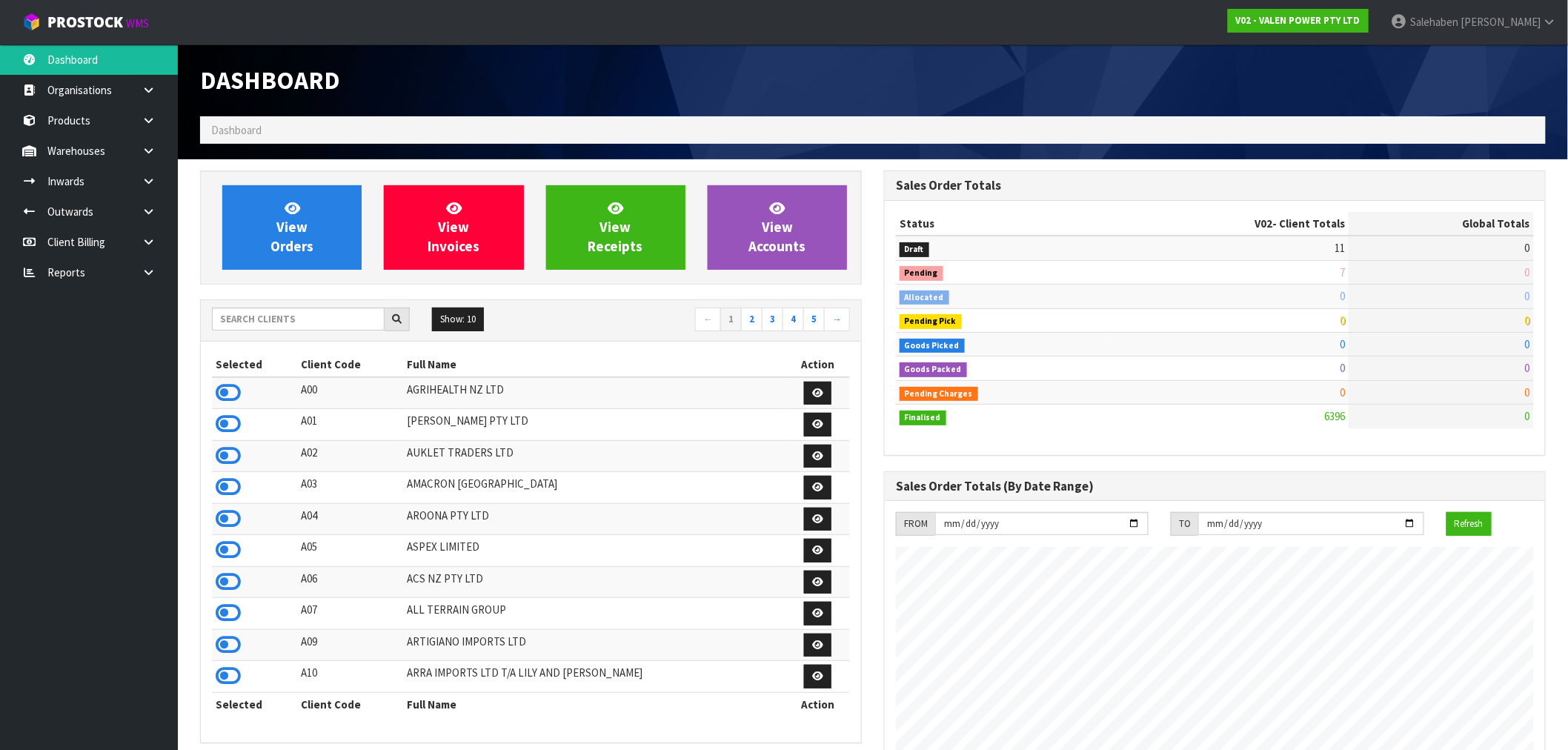
drag, startPoint x: 278, startPoint y: 301, endPoint x: 260, endPoint y: 313, distance: 21.6
click at [272, 306] on div "Show: 10 5 10 25 50 ← 1 2 3 4 5 →" at bounding box center [530, 321] width 660 height 42
click at [247, 320] on input "text" at bounding box center [298, 319] width 173 height 23
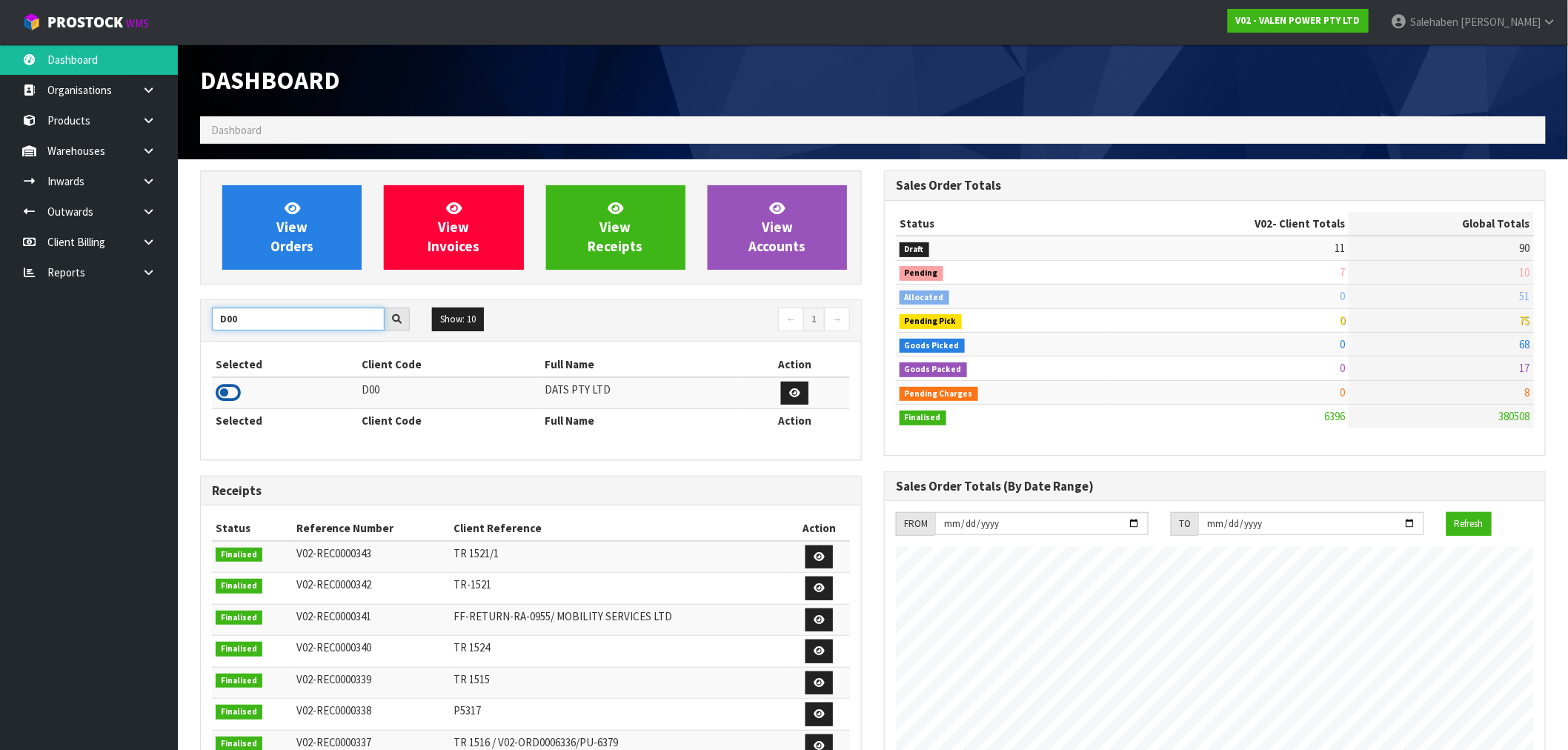
type input "D00"
click at [226, 391] on icon at bounding box center [227, 393] width 25 height 23
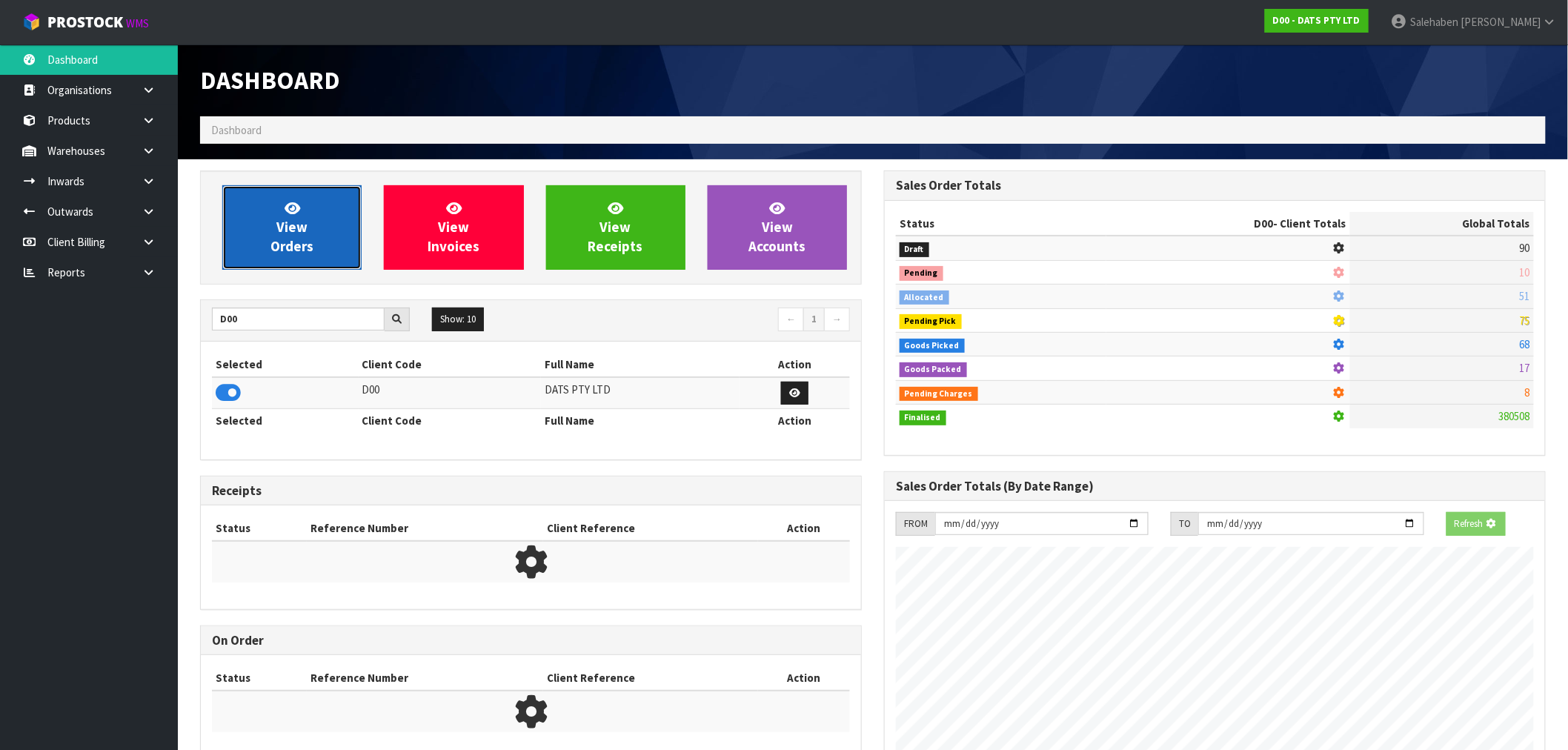
click at [309, 245] on span "View Orders" at bounding box center [292, 227] width 43 height 56
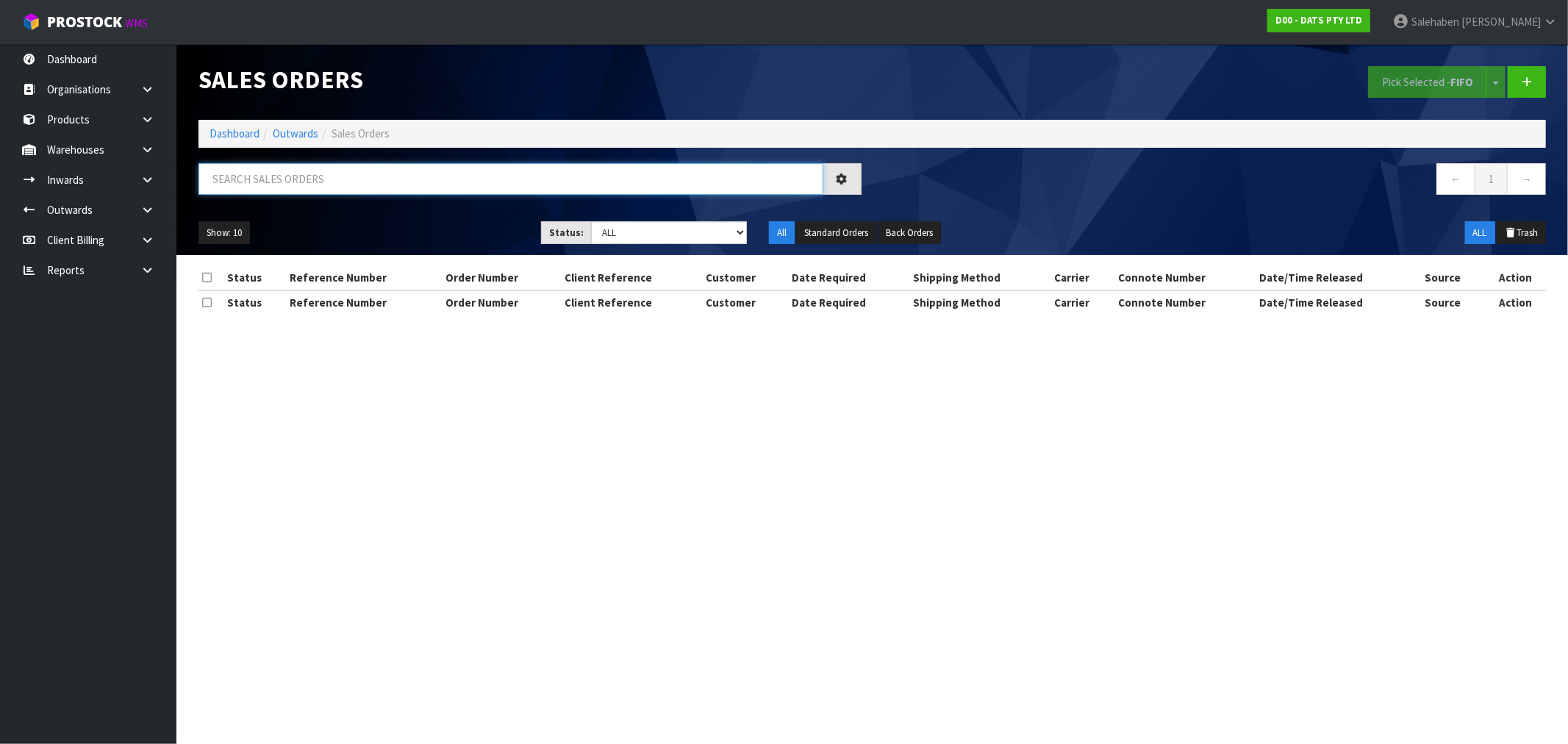
click at [381, 179] on input "text" at bounding box center [511, 179] width 625 height 32
paste input "CWL7721056"
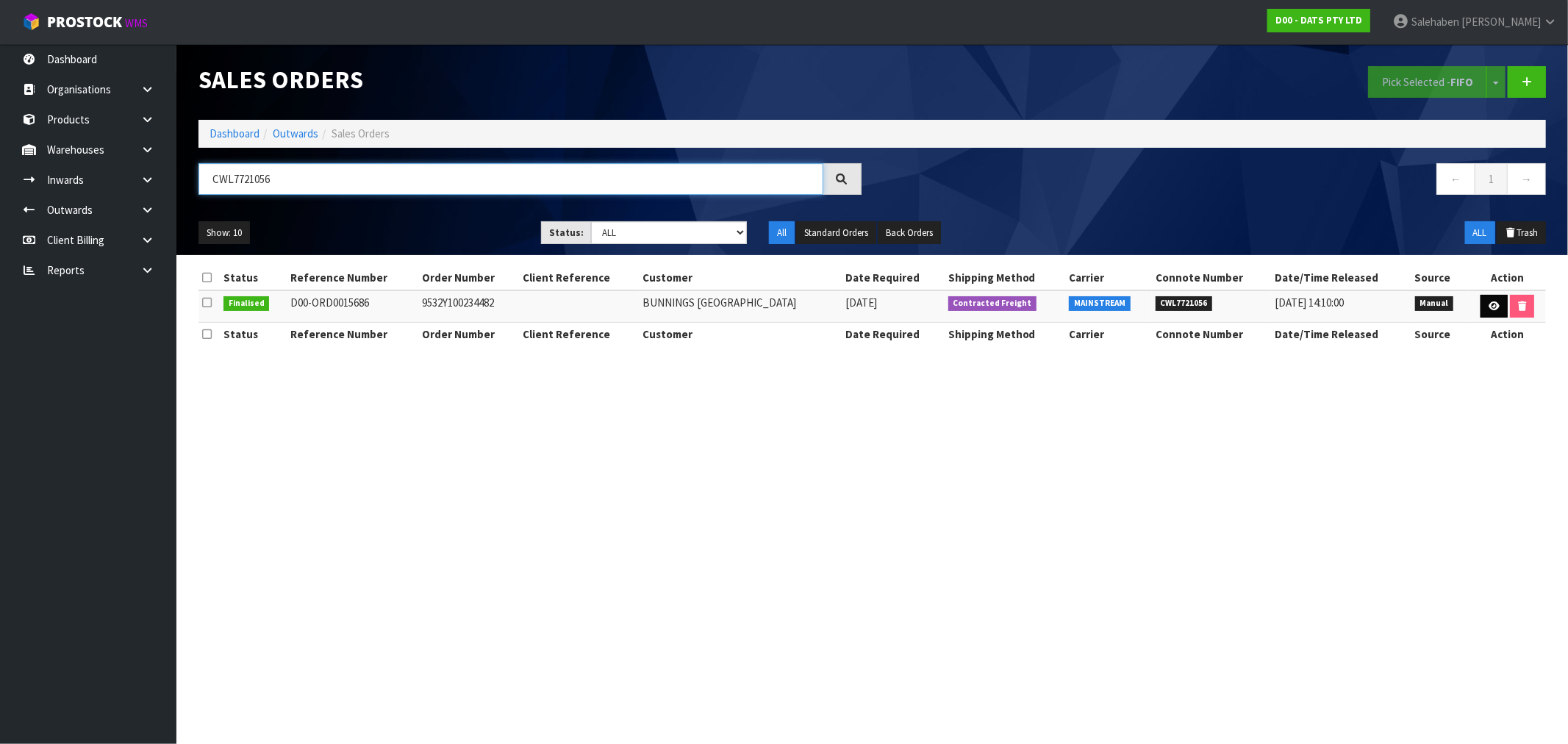
type input "CWL7721056"
click at [1496, 307] on icon at bounding box center [1494, 306] width 11 height 9
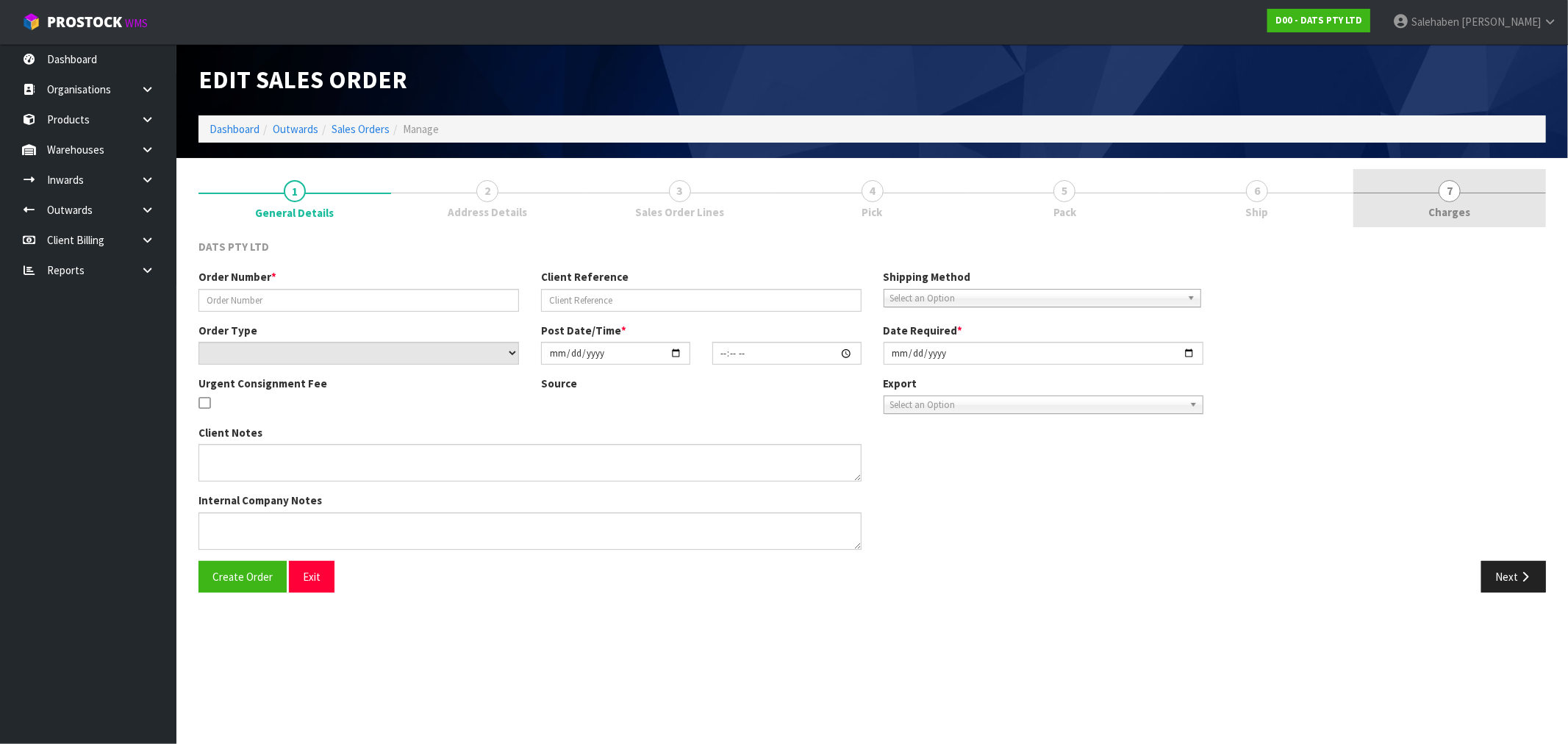
type input "9532Y100234482"
select select "number:0"
type input "[DATE]"
type input "08:51:00.000"
type input "[DATE]"
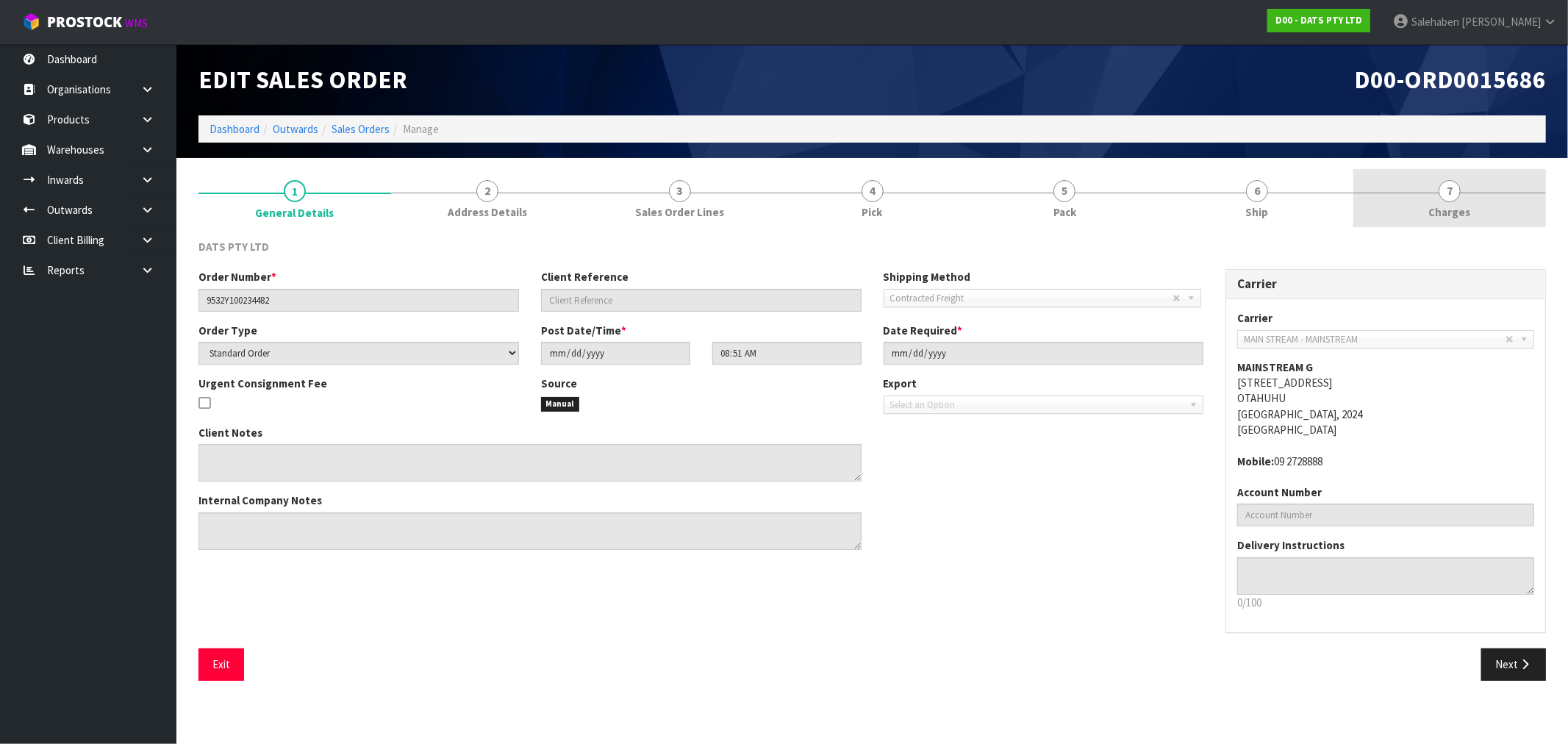
click at [1449, 209] on span "Charges" at bounding box center [1450, 212] width 42 height 16
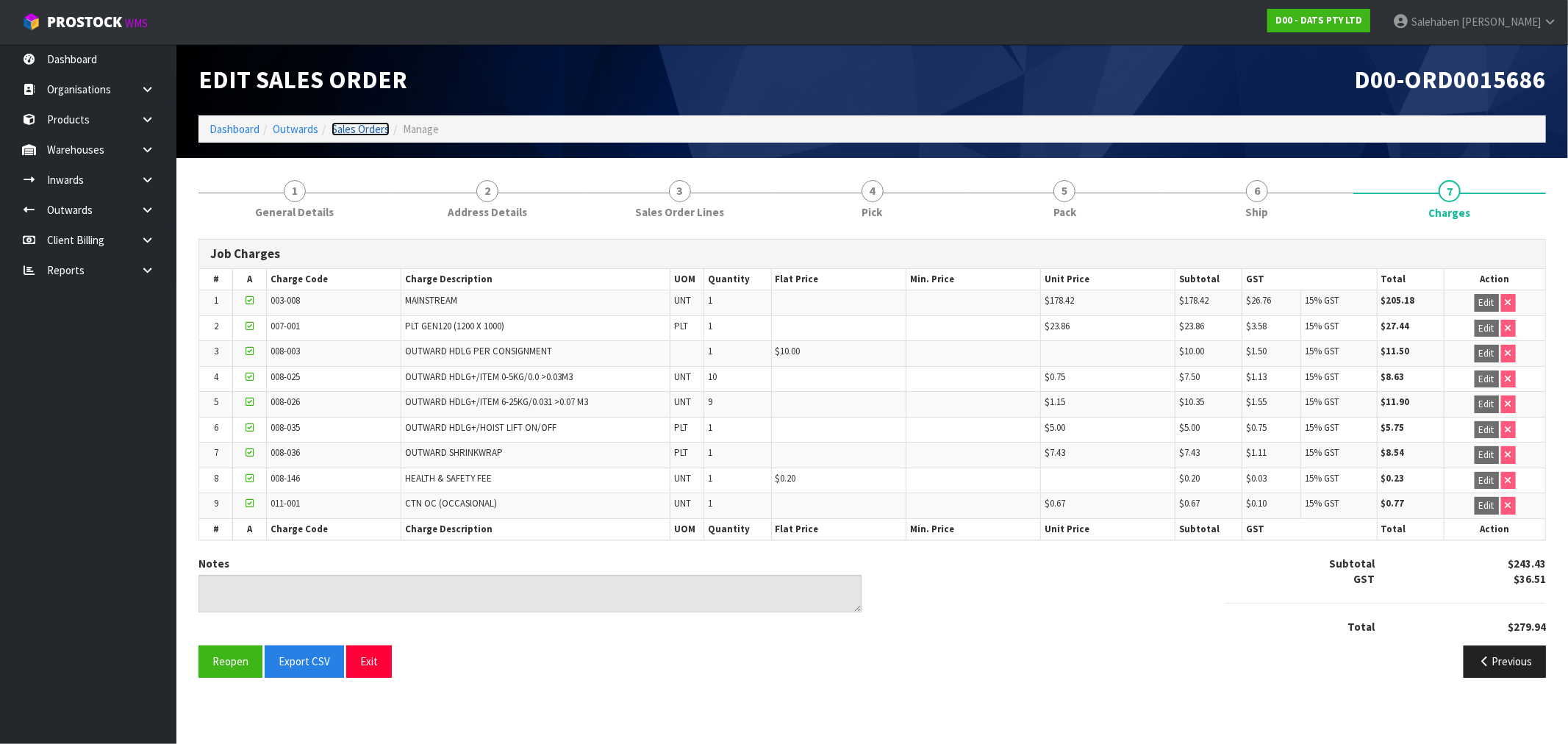
click at [363, 133] on link "Sales Orders" at bounding box center [360, 129] width 58 height 14
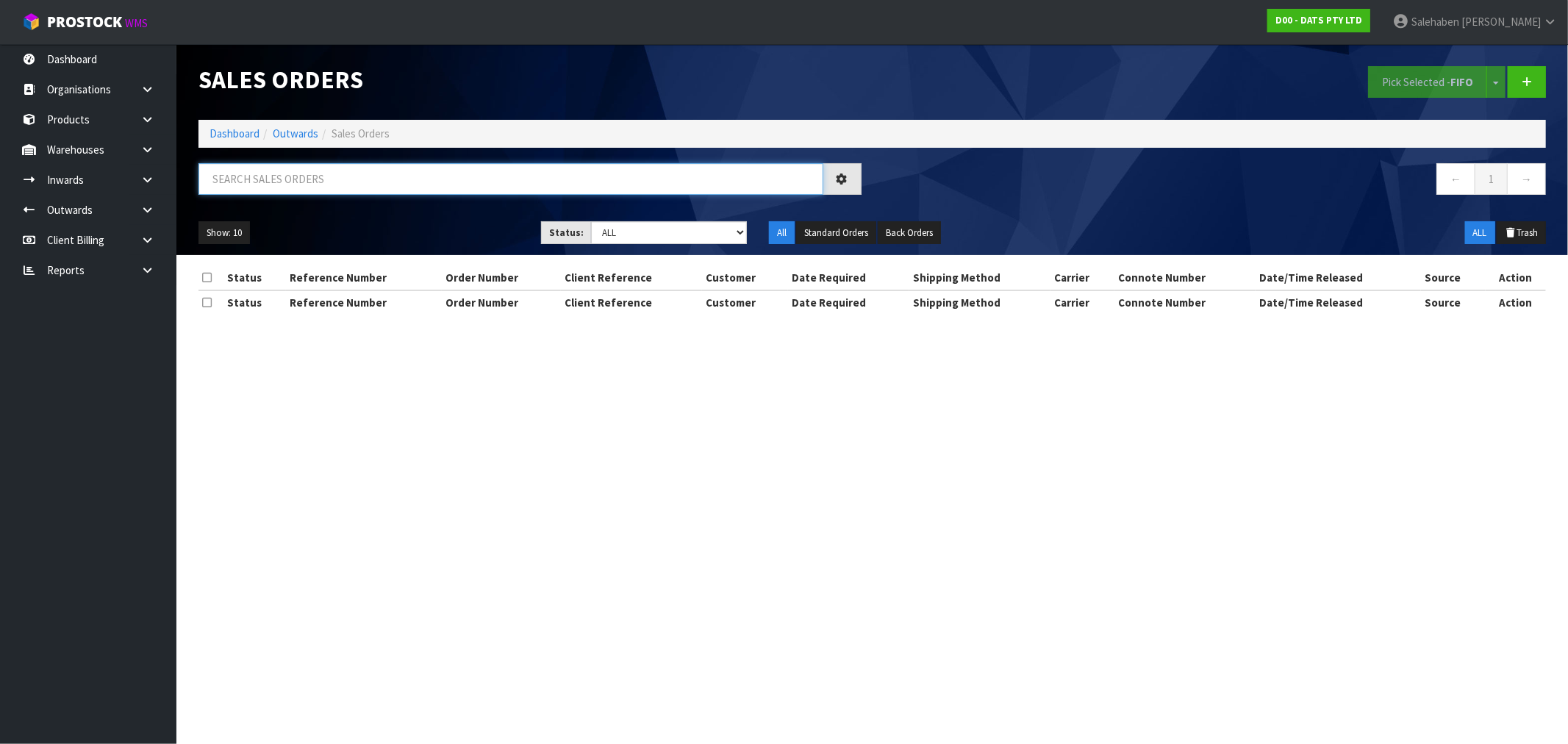
click at [355, 182] on input "text" at bounding box center [511, 179] width 625 height 32
paste input "CWL7721221"
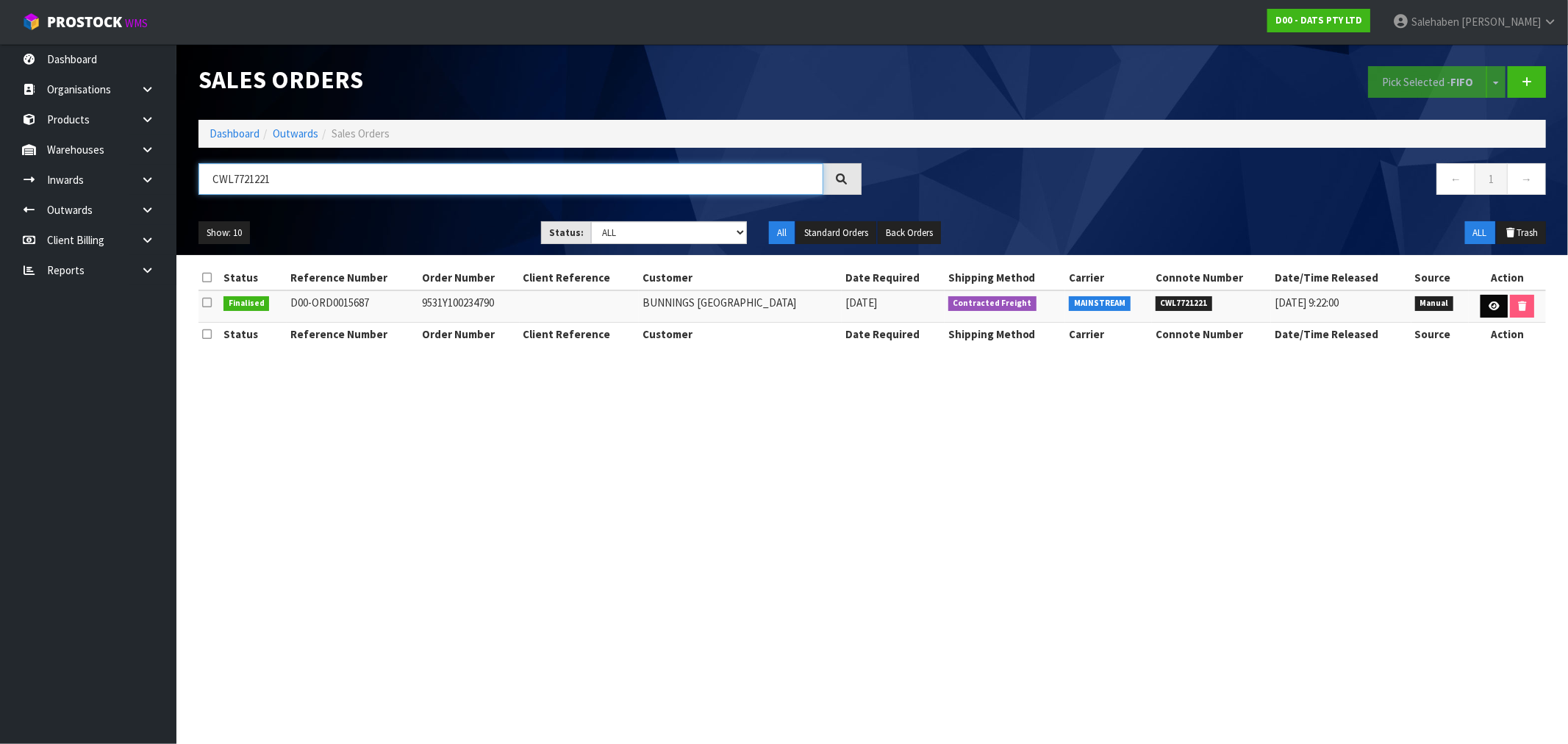
type input "CWL7721221"
click at [1494, 309] on icon at bounding box center [1494, 306] width 11 height 9
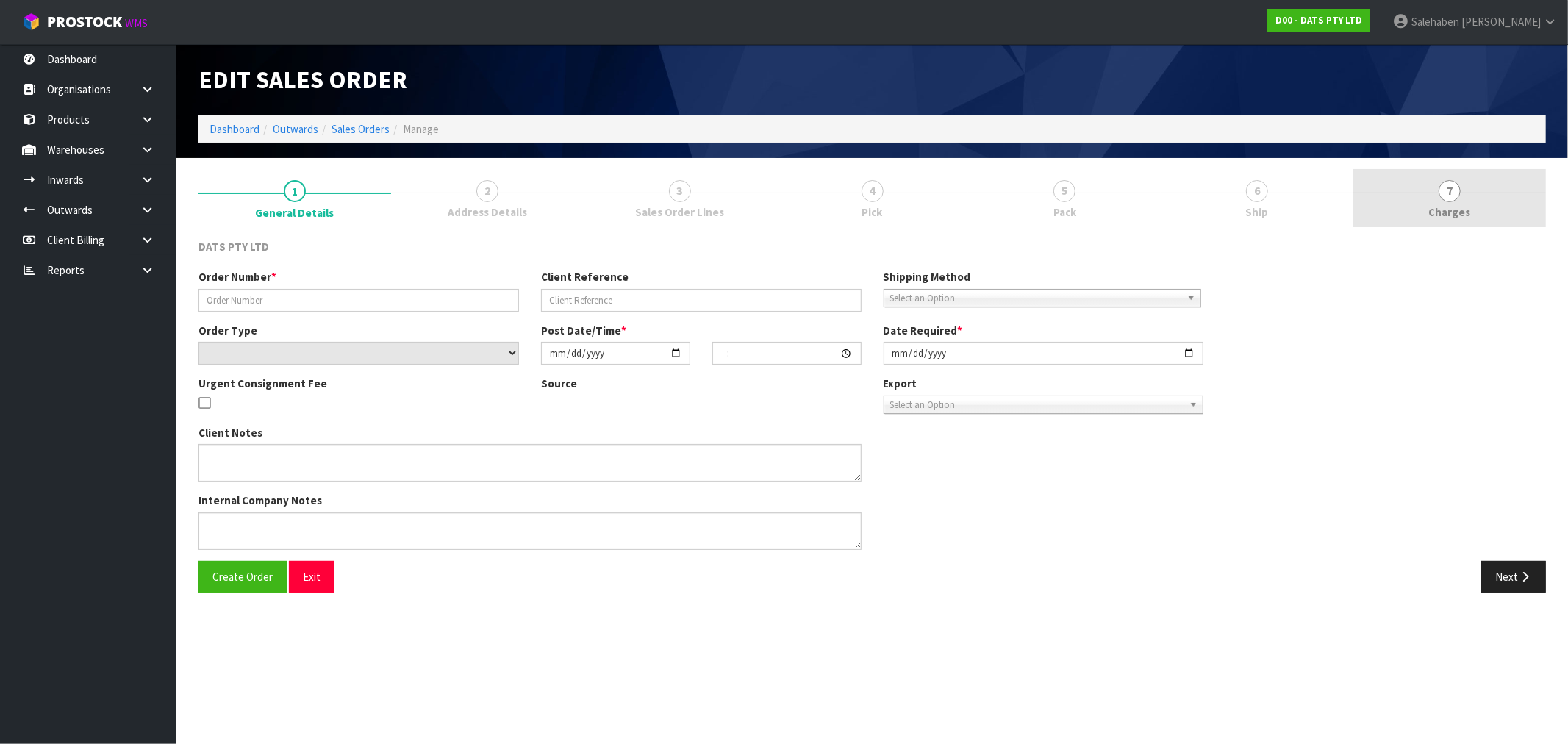
type input "9531Y100234790"
select select "number:0"
type input "[DATE]"
type input "08:54:00.000"
type input "[DATE]"
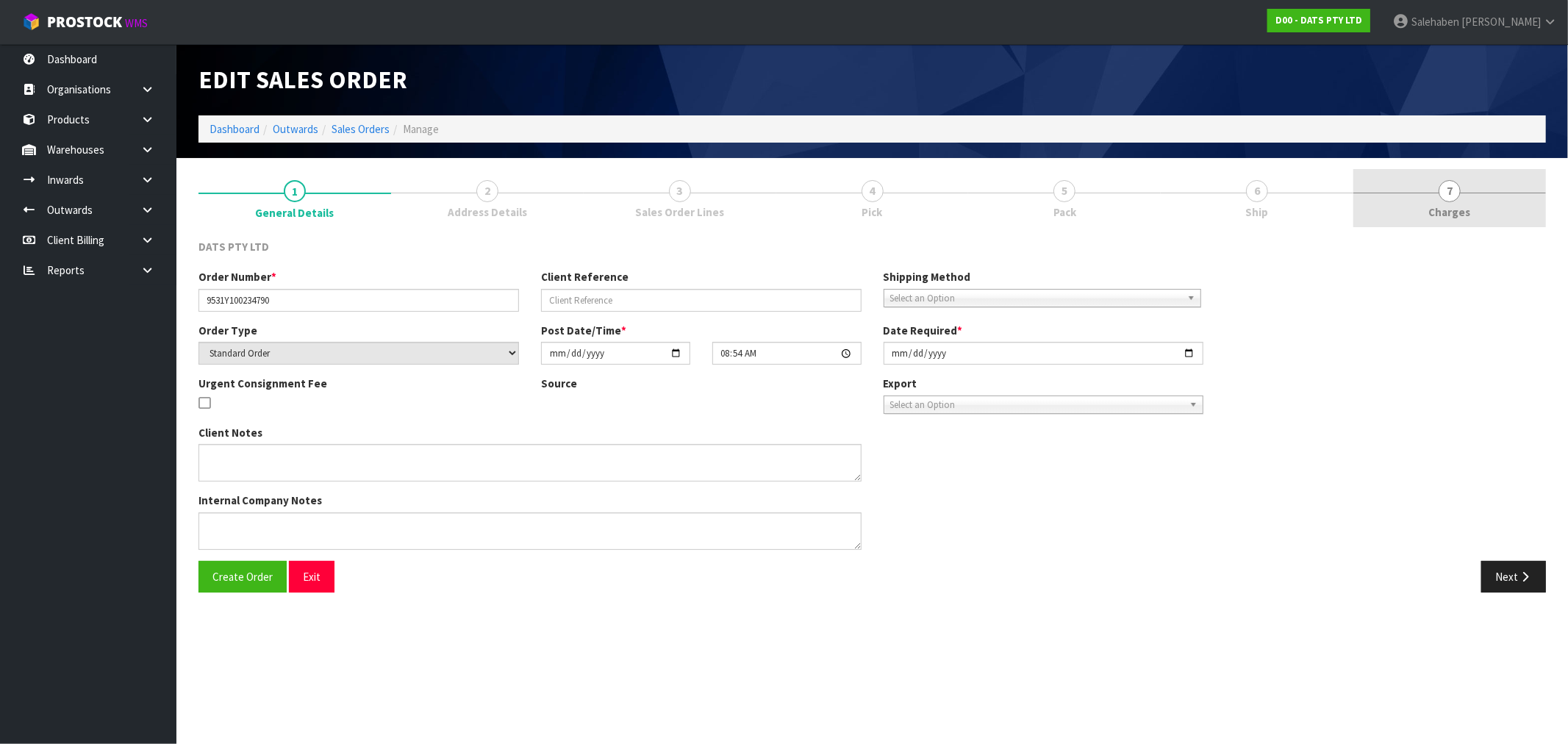
click at [1450, 210] on span "Charges" at bounding box center [1450, 212] width 42 height 16
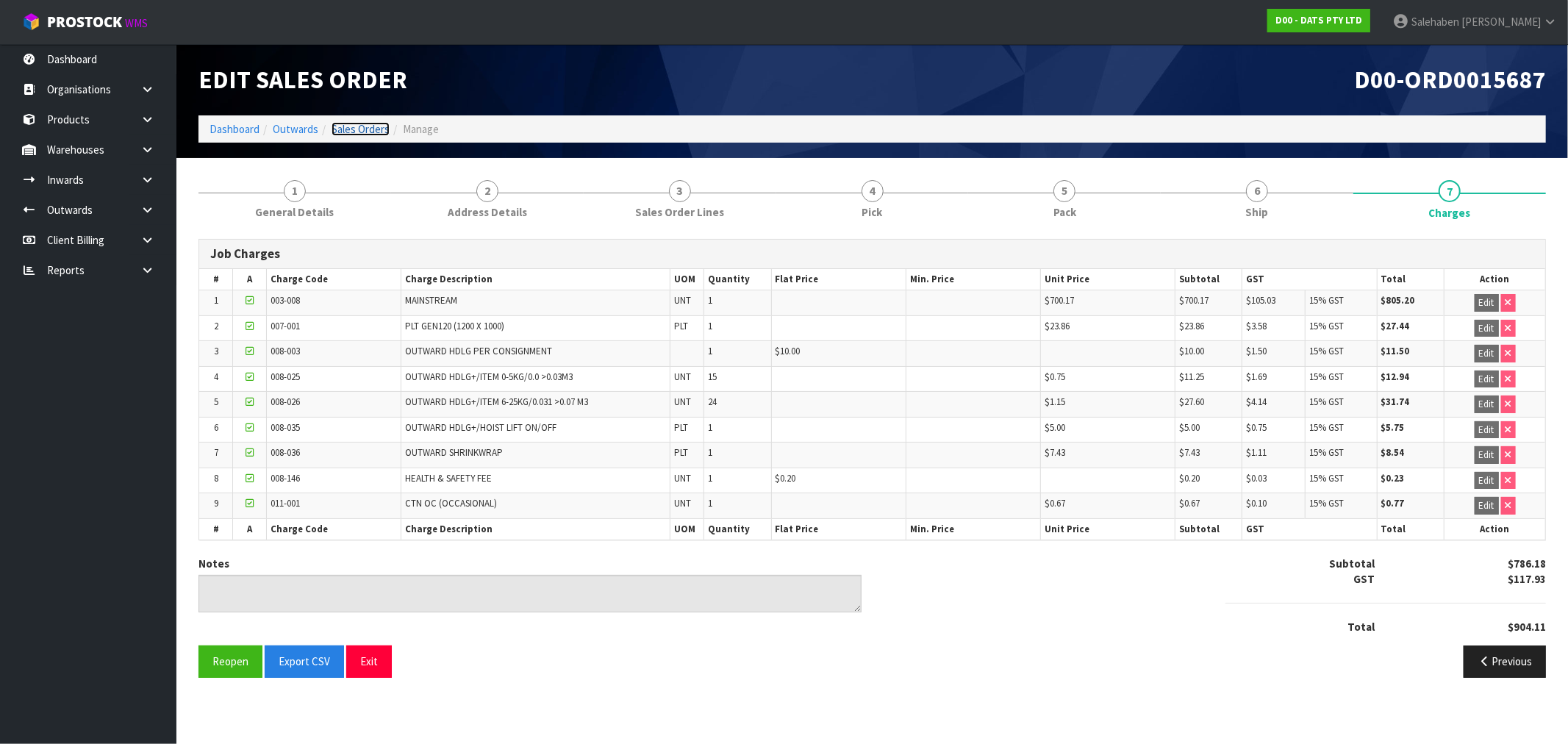
click at [355, 133] on link "Sales Orders" at bounding box center [360, 129] width 58 height 14
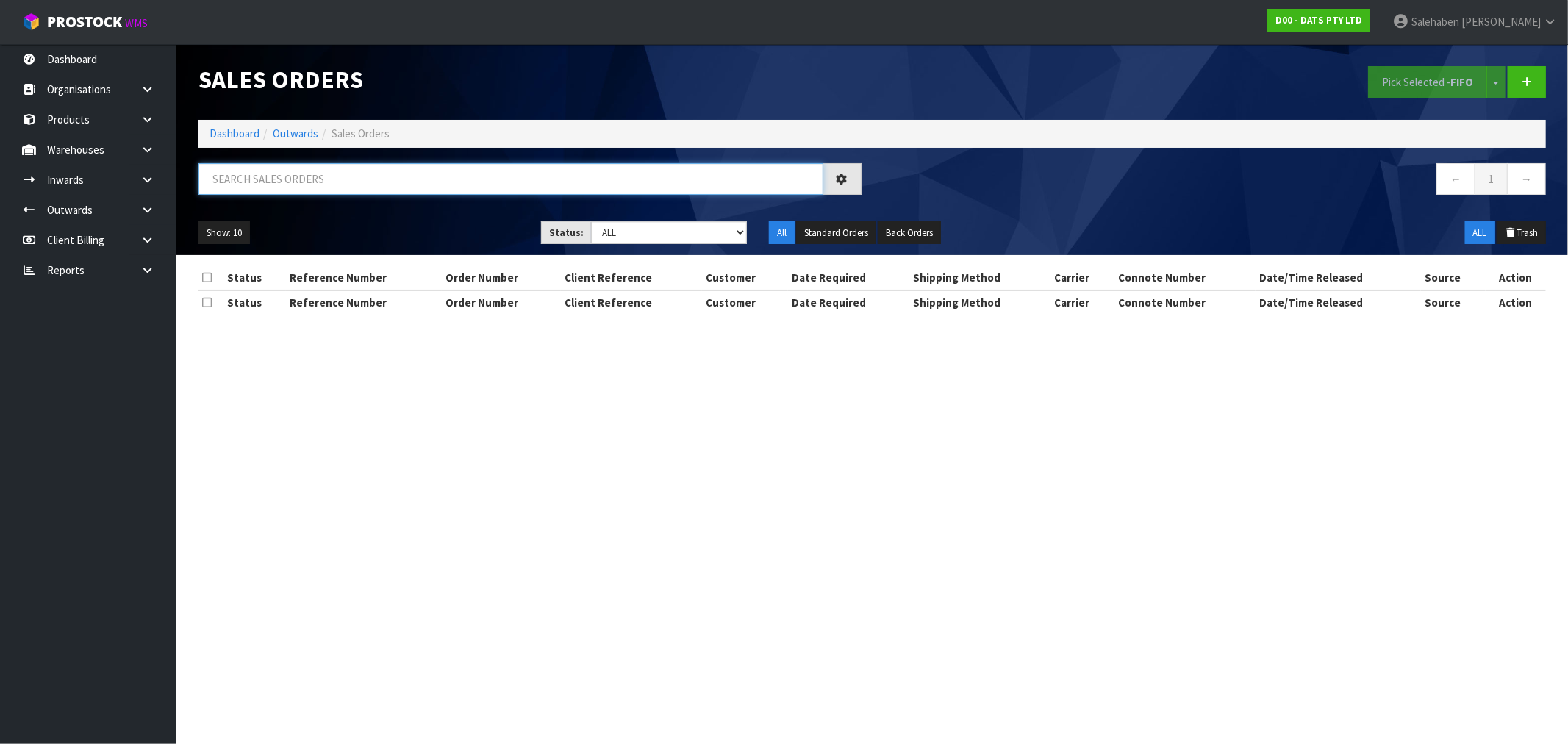
paste input "CWL7721226"
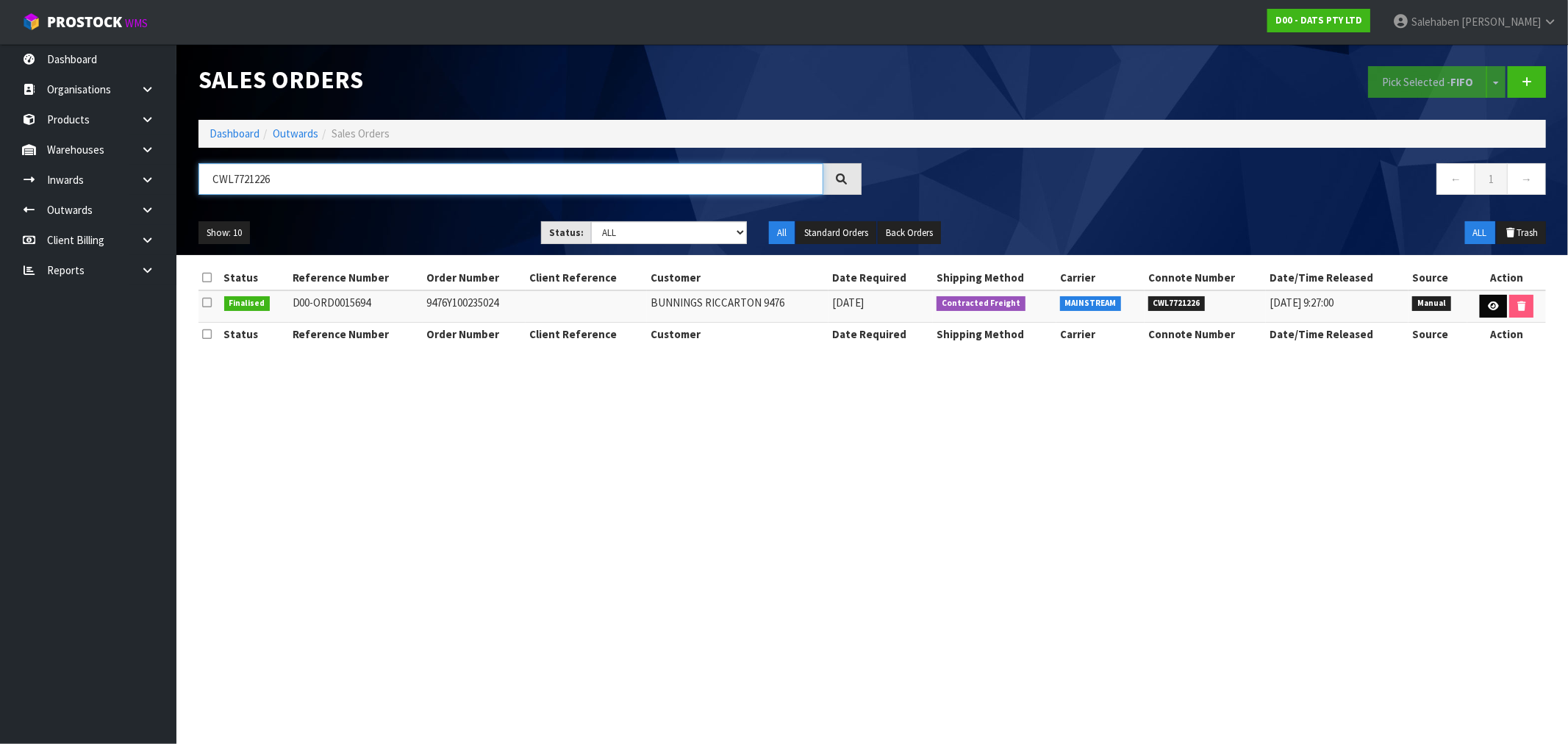
type input "CWL7721226"
click at [1491, 312] on link at bounding box center [1494, 306] width 28 height 23
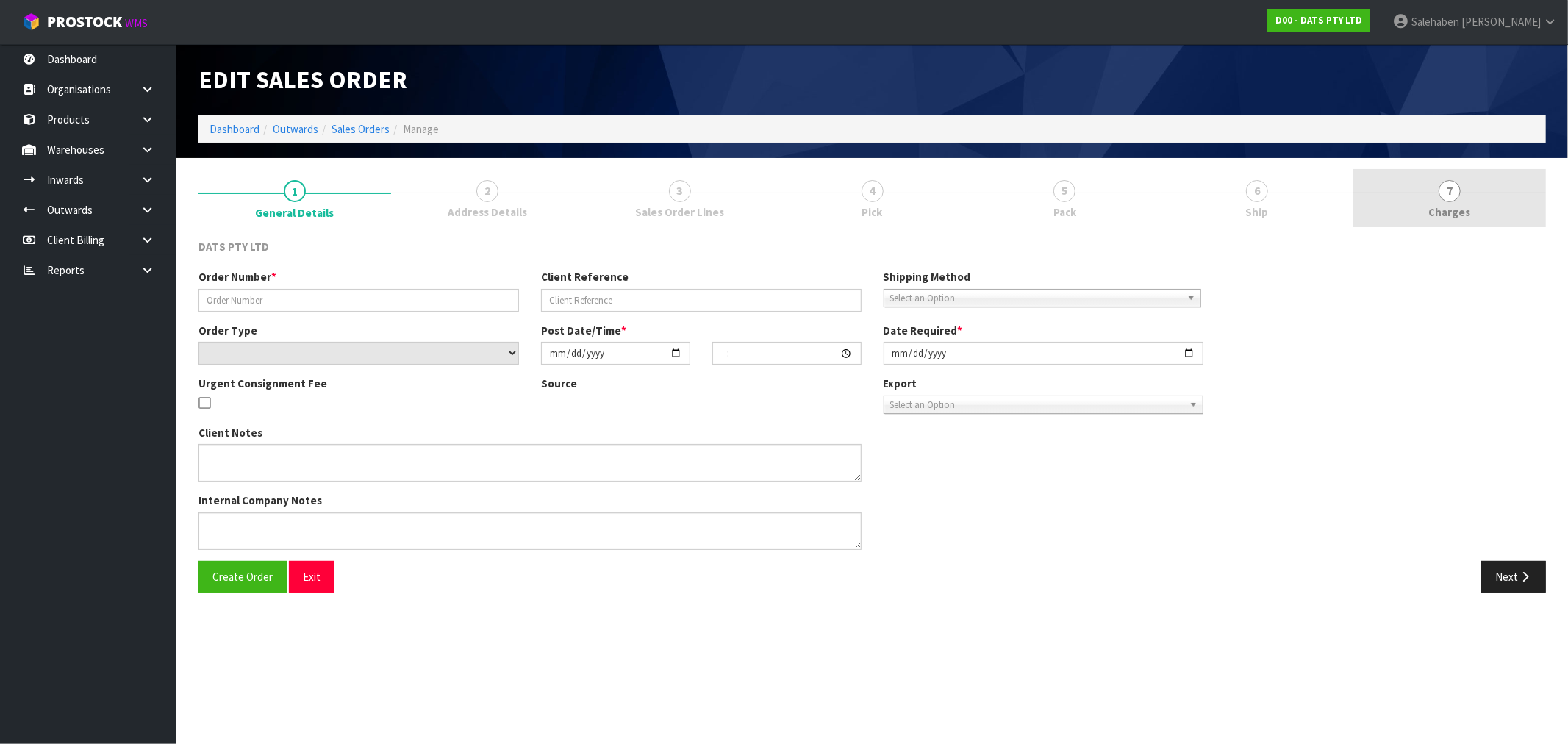
type input "9476Y100235024"
select select "number:0"
type input "[DATE]"
type input "09:11:00.000"
type input "[DATE]"
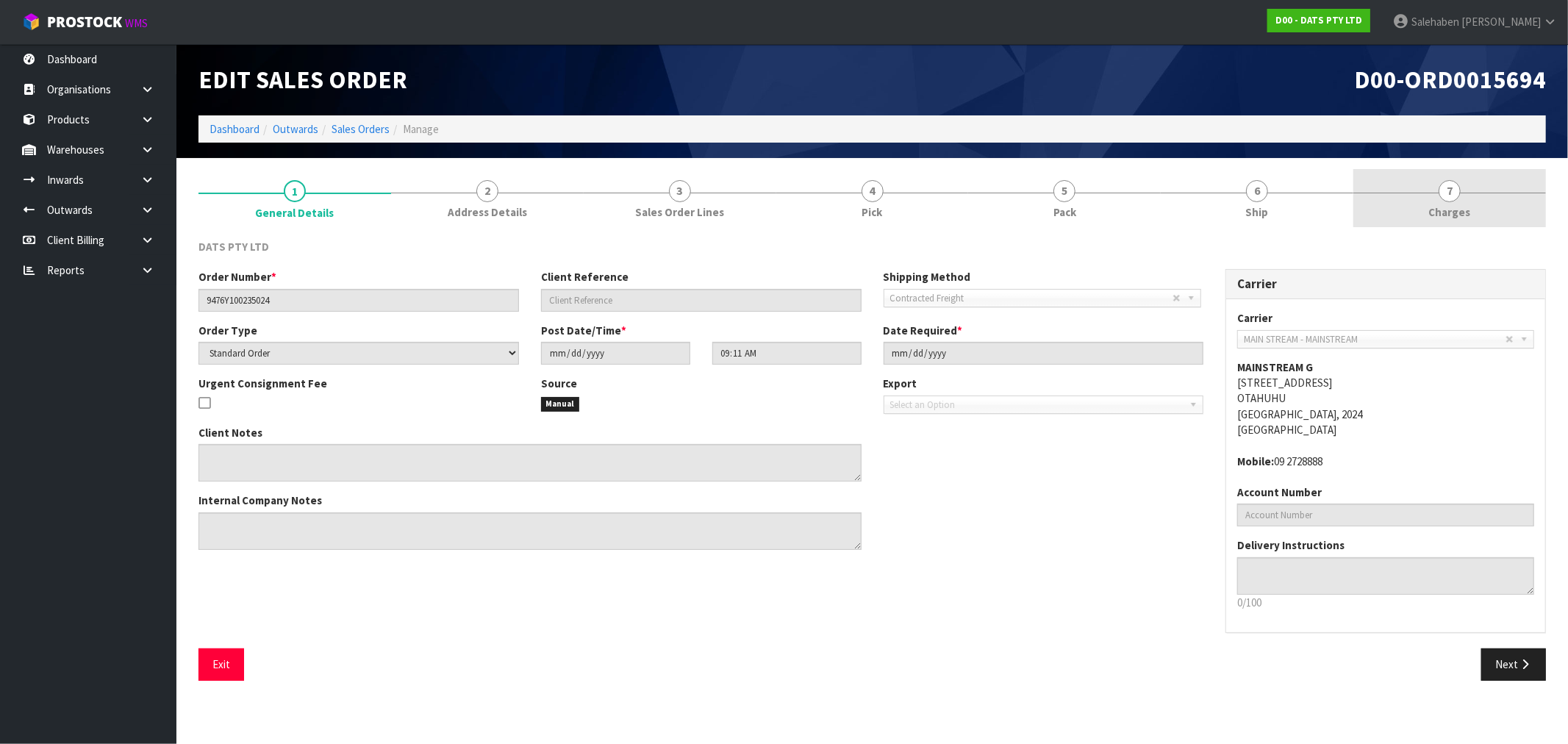
click at [1453, 208] on span "Charges" at bounding box center [1450, 212] width 42 height 16
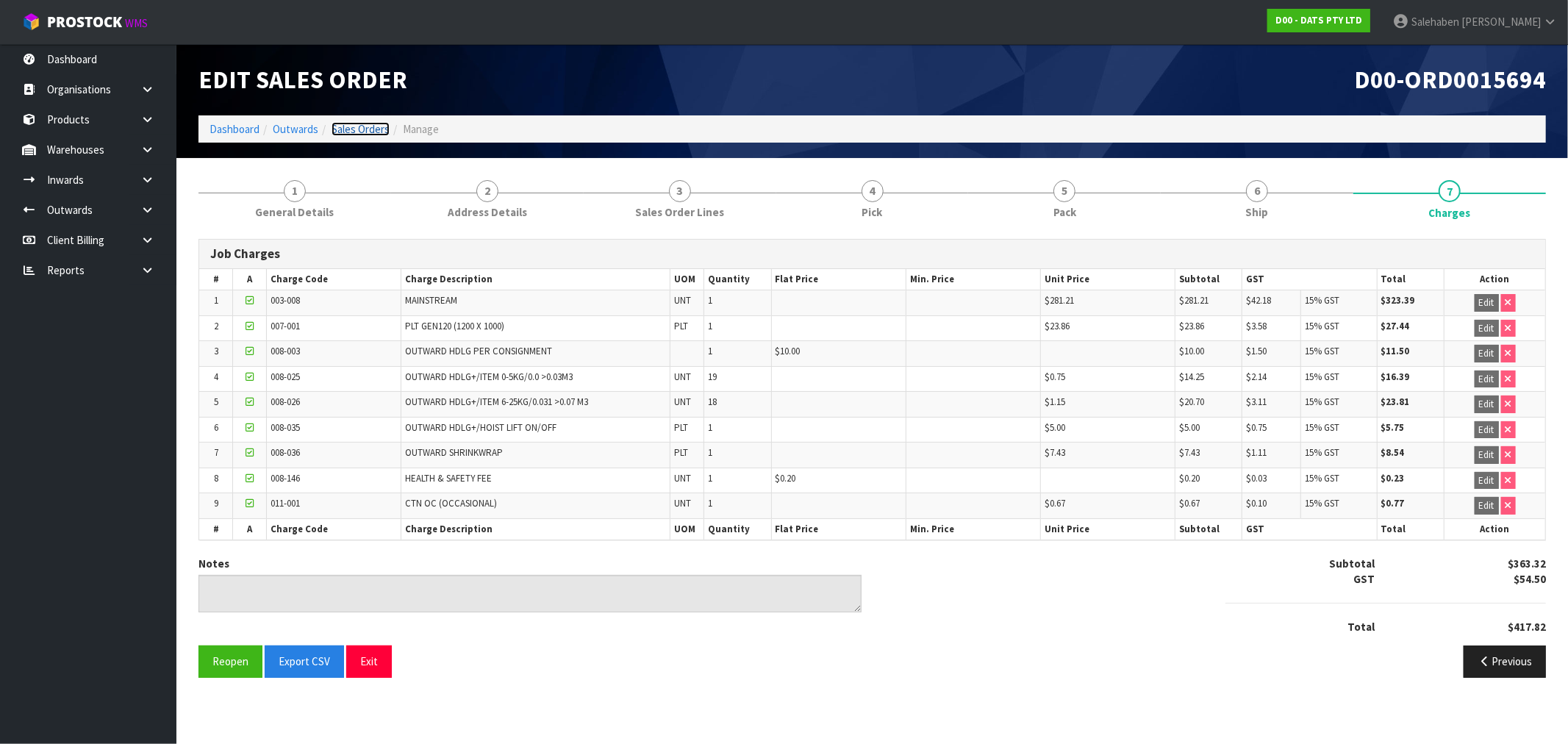
click at [345, 133] on link "Sales Orders" at bounding box center [360, 129] width 58 height 14
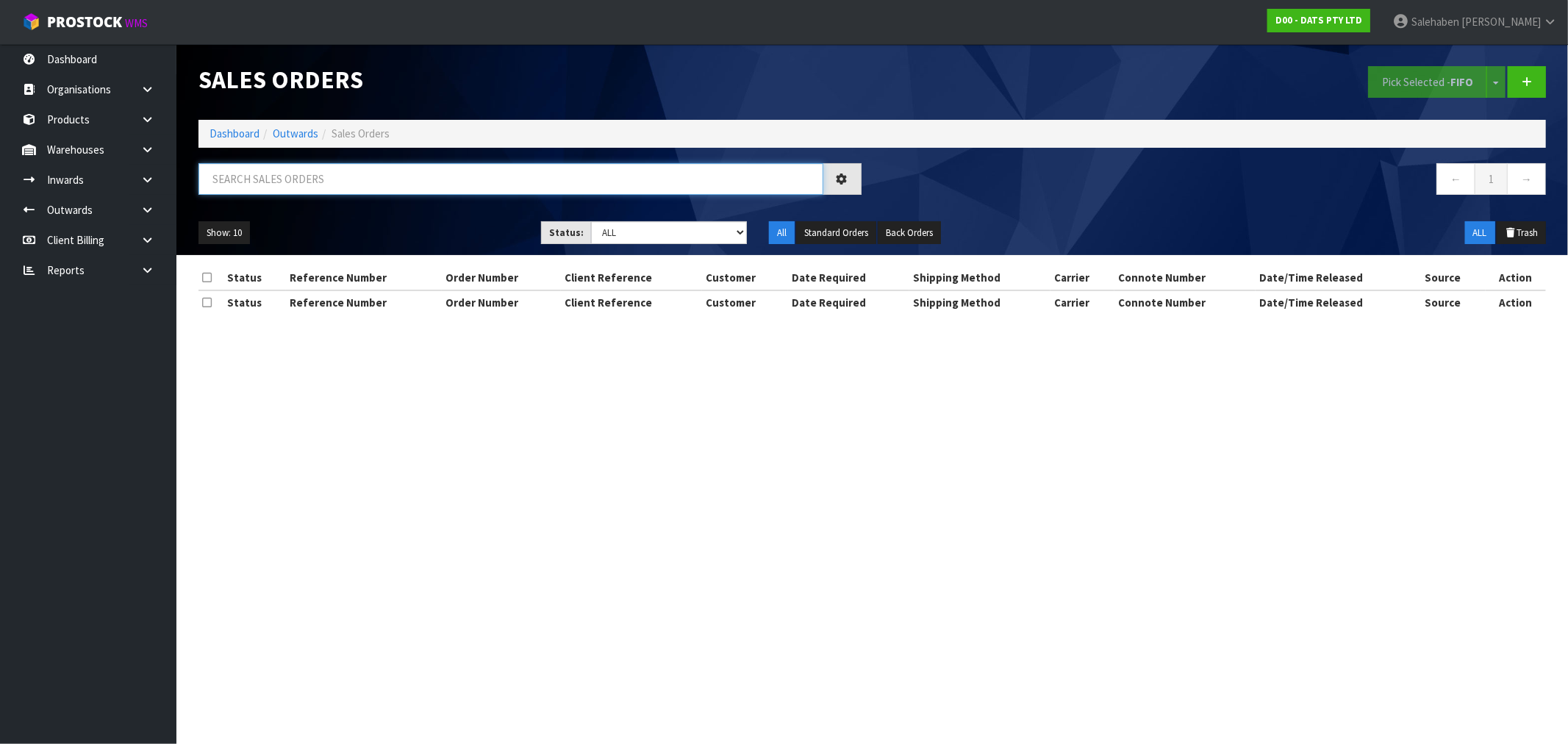
click at [337, 177] on input "text" at bounding box center [511, 179] width 625 height 32
paste input "CWL7721229"
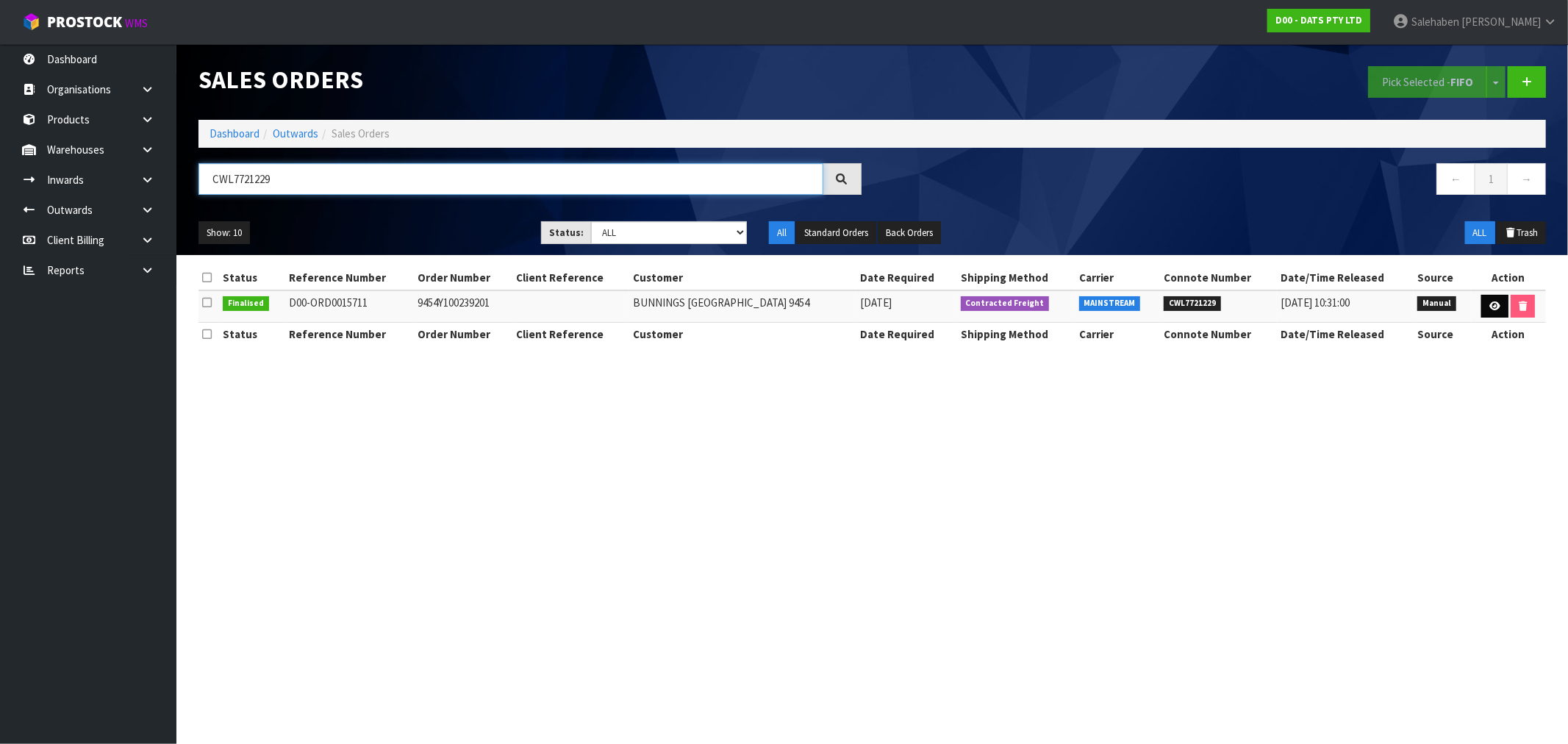
type input "CWL7721229"
click at [1490, 300] on link at bounding box center [1496, 306] width 28 height 23
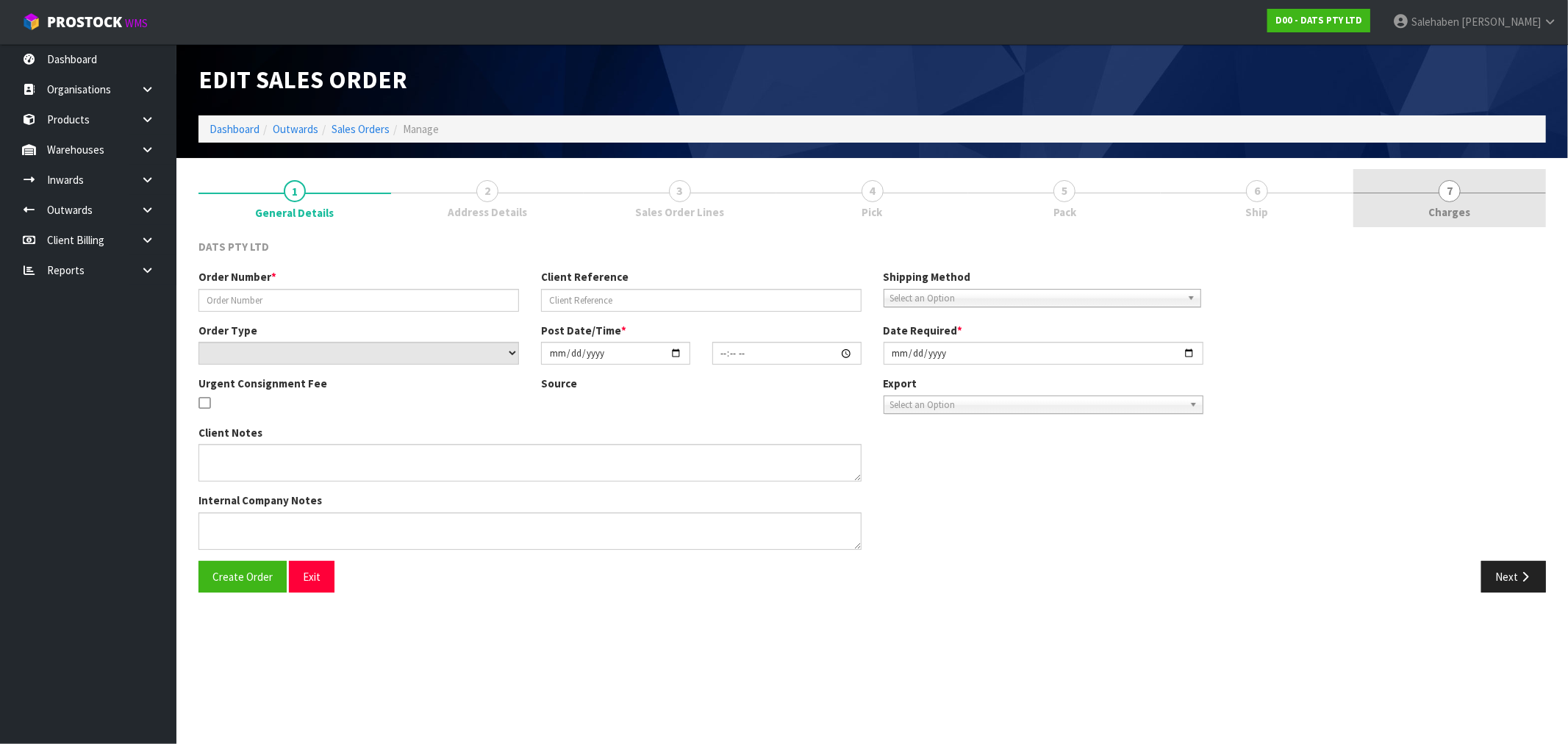
click at [1435, 202] on link "7 [GEOGRAPHIC_DATA]" at bounding box center [1450, 197] width 193 height 58
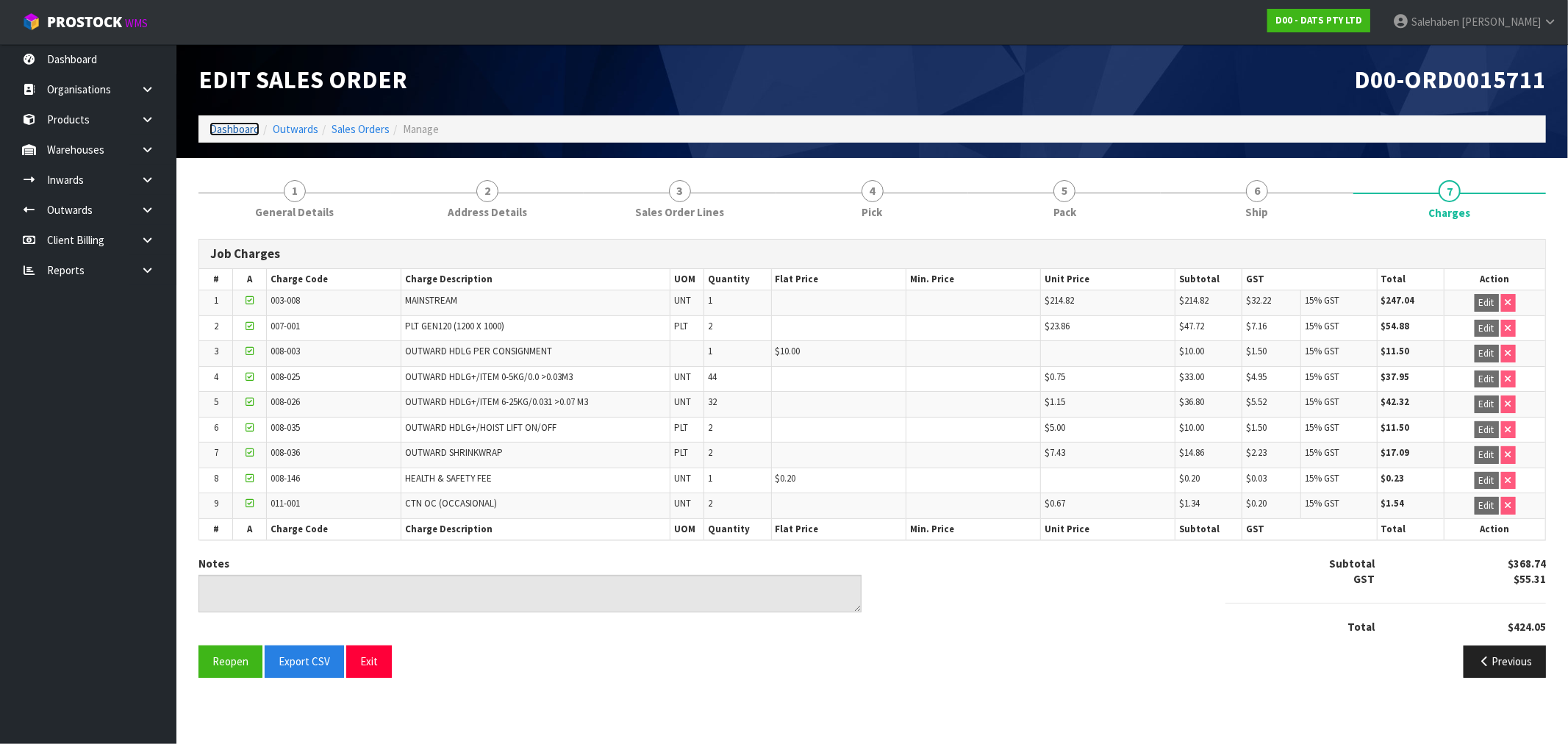
click at [229, 125] on link "Dashboard" at bounding box center [234, 129] width 50 height 14
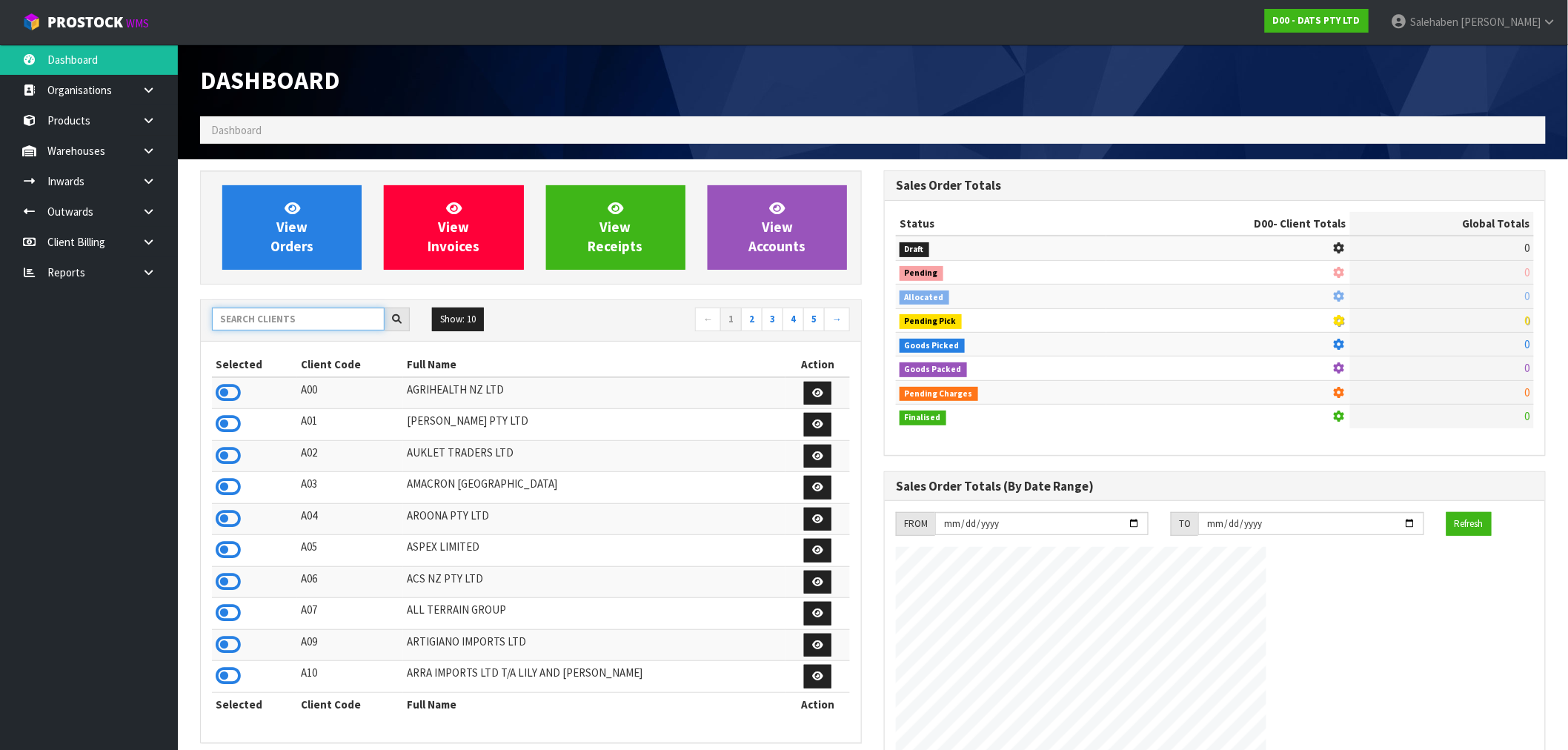
click at [241, 309] on input "text" at bounding box center [298, 319] width 173 height 23
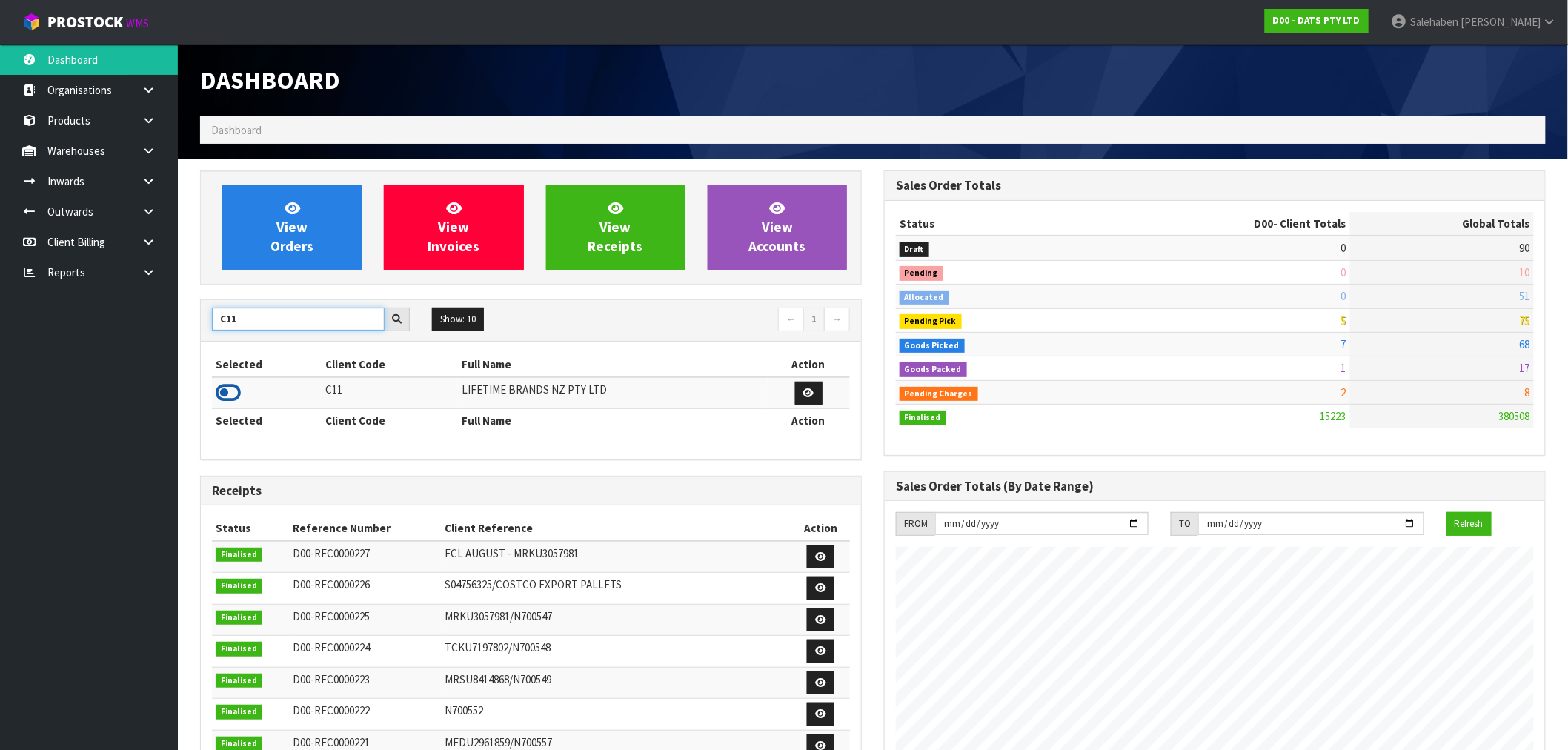
type input "C11"
click at [231, 388] on icon at bounding box center [227, 393] width 25 height 23
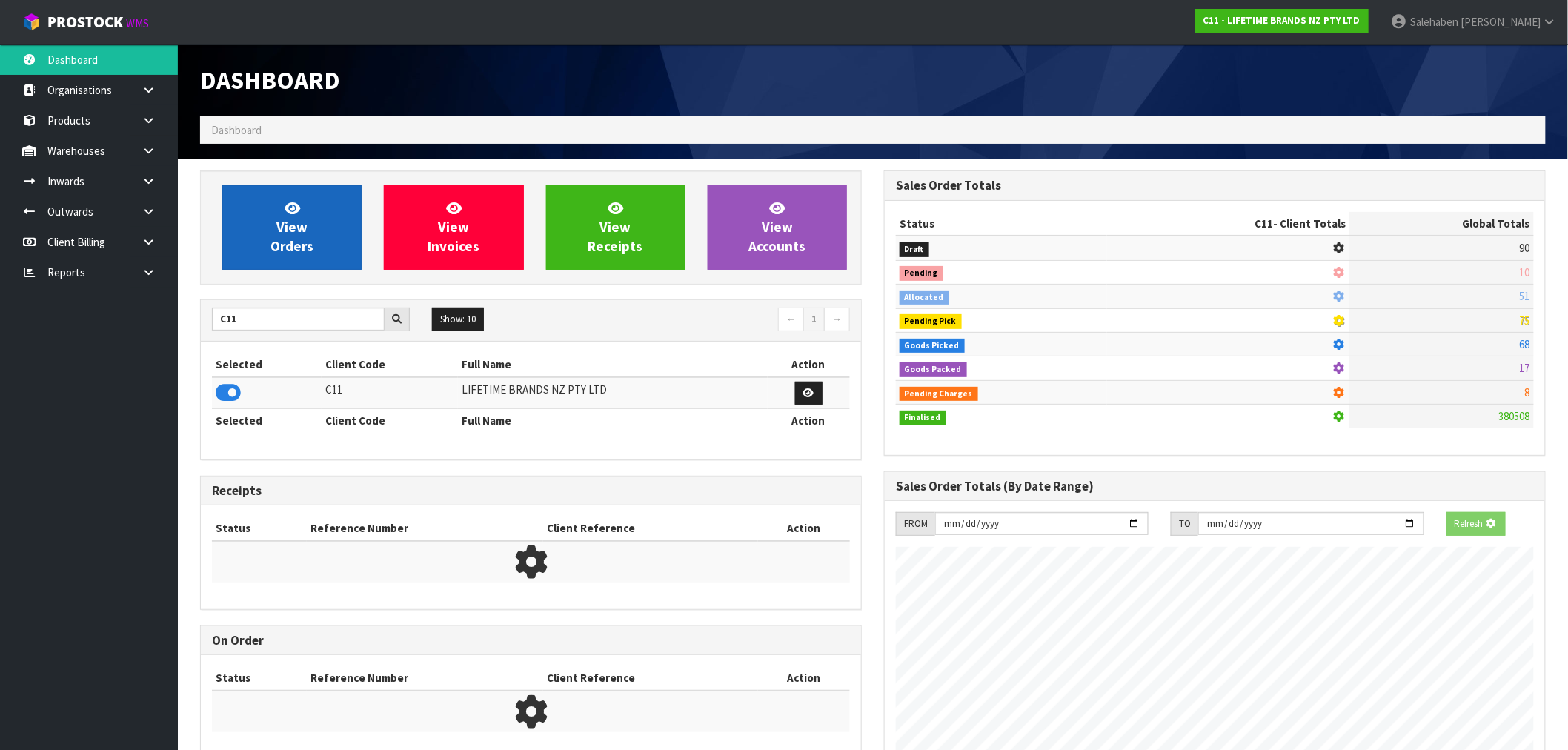
scroll to position [740335, 740303]
click at [313, 249] on link "View Orders" at bounding box center [292, 227] width 140 height 84
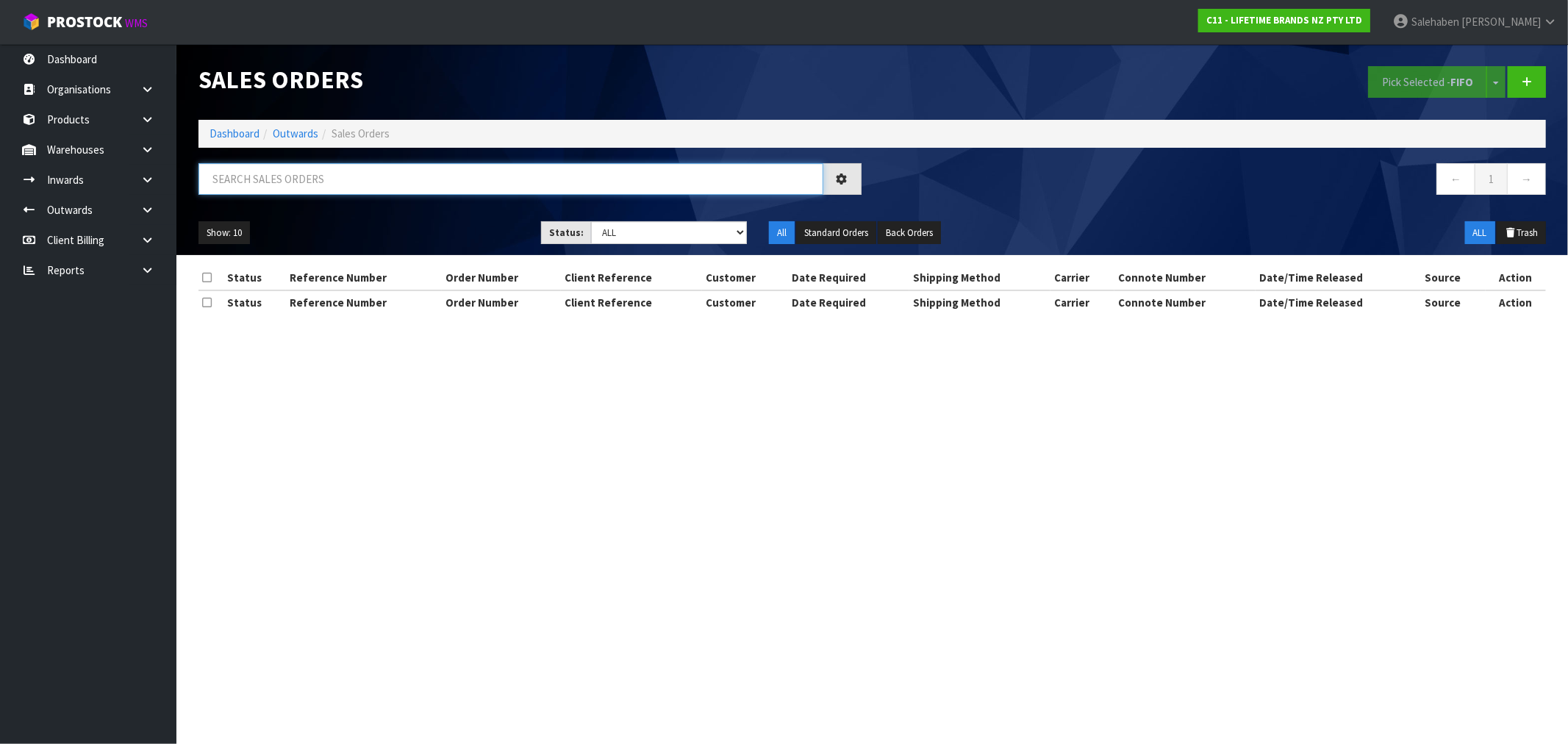
click at [471, 166] on input "text" at bounding box center [511, 179] width 625 height 32
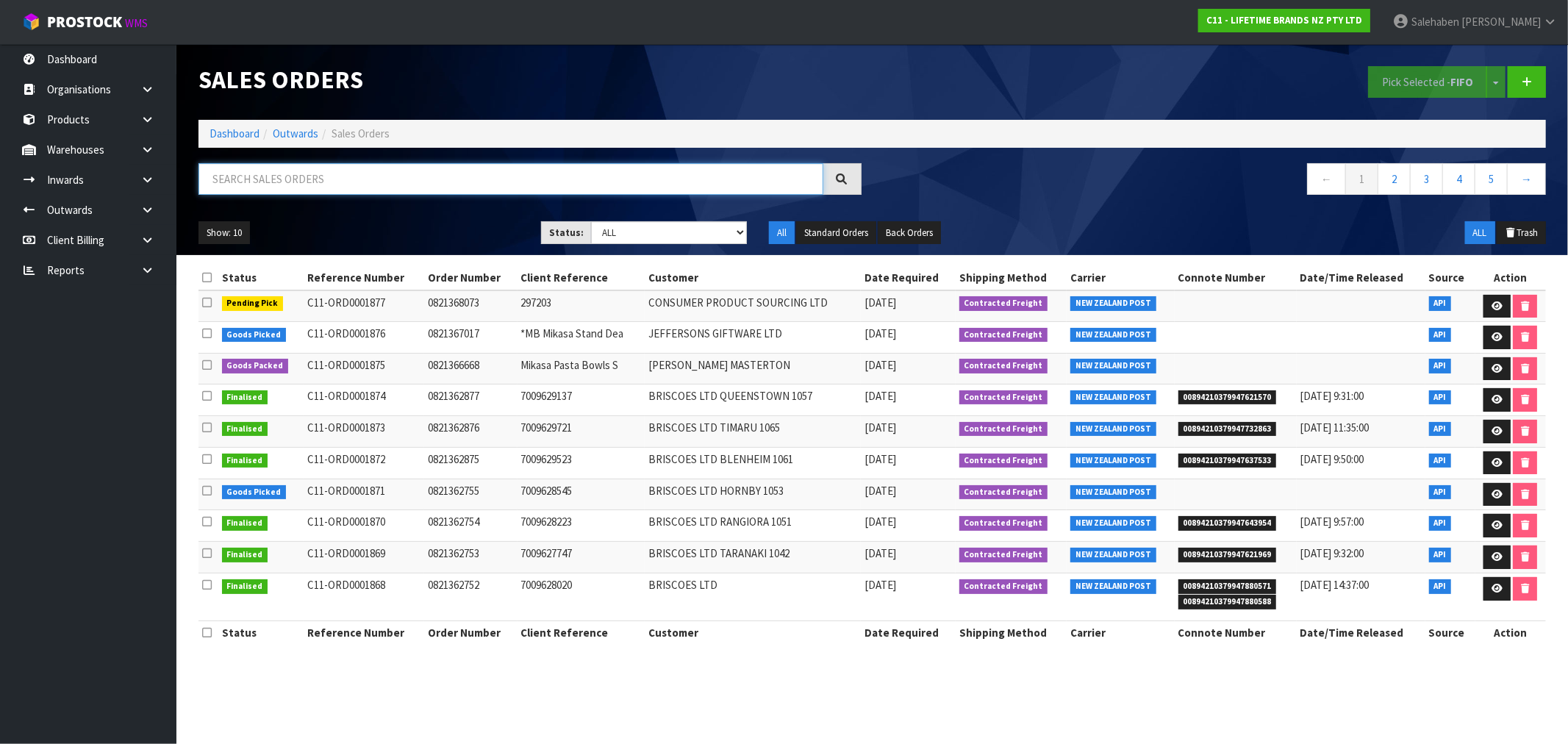
click at [471, 178] on input "text" at bounding box center [511, 179] width 625 height 32
paste input "CWL7721277"
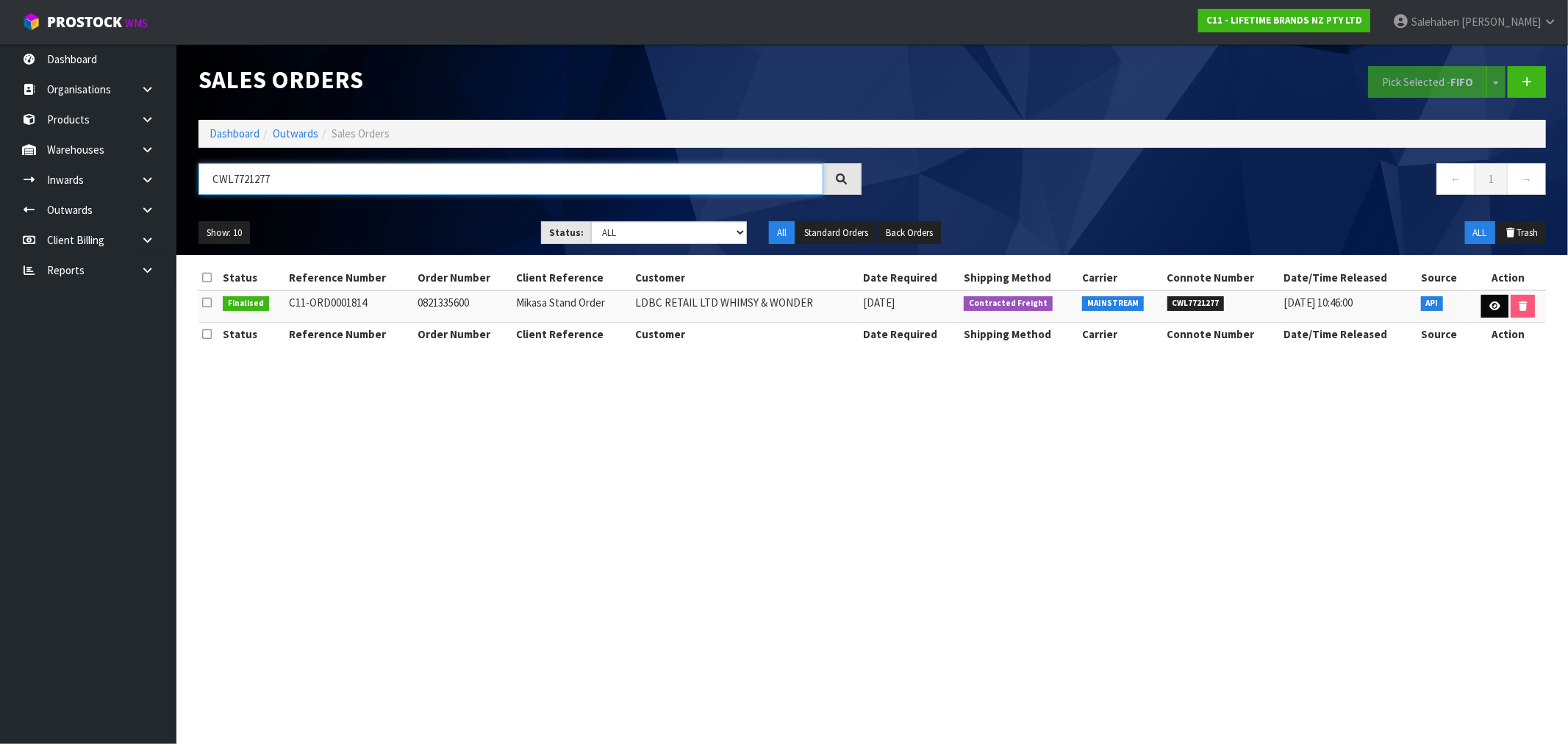
type input "CWL7721277"
click at [1492, 310] on icon at bounding box center [1495, 306] width 11 height 9
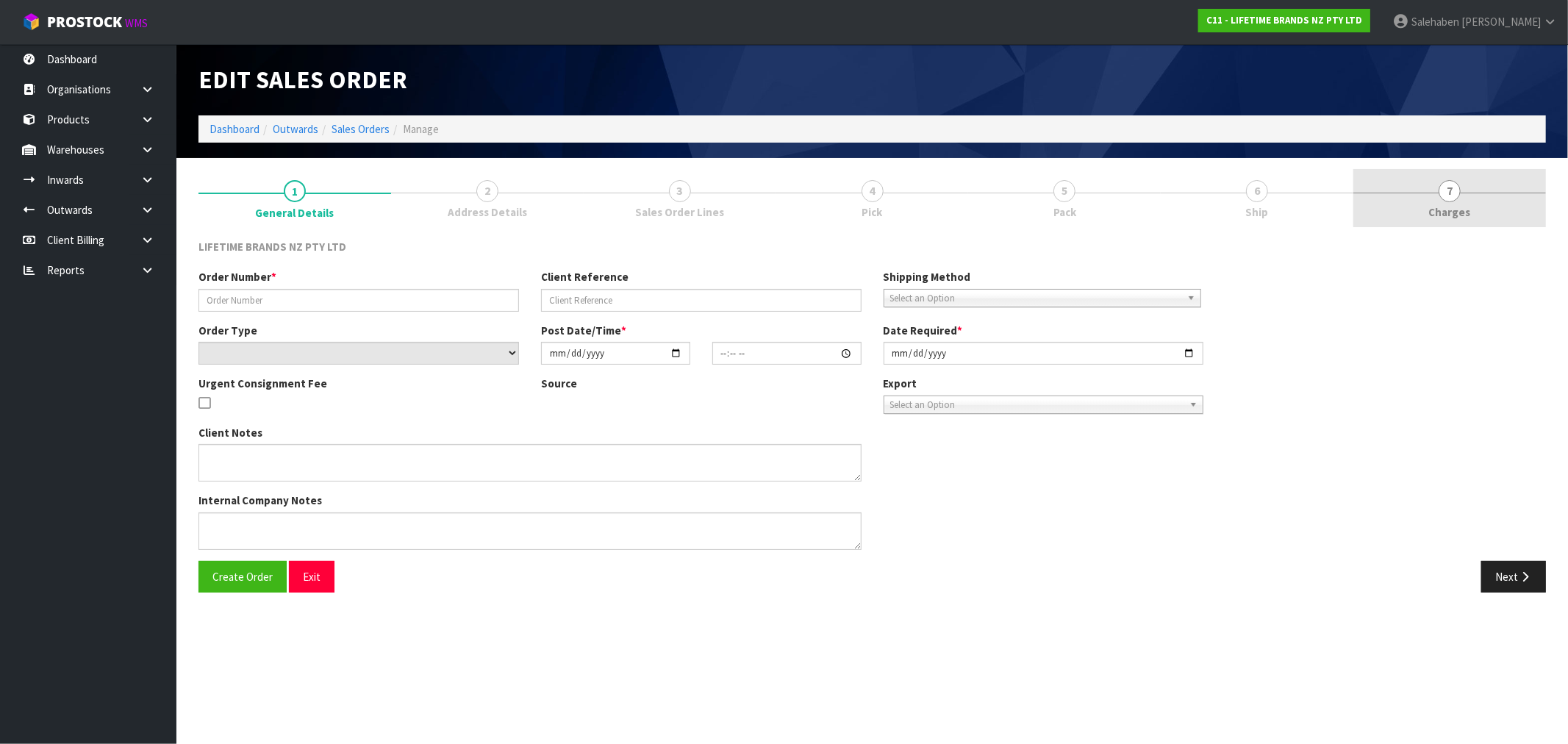
click at [1441, 211] on span "Charges" at bounding box center [1450, 212] width 42 height 16
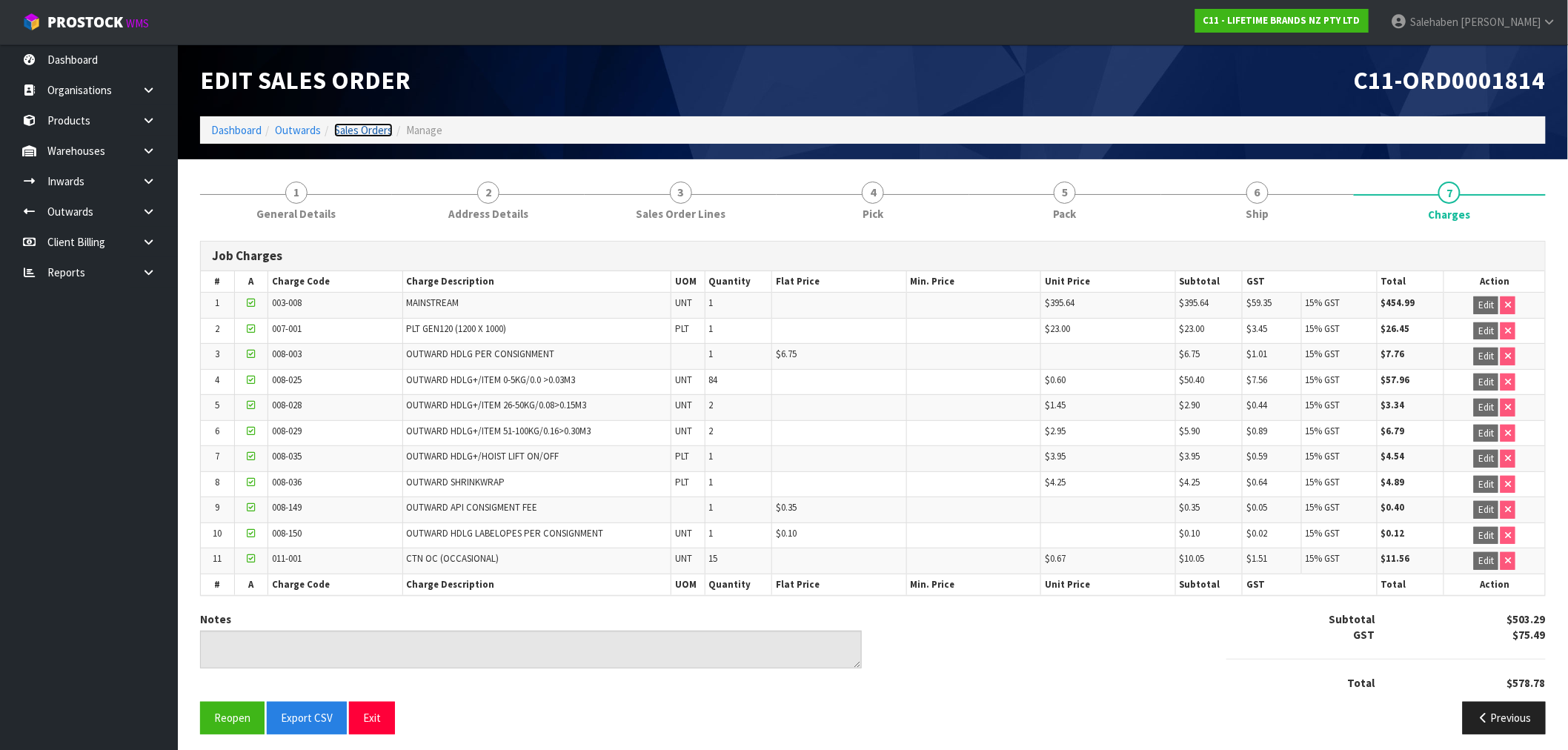
click at [371, 131] on link "Sales Orders" at bounding box center [363, 130] width 58 height 14
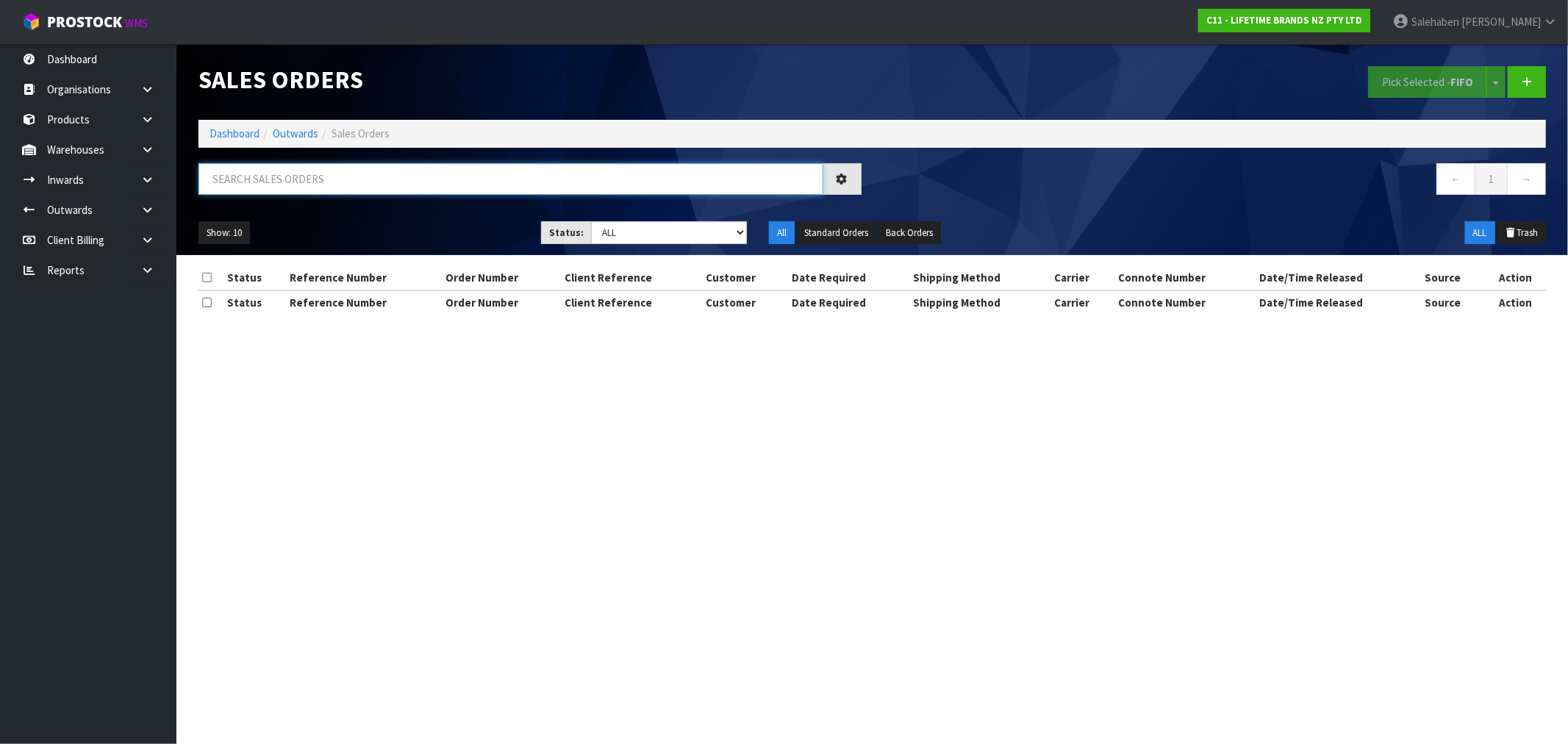
click at [268, 183] on input "text" at bounding box center [511, 179] width 625 height 32
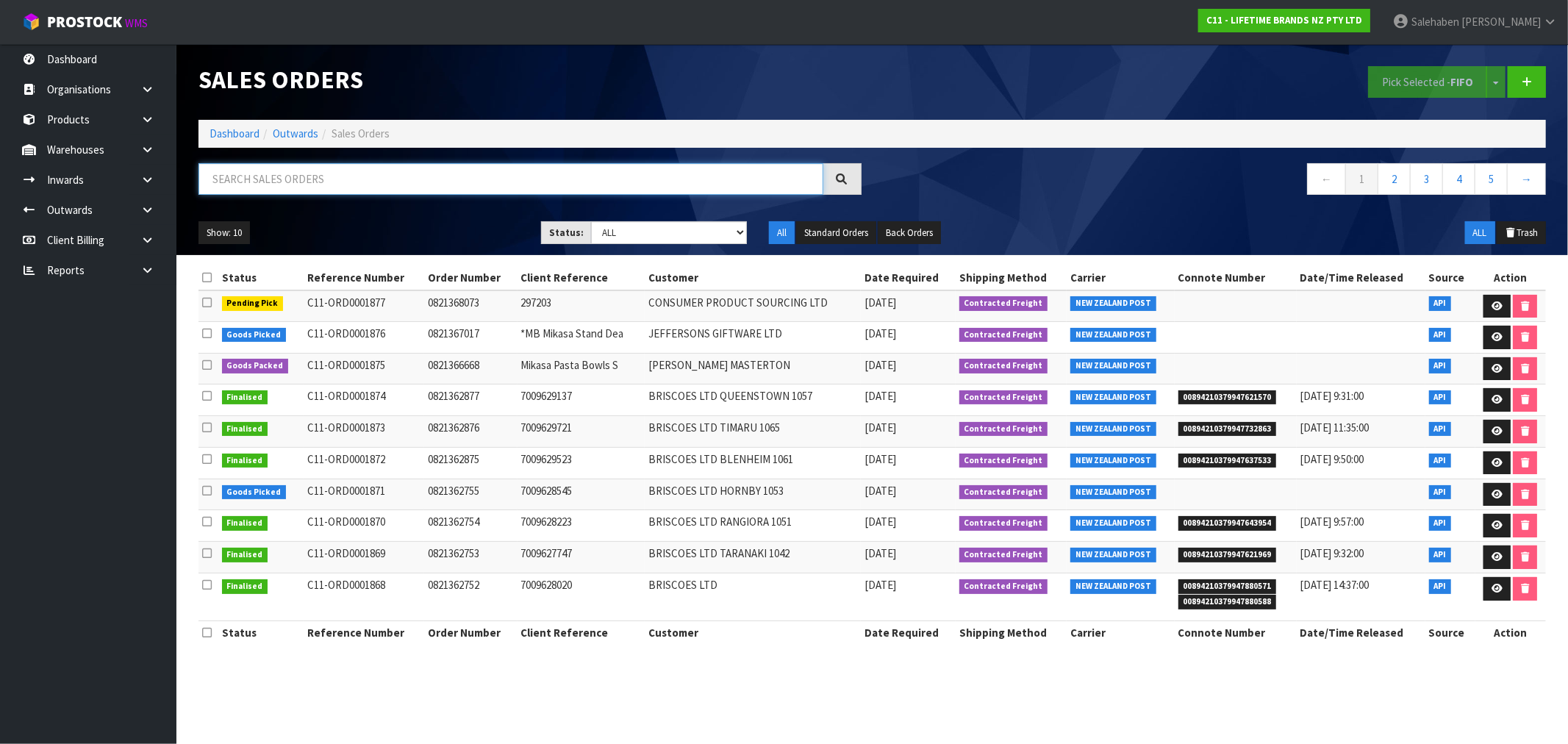
paste input "CWL7721280"
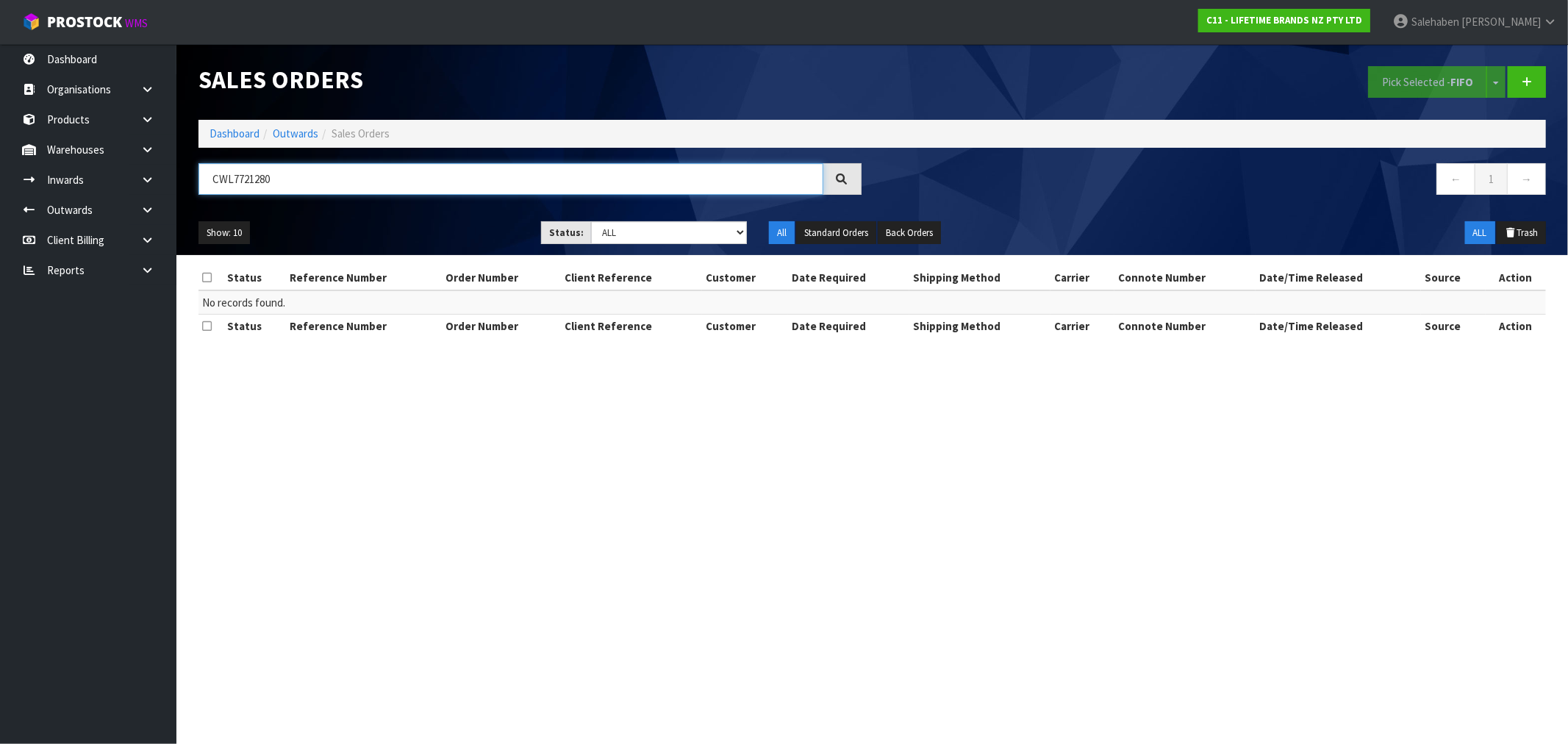
type input "CWL7721280"
click at [222, 141] on li "Dashboard" at bounding box center [234, 133] width 50 height 16
click at [226, 137] on link "Dashboard" at bounding box center [234, 133] width 50 height 14
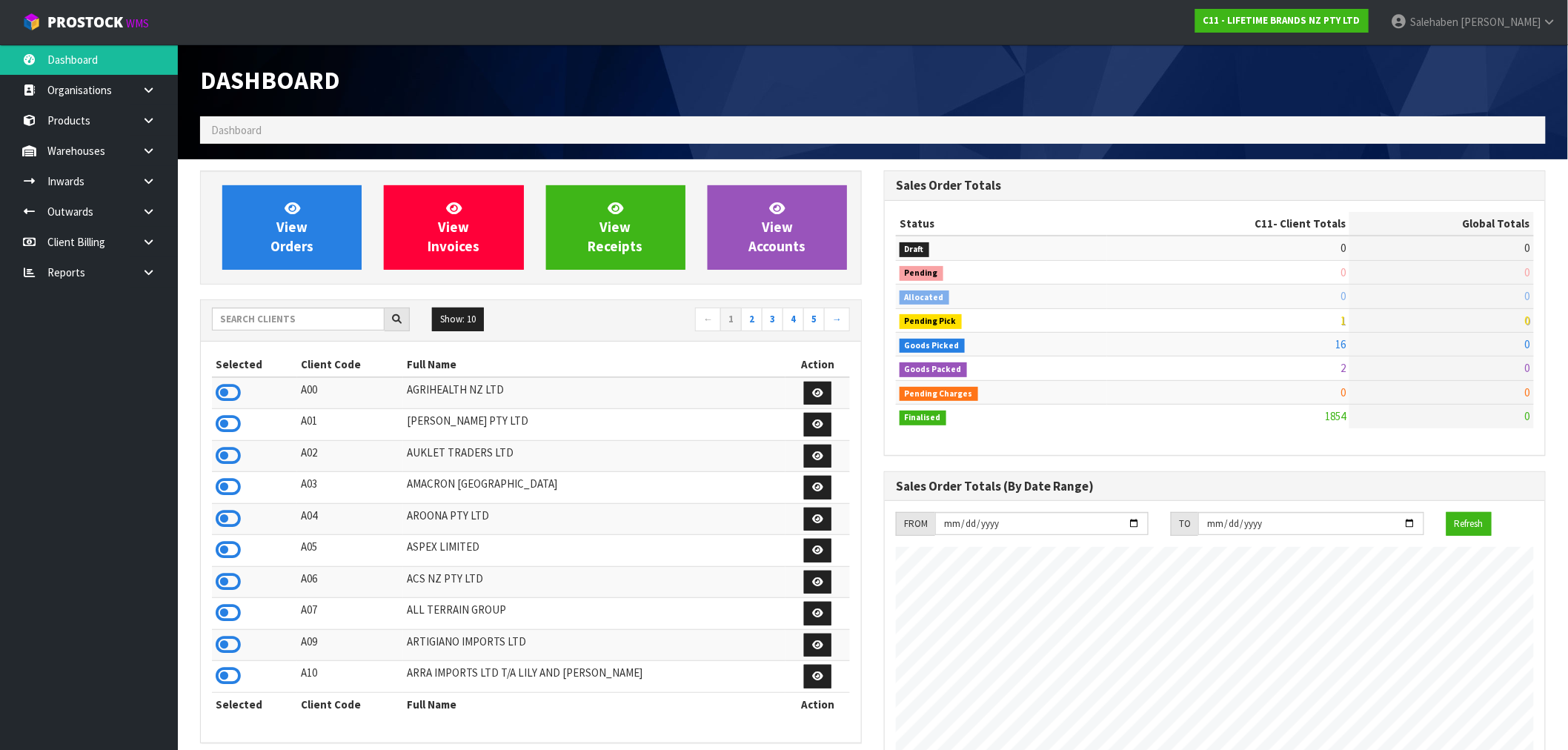
scroll to position [1123, 684]
click at [307, 327] on input "text" at bounding box center [298, 319] width 173 height 23
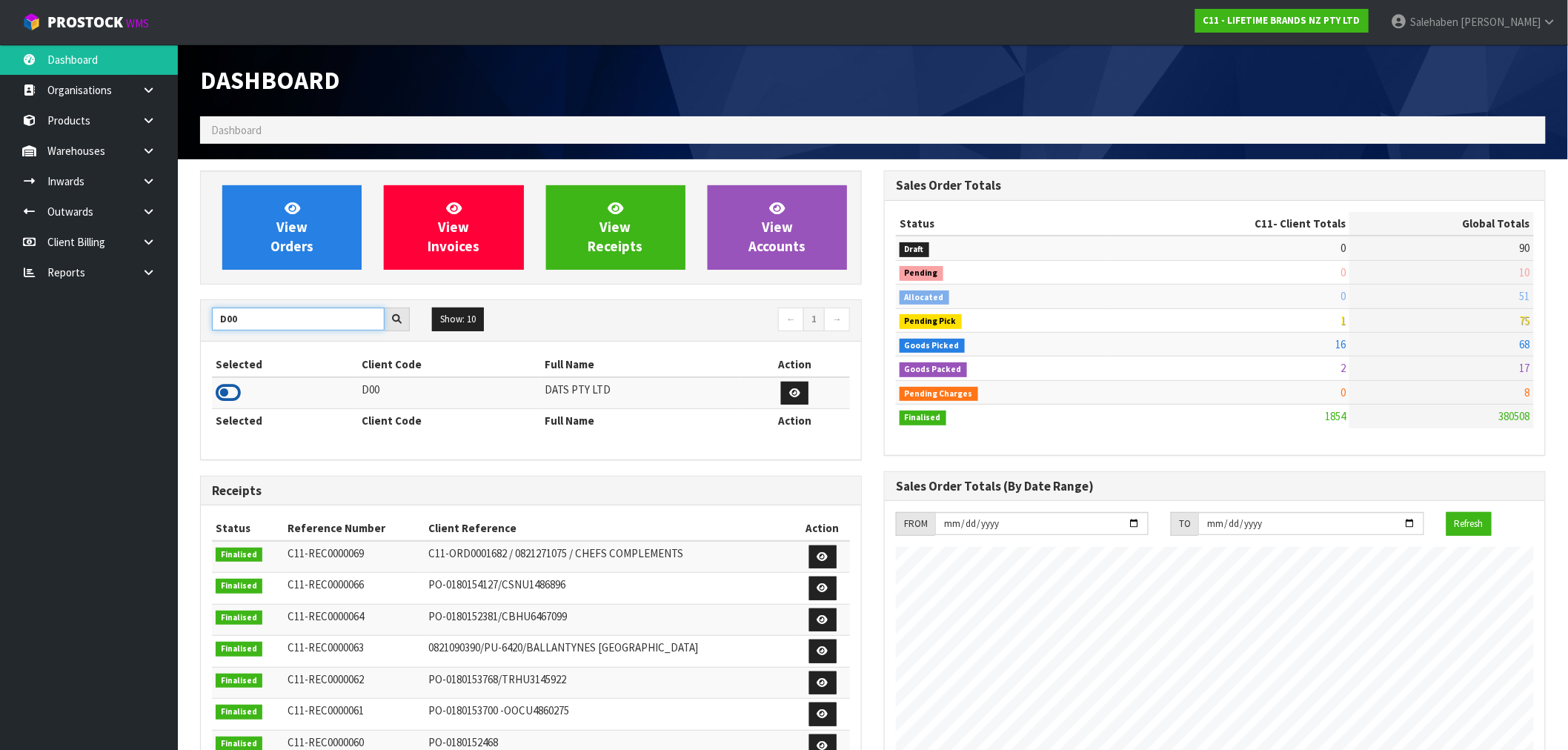
type input "D00"
click at [231, 397] on icon at bounding box center [227, 393] width 25 height 23
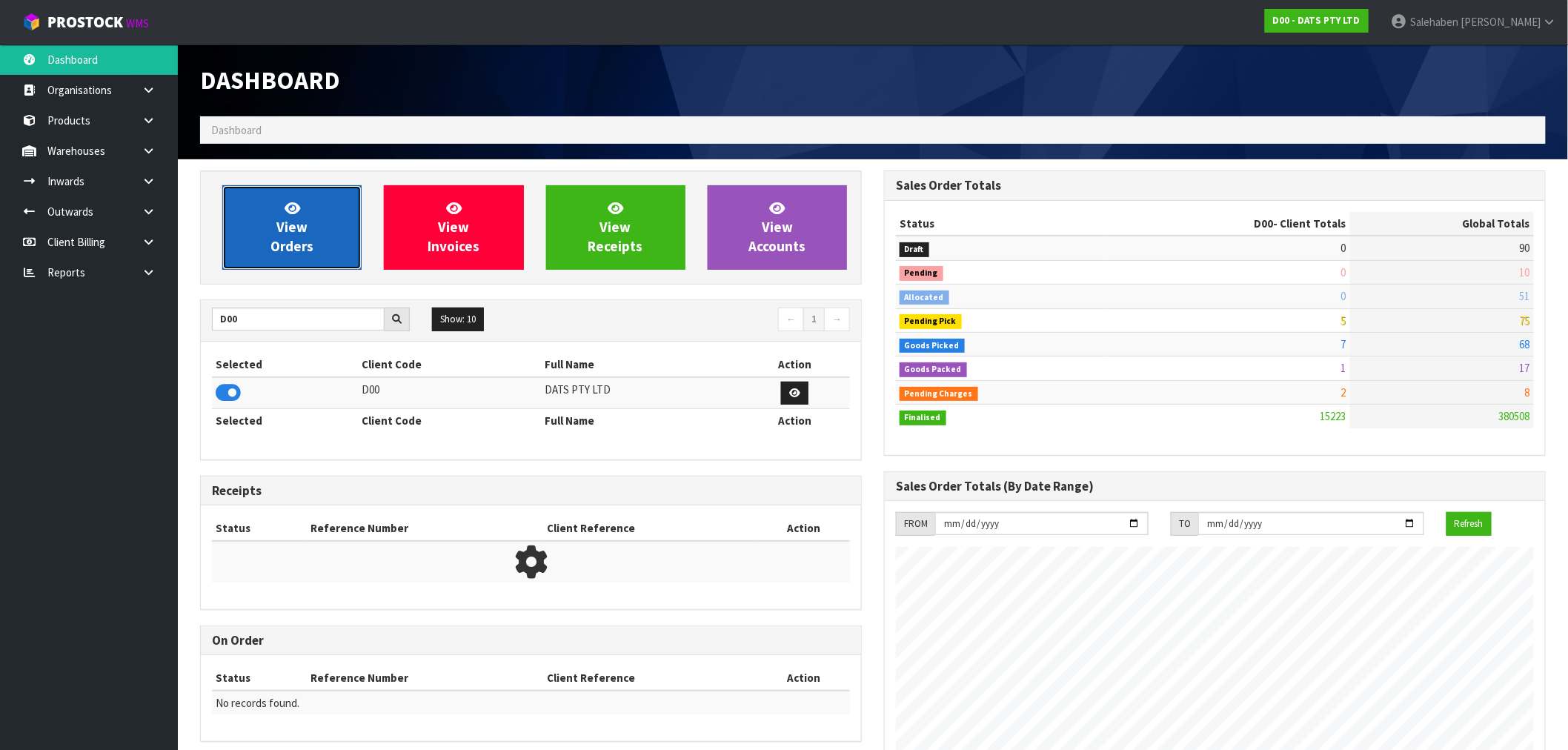
click at [286, 241] on span "View Orders" at bounding box center [292, 227] width 43 height 56
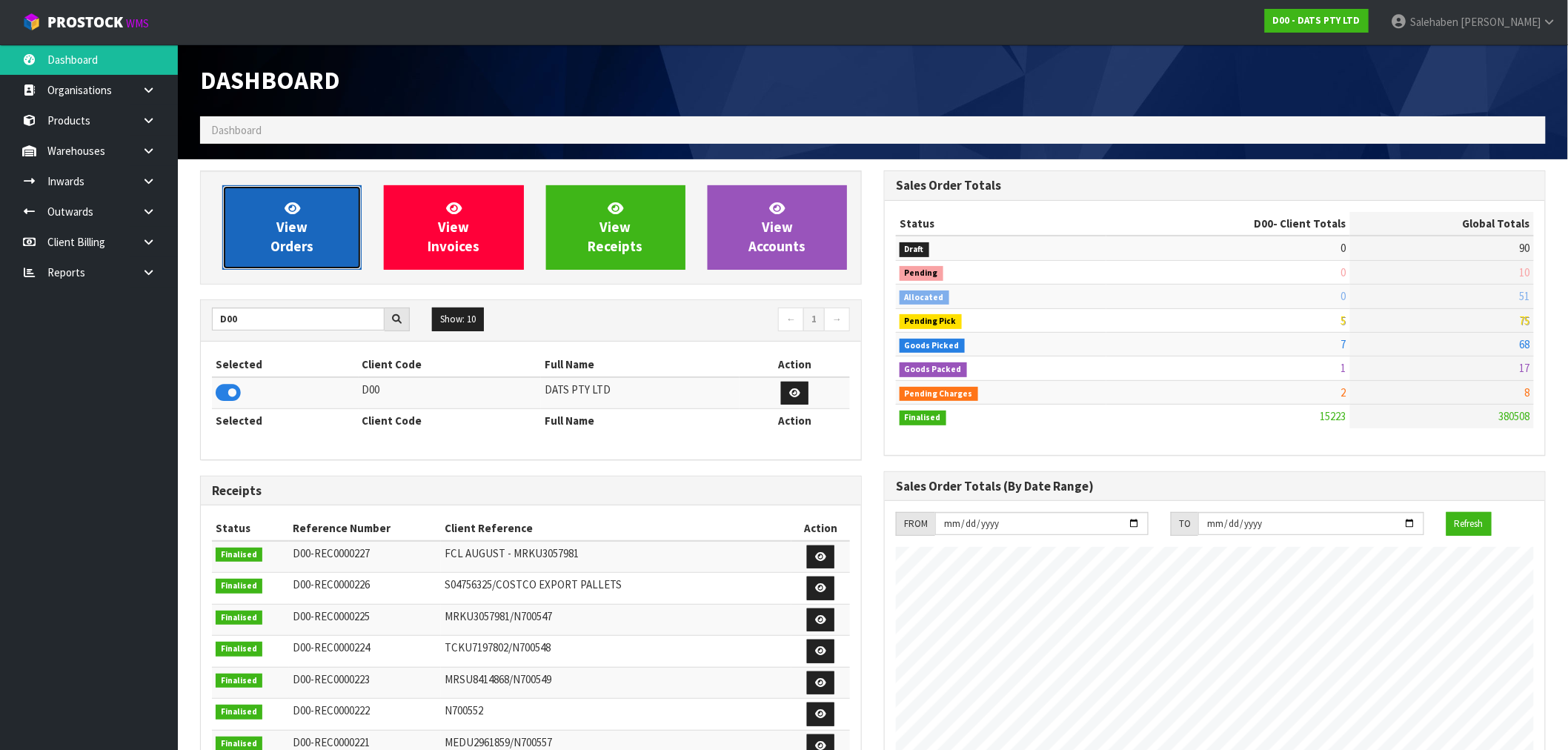
scroll to position [1123, 684]
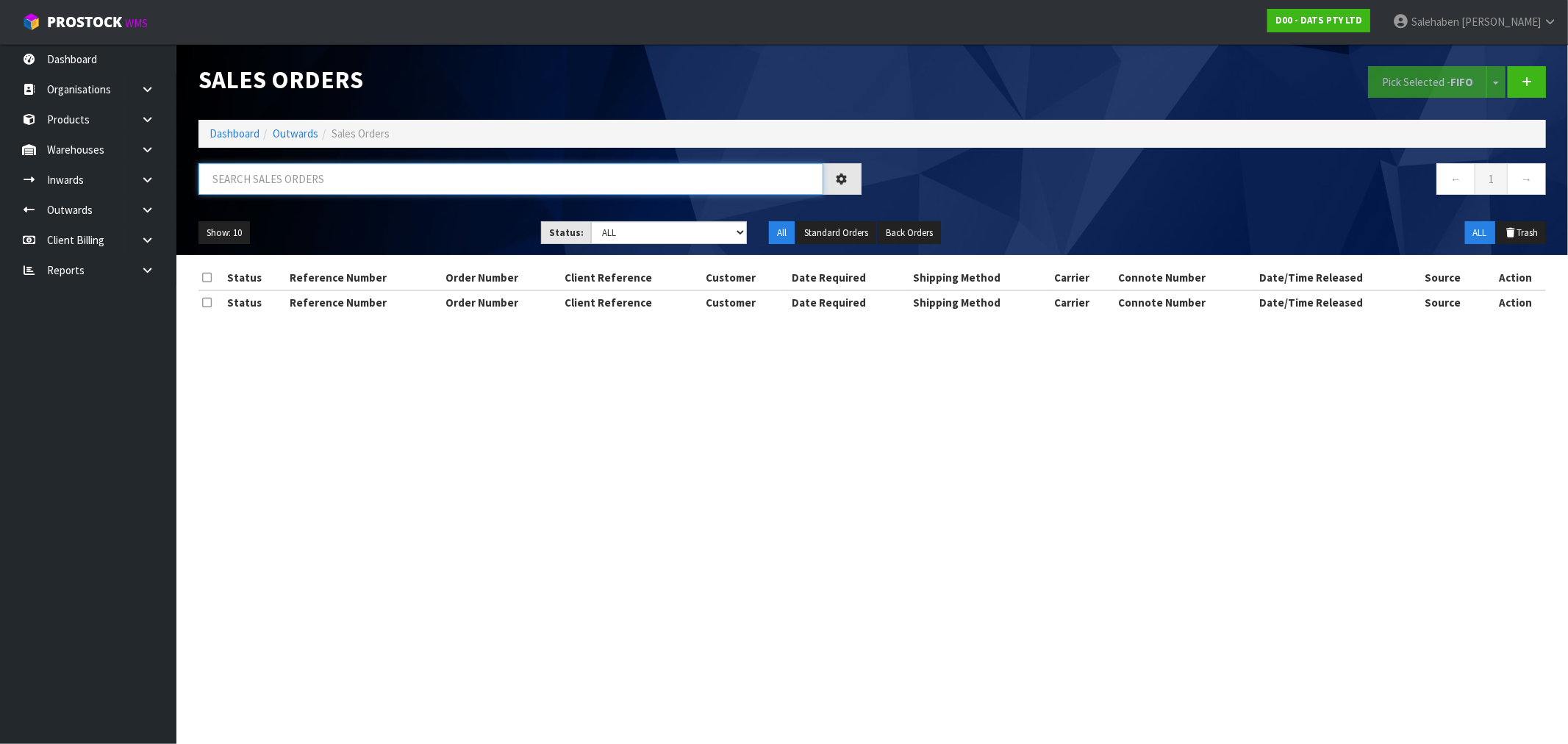
click at [431, 174] on input "text" at bounding box center [511, 179] width 625 height 32
paste input "CWL7721280"
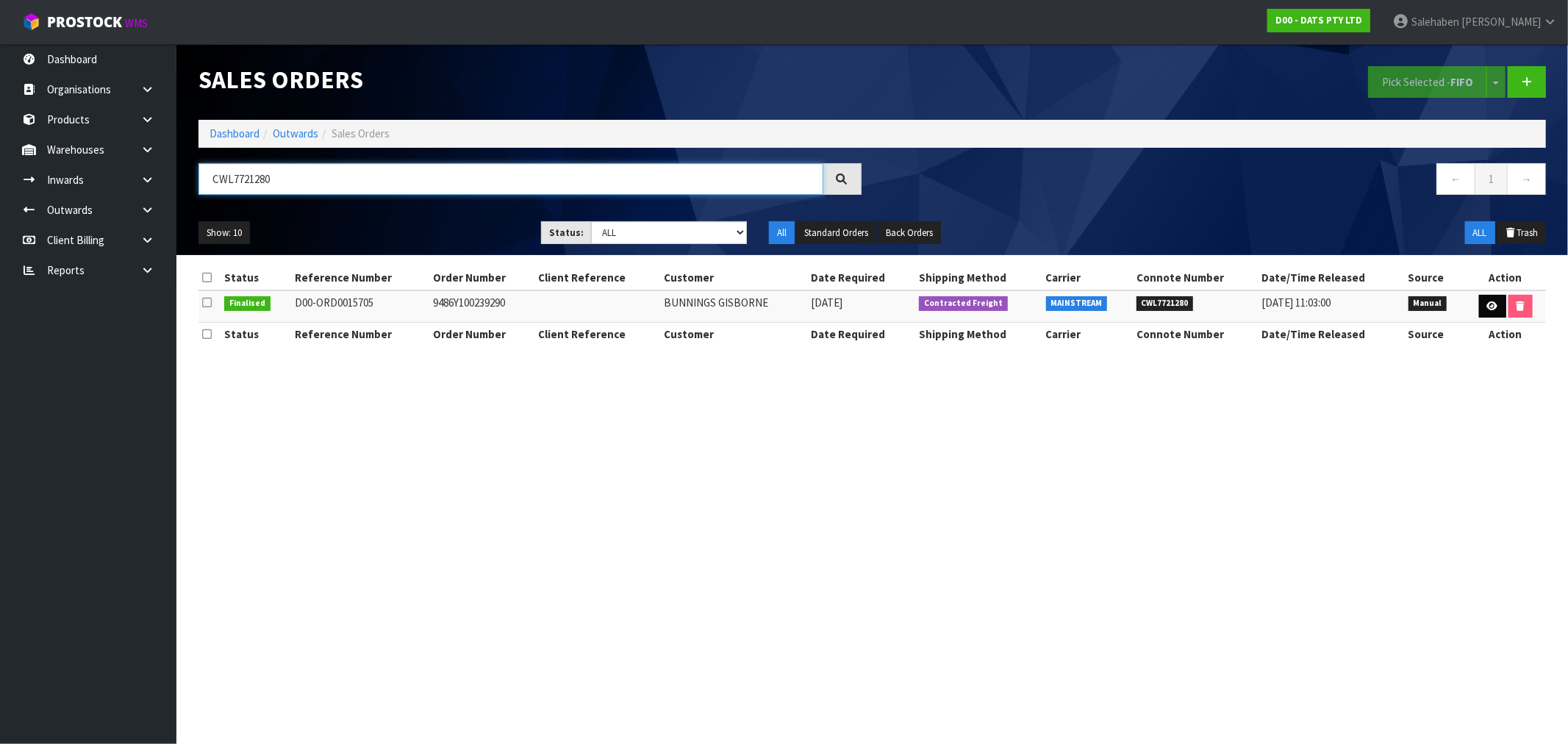
type input "CWL7721280"
click at [1484, 295] on link at bounding box center [1493, 306] width 28 height 23
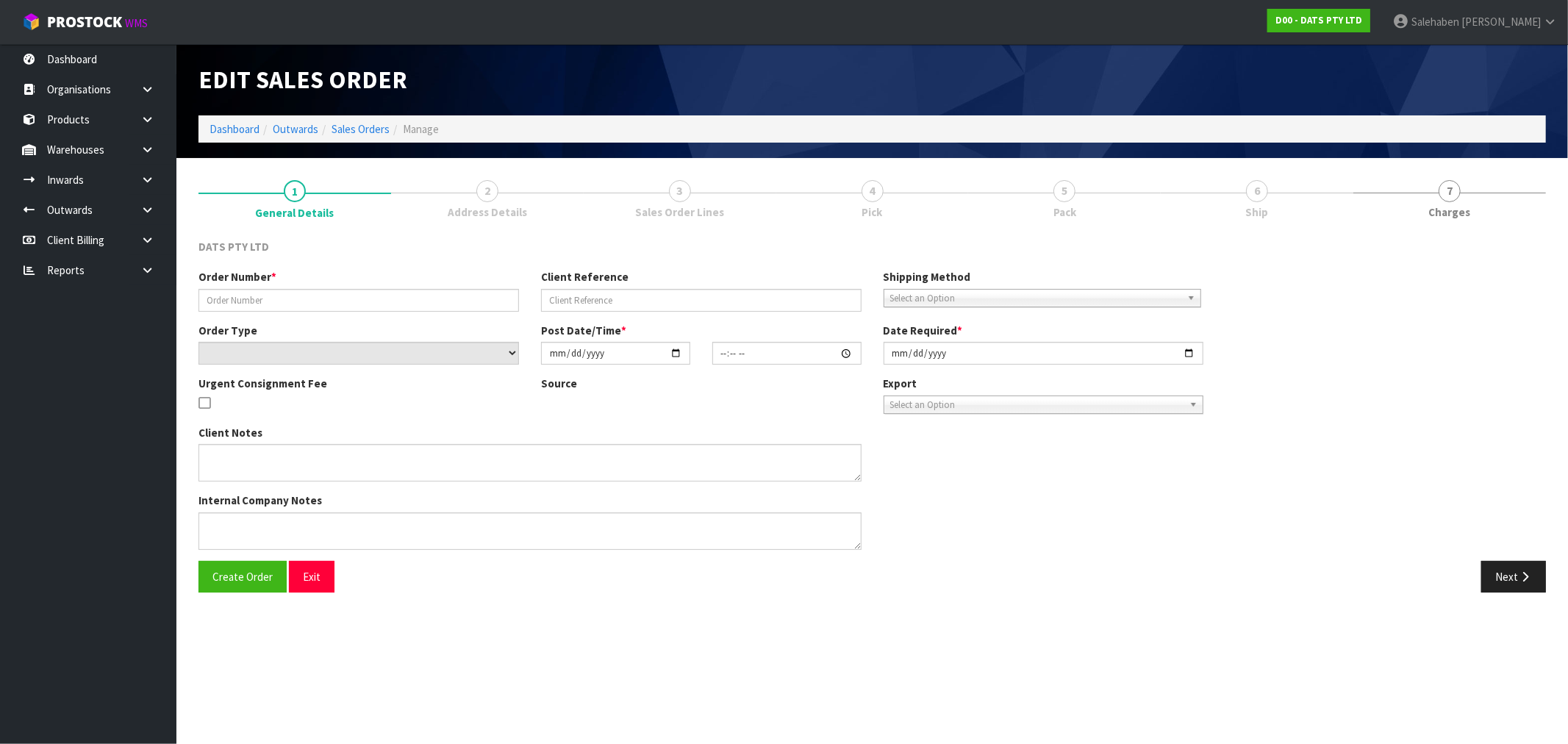
type input "9486Y100239290"
select select "number:0"
type input "[DATE]"
type input "09:30:00.000"
type input "[DATE]"
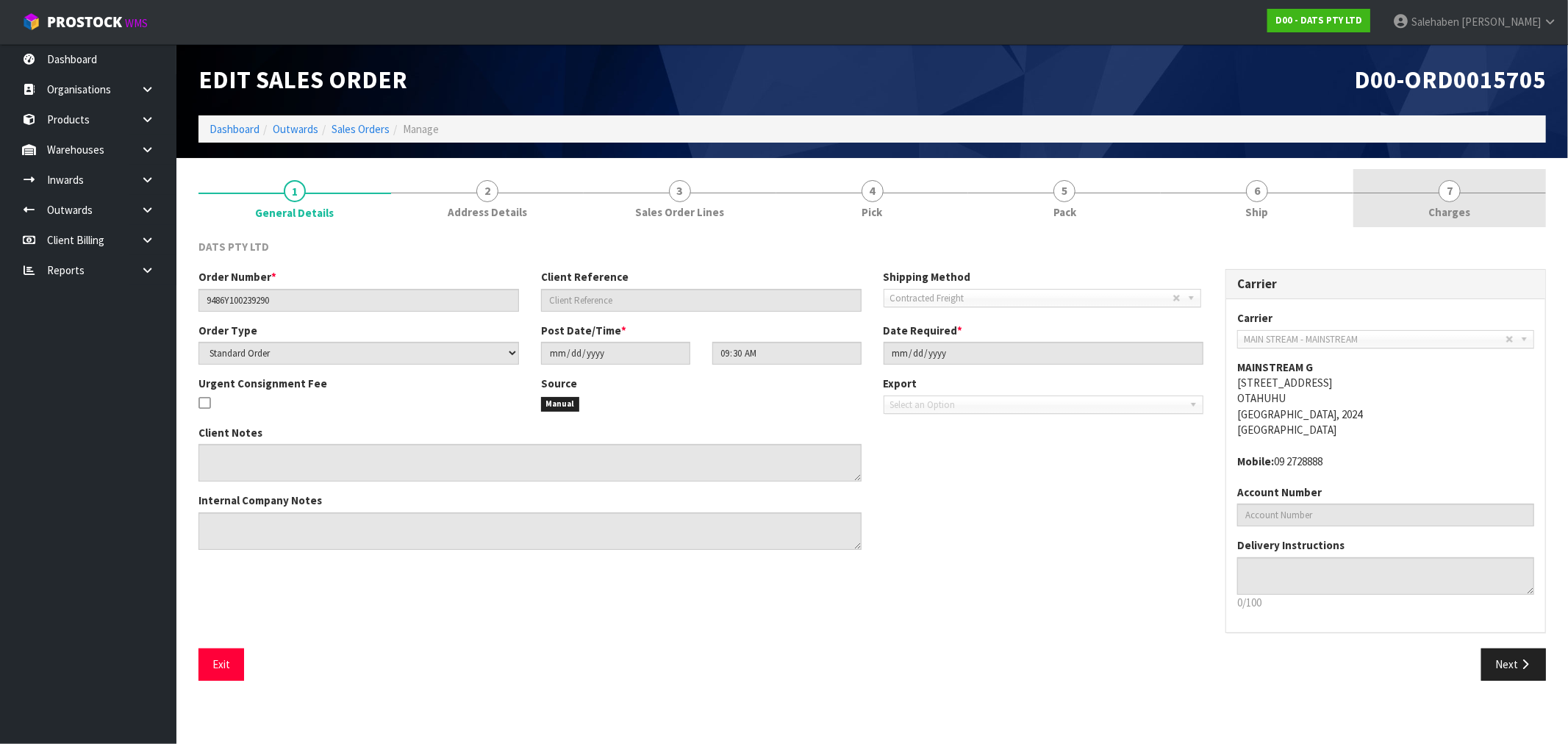
click at [1460, 214] on span "Charges" at bounding box center [1450, 212] width 42 height 16
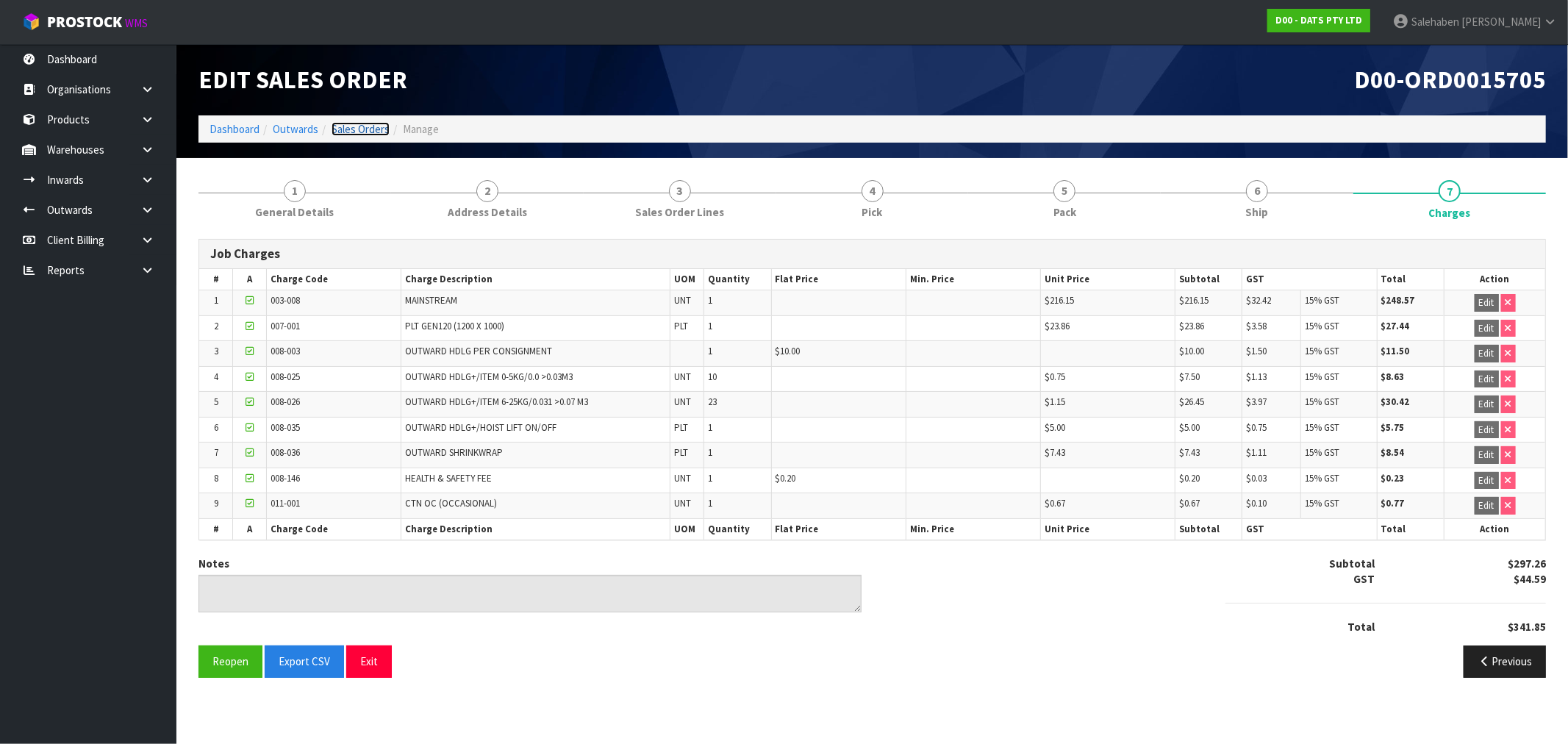
click at [356, 128] on link "Sales Orders" at bounding box center [360, 129] width 58 height 14
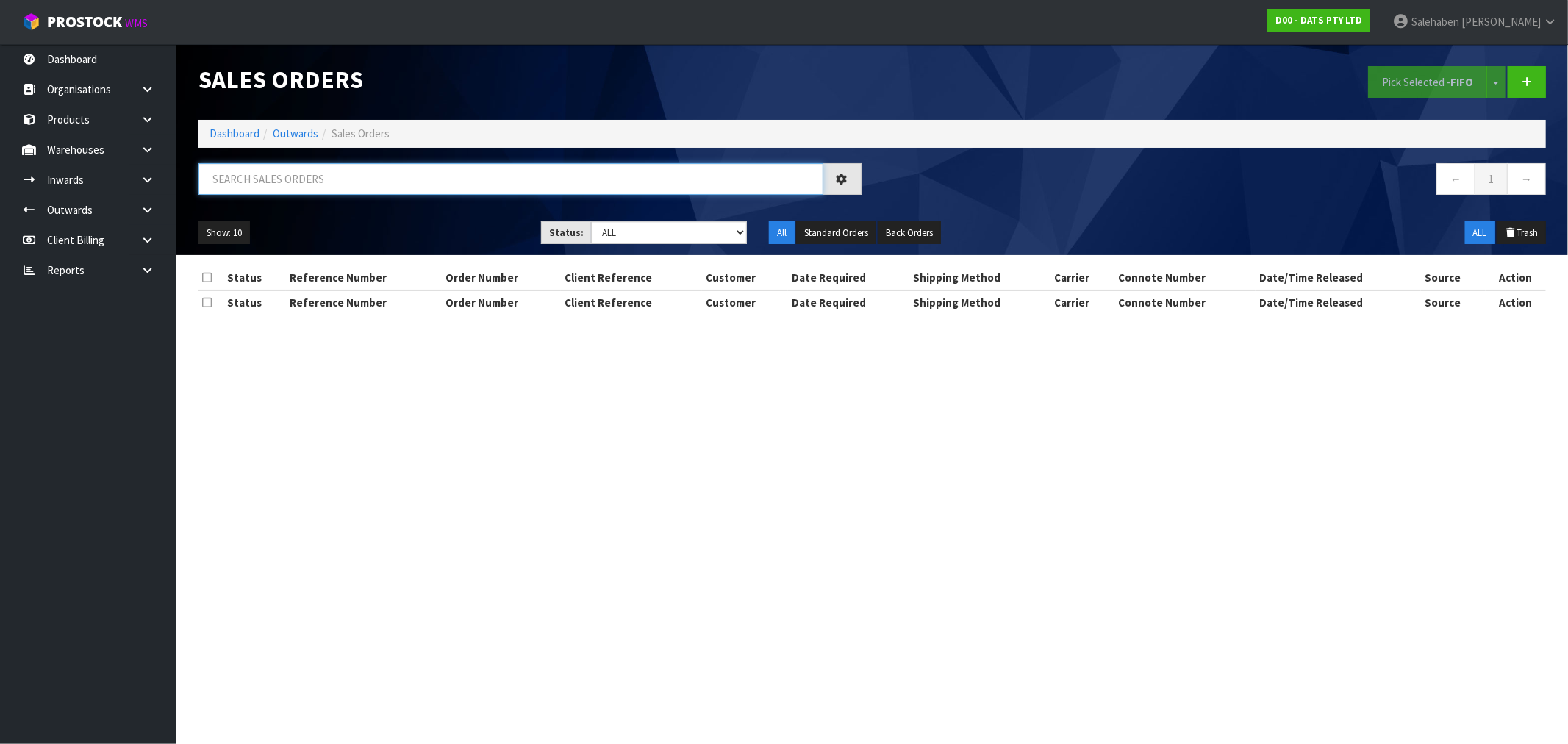
click at [340, 174] on input "text" at bounding box center [511, 179] width 625 height 32
paste input "CWL7721295"
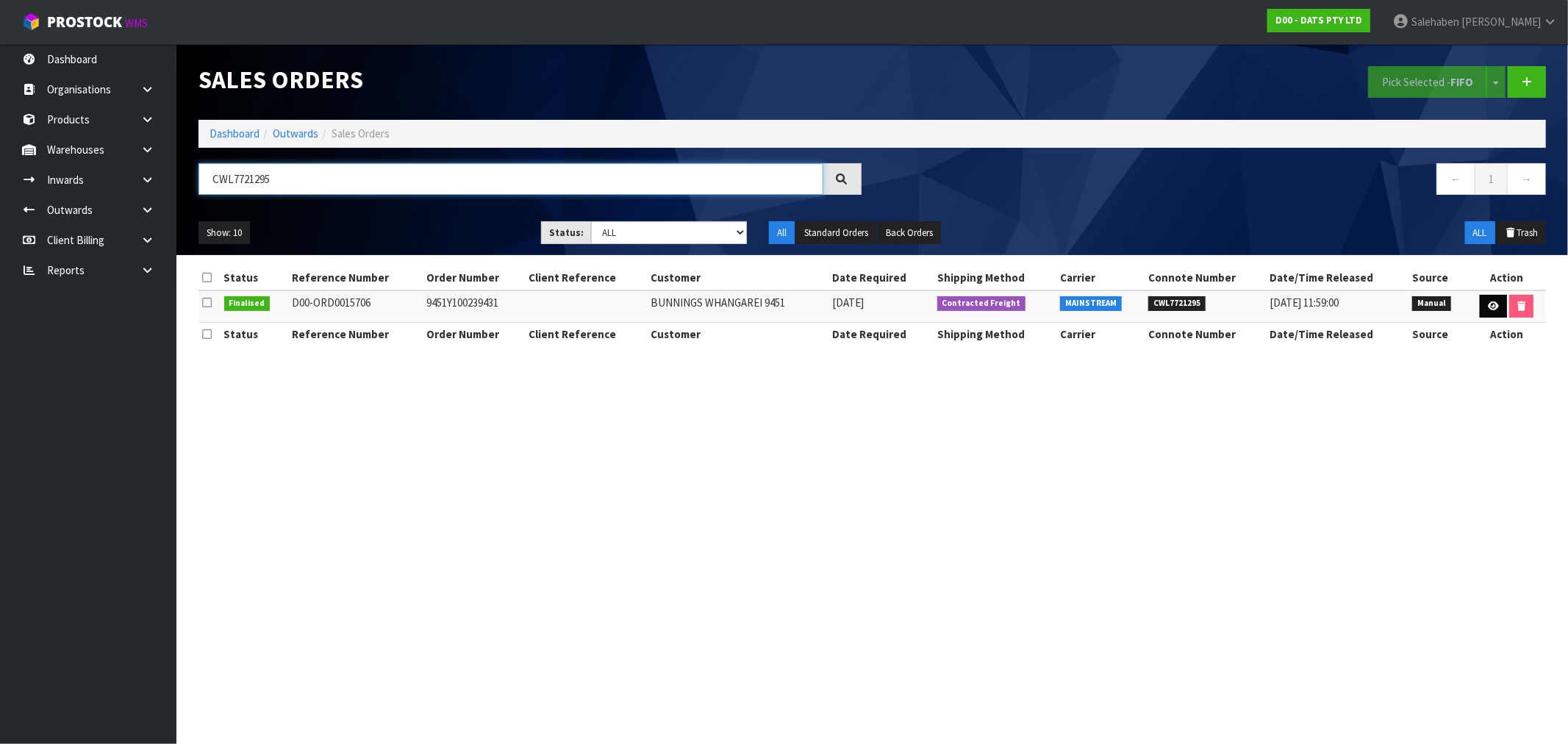
type input "CWL7721295"
click at [1486, 300] on link at bounding box center [1494, 306] width 28 height 23
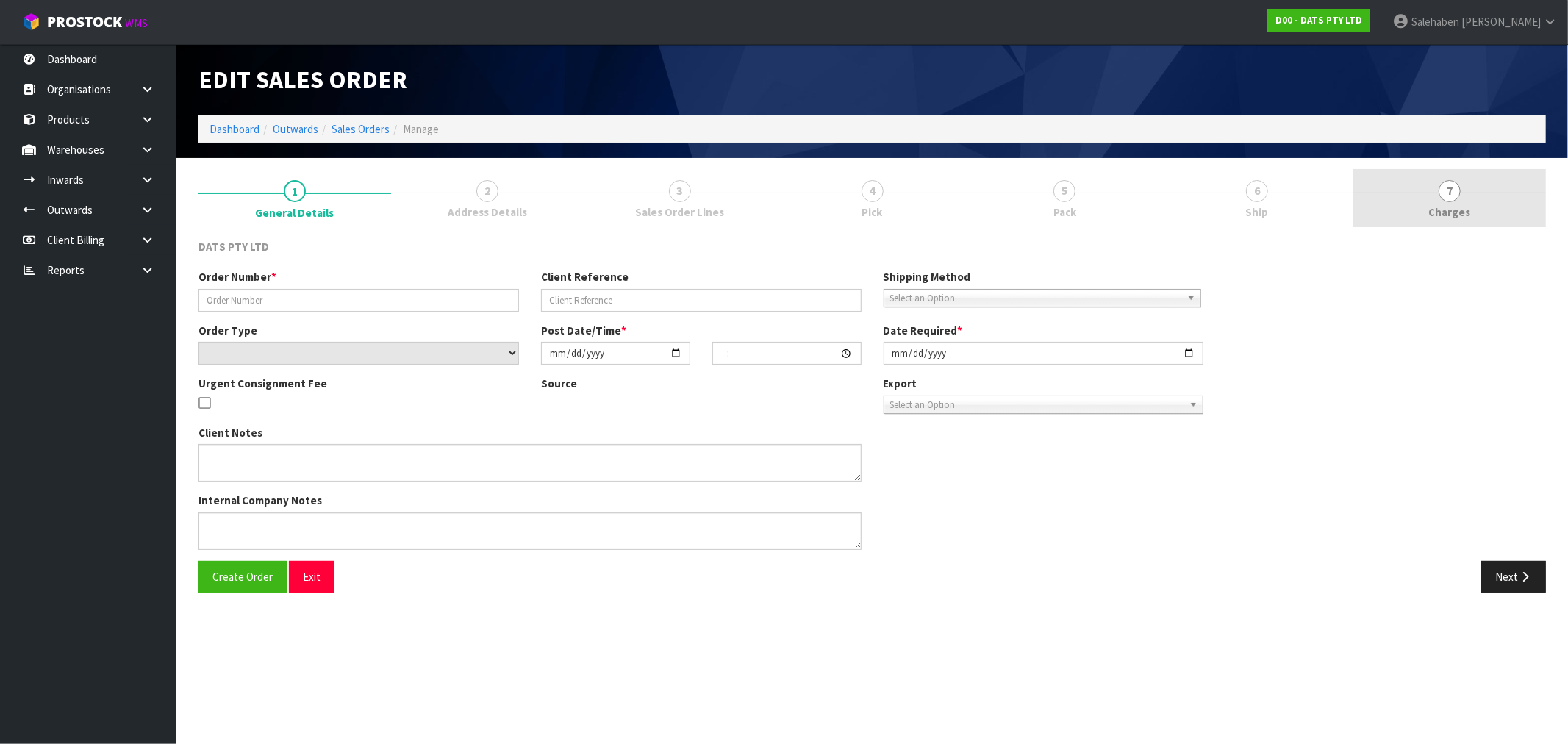
type input "9451Y100239431"
select select "number:0"
type input "[DATE]"
type input "09:32:00.000"
type input "[DATE]"
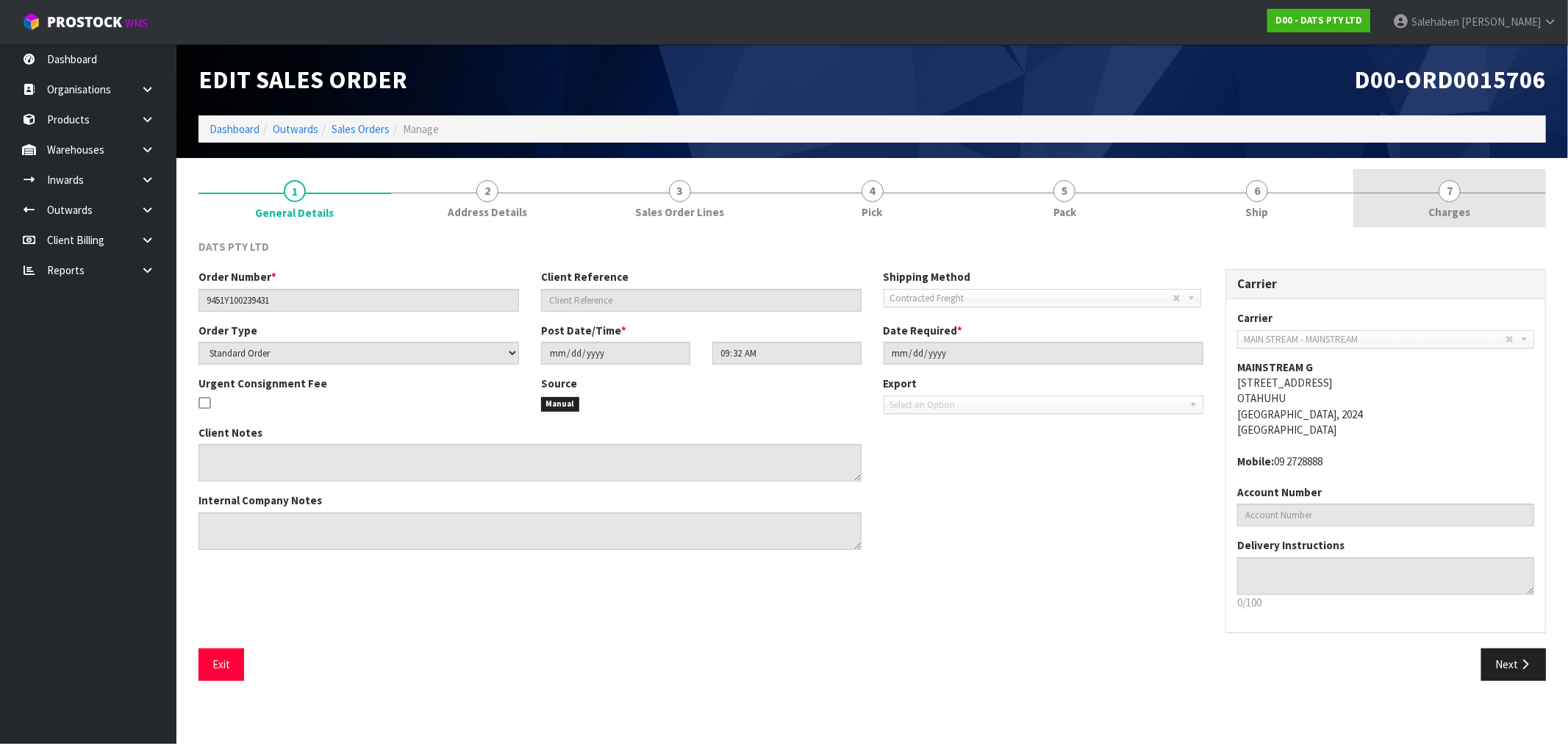
drag, startPoint x: 1453, startPoint y: 206, endPoint x: 1452, endPoint y: 214, distance: 8.1
click at [1454, 208] on span "Charges" at bounding box center [1450, 212] width 42 height 16
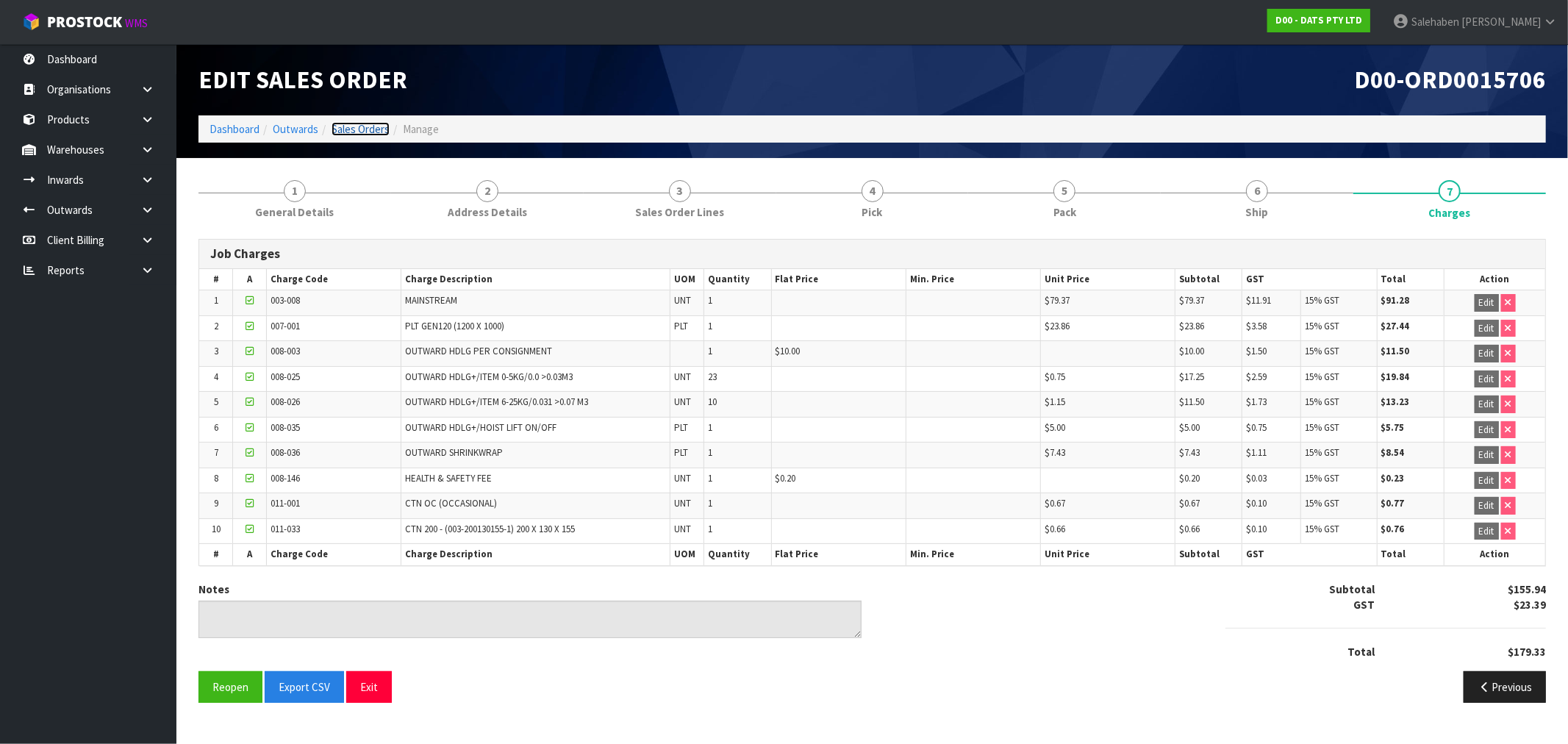
click at [364, 125] on link "Sales Orders" at bounding box center [360, 129] width 58 height 14
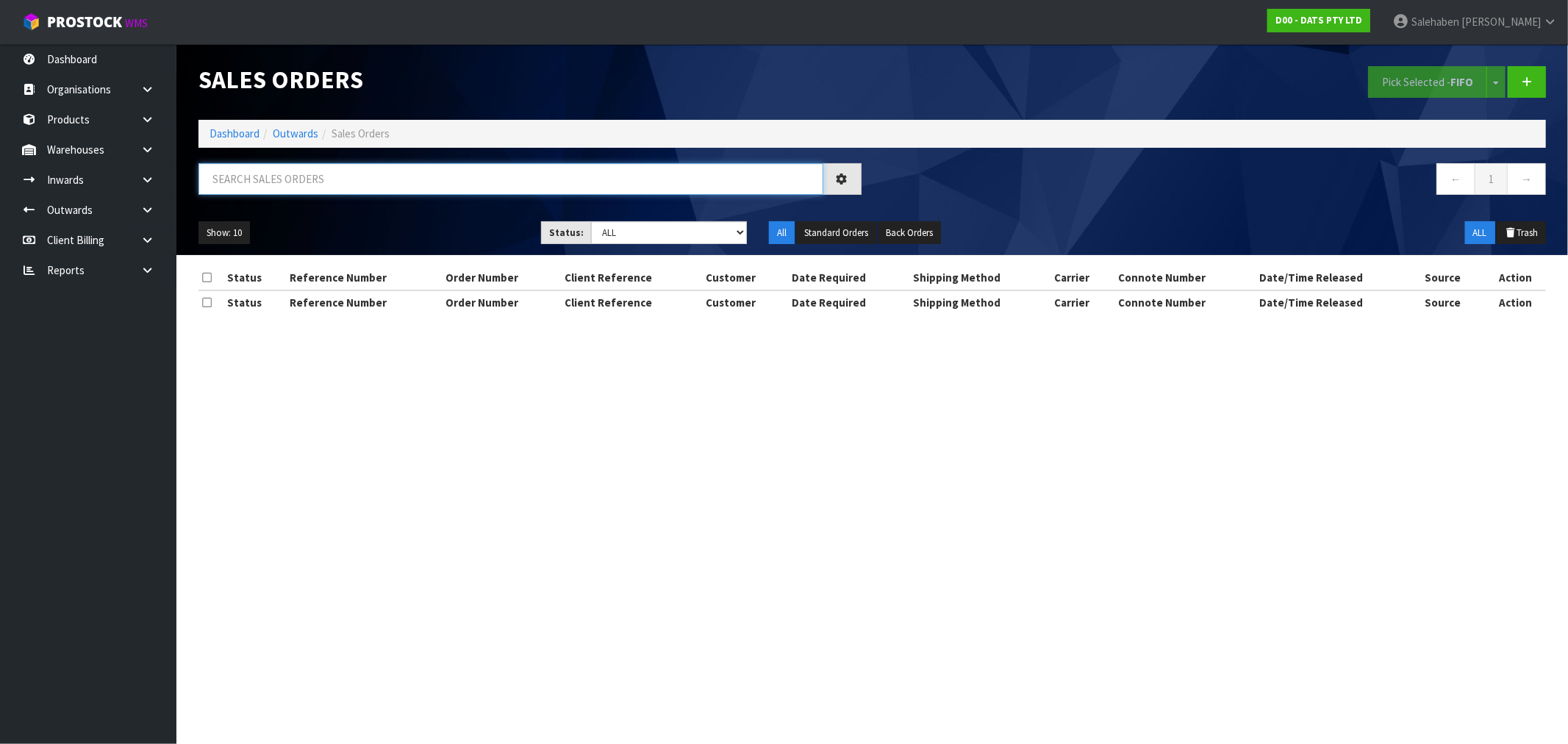
click at [319, 171] on input "text" at bounding box center [511, 179] width 625 height 32
paste input "CWL7721349"
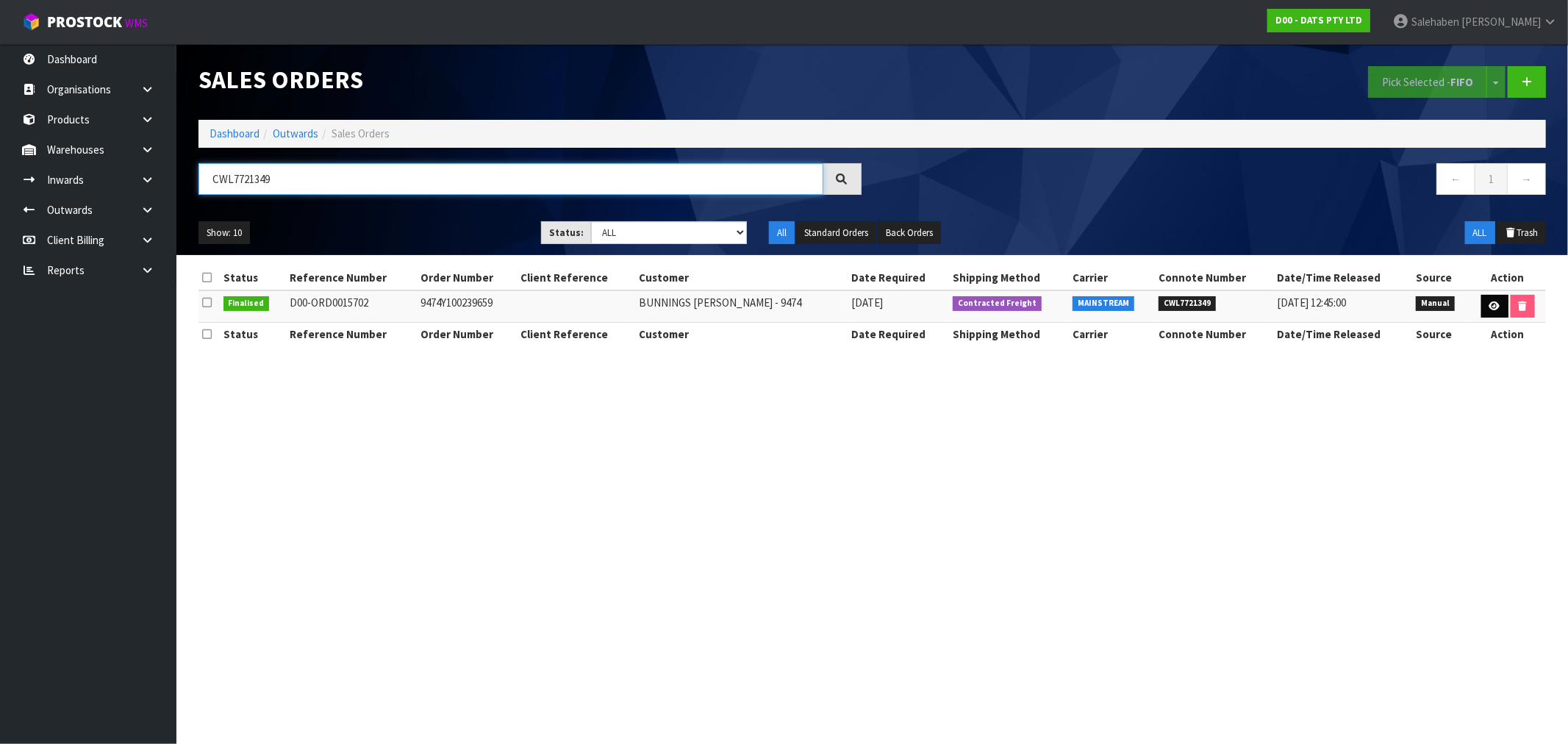
type input "CWL7721349"
click at [1492, 310] on icon at bounding box center [1495, 306] width 11 height 9
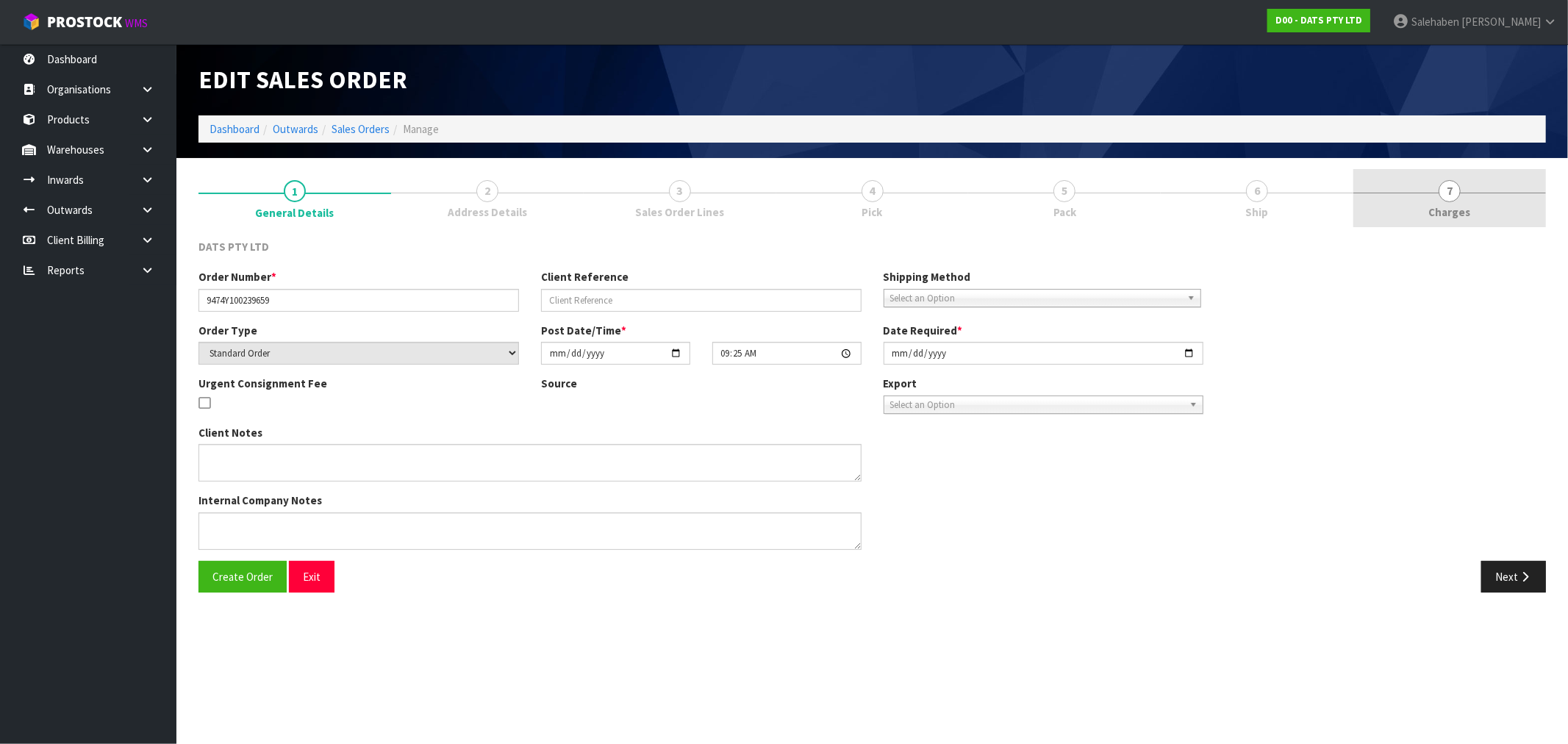
click at [1446, 214] on span "Charges" at bounding box center [1450, 212] width 42 height 16
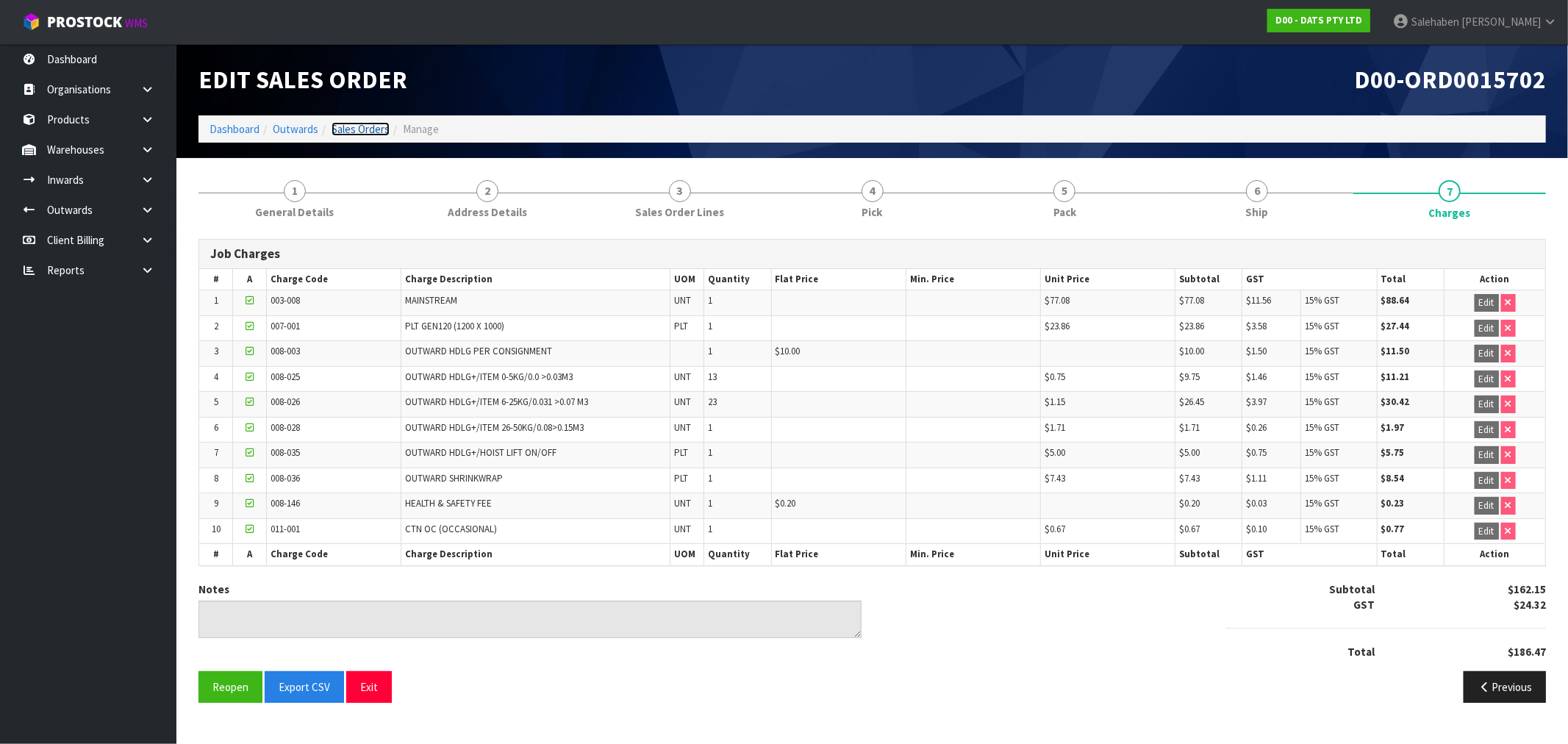
click at [375, 126] on link "Sales Orders" at bounding box center [360, 129] width 58 height 14
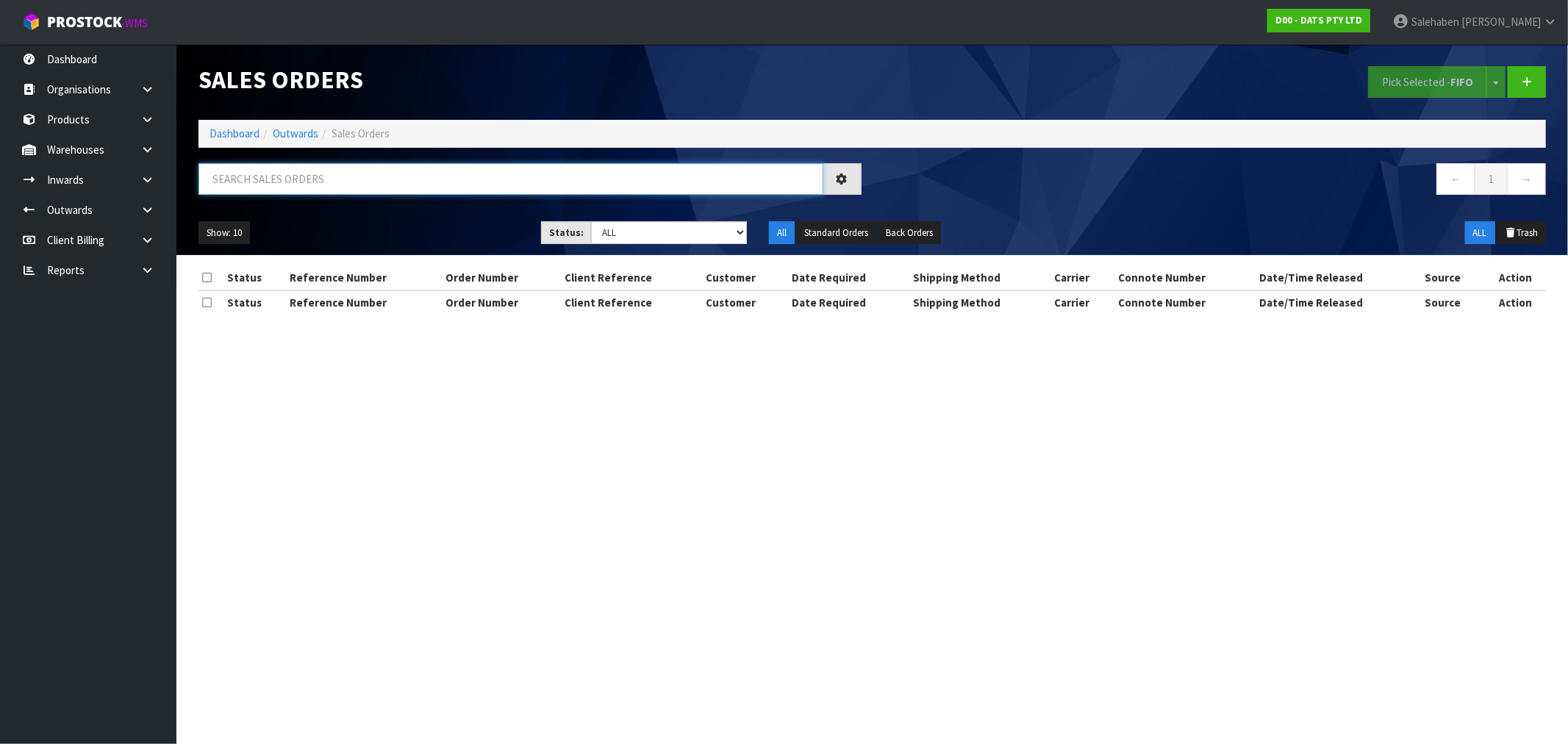
click at [355, 172] on input "text" at bounding box center [511, 179] width 625 height 32
paste input "CWL7721401"
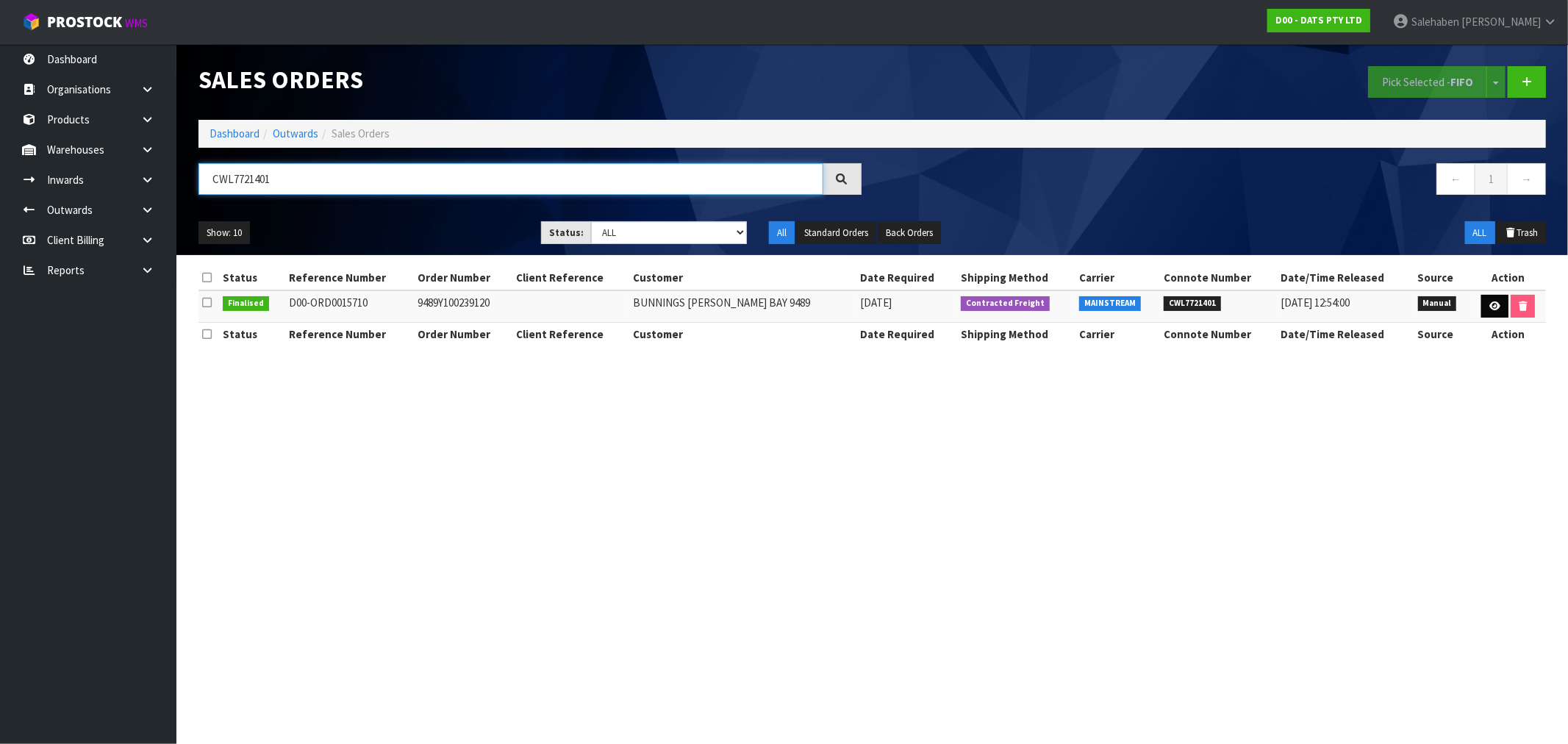
type input "CWL7721401"
click at [1495, 301] on icon at bounding box center [1495, 306] width 11 height 9
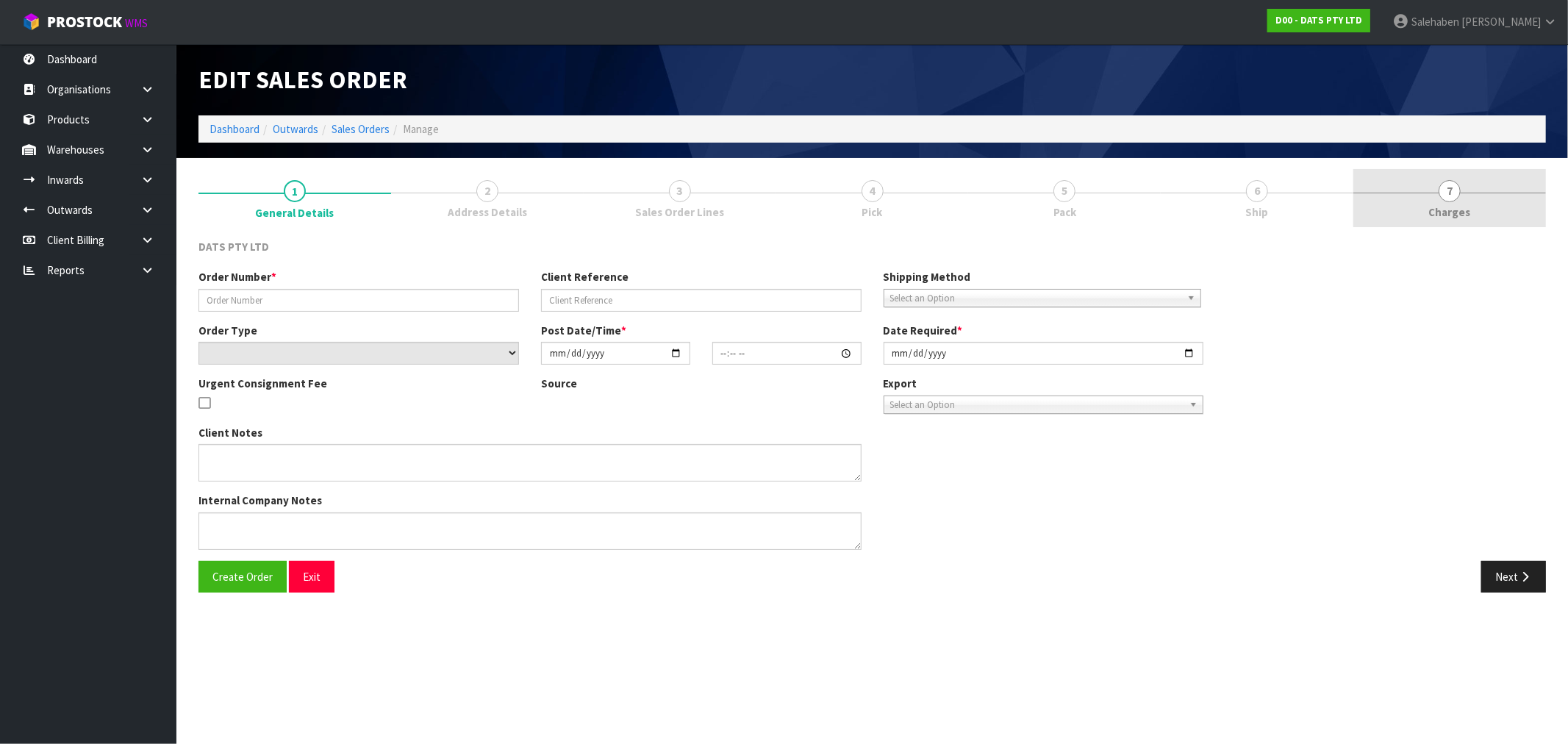
type input "9489Y100239120"
select select "number:0"
type input "[DATE]"
type input "09:42:00.000"
type input "[DATE]"
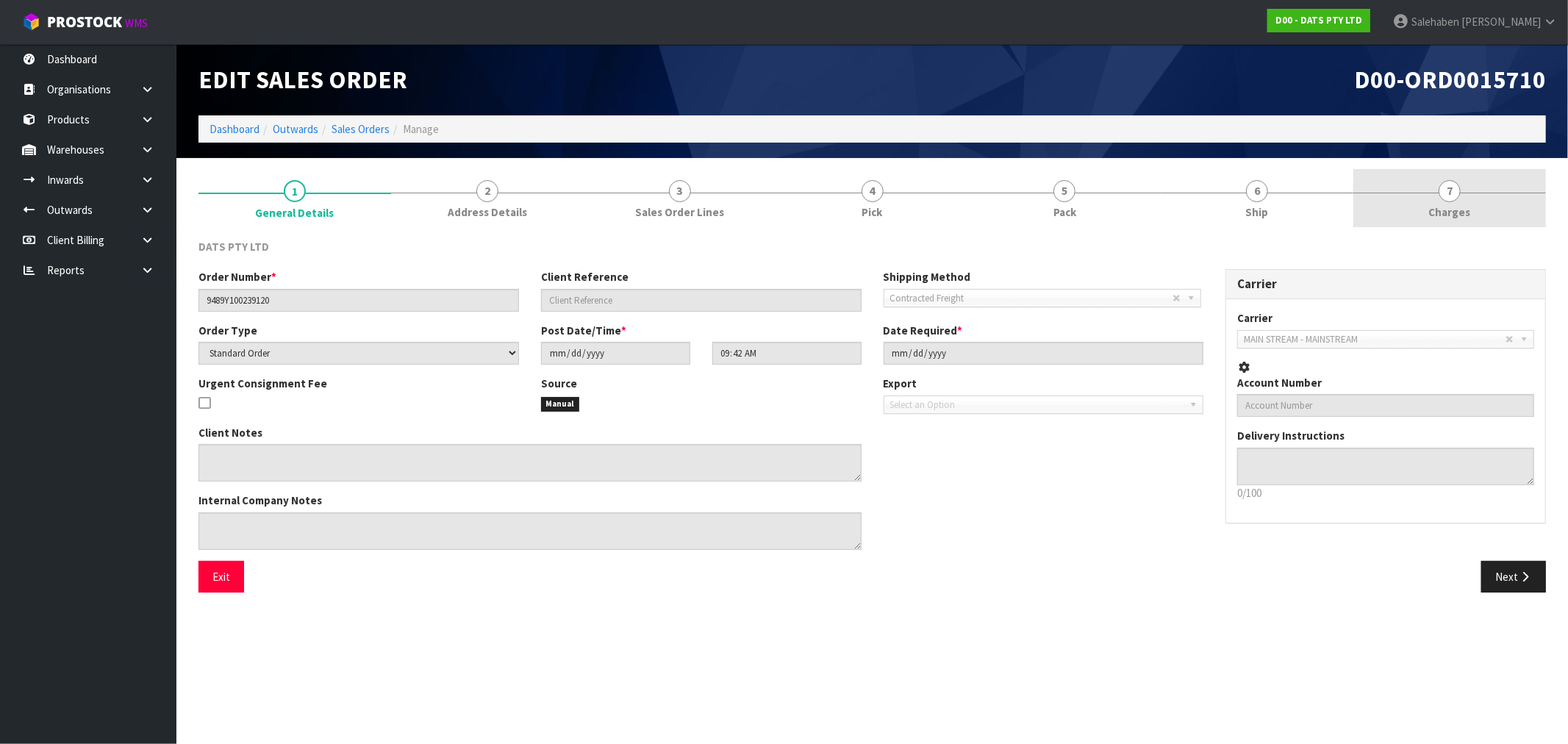
click at [1437, 204] on span "Charges" at bounding box center [1450, 212] width 42 height 16
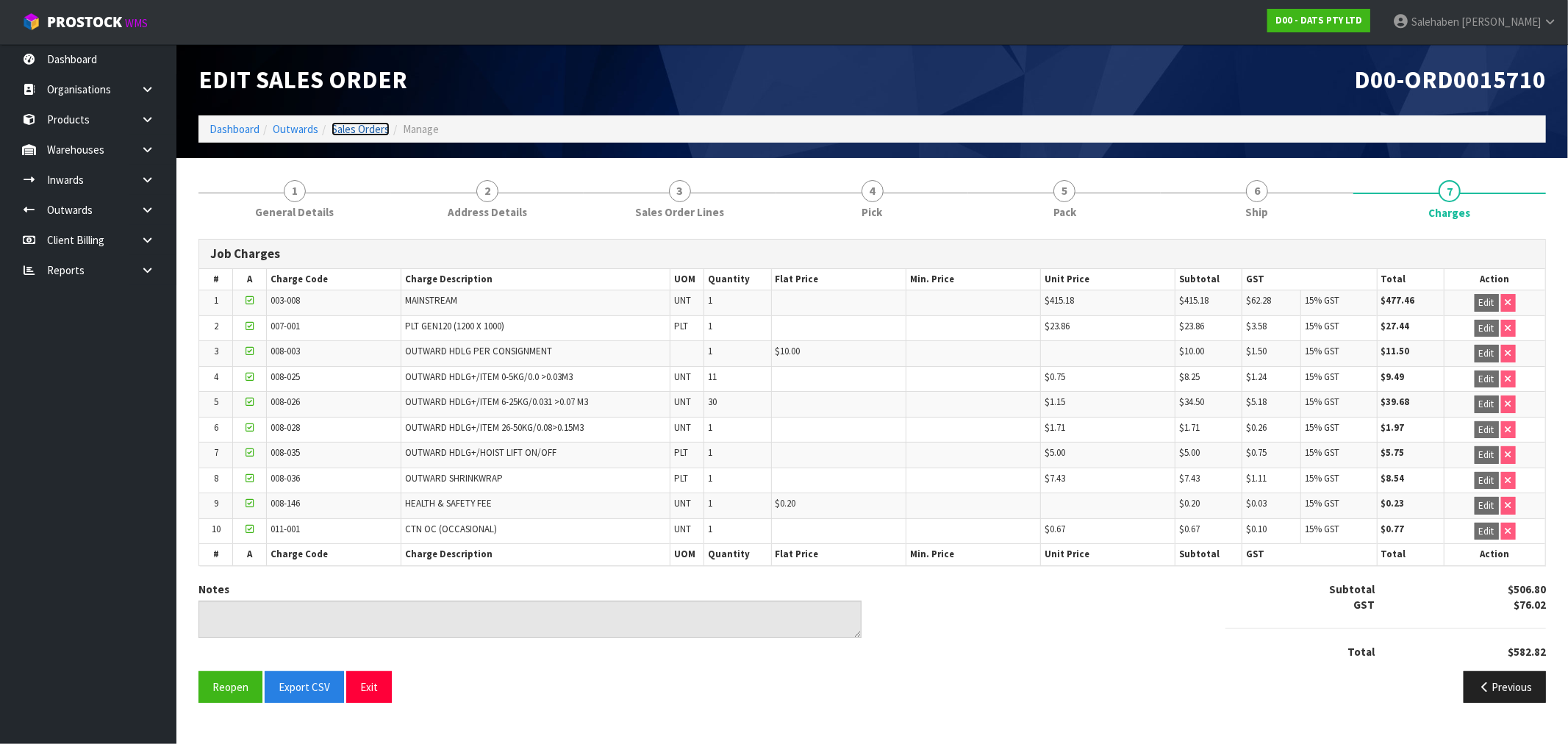
click at [363, 127] on link "Sales Orders" at bounding box center [360, 129] width 58 height 14
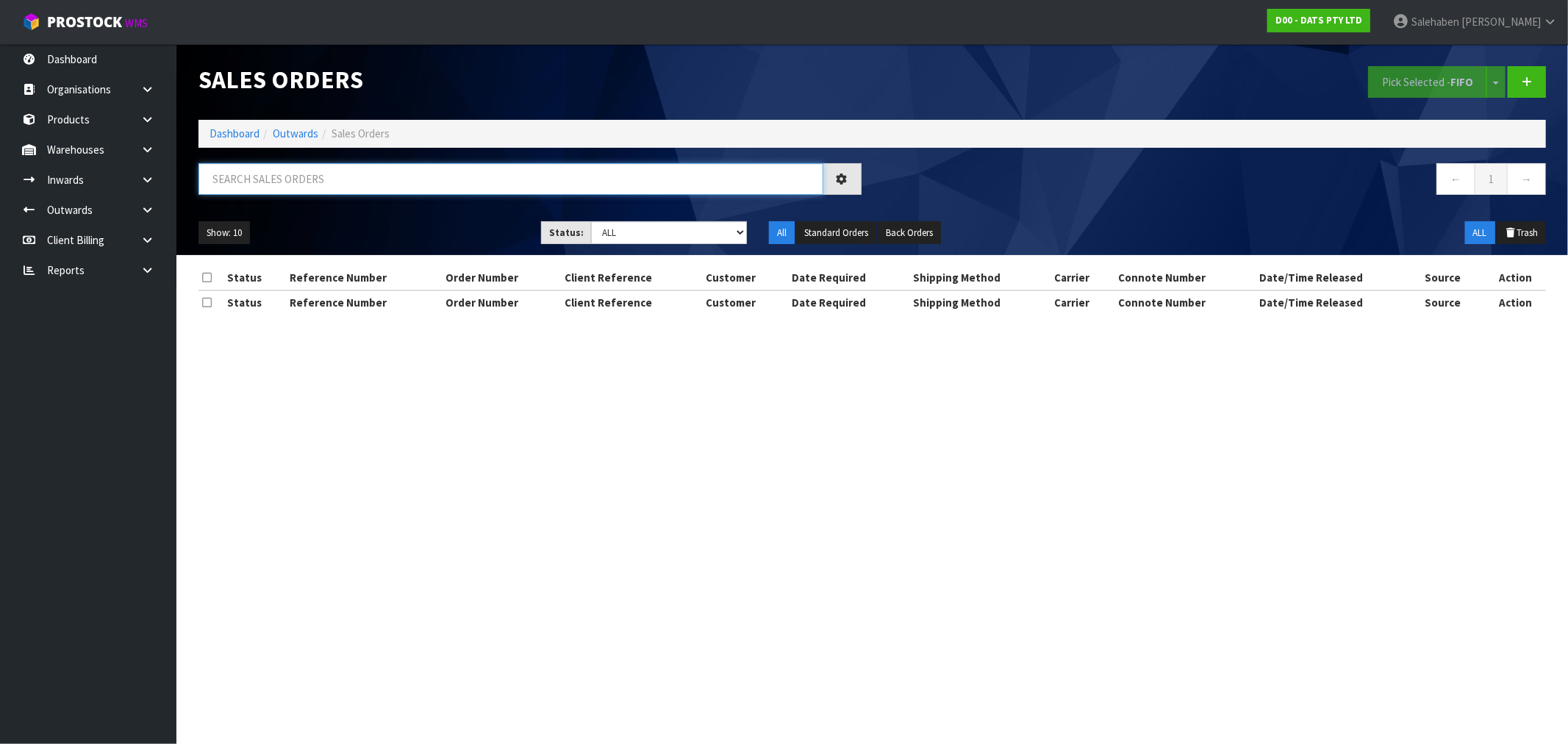
paste input "CWL7721409"
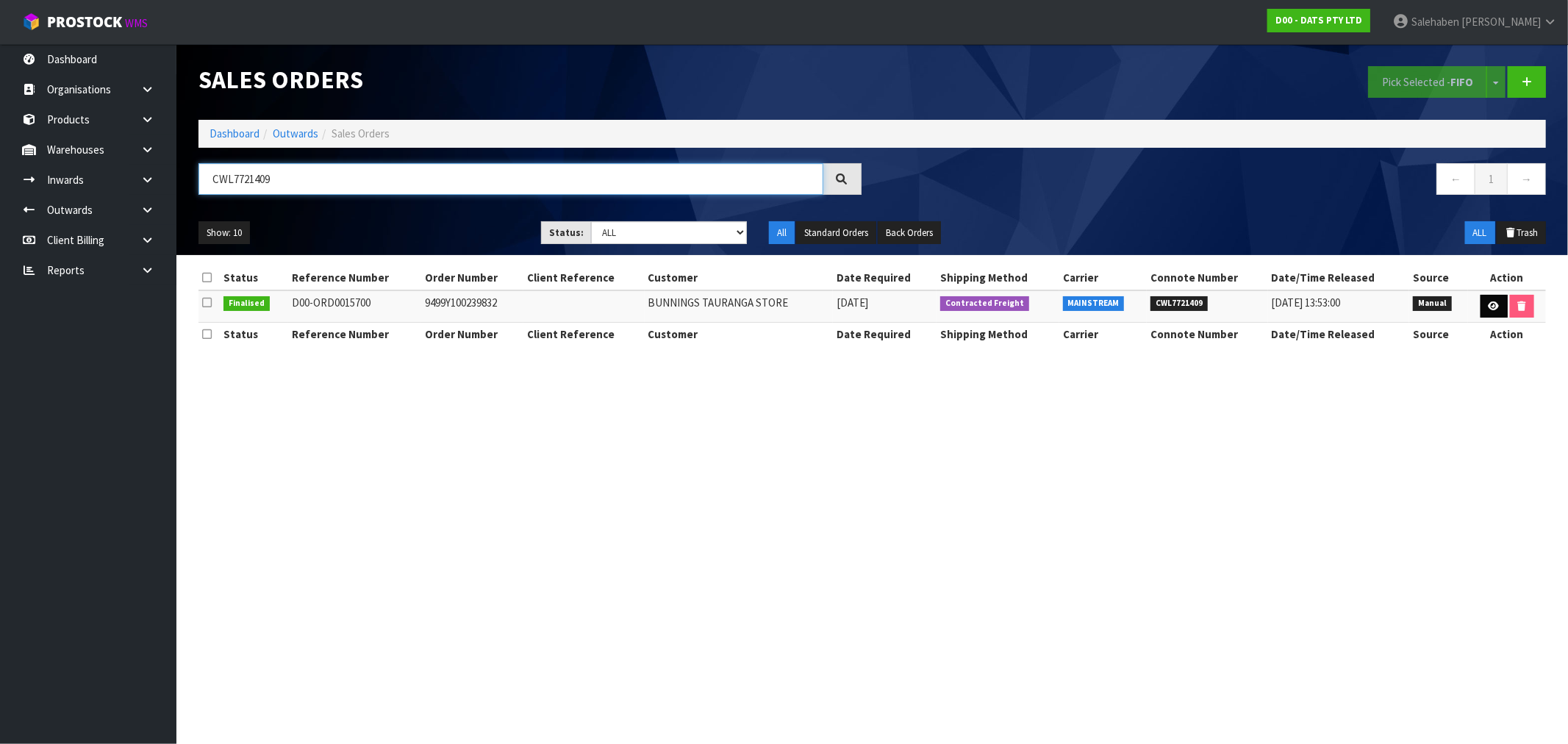
type input "CWL7721409"
click at [1495, 306] on icon at bounding box center [1494, 306] width 11 height 9
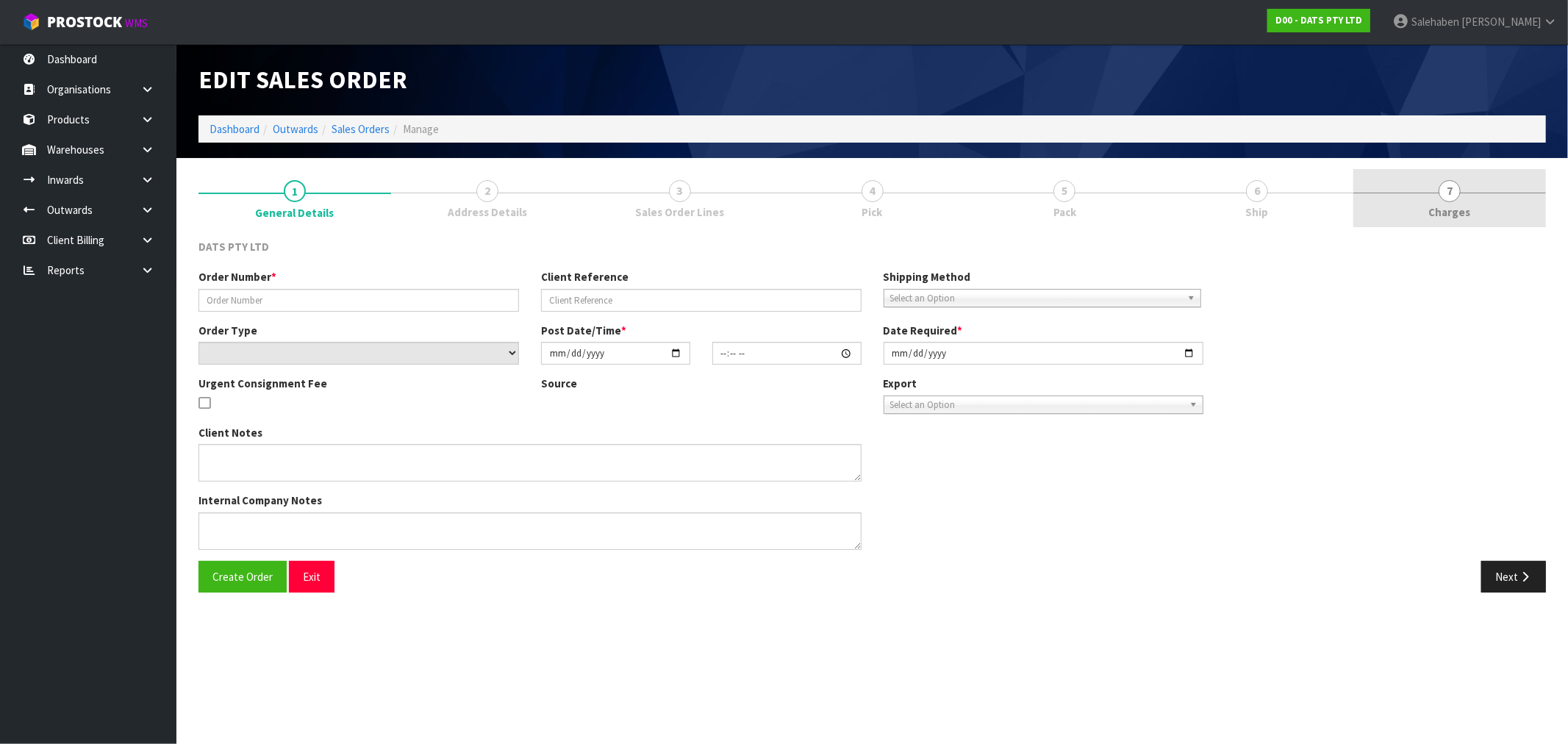
type input "9499Y100239832"
select select "number:0"
type input "[DATE]"
type input "09:21:00.000"
type input "[DATE]"
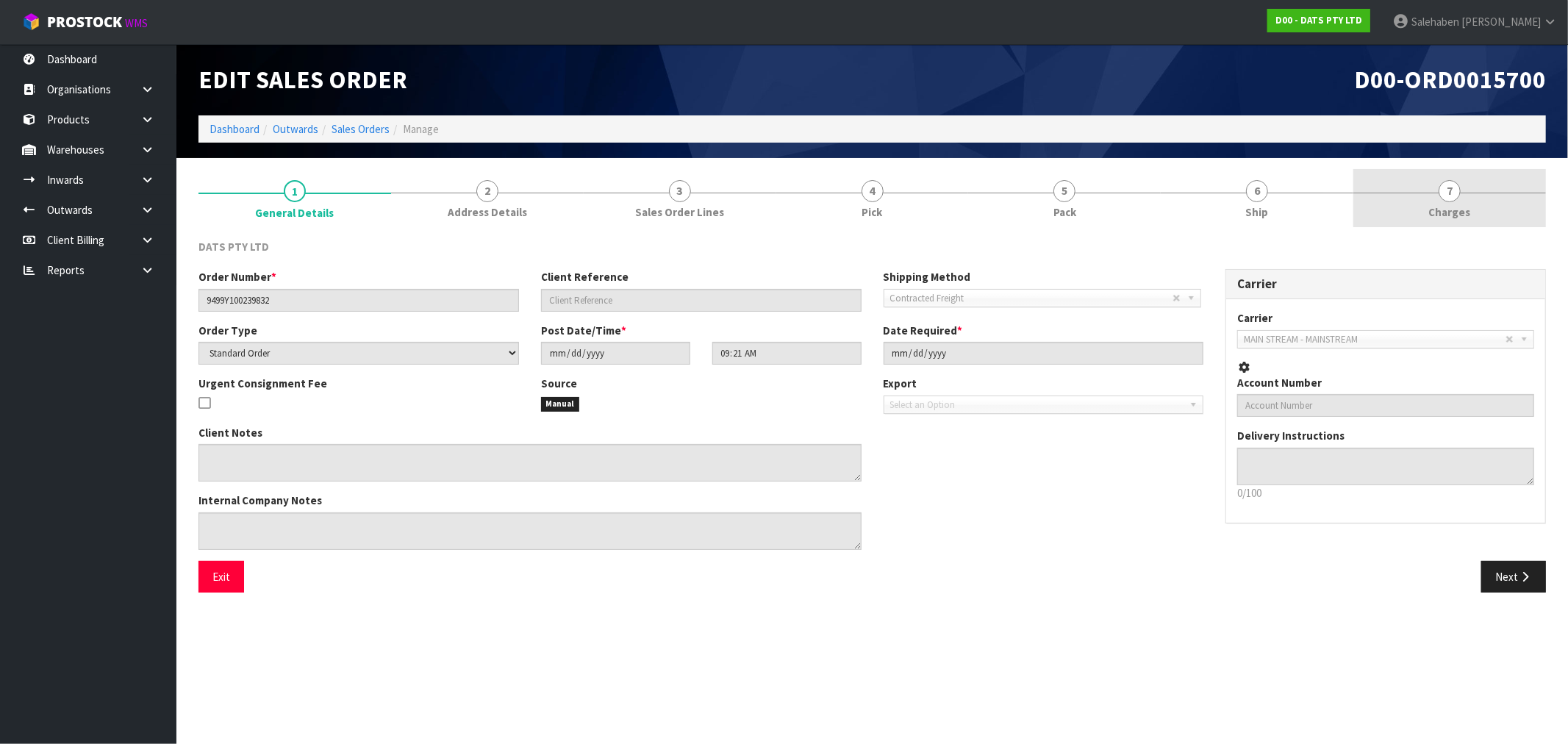
click at [1468, 206] on span "Charges" at bounding box center [1450, 212] width 42 height 16
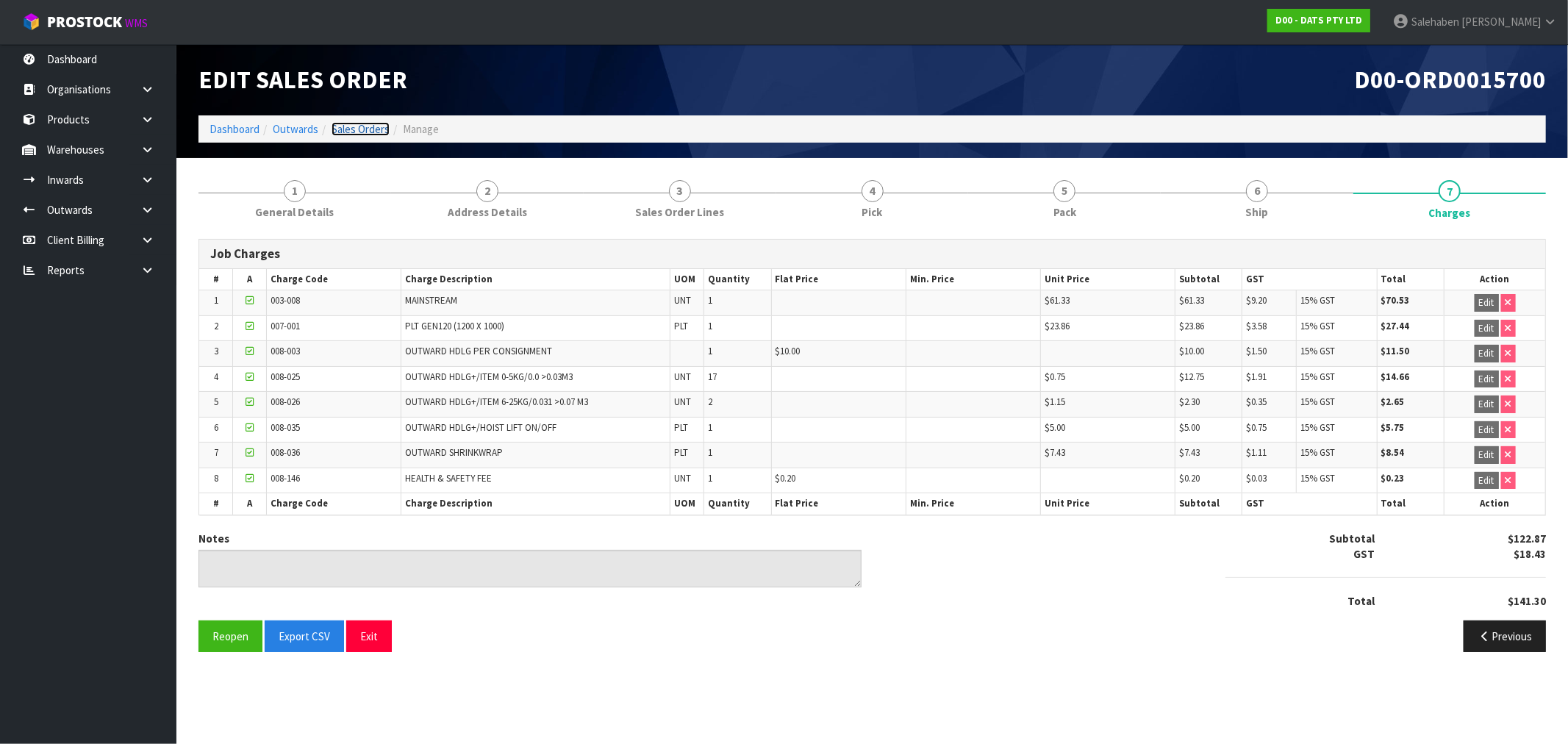
click at [373, 129] on link "Sales Orders" at bounding box center [360, 129] width 58 height 14
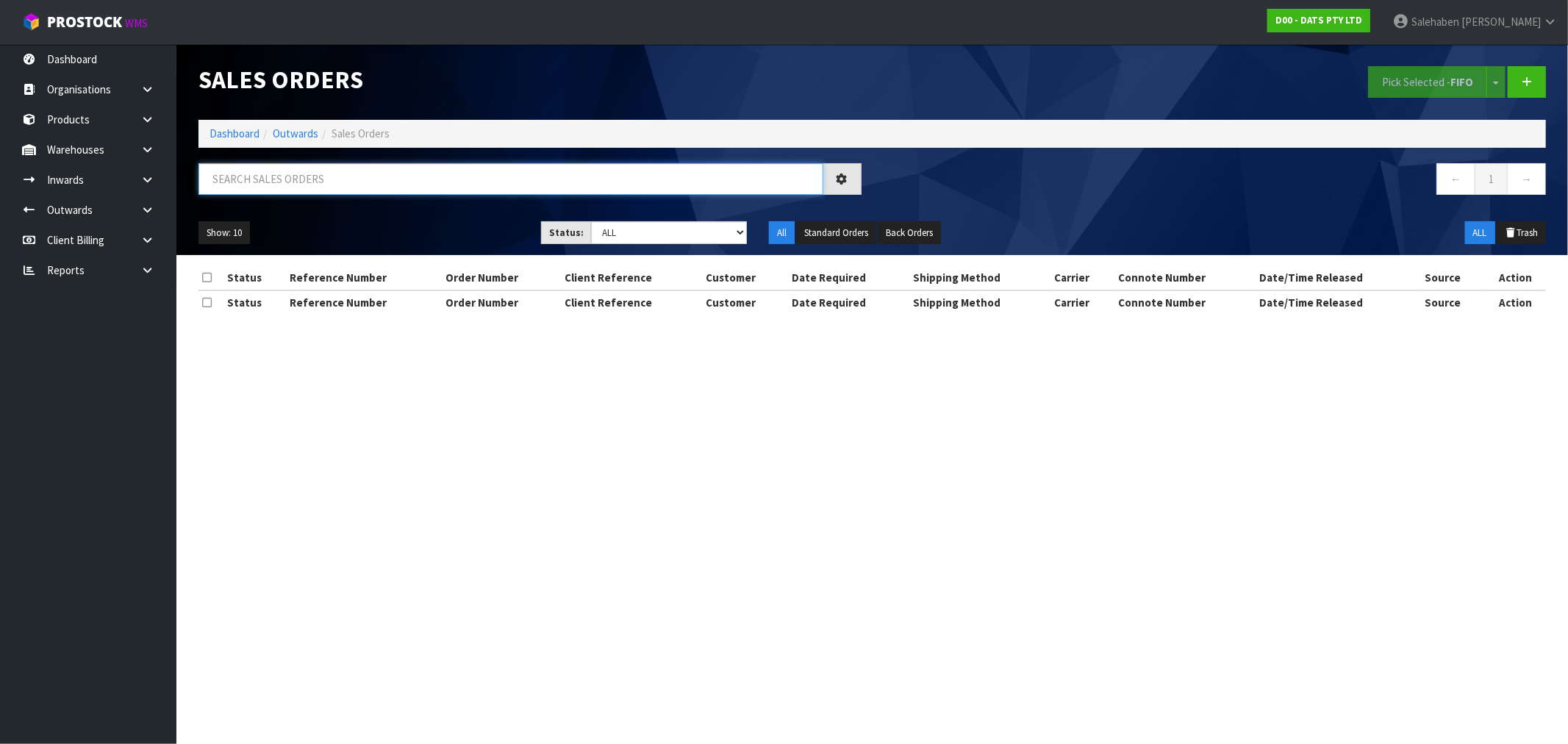
paste input "CWL7721489"
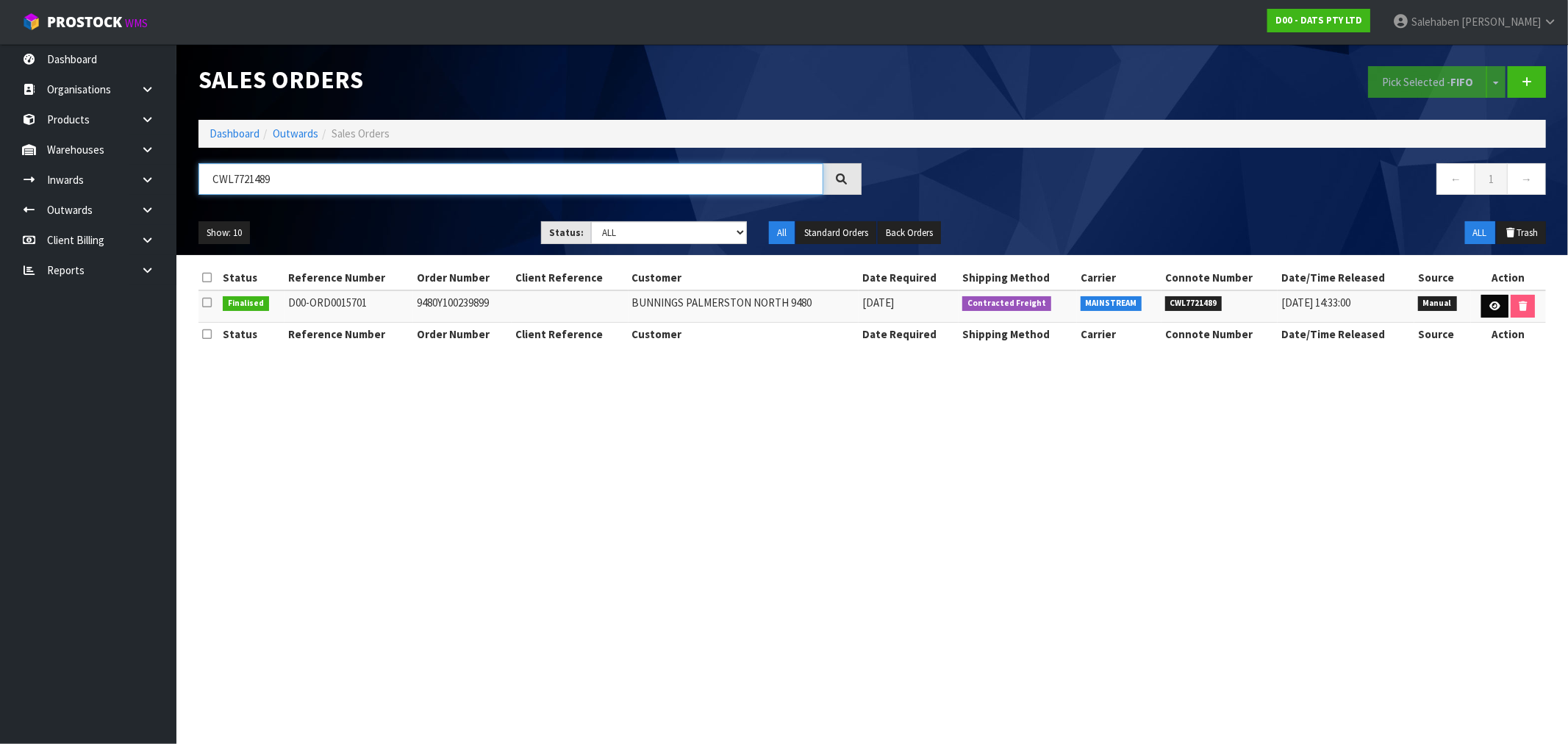
type input "CWL7721489"
click at [1490, 303] on icon at bounding box center [1495, 306] width 11 height 9
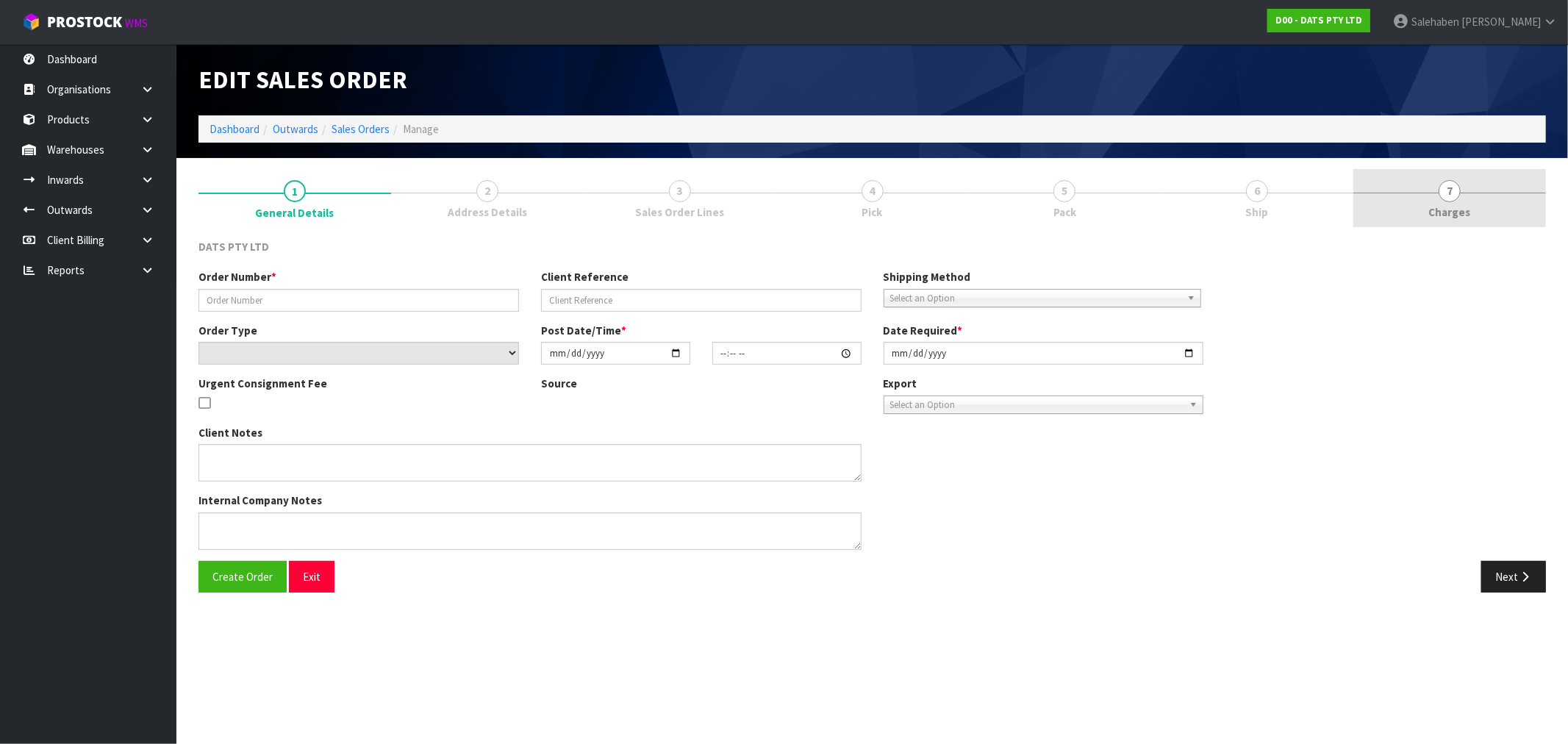
type input "9480Y100239899"
select select "number:0"
type input "[DATE]"
type input "09:23:00.000"
type input "[DATE]"
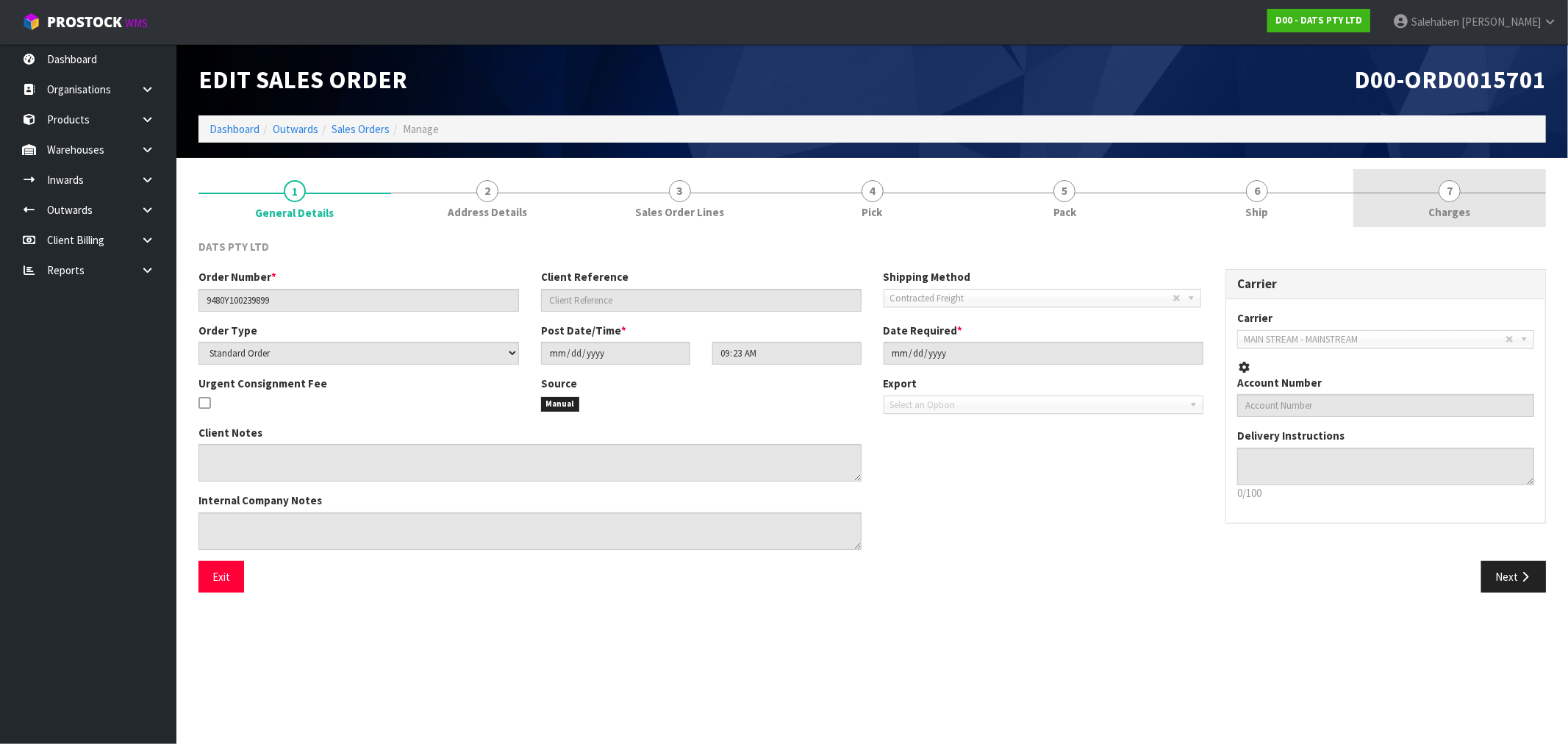
click at [1453, 214] on span "Charges" at bounding box center [1450, 212] width 42 height 16
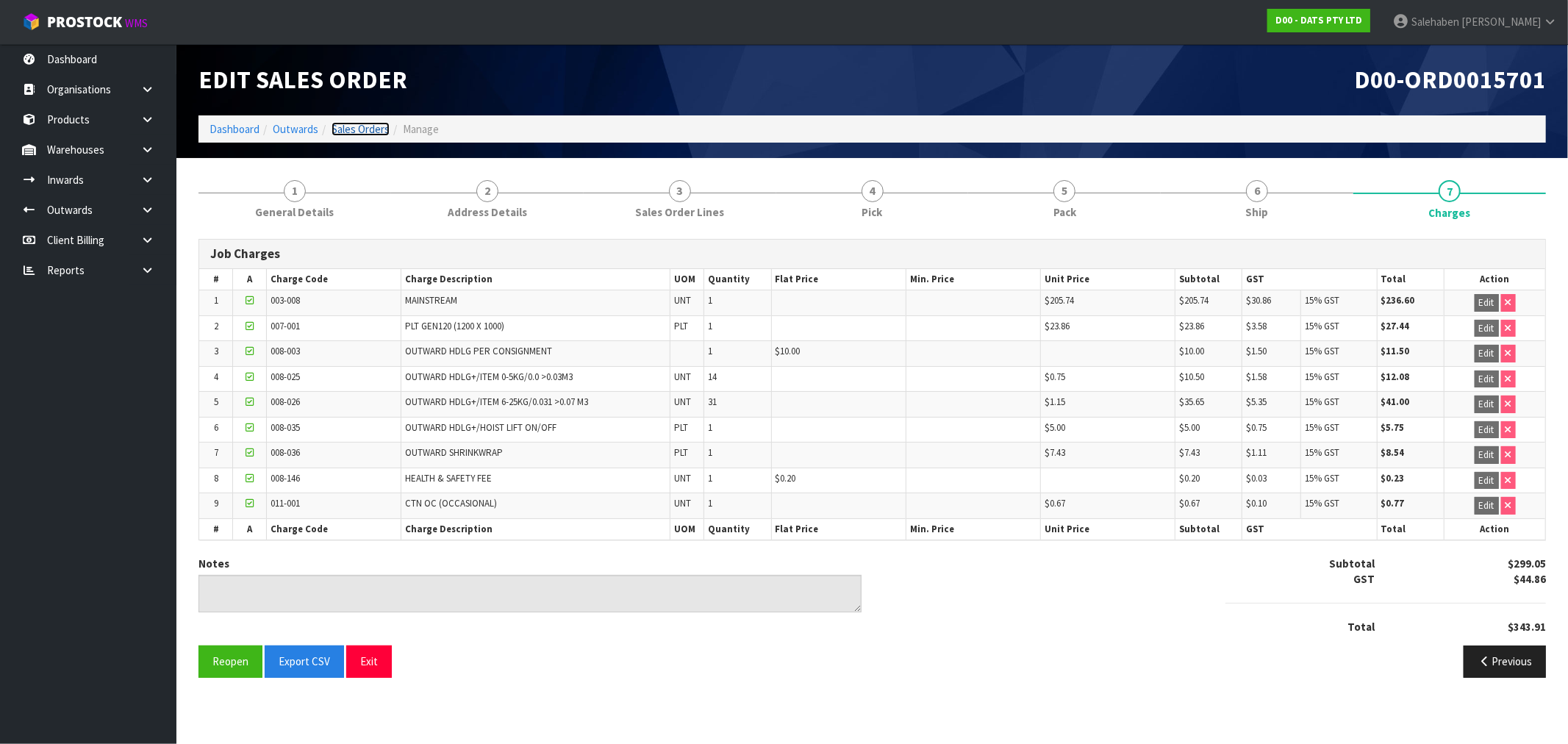
click at [375, 133] on link "Sales Orders" at bounding box center [360, 129] width 58 height 14
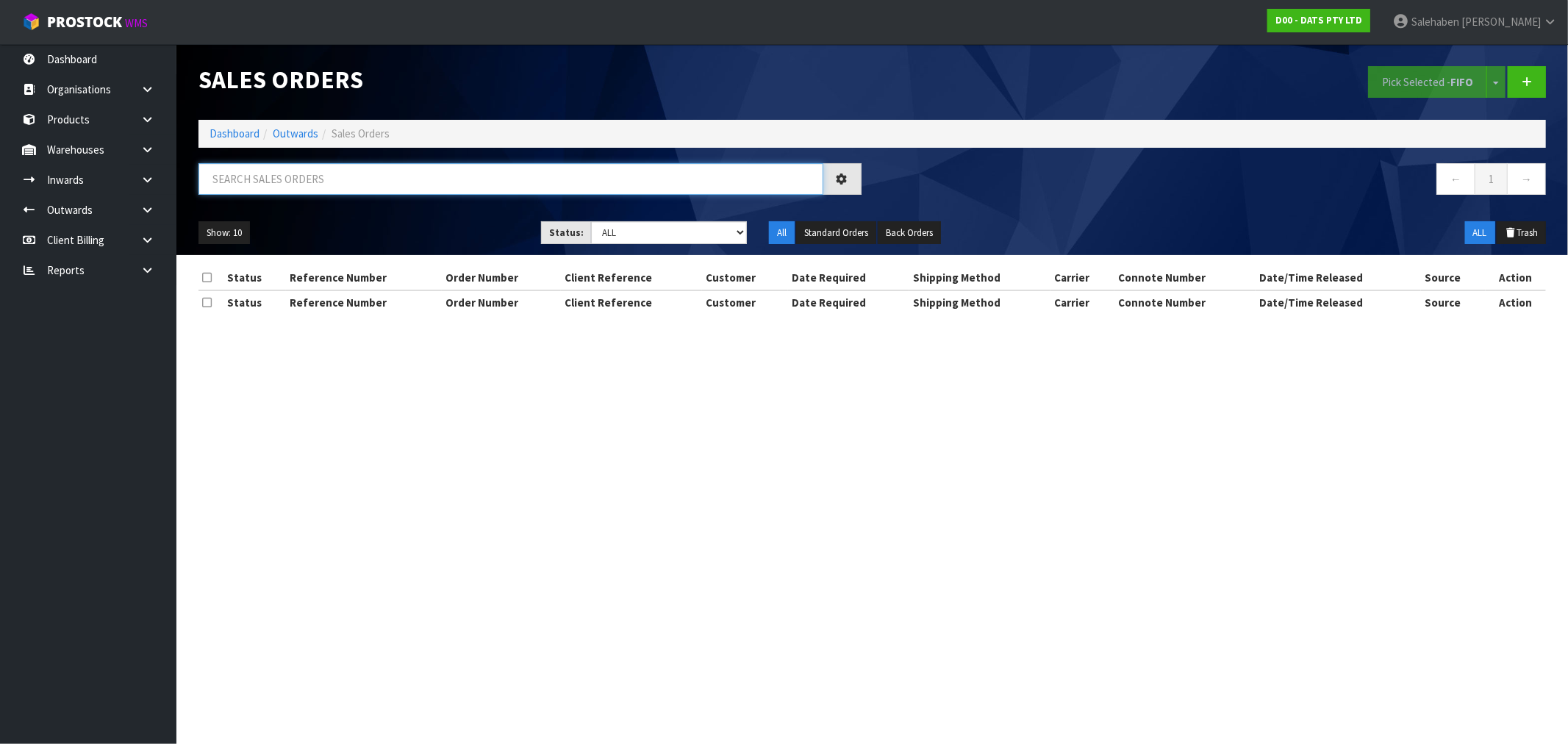
paste input "CWL7721563"
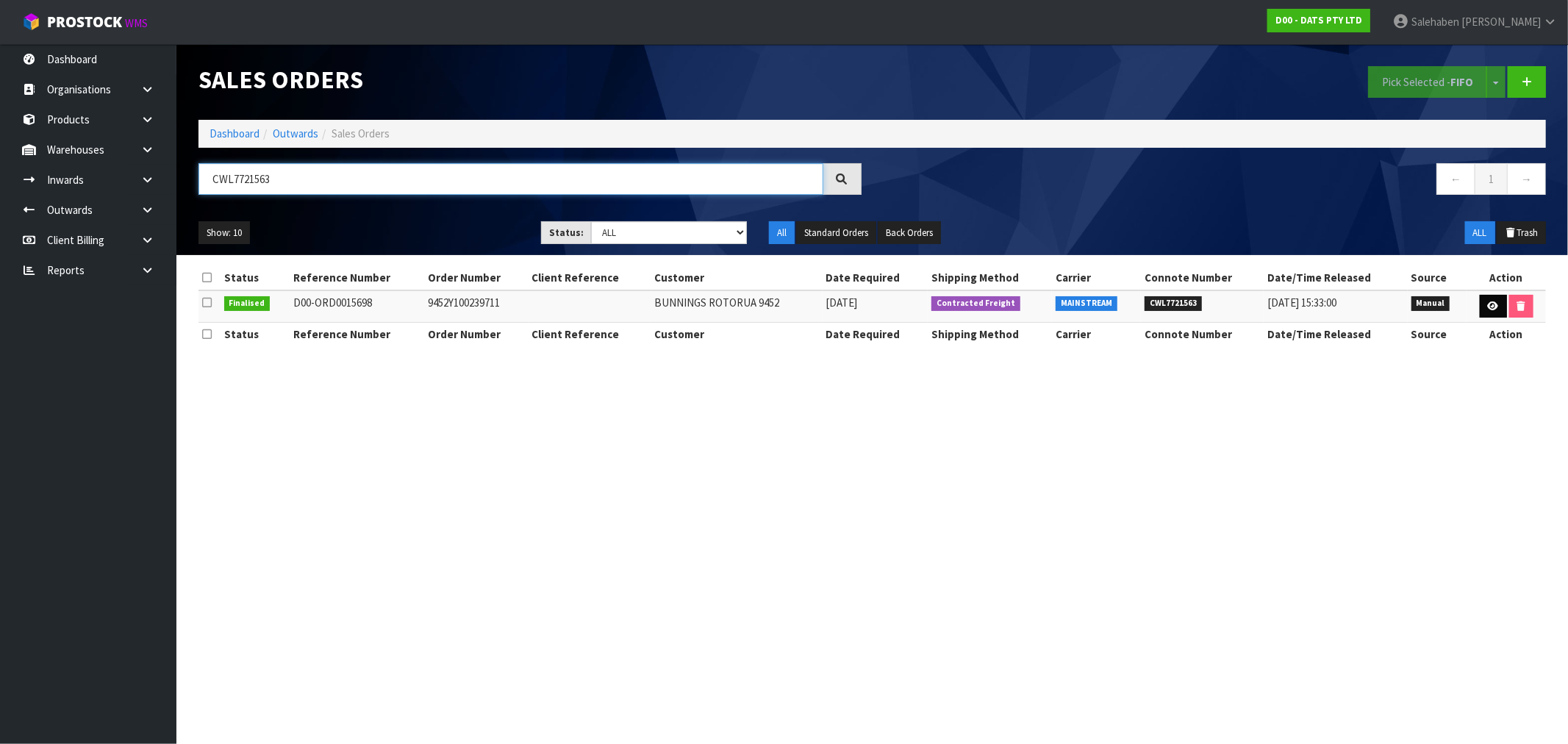
type input "CWL7721563"
click at [1497, 304] on icon at bounding box center [1493, 306] width 11 height 9
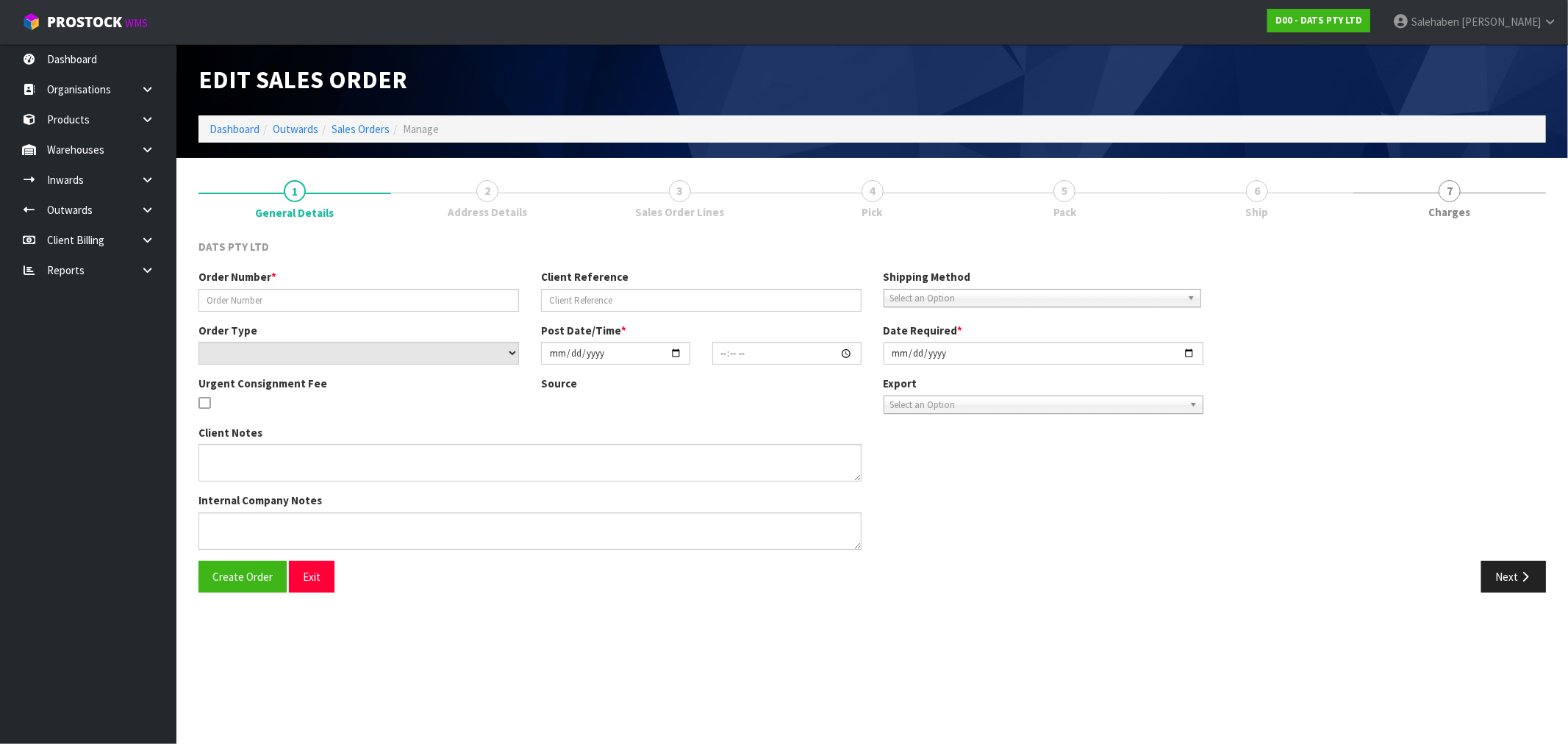
type input "9452Y100239711"
select select "number:0"
type input "[DATE]"
type input "09:13:00.000"
type input "[DATE]"
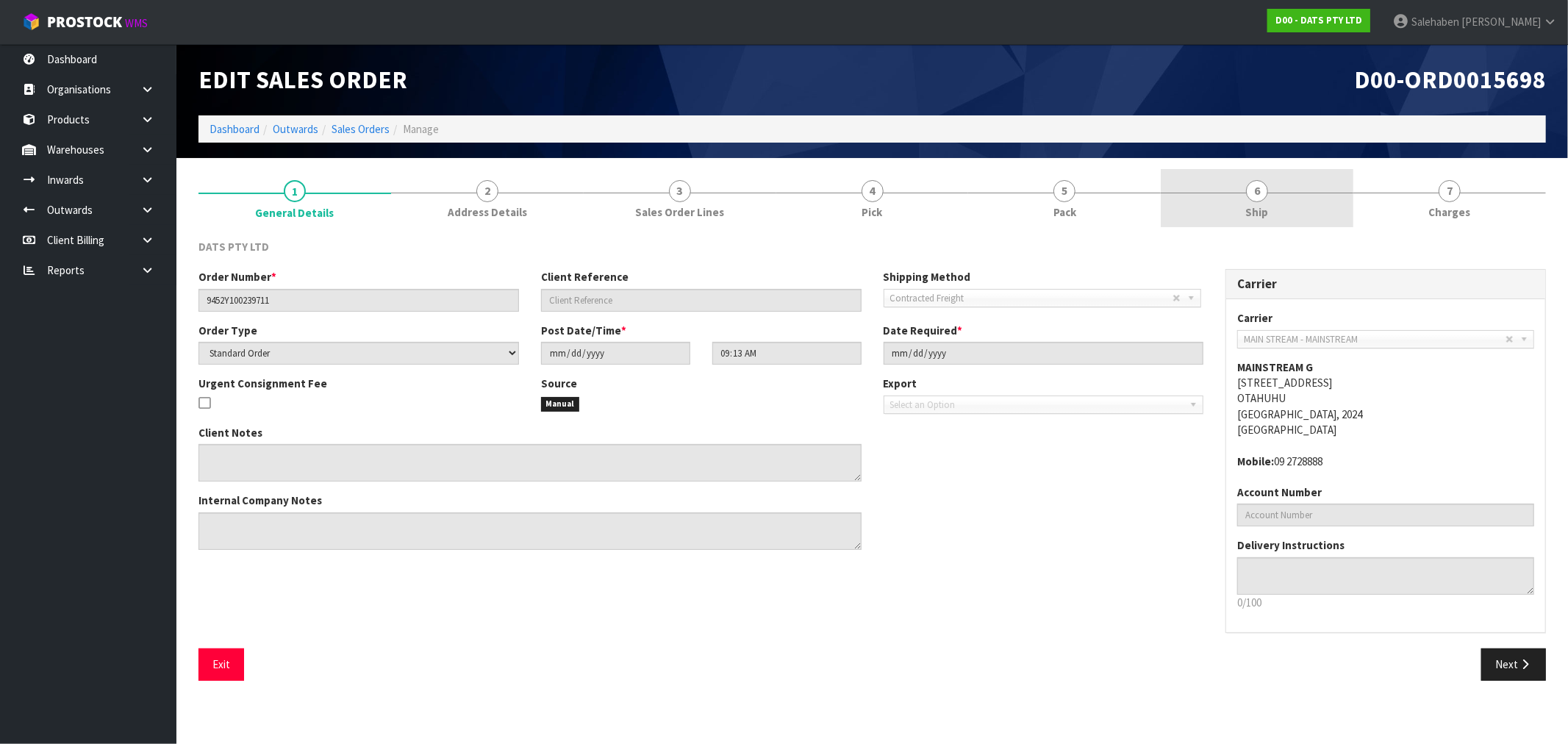
click at [1255, 192] on span "6" at bounding box center [1257, 191] width 22 height 22
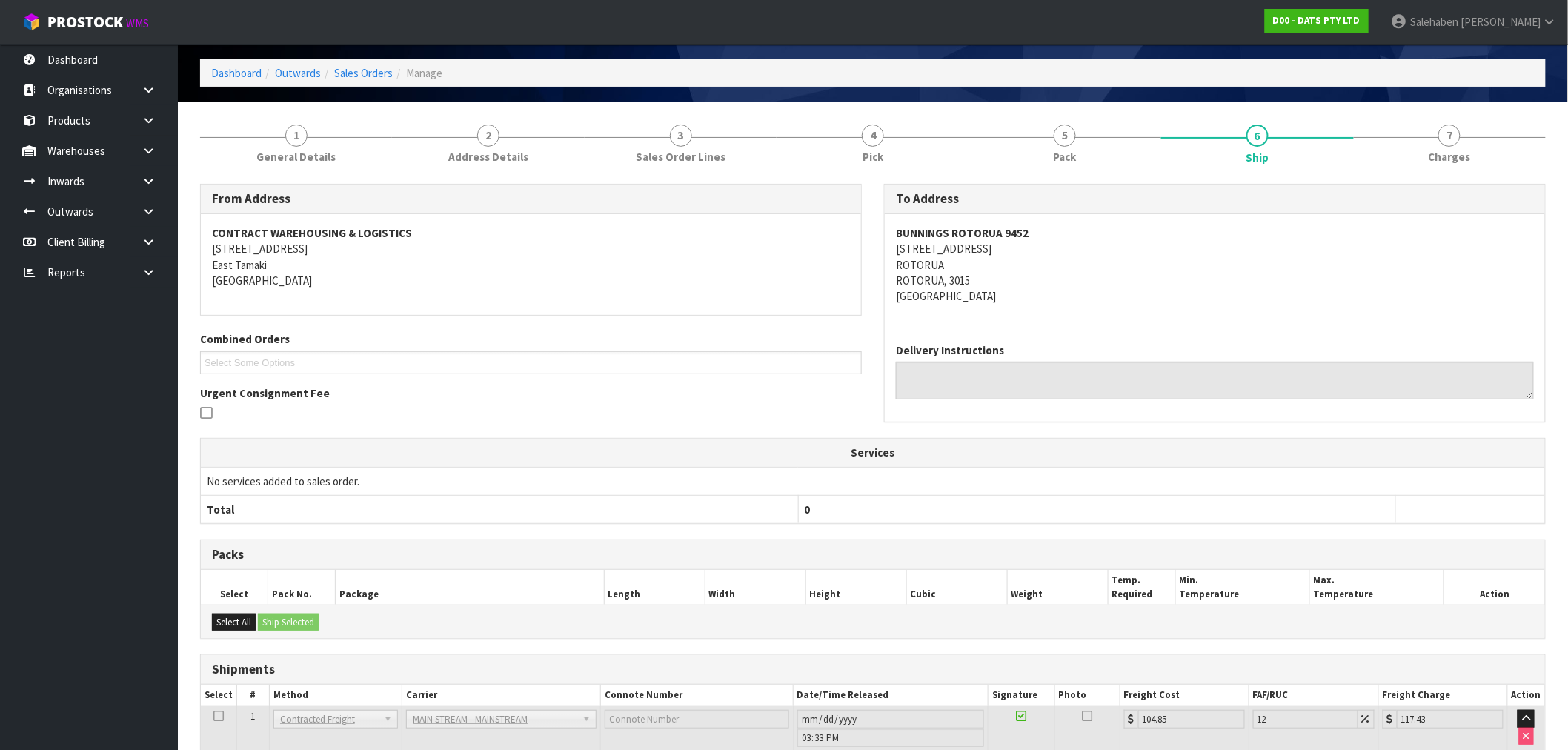
scroll to position [155, 0]
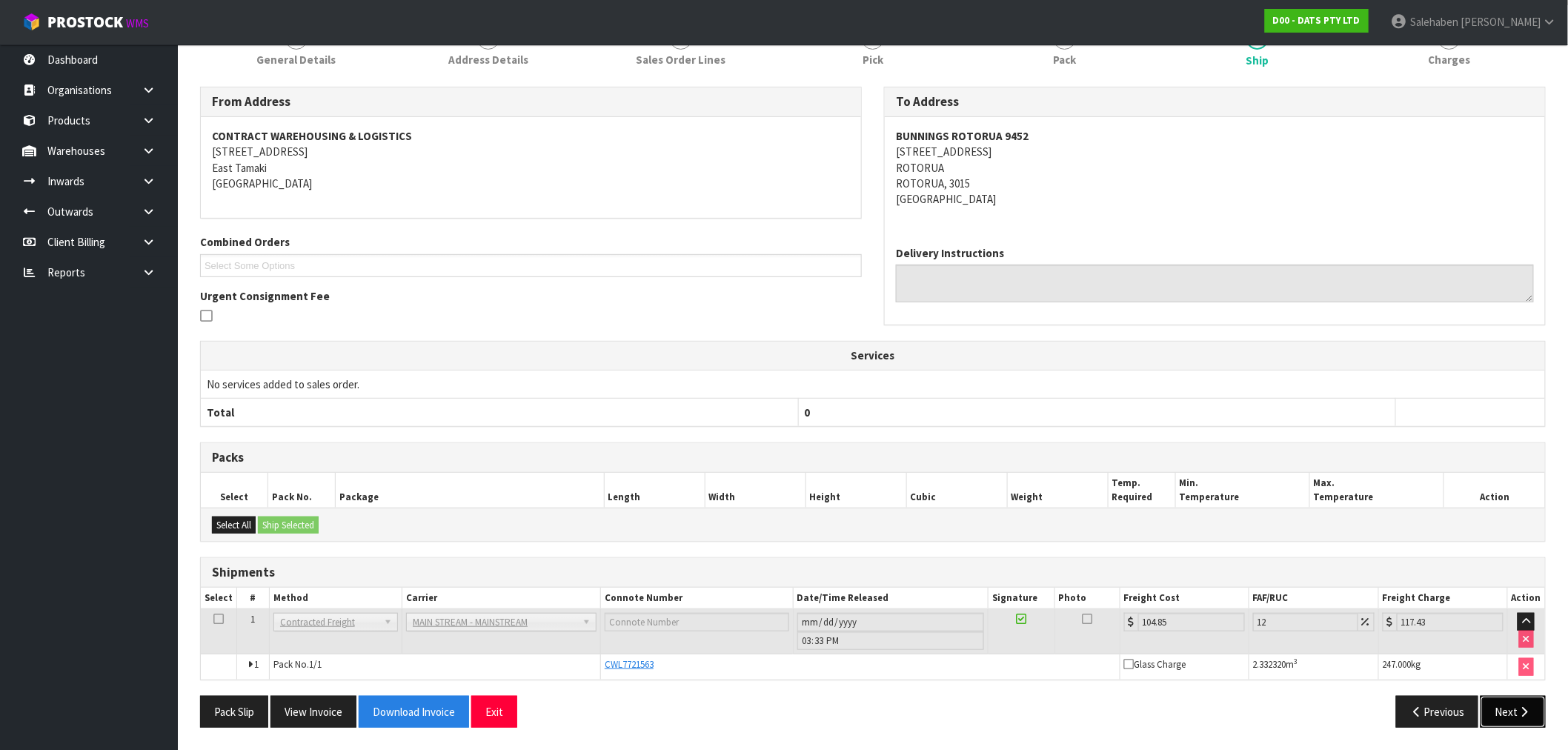
click at [1493, 714] on button "Next" at bounding box center [1512, 712] width 65 height 32
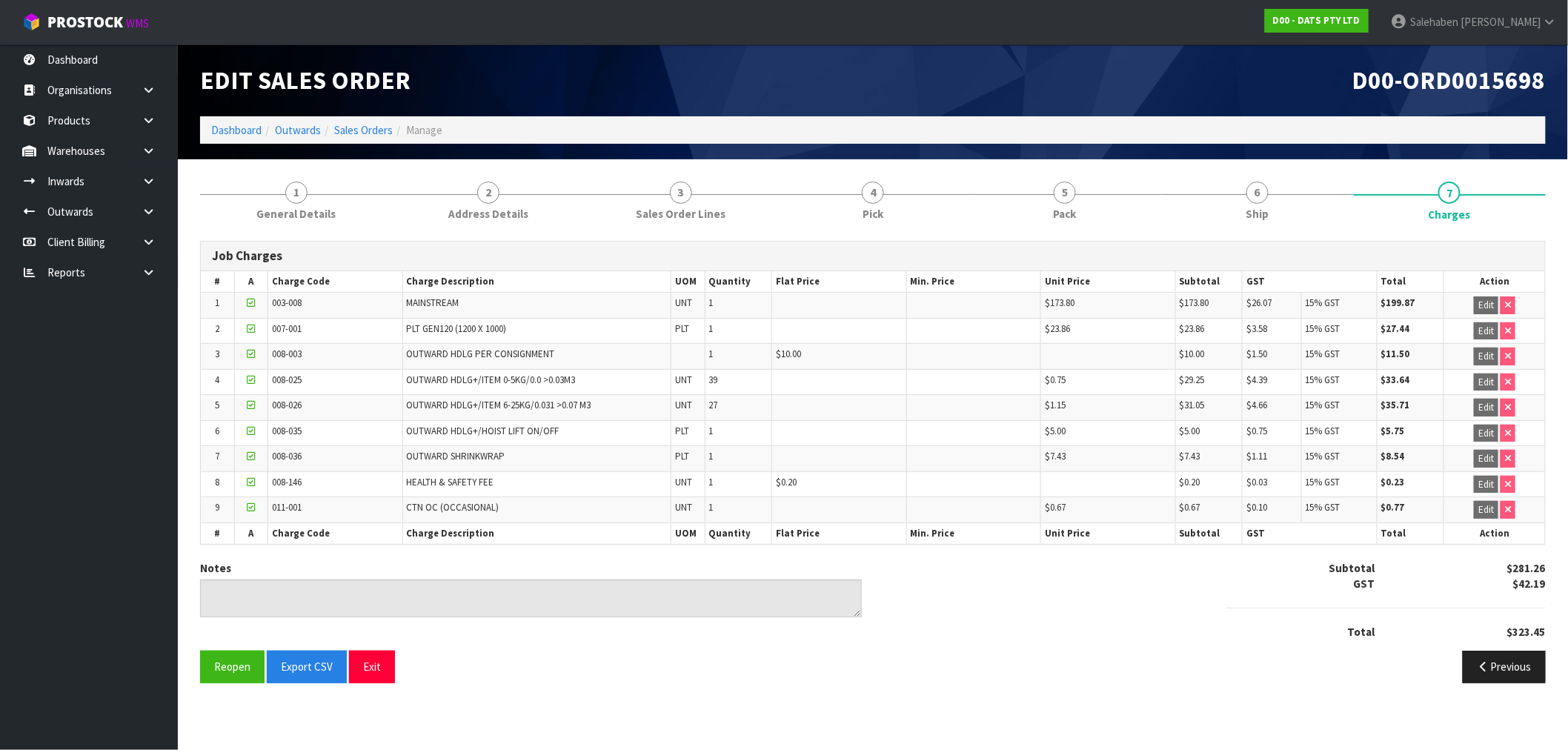
scroll to position [0, 0]
click at [237, 128] on link "Dashboard" at bounding box center [236, 130] width 50 height 14
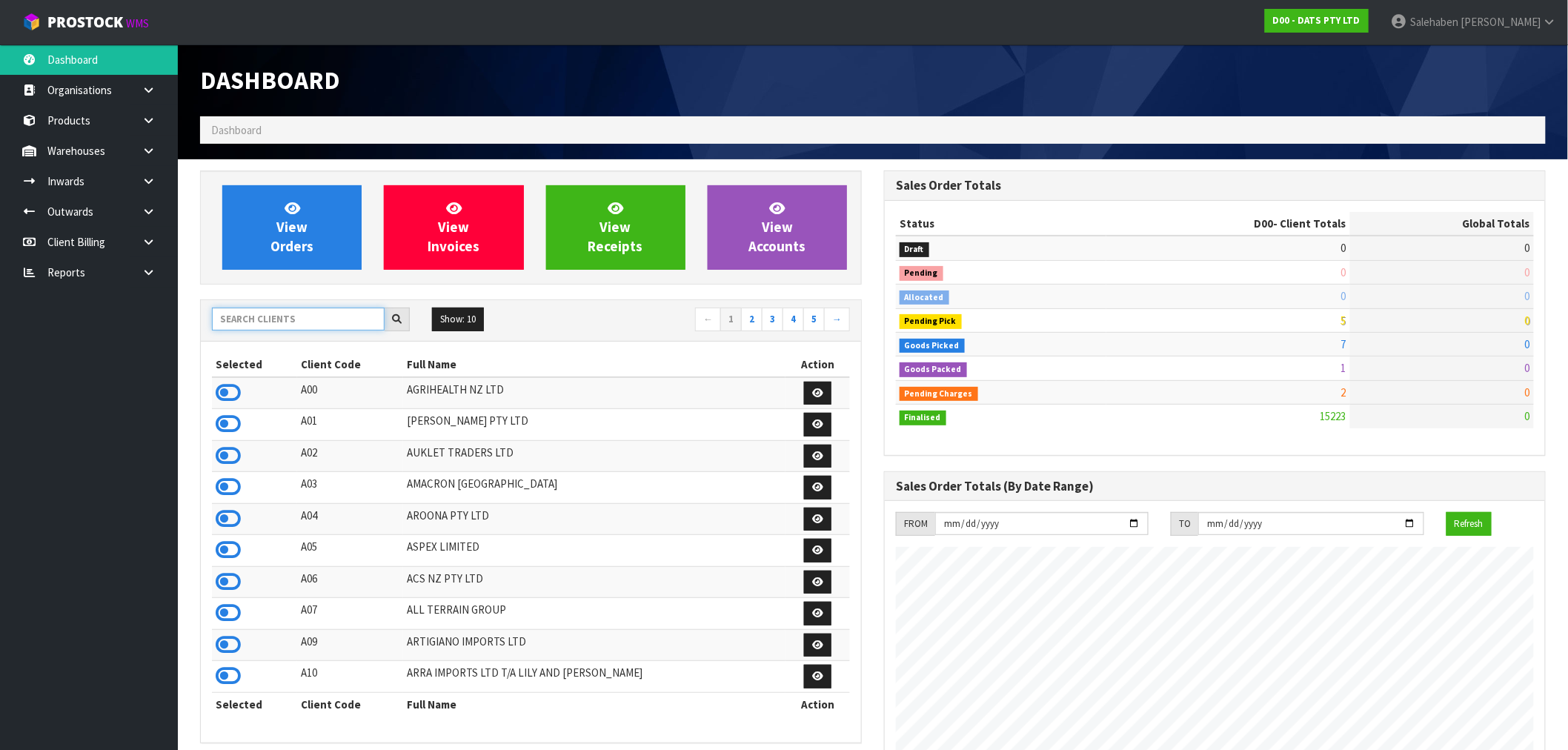
scroll to position [1123, 684]
click at [246, 321] on input "text" at bounding box center [298, 319] width 173 height 23
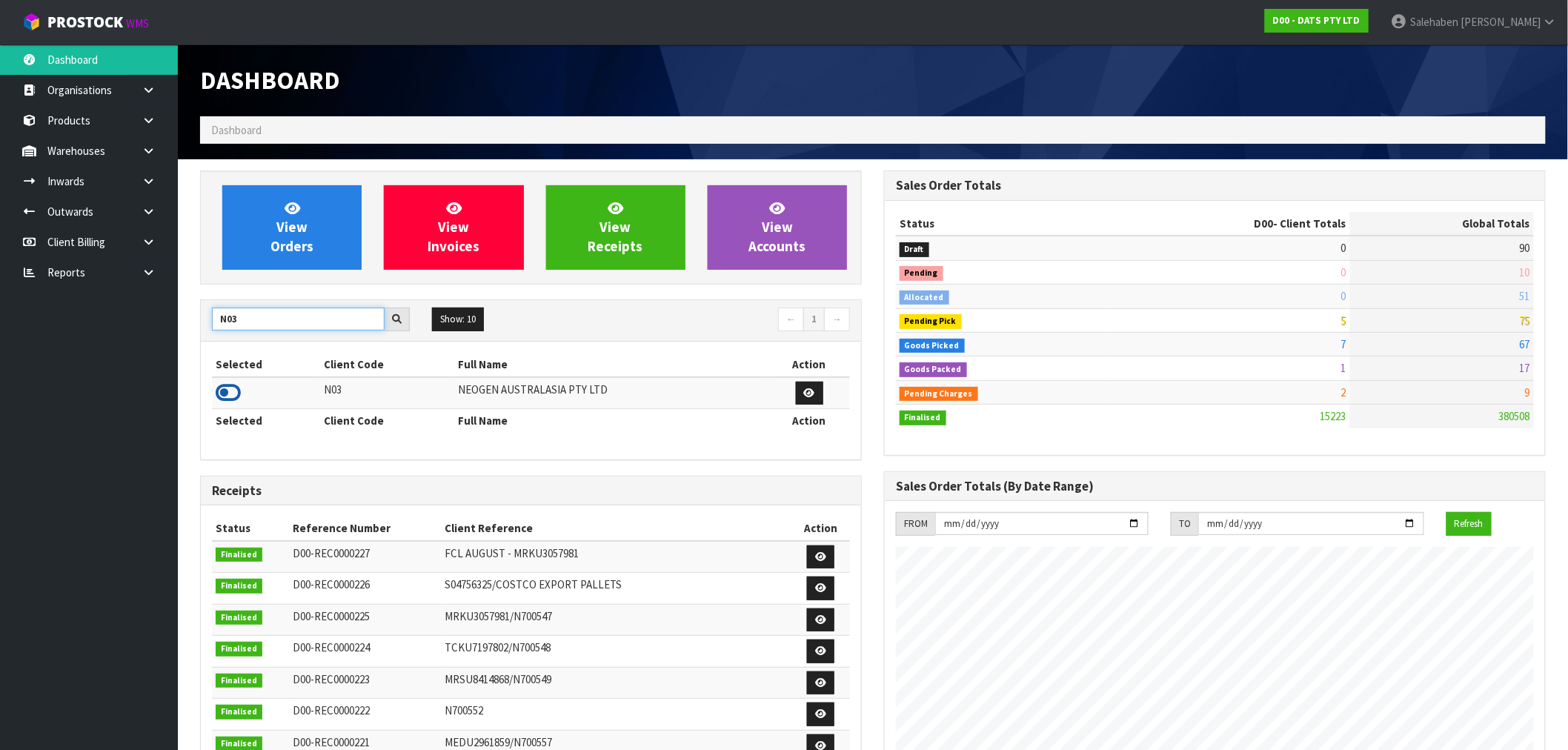
type input "N03"
click at [226, 391] on icon at bounding box center [227, 393] width 25 height 23
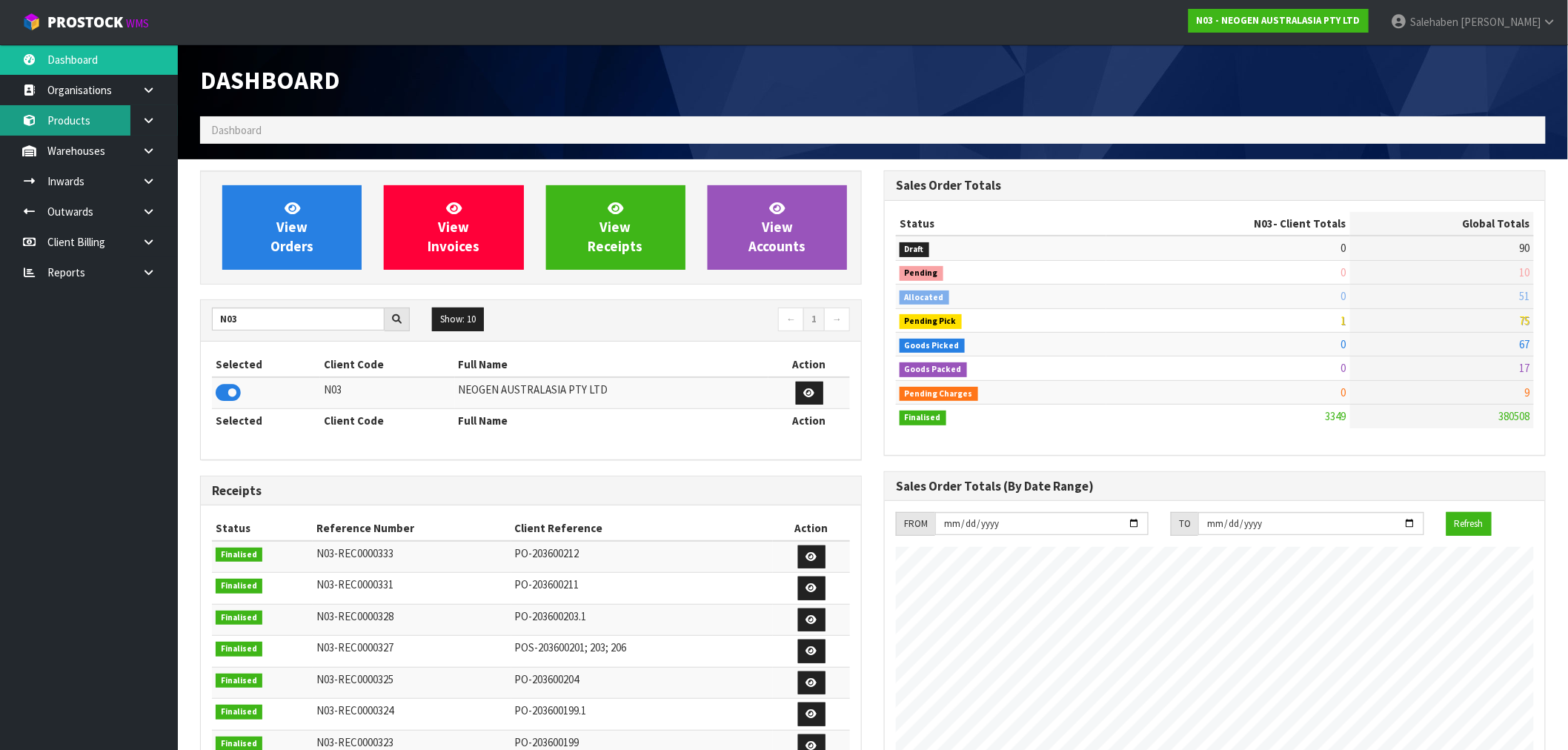
click at [68, 121] on link "Products" at bounding box center [89, 120] width 178 height 30
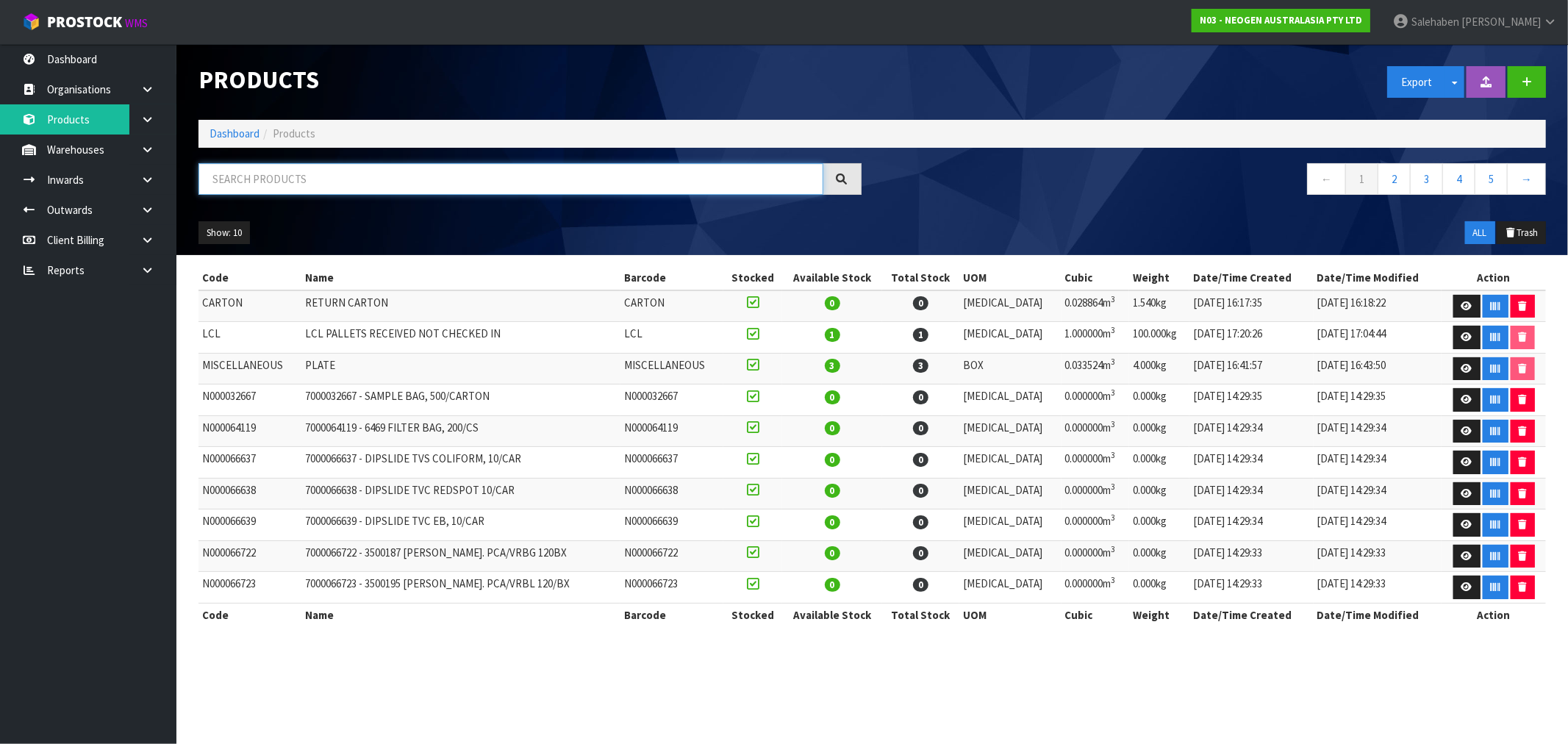
click at [335, 172] on input "text" at bounding box center [511, 179] width 625 height 32
click at [305, 186] on input "text" at bounding box center [511, 179] width 625 height 32
click at [255, 179] on input "text" at bounding box center [511, 179] width 625 height 32
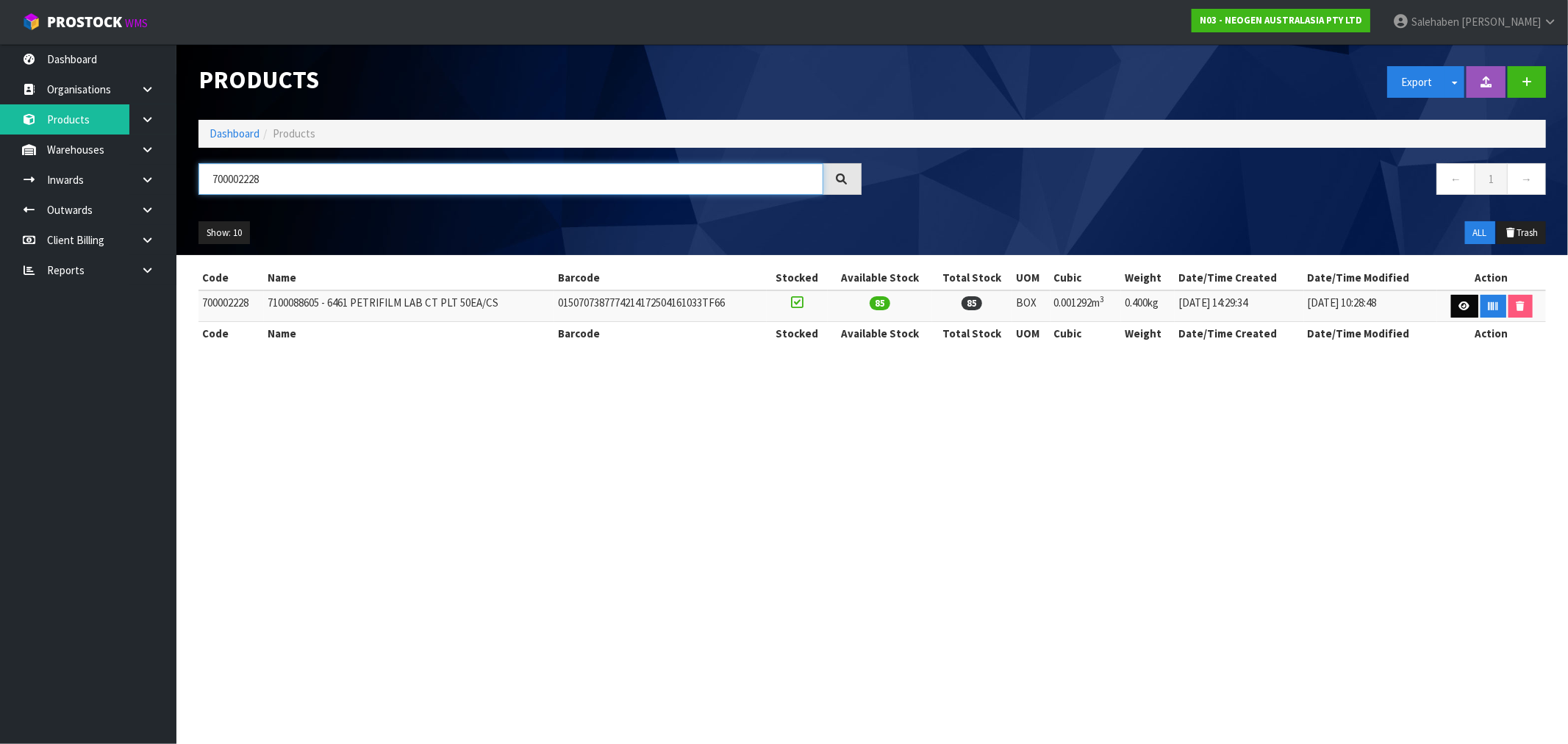
type input "700002228"
click at [1466, 307] on icon at bounding box center [1465, 306] width 11 height 9
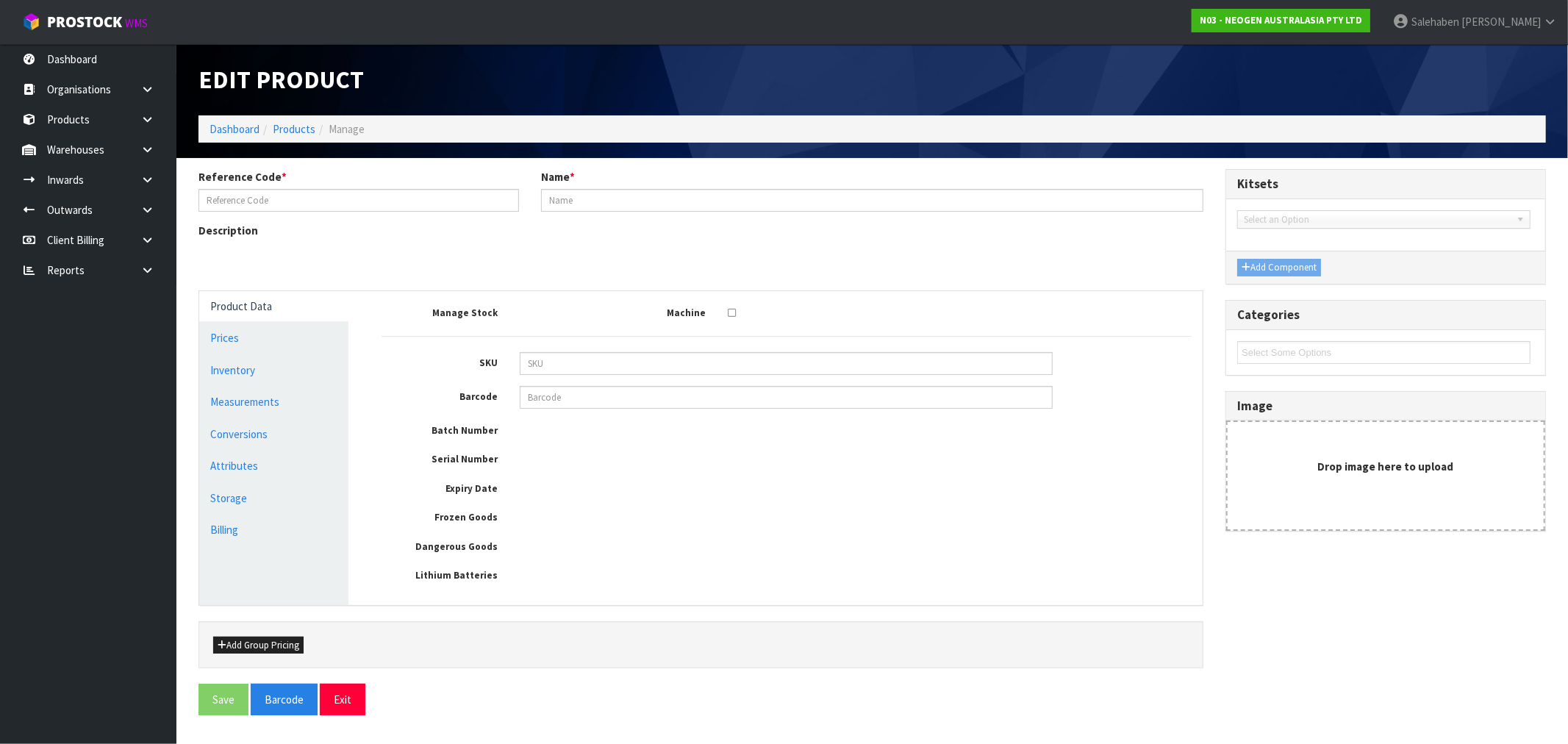
type input "700002228"
type input "7100088605 - 6461 PETRIFILM LAB CT PLT 50EA/CS"
type input "0150707387774214172504161033TF66"
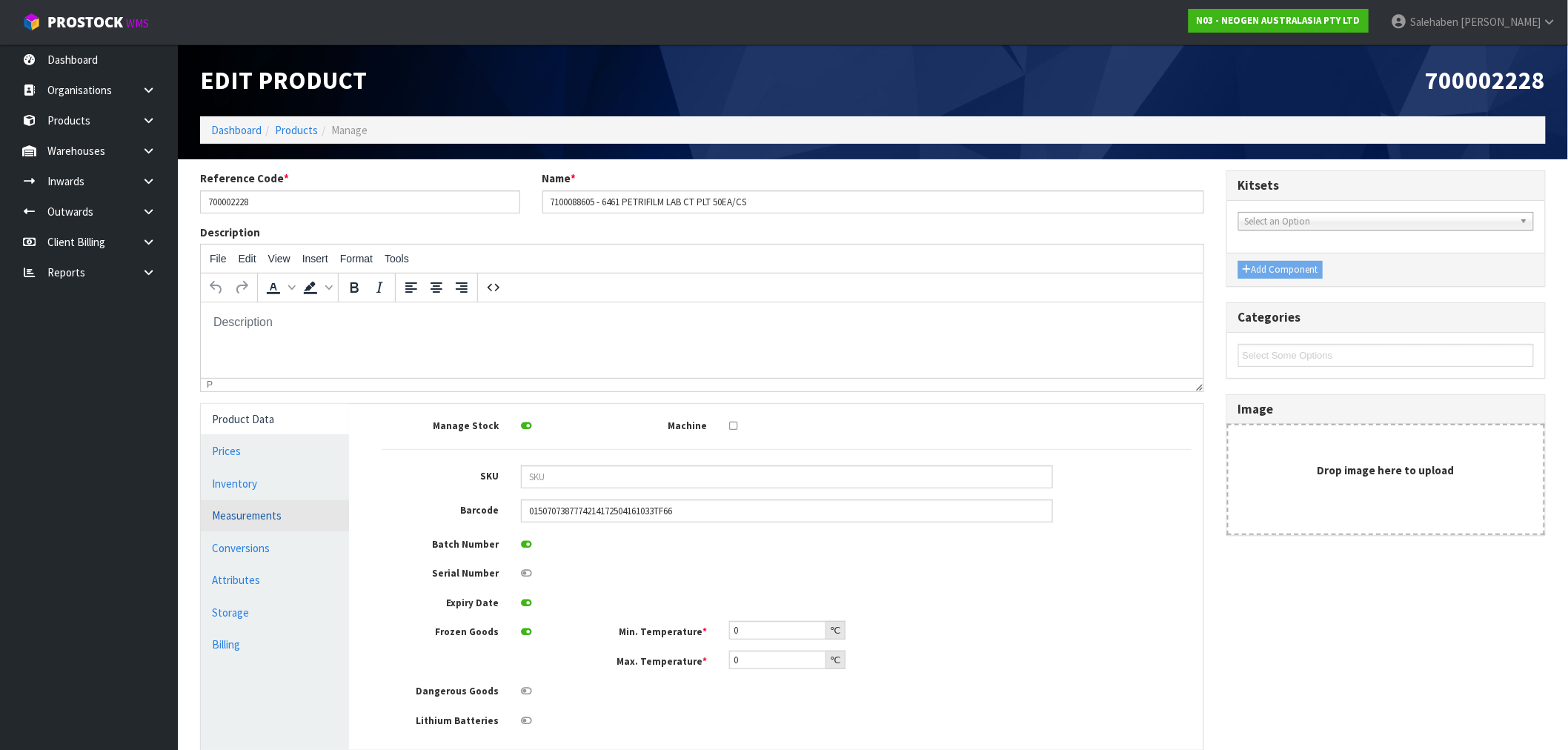
click at [256, 515] on link "Measurements" at bounding box center [274, 515] width 148 height 30
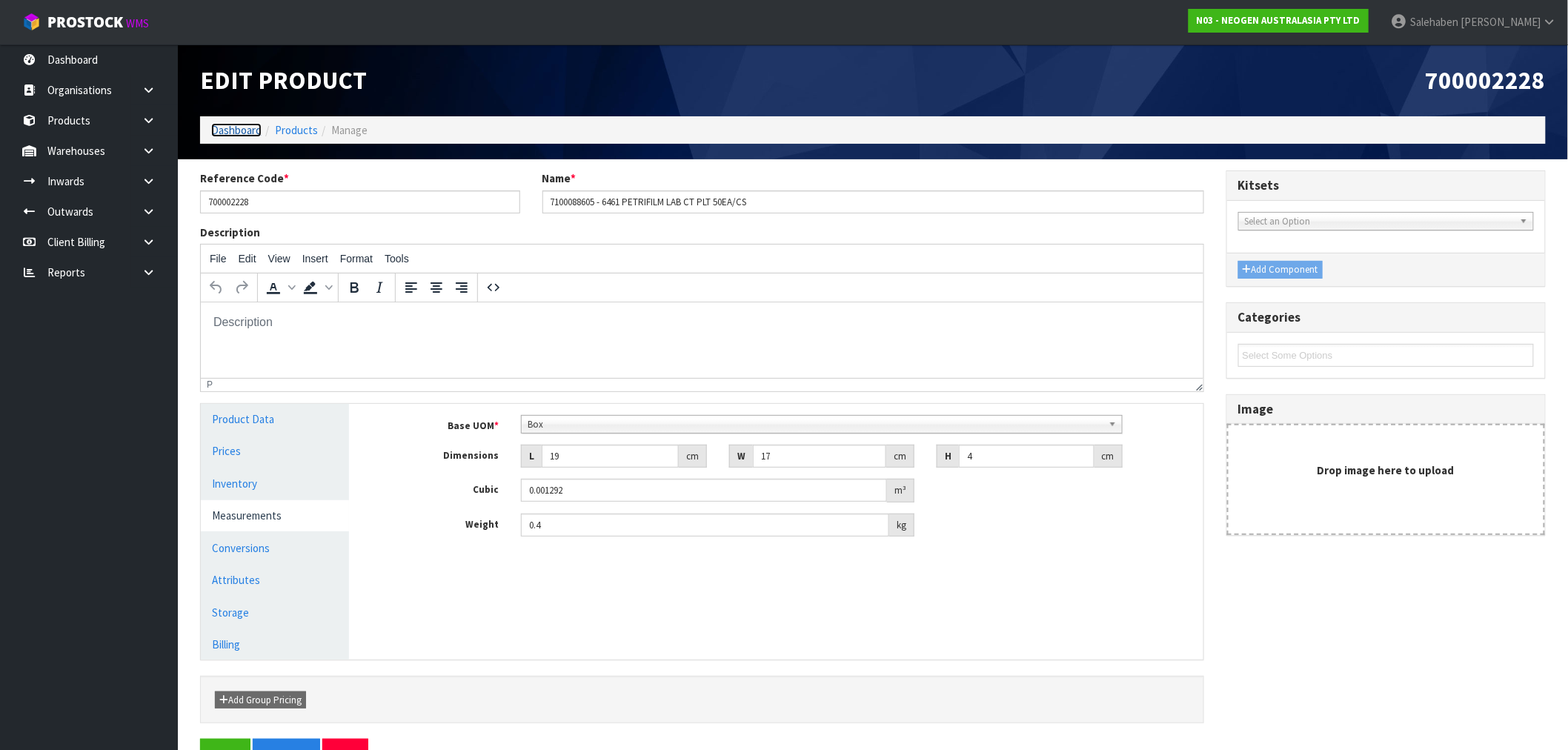
click at [232, 124] on link "Dashboard" at bounding box center [236, 130] width 50 height 14
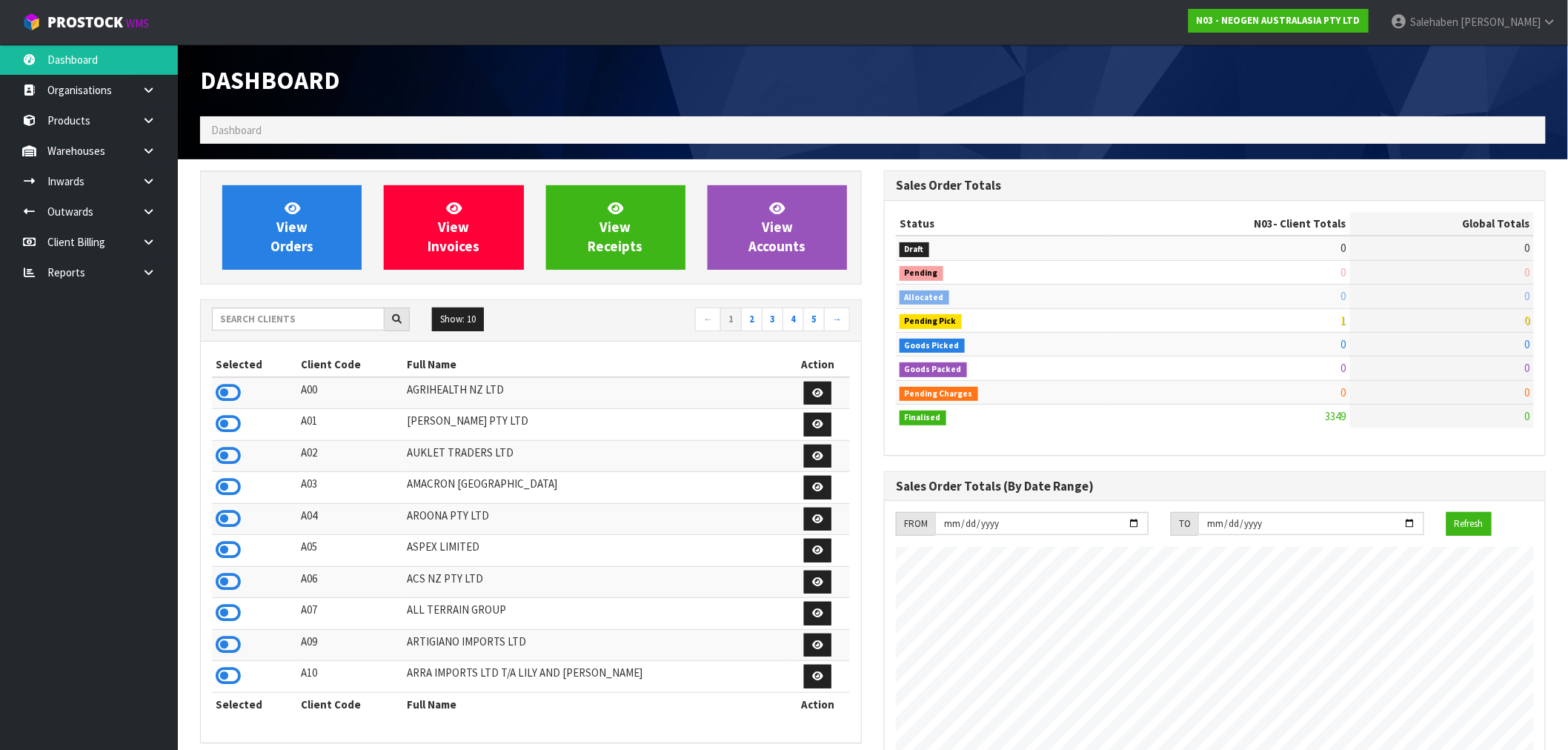
scroll to position [1123, 684]
